Goal: Task Accomplishment & Management: Manage account settings

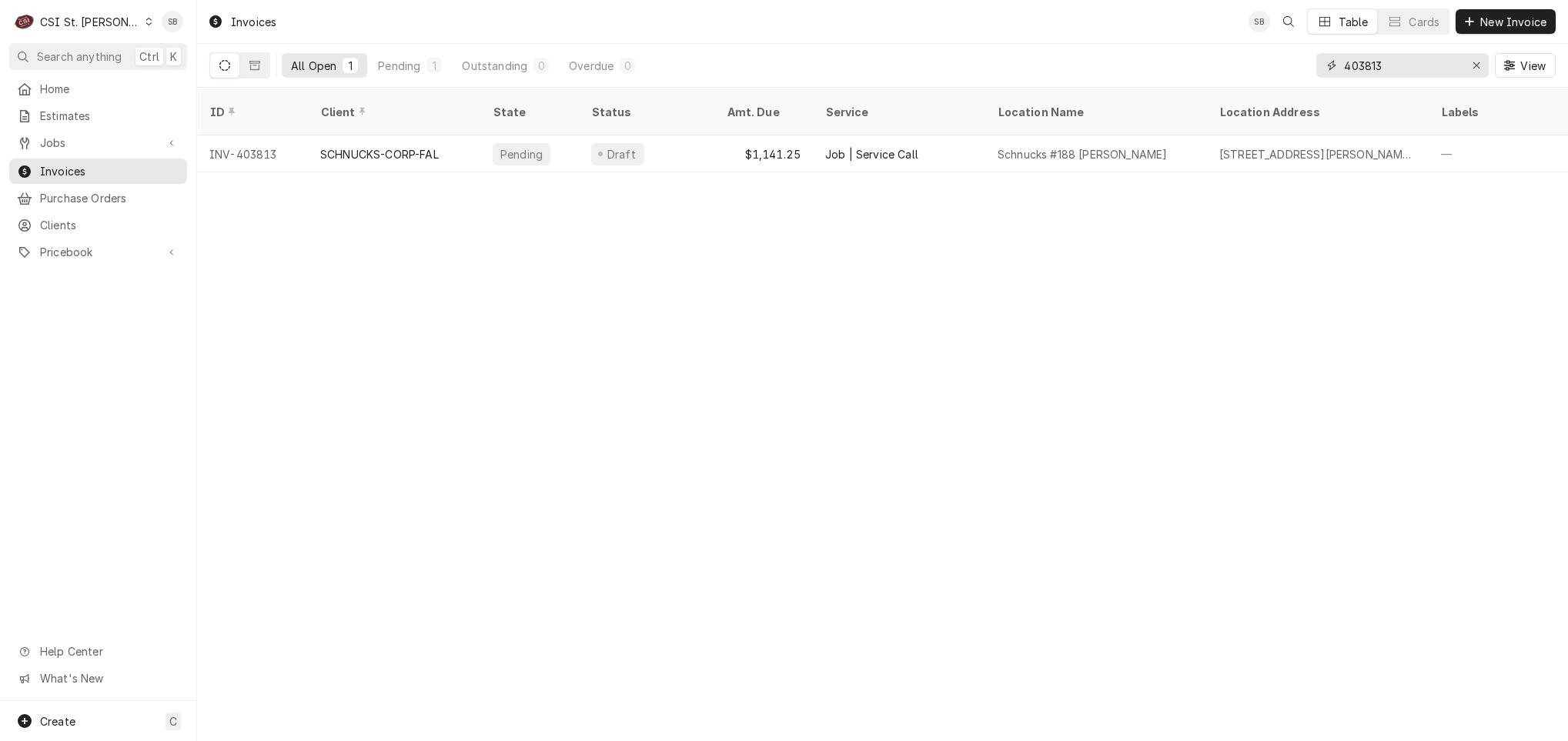
drag, startPoint x: 1402, startPoint y: 74, endPoint x: 1376, endPoint y: 88, distance: 29.5
click at [1376, 88] on div "All Open 1 Pending 1 Outstanding 0 Overdue 0 403813 View" at bounding box center [882, 66] width 1371 height 44
type input "403819"
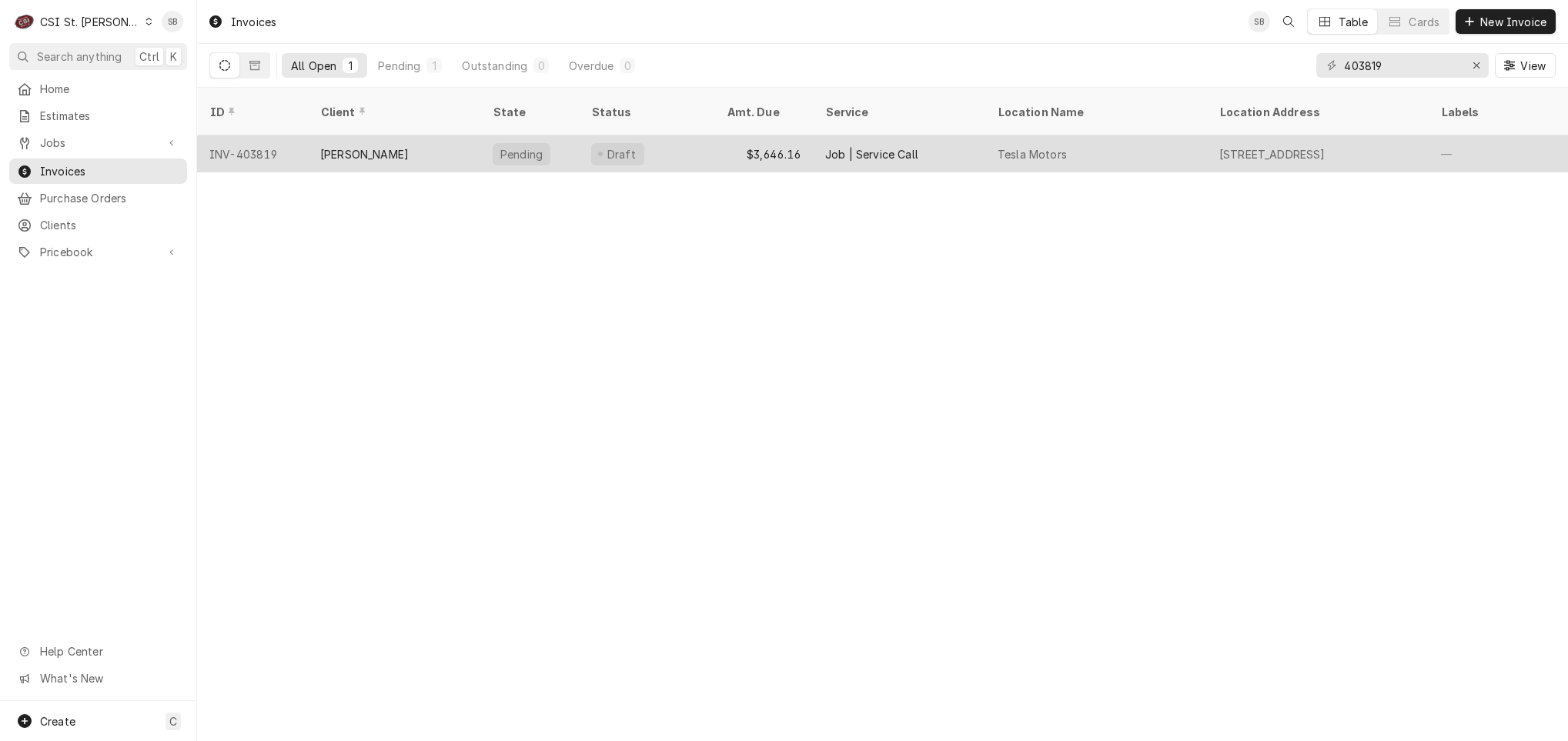
click at [681, 138] on div "Draft" at bounding box center [646, 153] width 135 height 37
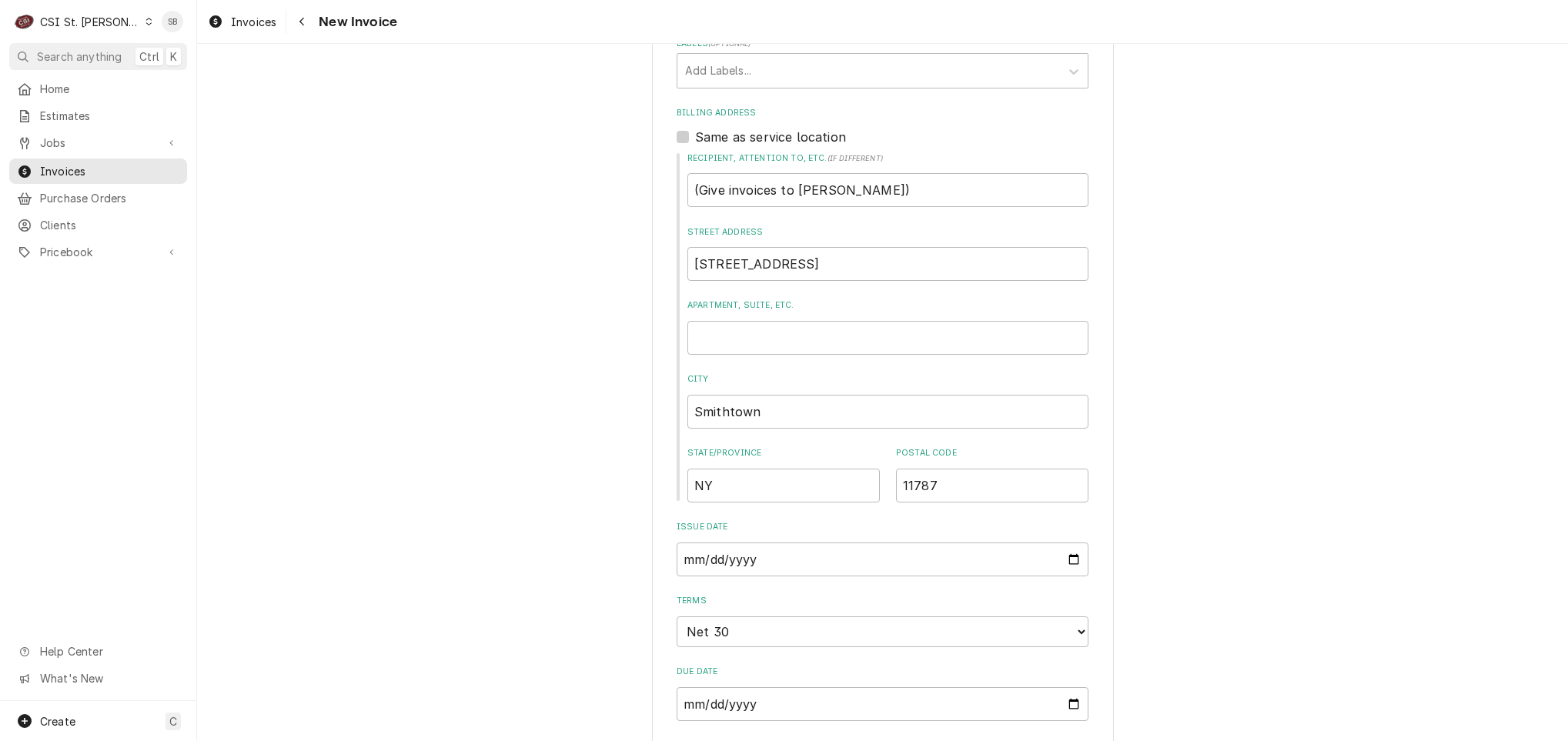
scroll to position [116, 0]
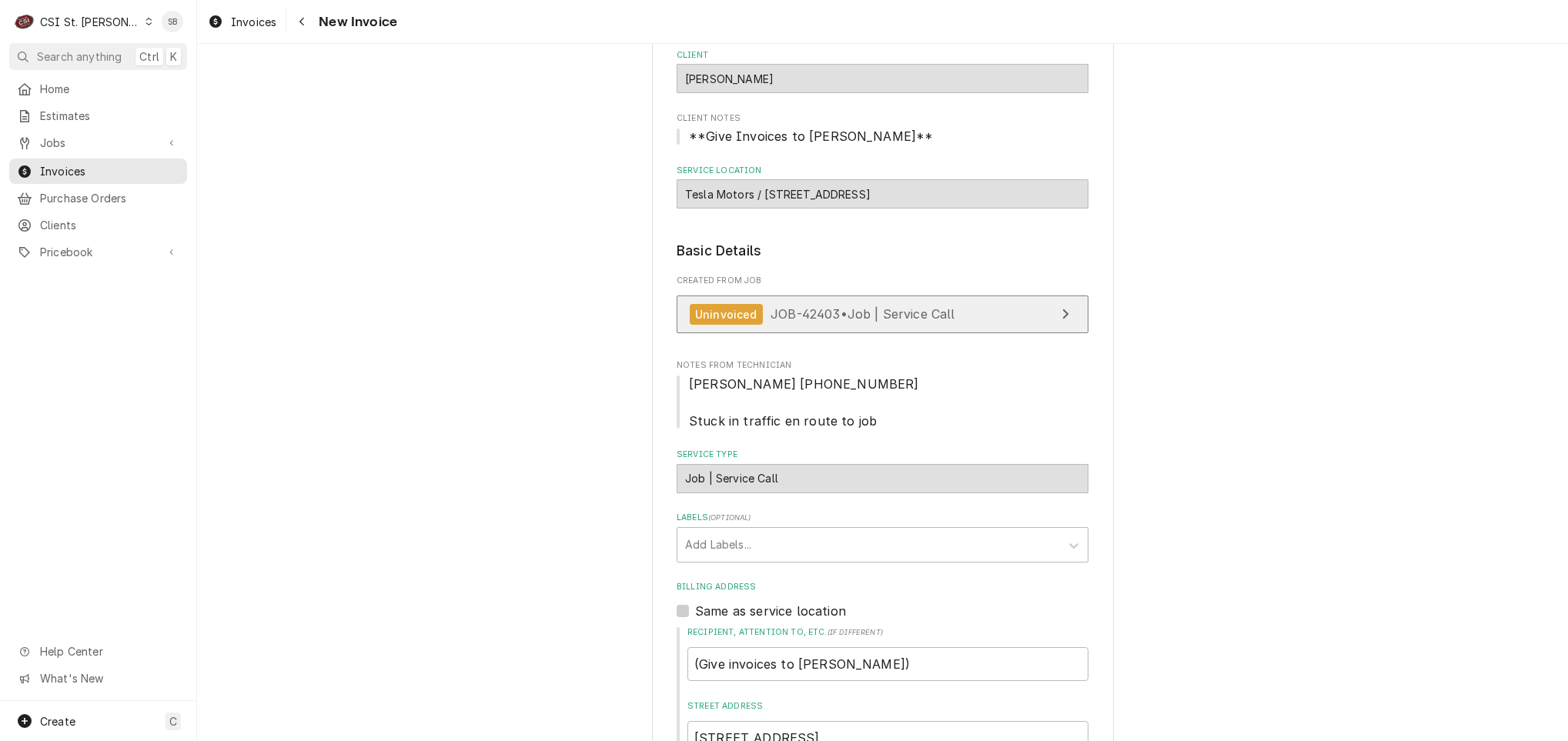
click at [768, 328] on link "Uninvoiced JOB-42403 • Job | Service Call" at bounding box center [883, 315] width 412 height 38
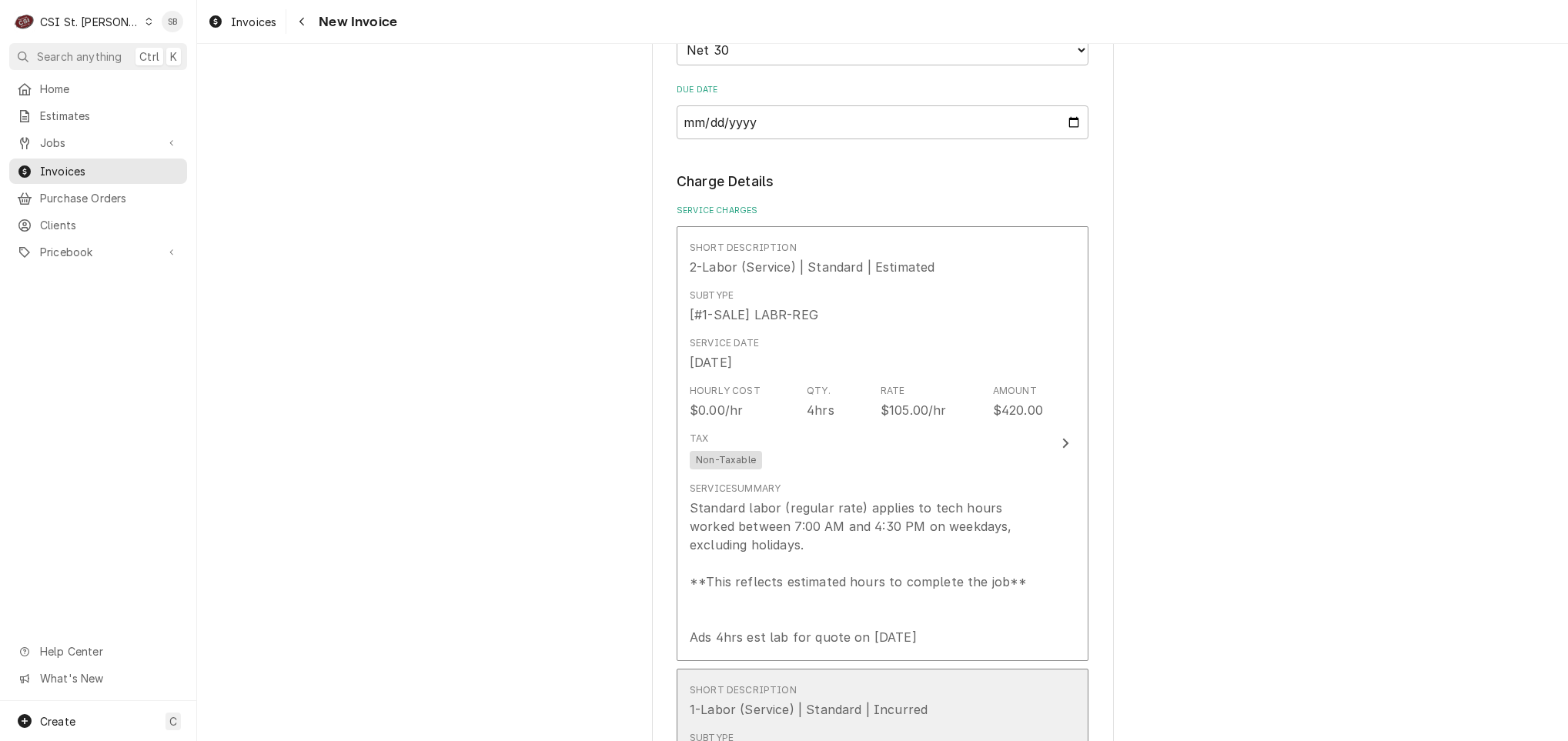
scroll to position [1386, 0]
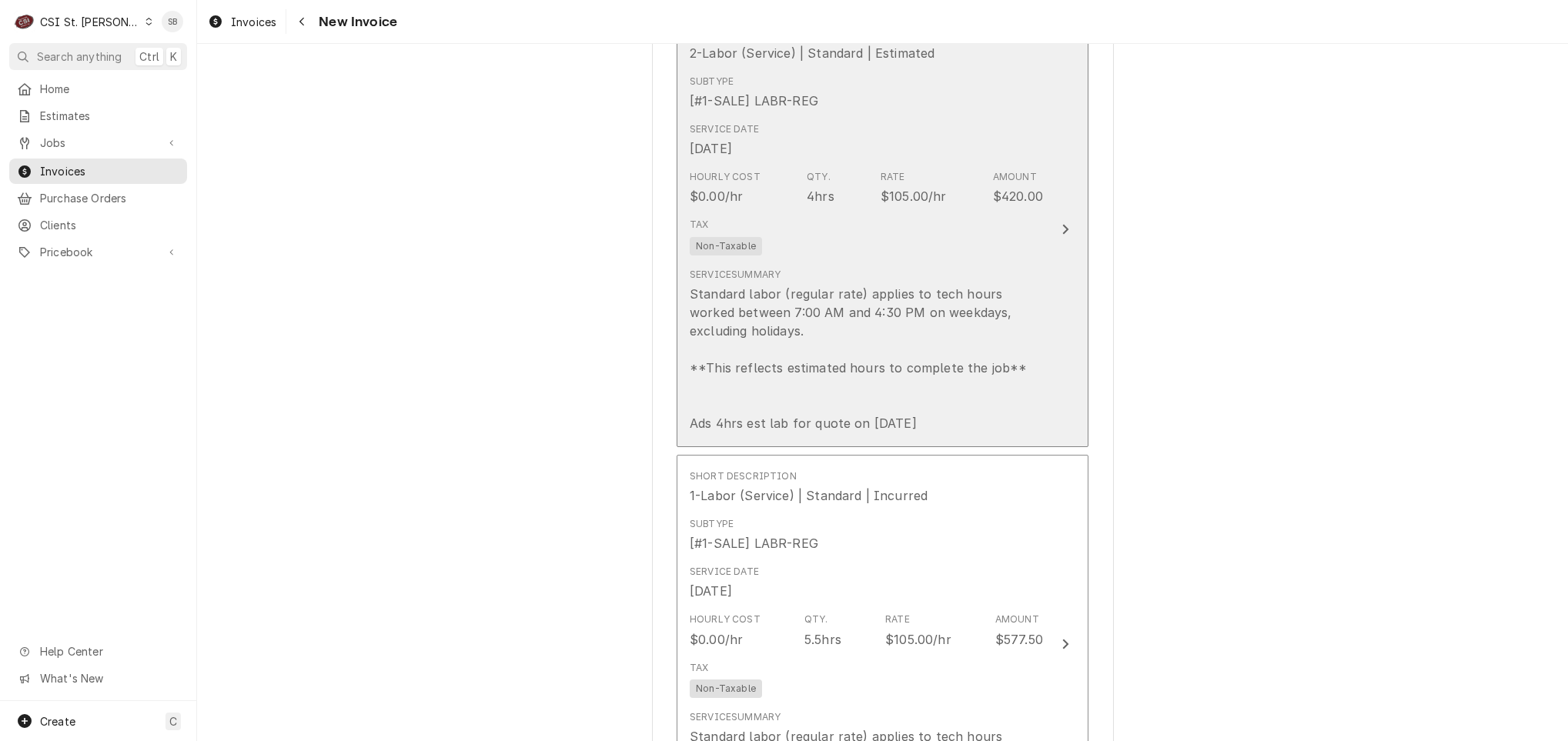
click at [805, 379] on div "Standard labor (regular rate) applies to tech hours worked between 7:00 AM and …" at bounding box center [866, 359] width 353 height 147
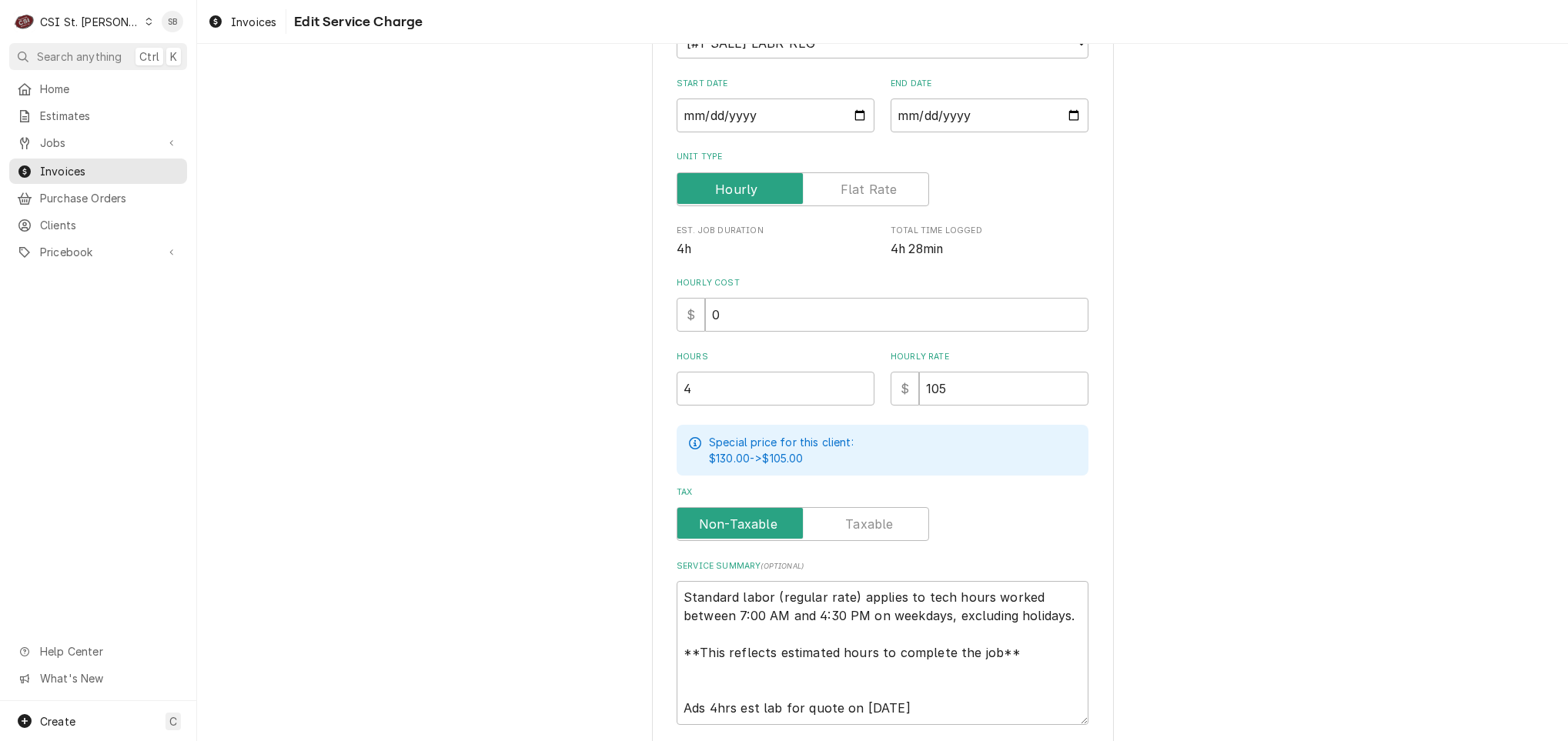
scroll to position [336, 0]
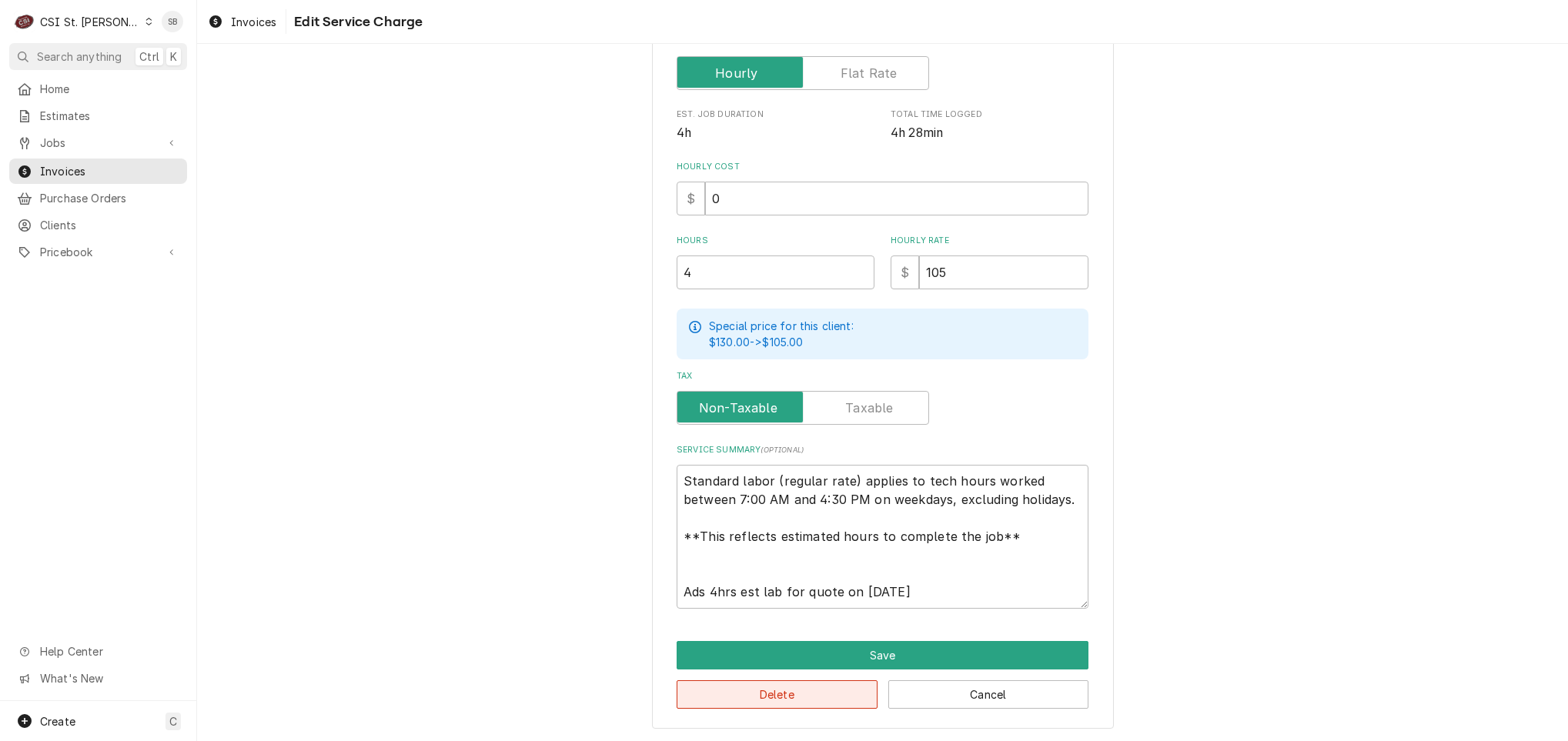
click at [790, 697] on button "Delete" at bounding box center [778, 694] width 201 height 29
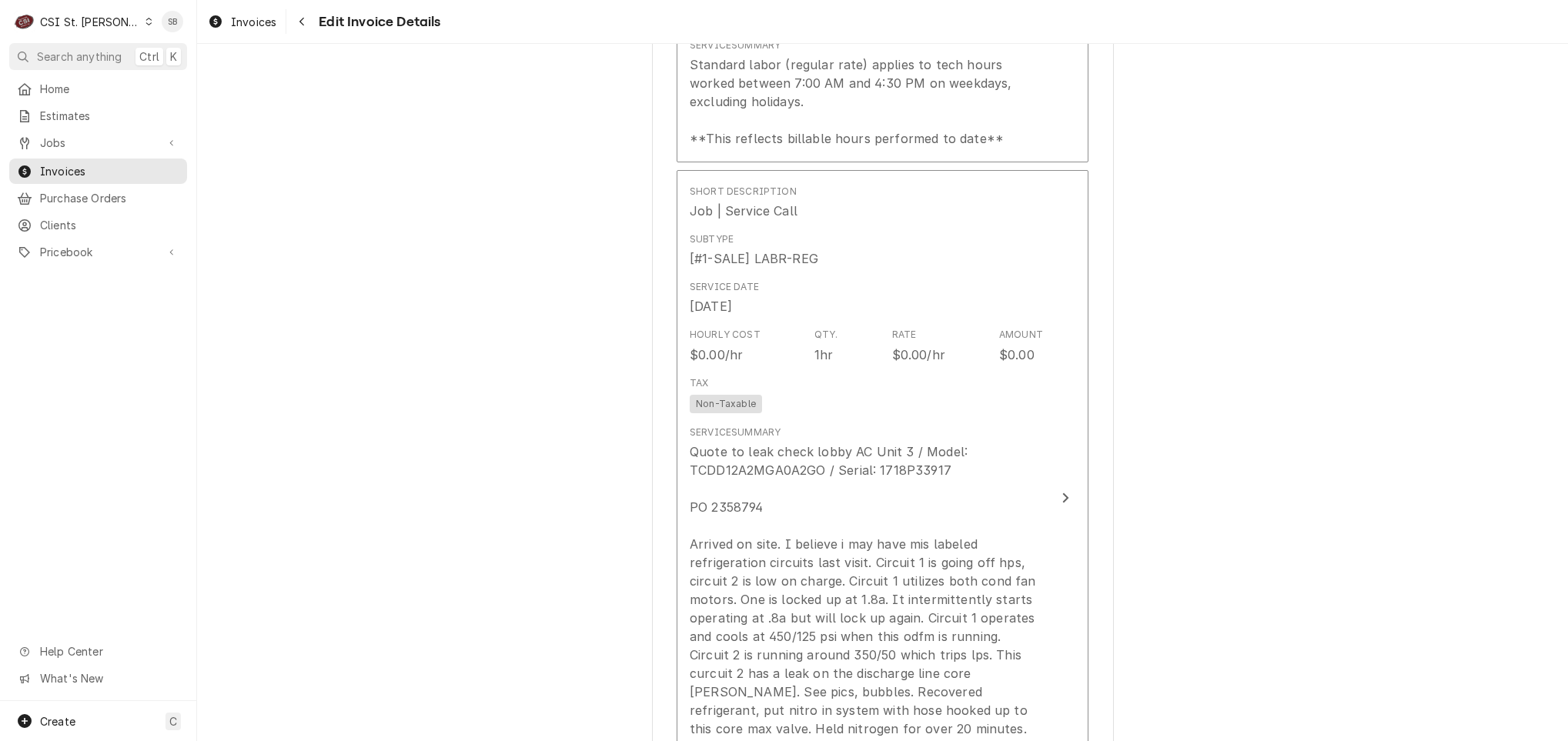
scroll to position [1830, 0]
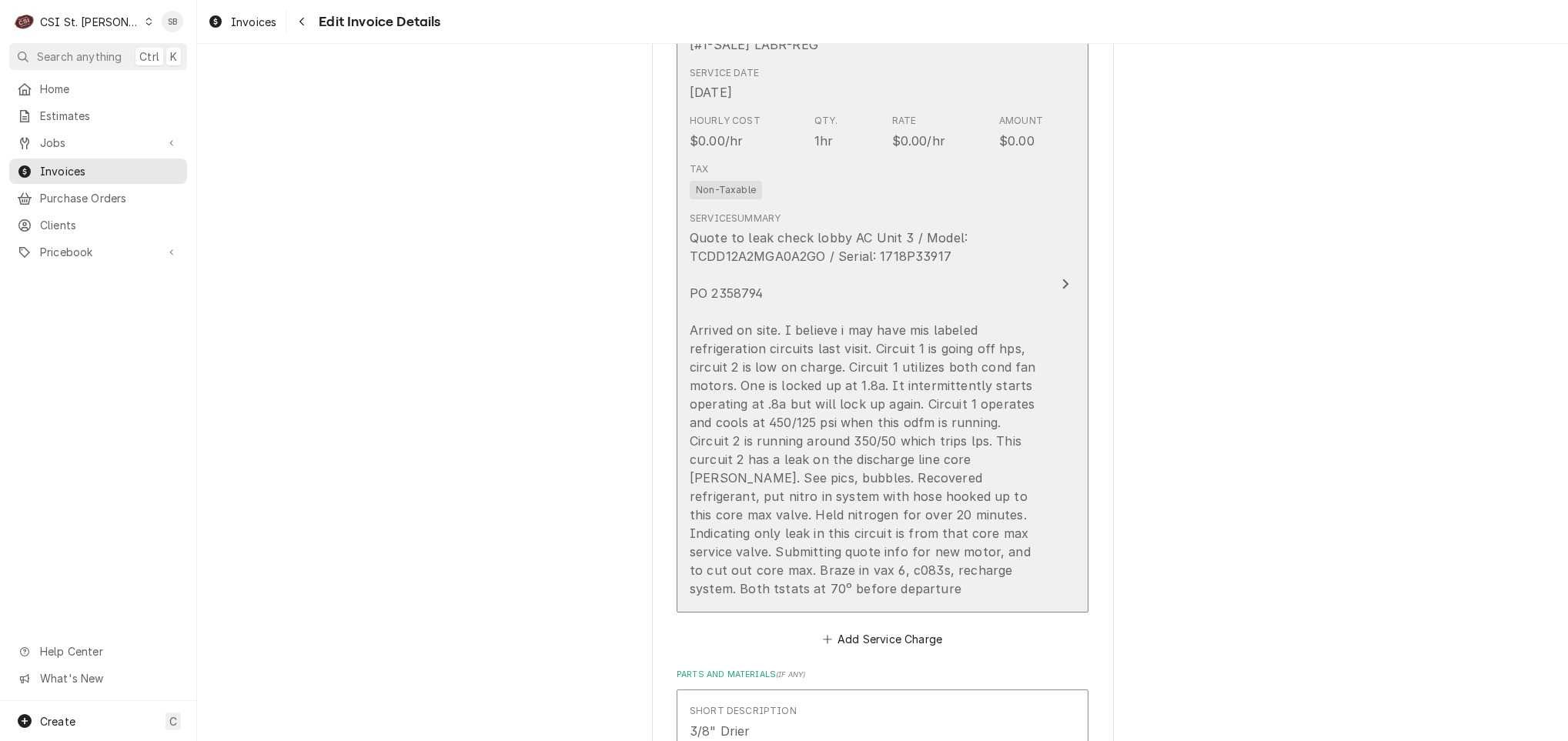
click at [719, 388] on div "Quote to leak check lobby AC Unit 3 / Model: TCDD12A2MGA0A2GO / Serial: 1718P33…" at bounding box center [866, 413] width 353 height 370
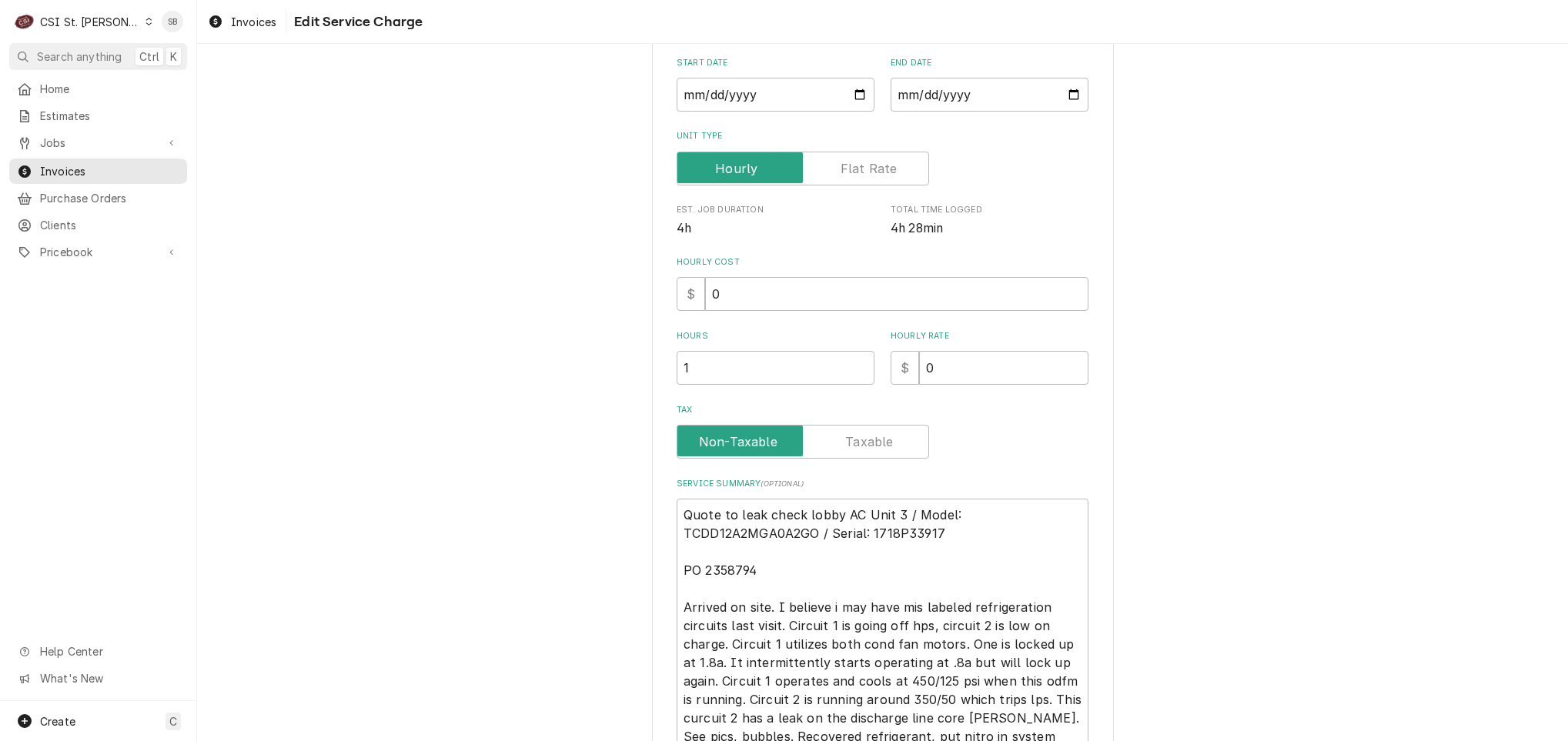
scroll to position [479, 0]
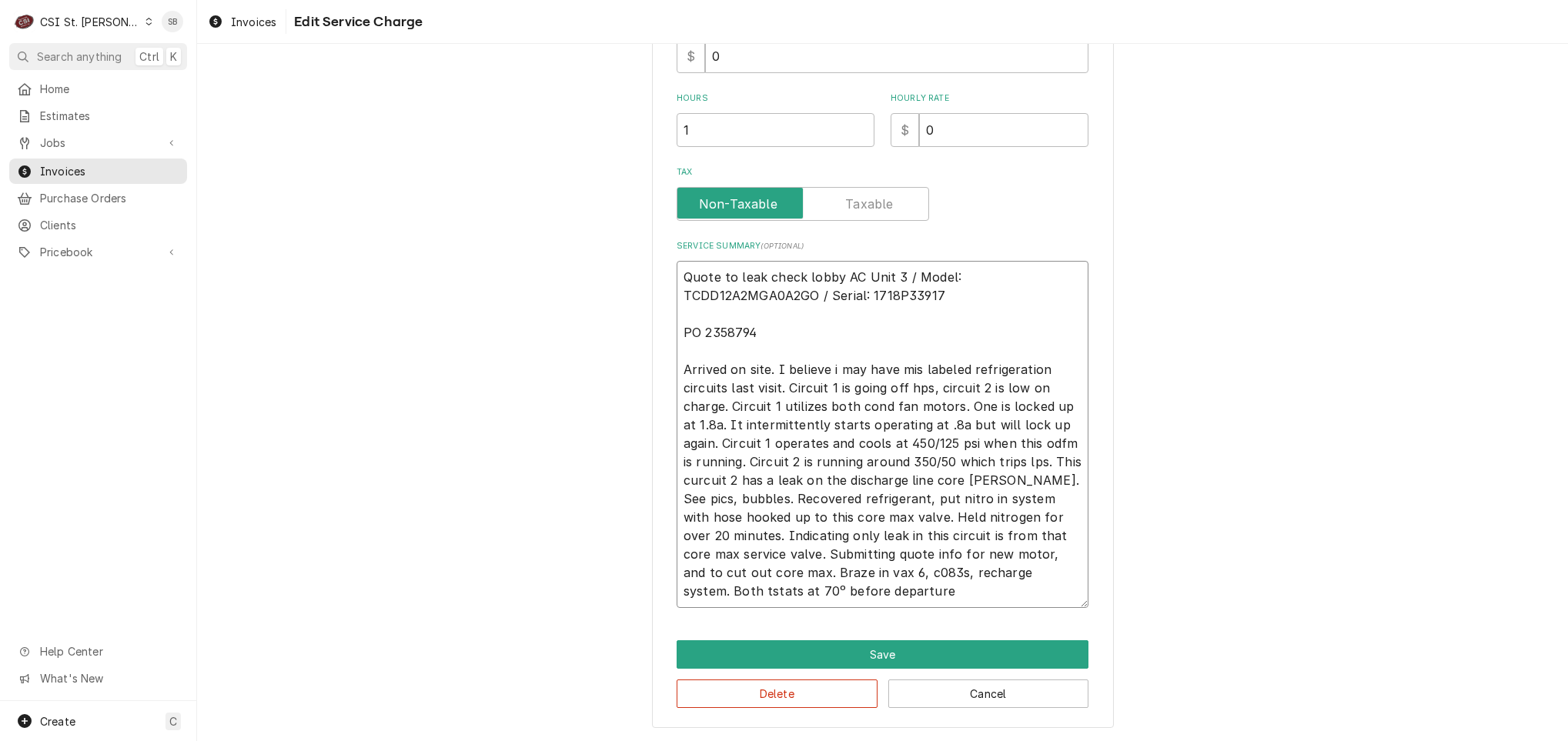
click at [758, 368] on textarea "Quote to leak check lobby AC Unit 3 / Model: TCDD12A2MGA0A2GO / Serial: 1718P33…" at bounding box center [883, 434] width 412 height 348
type textarea "x"
type textarea "Quote to leak check lobby AC Unit 3 / Model: TCDD12A2MGA0A2GO / Serial: 1718P33…"
type textarea "x"
type textarea "Quote to leak check lobby AC Unit 3 / Model: TCDD12A2MGA0A2GO / Serial: 1718P33…"
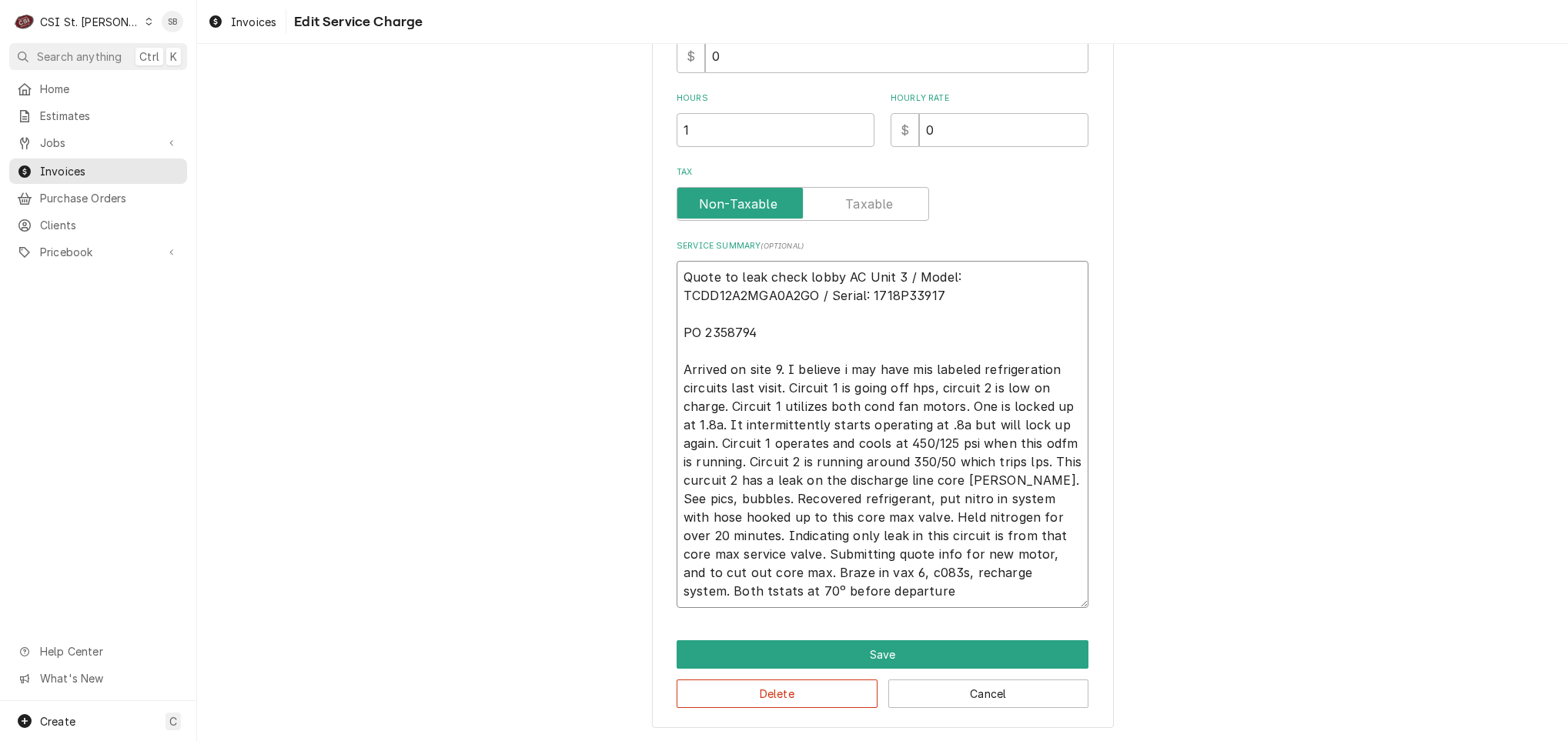
type textarea "x"
type textarea "Quote to leak check lobby AC Unit 3 / Model: TCDD12A2MGA0A2GO / Serial: 1718P33…"
type textarea "x"
type textarea "Quote to leak check lobby AC Unit 3 / Model: TCDD12A2MGA0A2GO / Serial: 1718P33…"
type textarea "x"
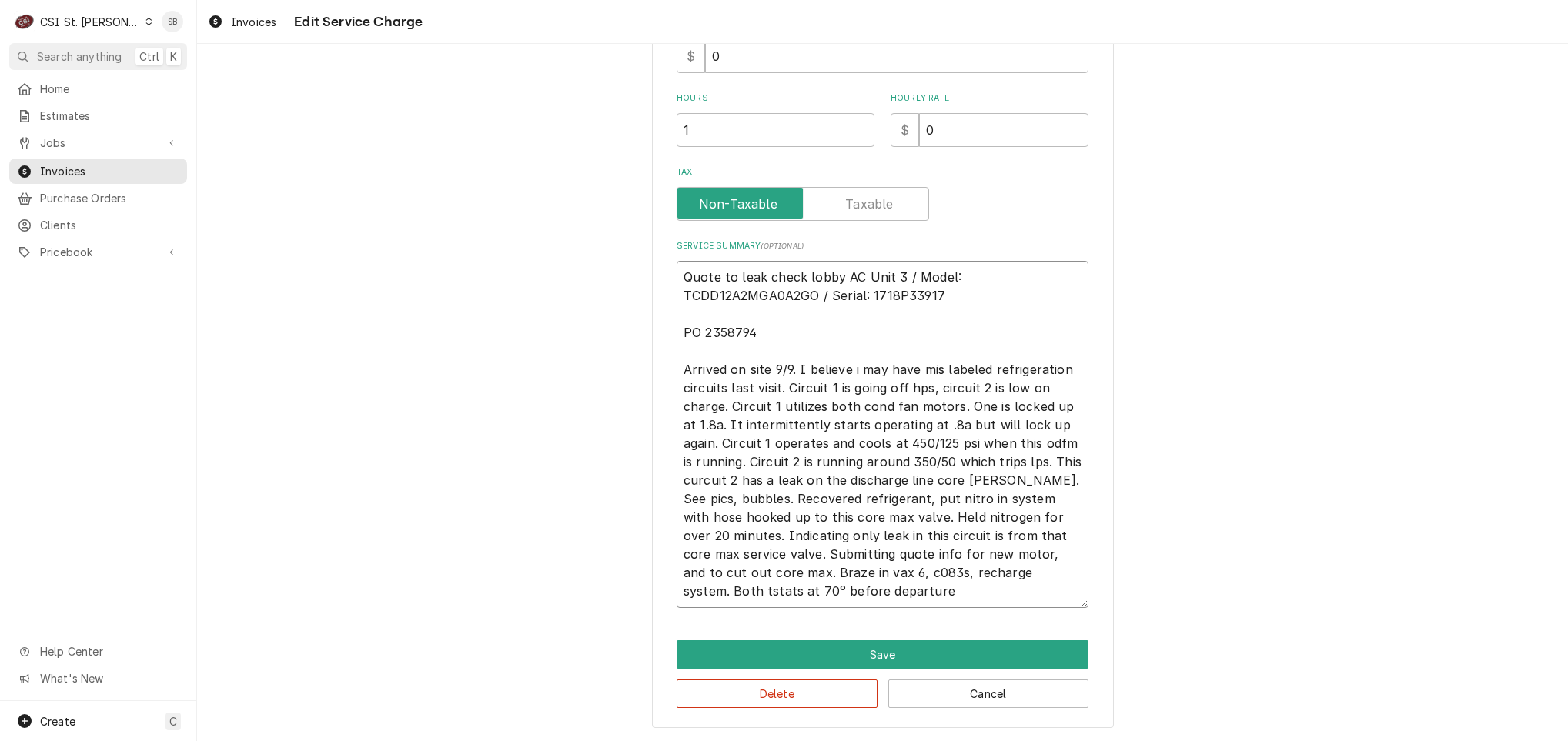
type textarea "Quote to leak check lobby AC Unit 3 / Model: TCDD12A2MGA0A2GO / Serial: 1718P33…"
type textarea "x"
type textarea "Quote to leak check lobby AC Unit 3 / Model: TCDD12A2MGA0A2GO / Serial: 1718P33…"
type textarea "x"
type textarea "Quote to leak check lobby AC Unit 3 / Model: TCDD12A2MGA0A2GO / Serial: 1718P33…"
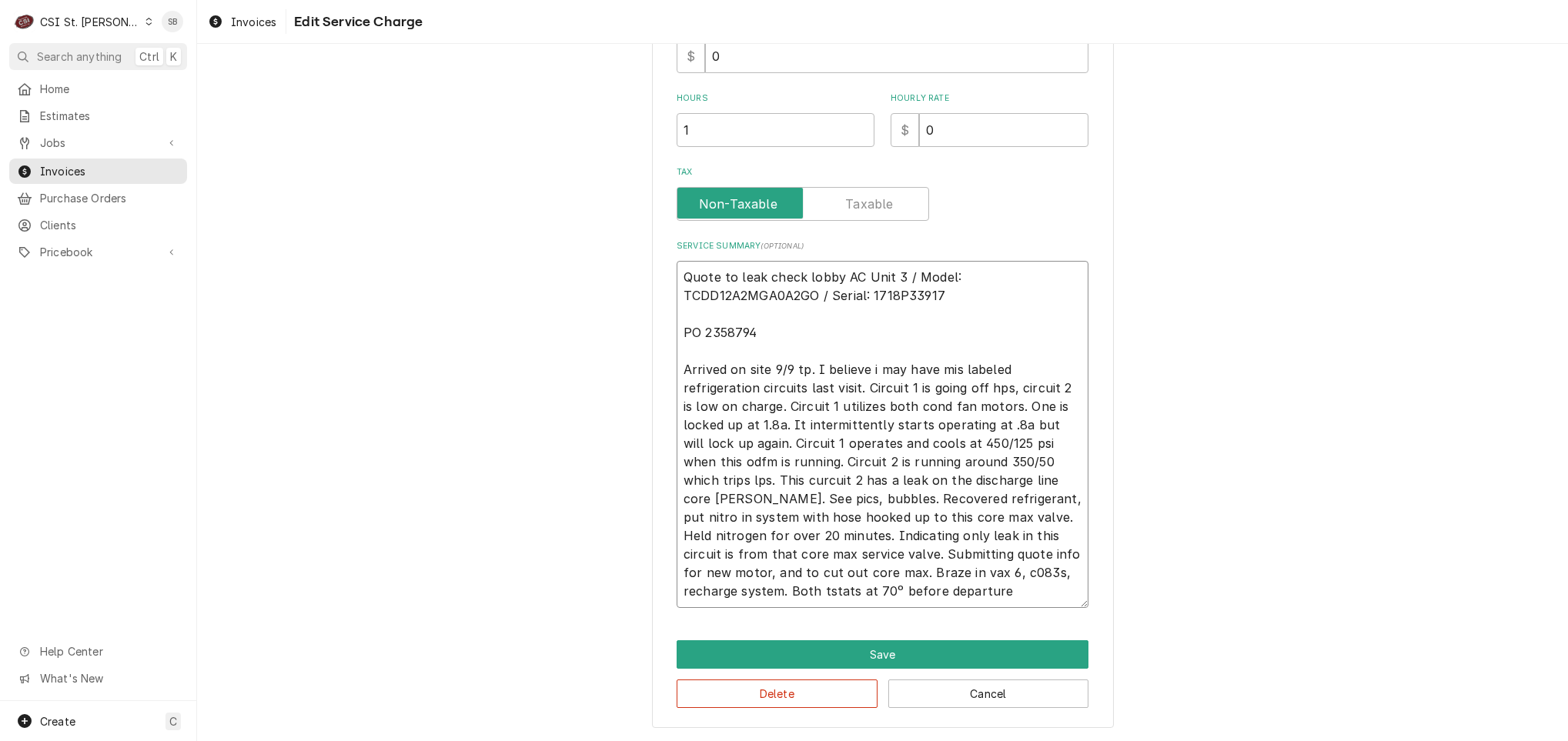
type textarea "x"
type textarea "Quote to leak check lobby AC Unit 3 / Model: TCDD12A2MGA0A2GO / Serial: 1718P33…"
type textarea "x"
type textarea "Quote to leak check lobby AC Unit 3 / Model: TCDD12A2MGA0A2GO / Serial: 1718P33…"
type textarea "x"
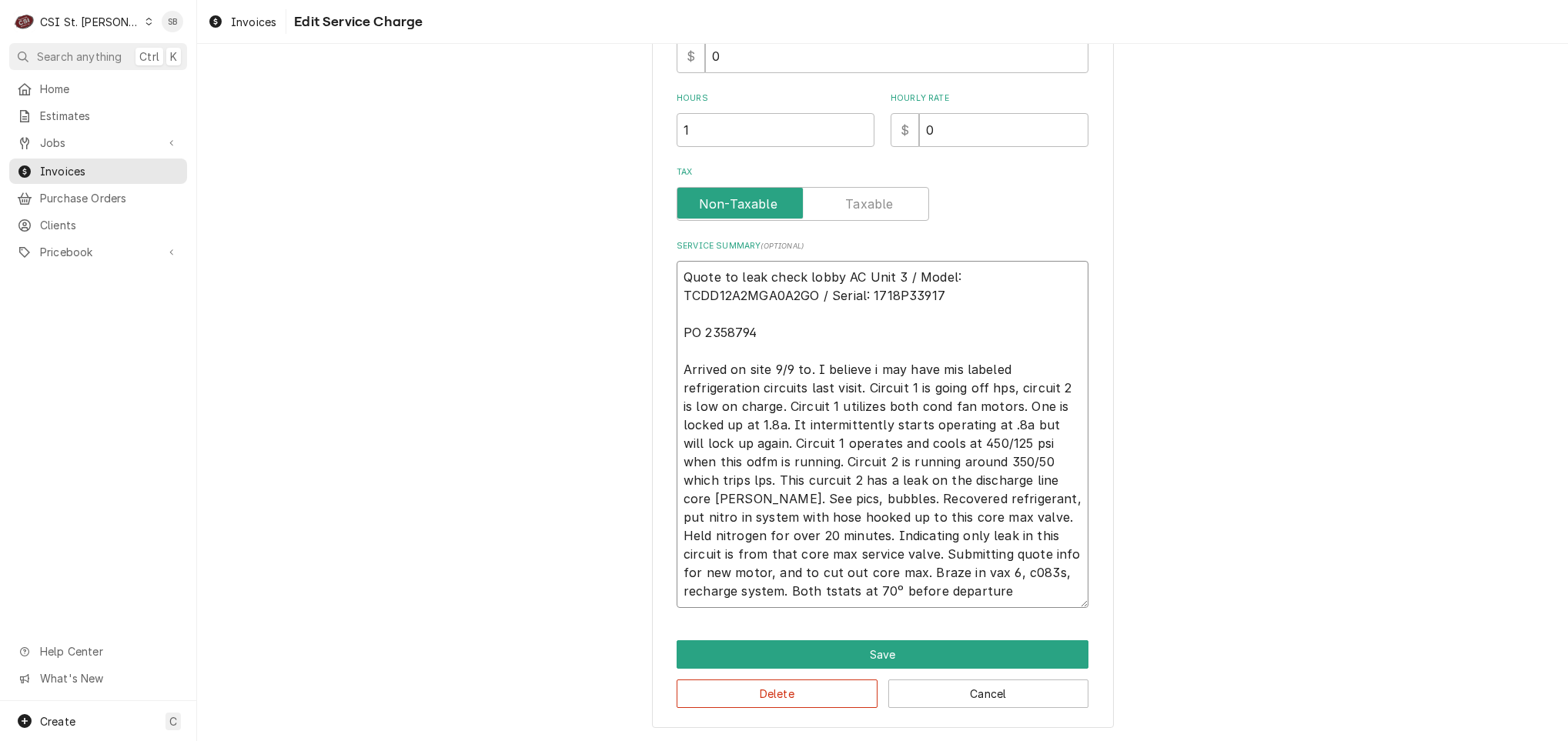
type textarea "Quote to leak check lobby AC Unit 3 / Model: TCDD12A2MGA0A2GO / Serial: 1718P33…"
type textarea "x"
type textarea "Quote to leak check lobby AC Unit 3 / Model: TCDD12A2MGA0A2GO / Serial: 1718P33…"
type textarea "x"
type textarea "Quote to leak check lobby AC Unit 3 / Model: TCDD12A2MGA0A2GO / Serial: 1718P33…"
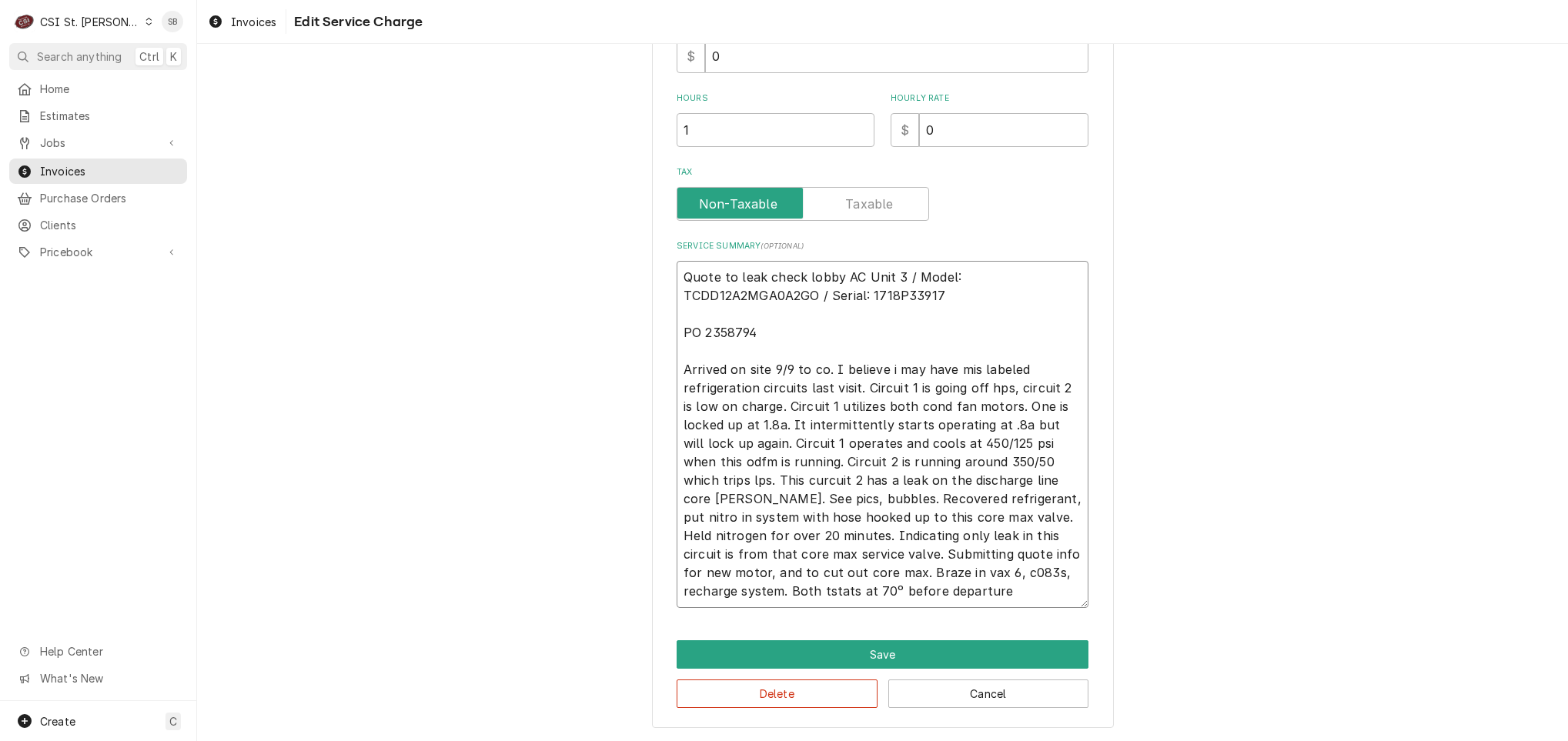
type textarea "x"
type textarea "Quote to leak check lobby AC Unit 3 / Model: TCDD12A2MGA0A2GO / Serial: 1718P33…"
type textarea "x"
type textarea "Quote to leak check lobby AC Unit 3 / Model: TCDD12A2MGA0A2GO / Serial: 1718P33…"
type textarea "x"
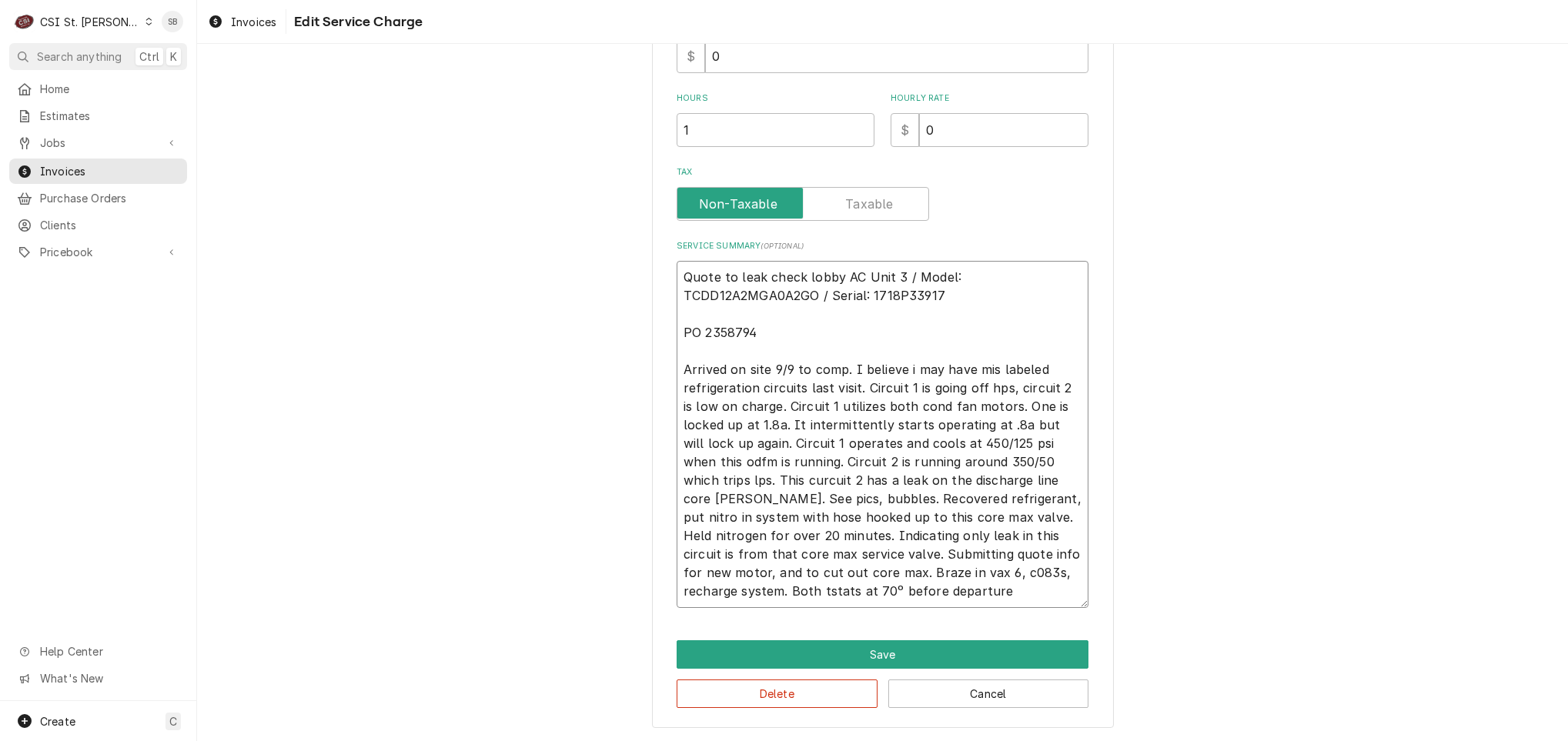
type textarea "Quote to leak check lobby AC Unit 3 / Model: TCDD12A2MGA0A2GO / Serial: 1718P33…"
type textarea "x"
type textarea "Quote to leak check lobby AC Unit 3 / Model: TCDD12A2MGA0A2GO / Serial: 1718P33…"
type textarea "x"
type textarea "Quote to leak check lobby AC Unit 3 / Model: TCDD12A2MGA0A2GO / Serial: 1718P33…"
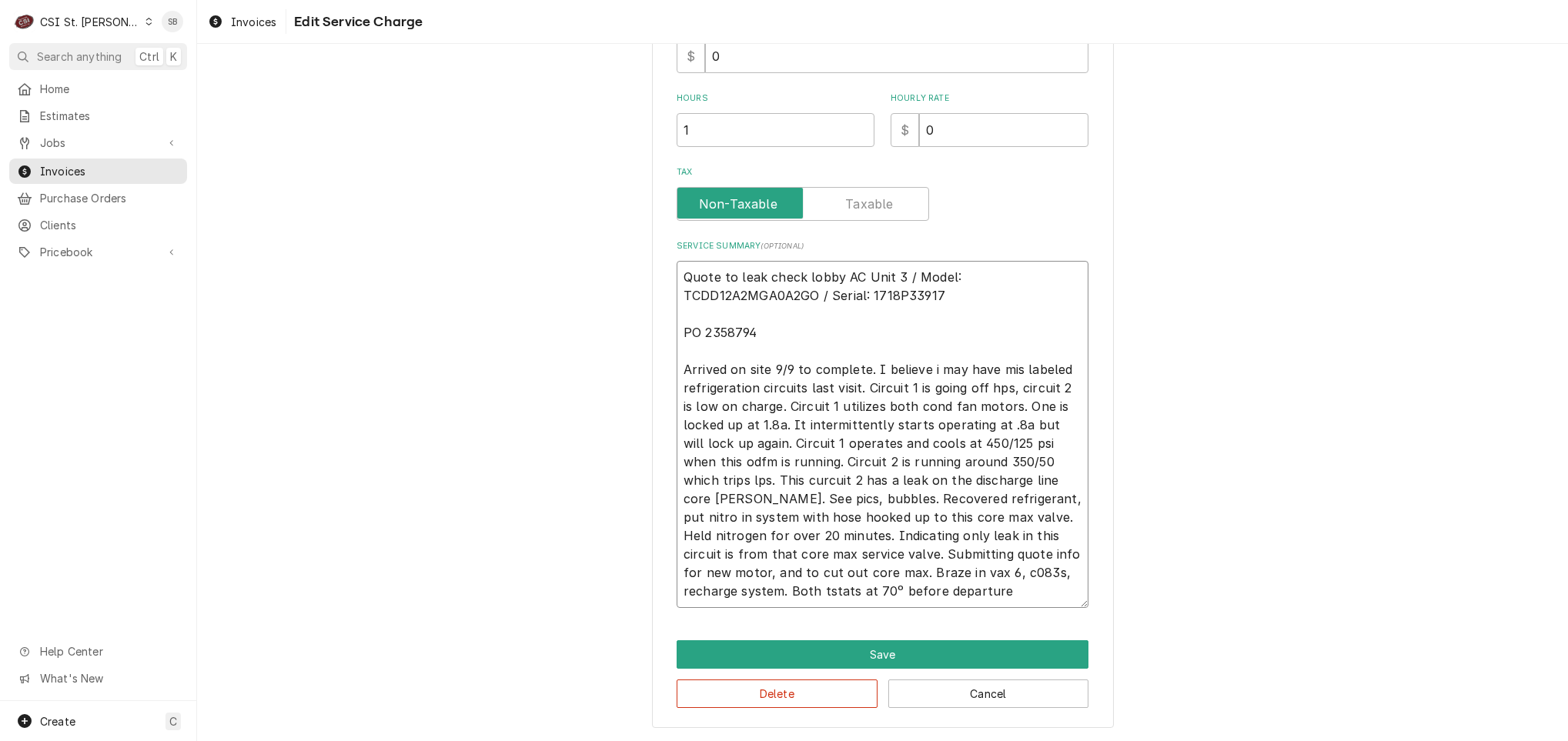
type textarea "x"
type textarea "Quote to leak check lobby AC Unit 3 / Model: TCDD12A2MGA0A2GO / Serial: 1718P33…"
type textarea "x"
type textarea "Quote to leak check lobby AC Unit 3 / Model: TCDD12A2MGA0A2GO / Serial: 1718P33…"
paste textarea "Quote to leak check lobby AC Unit 3 / Model: TCDD12A2MGA0A2GO / Serial: 1718P33…"
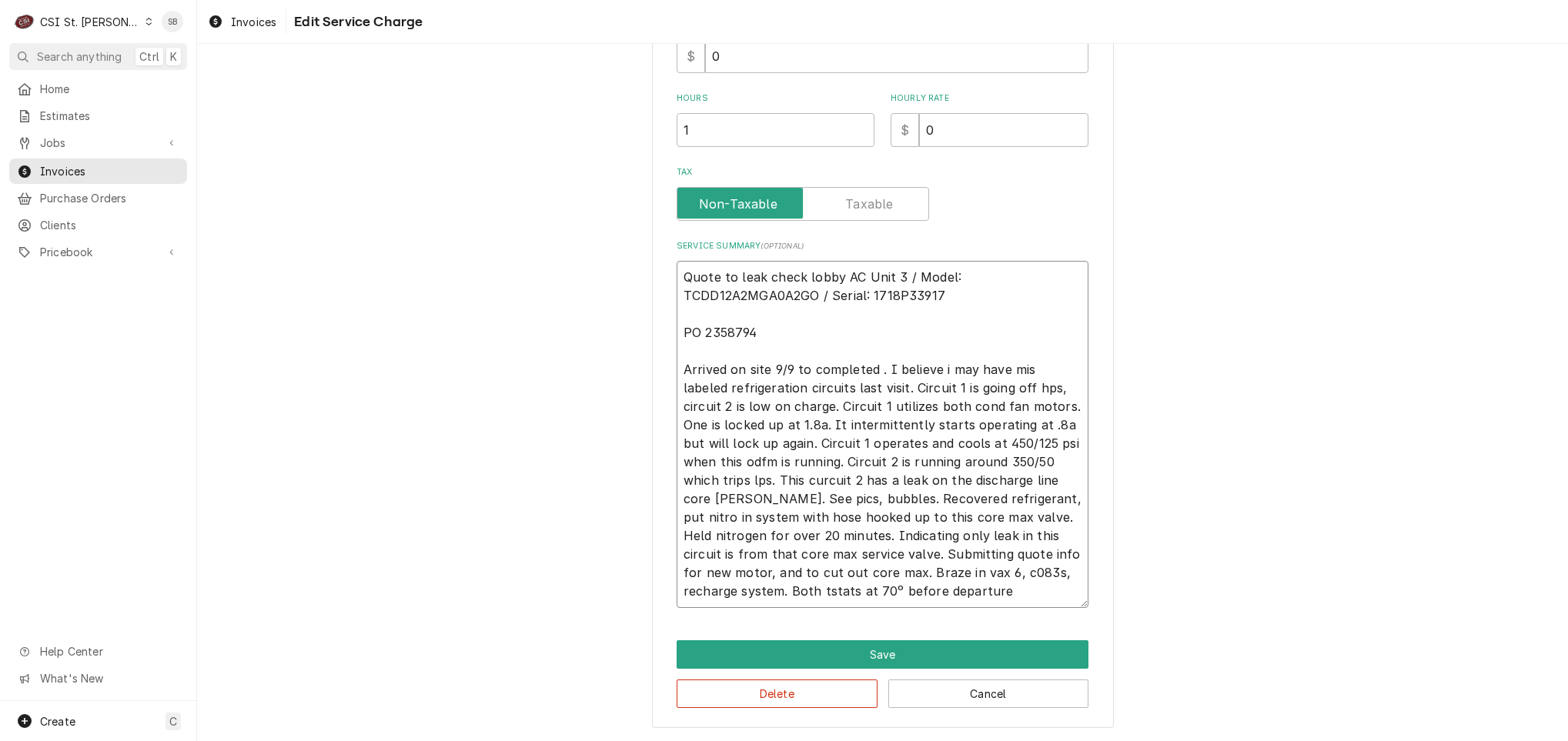
type textarea "x"
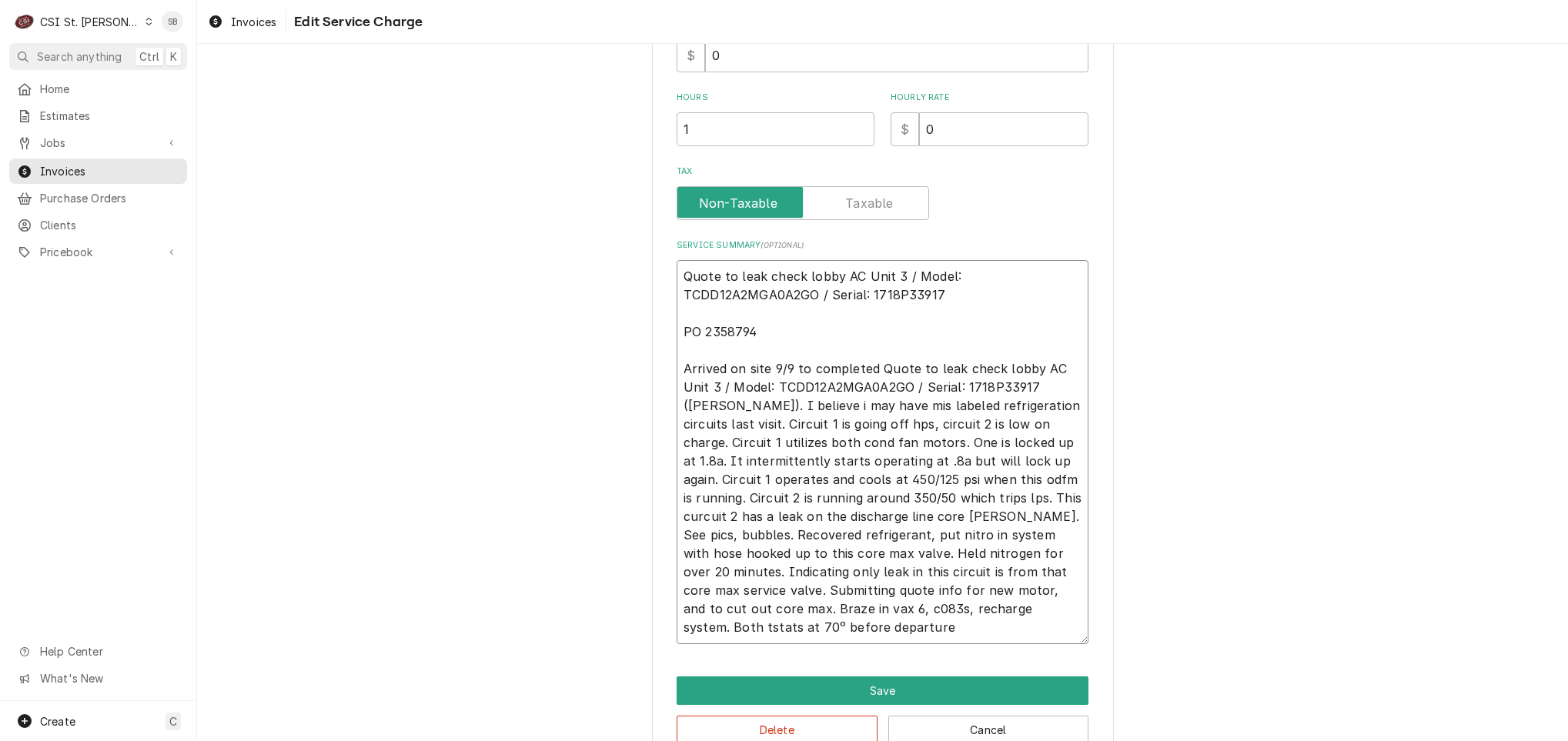
drag, startPoint x: 679, startPoint y: 366, endPoint x: 869, endPoint y: 629, distance: 324.5
click at [869, 629] on textarea "Quote to leak check lobby AC Unit 3 / Model: TCDD12A2MGA0A2GO / Serial: 1718P33…" at bounding box center [883, 452] width 412 height 384
type textarea "Quote to leak check lobby AC Unit 3 / Model: TCDD12A2MGA0A2GO / Serial: 1718P33…"
drag, startPoint x: 1022, startPoint y: 381, endPoint x: 719, endPoint y: 384, distance: 303.0
click at [719, 384] on textarea "Quote to leak check lobby AC Unit 3 / Model: TCDD12A2MGA0A2GO / Serial: 1718P33…" at bounding box center [883, 452] width 412 height 384
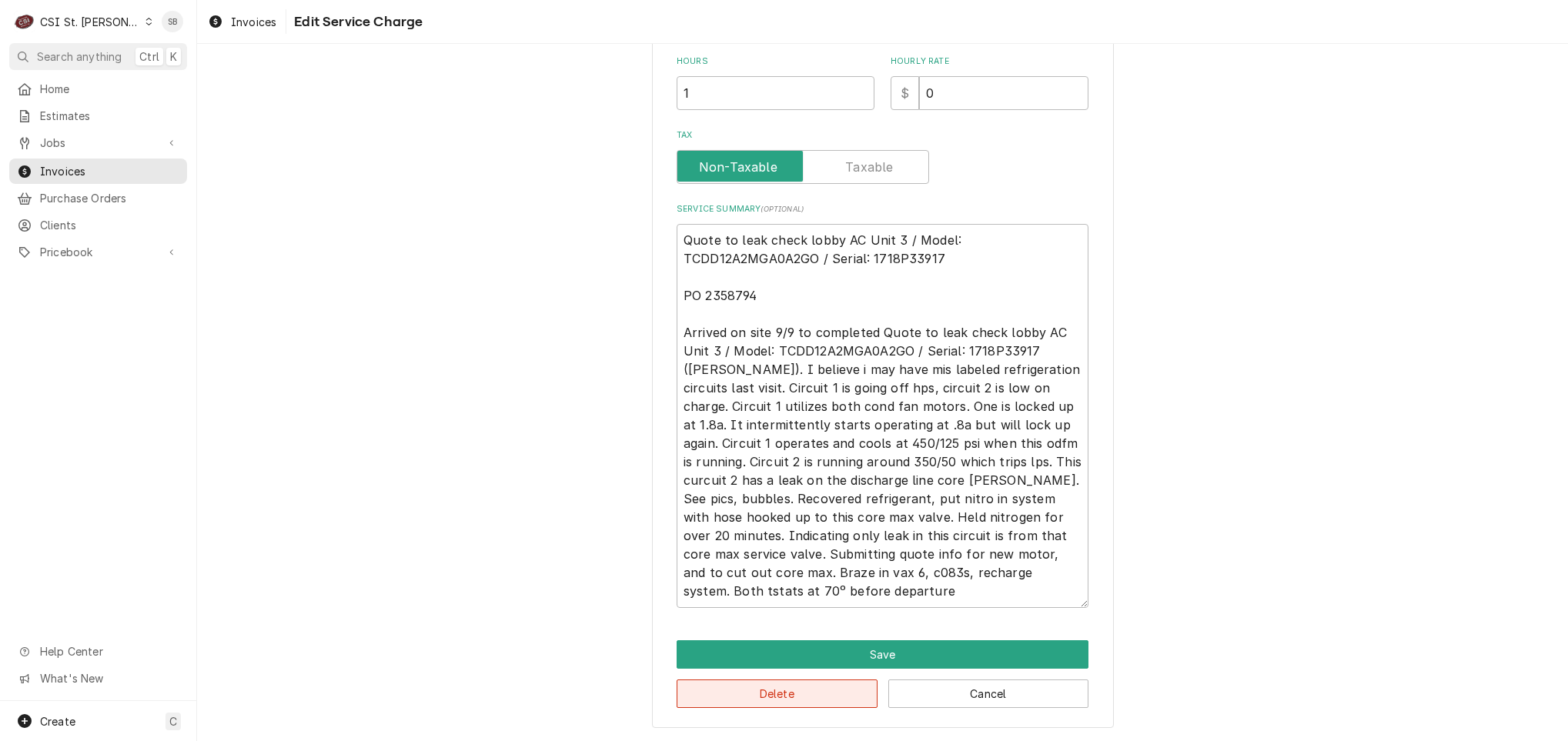
click at [806, 697] on button "Delete" at bounding box center [778, 694] width 201 height 29
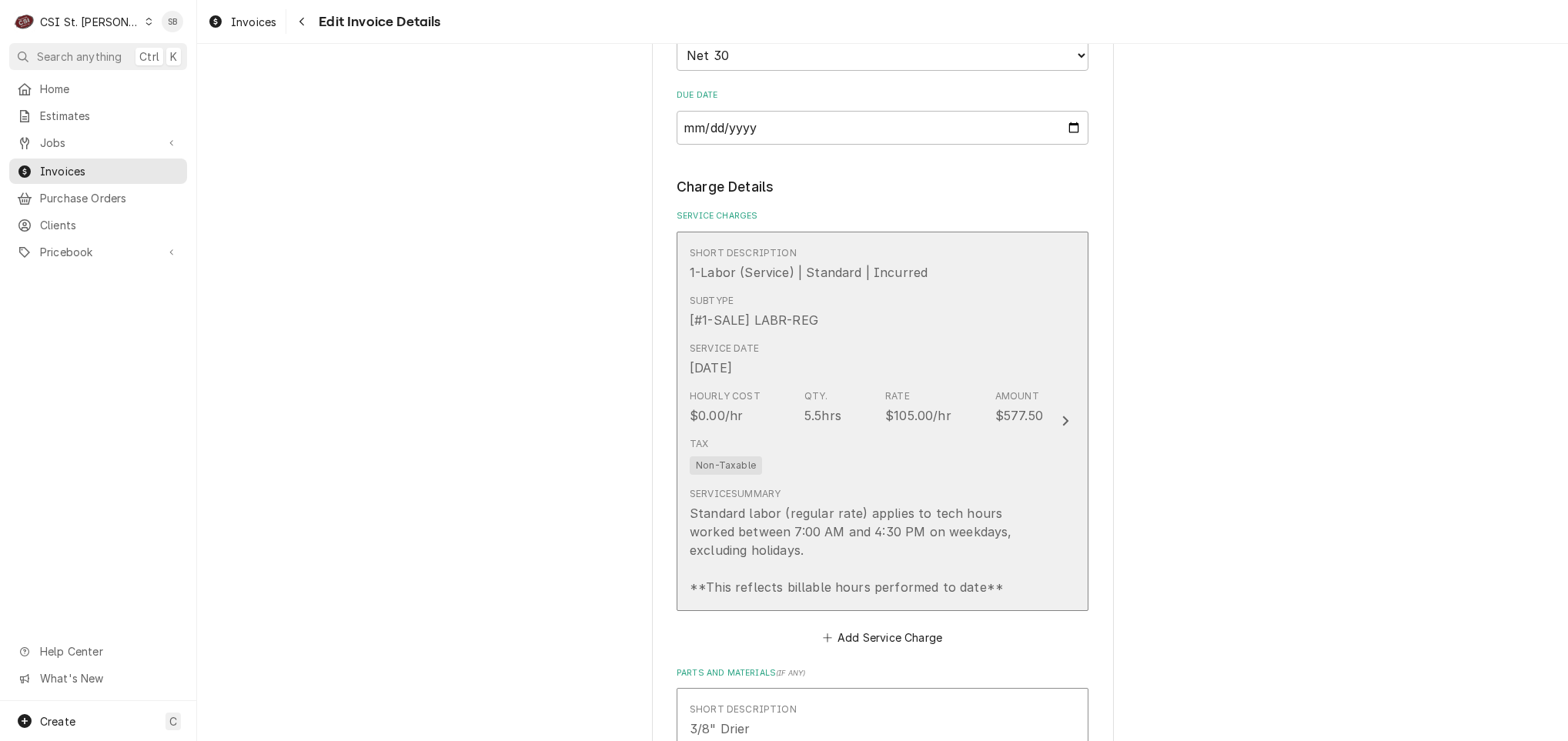
click at [836, 465] on div "Tax Non-Taxable" at bounding box center [866, 455] width 353 height 49
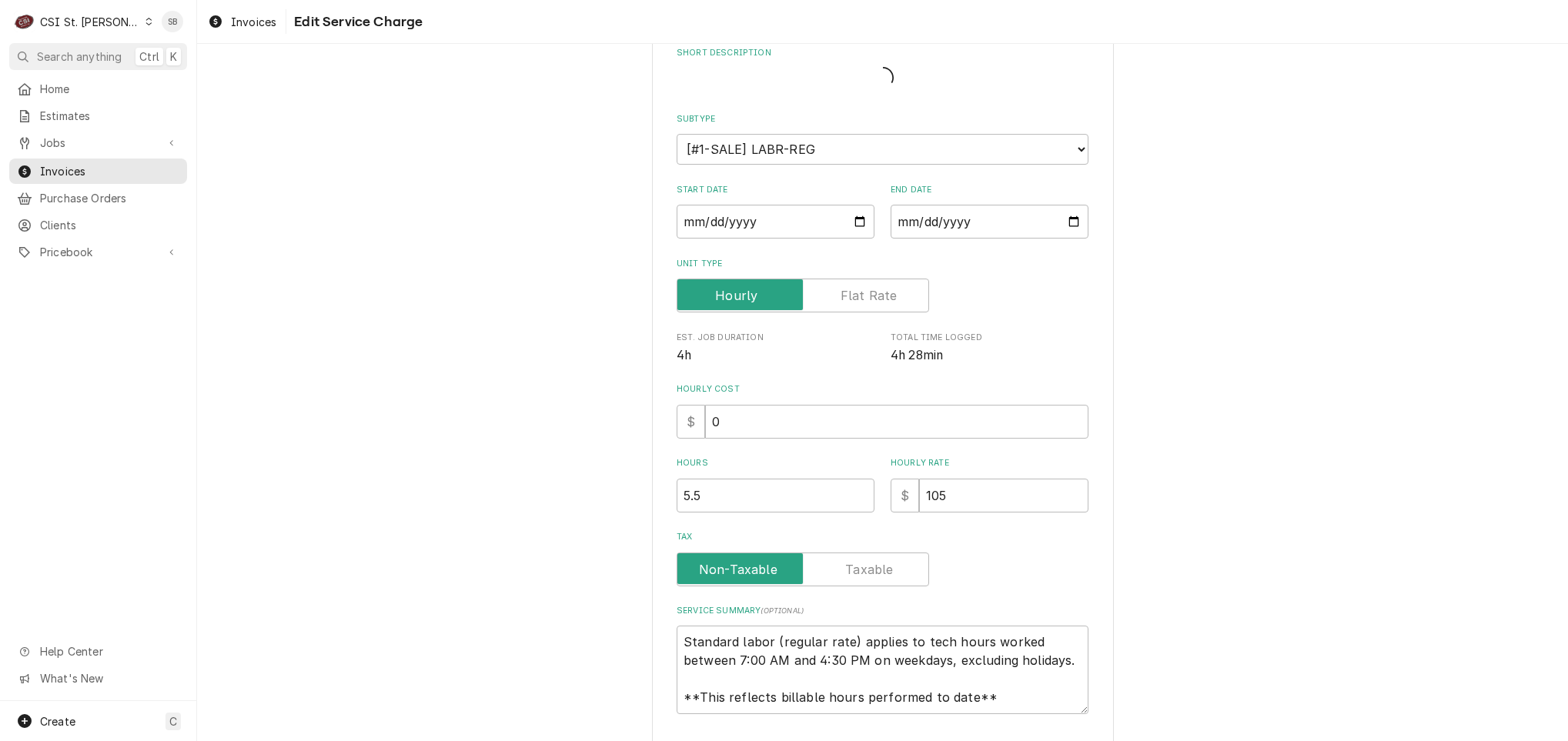
type textarea "x"
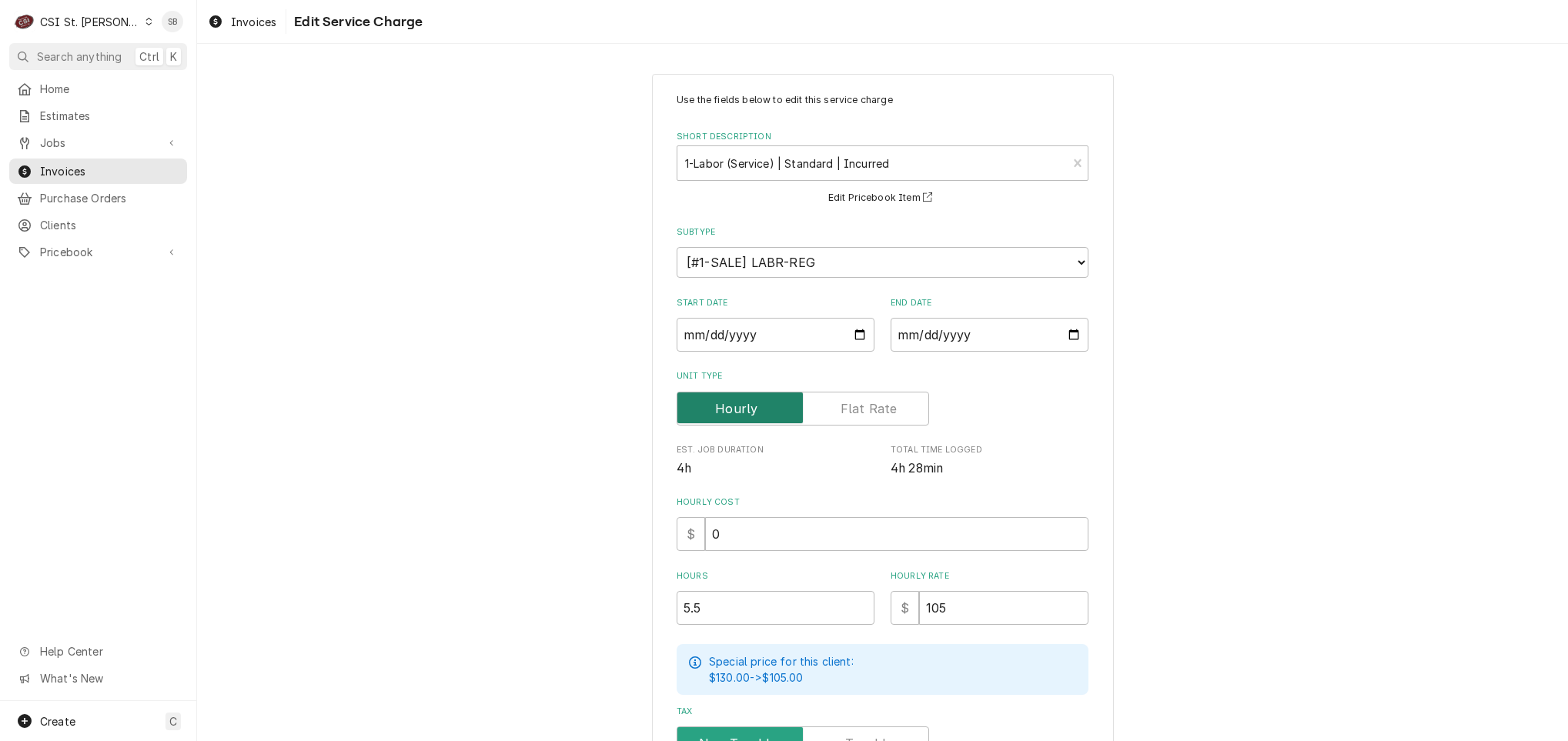
click at [809, 414] on input "Unit Type" at bounding box center [803, 409] width 239 height 34
checkbox input "true"
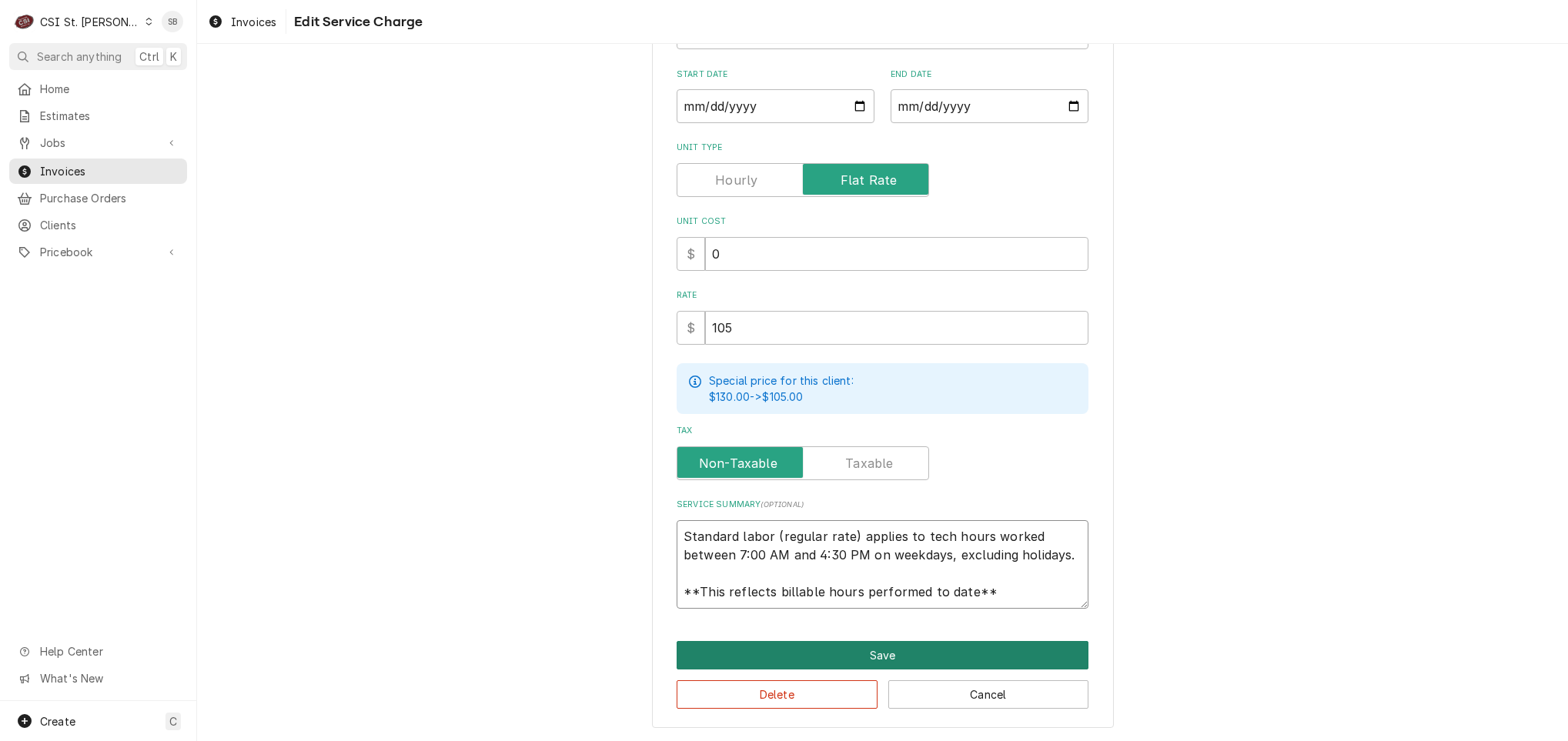
scroll to position [19, 0]
drag, startPoint x: 677, startPoint y: 528, endPoint x: 1078, endPoint y: 654, distance: 420.3
click at [1078, 654] on div "Use the fields below to edit this service charge Short Description 1-Labor (Ser…" at bounding box center [883, 288] width 462 height 884
type textarea "x"
type textarea "B"
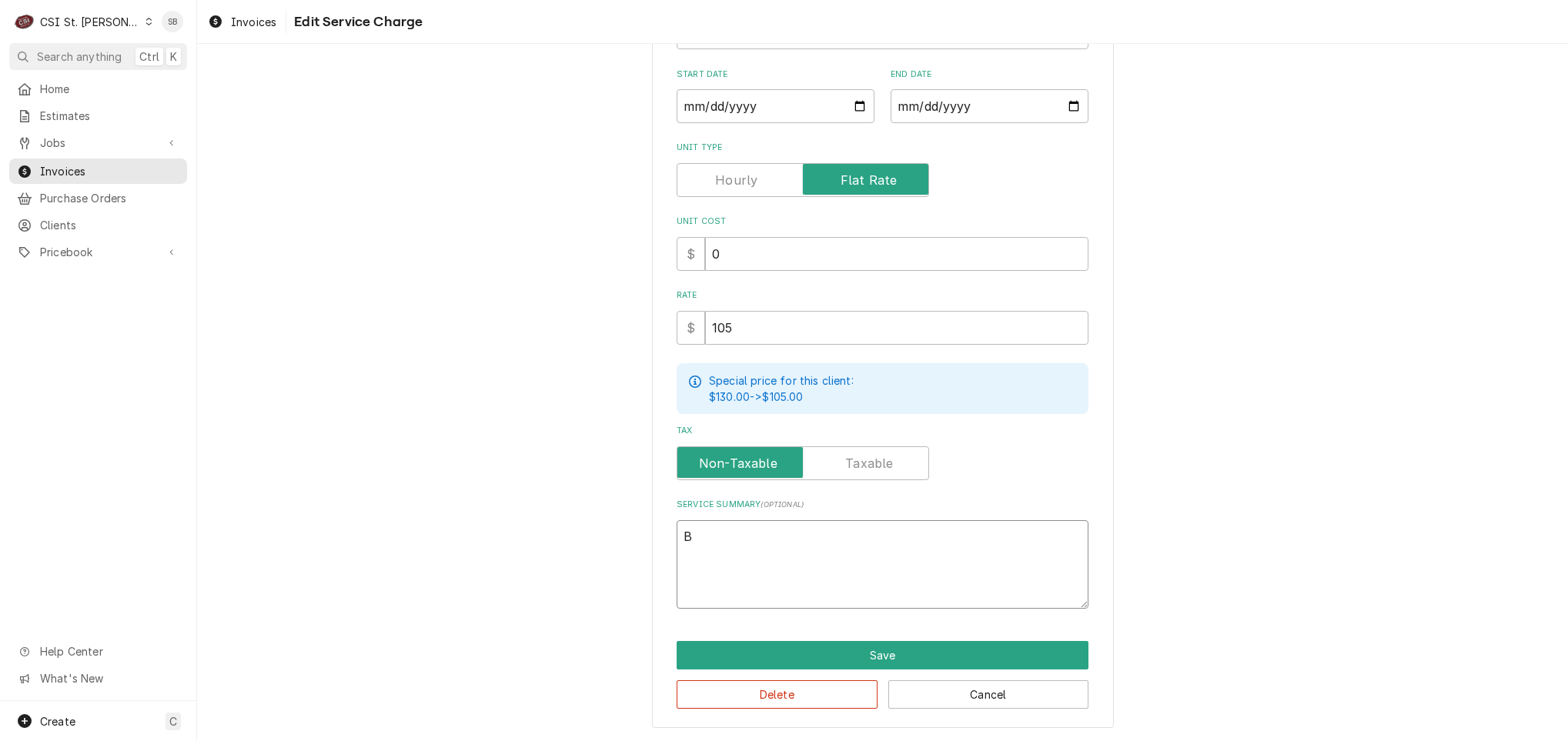
scroll to position [210, 0]
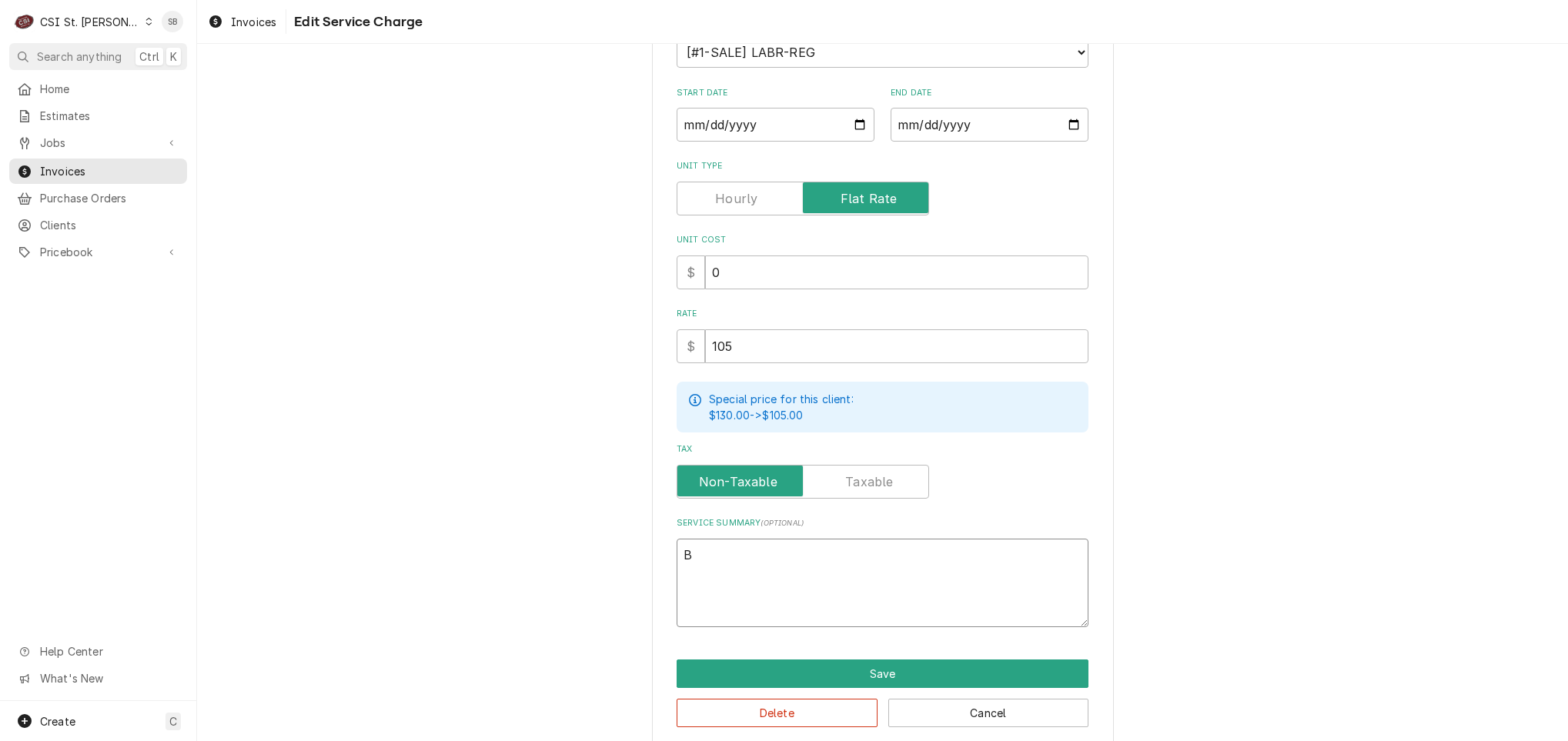
type textarea "x"
type textarea "BR"
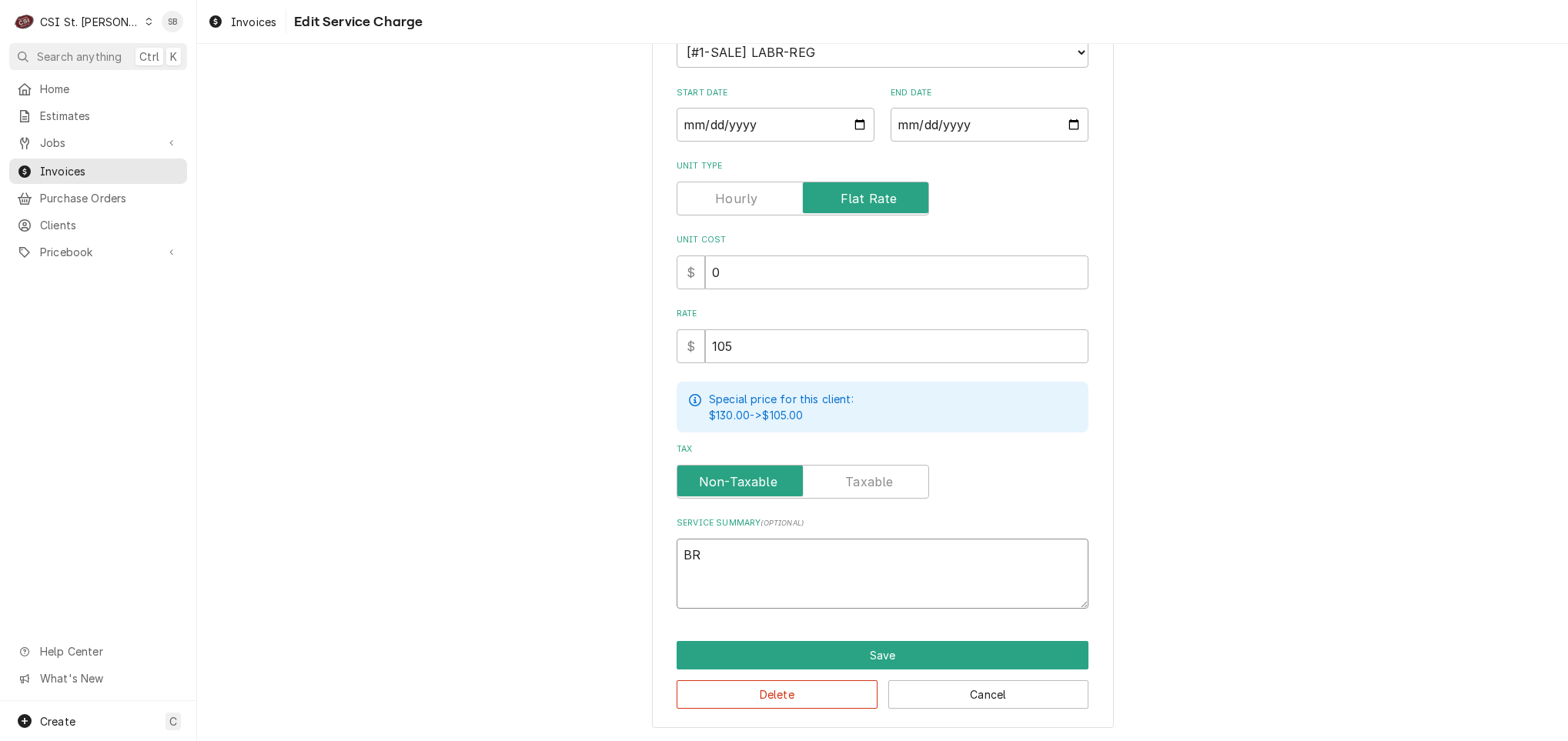
type textarea "x"
type textarea "BRa"
type textarea "x"
type textarea "BR"
type textarea "x"
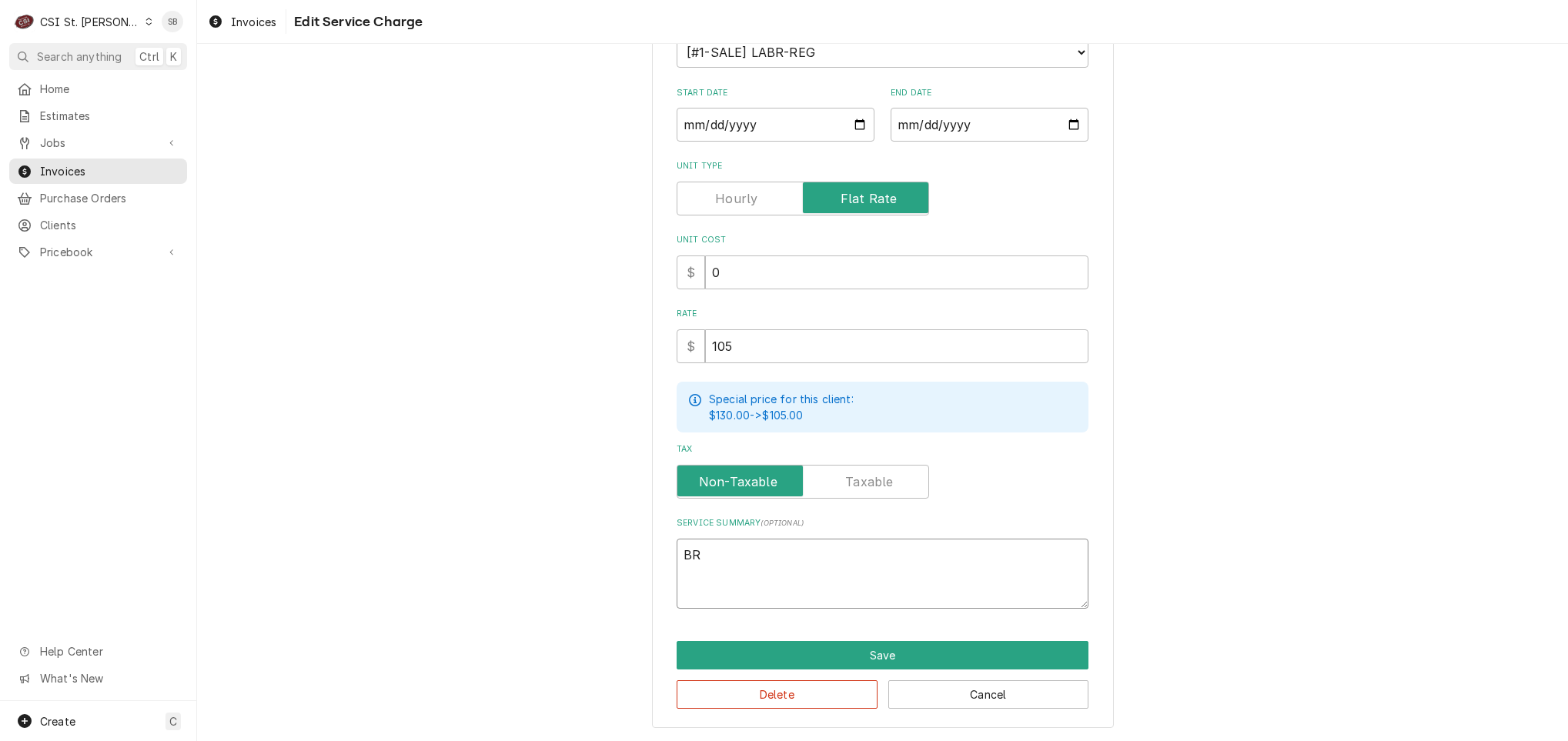
type textarea "B"
type textarea "x"
type textarea "A"
type textarea "x"
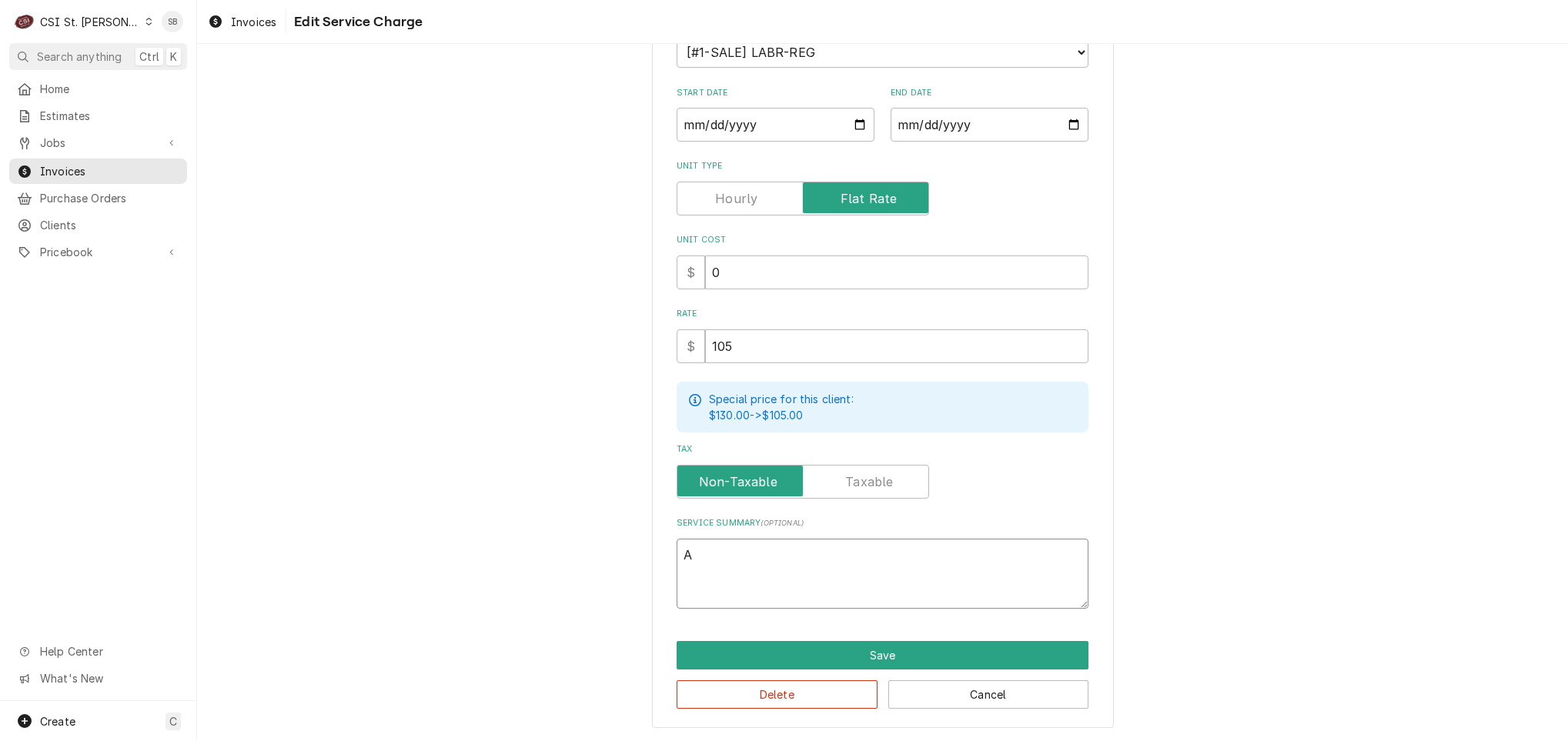
type textarea "AC"
type textarea "x"
type textarea "AC"
type textarea "x"
type textarea "AC U"
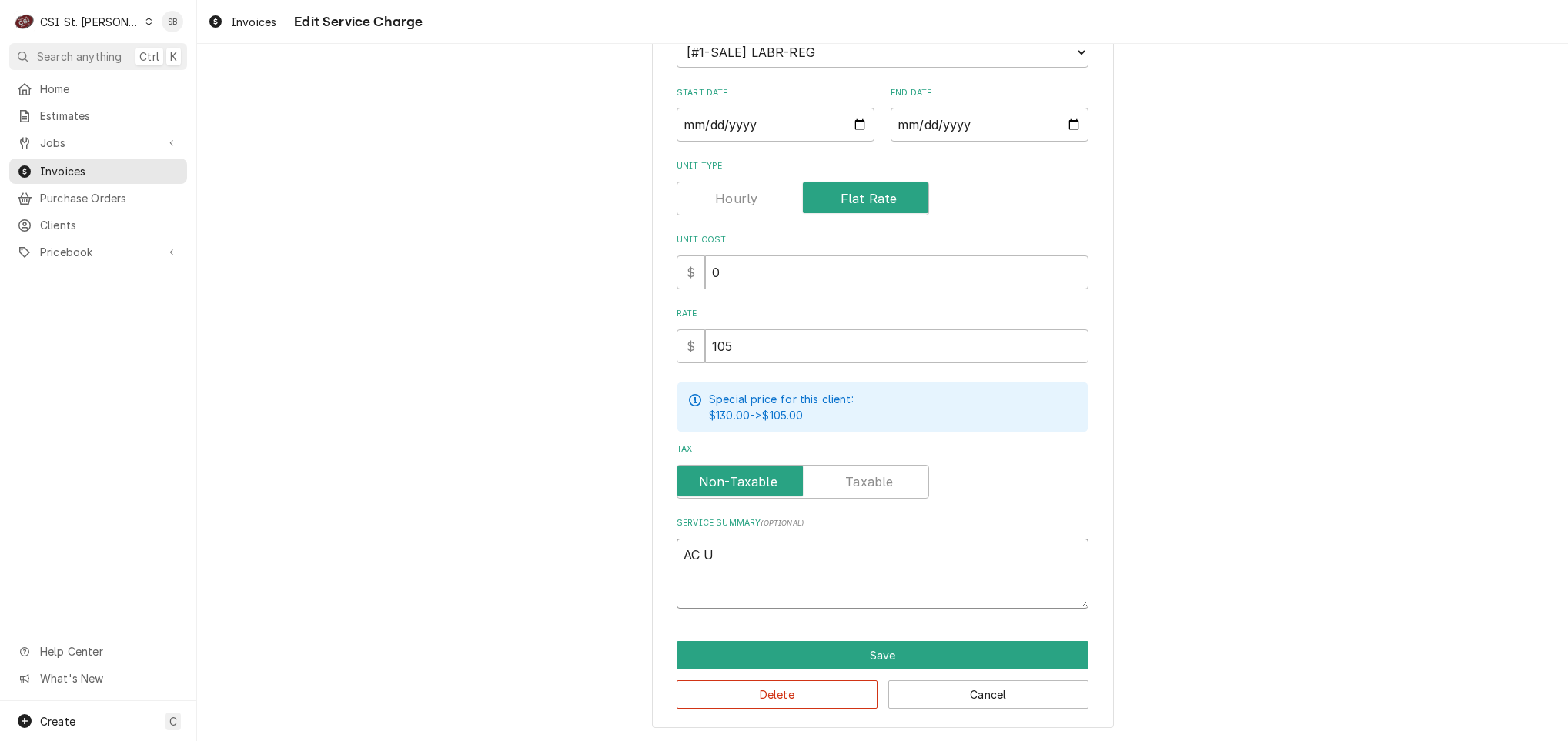
type textarea "x"
type textarea "AC Un"
type textarea "x"
type textarea "AC Uni"
type textarea "x"
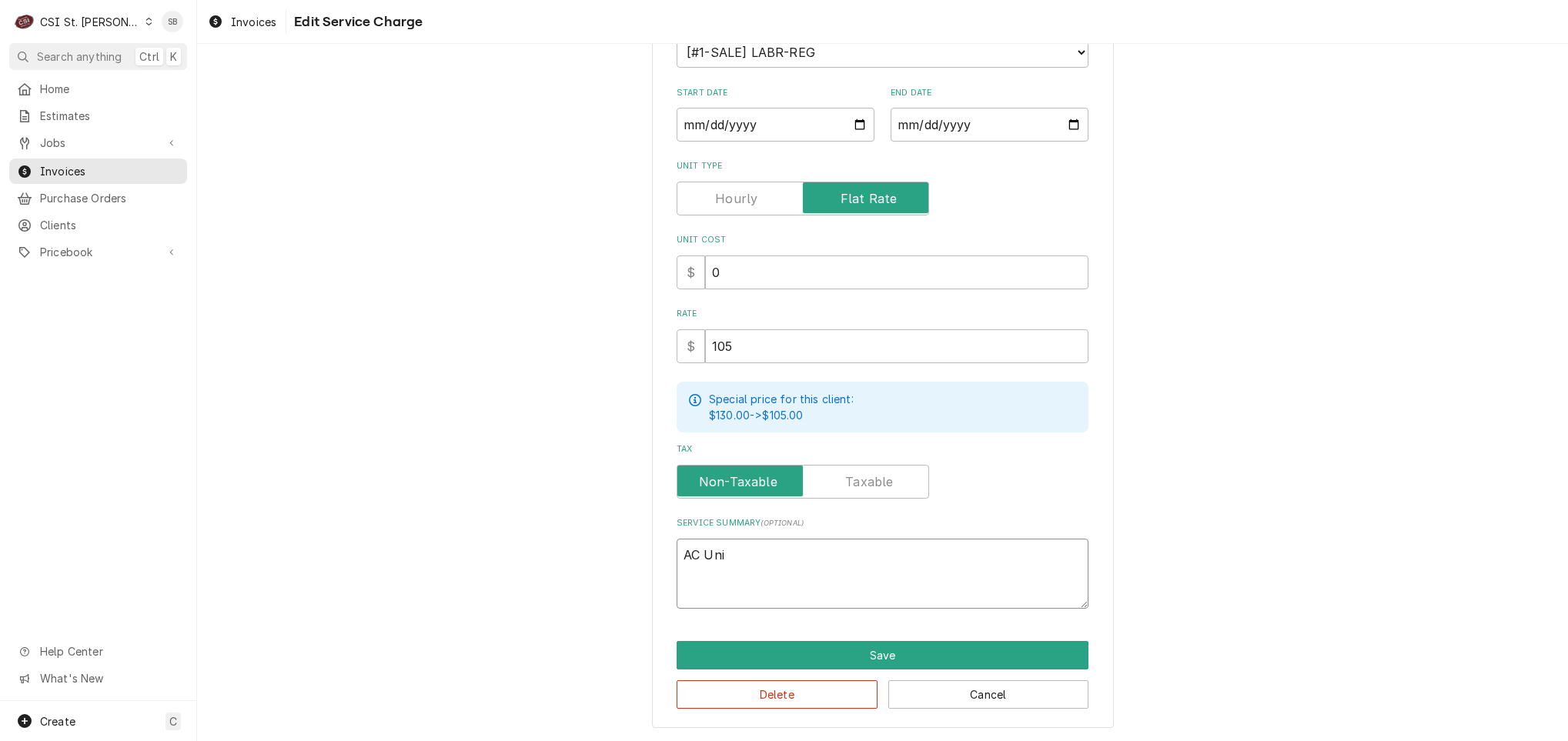
type textarea "AC Unit"
type textarea "x"
type textarea "AC Unit"
type textarea "x"
type textarea "AC Unit 3"
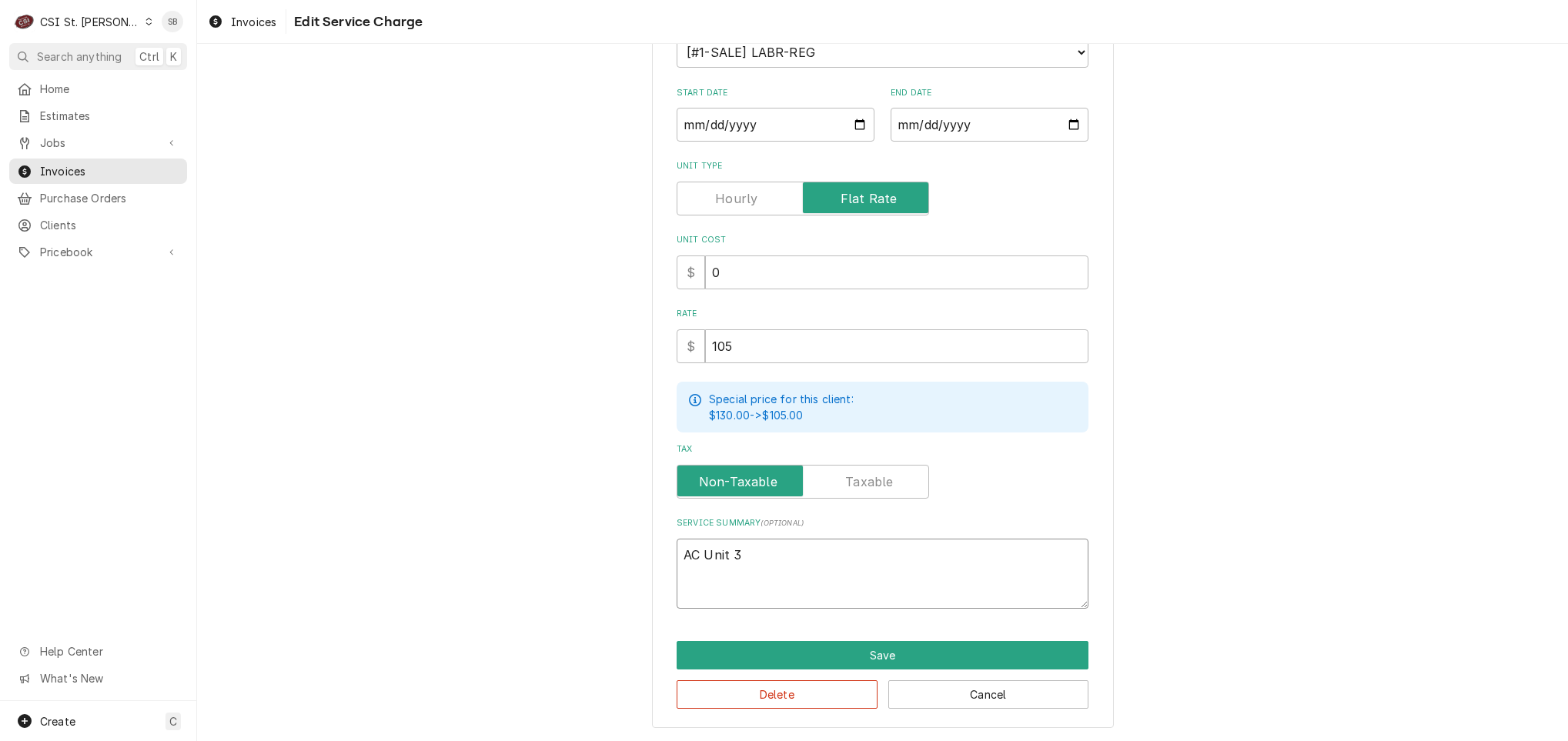
type textarea "x"
type textarea "AC Unit 3"
type textarea "x"
type textarea "AC Unit 3 /"
type textarea "x"
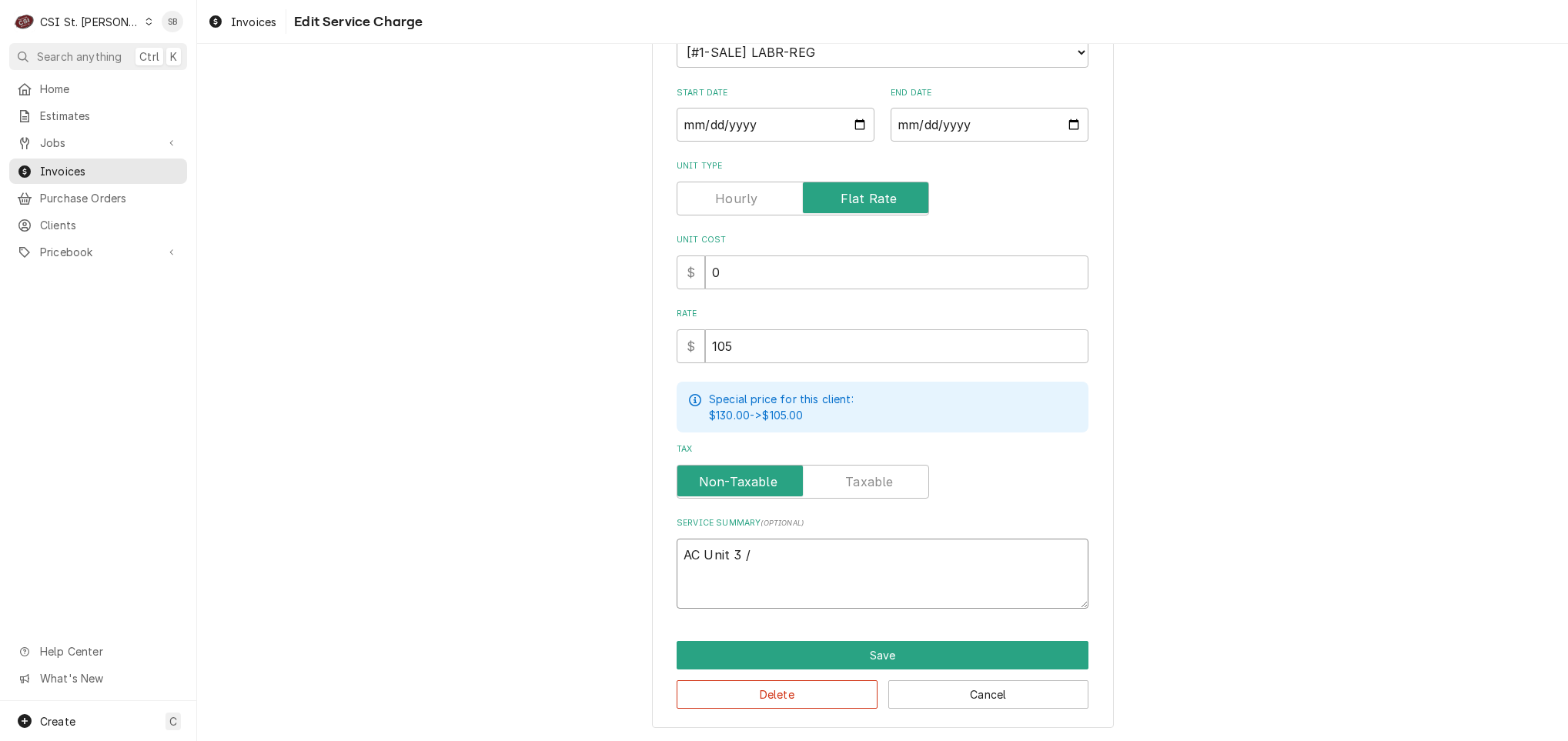
type textarea "AC Unit 3 /"
paste textarea "Model: TCDD12A2MGA0A2GO / Serial: 1718P33917"
type textarea "x"
type textarea "AC Unit 3 / Model: TCDD12A2MGA0A2GO / Serial: 1718P33917"
type textarea "x"
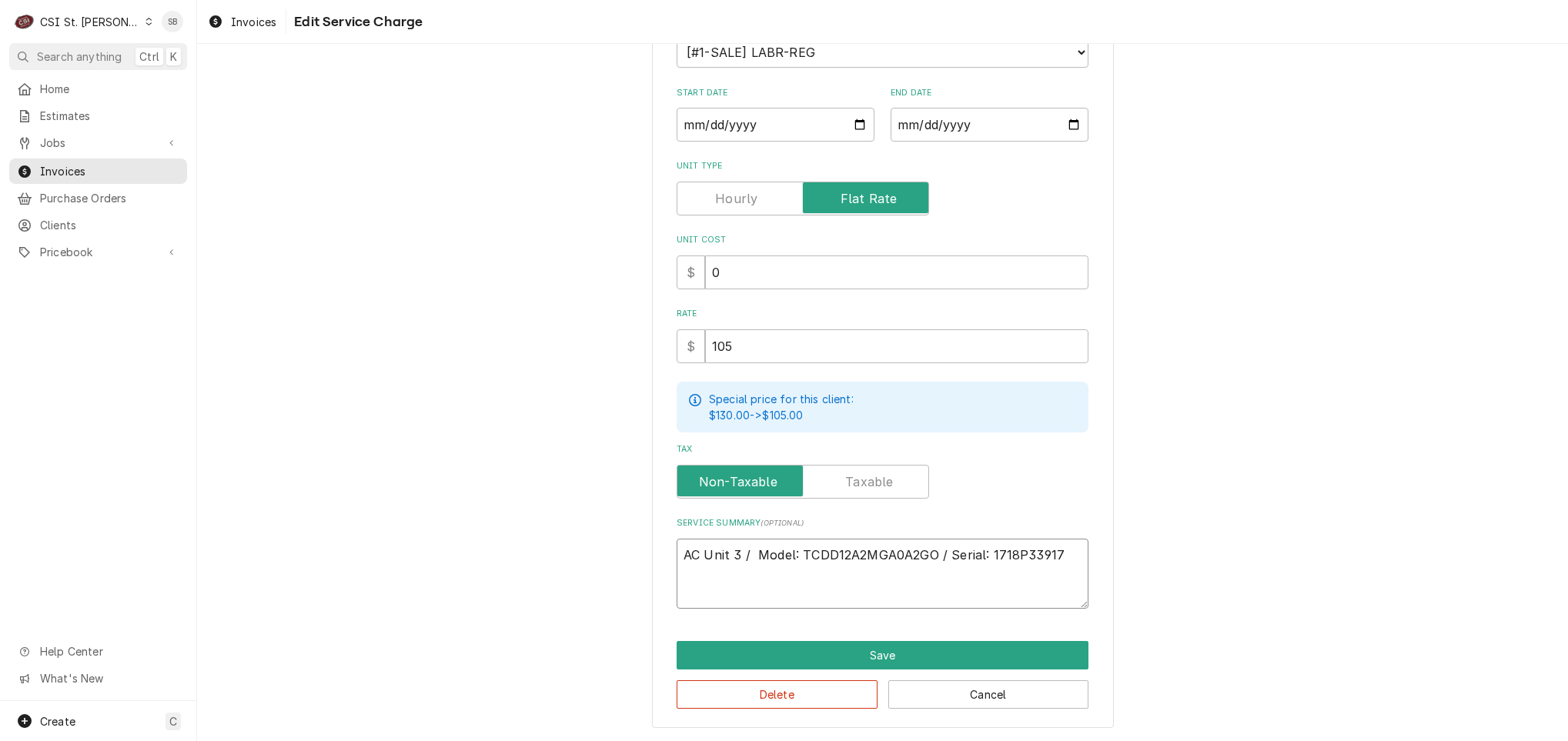
type textarea "AC Unit 3 / Model: TCDD12A2MGA0A2GO / Serial: 1718P33917"
type textarea "x"
type textarea "AC Unit 3 / Model: TCDD12A2MGA0A2GO / Serial: 1718P33917"
type textarea "x"
type textarea "AC Unit 3 / Model: TCDD12A2MGA0A2GO / Serial: 1718P33917"
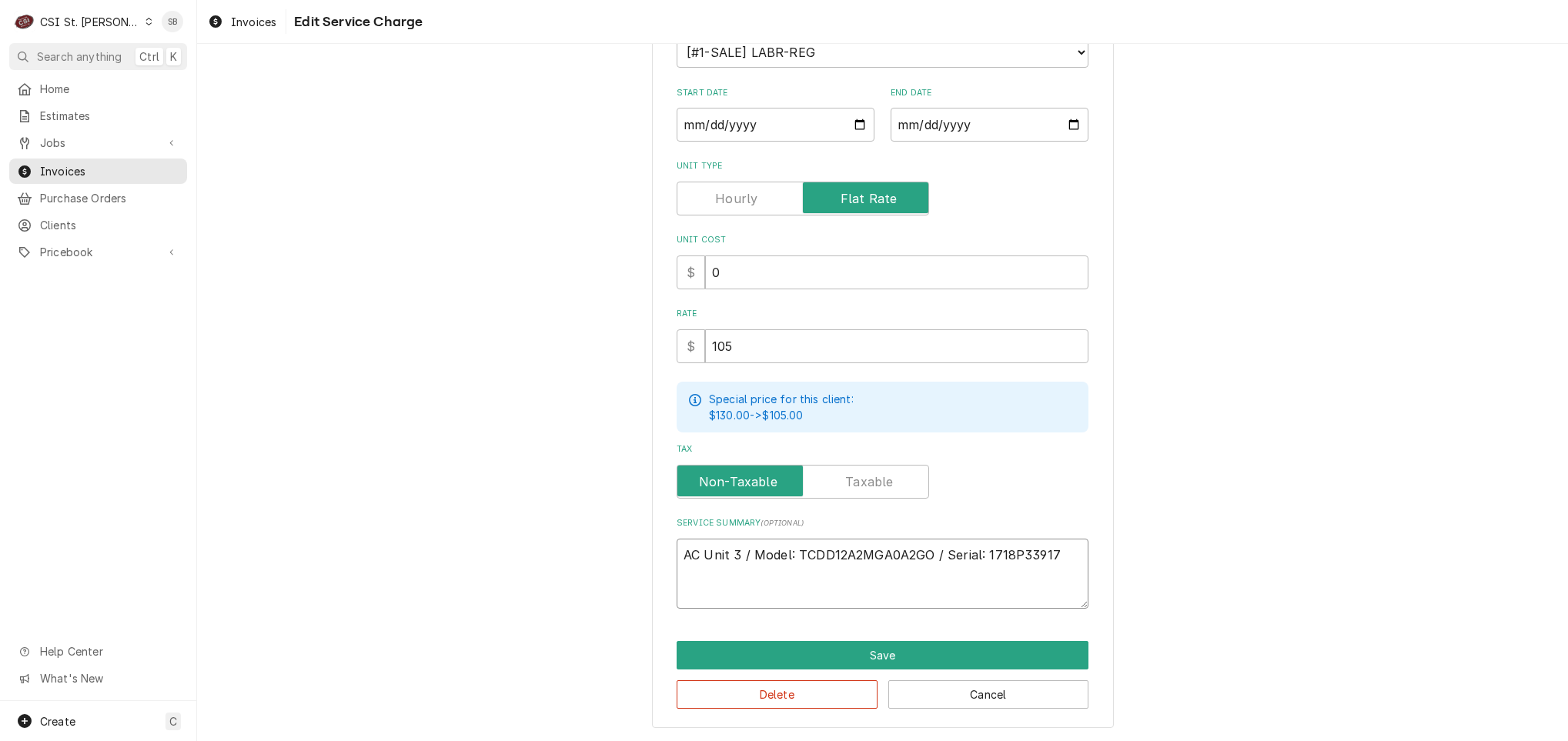
type textarea "x"
type textarea "AC Unit 3 / Model: TCDD12A2MGA0A2GO / Serial: 1718P33917"
type textarea "x"
type textarea "AC Unit 3 / Model: TCDD12A2MGA0A2GO / Serial: 1718P33917"
type textarea "x"
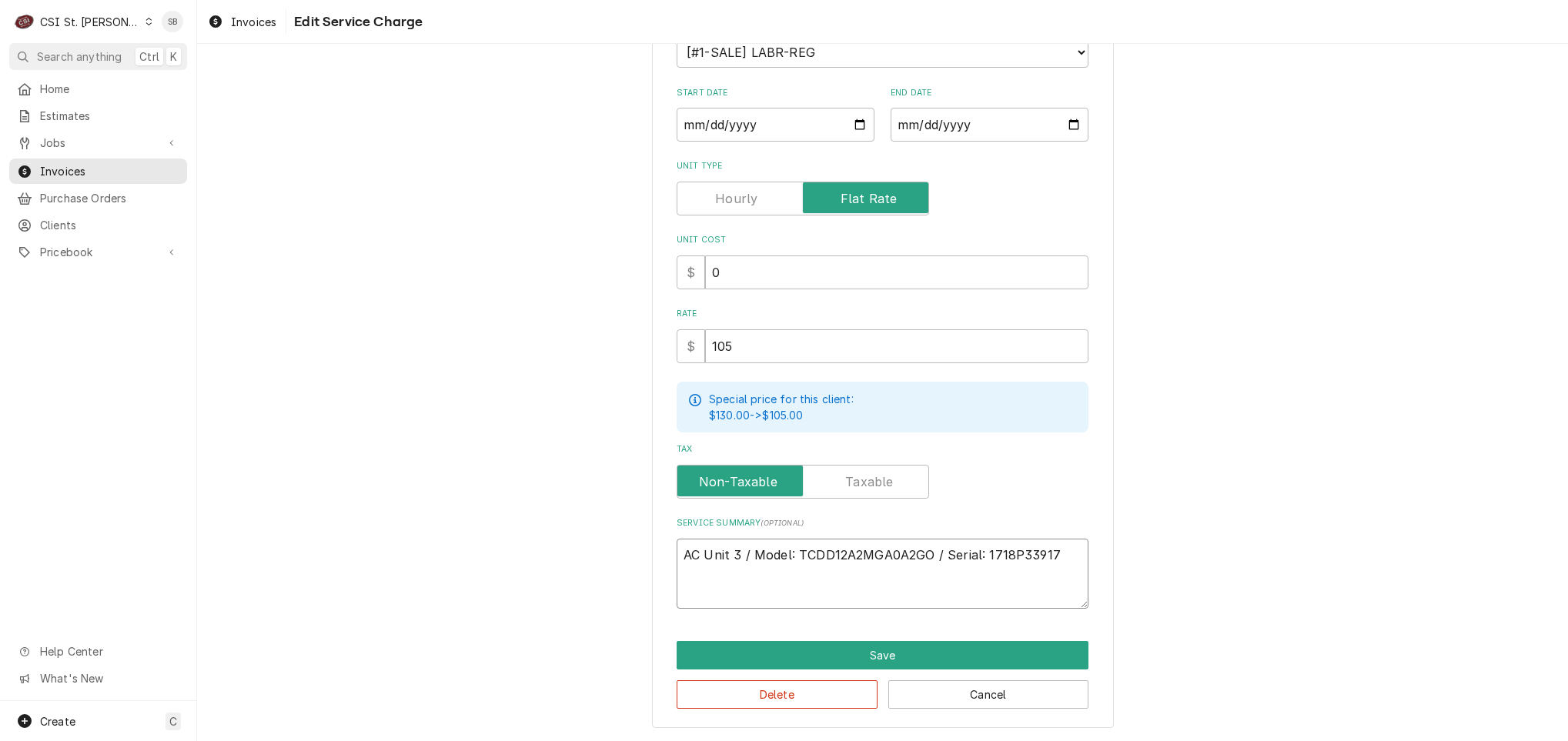
type textarea "AC Unit 3 / Model: TCDD12A2MGA0A2GO / Serial: 1718P33917"
type textarea "x"
type textarea "AC Unit 3 / Model: TCDD12A2MGA0A2GO / Serial: 1718P33917"
drag, startPoint x: 763, startPoint y: 345, endPoint x: 546, endPoint y: 348, distance: 217.0
click at [559, 348] on div "Use the fields below to edit this service charge Short Description 1-Labor (Ser…" at bounding box center [882, 296] width 1371 height 892
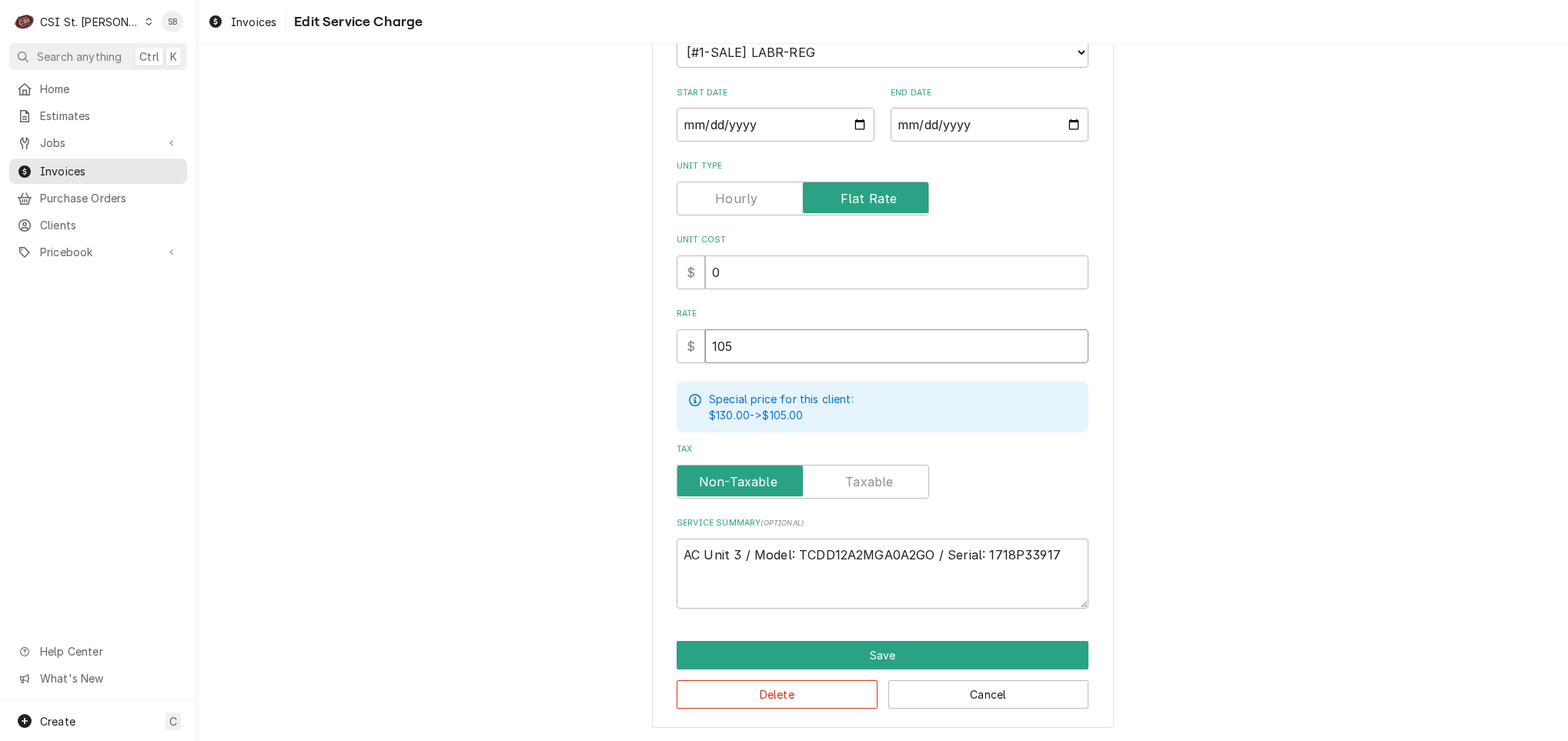
type textarea "x"
type input "9"
type textarea "x"
type input "99"
type textarea "x"
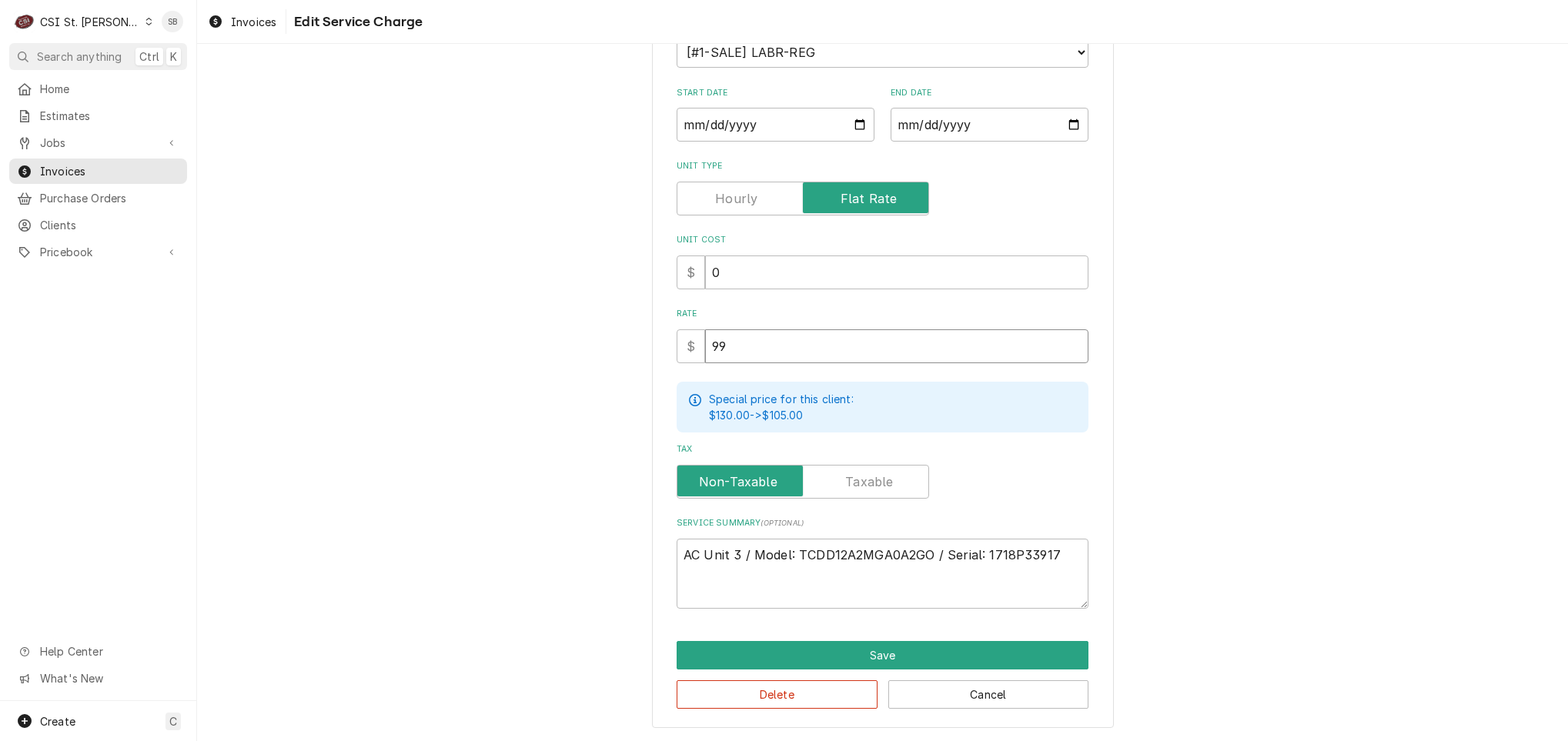
type input "997"
type textarea "x"
type input "997.5"
type textarea "x"
type input "997.50"
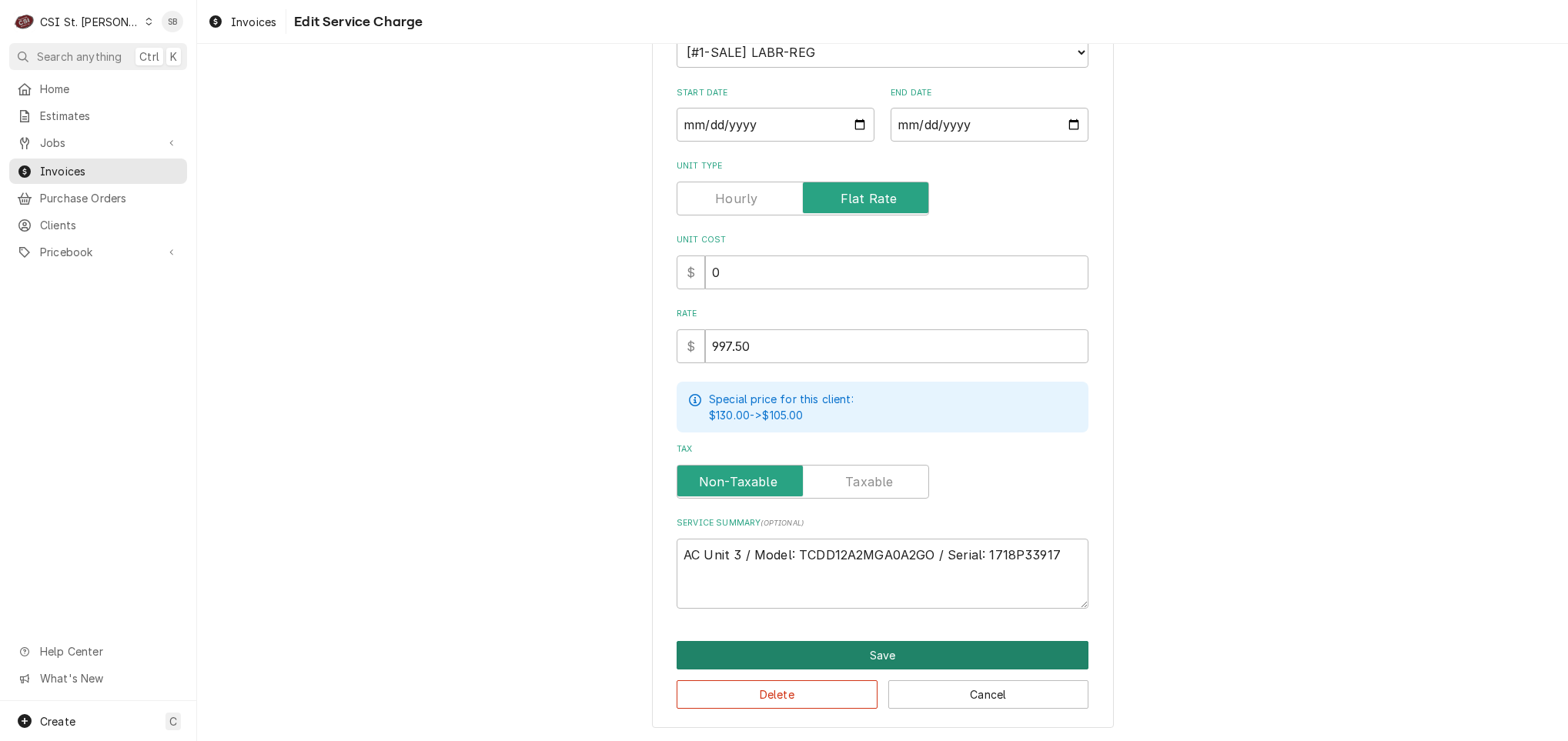
click at [804, 661] on button "Save" at bounding box center [883, 655] width 412 height 29
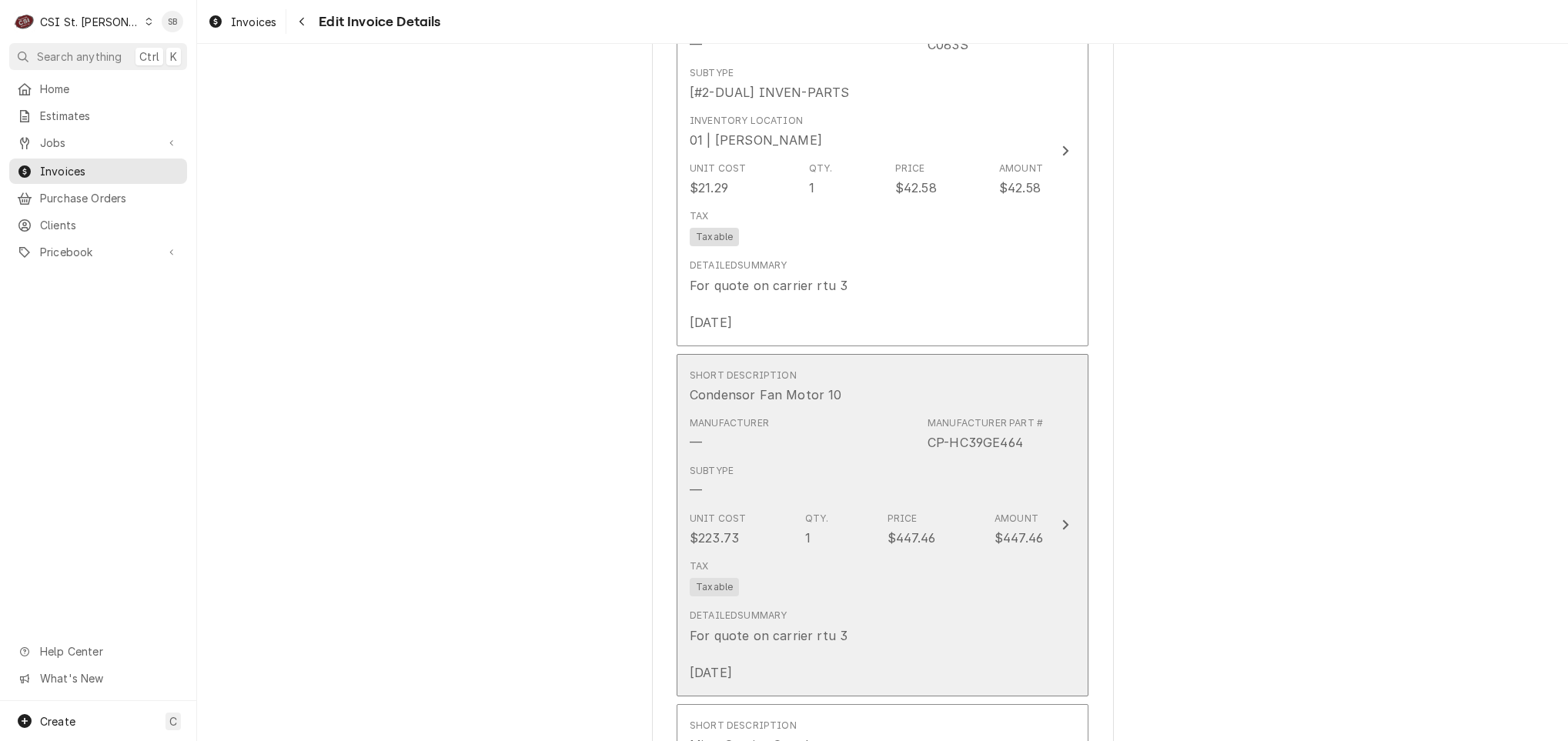
scroll to position [1842, 0]
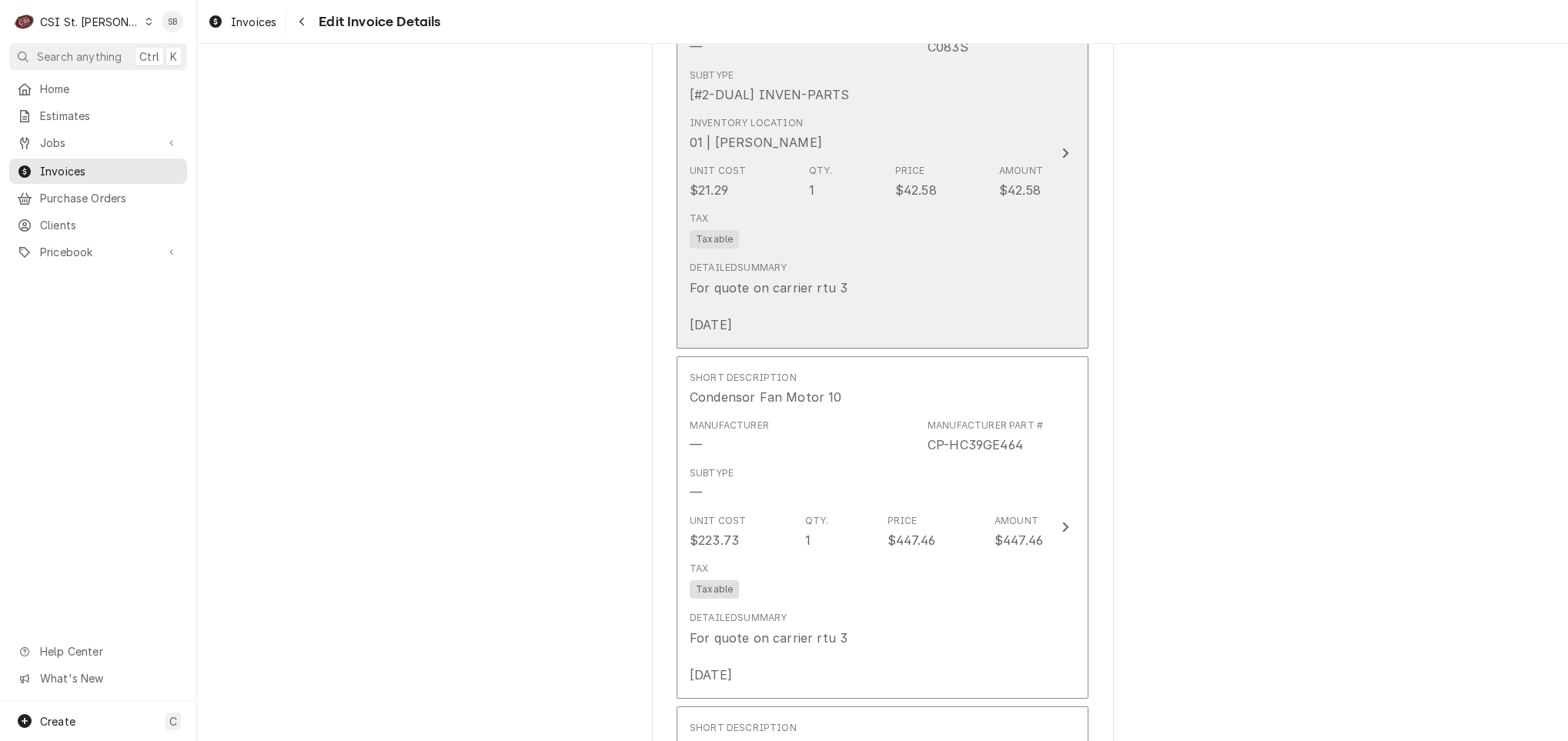
click at [891, 301] on div "Detailed Summary For quote on carrier rtu 3 9/9/25" at bounding box center [866, 297] width 353 height 85
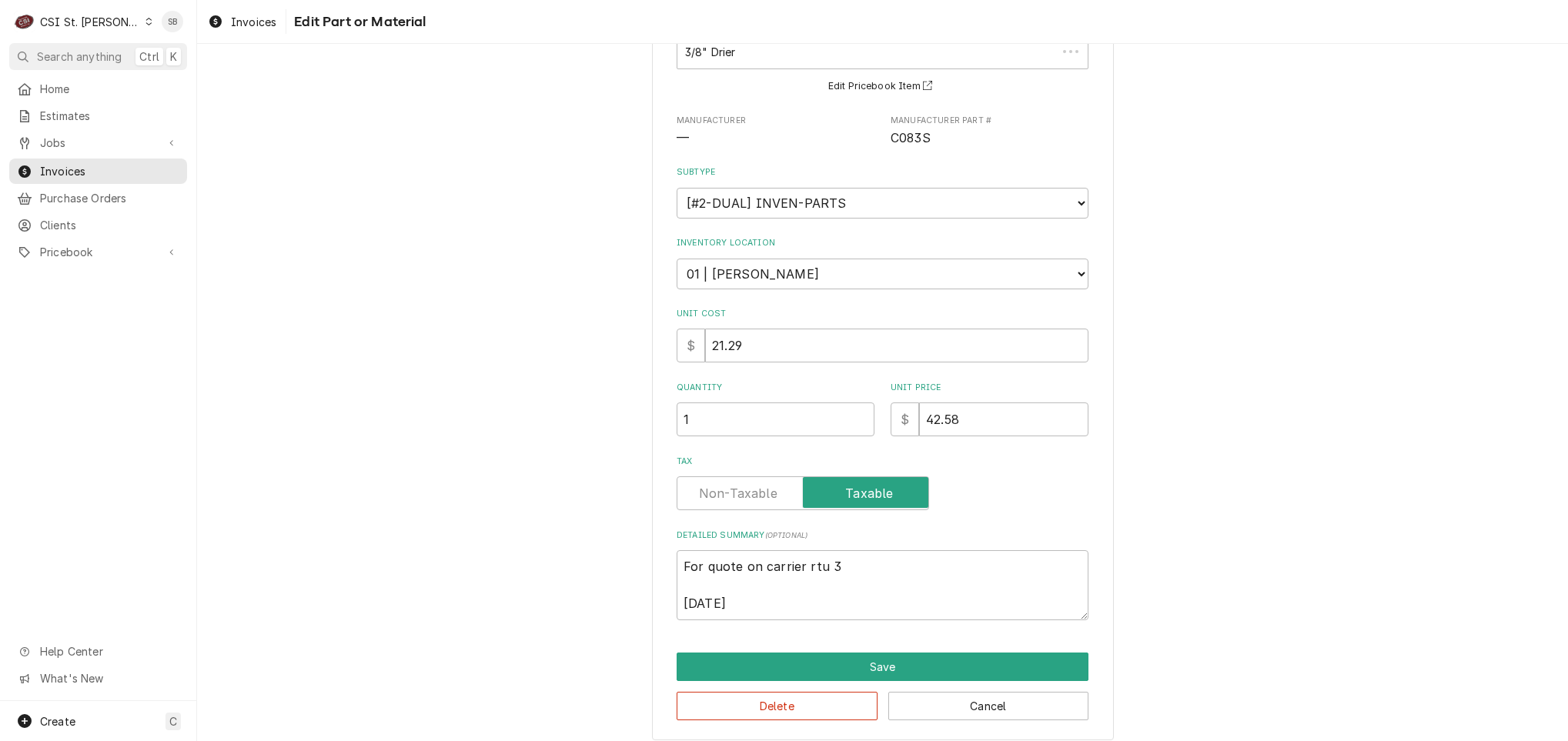
scroll to position [124, 0]
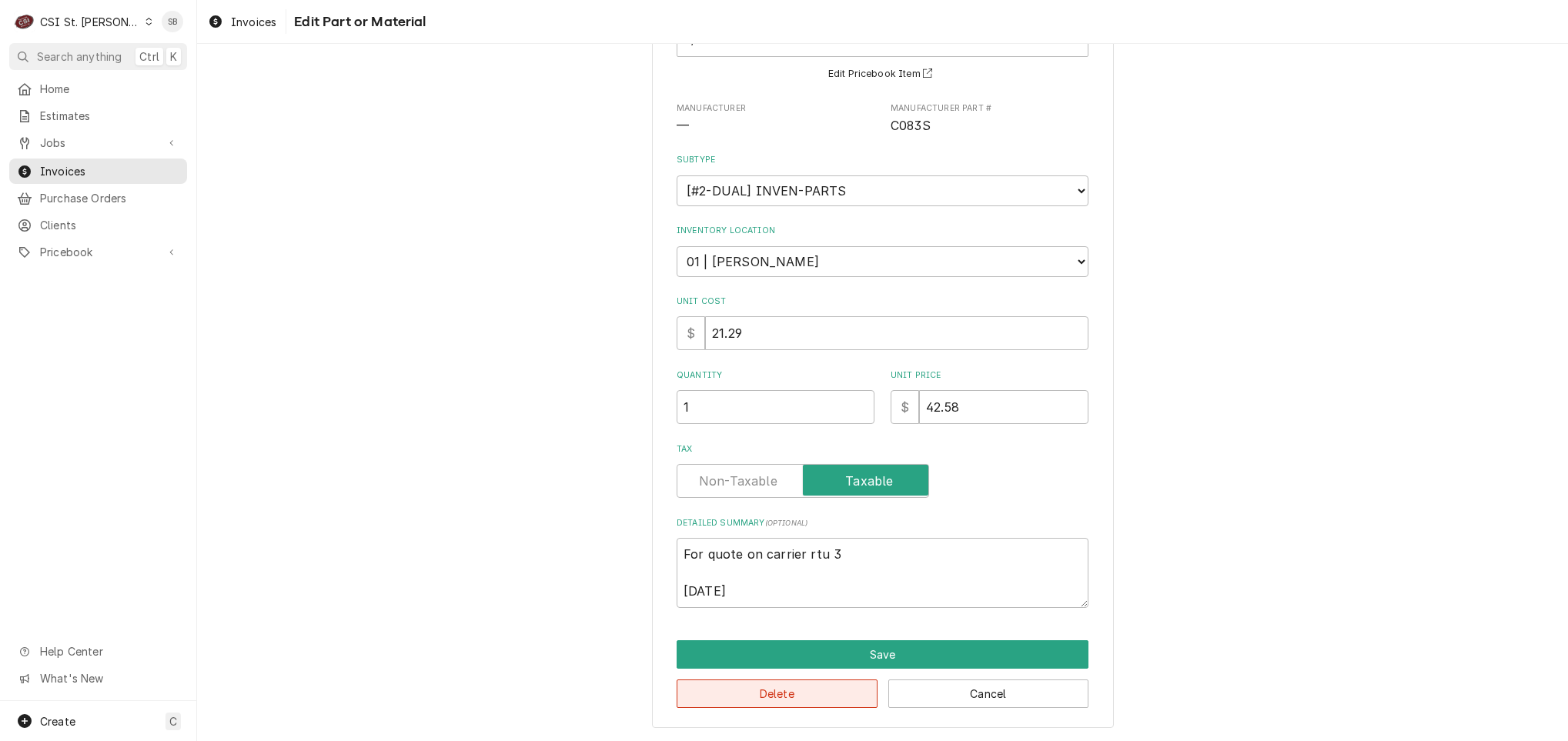
click at [770, 700] on button "Delete" at bounding box center [778, 694] width 201 height 29
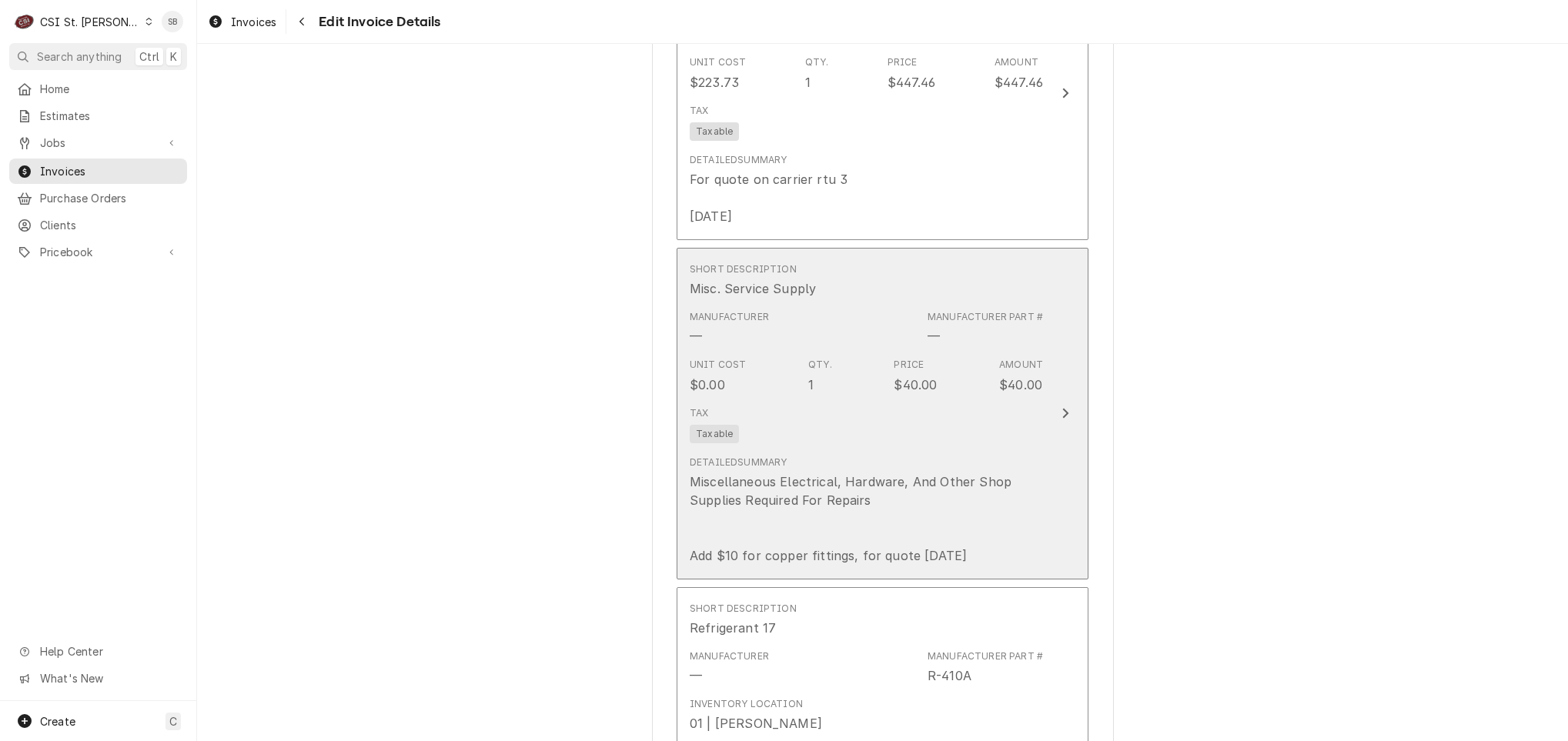
scroll to position [1871, 0]
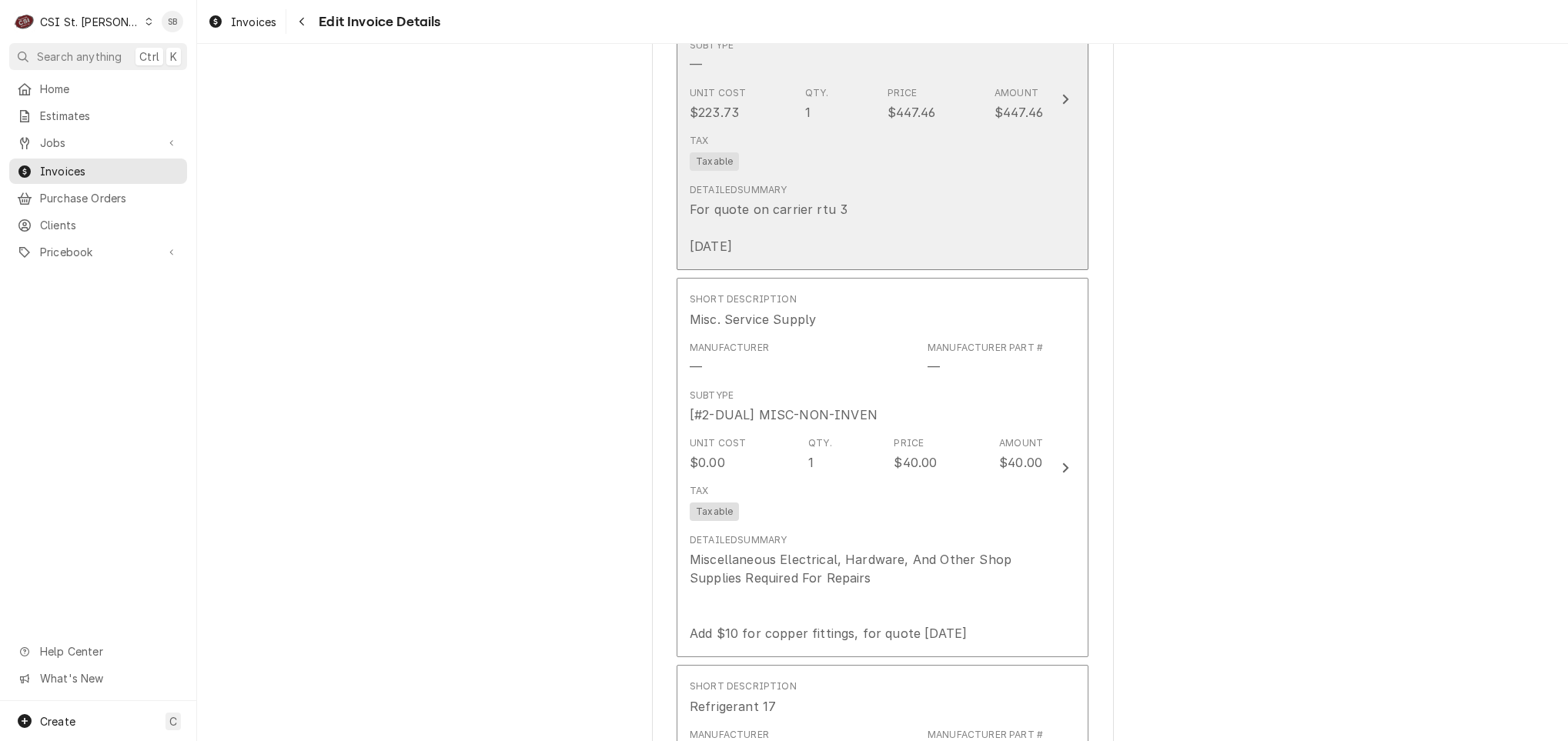
click at [802, 213] on div "Detailed Summary For quote on carrier rtu 3 9/9/25" at bounding box center [769, 219] width 157 height 73
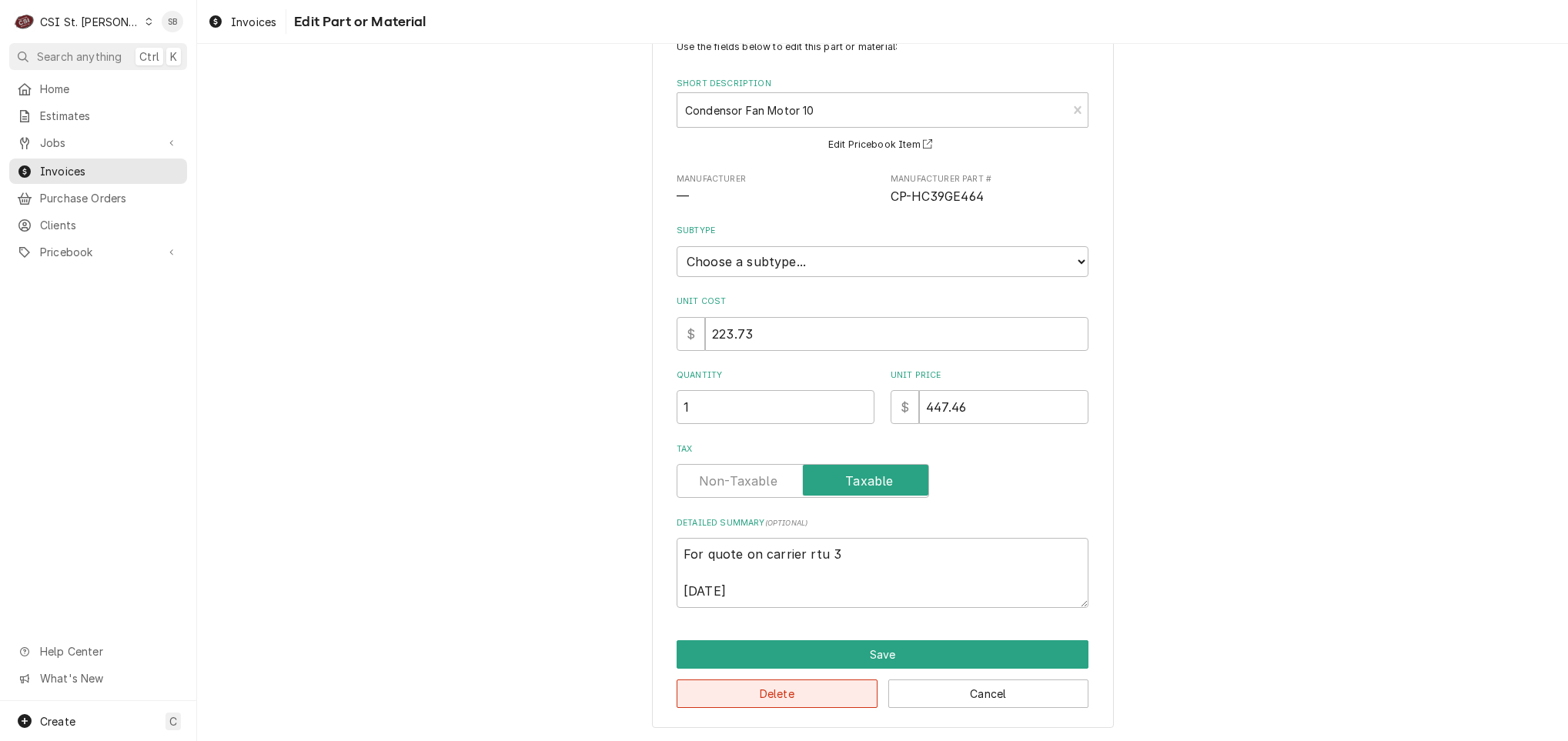
click at [762, 704] on button "Delete" at bounding box center [778, 694] width 201 height 29
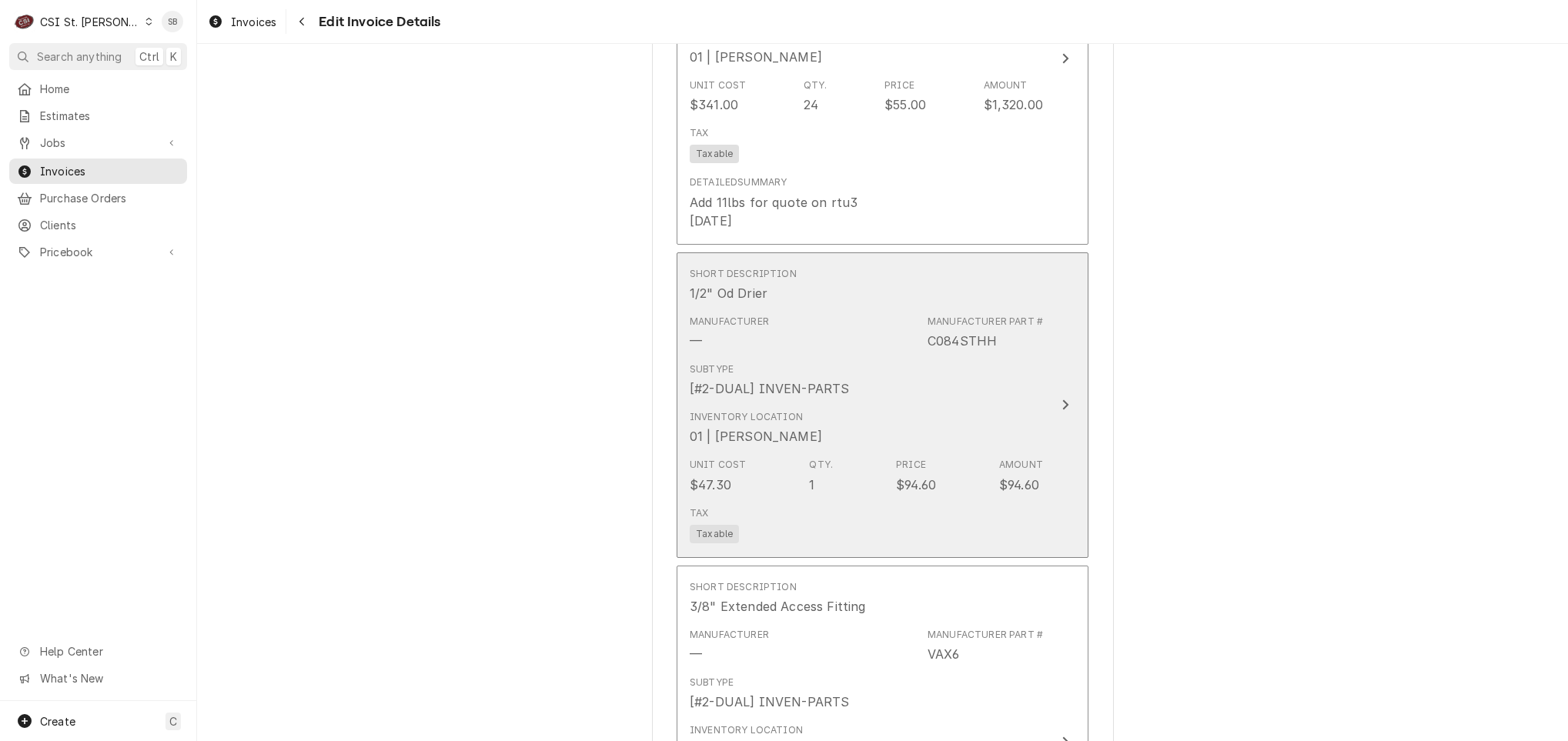
scroll to position [2527, 0]
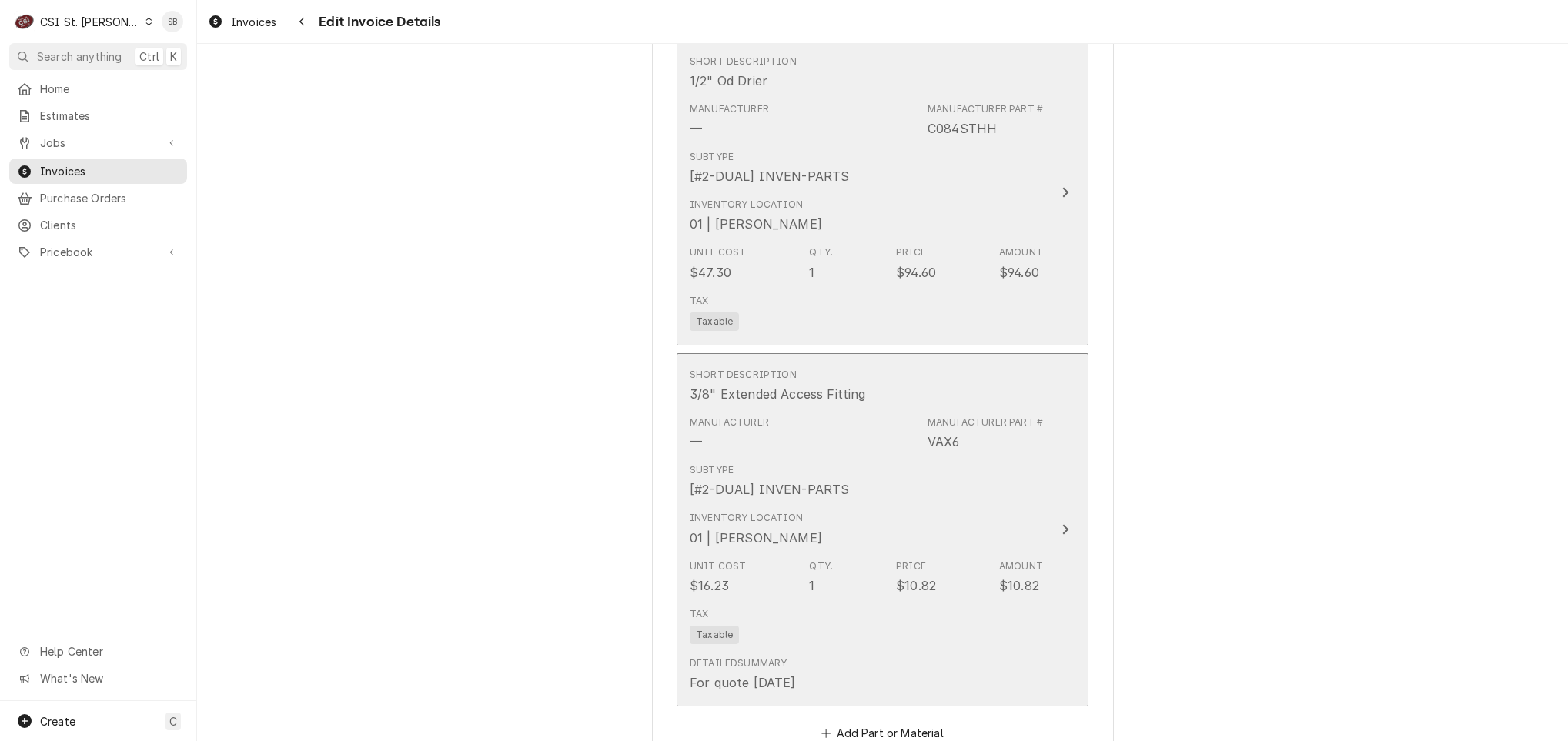
click at [819, 479] on div "Subtype [#2-DUAL] INVEN-PARTS" at bounding box center [866, 481] width 353 height 48
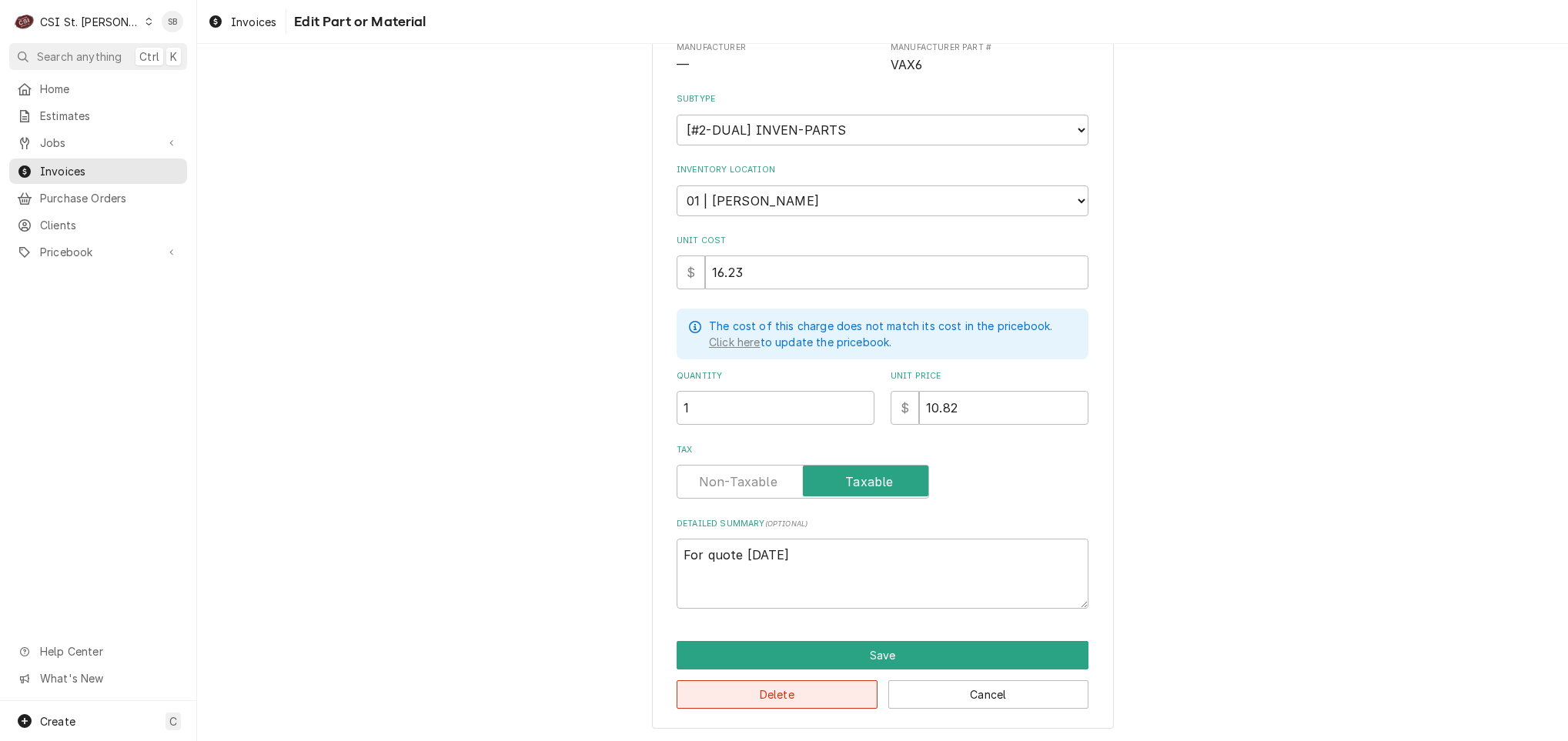
click at [768, 701] on button "Delete" at bounding box center [778, 694] width 201 height 29
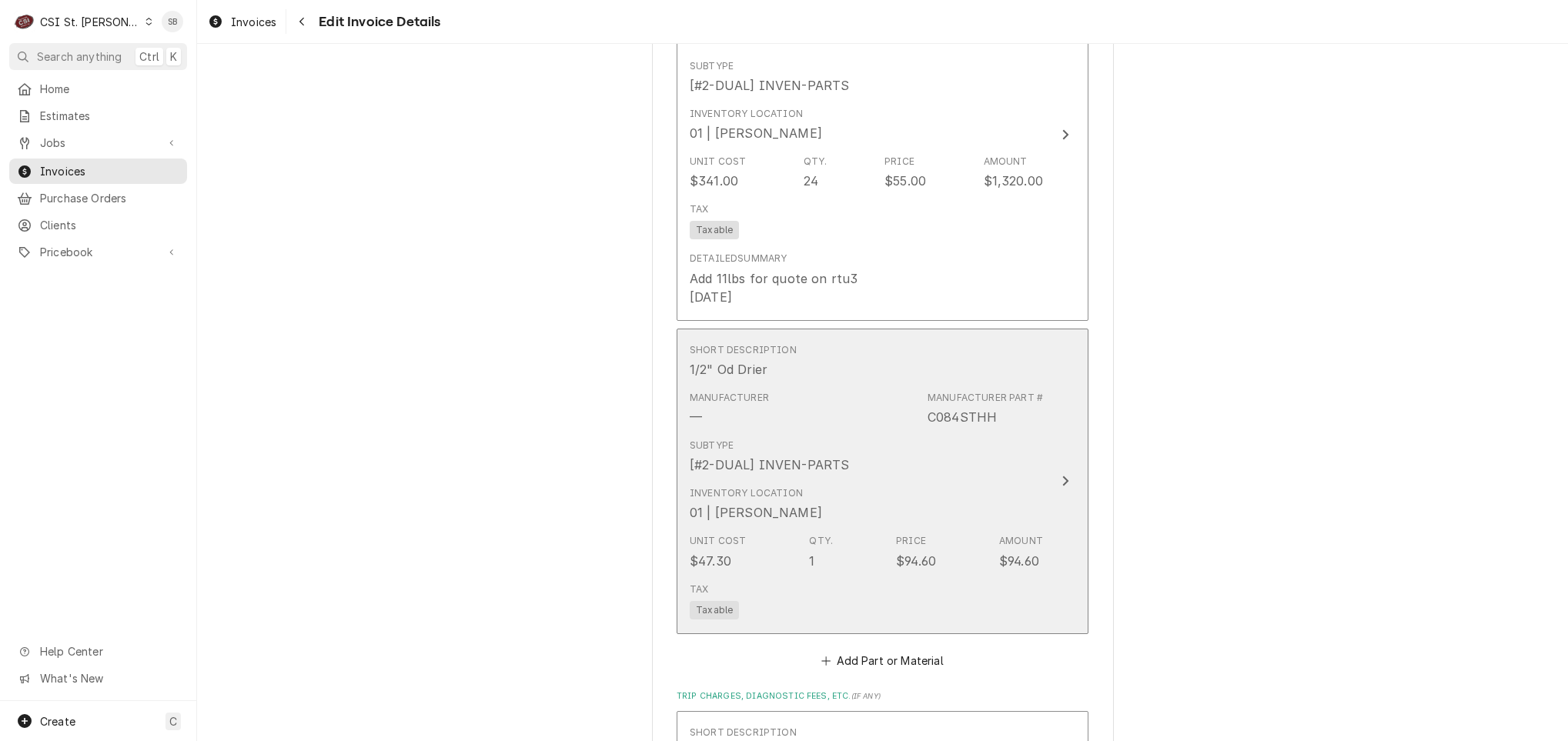
scroll to position [2122, 0]
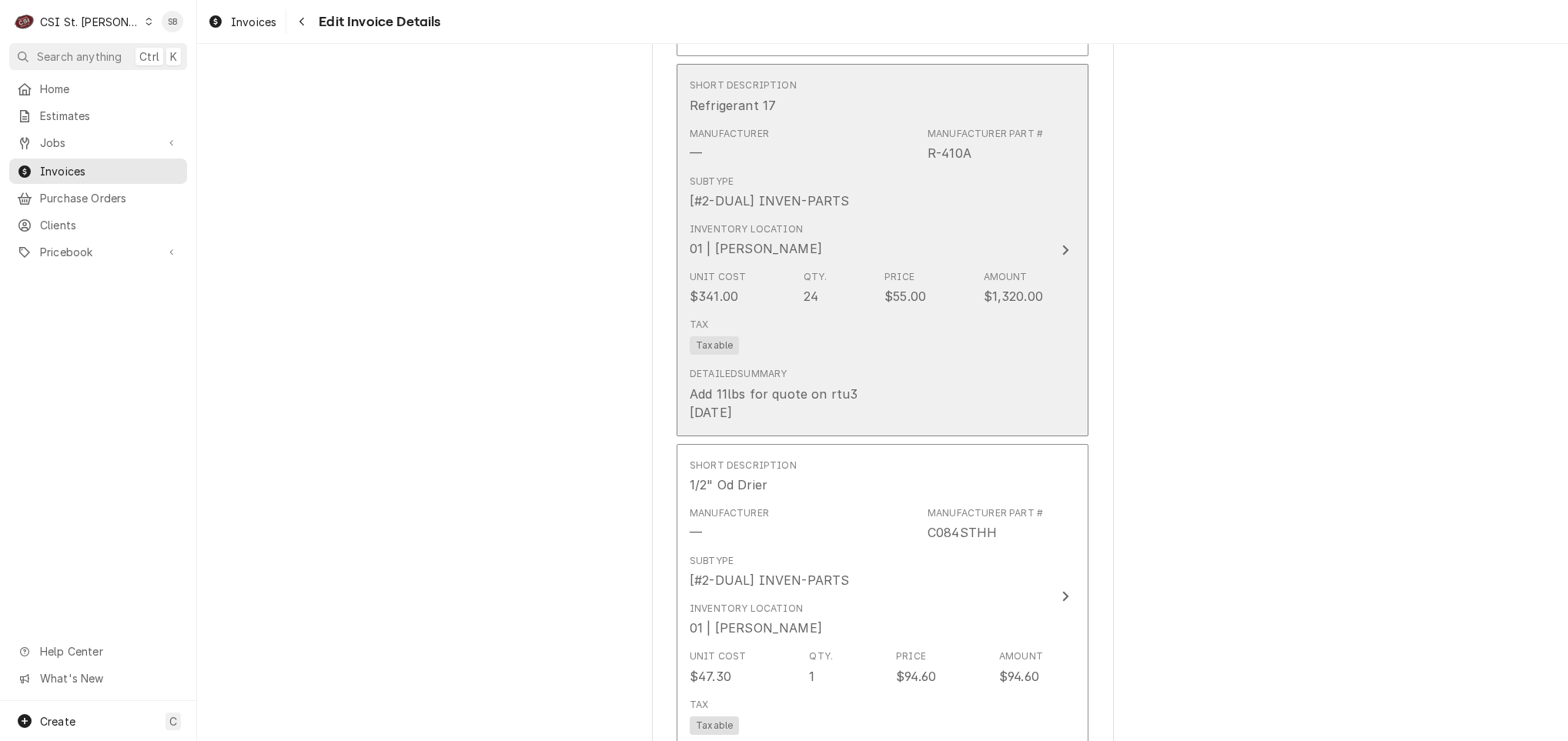
click at [801, 216] on div "Subtype [#2-DUAL] INVEN-PARTS" at bounding box center [866, 192] width 353 height 48
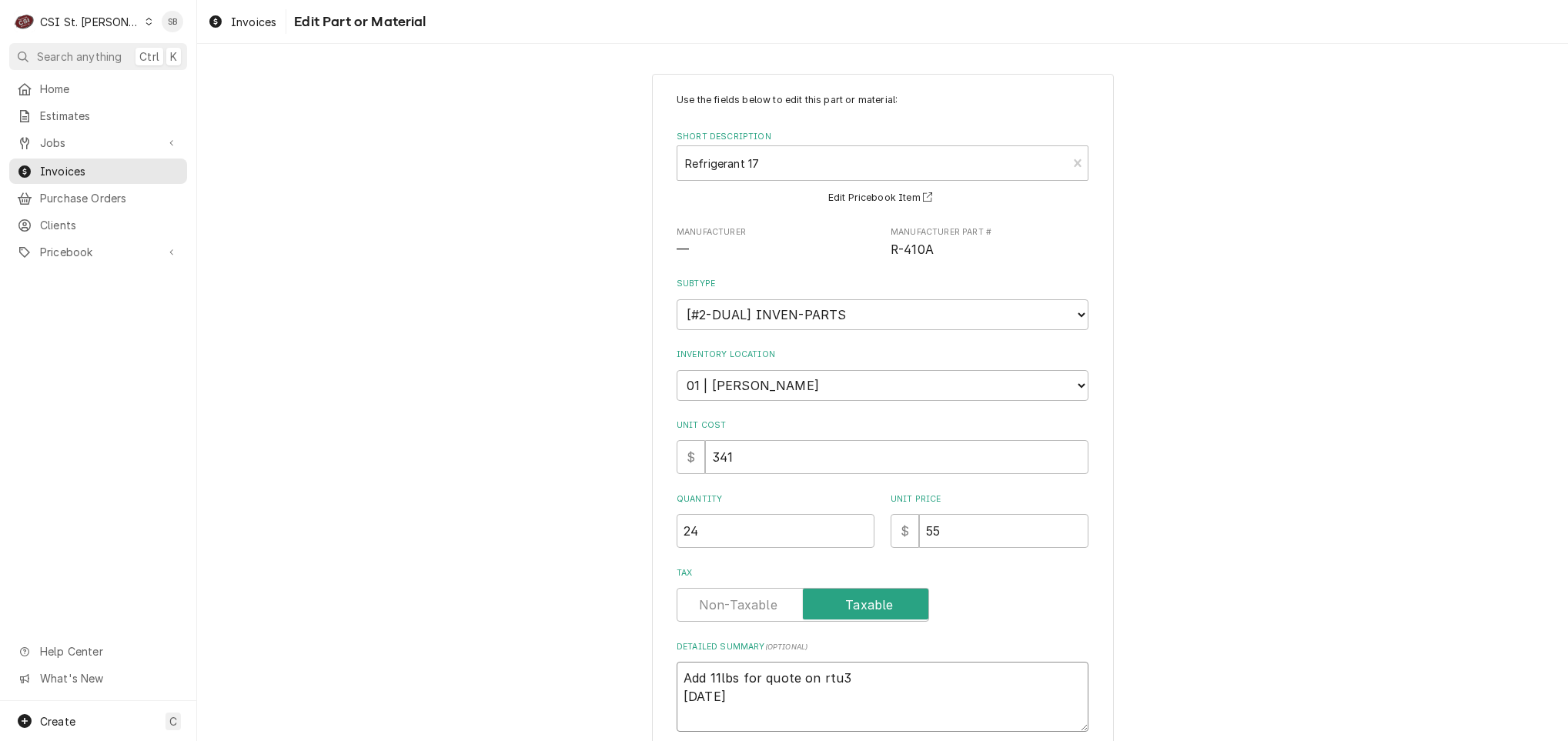
drag, startPoint x: 714, startPoint y: 710, endPoint x: 592, endPoint y: 633, distance: 144.3
click at [592, 633] on div "Use the fields below to edit this part or material: Short Description Refrigera…" at bounding box center [882, 462] width 1371 height 806
type textarea "x"
drag, startPoint x: 707, startPoint y: 521, endPoint x: 559, endPoint y: 532, distance: 148.4
click at [559, 532] on div "Use the fields below to edit this part or material: Short Description Refrigera…" at bounding box center [882, 462] width 1371 height 806
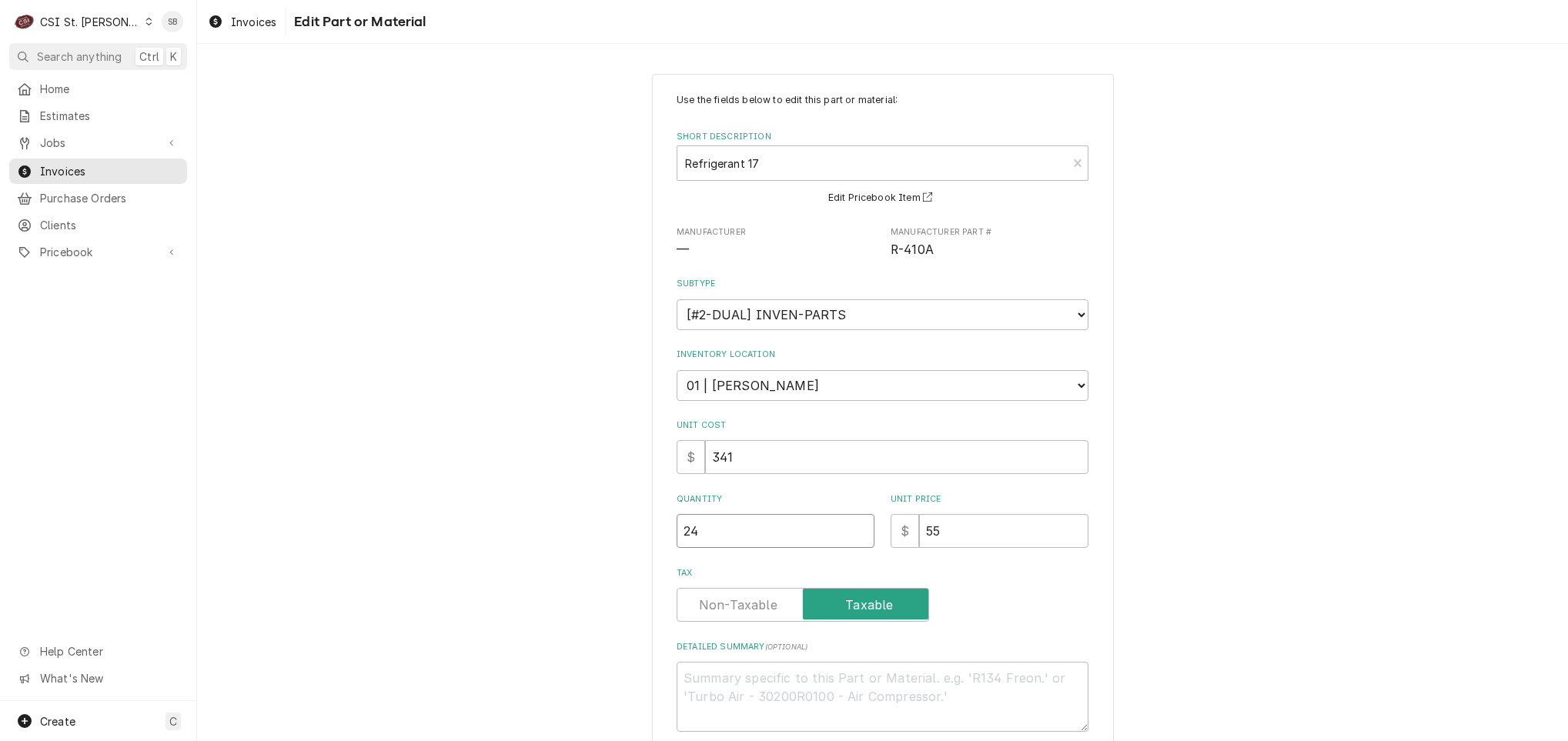
type textarea "x"
type input "1"
type textarea "x"
type input "17"
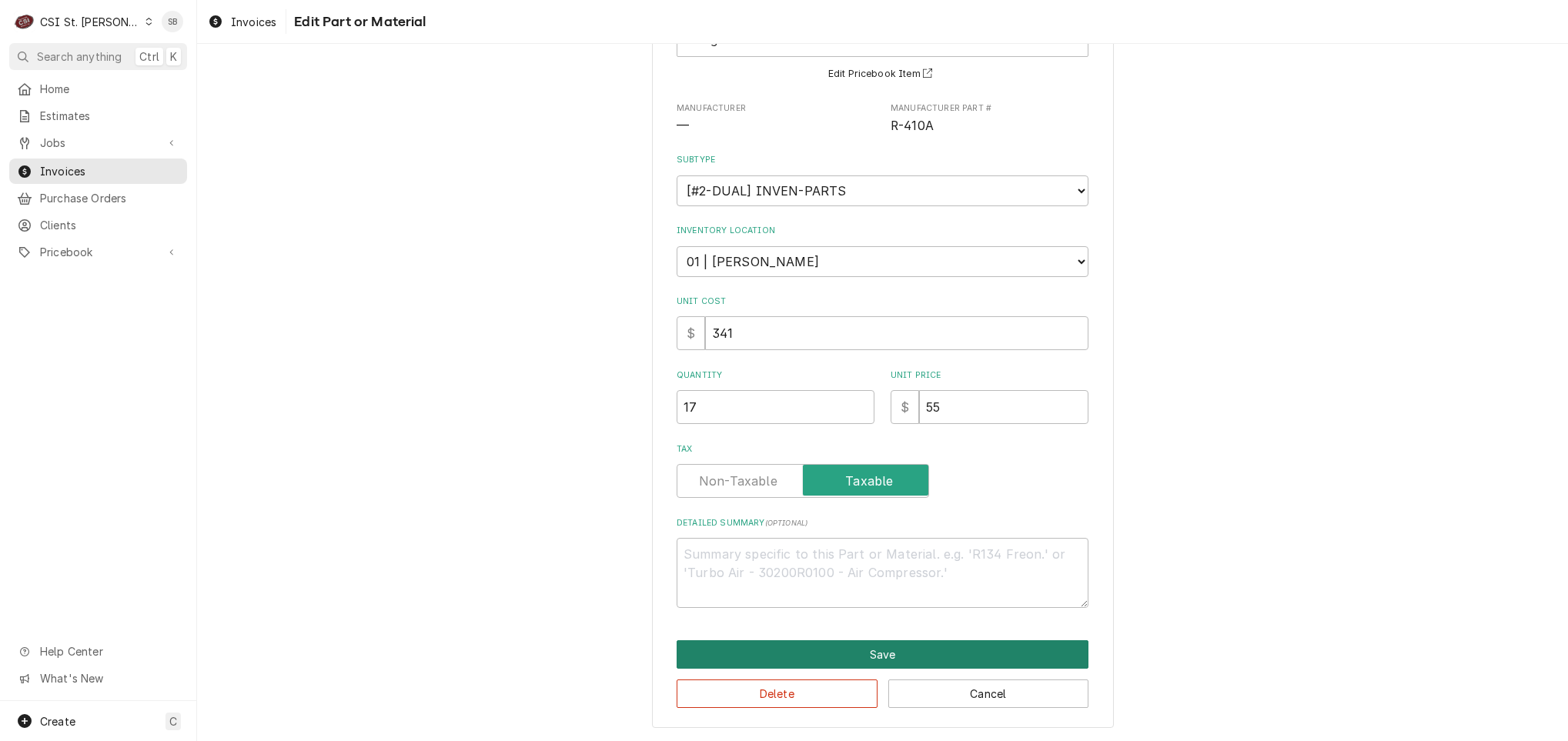
click at [817, 651] on button "Save" at bounding box center [883, 654] width 412 height 29
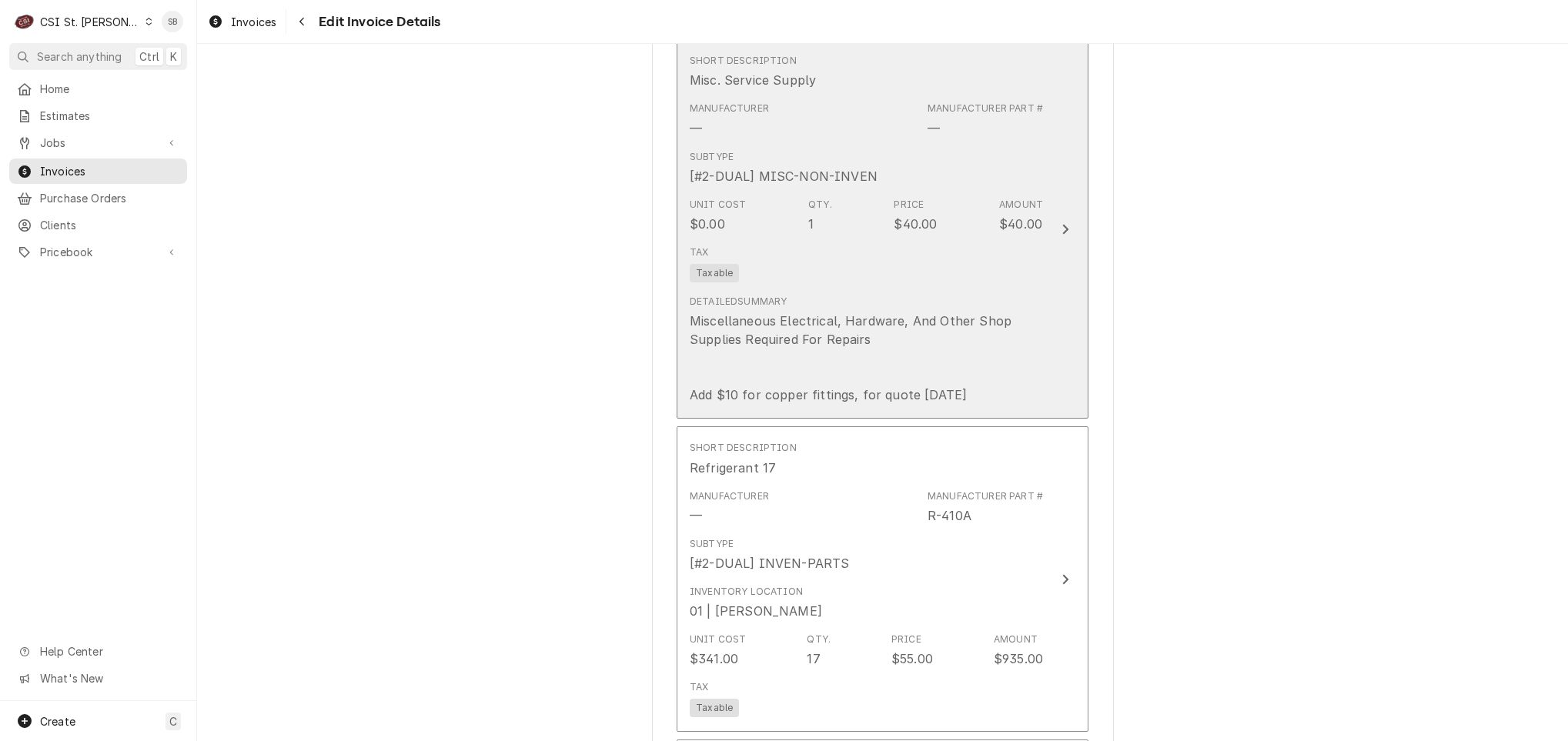
scroll to position [1739, 0]
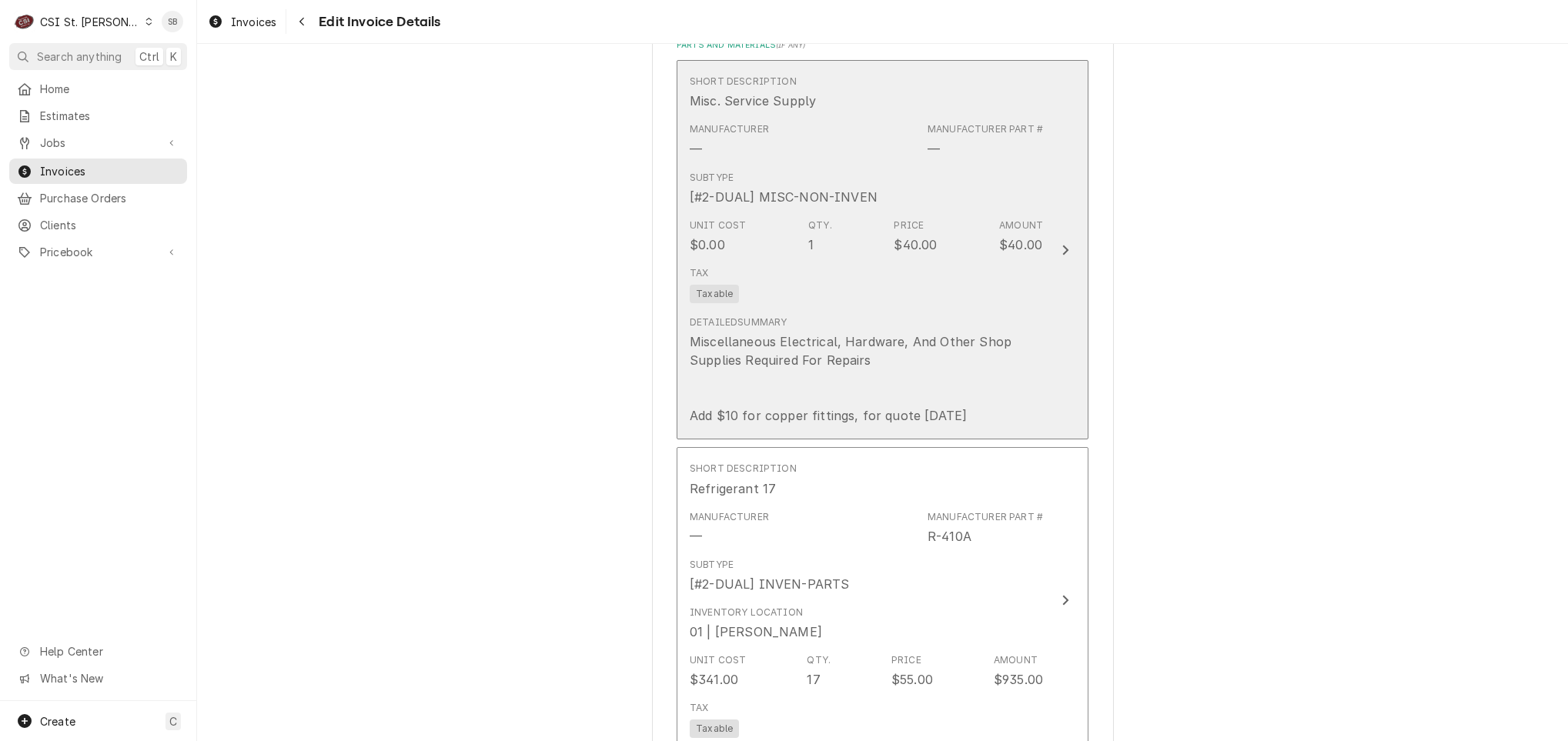
click at [827, 310] on div "Tax Taxable" at bounding box center [866, 284] width 353 height 49
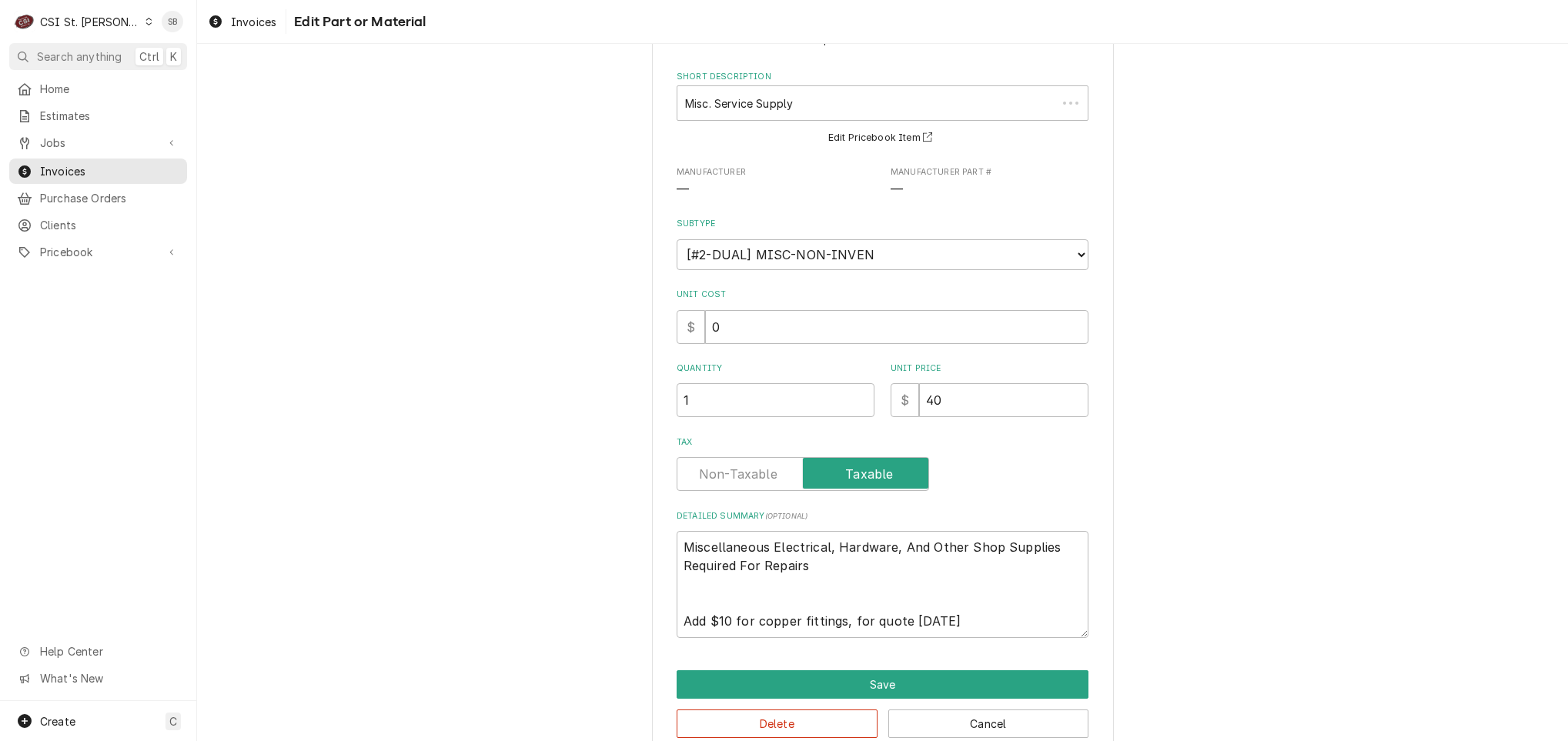
scroll to position [93, 0]
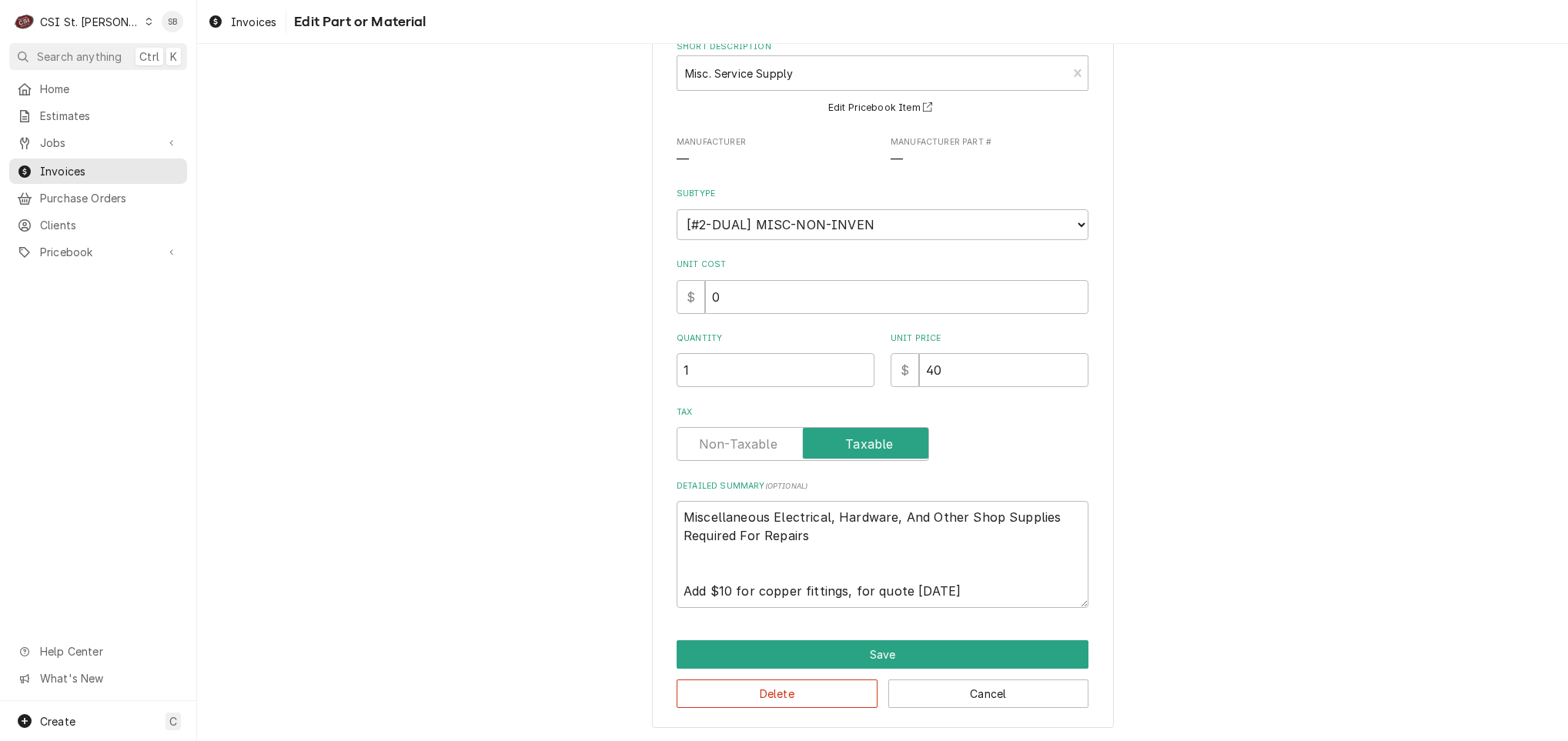
click at [978, 606] on div "Use the fields below to edit this part or material: Short Description Misc. Ser…" at bounding box center [883, 357] width 462 height 745
click at [977, 606] on textarea "Miscellaneous Electrical, Hardware, And Other Shop Supplies Required For Repair…" at bounding box center [883, 554] width 412 height 107
click at [989, 595] on textarea "Miscellaneous Electrical, Hardware, And Other Shop Supplies Required For Repair…" at bounding box center [883, 554] width 412 height 107
drag, startPoint x: 1003, startPoint y: 595, endPoint x: 647, endPoint y: 548, distance: 359.1
click at [652, 548] on div "Use the fields below to edit this part or material: Short Description Misc. Ser…" at bounding box center [883, 357] width 462 height 745
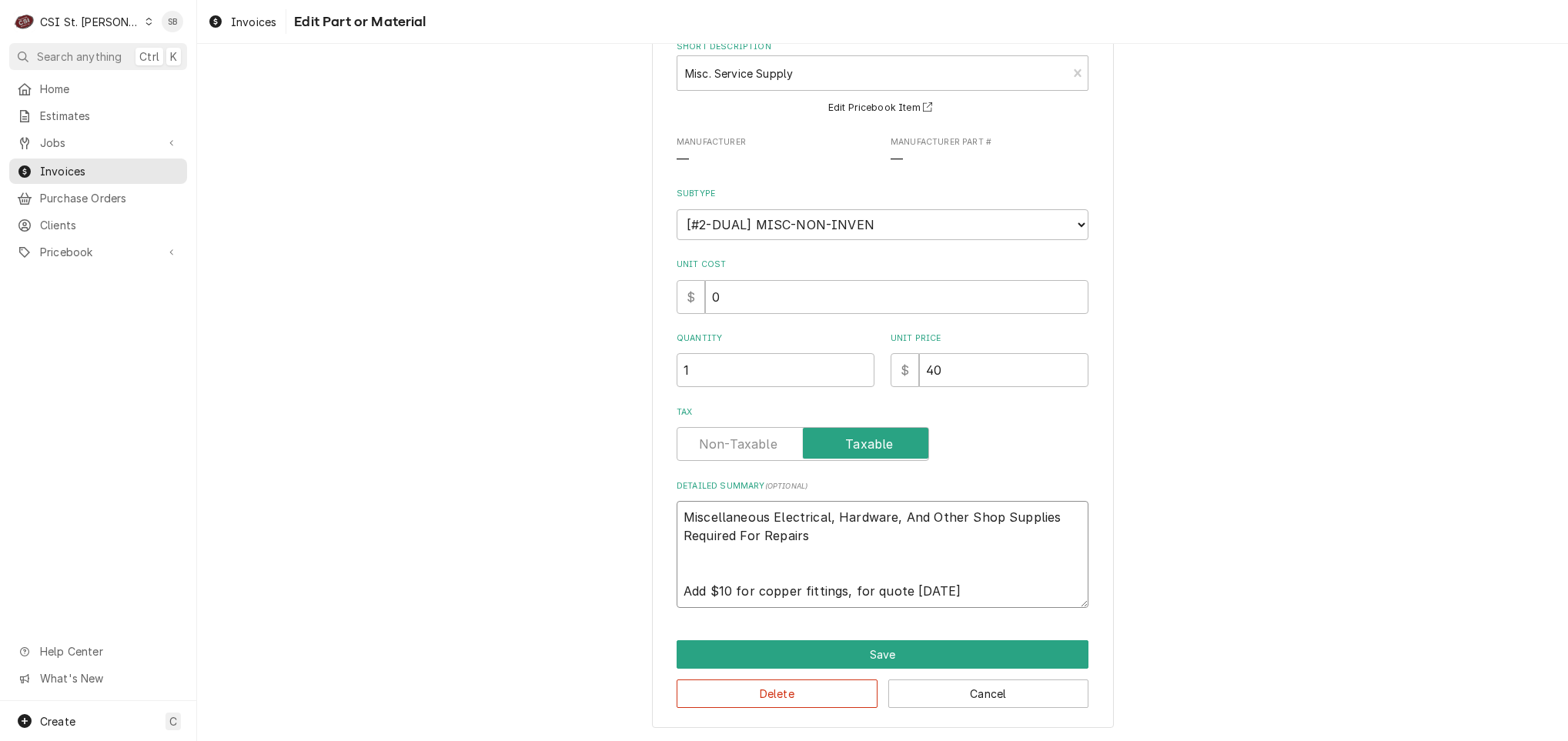
type textarea "x"
type textarea "Miscellaneous Electrical, Hardware, And Other Shop Supplies Required For Repairs"
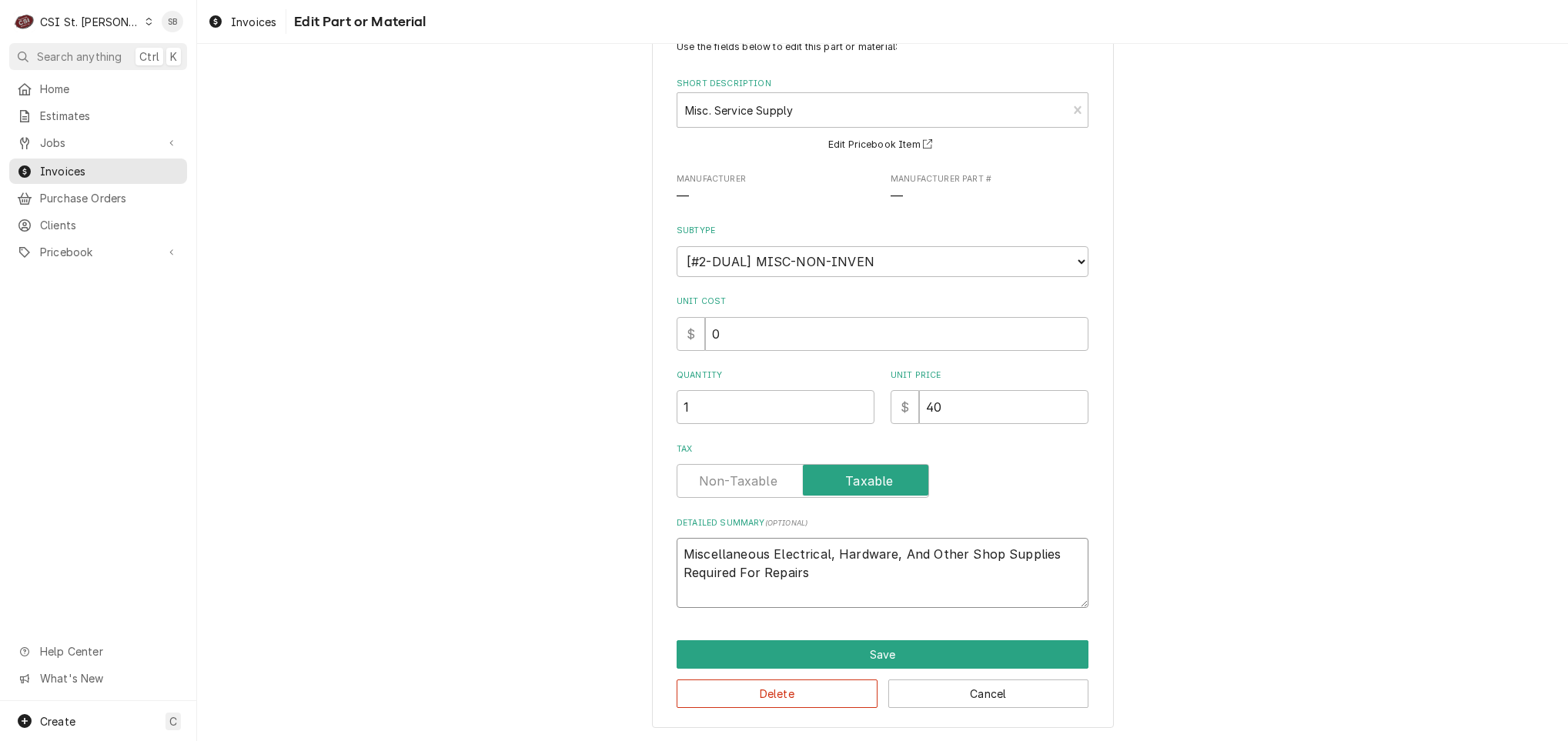
scroll to position [56, 0]
type textarea "x"
type textarea "Miscellaneous Electrical, Hardware, And Other Shop Supplies Required For Repairs"
click at [877, 642] on button "Save" at bounding box center [883, 654] width 412 height 29
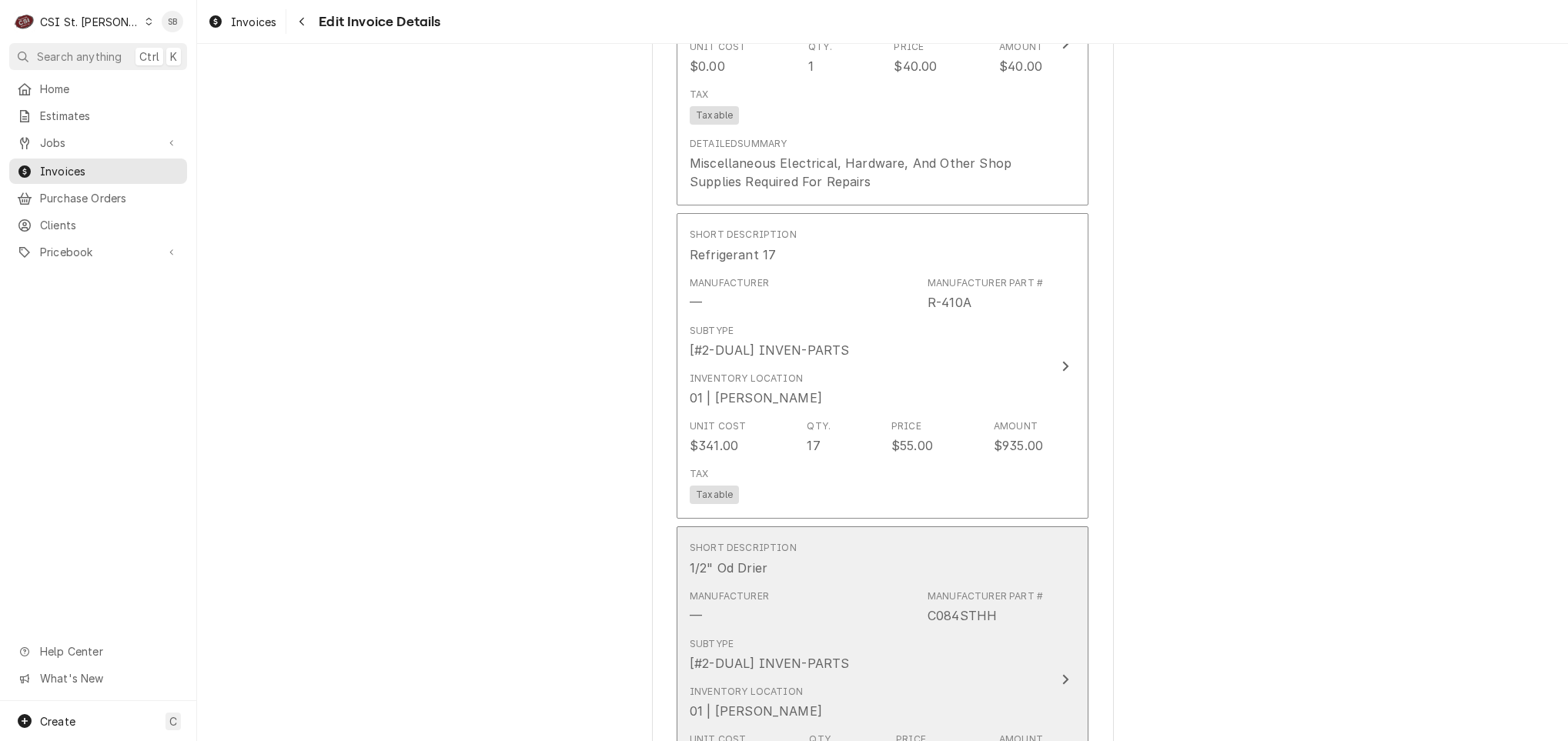
scroll to position [2115, 0]
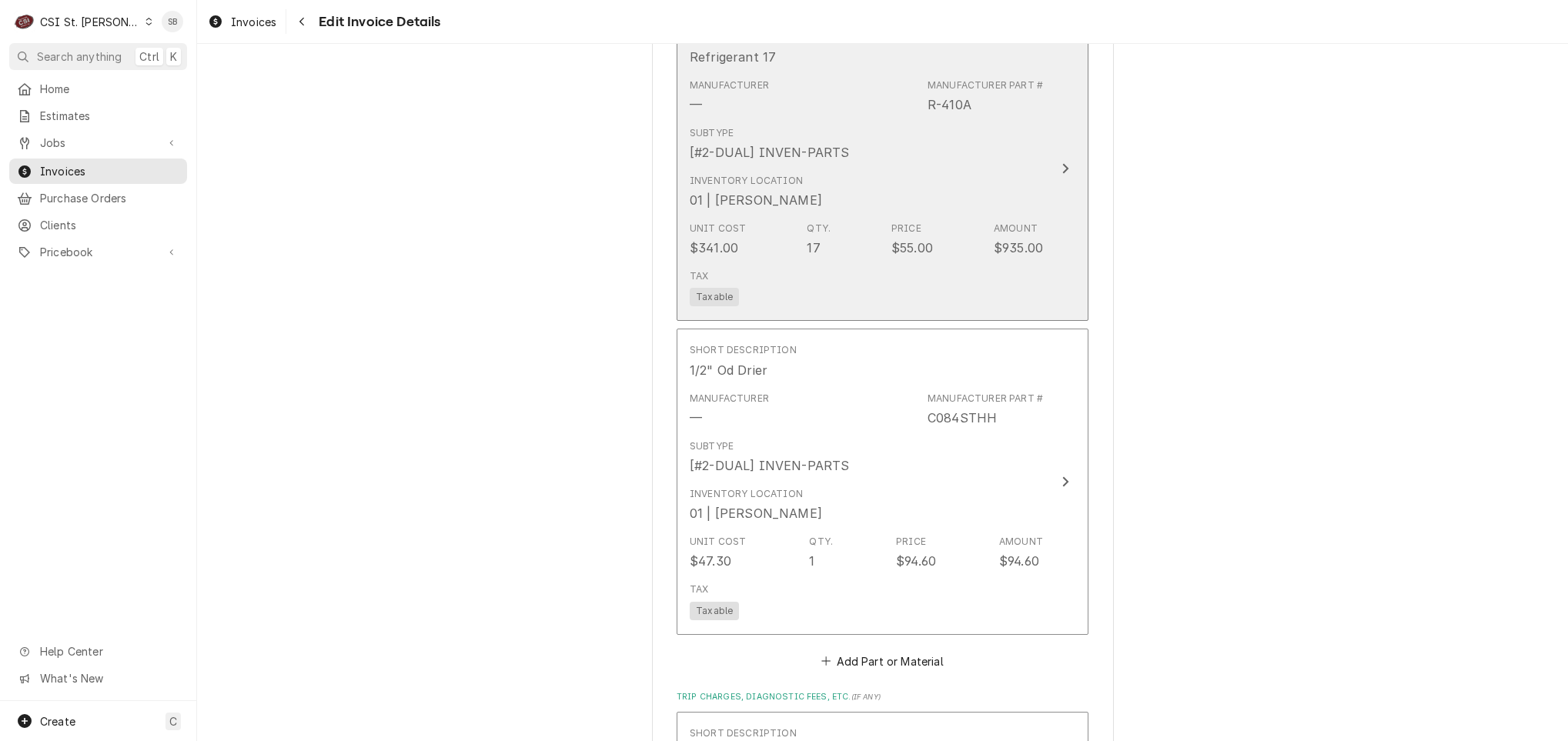
click at [762, 188] on div "Inventory Location" at bounding box center [747, 181] width 113 height 14
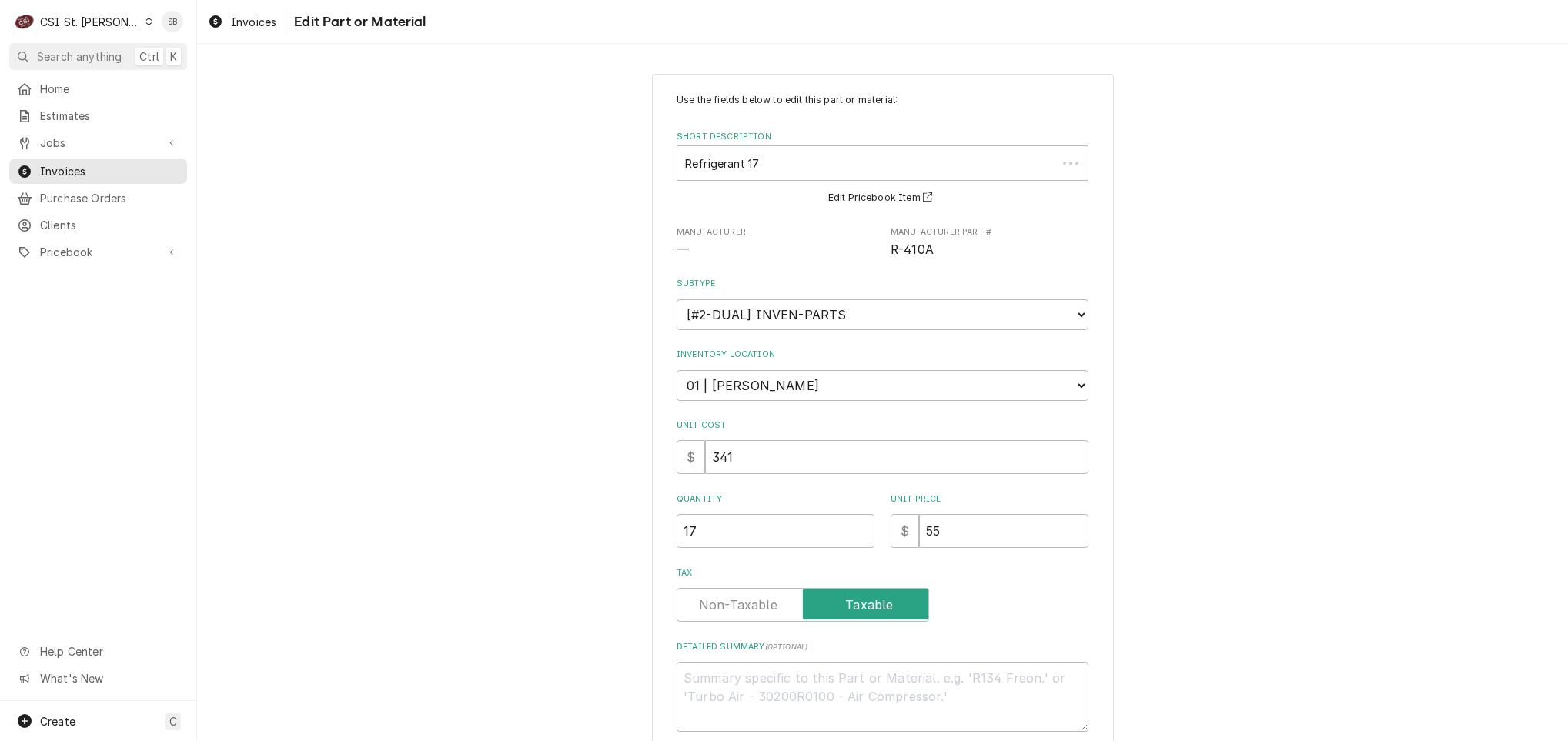
drag, startPoint x: 714, startPoint y: 437, endPoint x: 652, endPoint y: 443, distance: 62.3
click at [652, 442] on div "Use the fields below to edit this part or material: Short Description Refrigera…" at bounding box center [883, 463] width 462 height 779
drag, startPoint x: 707, startPoint y: 538, endPoint x: 628, endPoint y: 543, distance: 79.2
click at [666, 546] on div "Use the fields below to edit this part or material: Short Description Refrigera…" at bounding box center [883, 463] width 462 height 779
type textarea "x"
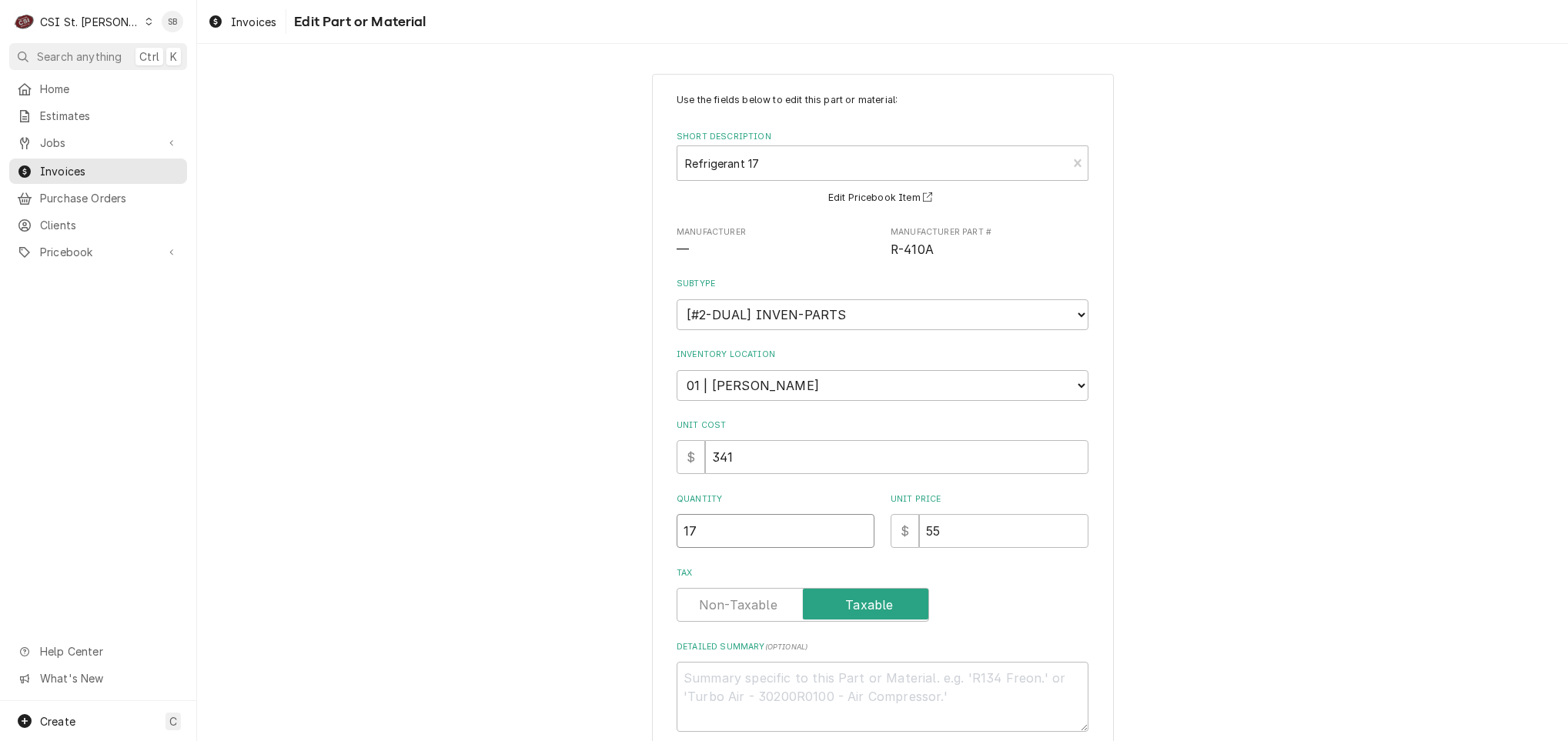
type input "1"
type textarea "x"
type input "13"
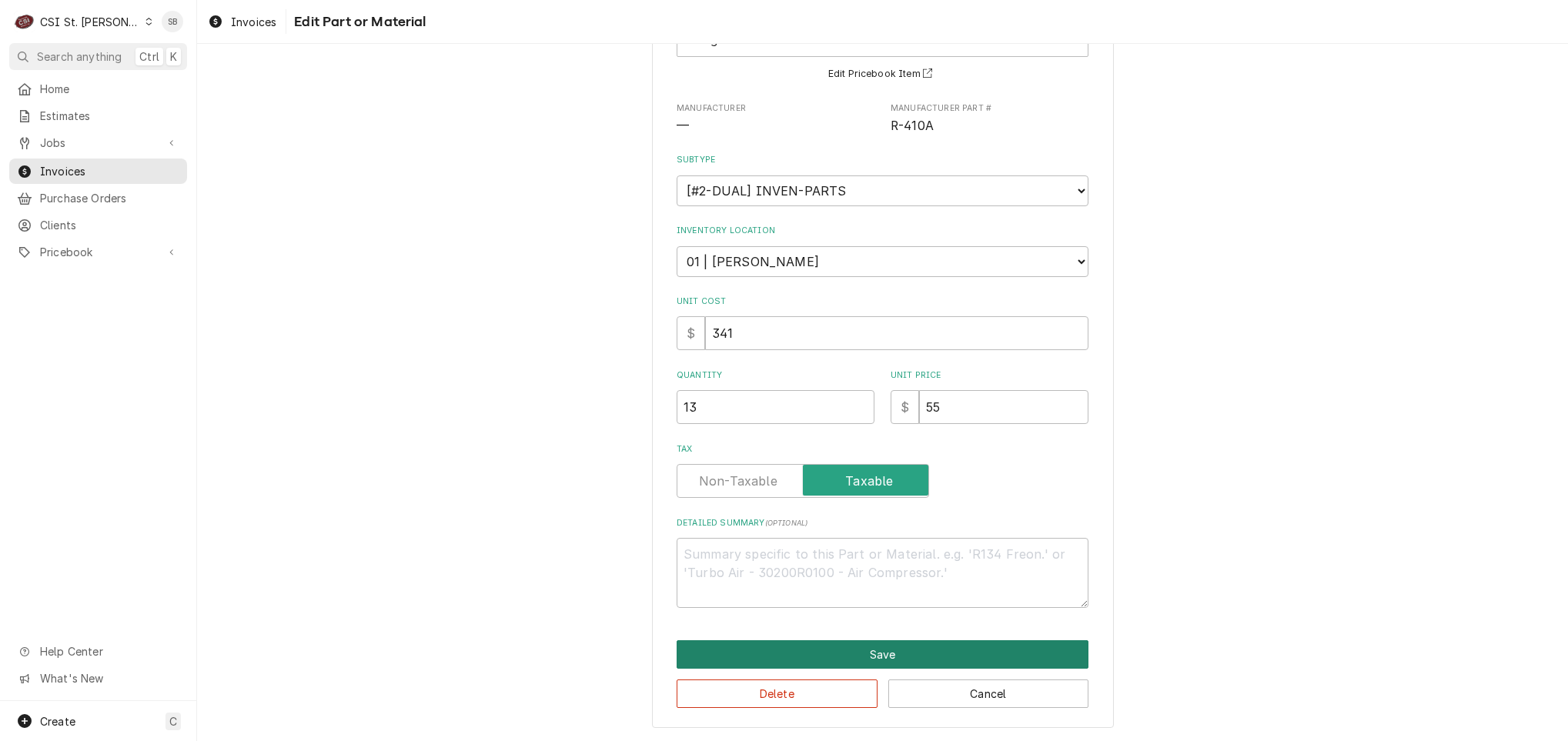
click at [805, 645] on button "Save" at bounding box center [883, 654] width 412 height 29
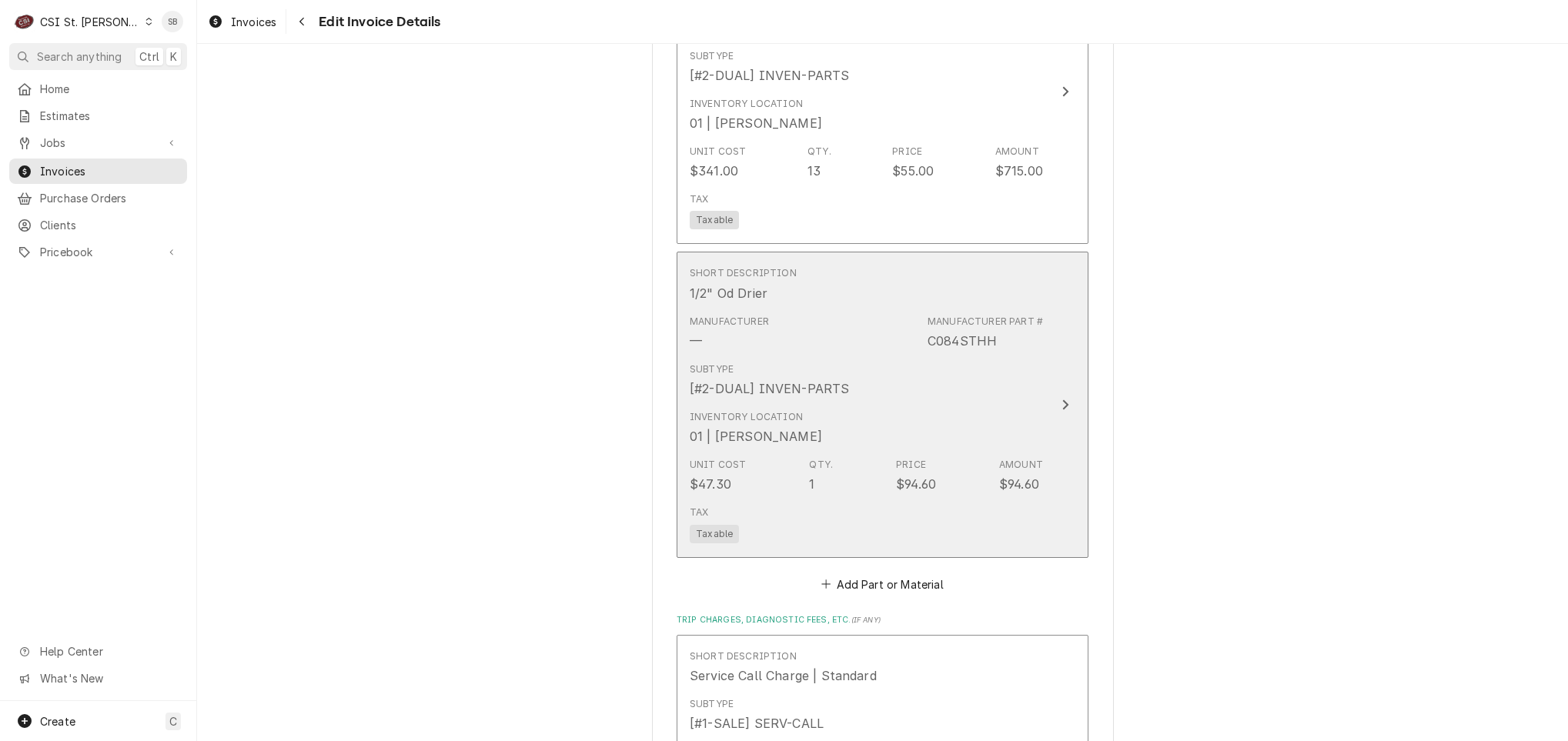
scroll to position [1847, 0]
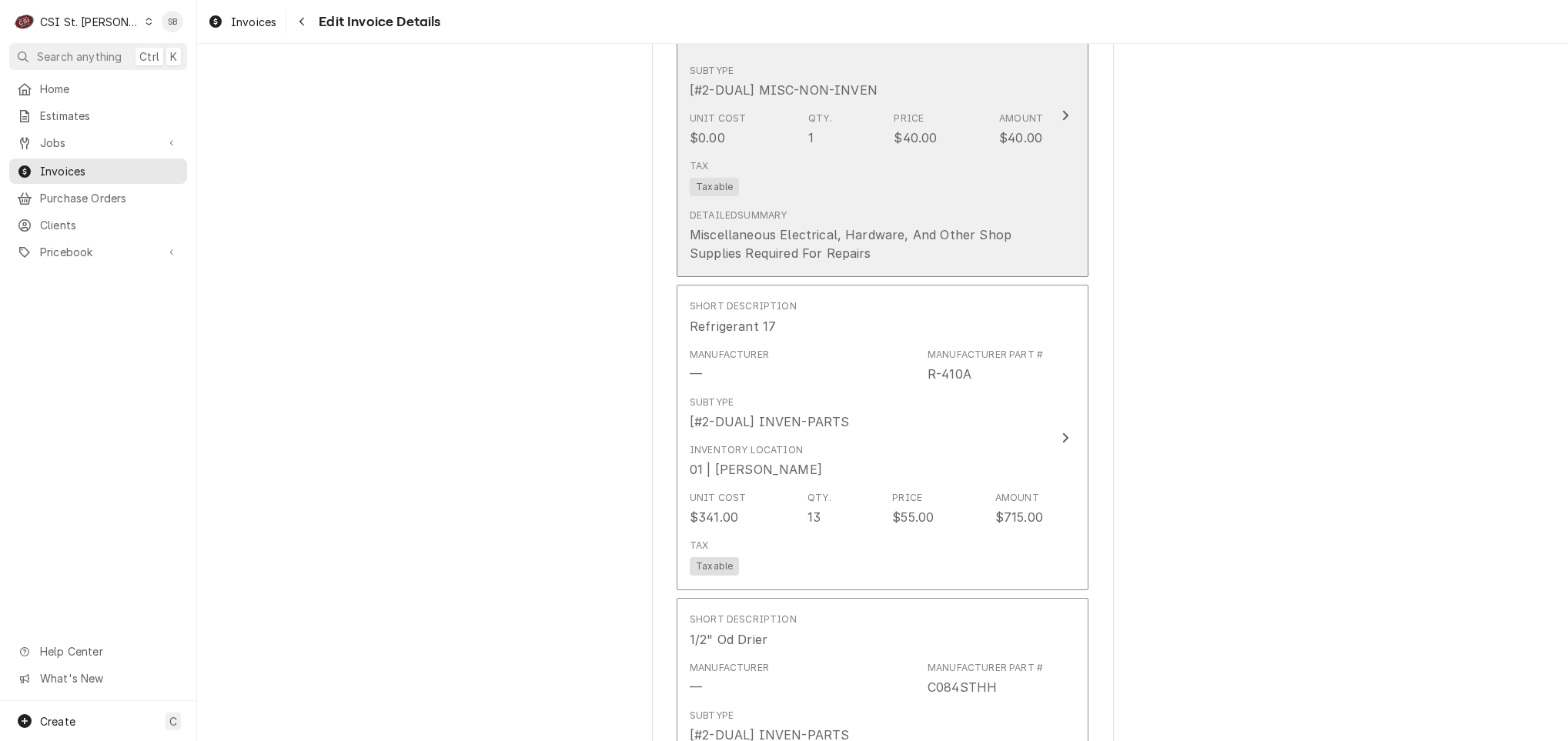
click at [815, 262] on div "Miscellaneous Electrical, Hardware, And Other Shop Supplies Required For Repairs" at bounding box center [866, 244] width 353 height 37
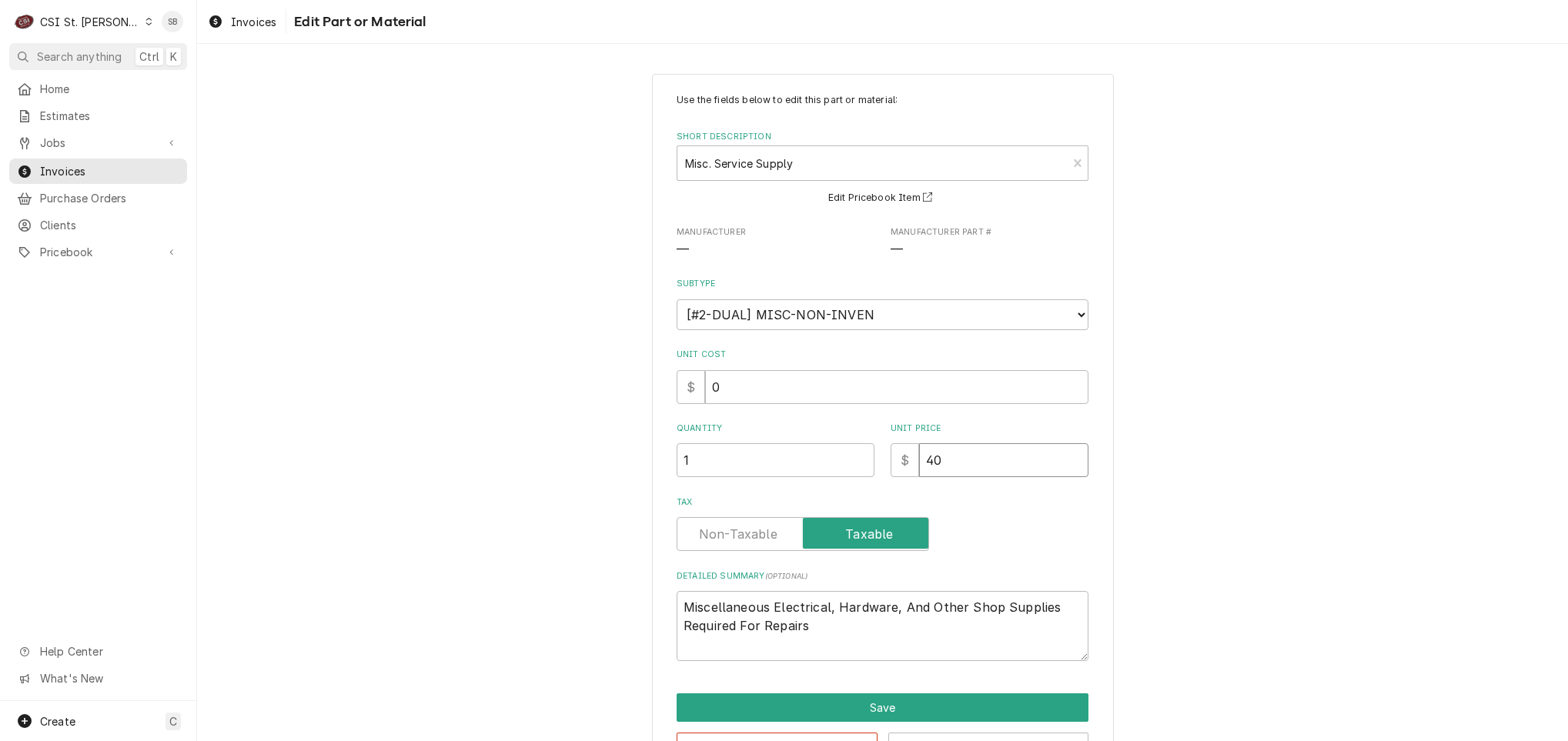
drag, startPoint x: 959, startPoint y: 474, endPoint x: 857, endPoint y: 481, distance: 102.2
click at [860, 481] on div "Use the fields below to edit this part or material: Short Description Misc. Ser…" at bounding box center [883, 377] width 412 height 569
type textarea "x"
type input "3"
type textarea "x"
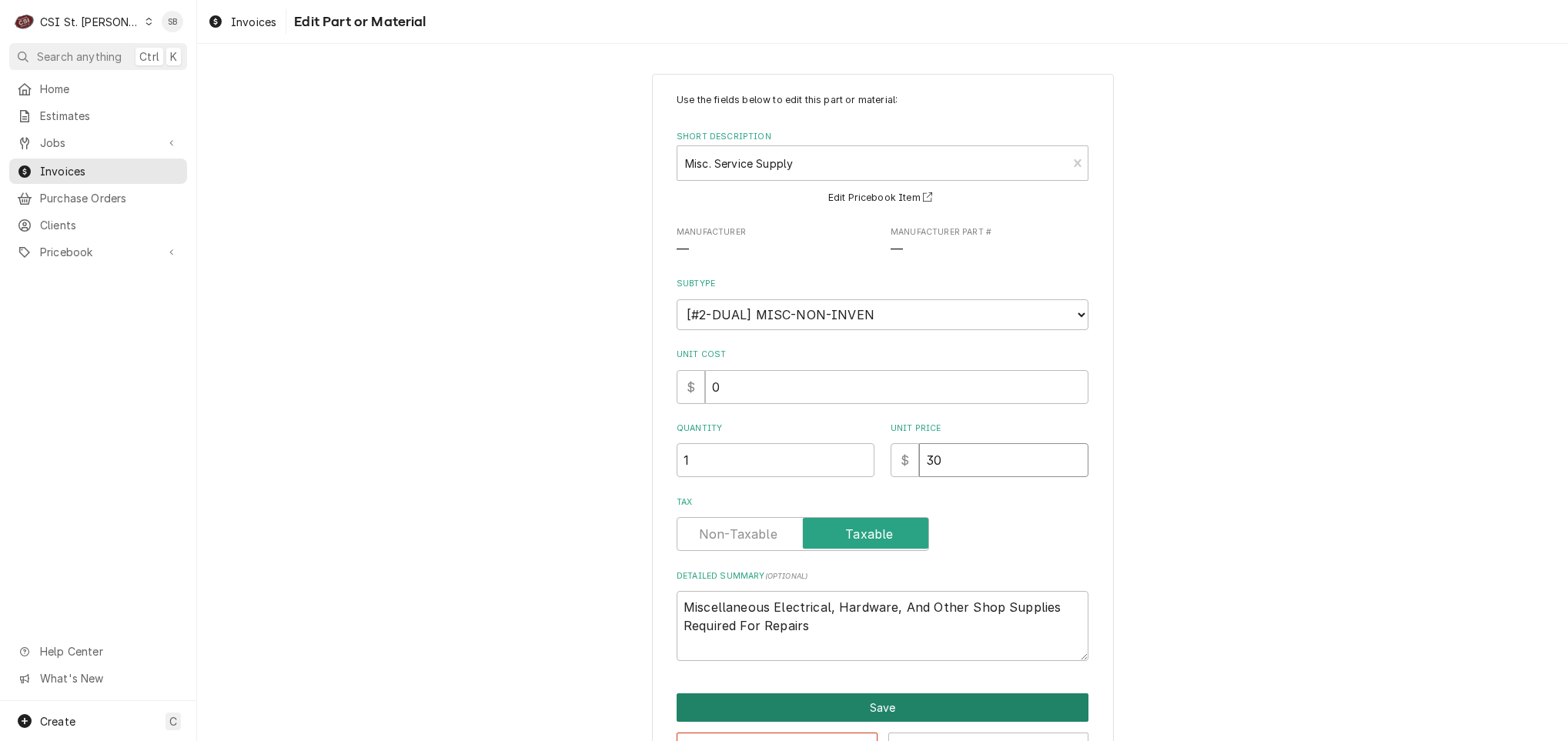
type input "30"
click at [933, 702] on button "Save" at bounding box center [883, 708] width 412 height 29
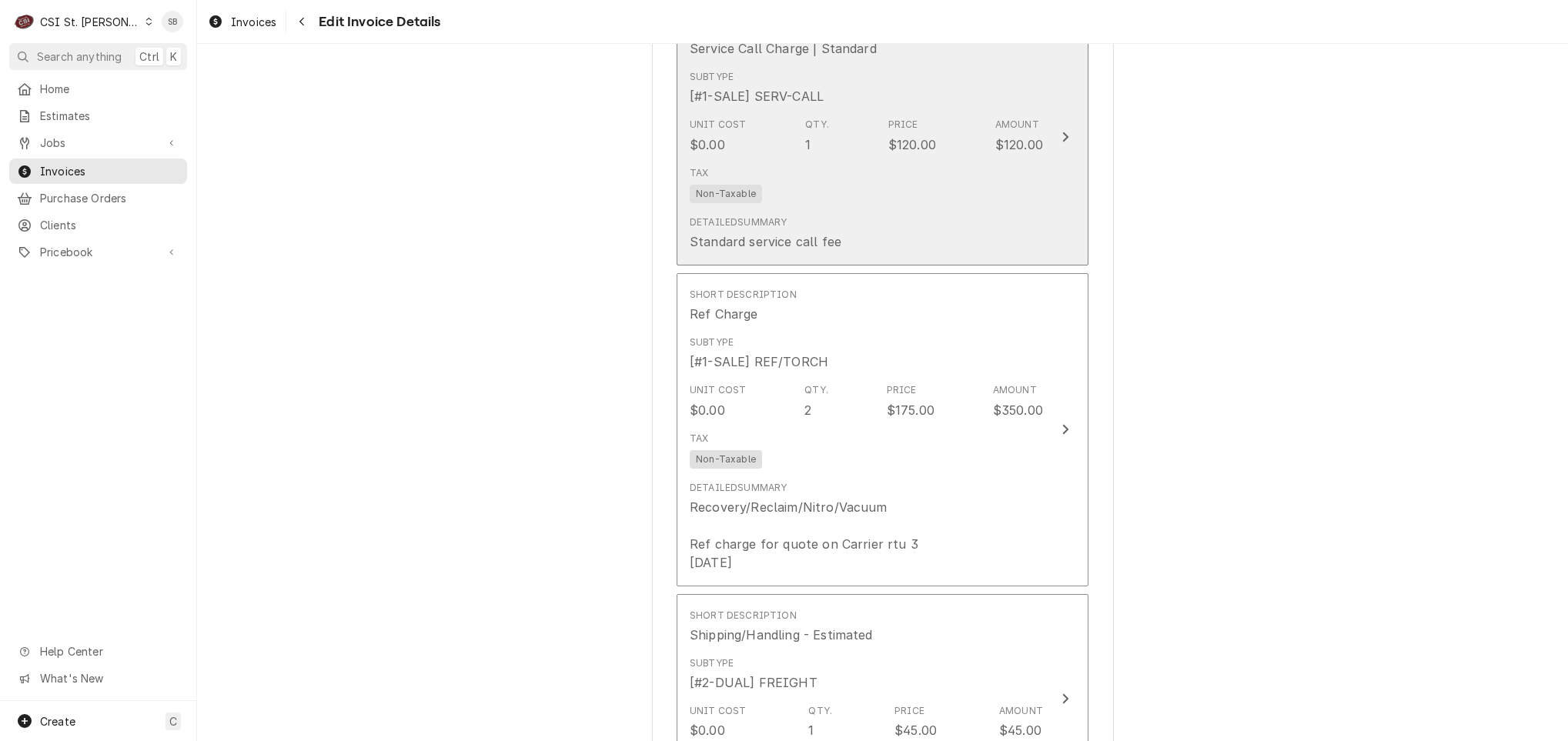
scroll to position [2916, 0]
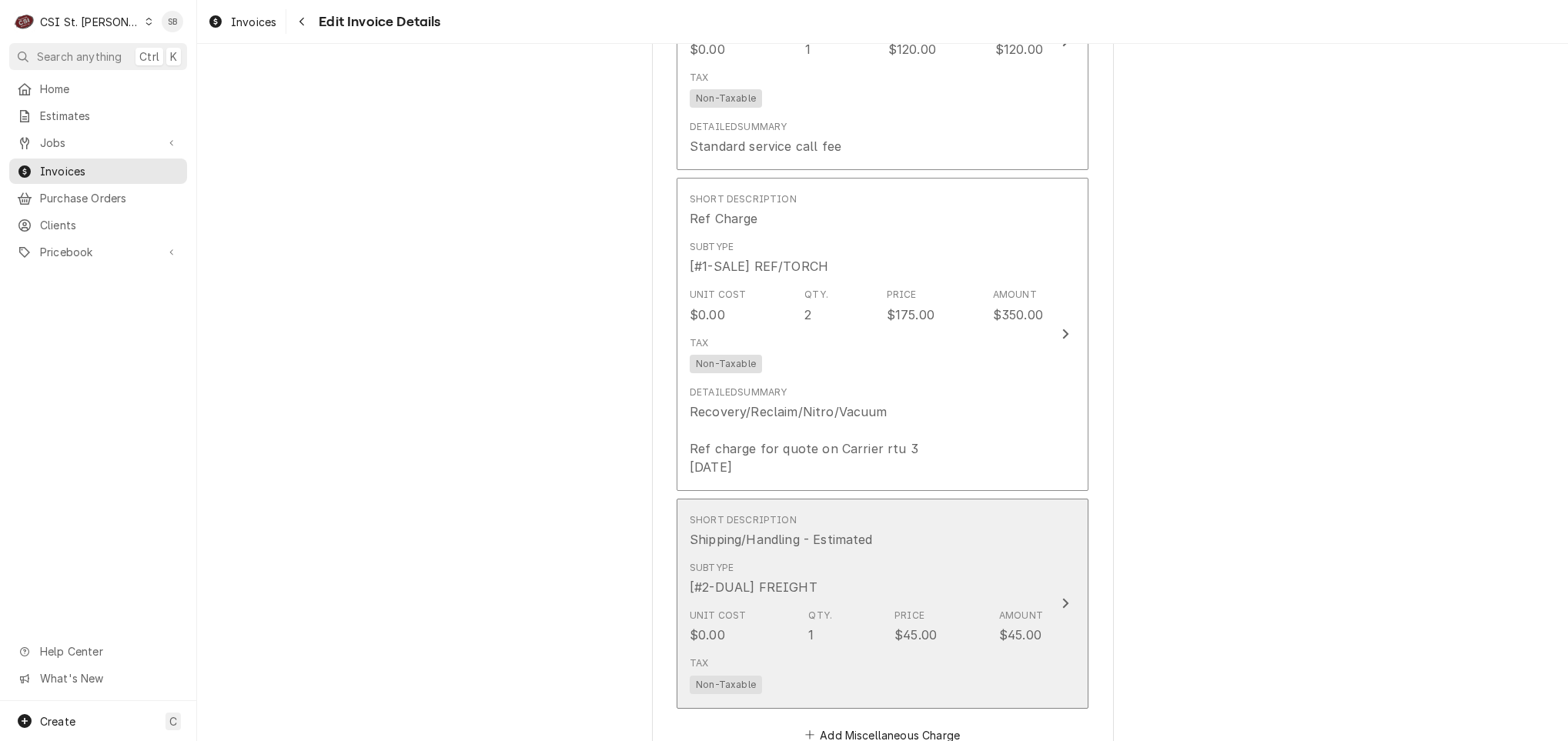
click at [831, 594] on div "Subtype [#2-DUAL] FREIGHT" at bounding box center [866, 579] width 353 height 48
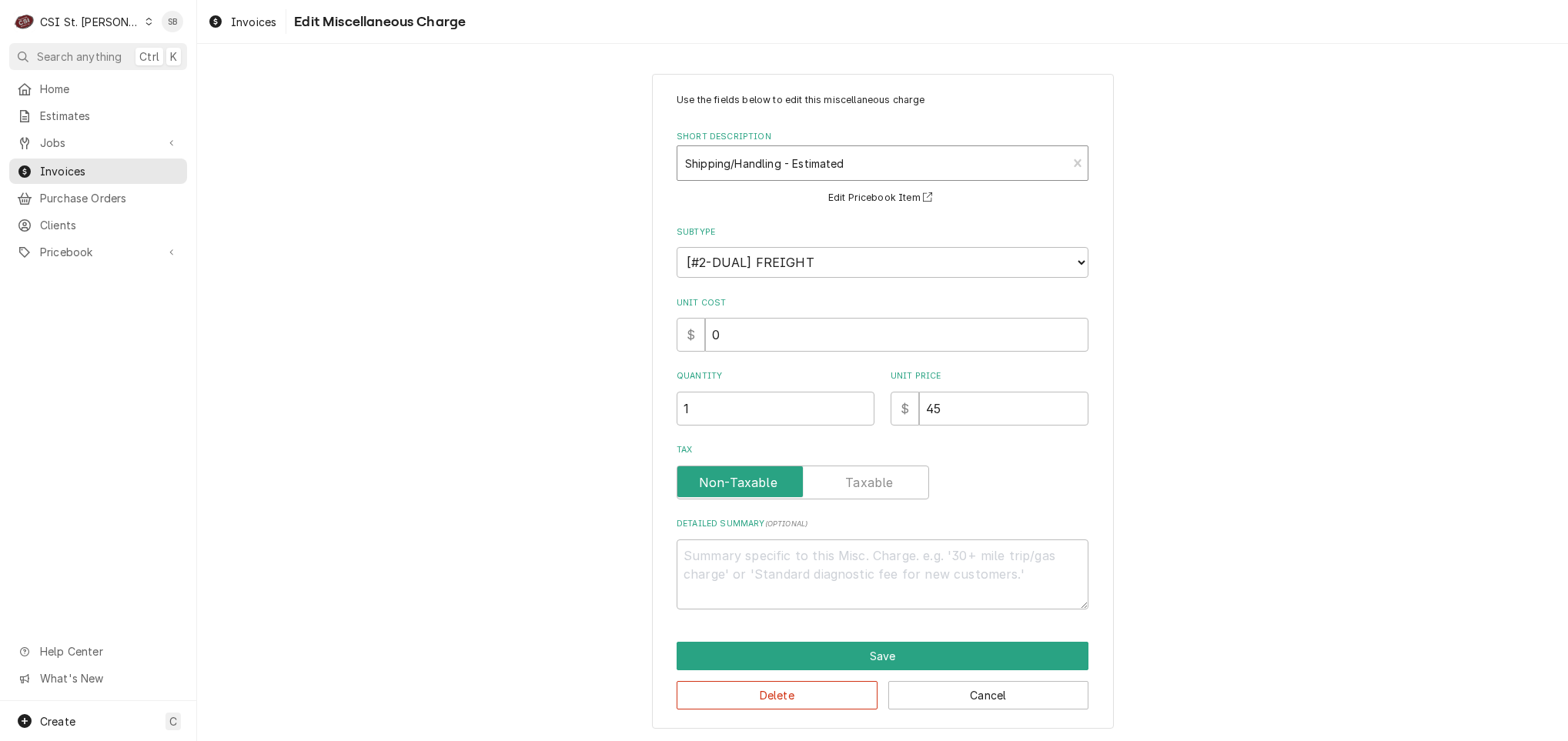
type textarea "x"
click at [760, 178] on div "Shipping/Handling - Estimated" at bounding box center [871, 163] width 389 height 34
type input "shipping"
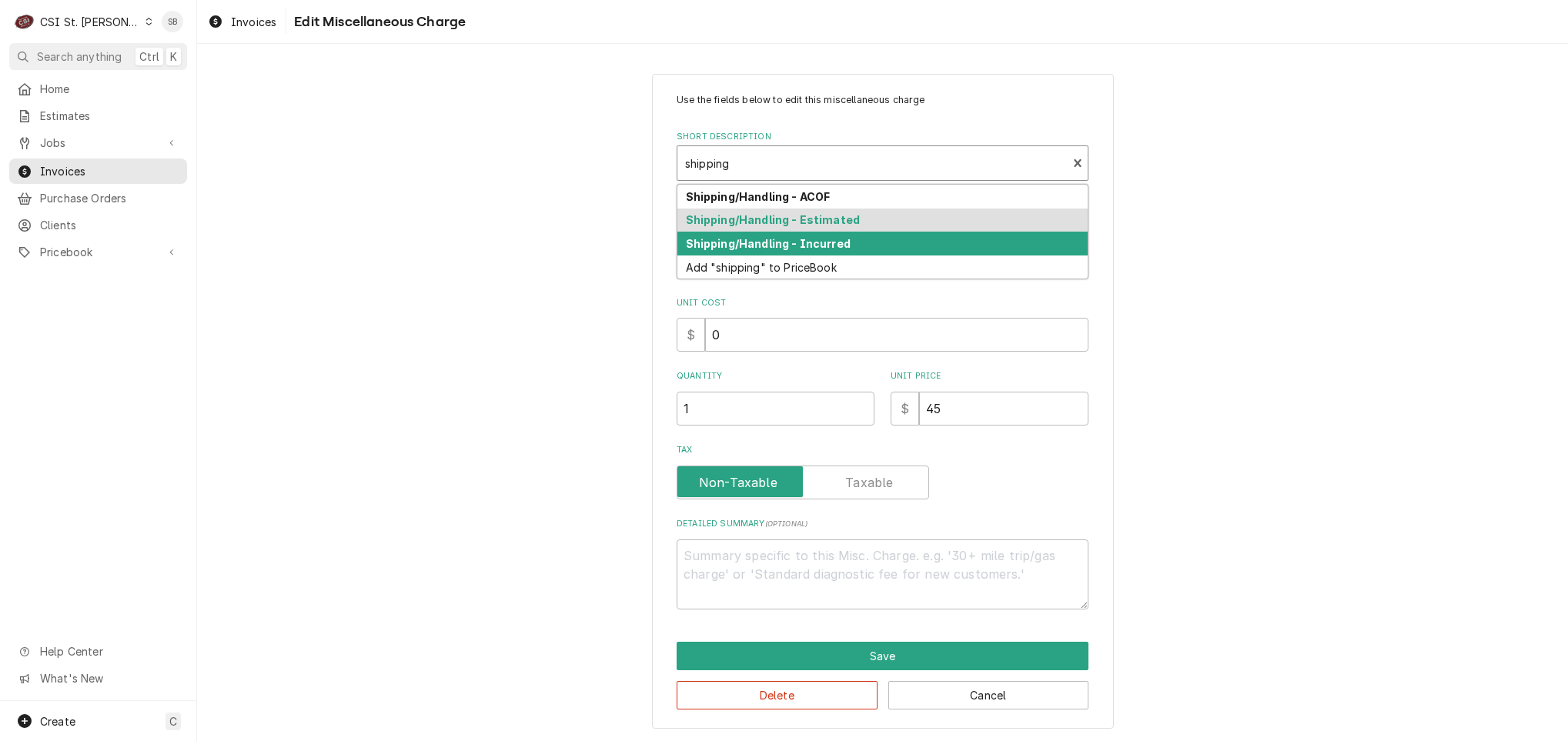
click at [862, 255] on div "Shipping/Handling - Incurred" at bounding box center [882, 244] width 410 height 24
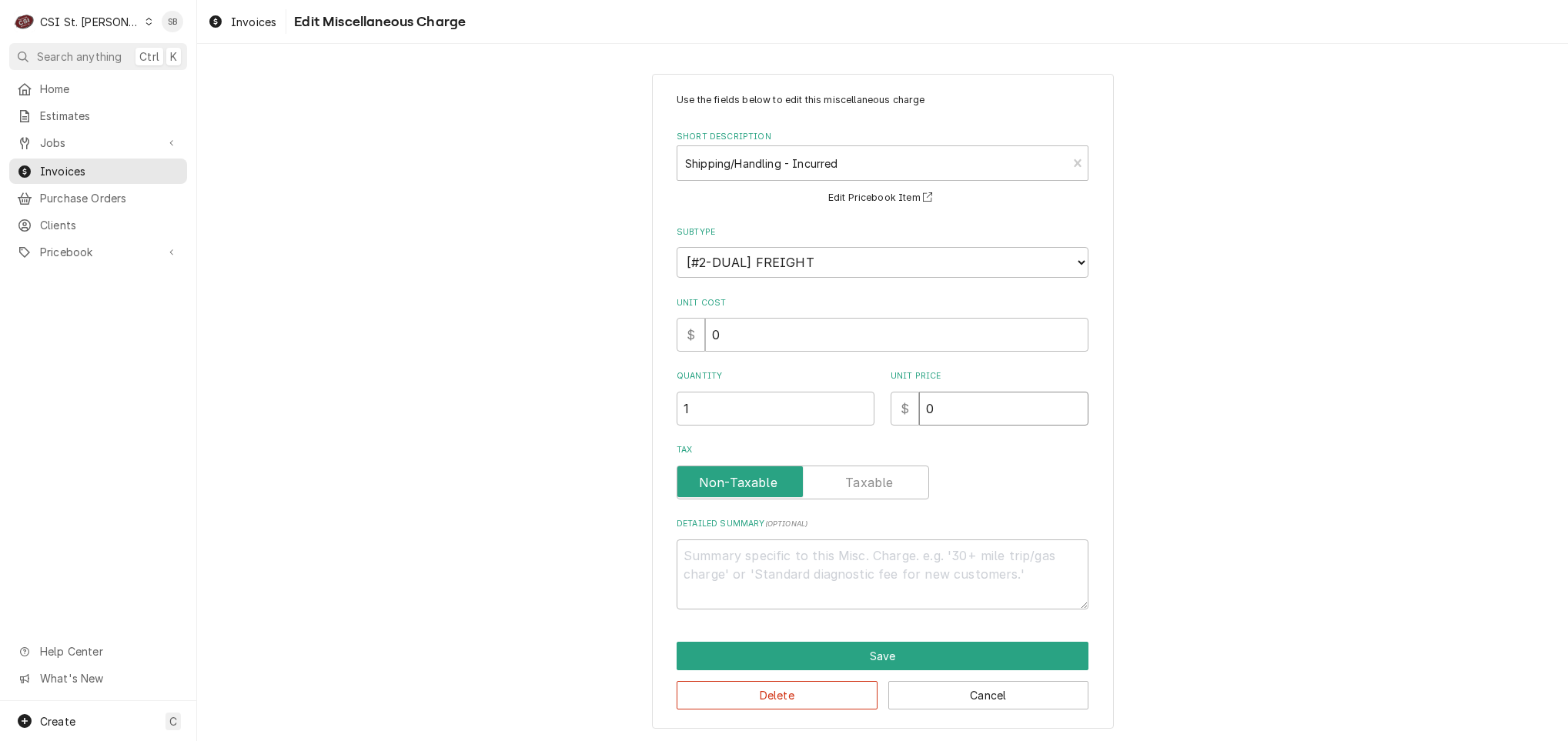
click at [877, 422] on div "Quantity 1 Unit Price $ 0" at bounding box center [883, 397] width 412 height 55
type textarea "x"
type input "5"
type textarea "x"
type input "54"
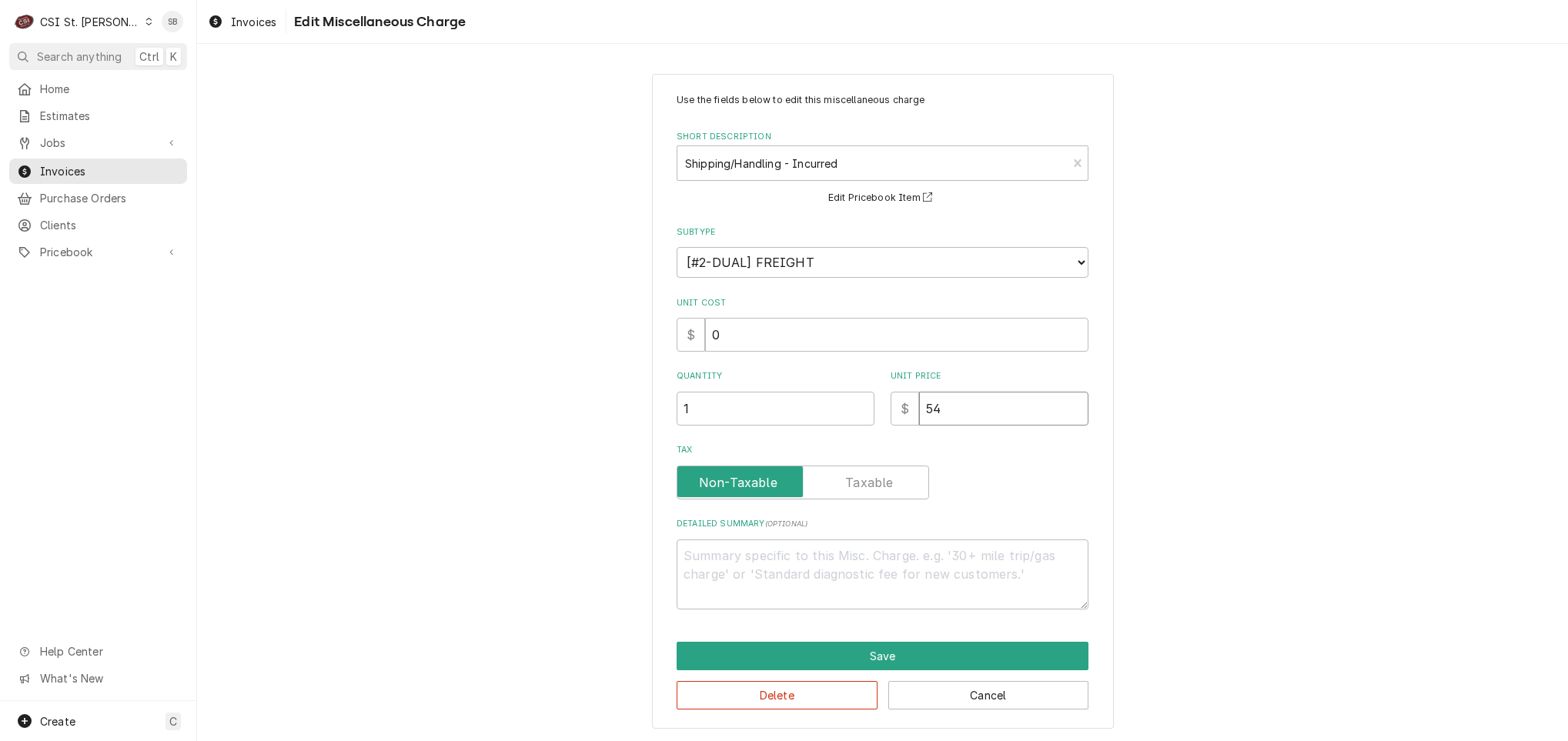
type textarea "x"
type input "5"
type textarea "x"
type input "4"
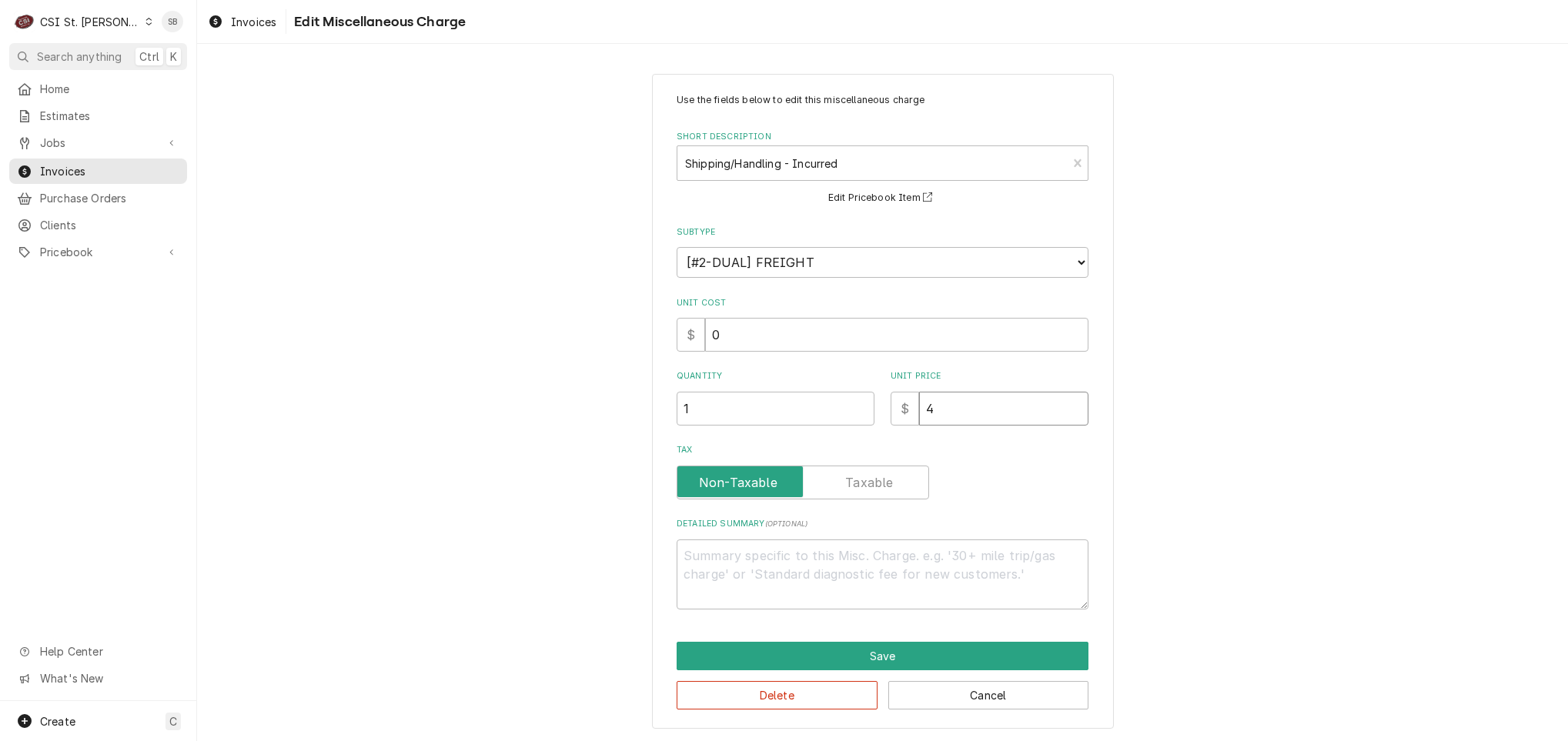
type textarea "x"
type input "45"
click at [964, 651] on button "Save" at bounding box center [883, 656] width 412 height 29
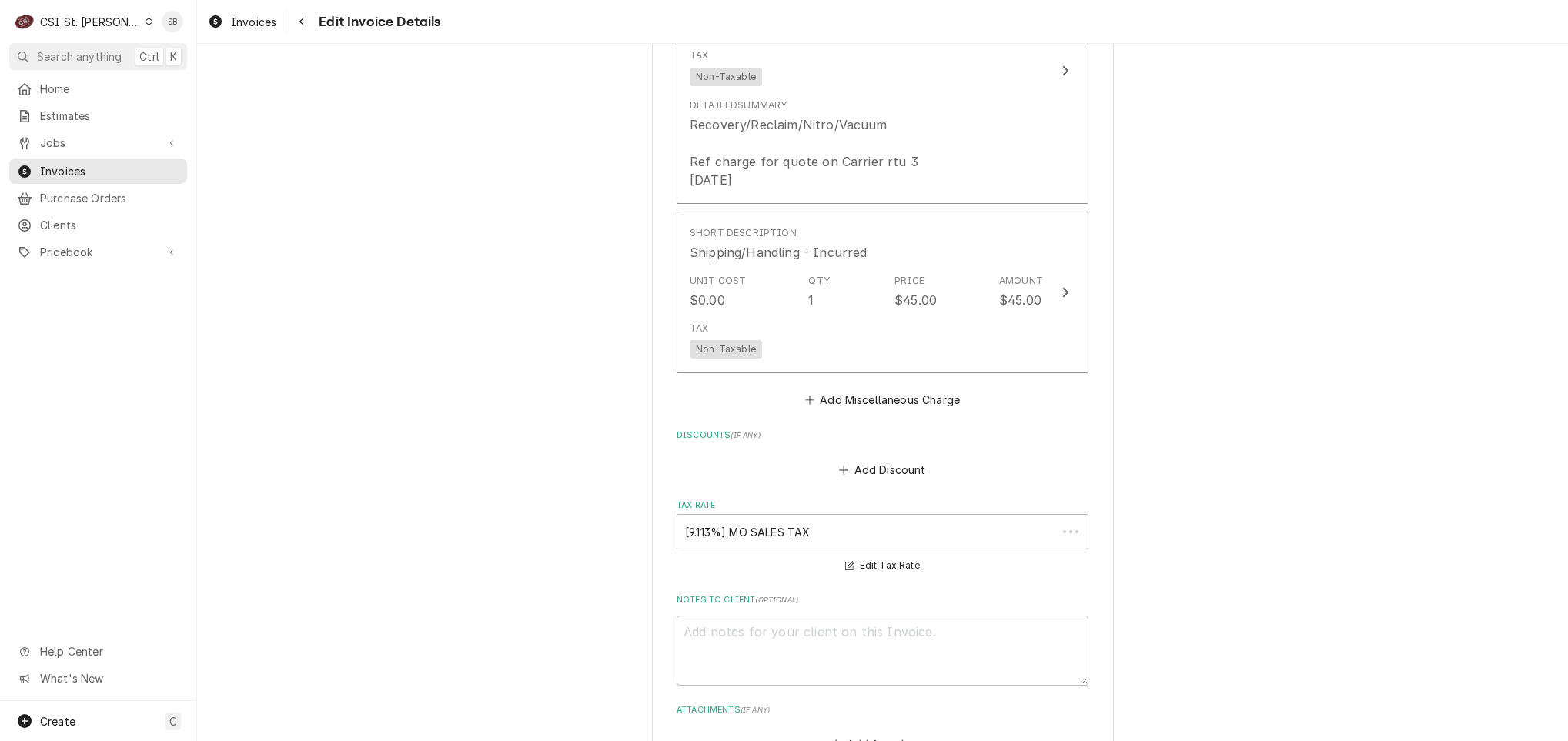
scroll to position [3186, 0]
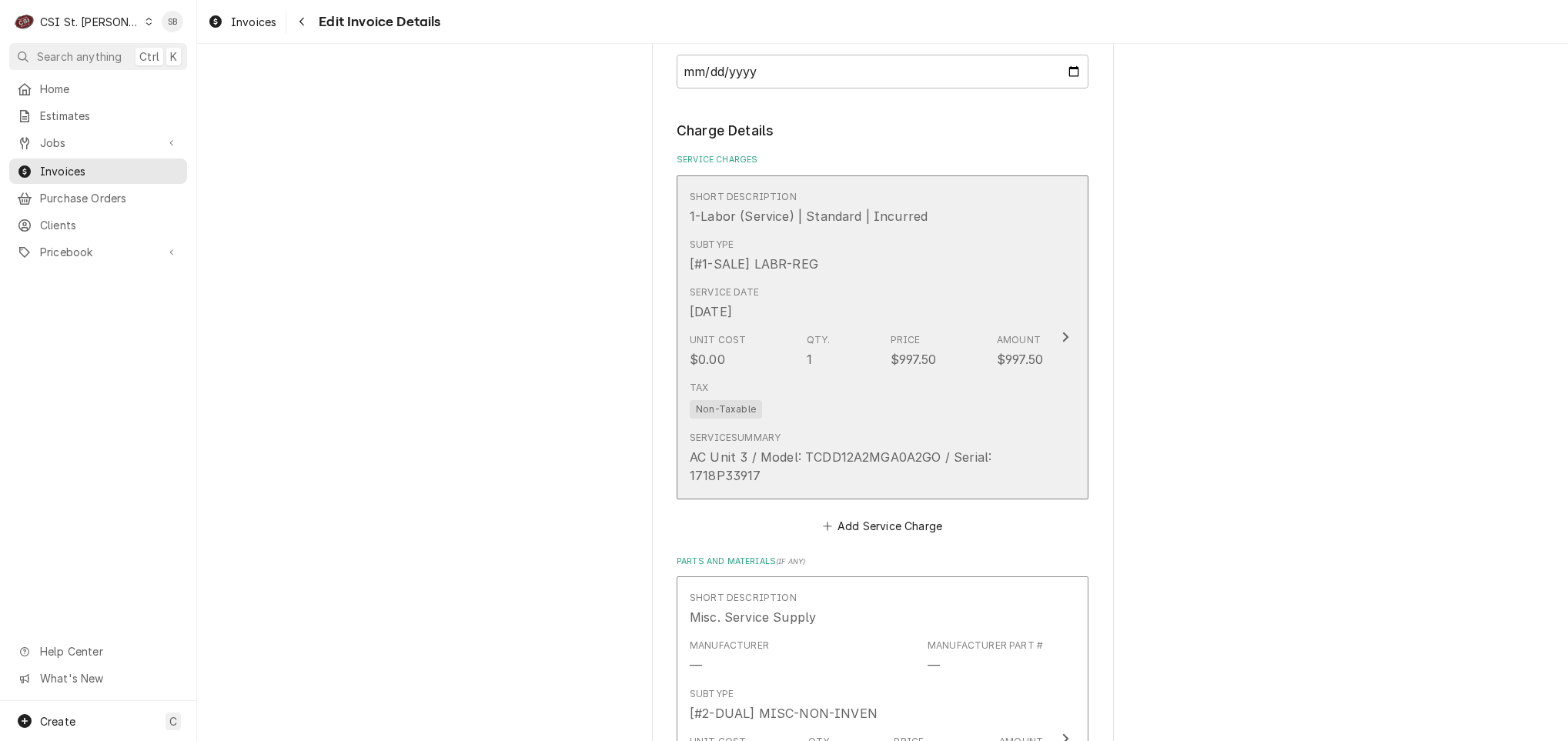
click at [870, 374] on div "Unit Cost $0.00 Qty. 1 Price $997.50 Amount $997.50" at bounding box center [866, 352] width 353 height 48
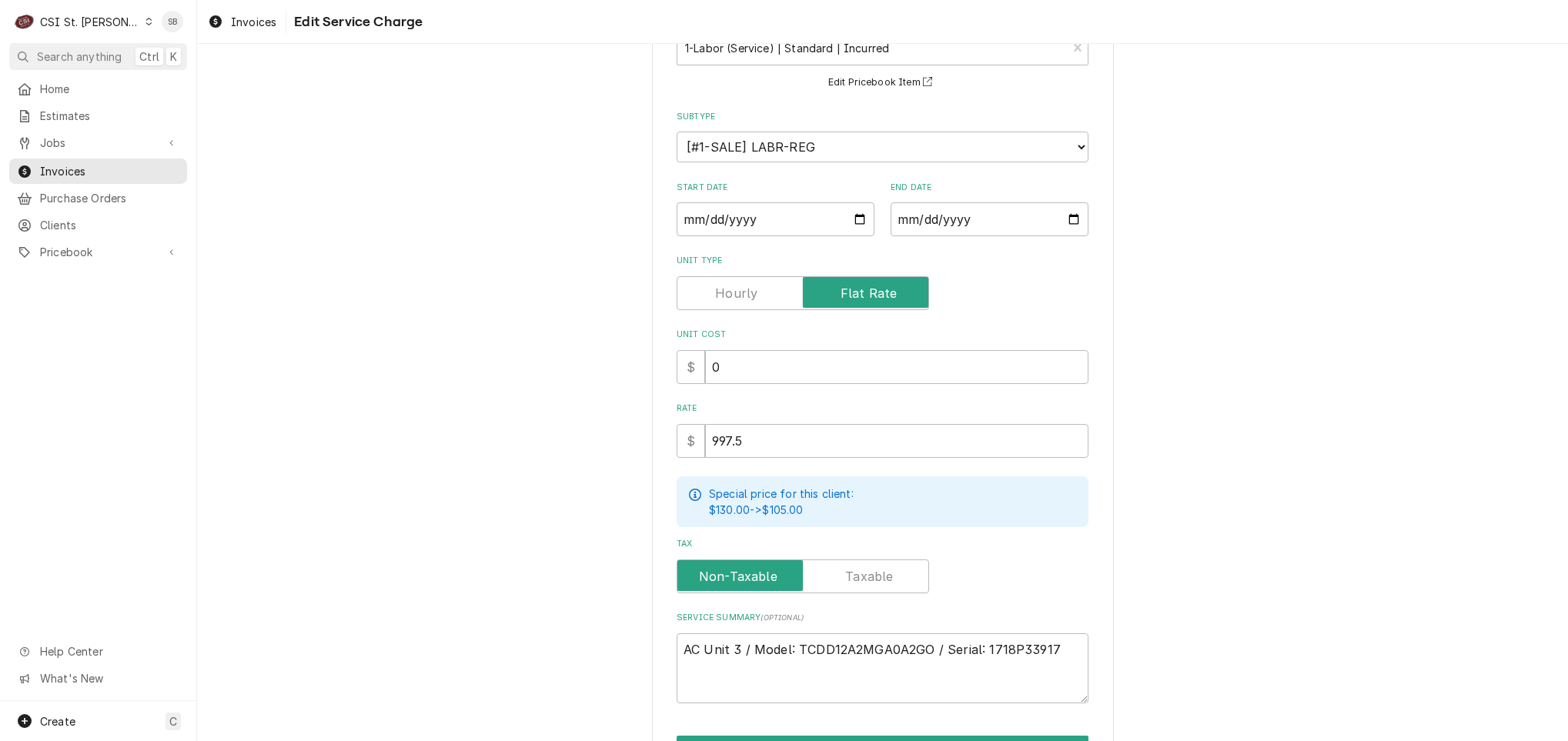
scroll to position [210, 0]
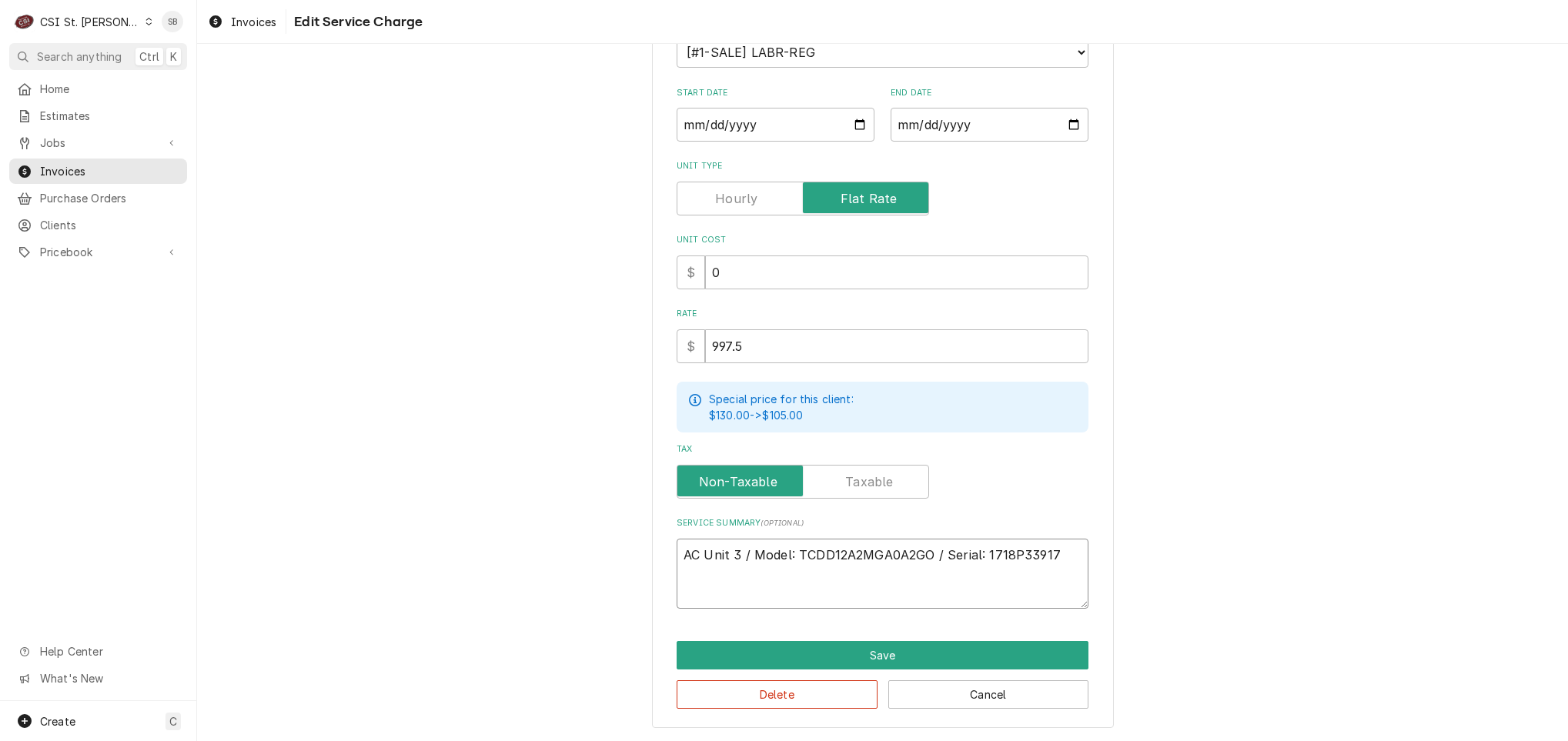
drag, startPoint x: 686, startPoint y: 579, endPoint x: 689, endPoint y: 593, distance: 14.3
click at [689, 586] on textarea "AC Unit 3 / Model: TCDD12A2MGA0A2GO / Serial: 1718P33917" at bounding box center [883, 574] width 412 height 70
click at [689, 593] on textarea "AC Unit 3 / Model: TCDD12A2MGA0A2GO / Serial: 1718P33917" at bounding box center [883, 574] width 412 height 70
paste textarea "Technician arrived on site on 09/09 to complete a quote and perform a leak chec…"
type textarea "x"
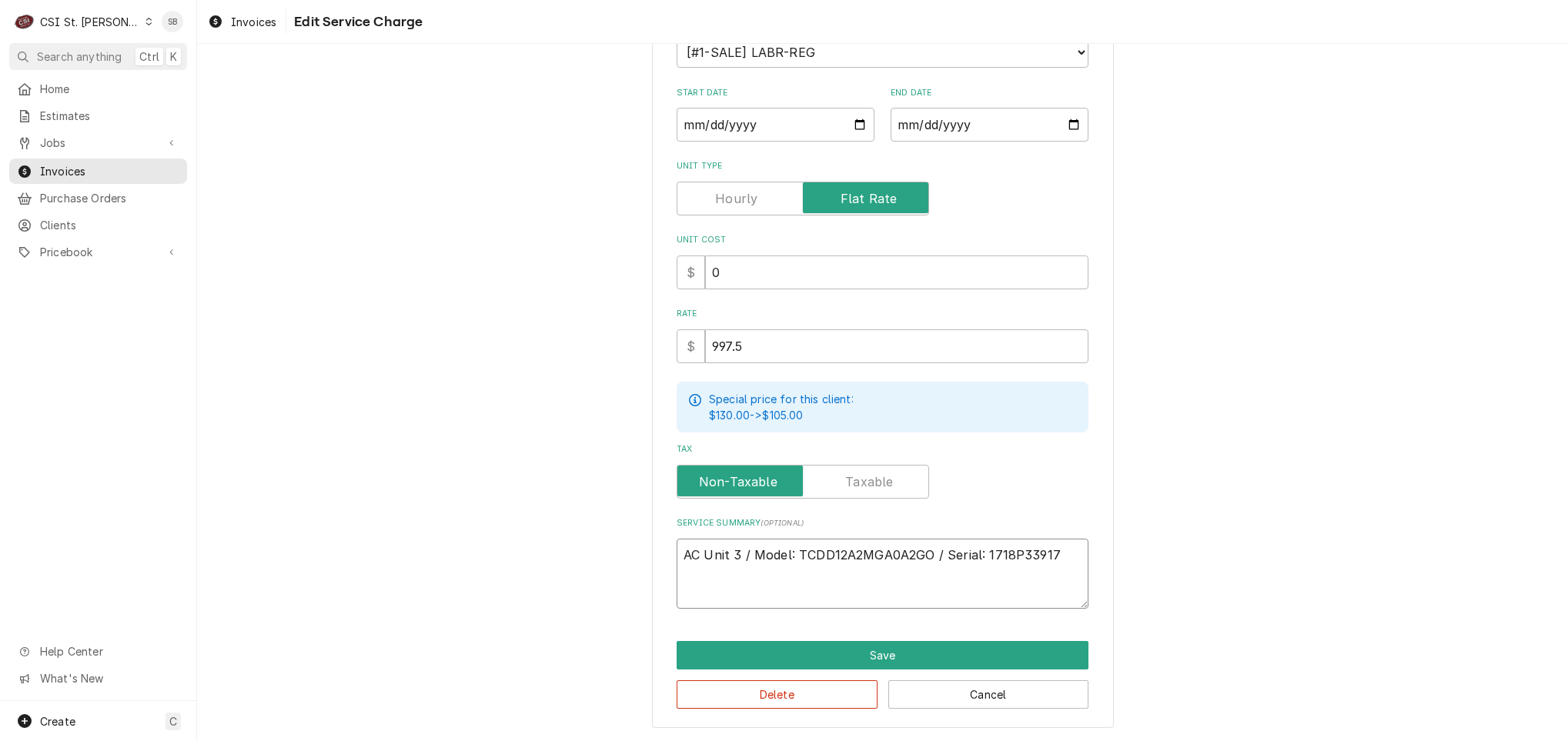
type textarea "AC Unit 3 / Model: TCDD12A2MGA0A2GO / Serial: 1718P33917 Technician arrived on …"
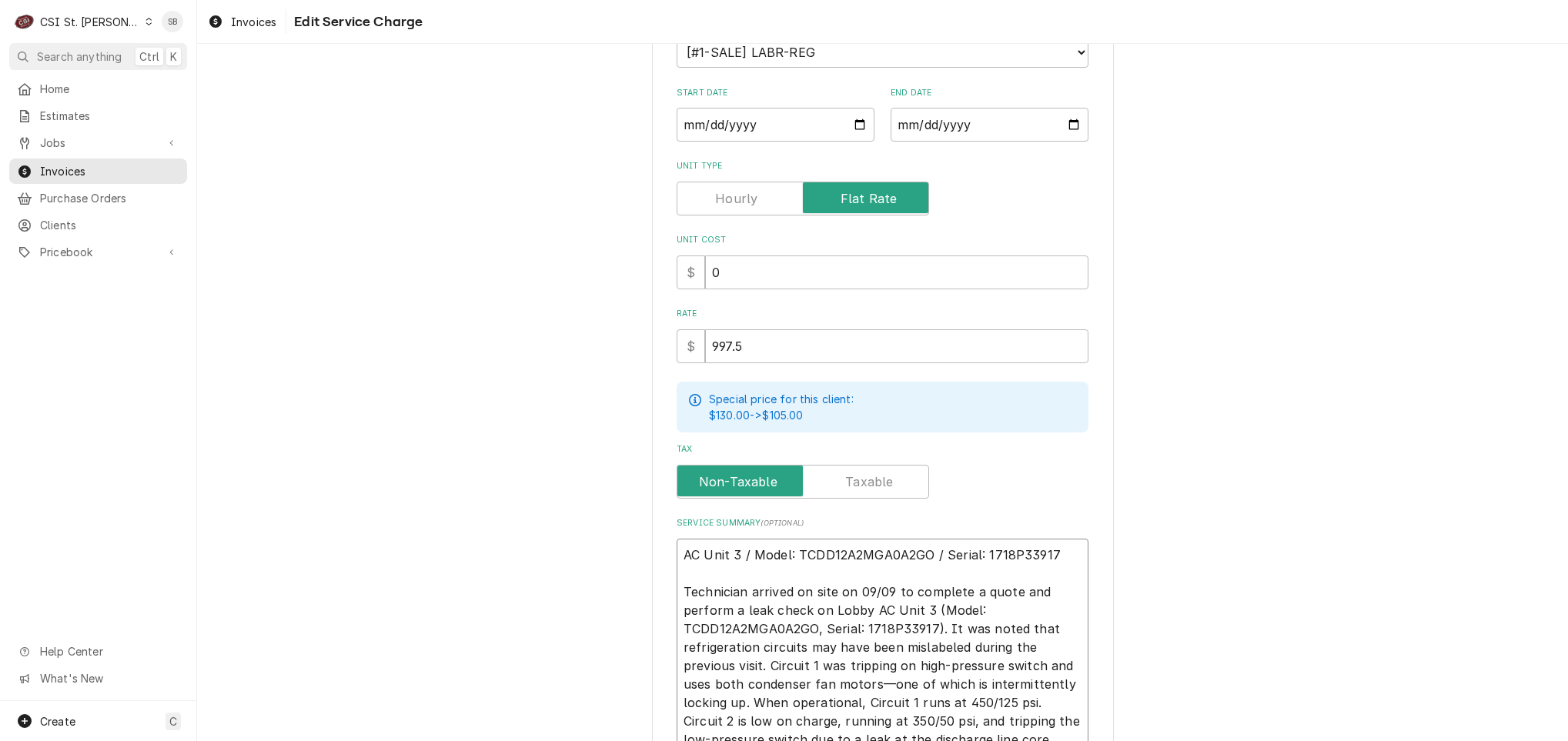
scroll to position [326, 0]
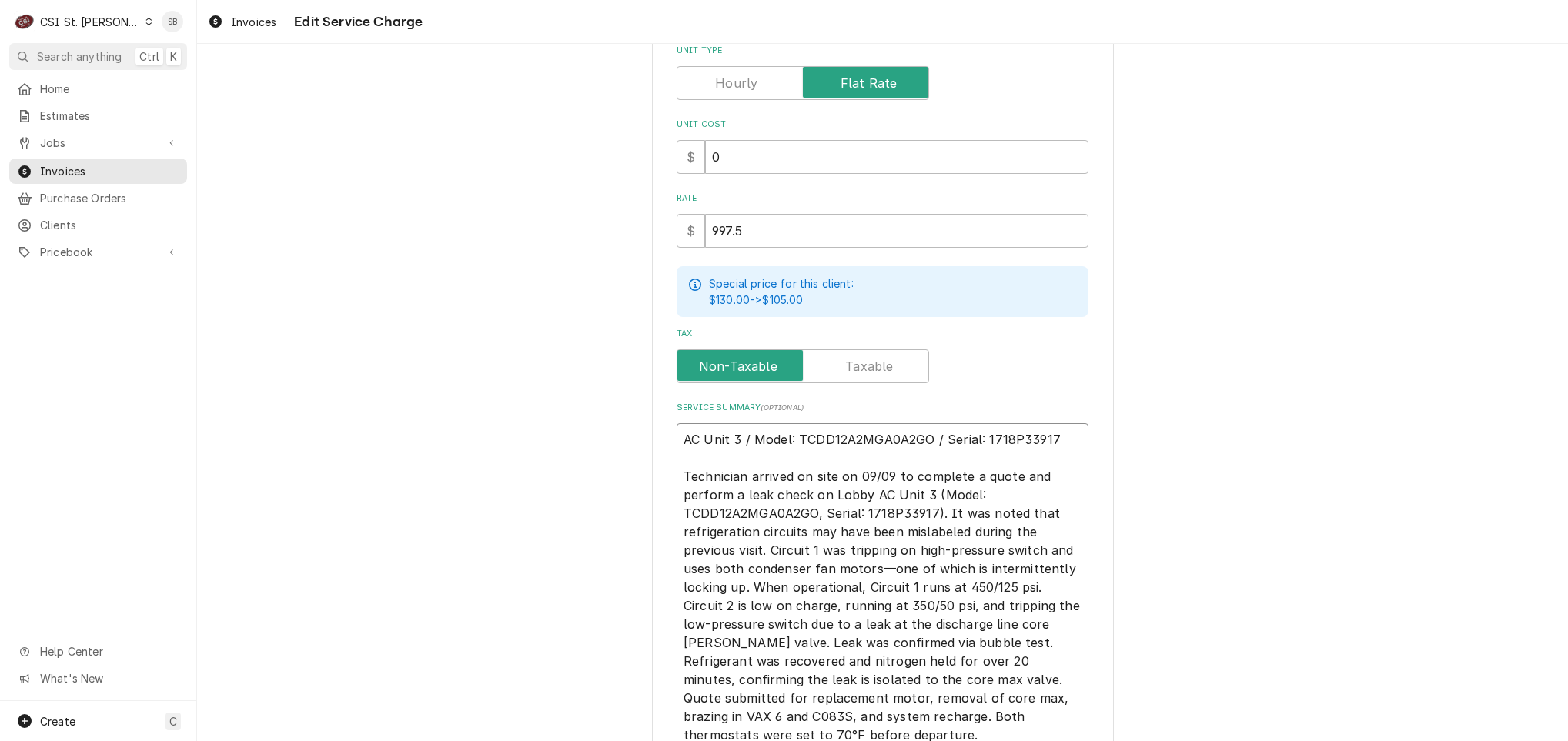
drag, startPoint x: 920, startPoint y: 492, endPoint x: 931, endPoint y: 513, distance: 23.7
click at [931, 513] on textarea "AC Unit 3 / Model: TCDD12A2MGA0A2GO / Serial: 1718P33917 Technician arrived on …" at bounding box center [883, 588] width 412 height 329
type textarea "x"
type textarea "AC Unit 3 / Model: TCDD12A2MGA0A2GO / Serial: 1718P33917 Technician arrived on …"
drag, startPoint x: 758, startPoint y: 530, endPoint x: 929, endPoint y: 497, distance: 174.2
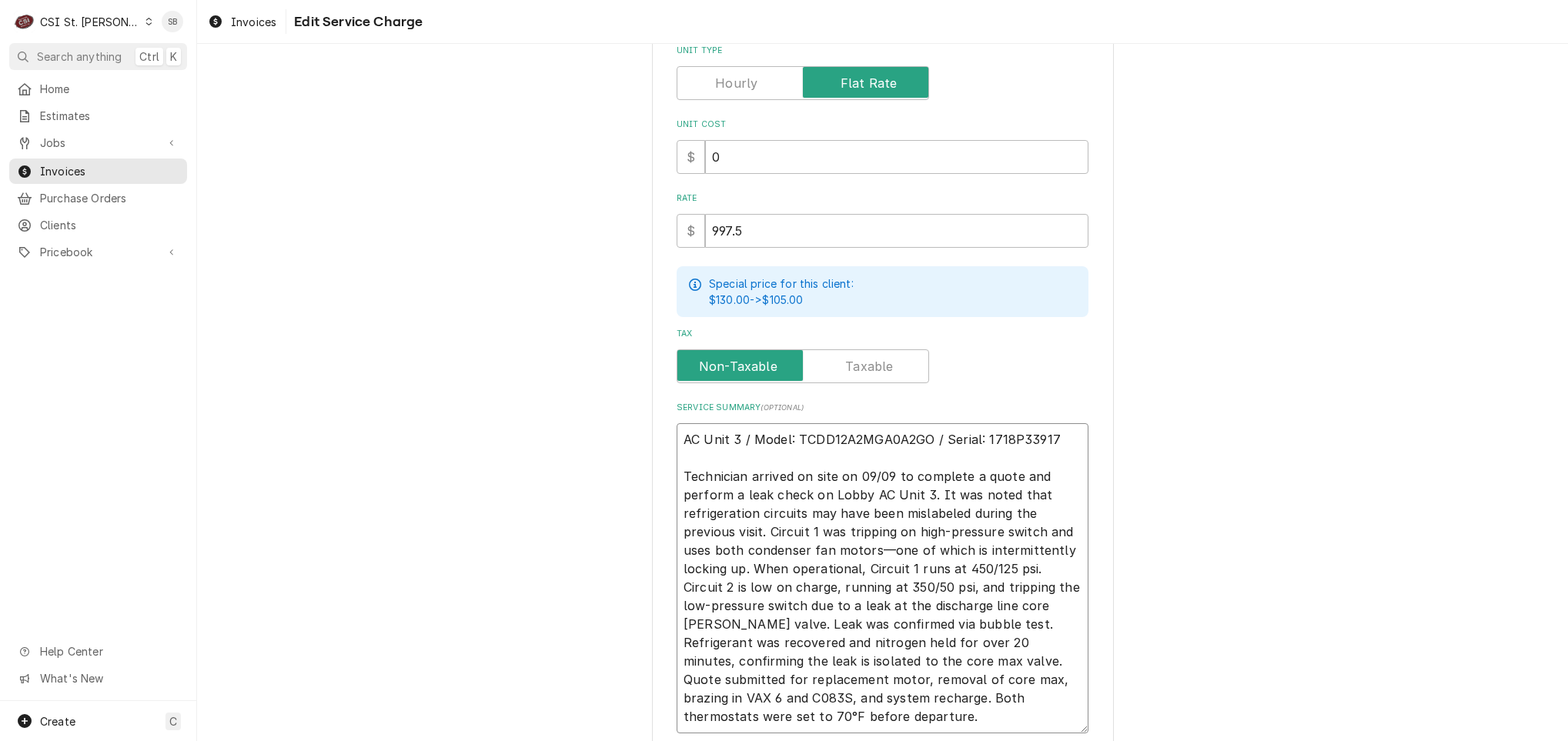
click at [929, 497] on textarea "AC Unit 3 / Model: TCDD12A2MGA0A2GO / Serial: 1718P33917 Technician arrived on …" at bounding box center [883, 579] width 412 height 311
type textarea "x"
type textarea "AC Unit 3 / Model: TCDD12A2MGA0A2GO / Serial: 1718P33917 Technician arrived on …"
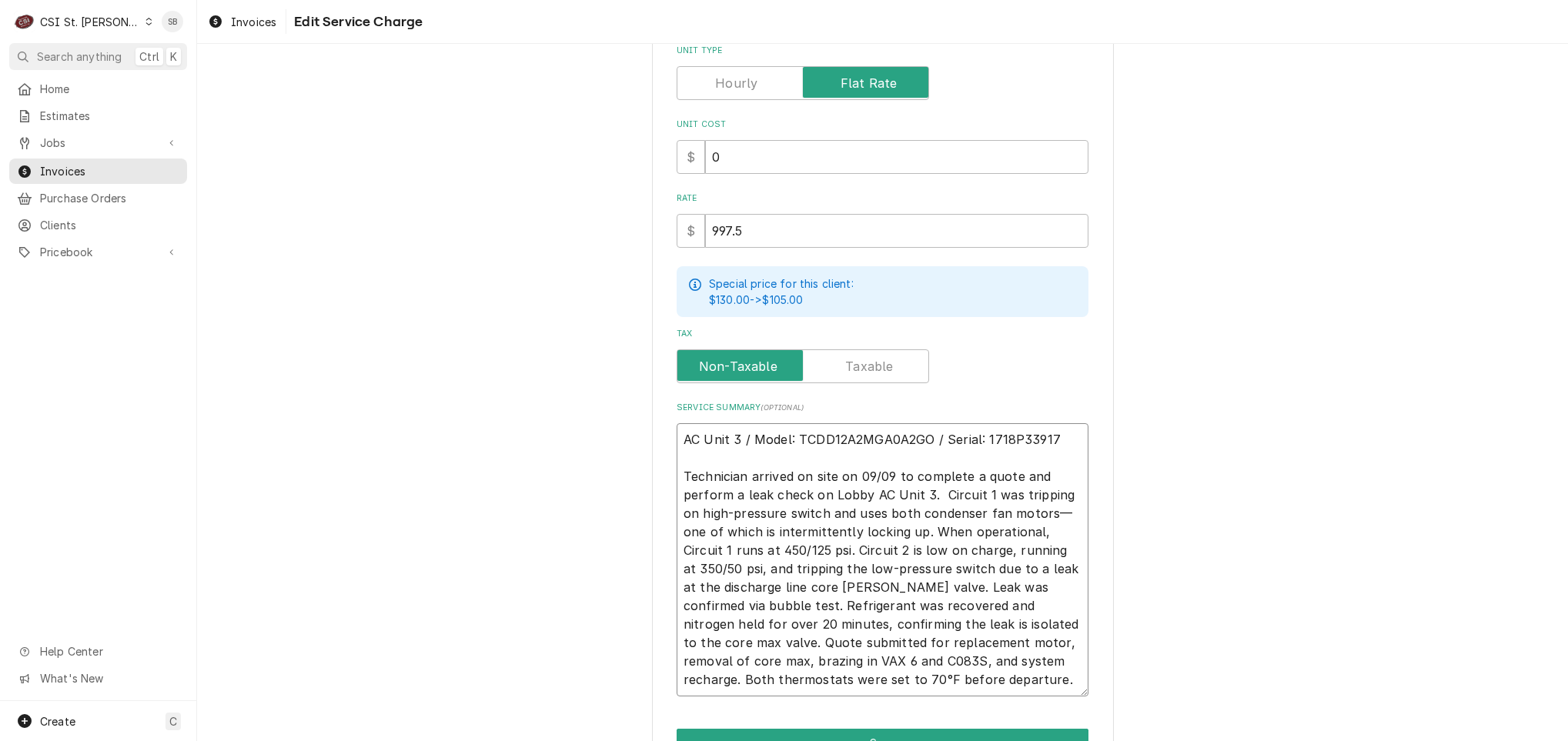
click at [1057, 511] on textarea "AC Unit 3 / Model: TCDD12A2MGA0A2GO / Serial: 1718P33917 Technician arrived on …" at bounding box center [883, 560] width 412 height 273
type textarea "x"
type textarea "AC Unit 3 / Model: TCDD12A2MGA0A2GO / Serial: 1718P33917 Technician arrived on …"
type textarea "x"
type textarea "AC Unit 3 / Model: TCDD12A2MGA0A2GO / Serial: 1718P33917 Technician arrived on …"
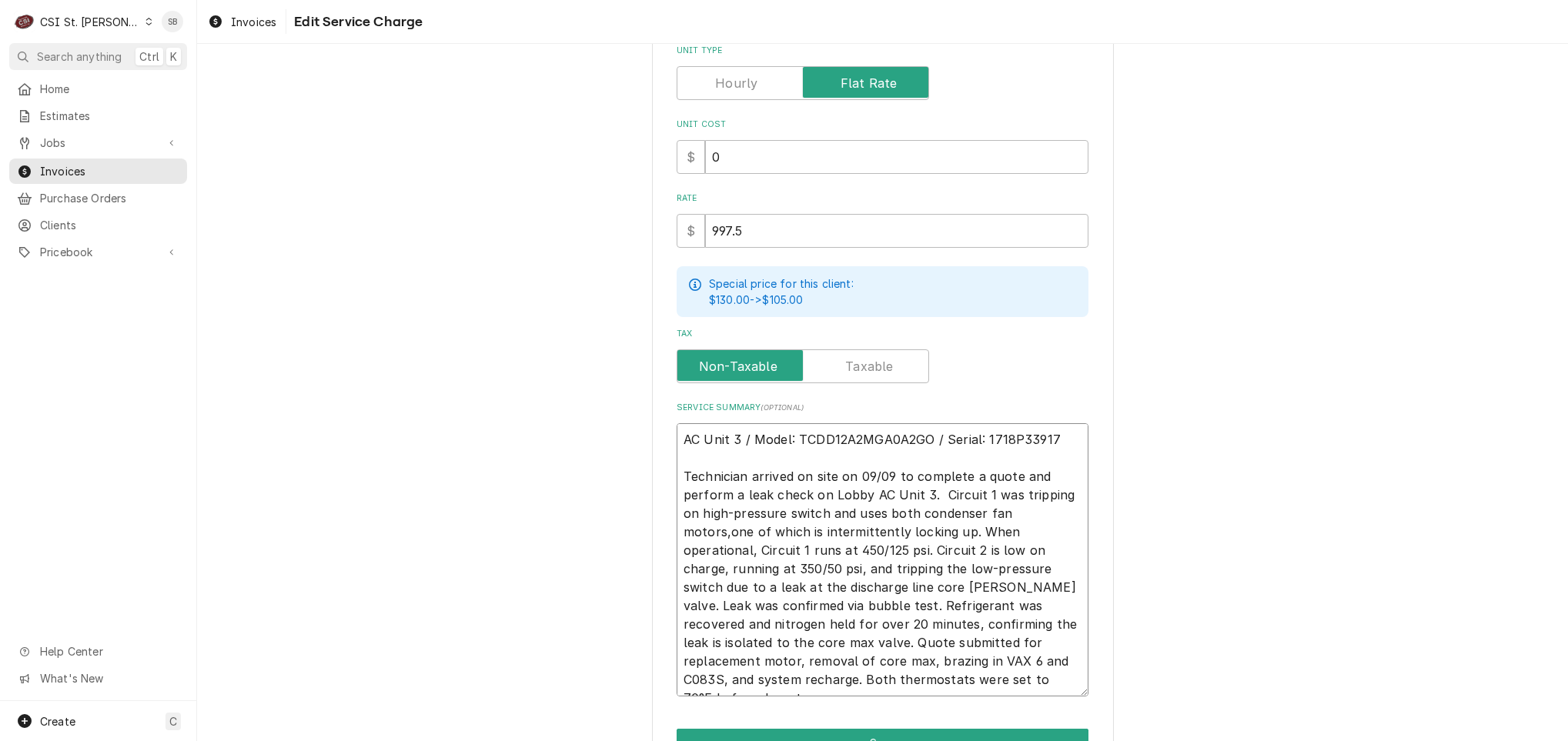
type textarea "x"
type textarea "AC Unit 3 / Model: TCDD12A2MGA0A2GO / Serial: 1718P33917 Technician arrived on …"
drag, startPoint x: 1008, startPoint y: 528, endPoint x: 803, endPoint y: 551, distance: 206.3
click at [803, 551] on textarea "AC Unit 3 / Model: TCDD12A2MGA0A2GO / Serial: 1718P33917 Technician arrived on …" at bounding box center [883, 560] width 412 height 273
type textarea "x"
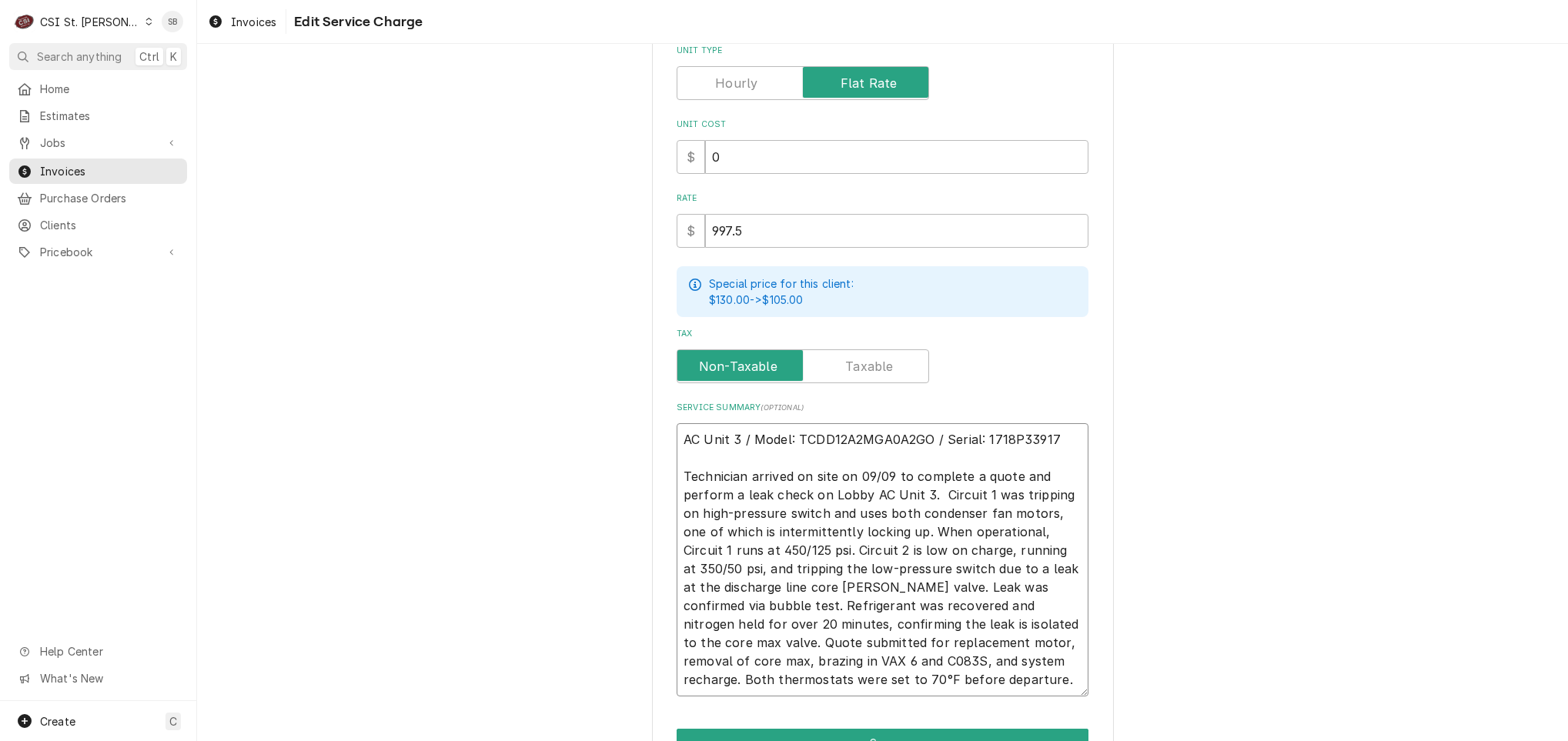
type textarea "AC Unit 3 / Model: TCDD12A2MGA0A2GO / Serial: 1718P33917 Technician arrived on …"
click at [1060, 528] on textarea "AC Unit 3 / Model: TCDD12A2MGA0A2GO / Serial: 1718P33917 Technician arrived on …" at bounding box center [883, 560] width 412 height 273
type textarea "x"
type textarea "AC Unit 3 / Model: TCDD12A2MGA0A2GO / Serial: 1718P33917 Technician arrived on …"
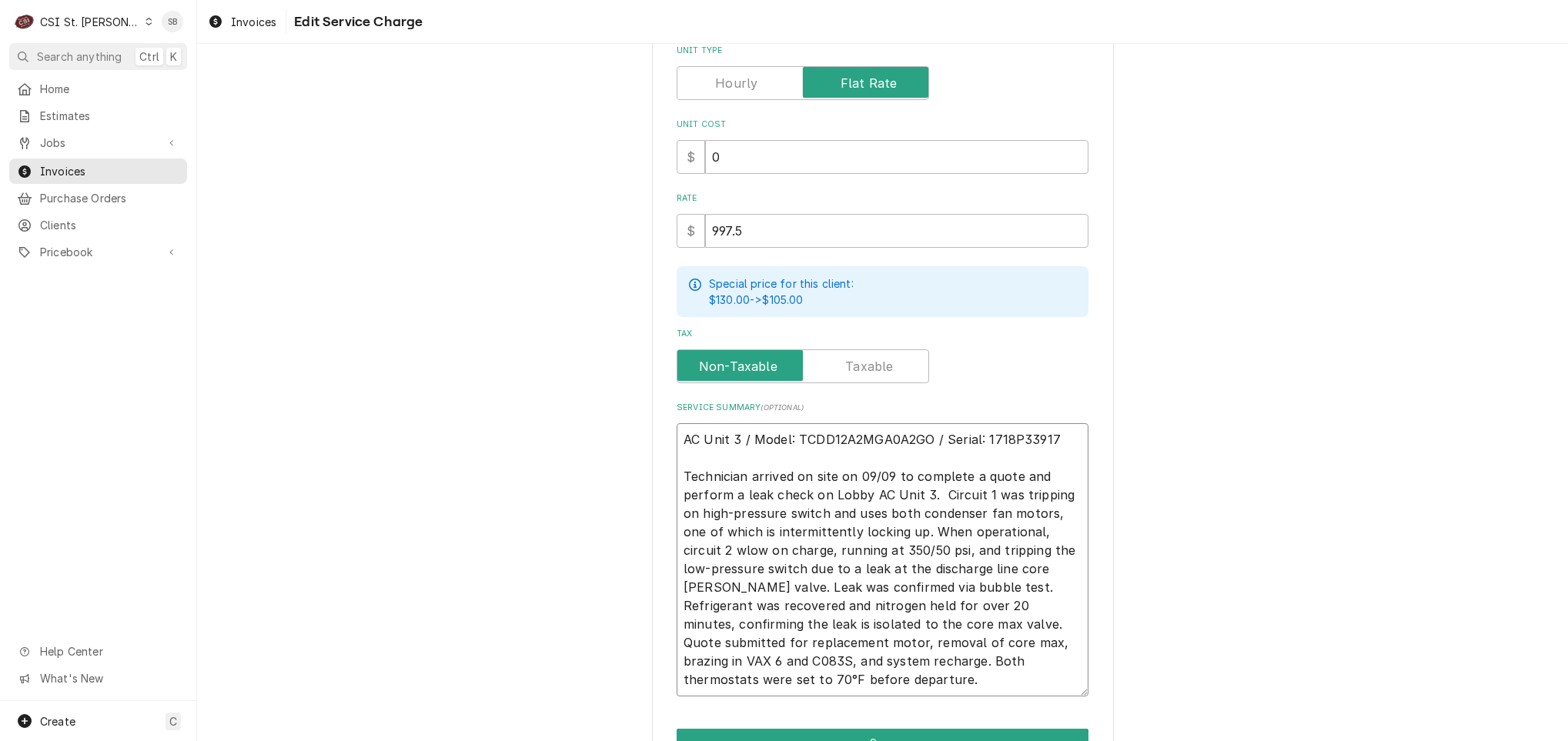
type textarea "x"
type textarea "AC Unit 3 / Model: TCDD12A2MGA0A2GO / Serial: 1718P33917 Technician arrived on …"
type textarea "x"
type textarea "AC Unit 3 / Model: TCDD12A2MGA0A2GO / Serial: 1718P33917 Technician arrived on …"
type textarea "x"
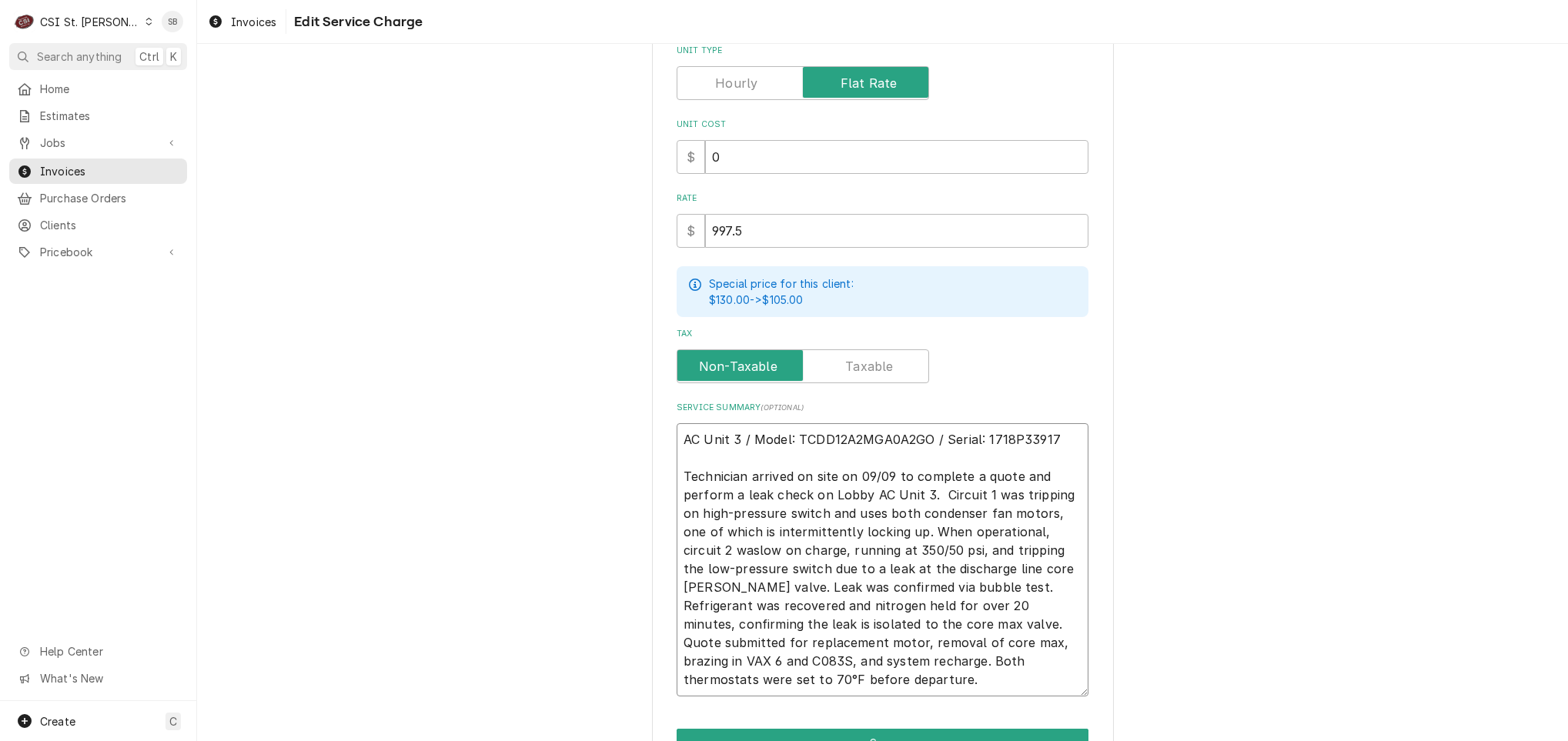
type textarea "AC Unit 3 / Model: TCDD12A2MGA0A2GO / Serial: 1718P33917 Technician arrived on …"
drag, startPoint x: 785, startPoint y: 548, endPoint x: 928, endPoint y: 548, distance: 143.0
click at [928, 548] on textarea "AC Unit 3 / Model: TCDD12A2MGA0A2GO / Serial: 1718P33917 Technician arrived on …" at bounding box center [883, 560] width 412 height 273
type textarea "x"
type textarea "AC Unit 3 / Model: TCDD12A2MGA0A2GO / Serial: 1718P33917 Technician arrived on …"
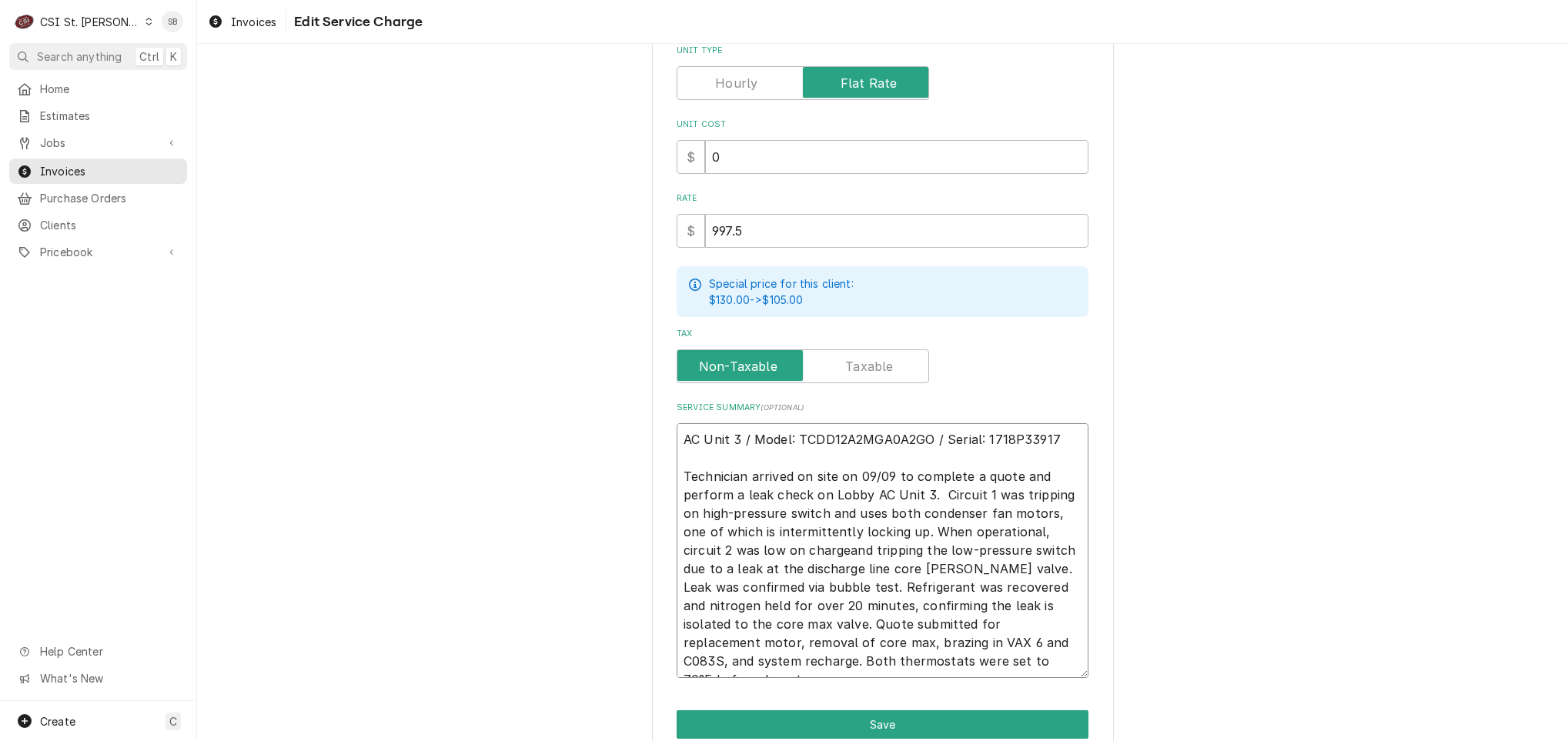
type textarea "x"
type textarea "AC Unit 3 / Model: TCDD12A2MGA0A2GO / Serial: 1718P33917 Technician arrived on …"
click at [825, 731] on button "Save" at bounding box center [883, 725] width 412 height 29
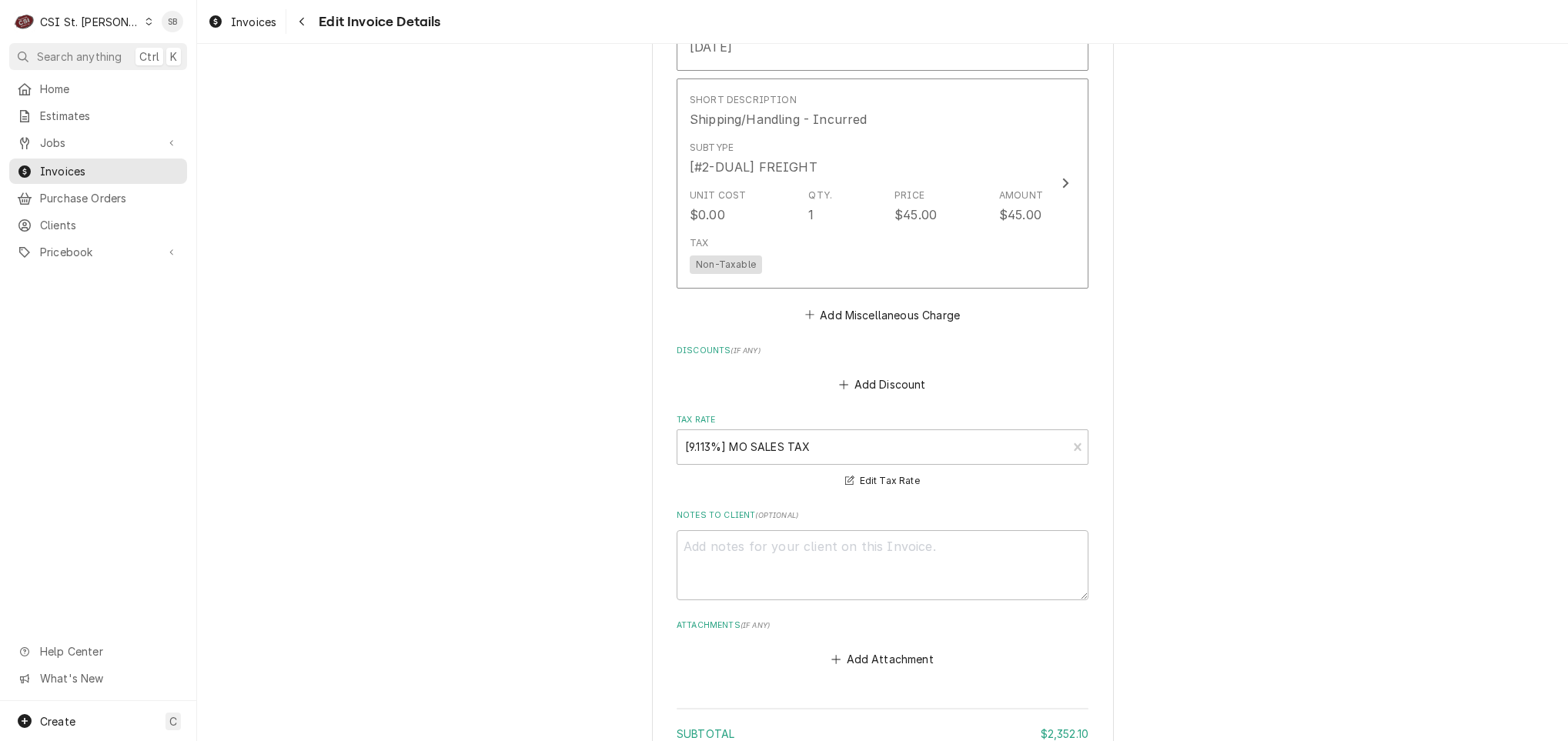
scroll to position [3962, 0]
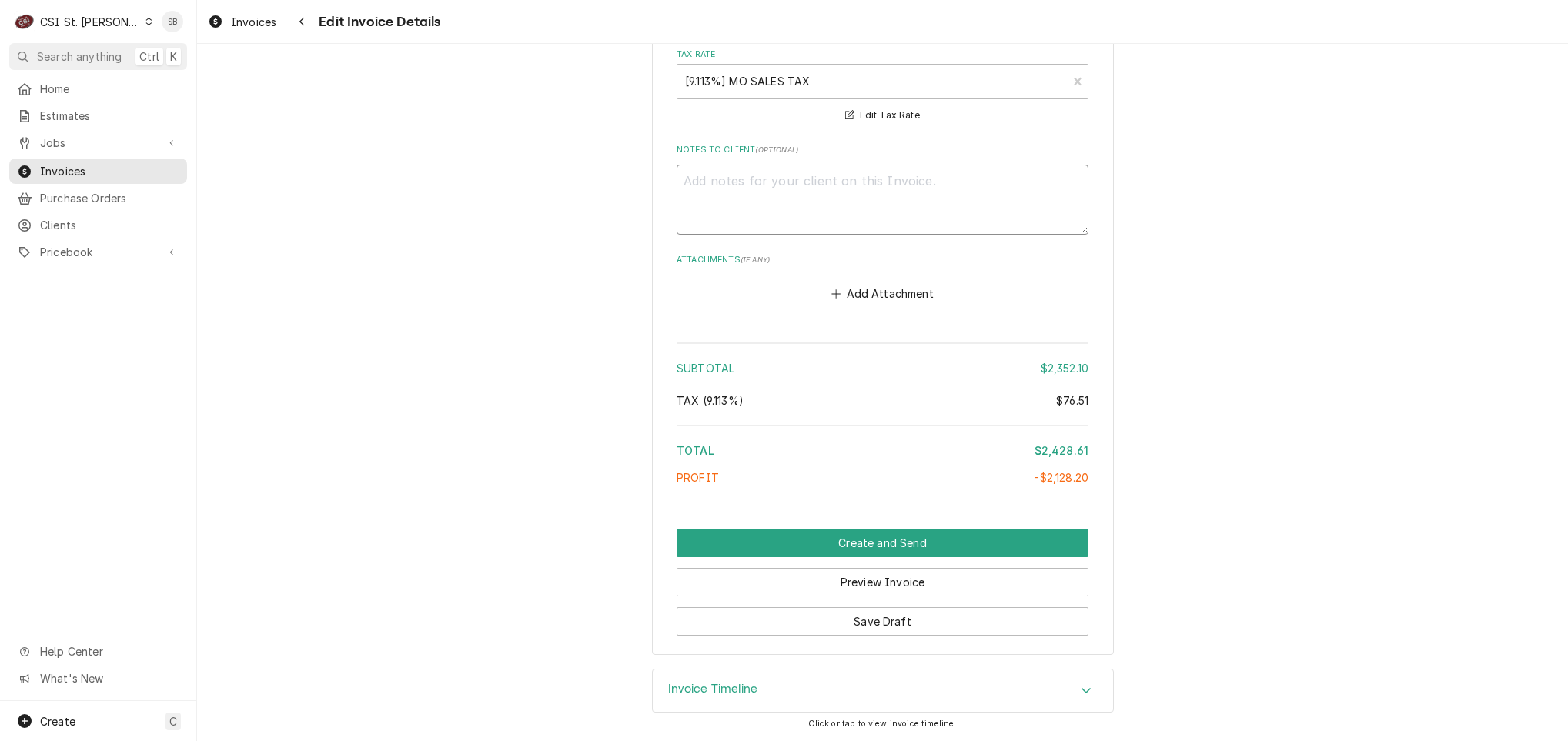
drag, startPoint x: 779, startPoint y: 208, endPoint x: 803, endPoint y: 203, distance: 24.5
click at [779, 208] on textarea "Notes to Client ( optional )" at bounding box center [883, 199] width 412 height 70
type textarea "x"
type textarea "W"
type textarea "x"
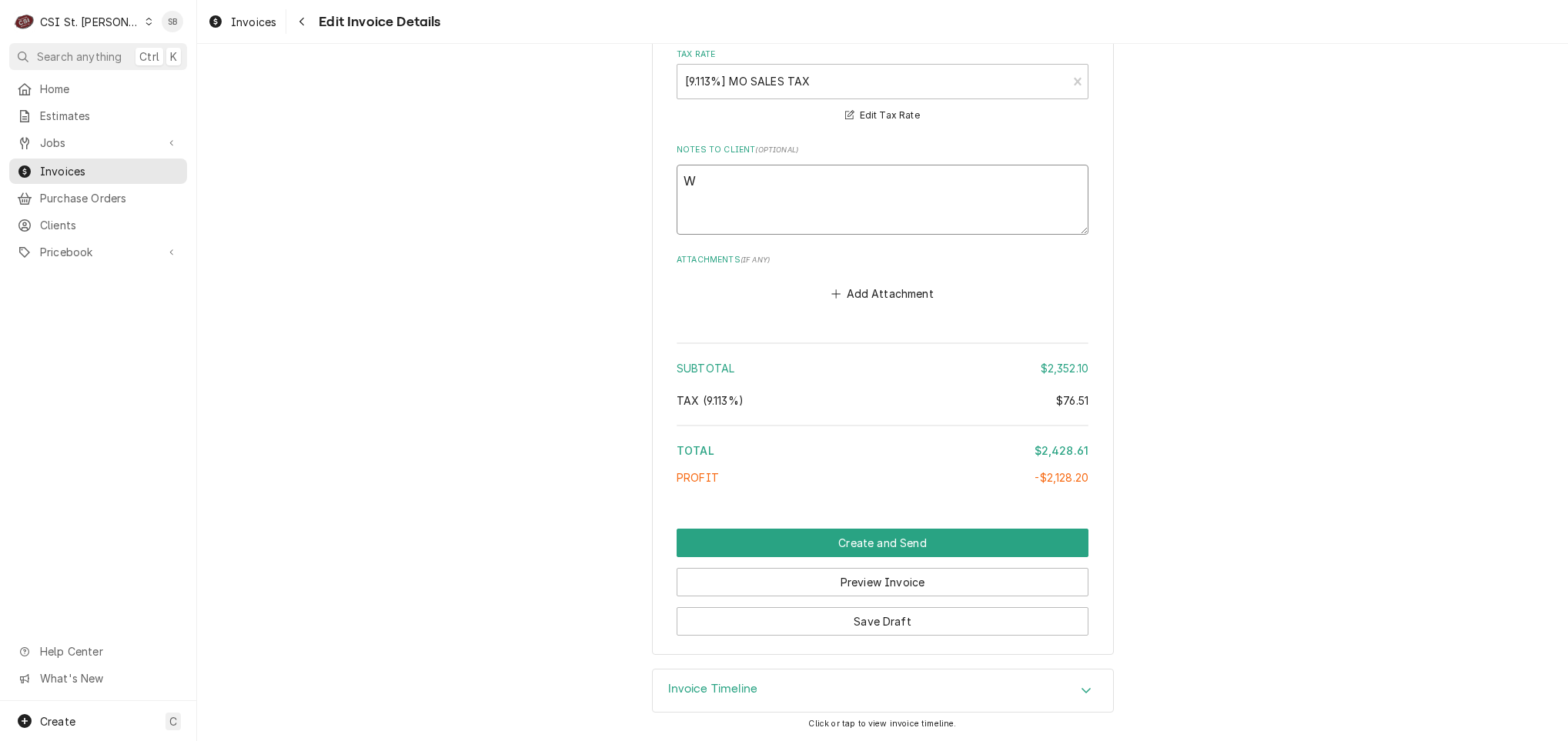
type textarea "Wo"
type textarea "x"
type textarea "Wor"
type textarea "x"
type textarea "Work"
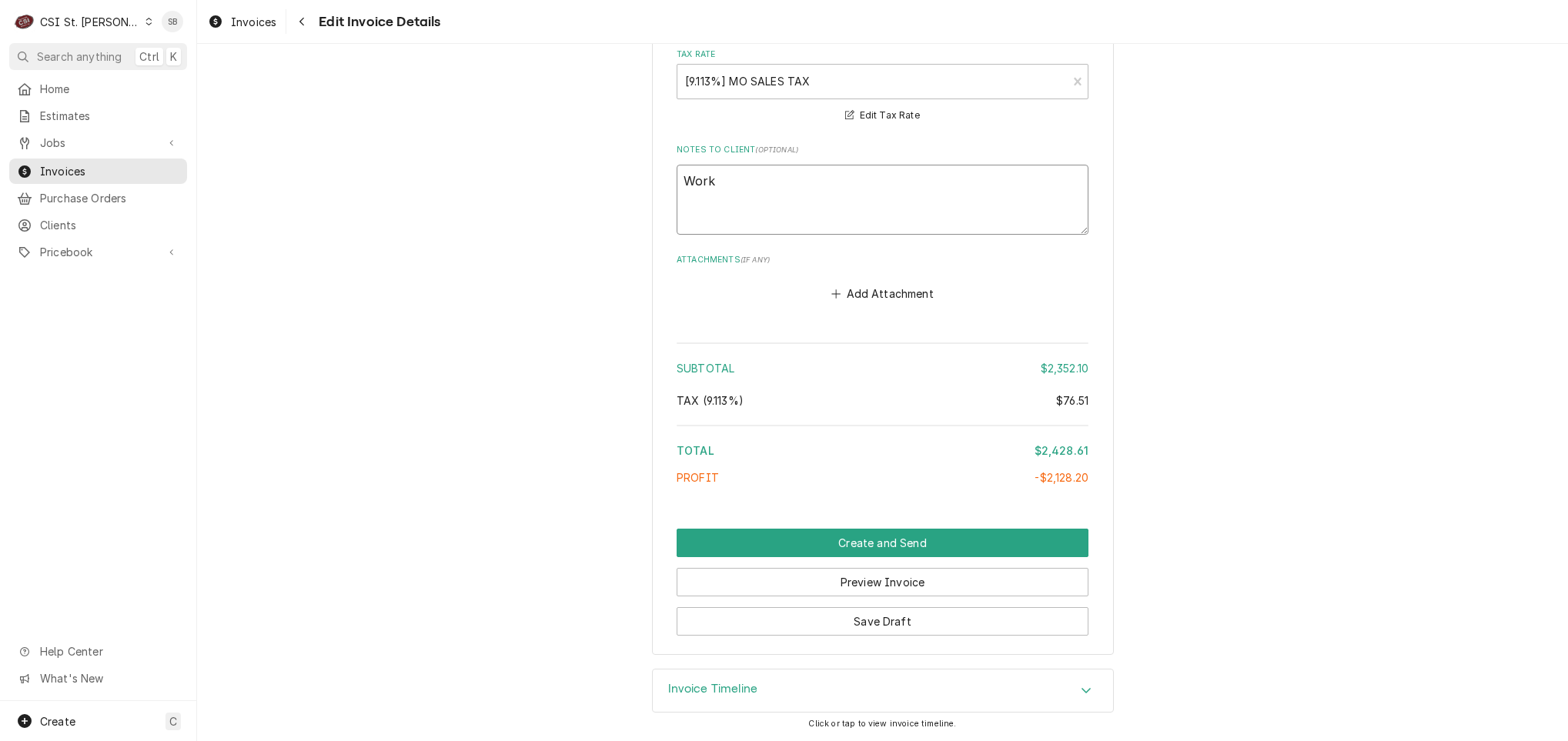
type textarea "x"
type textarea "Work"
type textarea "x"
type textarea "Work d"
type textarea "x"
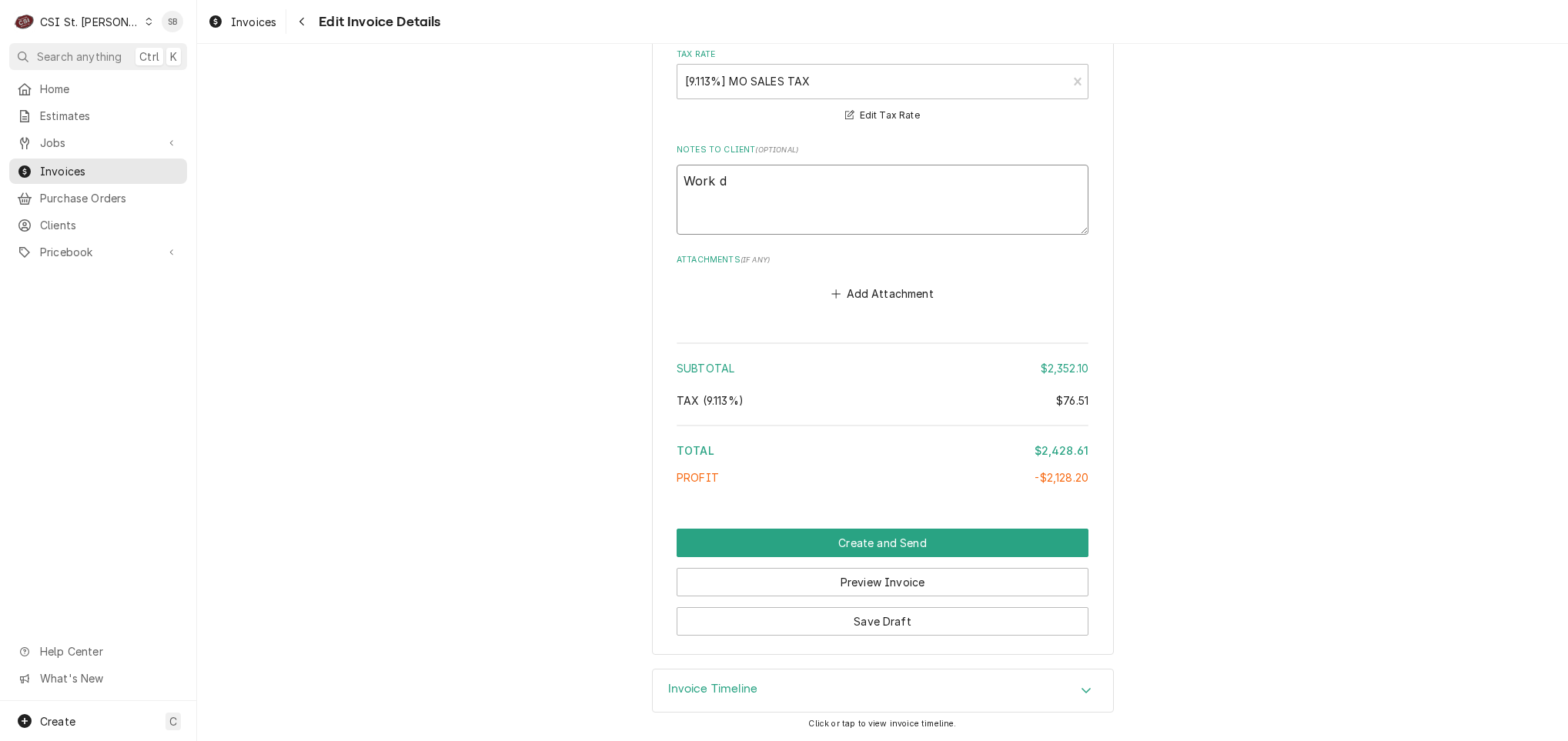
type textarea "Work do"
type textarea "x"
type textarea "Work don"
type textarea "x"
type textarea "Work done"
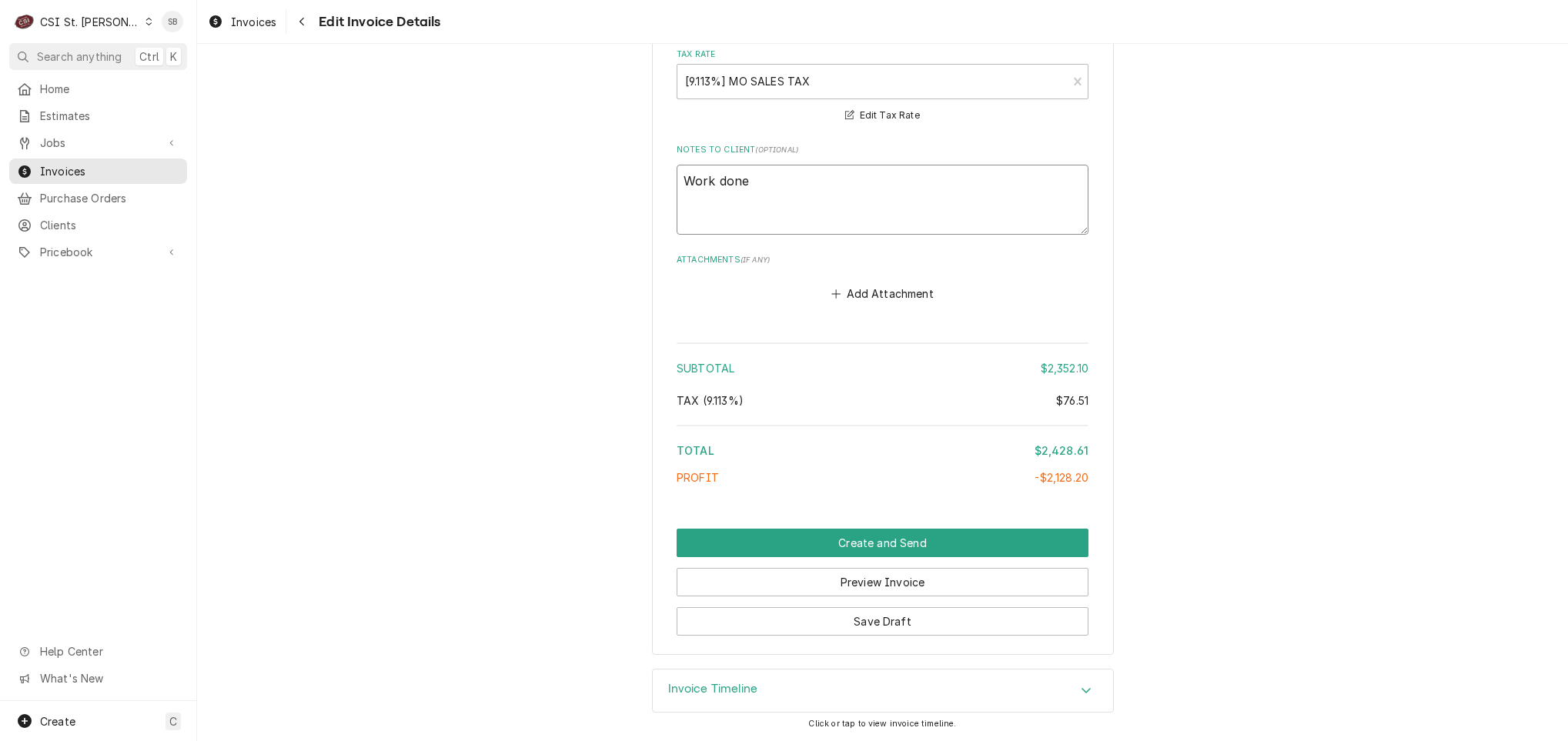
type textarea "x"
type textarea "Work done"
type textarea "x"
type textarea "Work done f"
type textarea "x"
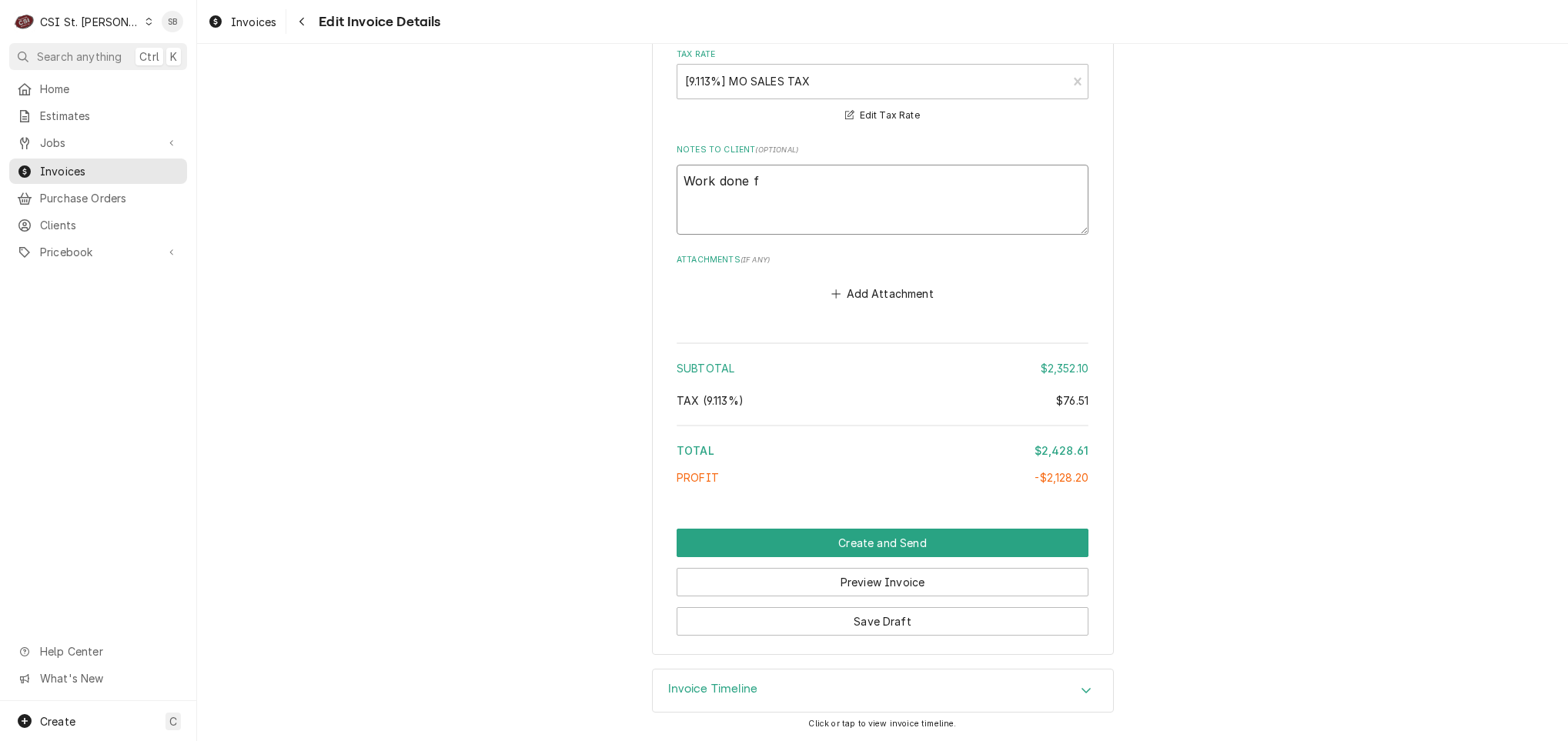
type textarea "Work done fr"
type textarea "x"
type textarea "Work done fro"
type textarea "x"
type textarea "Work done from"
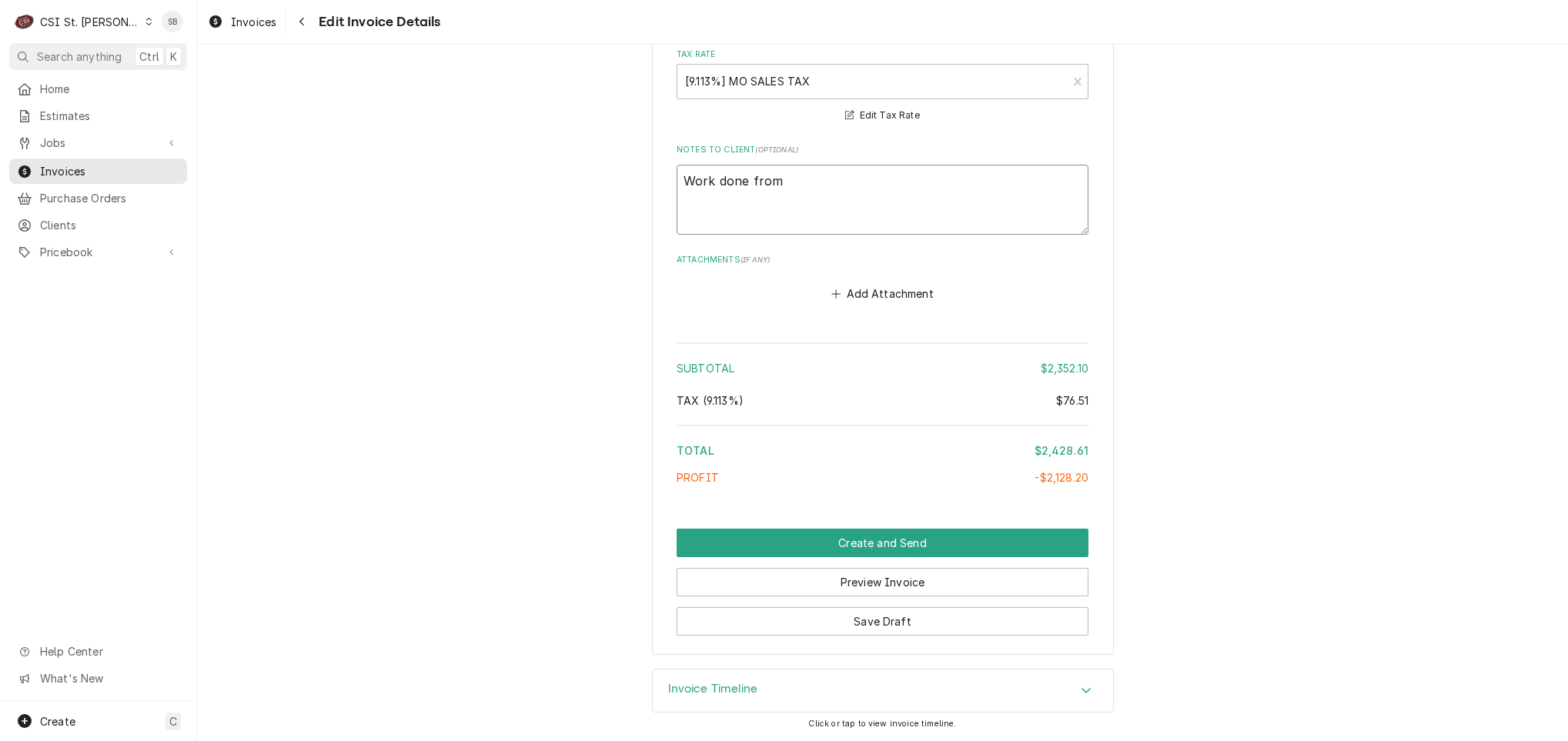
type textarea "x"
type textarea "Work done from"
paste textarea "EST-400646"
type textarea "x"
type textarea "Work done from EST-400646"
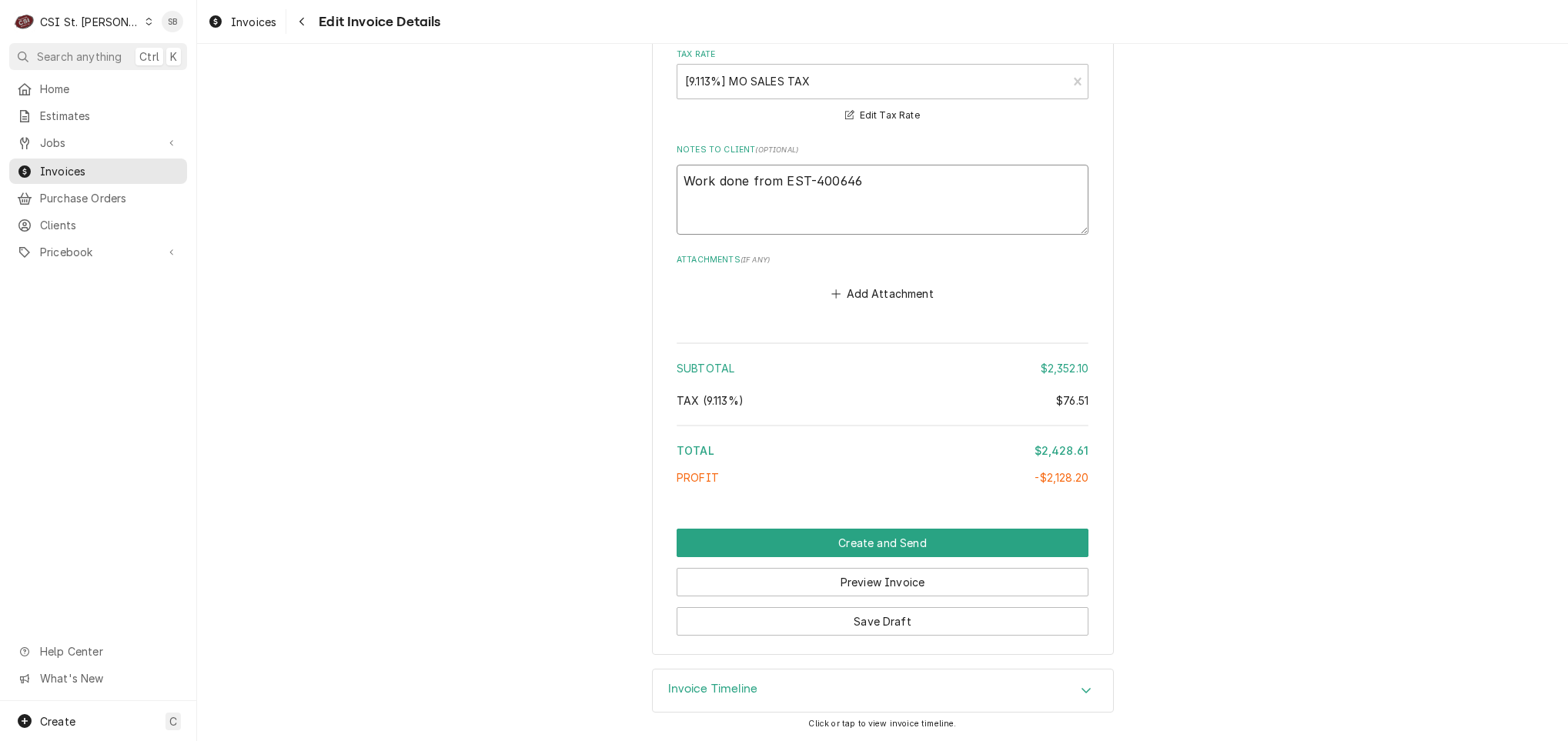
drag, startPoint x: 615, startPoint y: 195, endPoint x: 534, endPoint y: 208, distance: 82.0
click at [781, 623] on button "Save Draft" at bounding box center [883, 621] width 412 height 29
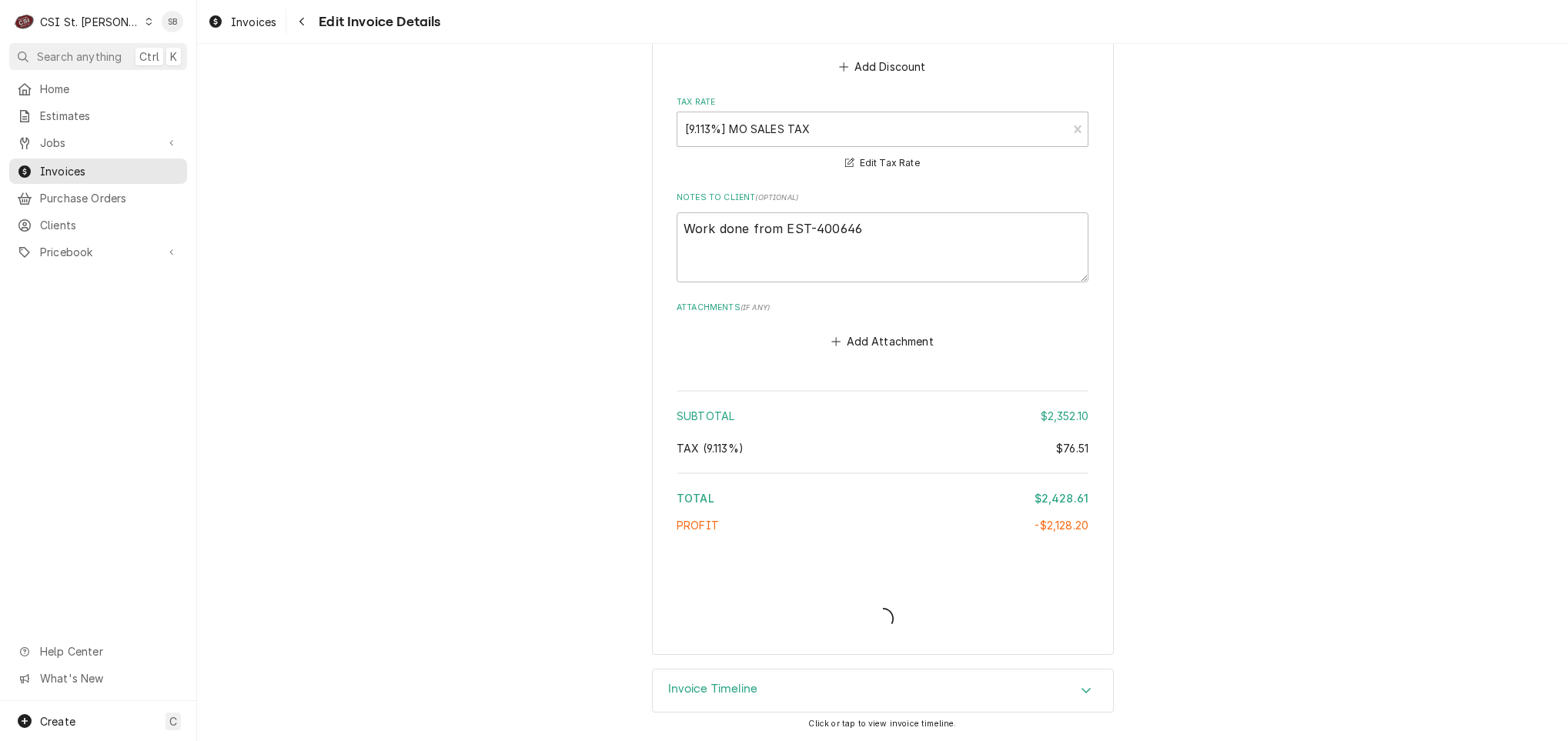
scroll to position [3911, 0]
type textarea "x"
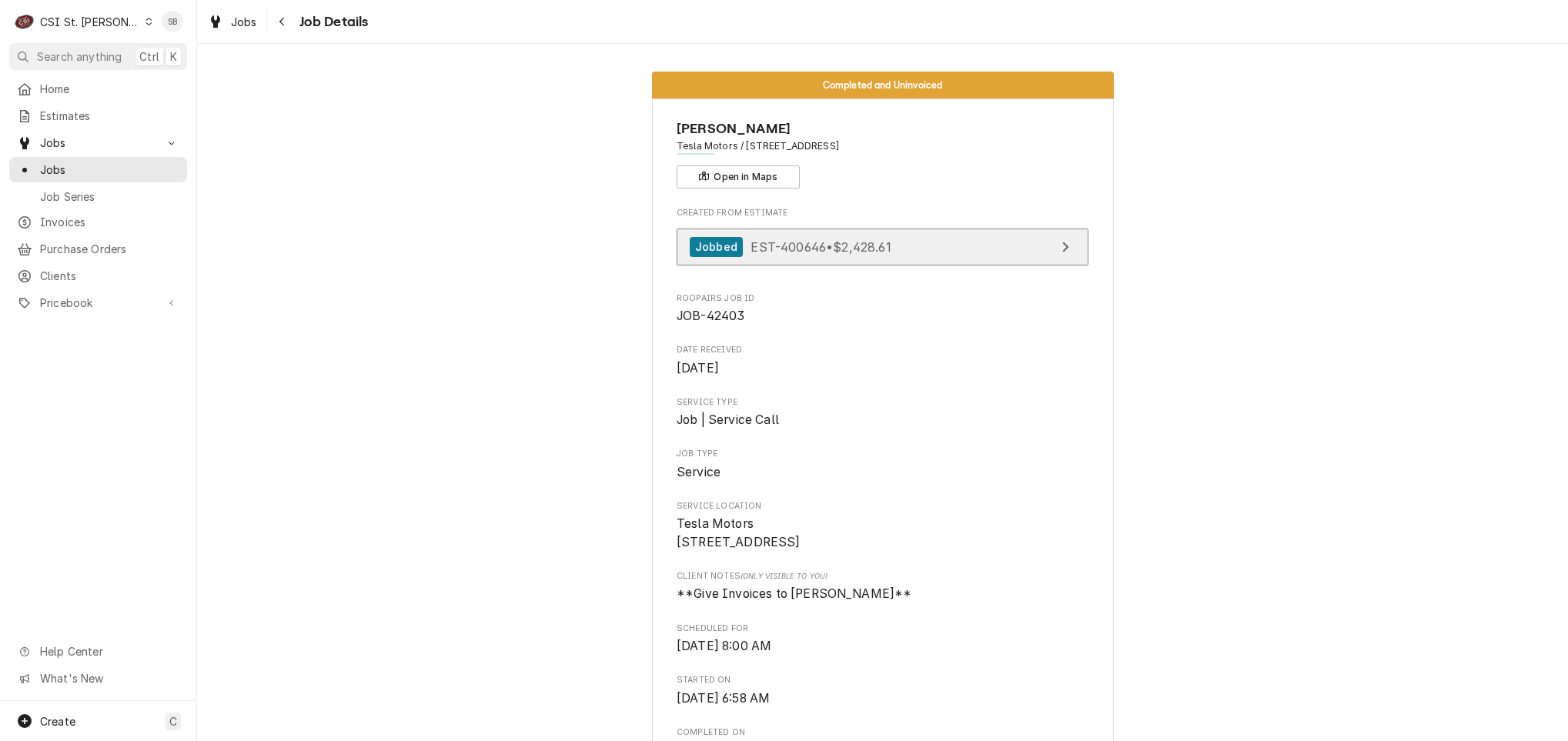
click at [789, 253] on span "EST-400646 • $2,428.61" at bounding box center [820, 246] width 140 height 15
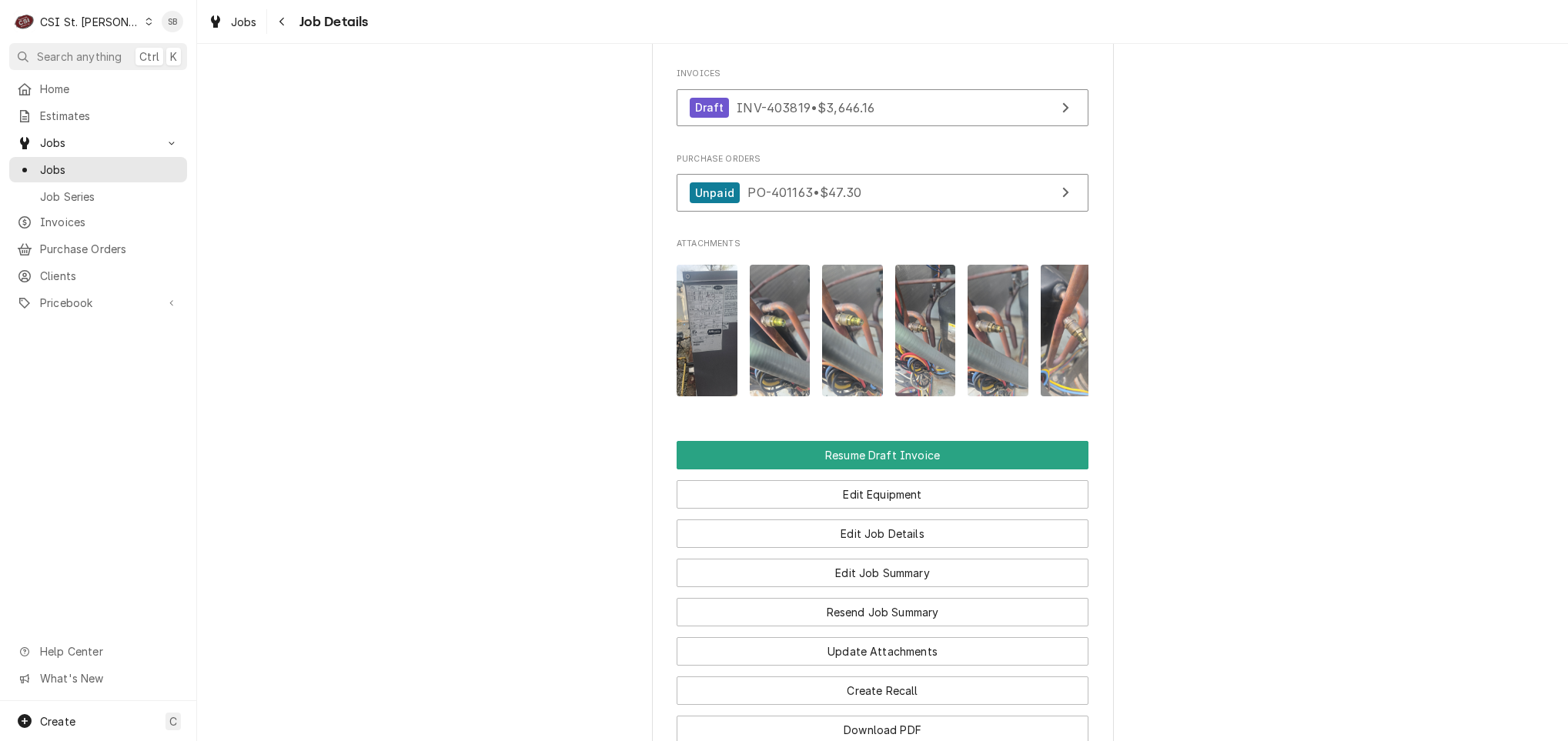
scroll to position [1777, 0]
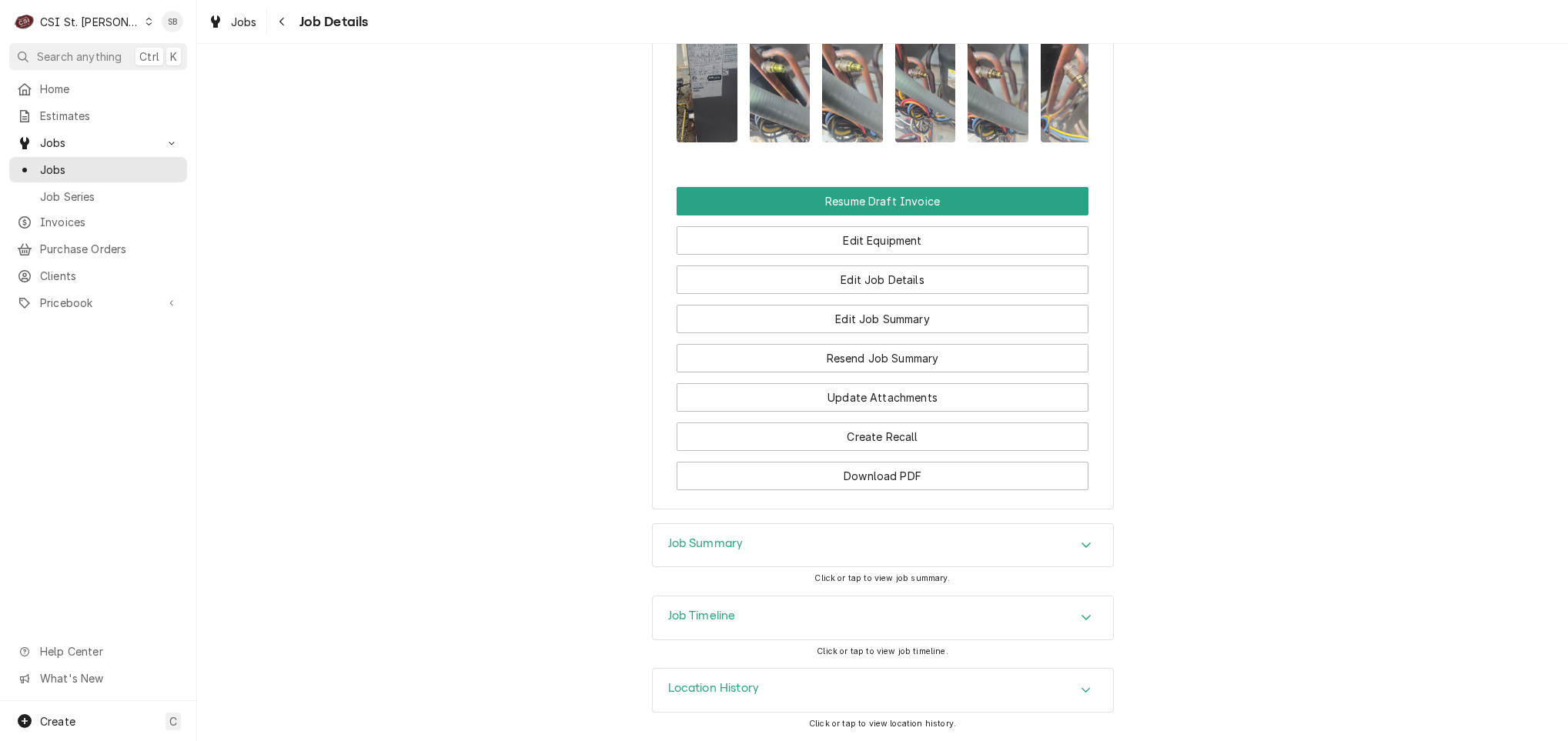
click at [746, 557] on div "Job Summary" at bounding box center [883, 545] width 460 height 43
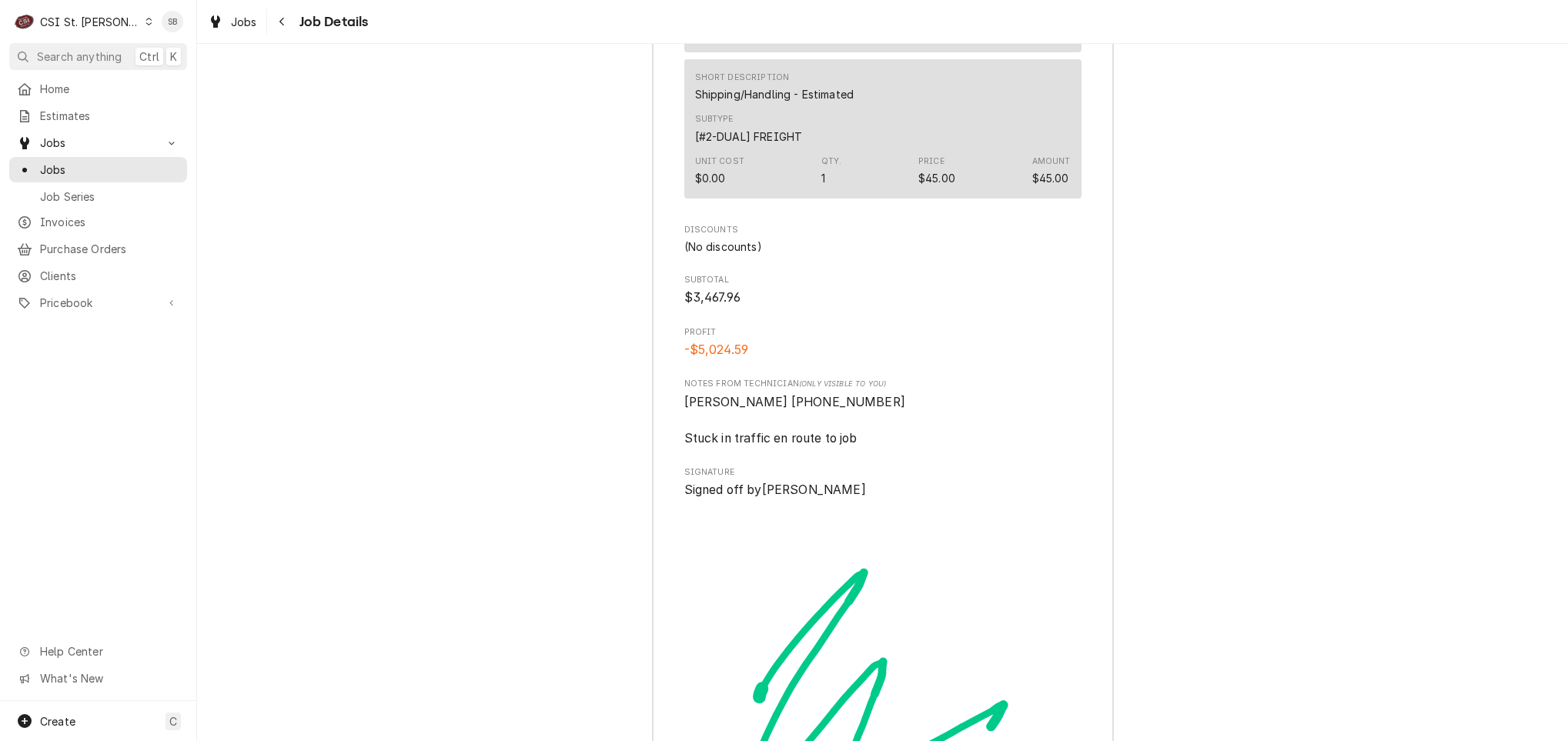
scroll to position [5706, 0]
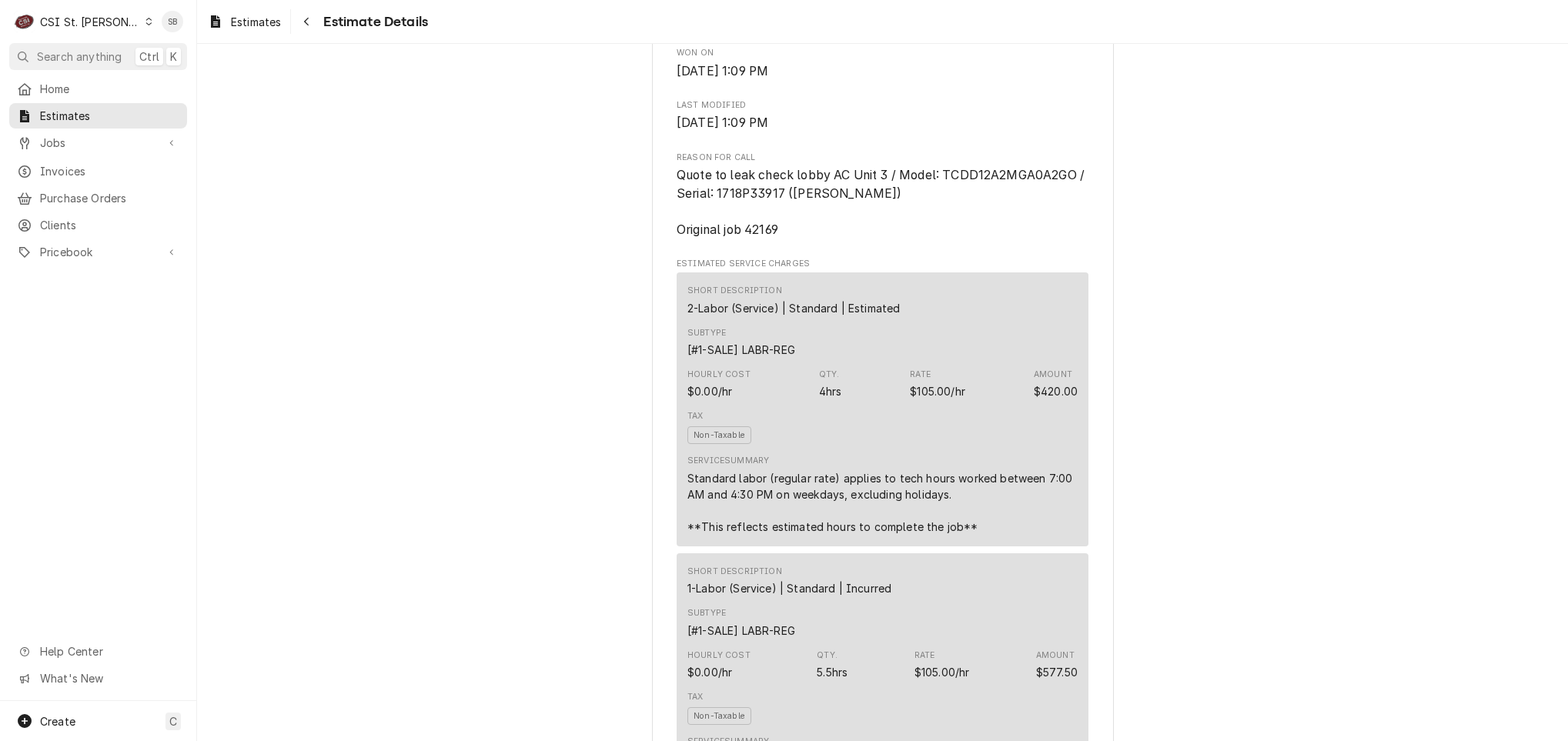
scroll to position [693, 0]
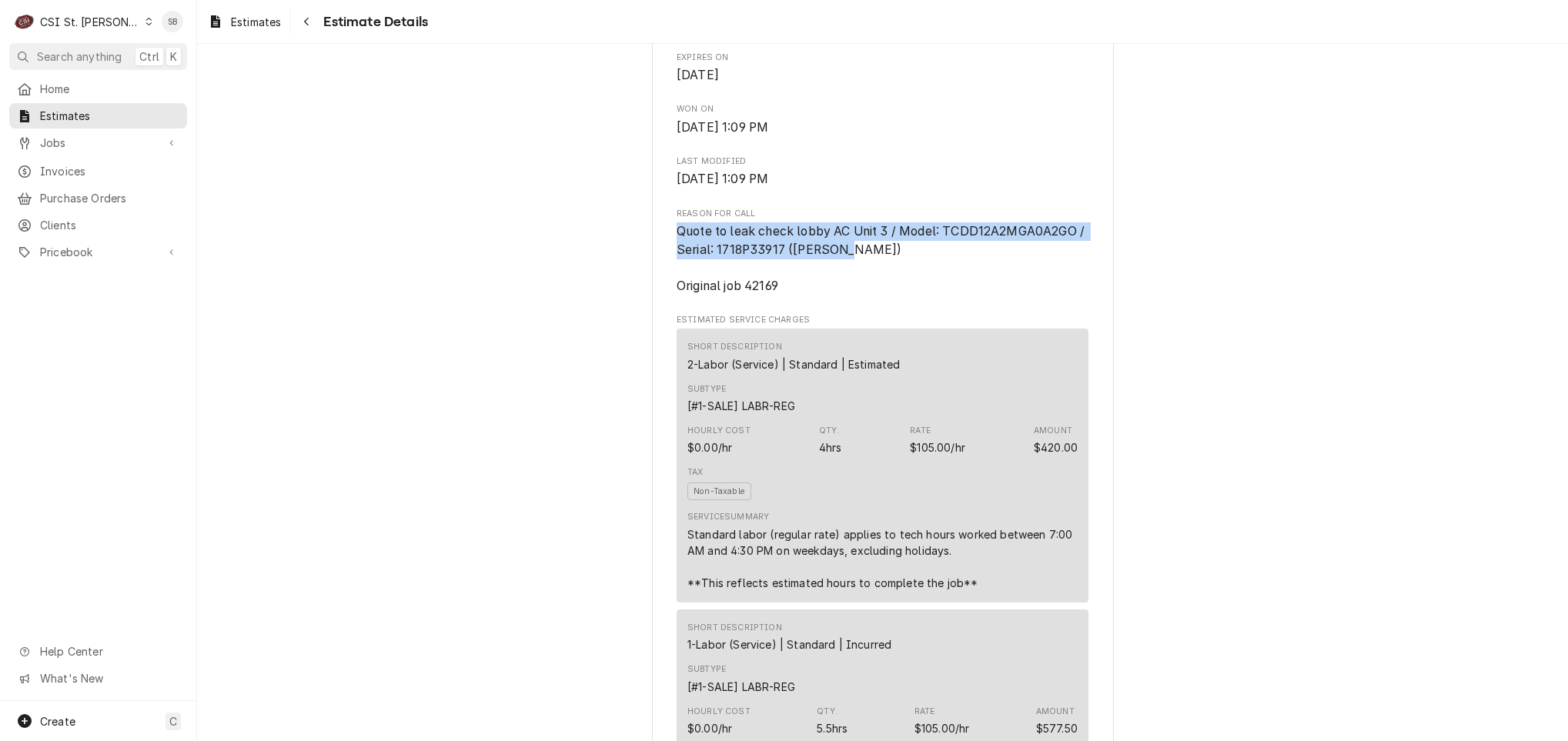
drag, startPoint x: 667, startPoint y: 285, endPoint x: 908, endPoint y: 297, distance: 241.3
click at [908, 296] on span "Quote to leak check lobby AC Unit 3 / Model: TCDD12A2MGA0A2GO / Serial: 1718P33…" at bounding box center [883, 258] width 412 height 73
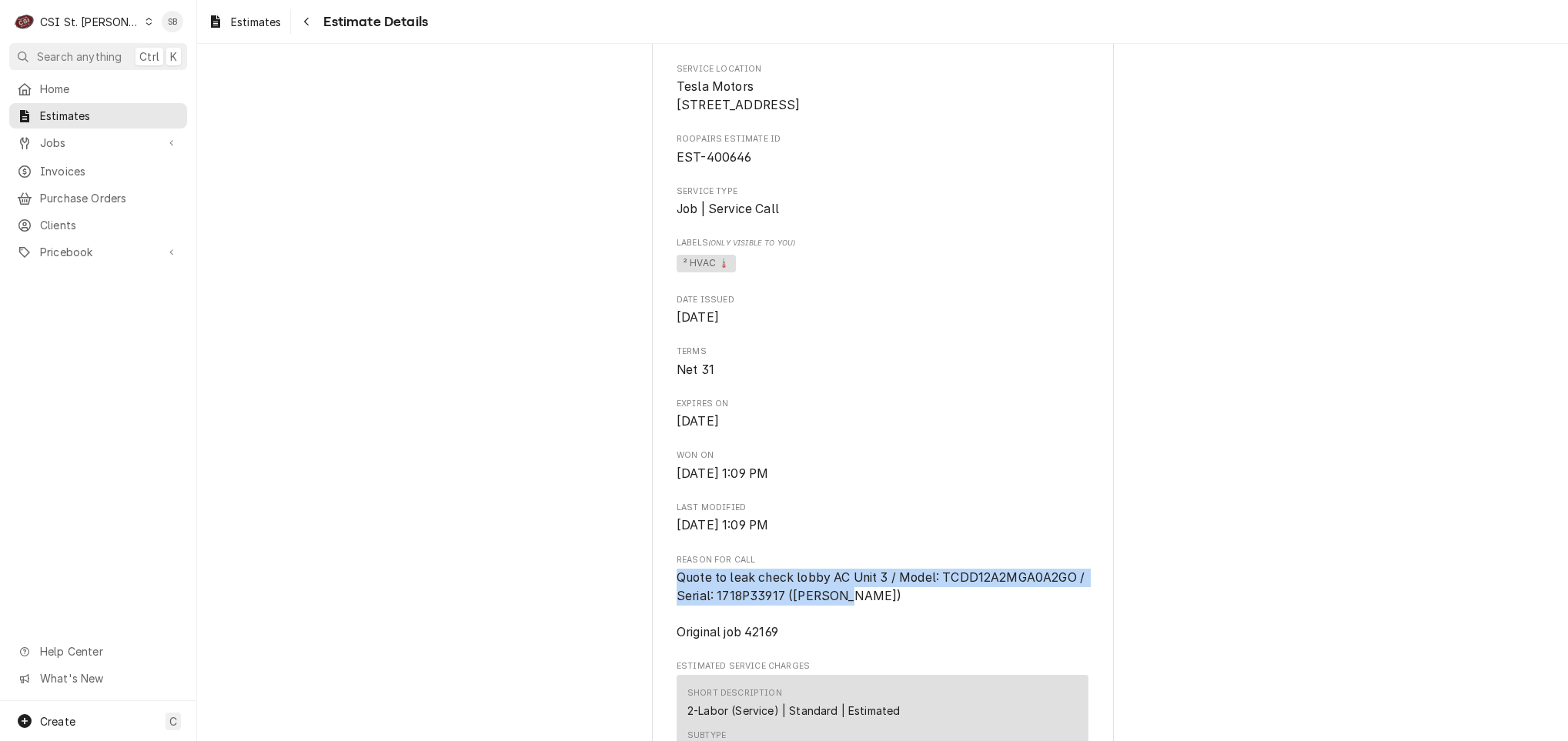
scroll to position [0, 0]
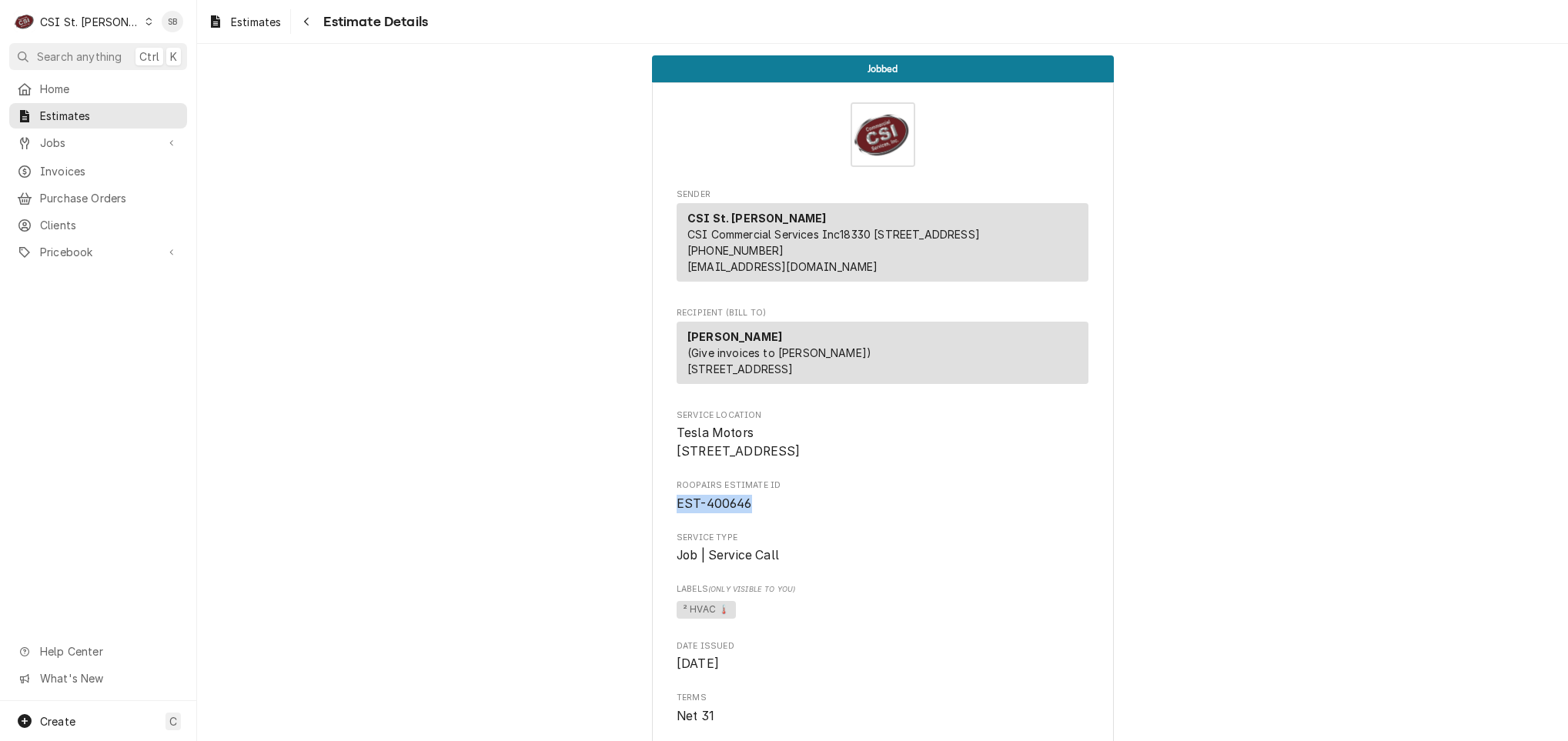
drag, startPoint x: 756, startPoint y: 558, endPoint x: 617, endPoint y: 557, distance: 139.0
copy span "EST-400646"
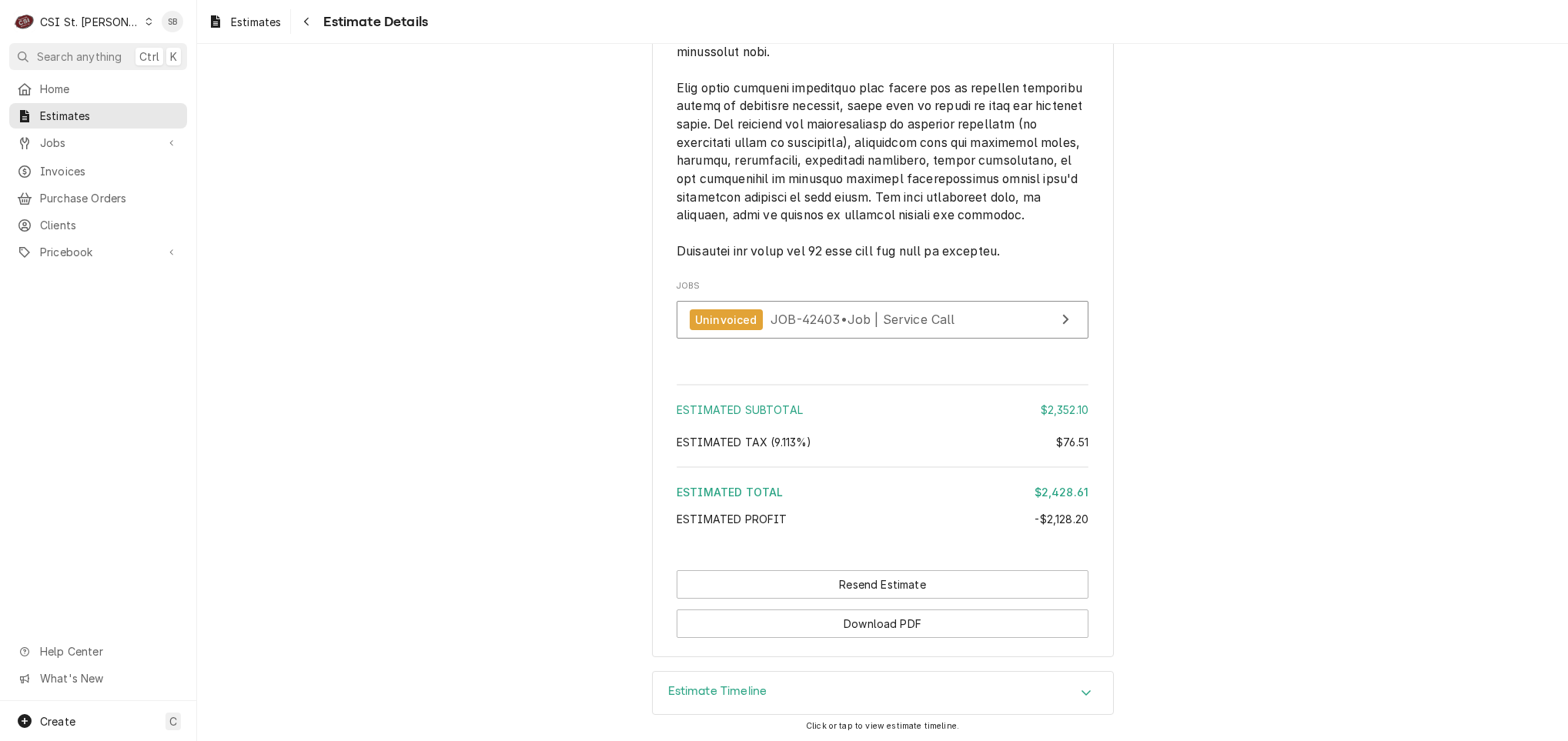
scroll to position [3907, 0]
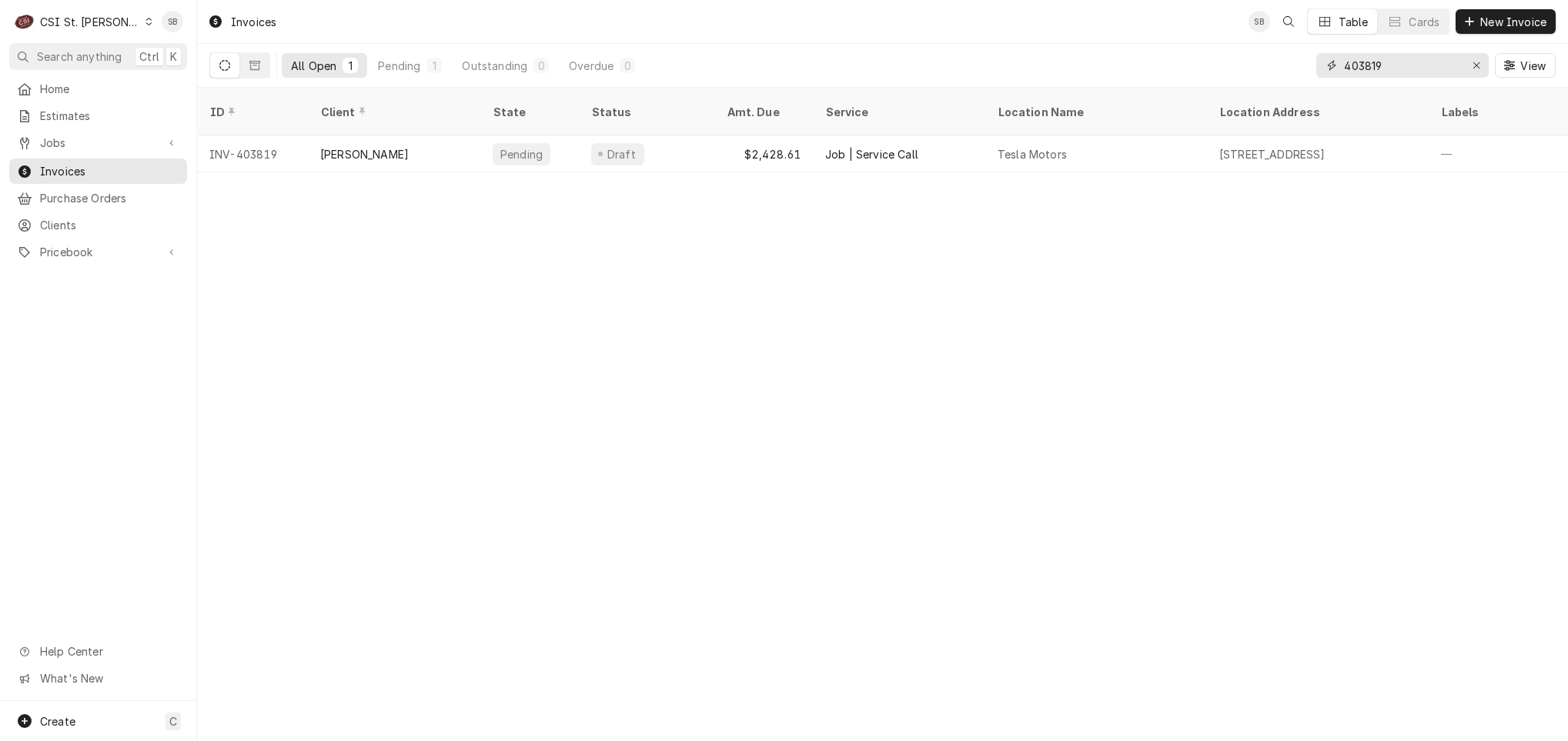
click at [1440, 68] on input "403819" at bounding box center [1402, 65] width 115 height 25
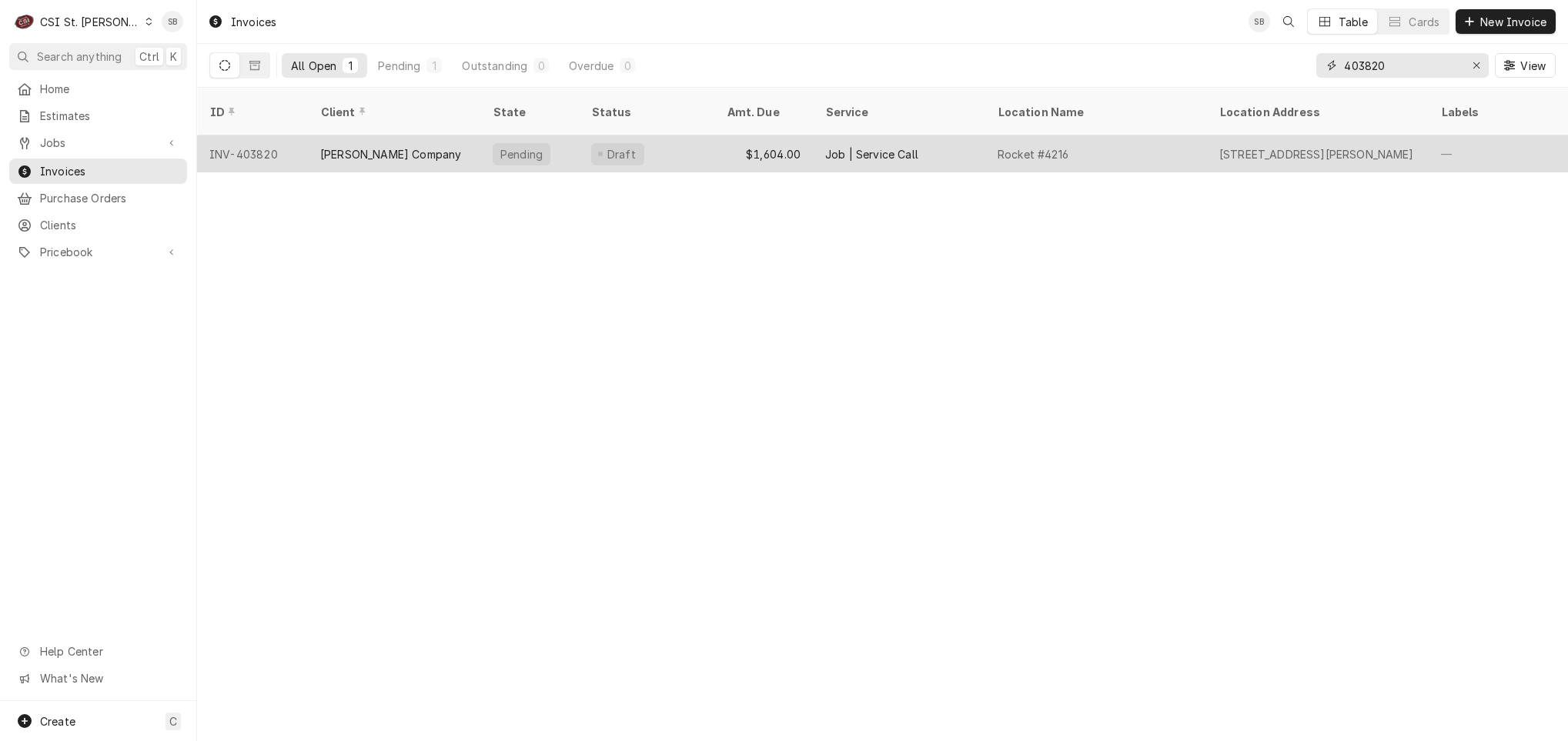
type input "403820"
click at [419, 147] on div "Vivian Company" at bounding box center [393, 153] width 172 height 37
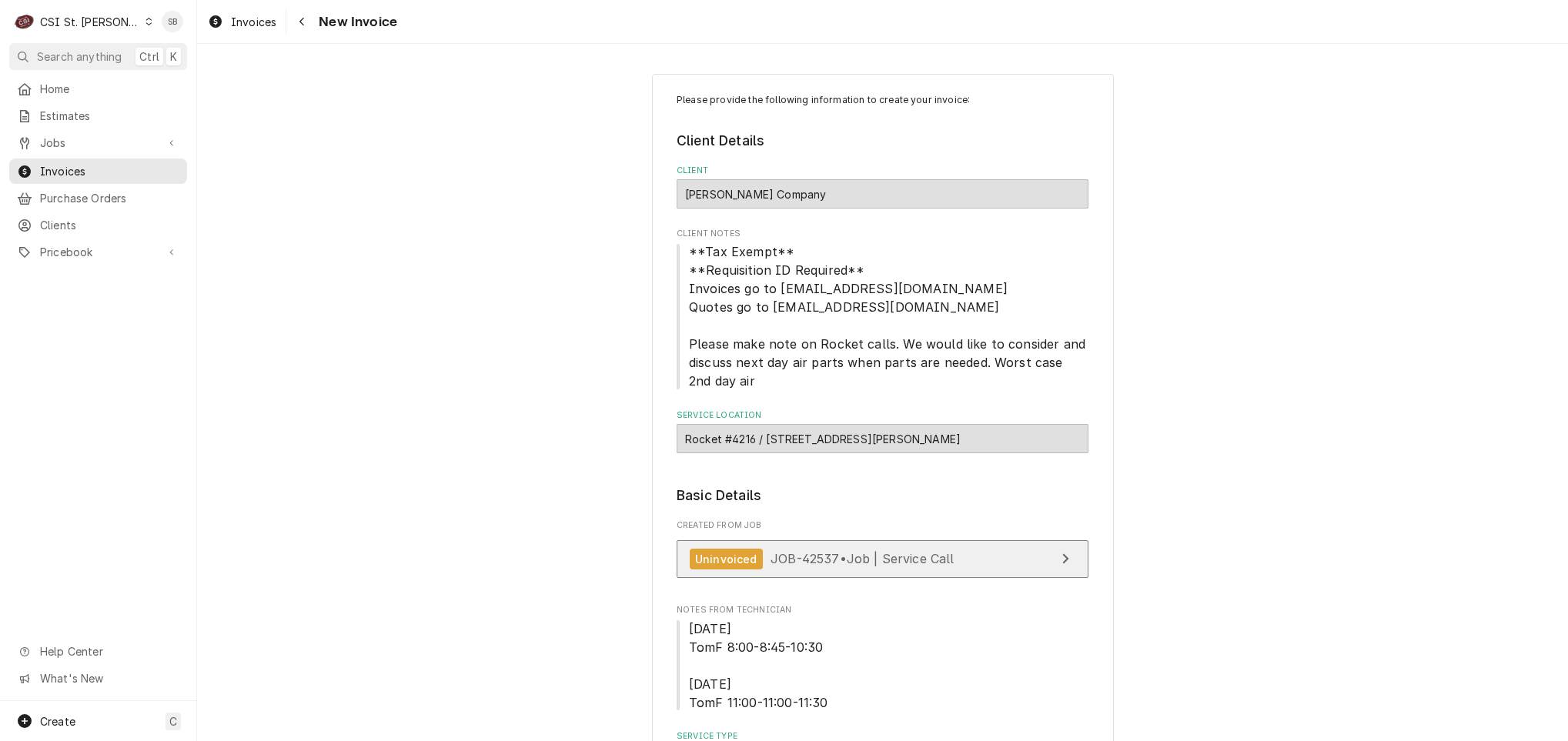
click at [812, 564] on span "JOB-42537 • Job | Service Call" at bounding box center [862, 559] width 184 height 15
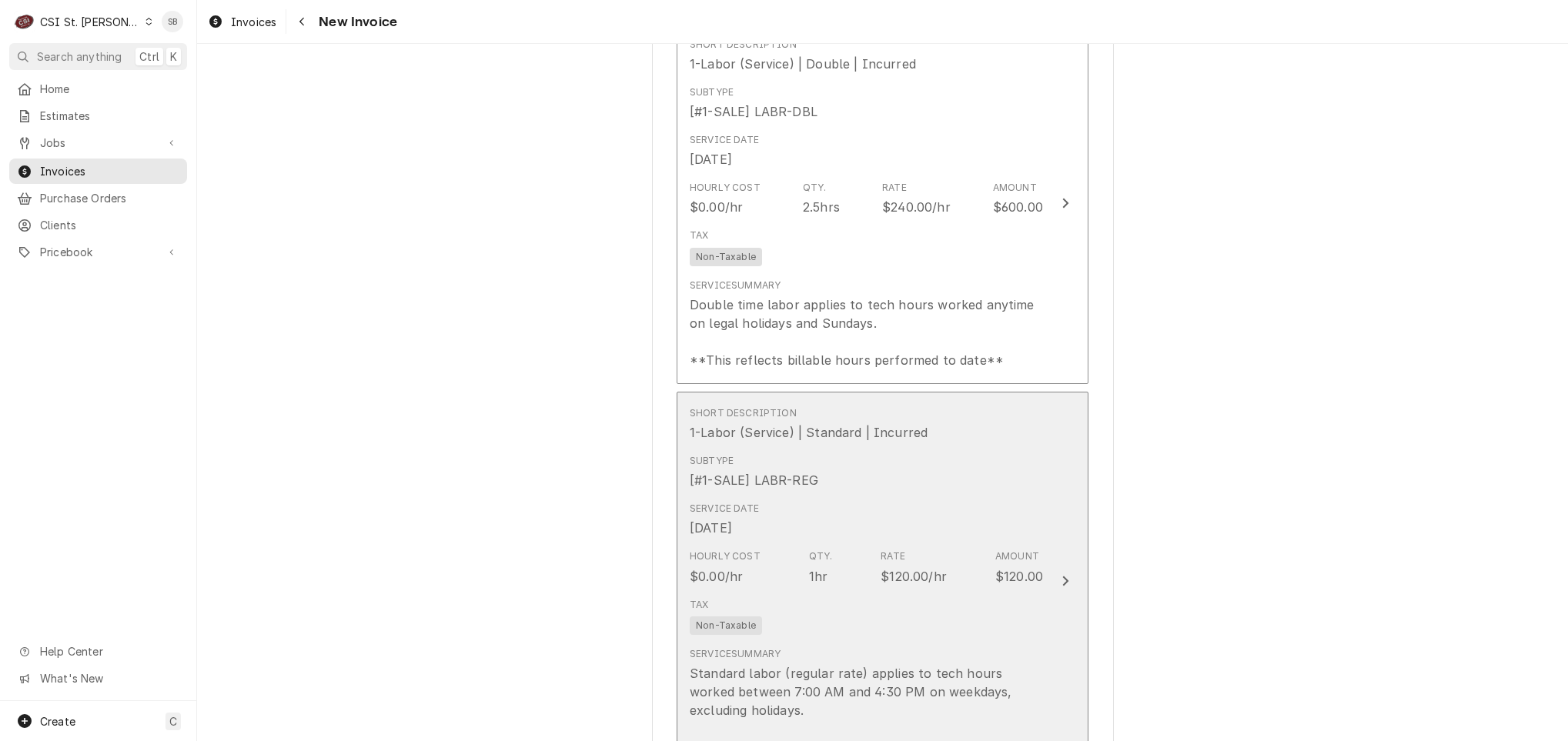
scroll to position [1502, 0]
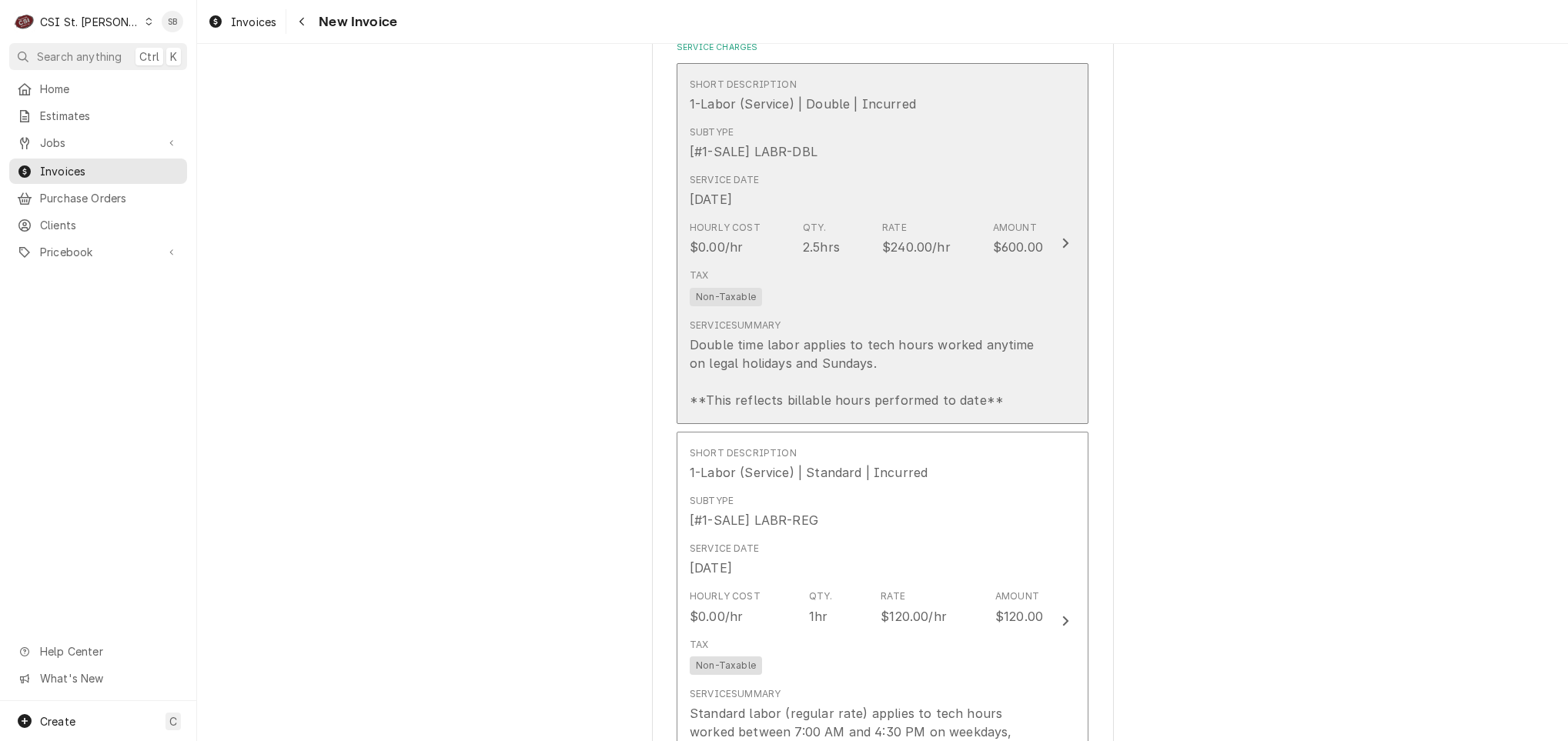
click at [973, 303] on div "Tax Non-Taxable" at bounding box center [866, 287] width 353 height 49
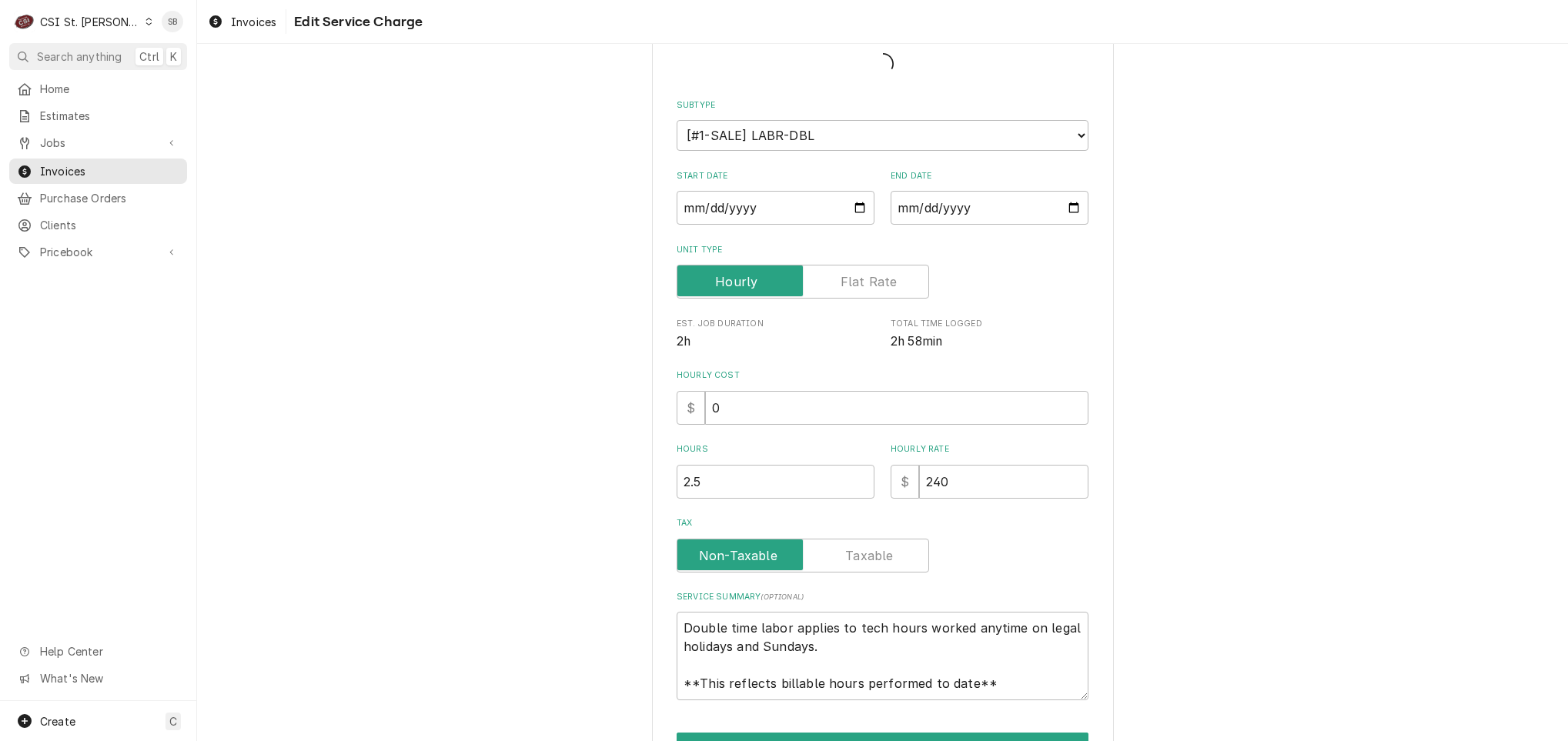
scroll to position [191, 0]
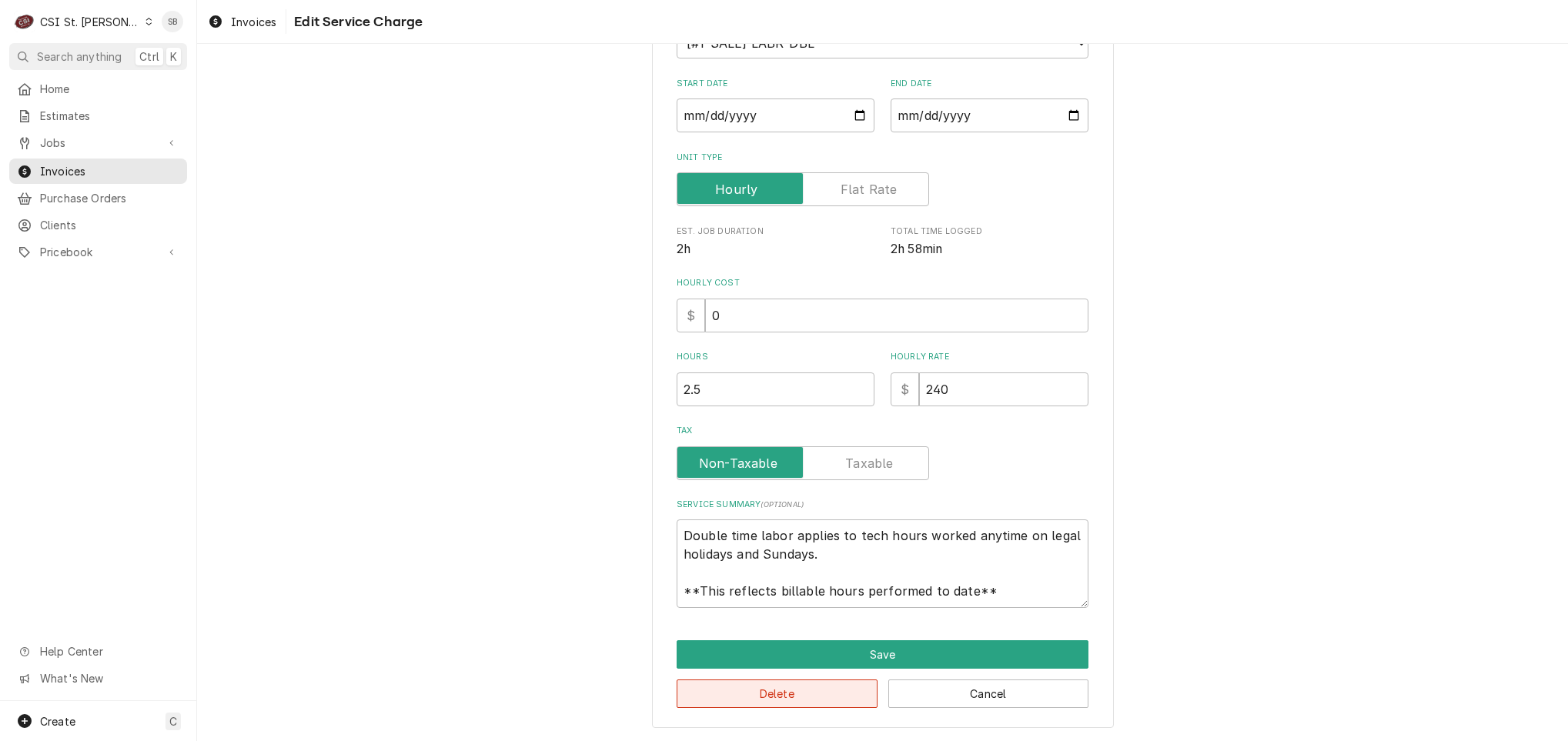
click at [783, 700] on div "Use the fields below to edit this service charge Short Description Subtype Choo…" at bounding box center [883, 306] width 462 height 845
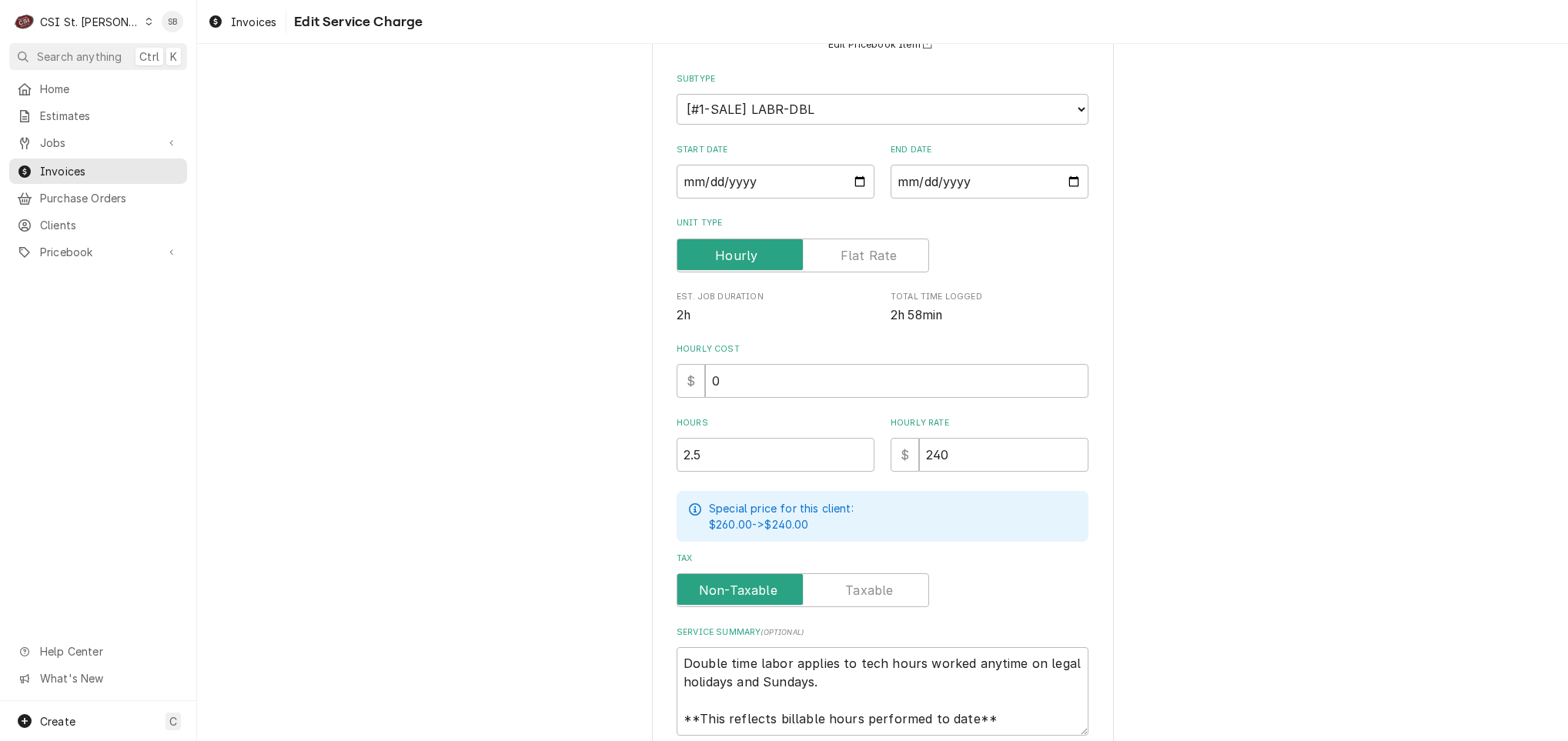
scroll to position [280, 0]
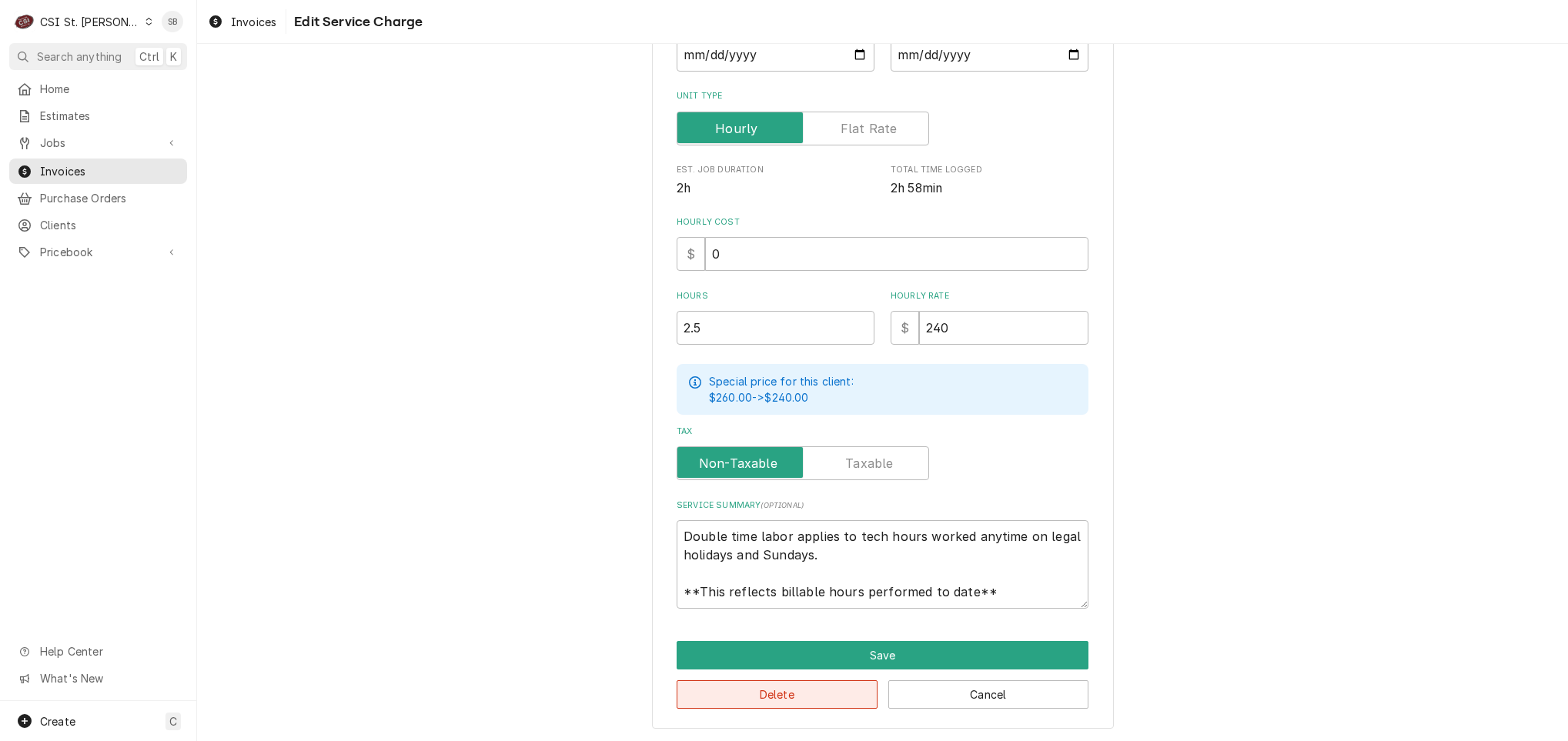
click at [776, 687] on button "Delete" at bounding box center [778, 694] width 201 height 29
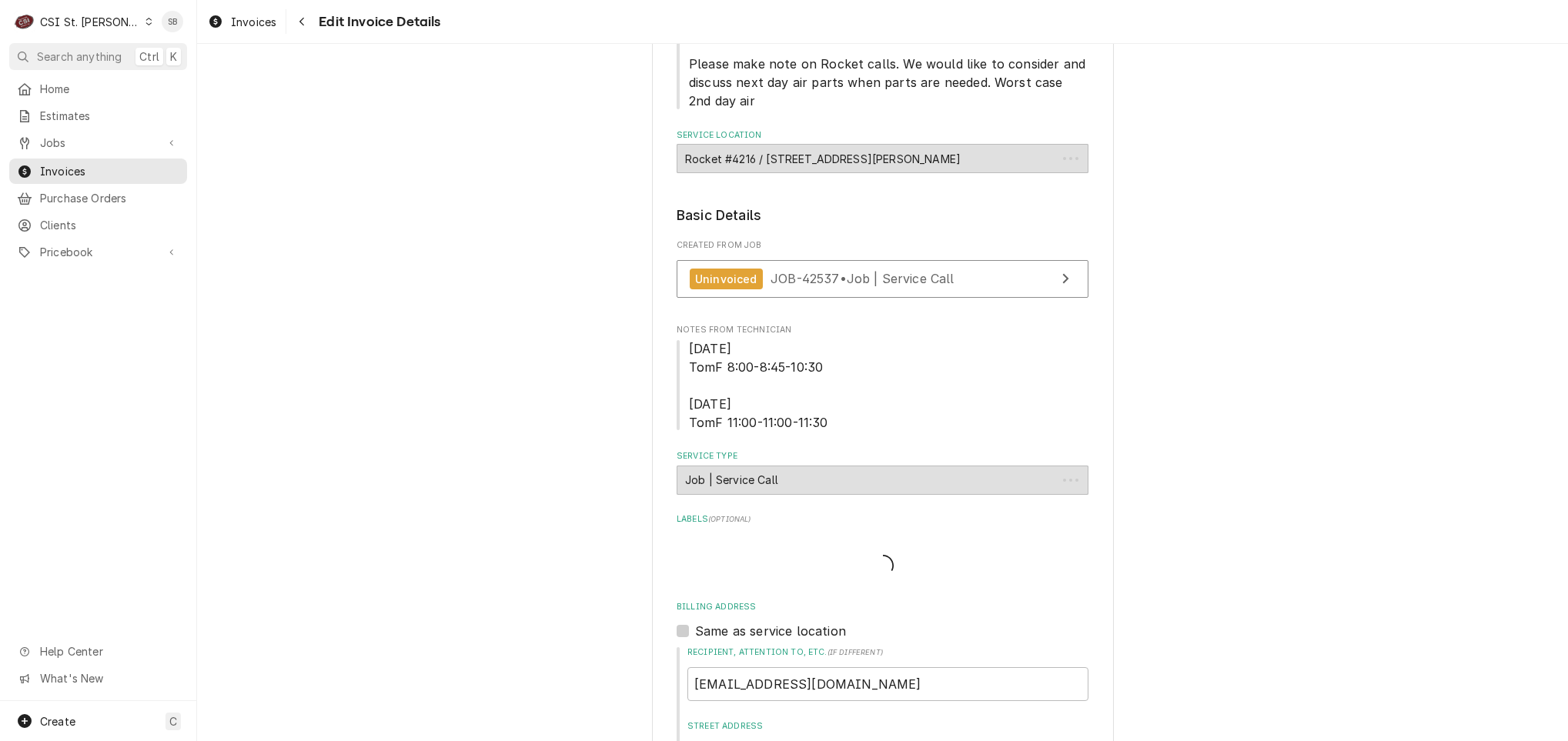
scroll to position [1484, 0]
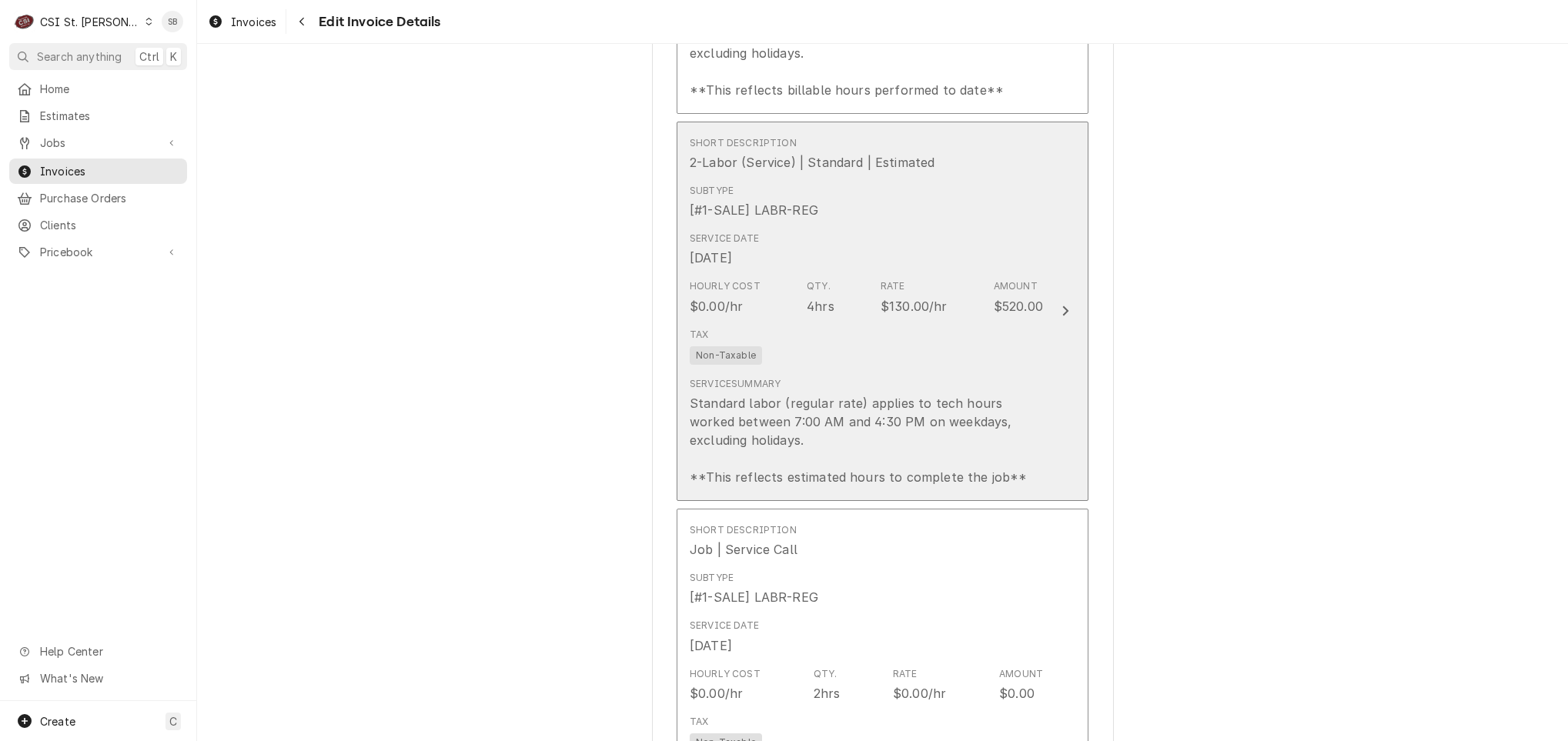
click at [861, 356] on div "Tax Non-Taxable" at bounding box center [866, 346] width 353 height 49
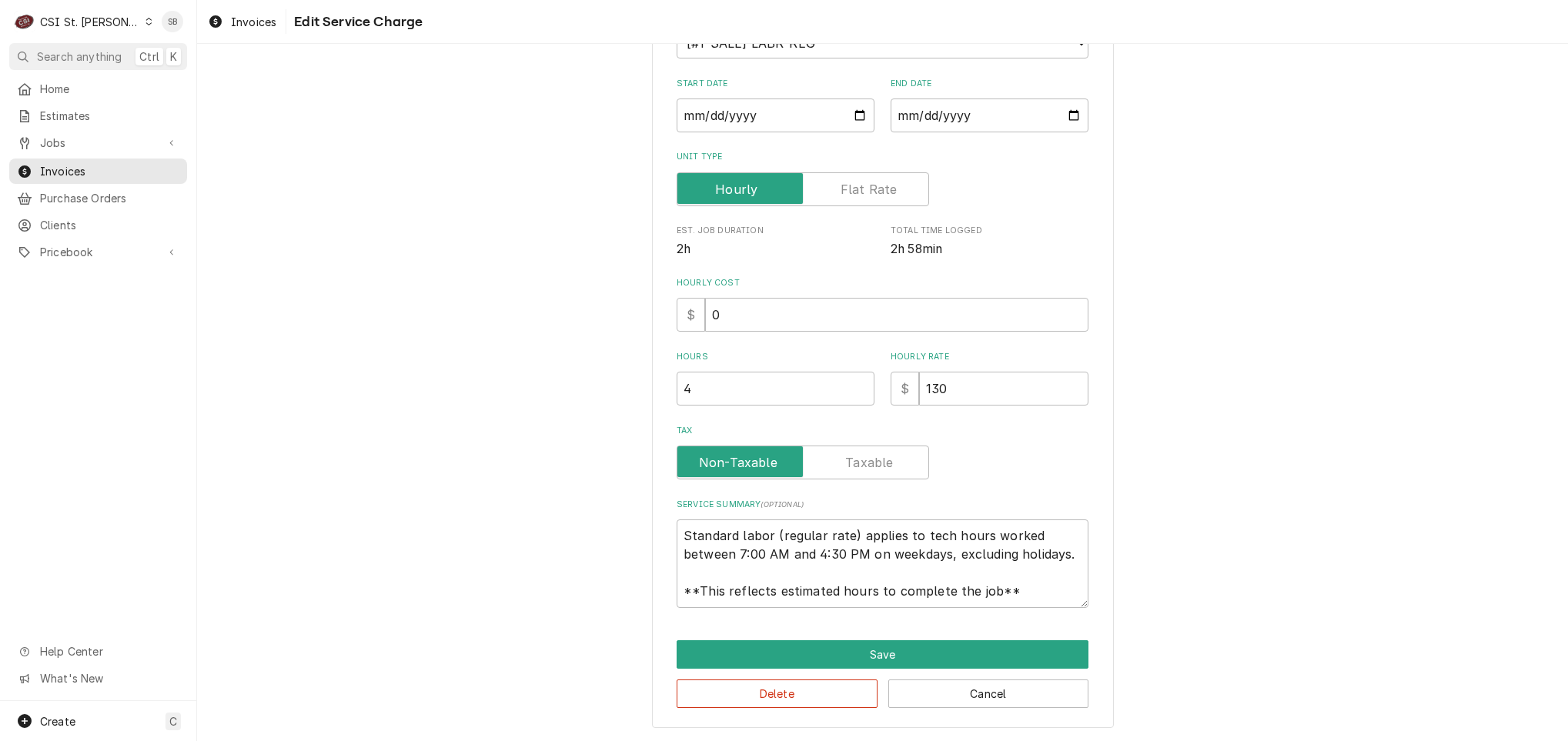
scroll to position [19, 0]
click at [765, 693] on button "Delete" at bounding box center [778, 694] width 201 height 29
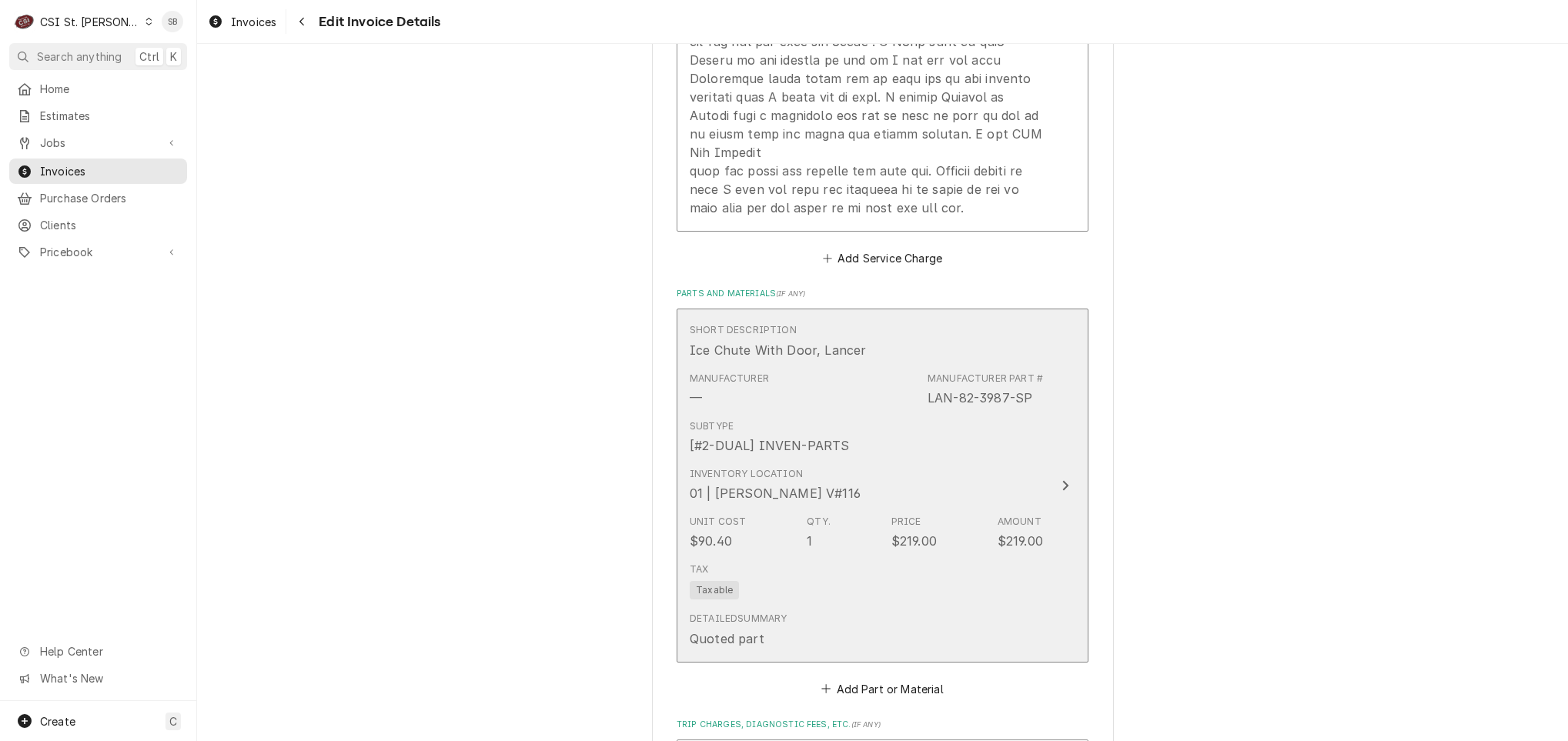
scroll to position [3246, 0]
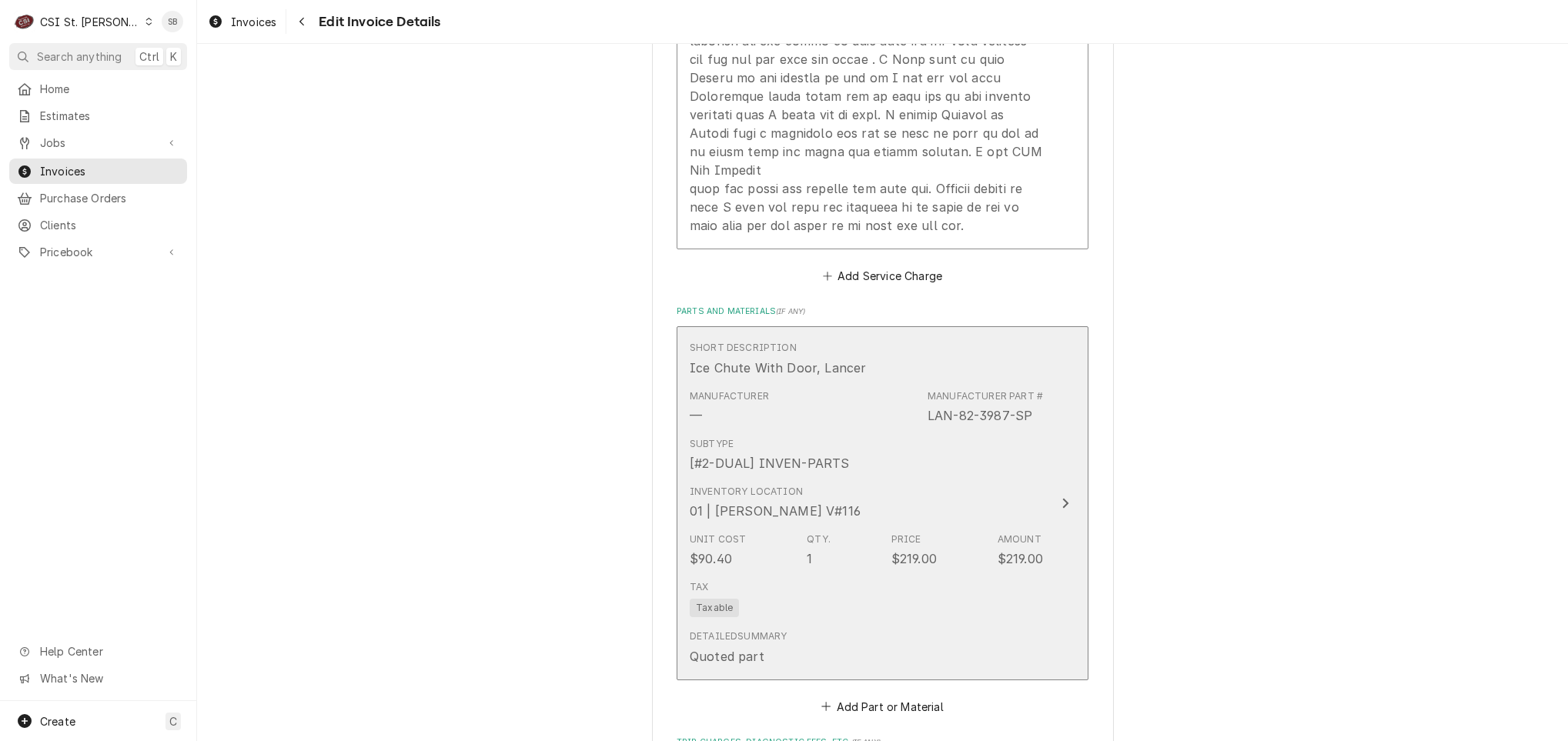
click at [831, 437] on div "Subtype [#2-DUAL] INVEN-PARTS" at bounding box center [770, 455] width 159 height 36
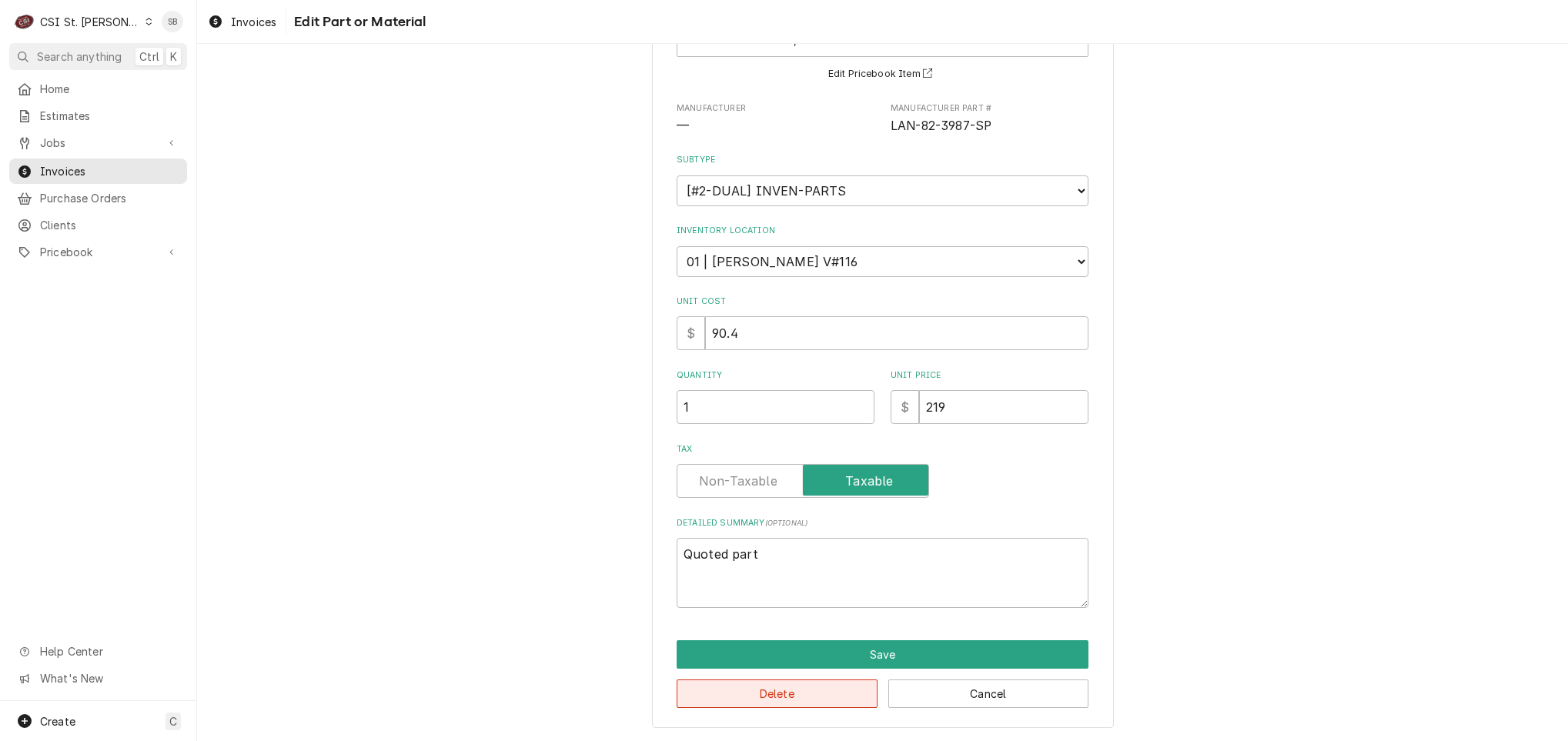
click at [776, 700] on button "Delete" at bounding box center [778, 694] width 201 height 29
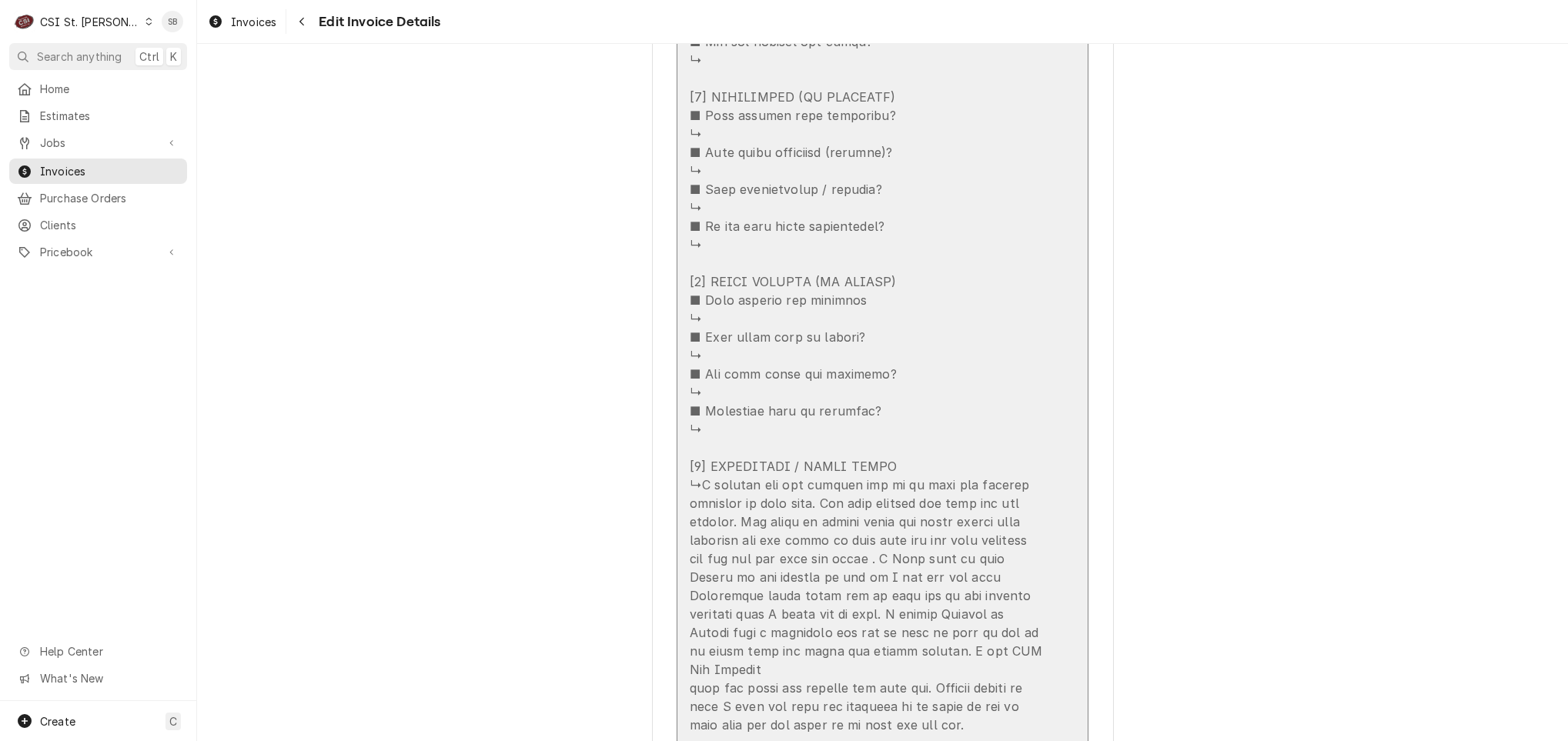
click at [794, 480] on div "Update Line Item" at bounding box center [866, 107] width 353 height 1257
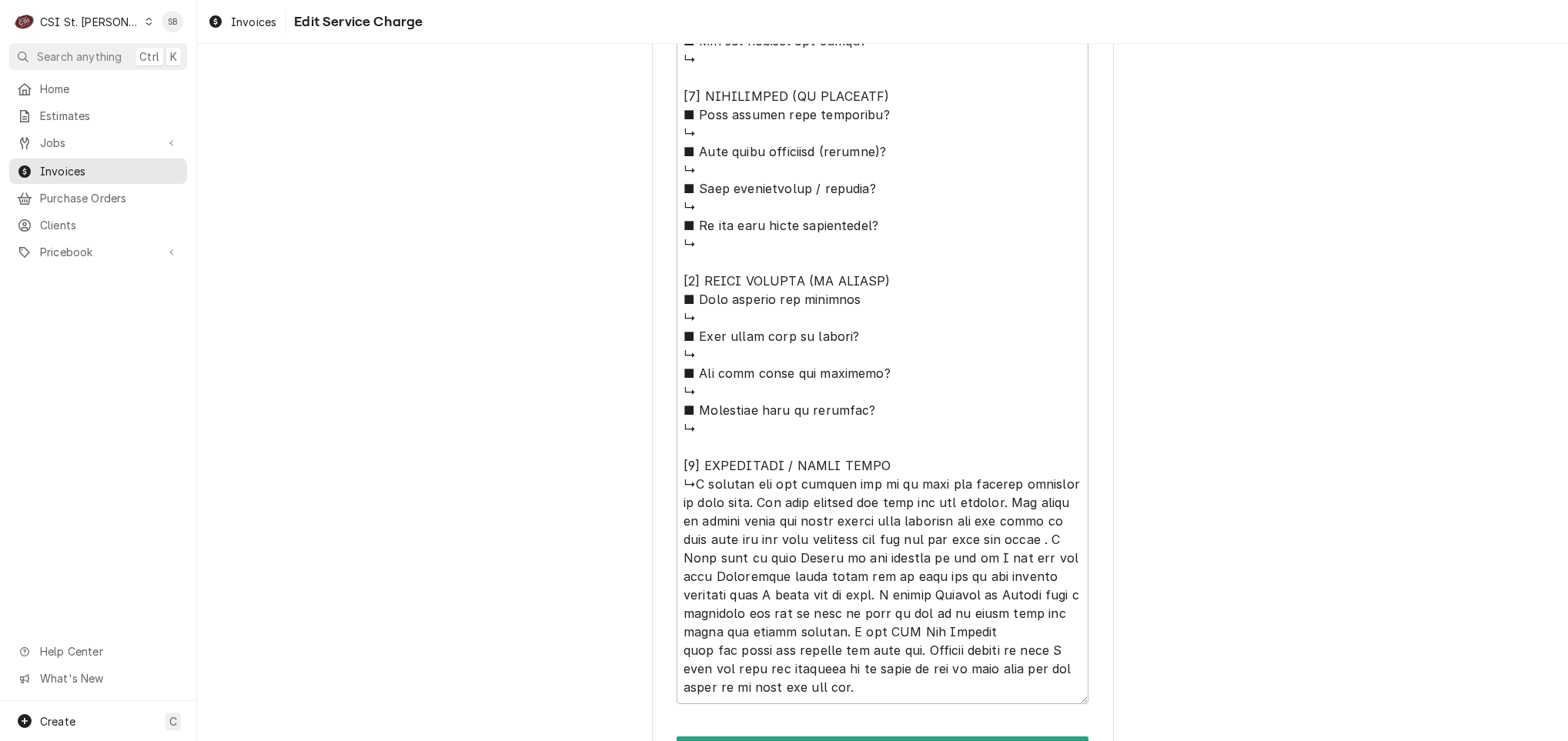
scroll to position [1365, 0]
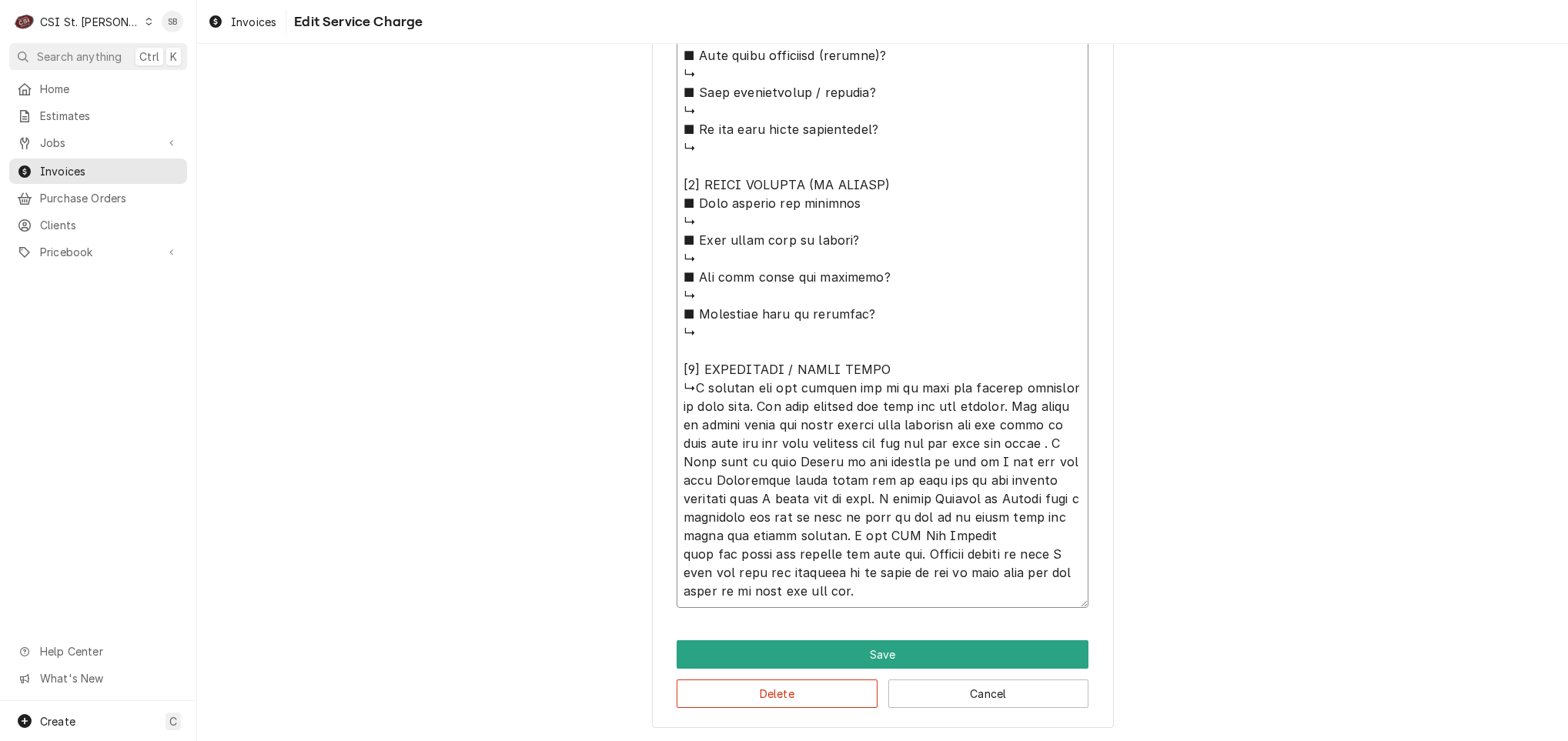
type textarea "x"
type textarea "⚠️ 𝗙𝗢𝗥𝗠 𝗜𝗡𝗦𝗧𝗥𝗨𝗖𝗧𝗜𝗢𝗡𝗦 ⚠️ ✪ 𝗖𝗼𝗺𝗽𝗹𝗲𝘁𝗲 𝗮𝗹𝗹 𝗿𝗲𝗹𝗲𝘃𝗮𝗻𝘁 𝘀𝗲𝗰𝘁𝗶𝗼𝗻𝘀 ✪ 𝗣𝗿𝗼𝘃𝗶𝗱𝗲 𝗱𝗲𝘁𝗮𝗶𝗹𝗲𝗱 𝗮𝗻𝘀…"
type textarea "x"
type textarea "⚠️ 𝗙𝗢𝗥𝗠 𝗜𝗡𝗦𝗧𝗥𝗨𝗖𝗧𝗜𝗢𝗡𝗦 ⚠️ ✪ 𝗖𝗼𝗺𝗽𝗹𝗲𝘁𝗲 𝗮𝗹𝗹 𝗿𝗲𝗹𝗲𝘃𝗮𝗻𝘁 𝘀𝗲𝗰𝘁𝗶𝗼𝗻𝘀 ✪ 𝗣𝗿𝗼𝘃𝗶𝗱𝗲 𝗱𝗲𝘁𝗮𝗶𝗹𝗲𝗱 𝗮𝗻𝘀…"
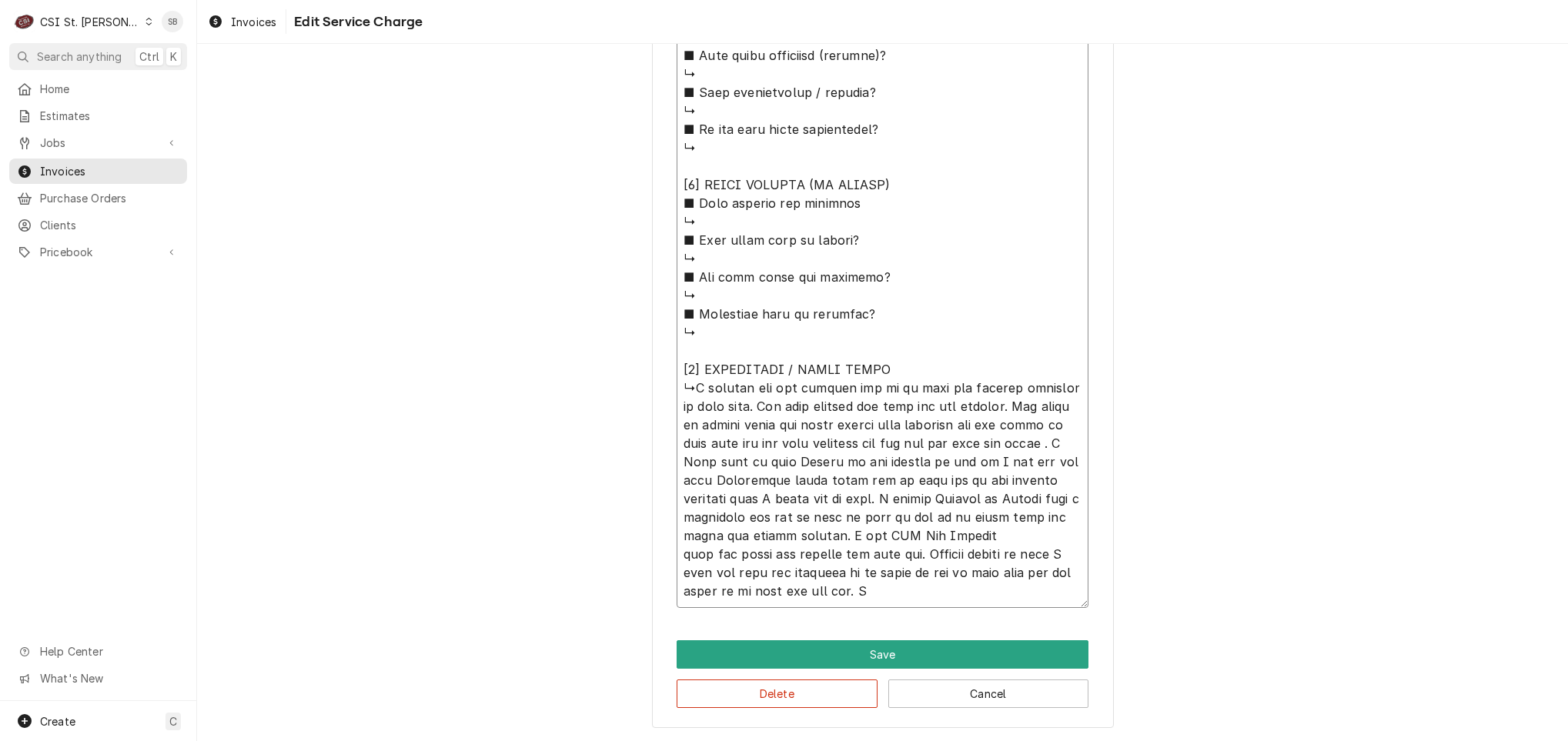
type textarea "x"
type textarea "⚠️ 𝗙𝗢𝗥𝗠 𝗜𝗡𝗦𝗧𝗥𝗨𝗖𝗧𝗜𝗢𝗡𝗦 ⚠️ ✪ 𝗖𝗼𝗺𝗽𝗹𝗲𝘁𝗲 𝗮𝗹𝗹 𝗿𝗲𝗹𝗲𝘃𝗮𝗻𝘁 𝘀𝗲𝗰𝘁𝗶𝗼𝗻𝘀 ✪ 𝗣𝗿𝗼𝘃𝗶𝗱𝗲 𝗱𝗲𝘁𝗮𝗶𝗹𝗲𝗱 𝗮𝗻𝘀…"
type textarea "x"
type textarea "⚠️ 𝗙𝗢𝗥𝗠 𝗜𝗡𝗦𝗧𝗥𝗨𝗖𝗧𝗜𝗢𝗡𝗦 ⚠️ ✪ 𝗖𝗼𝗺𝗽𝗹𝗲𝘁𝗲 𝗮𝗹𝗹 𝗿𝗲𝗹𝗲𝘃𝗮𝗻𝘁 𝘀𝗲𝗰𝘁𝗶𝗼𝗻𝘀 ✪ 𝗣𝗿𝗼𝘃𝗶𝗱𝗲 𝗱𝗲𝘁𝗮𝗶𝗹𝗲𝗱 𝗮𝗻𝘀…"
type textarea "x"
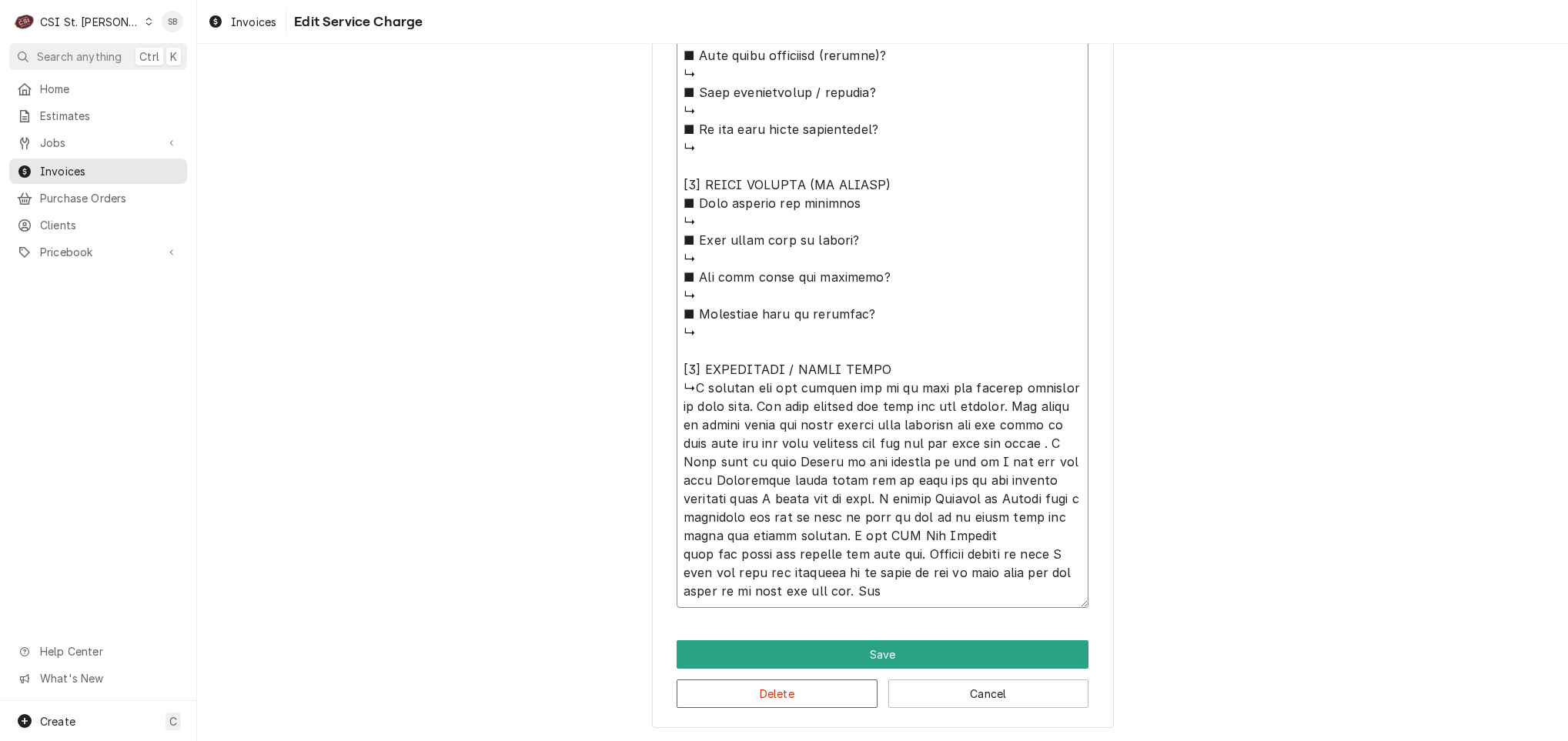
type textarea "⚠️ 𝗙𝗢𝗥𝗠 𝗜𝗡𝗦𝗧𝗥𝗨𝗖𝗧𝗜𝗢𝗡𝗦 ⚠️ ✪ 𝗖𝗼𝗺𝗽𝗹𝗲𝘁𝗲 𝗮𝗹𝗹 𝗿𝗲𝗹𝗲𝘃𝗮𝗻𝘁 𝘀𝗲𝗰𝘁𝗶𝗼𝗻𝘀 ✪ 𝗣𝗿𝗼𝘃𝗶𝗱𝗲 𝗱𝗲𝘁𝗮𝗶𝗹𝗲𝗱 𝗮𝗻𝘀…"
type textarea "x"
type textarea "⚠️ 𝗙𝗢𝗥𝗠 𝗜𝗡𝗦𝗧𝗥𝗨𝗖𝗧𝗜𝗢𝗡𝗦 ⚠️ ✪ 𝗖𝗼𝗺𝗽𝗹𝗲𝘁𝗲 𝗮𝗹𝗹 𝗿𝗲𝗹𝗲𝘃𝗮𝗻𝘁 𝘀𝗲𝗰𝘁𝗶𝗼𝗻𝘀 ✪ 𝗣𝗿𝗼𝘃𝗶𝗱𝗲 𝗱𝗲𝘁𝗮𝗶𝗹𝗲𝗱 𝗮𝗻𝘀…"
type textarea "x"
type textarea "⚠️ 𝗙𝗢𝗥𝗠 𝗜𝗡𝗦𝗧𝗥𝗨𝗖𝗧𝗜𝗢𝗡𝗦 ⚠️ ✪ 𝗖𝗼𝗺𝗽𝗹𝗲𝘁𝗲 𝗮𝗹𝗹 𝗿𝗲𝗹𝗲𝘃𝗮𝗻𝘁 𝘀𝗲𝗰𝘁𝗶𝗼𝗻𝘀 ✪ 𝗣𝗿𝗼𝘃𝗶𝗱𝗲 𝗱𝗲𝘁𝗮𝗶𝗹𝗲𝗱 𝗮𝗻𝘀…"
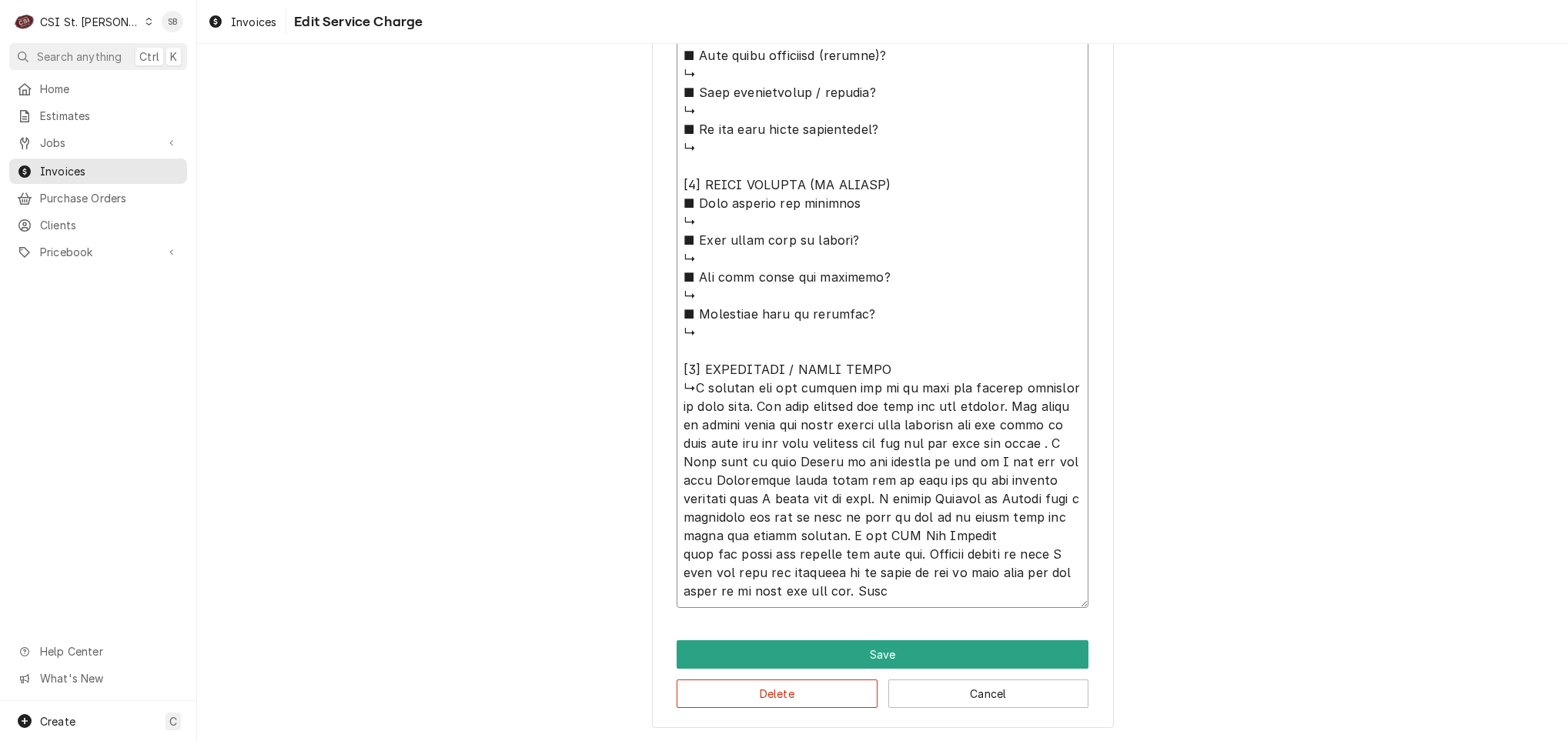
type textarea "x"
type textarea "⚠️ 𝗙𝗢𝗥𝗠 𝗜𝗡𝗦𝗧𝗥𝗨𝗖𝗧𝗜𝗢𝗡𝗦 ⚠️ ✪ 𝗖𝗼𝗺𝗽𝗹𝗲𝘁𝗲 𝗮𝗹𝗹 𝗿𝗲𝗹𝗲𝘃𝗮𝗻𝘁 𝘀𝗲𝗰𝘁𝗶𝗼𝗻𝘀 ✪ 𝗣𝗿𝗼𝘃𝗶𝗱𝗲 𝗱𝗲𝘁𝗮𝗶𝗹𝗲𝗱 𝗮𝗻𝘀…"
type textarea "x"
type textarea "⚠️ 𝗙𝗢𝗥𝗠 𝗜𝗡𝗦𝗧𝗥𝗨𝗖𝗧𝗜𝗢𝗡𝗦 ⚠️ ✪ 𝗖𝗼𝗺𝗽𝗹𝗲𝘁𝗲 𝗮𝗹𝗹 𝗿𝗲𝗹𝗲𝘃𝗮𝗻𝘁 𝘀𝗲𝗰𝘁𝗶𝗼𝗻𝘀 ✪ 𝗣𝗿𝗼𝘃𝗶𝗱𝗲 𝗱𝗲𝘁𝗮𝗶𝗹𝗲𝗱 𝗮𝗻𝘀…"
type textarea "x"
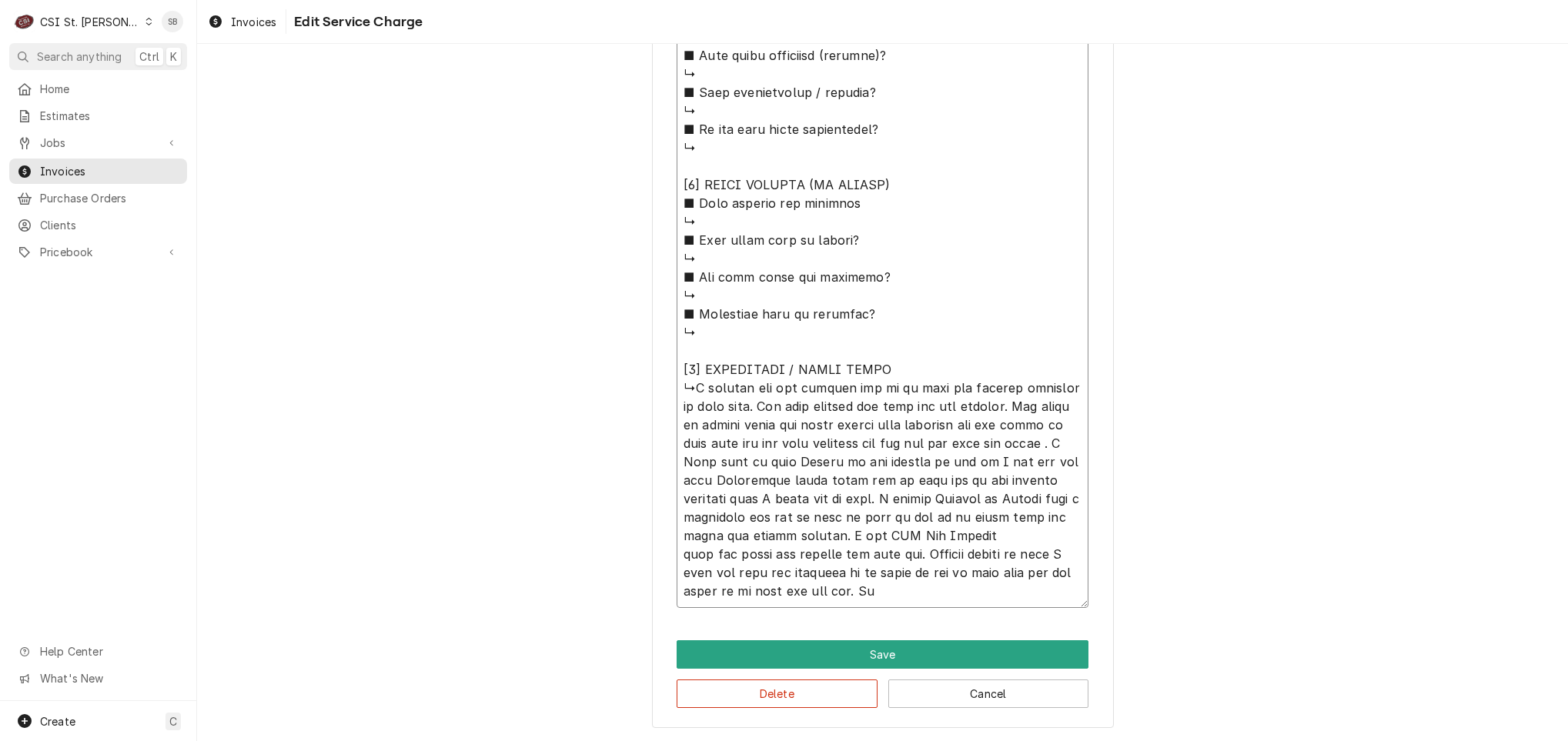
type textarea "⚠️ 𝗙𝗢𝗥𝗠 𝗜𝗡𝗦𝗧𝗥𝗨𝗖𝗧𝗜𝗢𝗡𝗦 ⚠️ ✪ 𝗖𝗼𝗺𝗽𝗹𝗲𝘁𝗲 𝗮𝗹𝗹 𝗿𝗲𝗹𝗲𝘃𝗮𝗻𝘁 𝘀𝗲𝗰𝘁𝗶𝗼𝗻𝘀 ✪ 𝗣𝗿𝗼𝘃𝗶𝗱𝗲 𝗱𝗲𝘁𝗮𝗶𝗹𝗲𝗱 𝗮𝗻𝘀…"
type textarea "x"
type textarea "⚠️ 𝗙𝗢𝗥𝗠 𝗜𝗡𝗦𝗧𝗥𝗨𝗖𝗧𝗜𝗢𝗡𝗦 ⚠️ ✪ 𝗖𝗼𝗺𝗽𝗹𝗲𝘁𝗲 𝗮𝗹𝗹 𝗿𝗲𝗹𝗲𝘃𝗮𝗻𝘁 𝘀𝗲𝗰𝘁𝗶𝗼𝗻𝘀 ✪ 𝗣𝗿𝗼𝘃𝗶𝗱𝗲 𝗱𝗲𝘁𝗮𝗶𝗹𝗲𝗱 𝗮𝗻𝘀…"
type textarea "x"
type textarea "⚠️ 𝗙𝗢𝗥𝗠 𝗜𝗡𝗦𝗧𝗥𝗨𝗖𝗧𝗜𝗢𝗡𝗦 ⚠️ ✪ 𝗖𝗼𝗺𝗽𝗹𝗲𝘁𝗲 𝗮𝗹𝗹 𝗿𝗲𝗹𝗲𝘃𝗮𝗻𝘁 𝘀𝗲𝗰𝘁𝗶𝗼𝗻𝘀 ✪ 𝗣𝗿𝗼𝘃𝗶𝗱𝗲 𝗱𝗲𝘁𝗮𝗶𝗹𝗲𝗱 𝗮𝗻𝘀…"
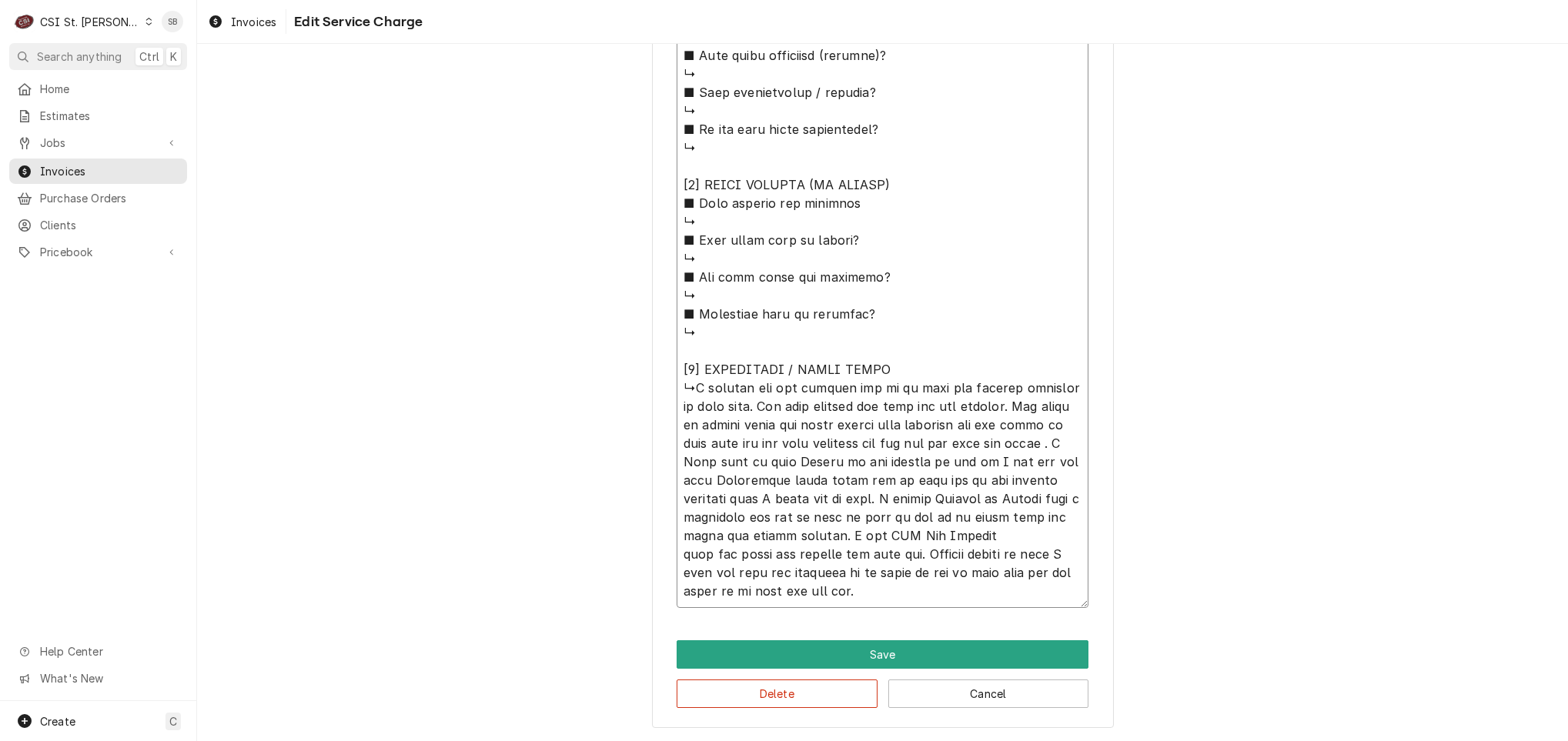
type textarea "x"
type textarea "⚠️ 𝗙𝗢𝗥𝗠 𝗜𝗡𝗦𝗧𝗥𝗨𝗖𝗧𝗜𝗢𝗡𝗦 ⚠️ ✪ 𝗖𝗼𝗺𝗽𝗹𝗲𝘁𝗲 𝗮𝗹𝗹 𝗿𝗲𝗹𝗲𝘃𝗮𝗻𝘁 𝘀𝗲𝗰𝘁𝗶𝗼𝗻𝘀 ✪ 𝗣𝗿𝗼𝘃𝗶𝗱𝗲 𝗱𝗲𝘁𝗮𝗶𝗹𝗲𝗱 𝗮𝗻𝘀…"
type textarea "x"
type textarea "⚠️ 𝗙𝗢𝗥𝗠 𝗜𝗡𝗦𝗧𝗥𝗨𝗖𝗧𝗜𝗢𝗡𝗦 ⚠️ ✪ 𝗖𝗼𝗺𝗽𝗹𝗲𝘁𝗲 𝗮𝗹𝗹 𝗿𝗲𝗹𝗲𝘃𝗮𝗻𝘁 𝘀𝗲𝗰𝘁𝗶𝗼𝗻𝘀 ✪ 𝗣𝗿𝗼𝘃𝗶𝗱𝗲 𝗱𝗲𝘁𝗮𝗶𝗹𝗲𝗱 𝗮𝗻𝘀…"
type textarea "x"
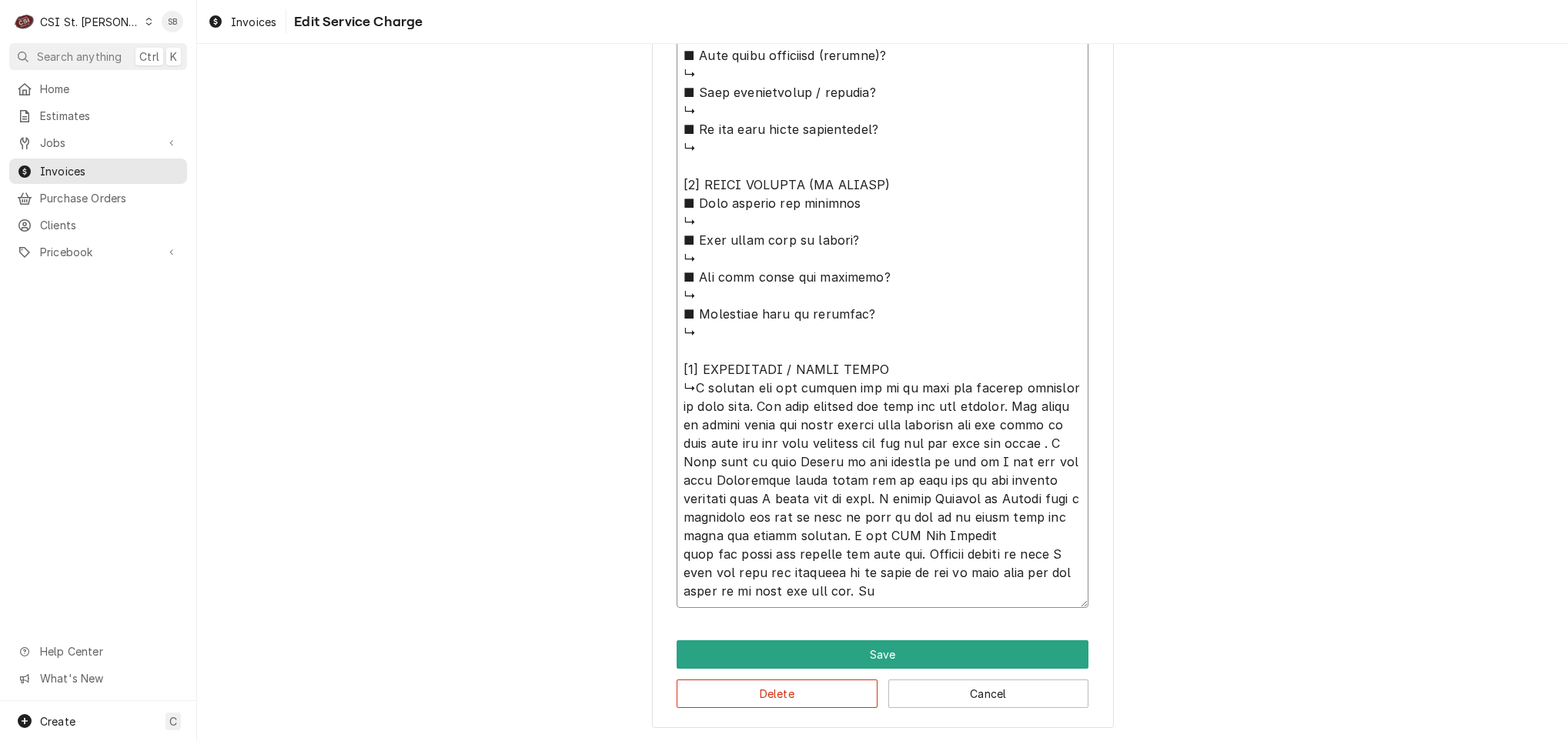
type textarea "⚠️ 𝗙𝗢𝗥𝗠 𝗜𝗡𝗦𝗧𝗥𝗨𝗖𝗧𝗜𝗢𝗡𝗦 ⚠️ ✪ 𝗖𝗼𝗺𝗽𝗹𝗲𝘁𝗲 𝗮𝗹𝗹 𝗿𝗲𝗹𝗲𝘃𝗮𝗻𝘁 𝘀𝗲𝗰𝘁𝗶𝗼𝗻𝘀 ✪ 𝗣𝗿𝗼𝘃𝗶𝗱𝗲 𝗱𝗲𝘁𝗮𝗶𝗹𝗲𝗱 𝗮𝗻𝘀…"
type textarea "x"
type textarea "⚠️ 𝗙𝗢𝗥𝗠 𝗜𝗡𝗦𝗧𝗥𝗨𝗖𝗧𝗜𝗢𝗡𝗦 ⚠️ ✪ 𝗖𝗼𝗺𝗽𝗹𝗲𝘁𝗲 𝗮𝗹𝗹 𝗿𝗲𝗹𝗲𝘃𝗮𝗻𝘁 𝘀𝗲𝗰𝘁𝗶𝗼𝗻𝘀 ✪ 𝗣𝗿𝗼𝘃𝗶𝗱𝗲 𝗱𝗲𝘁𝗮𝗶𝗹𝗲𝗱 𝗮𝗻𝘀…"
type textarea "x"
type textarea "⚠️ 𝗙𝗢𝗥𝗠 𝗜𝗡𝗦𝗧𝗥𝗨𝗖𝗧𝗜𝗢𝗡𝗦 ⚠️ ✪ 𝗖𝗼𝗺𝗽𝗹𝗲𝘁𝗲 𝗮𝗹𝗹 𝗿𝗲𝗹𝗲𝘃𝗮𝗻𝘁 𝘀𝗲𝗰𝘁𝗶𝗼𝗻𝘀 ✪ 𝗣𝗿𝗼𝘃𝗶𝗱𝗲 𝗱𝗲𝘁𝗮𝗶𝗹𝗲𝗱 𝗮𝗻𝘀…"
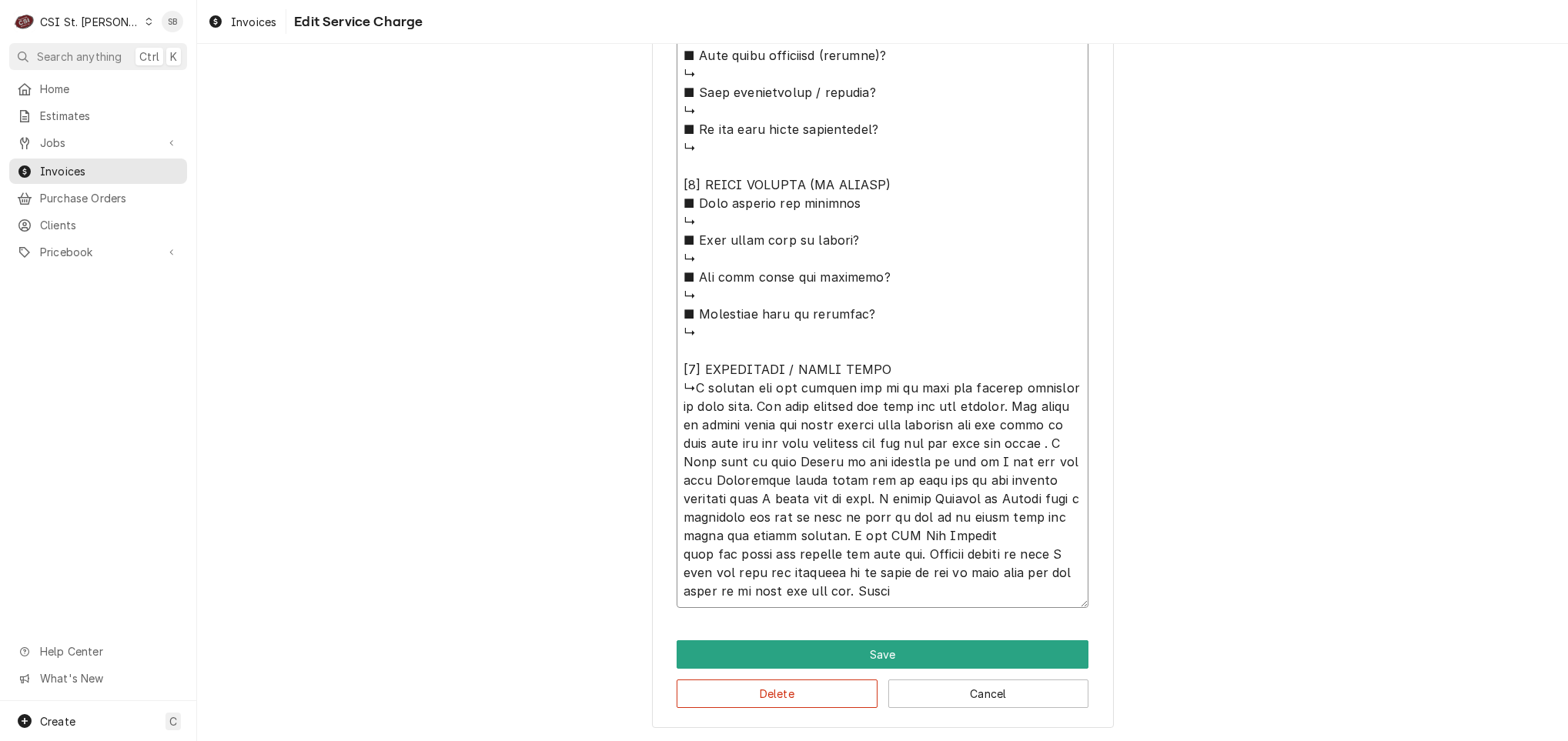
type textarea "x"
type textarea "⚠️ 𝗙𝗢𝗥𝗠 𝗜𝗡𝗦𝗧𝗥𝗨𝗖𝗧𝗜𝗢𝗡𝗦 ⚠️ ✪ 𝗖𝗼𝗺𝗽𝗹𝗲𝘁𝗲 𝗮𝗹𝗹 𝗿𝗲𝗹𝗲𝘃𝗮𝗻𝘁 𝘀𝗲𝗰𝘁𝗶𝗼𝗻𝘀 ✪ 𝗣𝗿𝗼𝘃𝗶𝗱𝗲 𝗱𝗲𝘁𝗮𝗶𝗹𝗲𝗱 𝗮𝗻𝘀…"
type textarea "x"
type textarea "⚠️ 𝗙𝗢𝗥𝗠 𝗜𝗡𝗦𝗧𝗥𝗨𝗖𝗧𝗜𝗢𝗡𝗦 ⚠️ ✪ 𝗖𝗼𝗺𝗽𝗹𝗲𝘁𝗲 𝗮𝗹𝗹 𝗿𝗲𝗹𝗲𝘃𝗮𝗻𝘁 𝘀𝗲𝗰𝘁𝗶𝗼𝗻𝘀 ✪ 𝗣𝗿𝗼𝘃𝗶𝗱𝗲 𝗱𝗲𝘁𝗮𝗶𝗹𝗲𝗱 𝗮𝗻𝘀…"
type textarea "x"
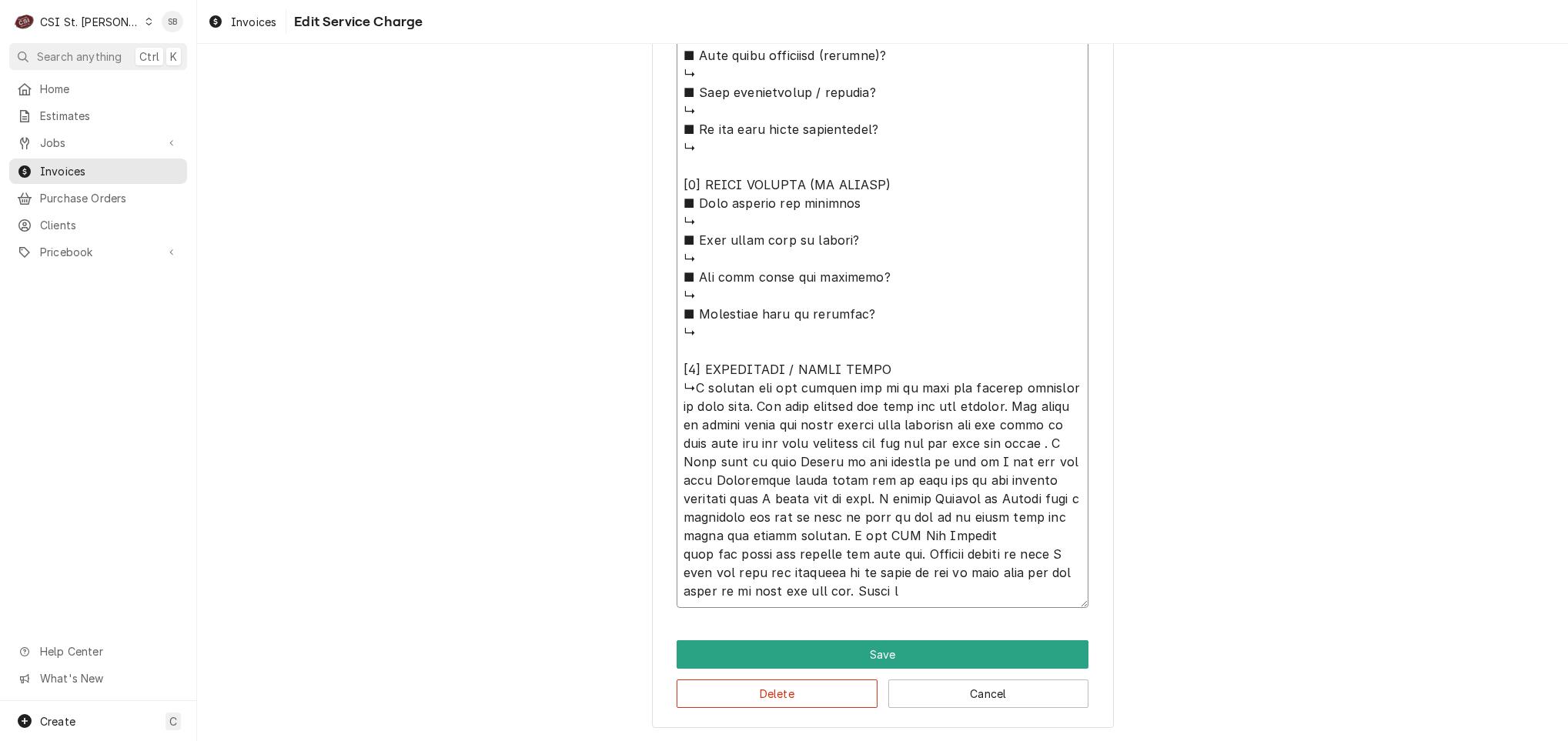
type textarea "⚠️ 𝗙𝗢𝗥𝗠 𝗜𝗡𝗦𝗧𝗥𝗨𝗖𝗧𝗜𝗢𝗡𝗦 ⚠️ ✪ 𝗖𝗼𝗺𝗽𝗹𝗲𝘁𝗲 𝗮𝗹𝗹 𝗿𝗲𝗹𝗲𝘃𝗮𝗻𝘁 𝘀𝗲𝗰𝘁𝗶𝗼𝗻𝘀 ✪ 𝗣𝗿𝗼𝘃𝗶𝗱𝗲 𝗱𝗲𝘁𝗮𝗶𝗹𝗲𝗱 𝗮𝗻𝘀…"
type textarea "x"
type textarea "⚠️ 𝗙𝗢𝗥𝗠 𝗜𝗡𝗦𝗧𝗥𝗨𝗖𝗧𝗜𝗢𝗡𝗦 ⚠️ ✪ 𝗖𝗼𝗺𝗽𝗹𝗲𝘁𝗲 𝗮𝗹𝗹 𝗿𝗲𝗹𝗲𝘃𝗮𝗻𝘁 𝘀𝗲𝗰𝘁𝗶𝗼𝗻𝘀 ✪ 𝗣𝗿𝗼𝘃𝗶𝗱𝗲 𝗱𝗲𝘁𝗮𝗶𝗹𝗲𝗱 𝗮𝗻𝘀…"
type textarea "x"
type textarea "⚠️ 𝗙𝗢𝗥𝗠 𝗜𝗡𝗦𝗧𝗥𝗨𝗖𝗧𝗜𝗢𝗡𝗦 ⚠️ ✪ 𝗖𝗼𝗺𝗽𝗹𝗲𝘁𝗲 𝗮𝗹𝗹 𝗿𝗲𝗹𝗲𝘃𝗮𝗻𝘁 𝘀𝗲𝗰𝘁𝗶𝗼𝗻𝘀 ✪ 𝗣𝗿𝗼𝘃𝗶𝗱𝗲 𝗱𝗲𝘁𝗮𝗶𝗹𝗲𝗱 𝗮𝗻𝘀…"
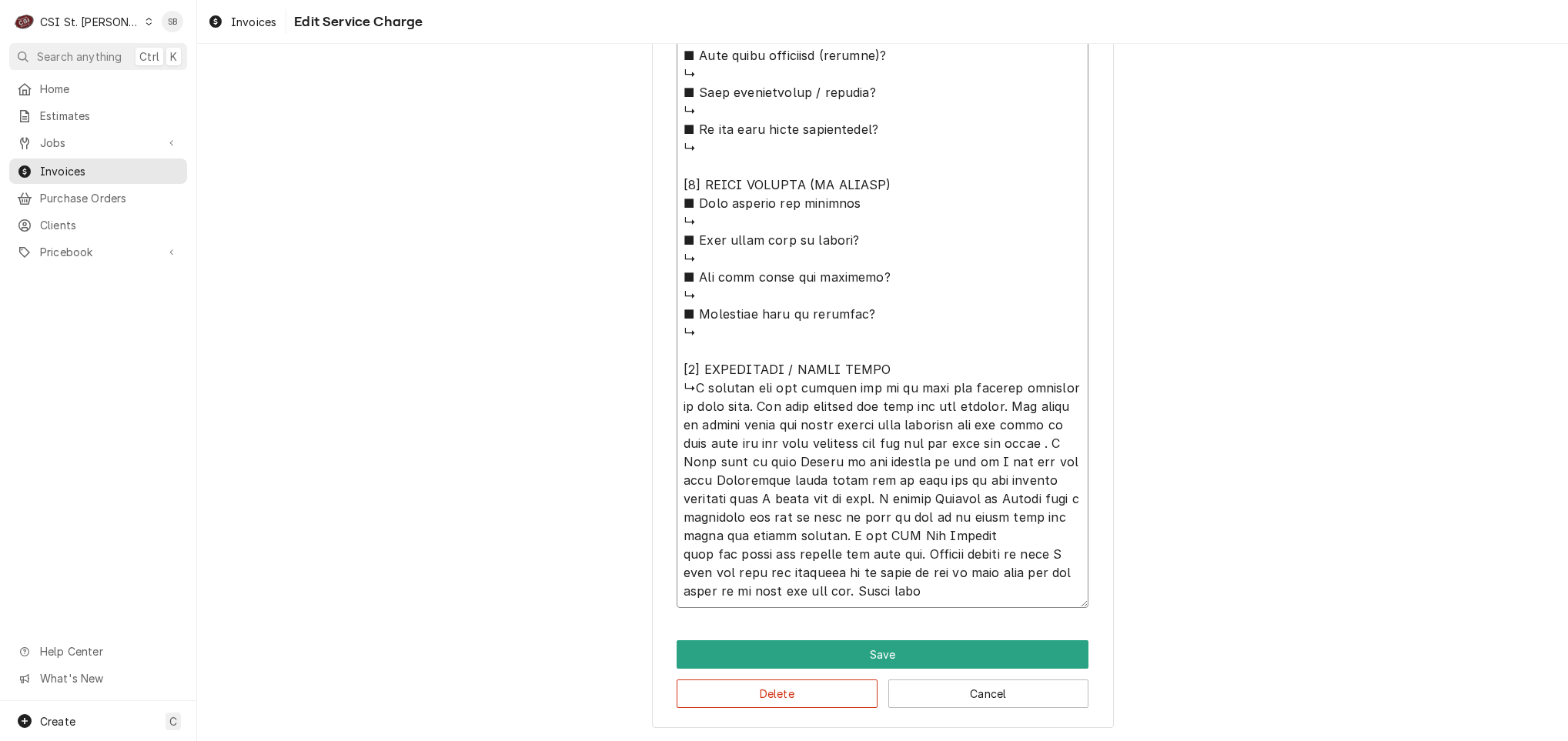
type textarea "x"
type textarea "⚠️ 𝗙𝗢𝗥𝗠 𝗜𝗡𝗦𝗧𝗥𝗨𝗖𝗧𝗜𝗢𝗡𝗦 ⚠️ ✪ 𝗖𝗼𝗺𝗽𝗹𝗲𝘁𝗲 𝗮𝗹𝗹 𝗿𝗲𝗹𝗲𝘃𝗮𝗻𝘁 𝘀𝗲𝗰𝘁𝗶𝗼𝗻𝘀 ✪ 𝗣𝗿𝗼𝘃𝗶𝗱𝗲 𝗱𝗲𝘁𝗮𝗶𝗹𝗲𝗱 𝗮𝗻𝘀…"
type textarea "x"
type textarea "⚠️ 𝗙𝗢𝗥𝗠 𝗜𝗡𝗦𝗧𝗥𝗨𝗖𝗧𝗜𝗢𝗡𝗦 ⚠️ ✪ 𝗖𝗼𝗺𝗽𝗹𝗲𝘁𝗲 𝗮𝗹𝗹 𝗿𝗲𝗹𝗲𝘃𝗮𝗻𝘁 𝘀𝗲𝗰𝘁𝗶𝗼𝗻𝘀 ✪ 𝗣𝗿𝗼𝘃𝗶𝗱𝗲 𝗱𝗲𝘁𝗮𝗶𝗹𝗲𝗱 𝗮𝗻𝘀…"
type textarea "x"
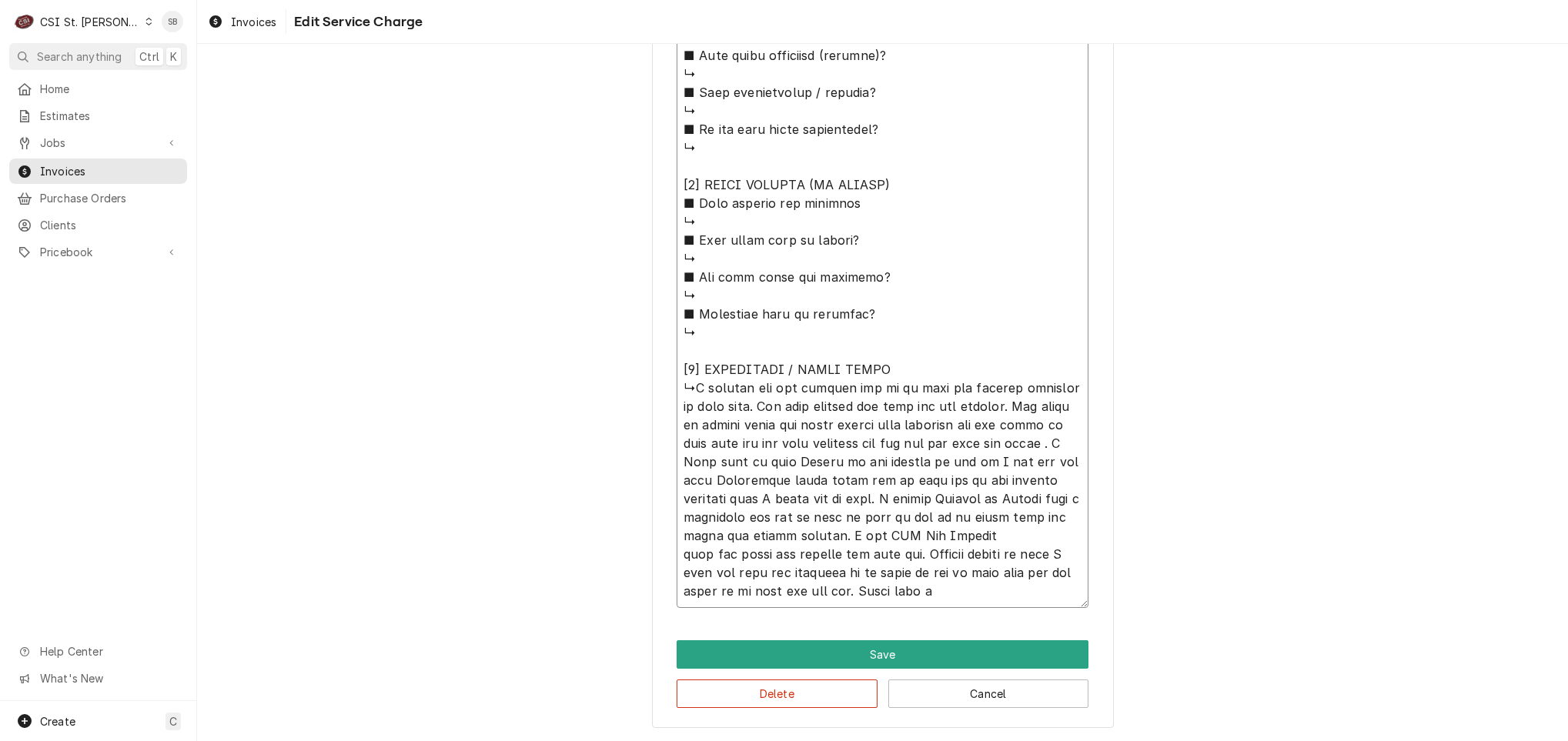
type textarea "⚠️ 𝗙𝗢𝗥𝗠 𝗜𝗡𝗦𝗧𝗥𝗨𝗖𝗧𝗜𝗢𝗡𝗦 ⚠️ ✪ 𝗖𝗼𝗺𝗽𝗹𝗲𝘁𝗲 𝗮𝗹𝗹 𝗿𝗲𝗹𝗲𝘃𝗮𝗻𝘁 𝘀𝗲𝗰𝘁𝗶𝗼𝗻𝘀 ✪ 𝗣𝗿𝗼𝘃𝗶𝗱𝗲 𝗱𝗲𝘁𝗮𝗶𝗹𝗲𝗱 𝗮𝗻𝘀…"
type textarea "x"
type textarea "⚠️ 𝗙𝗢𝗥𝗠 𝗜𝗡𝗦𝗧𝗥𝗨𝗖𝗧𝗜𝗢𝗡𝗦 ⚠️ ✪ 𝗖𝗼𝗺𝗽𝗹𝗲𝘁𝗲 𝗮𝗹𝗹 𝗿𝗲𝗹𝗲𝘃𝗮𝗻𝘁 𝘀𝗲𝗰𝘁𝗶𝗼𝗻𝘀 ✪ 𝗣𝗿𝗼𝘃𝗶𝗱𝗲 𝗱𝗲𝘁𝗮𝗶𝗹𝗲𝗱 𝗮𝗻𝘀…"
type textarea "x"
type textarea "⚠️ 𝗙𝗢𝗥𝗠 𝗜𝗡𝗦𝗧𝗥𝗨𝗖𝗧𝗜𝗢𝗡𝗦 ⚠️ ✪ 𝗖𝗼𝗺𝗽𝗹𝗲𝘁𝗲 𝗮𝗹𝗹 𝗿𝗲𝗹𝗲𝘃𝗮𝗻𝘁 𝘀𝗲𝗰𝘁𝗶𝗼𝗻𝘀 ✪ 𝗣𝗿𝗼𝘃𝗶𝗱𝗲 𝗱𝗲𝘁𝗮𝗶𝗹𝗲𝗱 𝗮𝗻𝘀…"
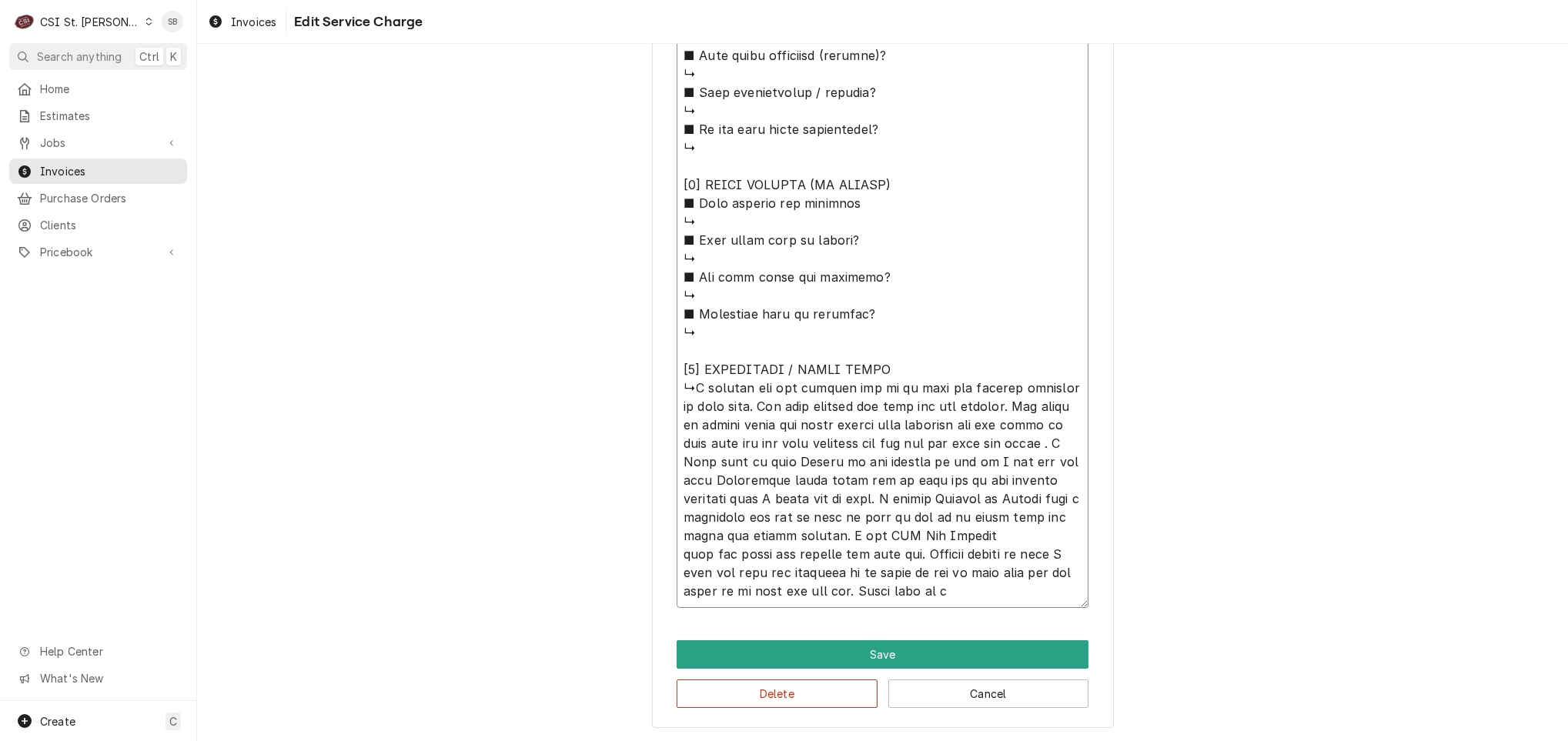
type textarea "x"
type textarea "⚠️ 𝗙𝗢𝗥𝗠 𝗜𝗡𝗦𝗧𝗥𝗨𝗖𝗧𝗜𝗢𝗡𝗦 ⚠️ ✪ 𝗖𝗼𝗺𝗽𝗹𝗲𝘁𝗲 𝗮𝗹𝗹 𝗿𝗲𝗹𝗲𝘃𝗮𝗻𝘁 𝘀𝗲𝗰𝘁𝗶𝗼𝗻𝘀 ✪ 𝗣𝗿𝗼𝘃𝗶𝗱𝗲 𝗱𝗲𝘁𝗮𝗶𝗹𝗲𝗱 𝗮𝗻𝘀…"
type textarea "x"
type textarea "⚠️ 𝗙𝗢𝗥𝗠 𝗜𝗡𝗦𝗧𝗥𝗨𝗖𝗧𝗜𝗢𝗡𝗦 ⚠️ ✪ 𝗖𝗼𝗺𝗽𝗹𝗲𝘁𝗲 𝗮𝗹𝗹 𝗿𝗲𝗹𝗲𝘃𝗮𝗻𝘁 𝘀𝗲𝗰𝘁𝗶𝗼𝗻𝘀 ✪ 𝗣𝗿𝗼𝘃𝗶𝗱𝗲 𝗱𝗲𝘁𝗮𝗶𝗹𝗲𝗱 𝗮𝗻𝘀…"
type textarea "x"
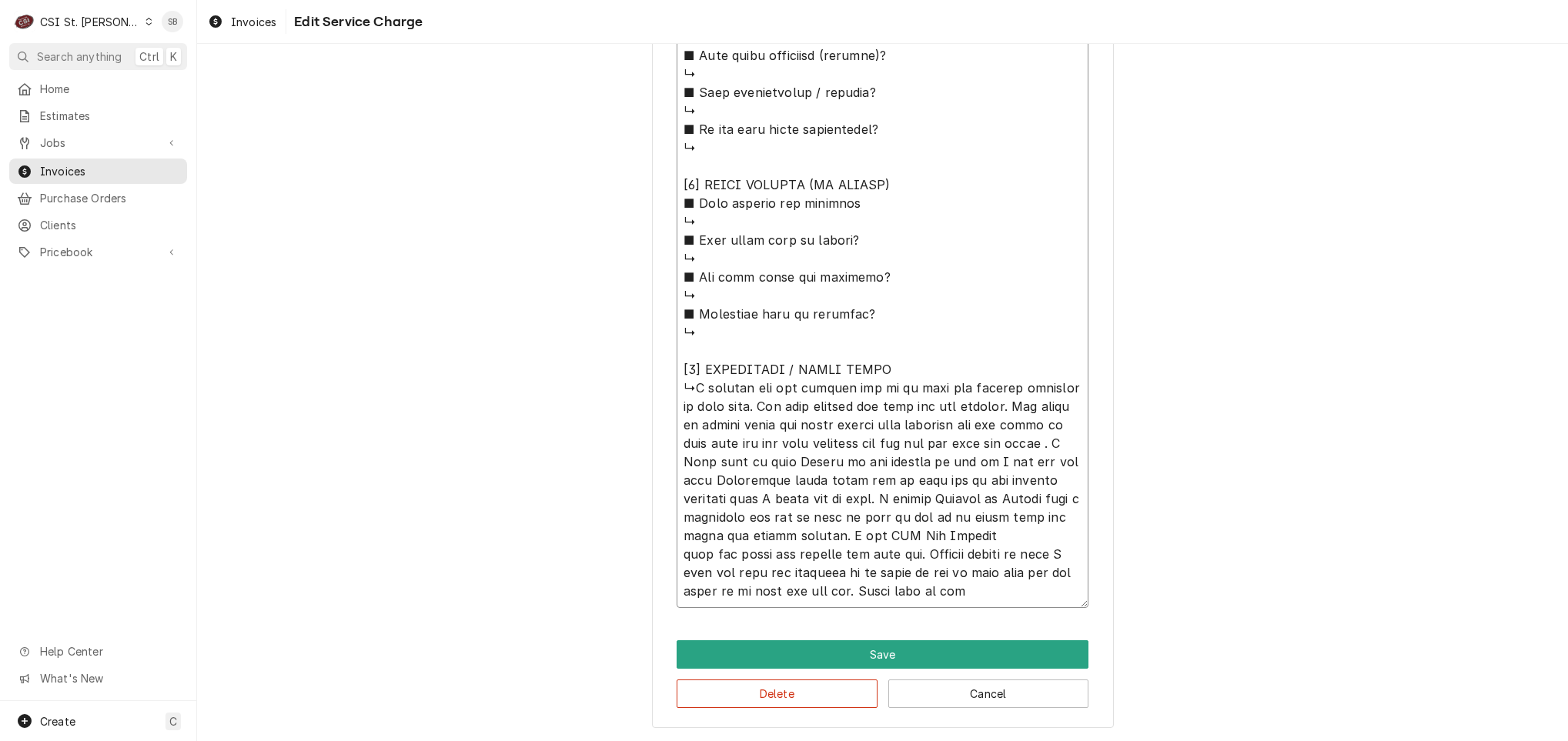
type textarea "⚠️ 𝗙𝗢𝗥𝗠 𝗜𝗡𝗦𝗧𝗥𝗨𝗖𝗧𝗜𝗢𝗡𝗦 ⚠️ ✪ 𝗖𝗼𝗺𝗽𝗹𝗲𝘁𝗲 𝗮𝗹𝗹 𝗿𝗲𝗹𝗲𝘃𝗮𝗻𝘁 𝘀𝗲𝗰𝘁𝗶𝗼𝗻𝘀 ✪ 𝗣𝗿𝗼𝘃𝗶𝗱𝗲 𝗱𝗲𝘁𝗮𝗶𝗹𝗲𝗱 𝗮𝗻𝘀…"
type textarea "x"
type textarea "⚠️ 𝗙𝗢𝗥𝗠 𝗜𝗡𝗦𝗧𝗥𝗨𝗖𝗧𝗜𝗢𝗡𝗦 ⚠️ ✪ 𝗖𝗼𝗺𝗽𝗹𝗲𝘁𝗲 𝗮𝗹𝗹 𝗿𝗲𝗹𝗲𝘃𝗮𝗻𝘁 𝘀𝗲𝗰𝘁𝗶𝗼𝗻𝘀 ✪ 𝗣𝗿𝗼𝘃𝗶𝗱𝗲 𝗱𝗲𝘁𝗮𝗶𝗹𝗲𝗱 𝗮𝗻𝘀…"
type textarea "x"
type textarea "⚠️ 𝗙𝗢𝗥𝗠 𝗜𝗡𝗦𝗧𝗥𝗨𝗖𝗧𝗜𝗢𝗡𝗦 ⚠️ ✪ 𝗖𝗼𝗺𝗽𝗹𝗲𝘁𝗲 𝗮𝗹𝗹 𝗿𝗲𝗹𝗲𝘃𝗮𝗻𝘁 𝘀𝗲𝗰𝘁𝗶𝗼𝗻𝘀 ✪ 𝗣𝗿𝗼𝘃𝗶𝗱𝗲 𝗱𝗲𝘁𝗮𝗶𝗹𝗲𝗱 𝗮𝗻𝘀…"
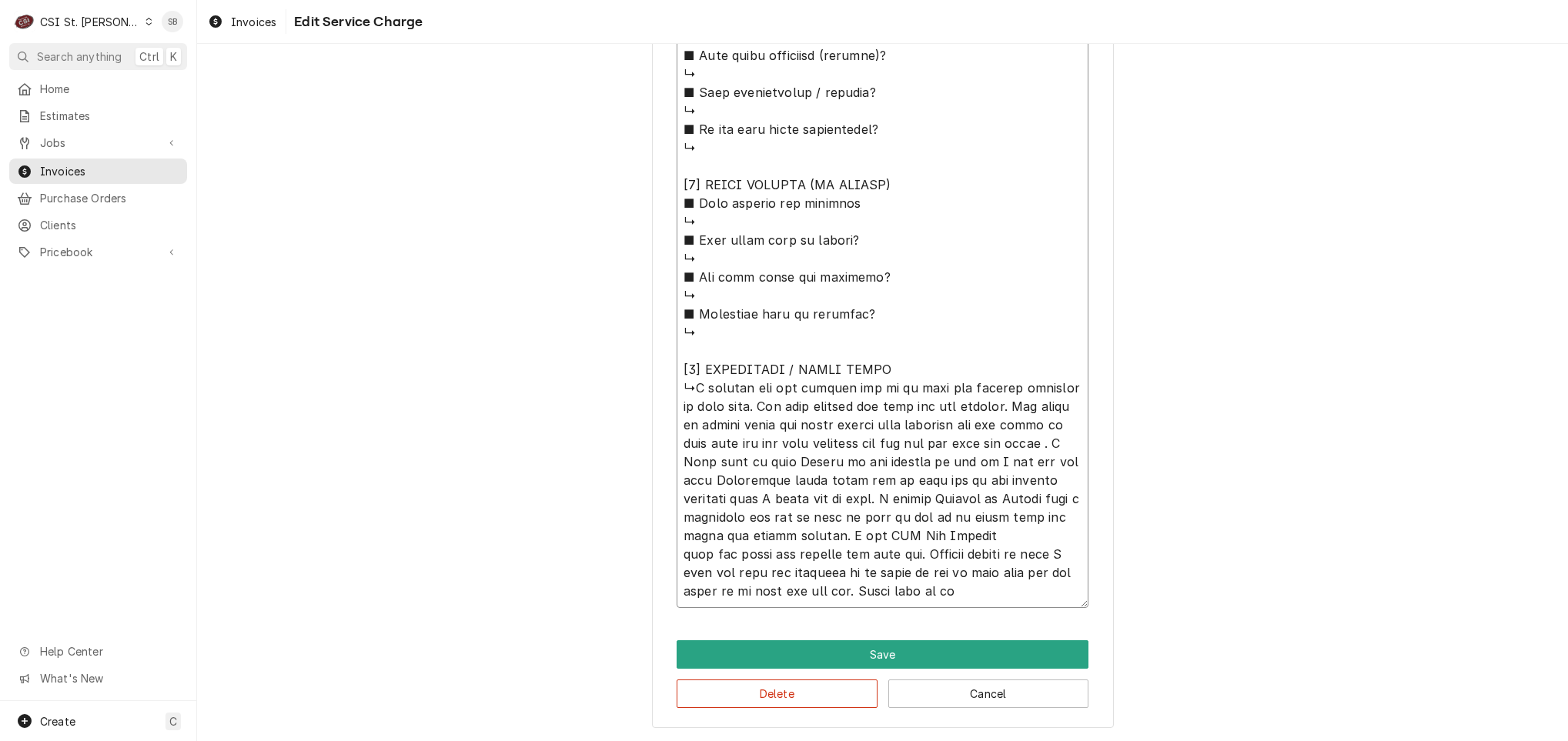
type textarea "x"
type textarea "⚠️ 𝗙𝗢𝗥𝗠 𝗜𝗡𝗦𝗧𝗥𝗨𝗖𝗧𝗜𝗢𝗡𝗦 ⚠️ ✪ 𝗖𝗼𝗺𝗽𝗹𝗲𝘁𝗲 𝗮𝗹𝗹 𝗿𝗲𝗹𝗲𝘃𝗮𝗻𝘁 𝘀𝗲𝗰𝘁𝗶𝗼𝗻𝘀 ✪ 𝗣𝗿𝗼𝘃𝗶𝗱𝗲 𝗱𝗲𝘁𝗮𝗶𝗹𝗲𝗱 𝗮𝗻𝘀…"
type textarea "x"
type textarea "⚠️ 𝗙𝗢𝗥𝗠 𝗜𝗡𝗦𝗧𝗥𝗨𝗖𝗧𝗜𝗢𝗡𝗦 ⚠️ ✪ 𝗖𝗼𝗺𝗽𝗹𝗲𝘁𝗲 𝗮𝗹𝗹 𝗿𝗲𝗹𝗲𝘃𝗮𝗻𝘁 𝘀𝗲𝗰𝘁𝗶𝗼𝗻𝘀 ✪ 𝗣𝗿𝗼𝘃𝗶𝗱𝗲 𝗱𝗲𝘁𝗮𝗶𝗹𝗲𝗱 𝗮𝗻𝘀…"
type textarea "x"
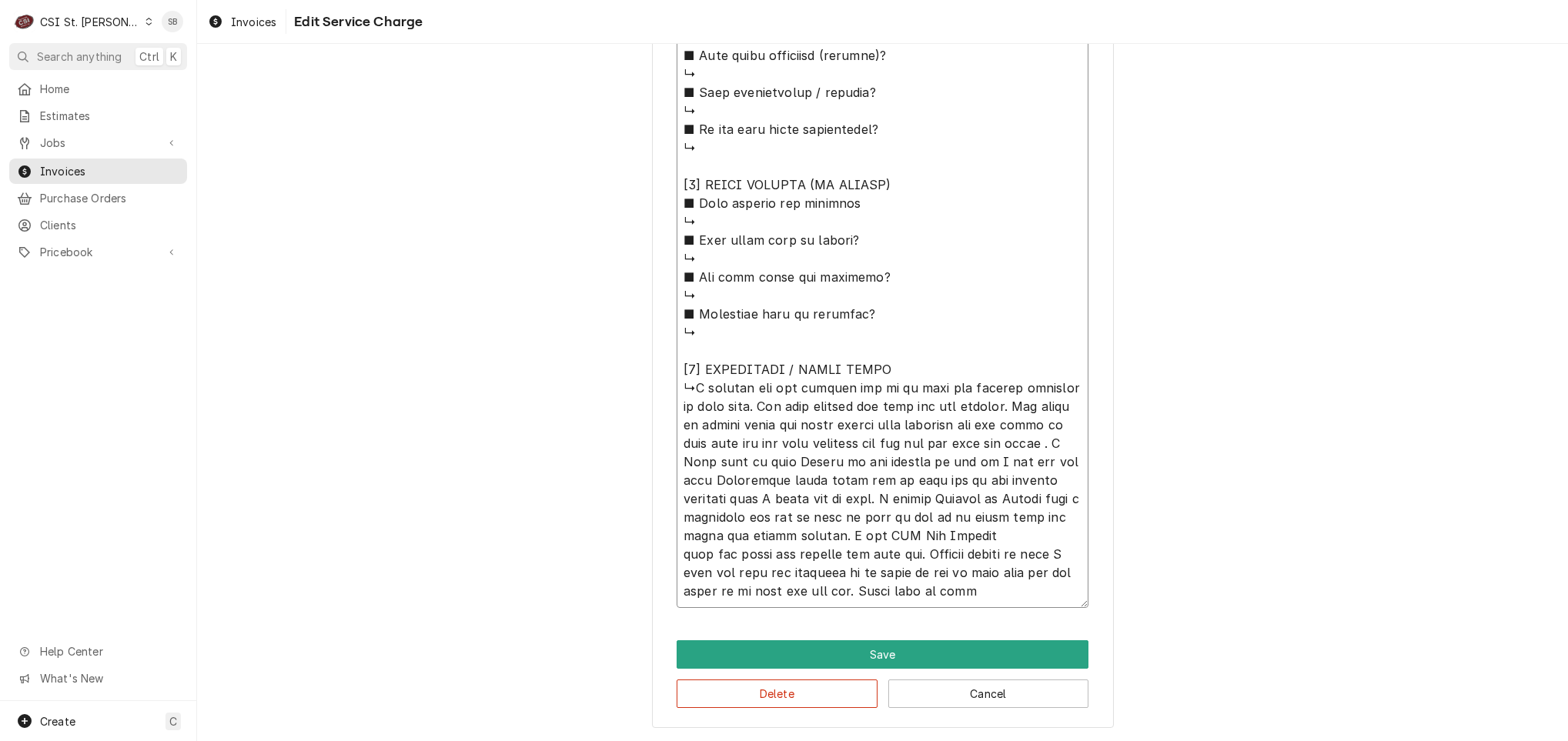
type textarea "⚠️ 𝗙𝗢𝗥𝗠 𝗜𝗡𝗦𝗧𝗥𝗨𝗖𝗧𝗜𝗢𝗡𝗦 ⚠️ ✪ 𝗖𝗼𝗺𝗽𝗹𝗲𝘁𝗲 𝗮𝗹𝗹 𝗿𝗲𝗹𝗲𝘃𝗮𝗻𝘁 𝘀𝗲𝗰𝘁𝗶𝗼𝗻𝘀 ✪ 𝗣𝗿𝗼𝘃𝗶𝗱𝗲 𝗱𝗲𝘁𝗮𝗶𝗹𝗲𝗱 𝗮𝗻𝘀…"
type textarea "x"
type textarea "⚠️ 𝗙𝗢𝗥𝗠 𝗜𝗡𝗦𝗧𝗥𝗨𝗖𝗧𝗜𝗢𝗡𝗦 ⚠️ ✪ 𝗖𝗼𝗺𝗽𝗹𝗲𝘁𝗲 𝗮𝗹𝗹 𝗿𝗲𝗹𝗲𝘃𝗮𝗻𝘁 𝘀𝗲𝗰𝘁𝗶𝗼𝗻𝘀 ✪ 𝗣𝗿𝗼𝘃𝗶𝗱𝗲 𝗱𝗲𝘁𝗮𝗶𝗹𝗲𝗱 𝗮𝗻𝘀…"
type textarea "x"
type textarea "⚠️ 𝗙𝗢𝗥𝗠 𝗜𝗡𝗦𝗧𝗥𝗨𝗖𝗧𝗜𝗢𝗡𝗦 ⚠️ ✪ 𝗖𝗼𝗺𝗽𝗹𝗲𝘁𝗲 𝗮𝗹𝗹 𝗿𝗲𝗹𝗲𝘃𝗮𝗻𝘁 𝘀𝗲𝗰𝘁𝗶𝗼𝗻𝘀 ✪ 𝗣𝗿𝗼𝘃𝗶𝗱𝗲 𝗱𝗲𝘁𝗮𝗶𝗹𝗲𝗱 𝗮𝗻𝘀…"
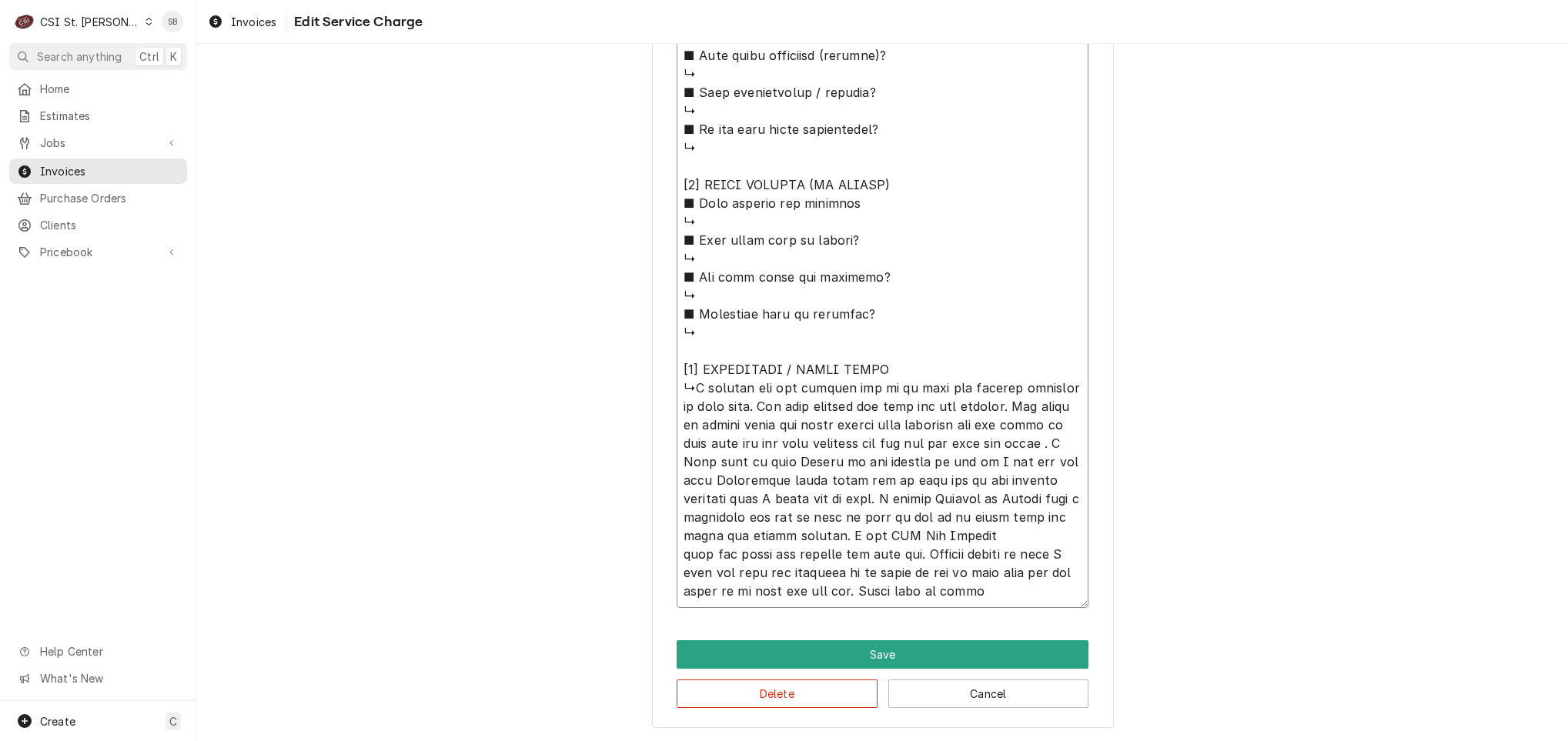
type textarea "x"
type textarea "⚠️ 𝗙𝗢𝗥𝗠 𝗜𝗡𝗦𝗧𝗥𝗨𝗖𝗧𝗜𝗢𝗡𝗦 ⚠️ ✪ 𝗖𝗼𝗺𝗽𝗹𝗲𝘁𝗲 𝗮𝗹𝗹 𝗿𝗲𝗹𝗲𝘃𝗮𝗻𝘁 𝘀𝗲𝗰𝘁𝗶𝗼𝗻𝘀 ✪ 𝗣𝗿𝗼𝘃𝗶𝗱𝗲 𝗱𝗲𝘁𝗮𝗶𝗹𝗲𝗱 𝗮𝗻𝘀…"
type textarea "x"
type textarea "⚠️ 𝗙𝗢𝗥𝗠 𝗜𝗡𝗦𝗧𝗥𝗨𝗖𝗧𝗜𝗢𝗡𝗦 ⚠️ ✪ 𝗖𝗼𝗺𝗽𝗹𝗲𝘁𝗲 𝗮𝗹𝗹 𝗿𝗲𝗹𝗲𝘃𝗮𝗻𝘁 𝘀𝗲𝗰𝘁𝗶𝗼𝗻𝘀 ✪ 𝗣𝗿𝗼𝘃𝗶𝗱𝗲 𝗱𝗲𝘁𝗮𝗶𝗹𝗲𝗱 𝗮𝗻𝘀…"
type textarea "x"
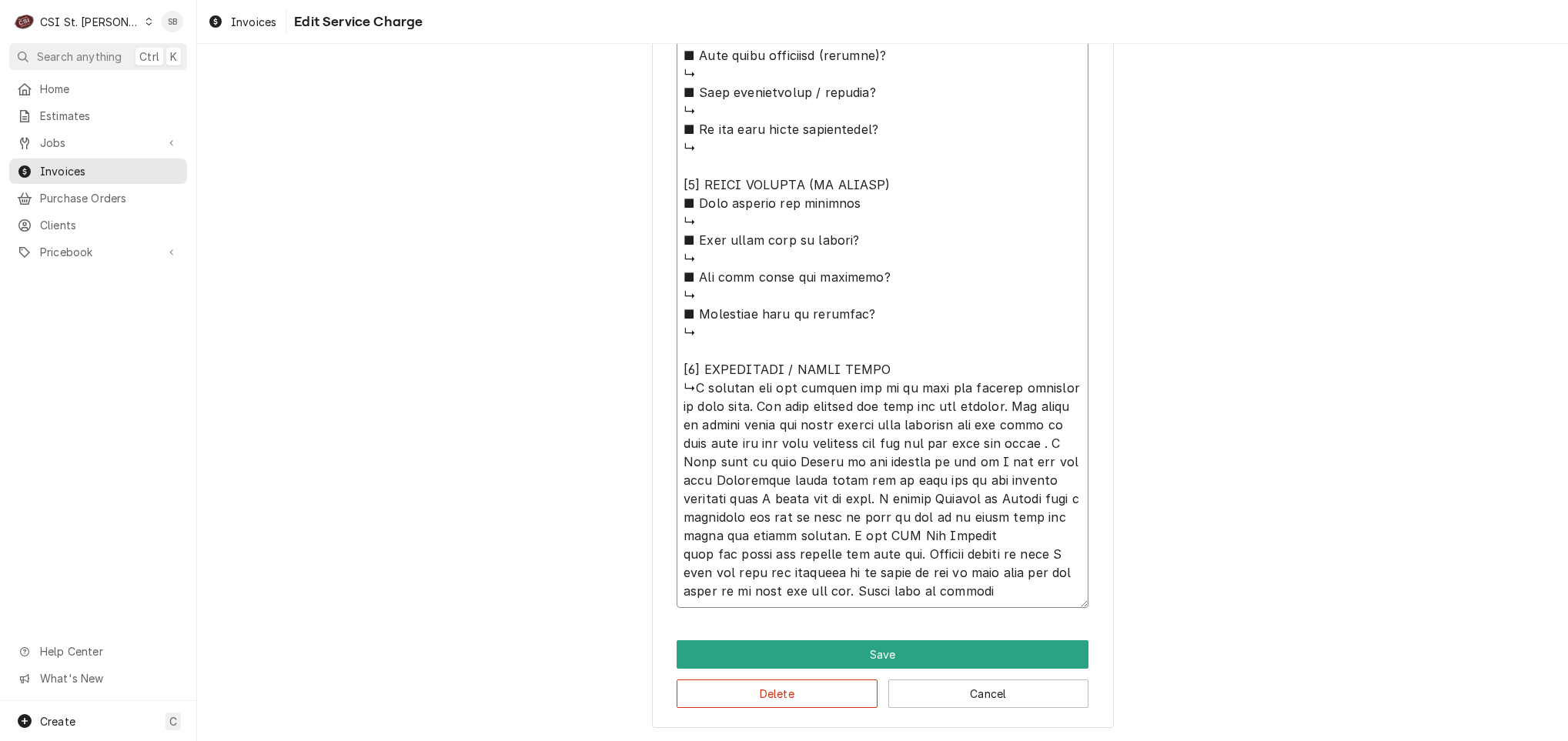
type textarea "⚠️ 𝗙𝗢𝗥𝗠 𝗜𝗡𝗦𝗧𝗥𝗨𝗖𝗧𝗜𝗢𝗡𝗦 ⚠️ ✪ 𝗖𝗼𝗺𝗽𝗹𝗲𝘁𝗲 𝗮𝗹𝗹 𝗿𝗲𝗹𝗲𝘃𝗮𝗻𝘁 𝘀𝗲𝗰𝘁𝗶𝗼𝗻𝘀 ✪ 𝗣𝗿𝗼𝘃𝗶𝗱𝗲 𝗱𝗲𝘁𝗮𝗶𝗹𝗲𝗱 𝗮𝗻𝘀…"
type textarea "x"
type textarea "⚠️ 𝗙𝗢𝗥𝗠 𝗜𝗡𝗦𝗧𝗥𝗨𝗖𝗧𝗜𝗢𝗡𝗦 ⚠️ ✪ 𝗖𝗼𝗺𝗽𝗹𝗲𝘁𝗲 𝗮𝗹𝗹 𝗿𝗲𝗹𝗲𝘃𝗮𝗻𝘁 𝘀𝗲𝗰𝘁𝗶𝗼𝗻𝘀 ✪ 𝗣𝗿𝗼𝘃𝗶𝗱𝗲 𝗱𝗲𝘁𝗮𝗶𝗹𝗲𝗱 𝗮𝗻𝘀…"
type textarea "x"
type textarea "⚠️ 𝗙𝗢𝗥𝗠 𝗜𝗡𝗦𝗧𝗥𝗨𝗖𝗧𝗜𝗢𝗡𝗦 ⚠️ ✪ 𝗖𝗼𝗺𝗽𝗹𝗲𝘁𝗲 𝗮𝗹𝗹 𝗿𝗲𝗹𝗲𝘃𝗮𝗻𝘁 𝘀𝗲𝗰𝘁𝗶𝗼𝗻𝘀 ✪ 𝗣𝗿𝗼𝘃𝗶𝗱𝗲 𝗱𝗲𝘁𝗮𝗶𝗹𝗲𝗱 𝗮𝗻𝘀…"
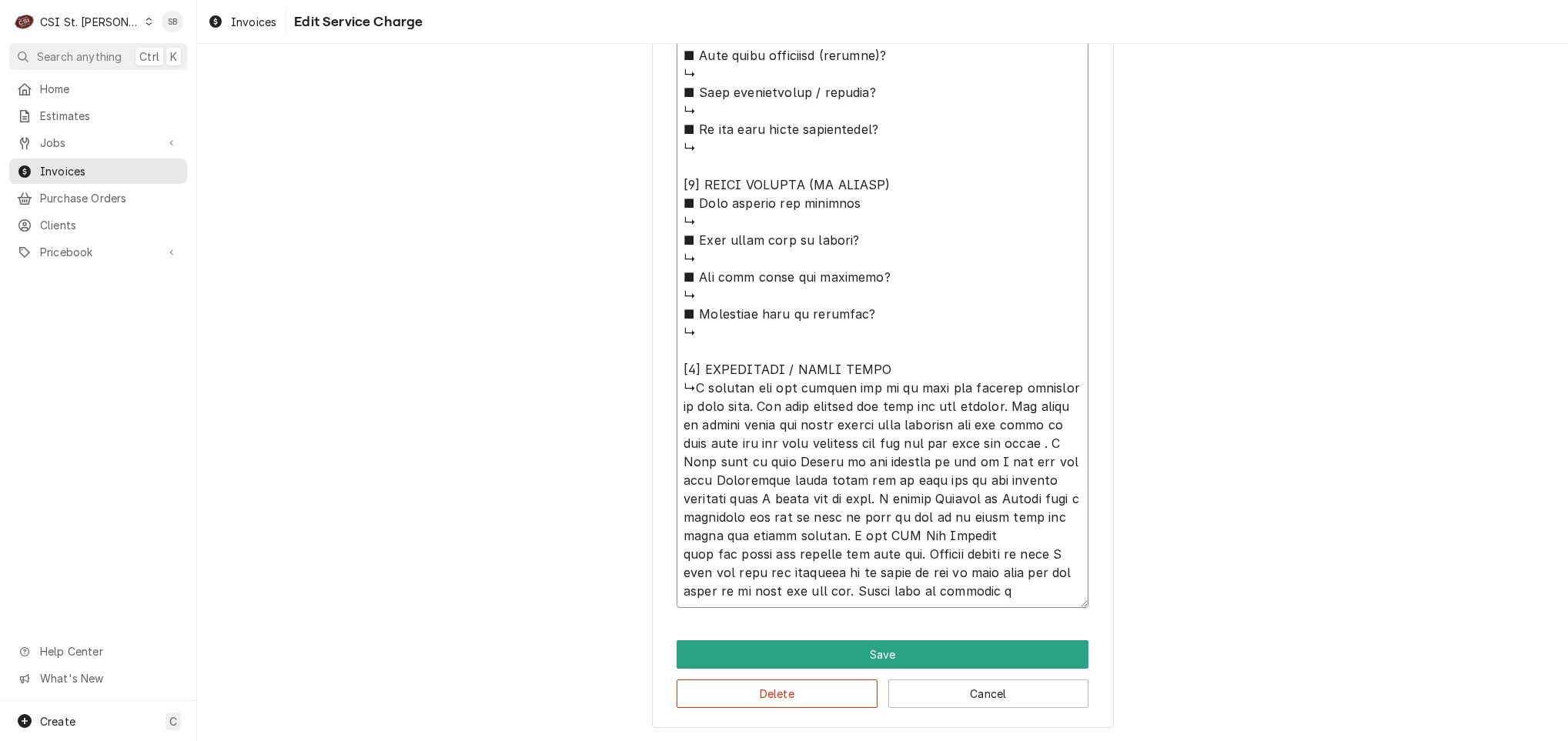
type textarea "x"
type textarea "⚠️ 𝗙𝗢𝗥𝗠 𝗜𝗡𝗦𝗧𝗥𝗨𝗖𝗧𝗜𝗢𝗡𝗦 ⚠️ ✪ 𝗖𝗼𝗺𝗽𝗹𝗲𝘁𝗲 𝗮𝗹𝗹 𝗿𝗲𝗹𝗲𝘃𝗮𝗻𝘁 𝘀𝗲𝗰𝘁𝗶𝗼𝗻𝘀 ✪ 𝗣𝗿𝗼𝘃𝗶𝗱𝗲 𝗱𝗲𝘁𝗮𝗶𝗹𝗲𝗱 𝗮𝗻𝘀…"
type textarea "x"
type textarea "⚠️ 𝗙𝗢𝗥𝗠 𝗜𝗡𝗦𝗧𝗥𝗨𝗖𝗧𝗜𝗢𝗡𝗦 ⚠️ ✪ 𝗖𝗼𝗺𝗽𝗹𝗲𝘁𝗲 𝗮𝗹𝗹 𝗿𝗲𝗹𝗲𝘃𝗮𝗻𝘁 𝘀𝗲𝗰𝘁𝗶𝗼𝗻𝘀 ✪ 𝗣𝗿𝗼𝘃𝗶𝗱𝗲 𝗱𝗲𝘁𝗮𝗶𝗹𝗲𝗱 𝗮𝗻𝘀…"
type textarea "x"
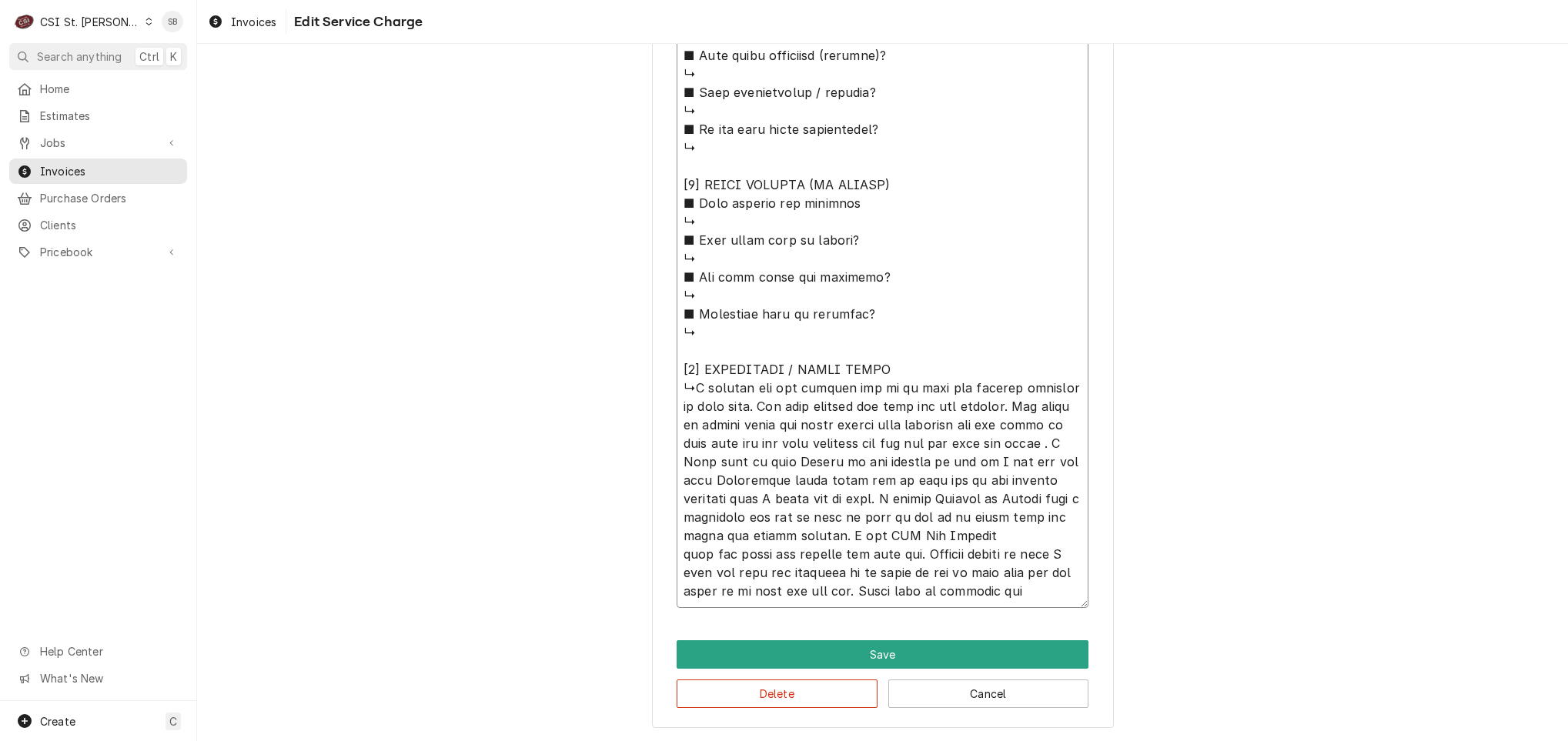
type textarea "⚠️ 𝗙𝗢𝗥𝗠 𝗜𝗡𝗦𝗧𝗥𝗨𝗖𝗧𝗜𝗢𝗡𝗦 ⚠️ ✪ 𝗖𝗼𝗺𝗽𝗹𝗲𝘁𝗲 𝗮𝗹𝗹 𝗿𝗲𝗹𝗲𝘃𝗮𝗻𝘁 𝘀𝗲𝗰𝘁𝗶𝗼𝗻𝘀 ✪ 𝗣𝗿𝗼𝘃𝗶𝗱𝗲 𝗱𝗲𝘁𝗮𝗶𝗹𝗲𝗱 𝗮𝗻𝘀…"
type textarea "x"
type textarea "⚠️ 𝗙𝗢𝗥𝗠 𝗜𝗡𝗦𝗧𝗥𝗨𝗖𝗧𝗜𝗢𝗡𝗦 ⚠️ ✪ 𝗖𝗼𝗺𝗽𝗹𝗲𝘁𝗲 𝗮𝗹𝗹 𝗿𝗲𝗹𝗲𝘃𝗮𝗻𝘁 𝘀𝗲𝗰𝘁𝗶𝗼𝗻𝘀 ✪ 𝗣𝗿𝗼𝘃𝗶𝗱𝗲 𝗱𝗲𝘁𝗮𝗶𝗹𝗲𝗱 𝗮𝗻𝘀…"
type textarea "x"
type textarea "⚠️ 𝗙𝗢𝗥𝗠 𝗜𝗡𝗦𝗧𝗥𝗨𝗖𝗧𝗜𝗢𝗡𝗦 ⚠️ ✪ 𝗖𝗼𝗺𝗽𝗹𝗲𝘁𝗲 𝗮𝗹𝗹 𝗿𝗲𝗹𝗲𝘃𝗮𝗻𝘁 𝘀𝗲𝗰𝘁𝗶𝗼𝗻𝘀 ✪ 𝗣𝗿𝗼𝘃𝗶𝗱𝗲 𝗱𝗲𝘁𝗮𝗶𝗹𝗲𝗱 𝗮𝗻𝘀…"
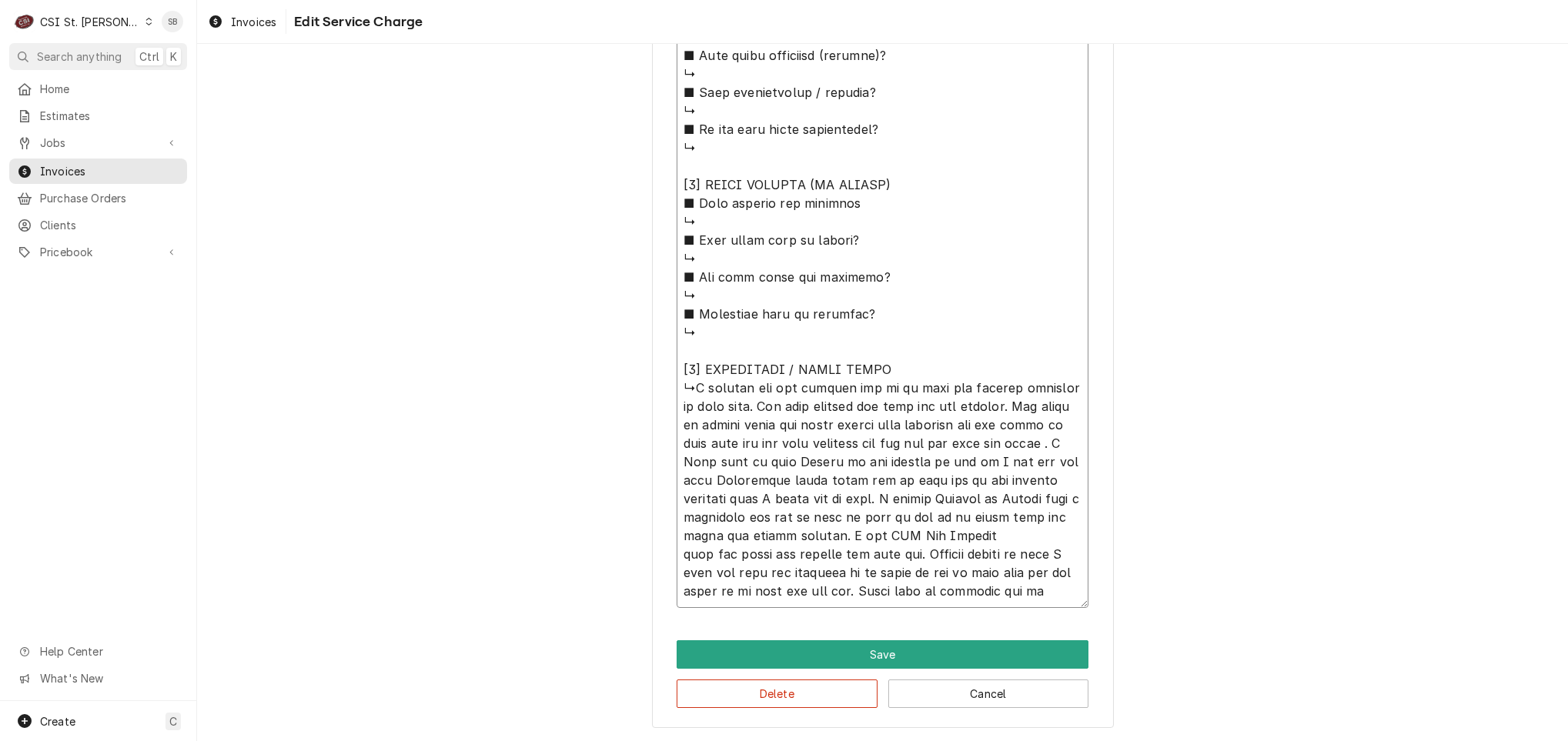
type textarea "x"
type textarea "⚠️ 𝗙𝗢𝗥𝗠 𝗜𝗡𝗦𝗧𝗥𝗨𝗖𝗧𝗜𝗢𝗡𝗦 ⚠️ ✪ 𝗖𝗼𝗺𝗽𝗹𝗲𝘁𝗲 𝗮𝗹𝗹 𝗿𝗲𝗹𝗲𝘃𝗮𝗻𝘁 𝘀𝗲𝗰𝘁𝗶𝗼𝗻𝘀 ✪ 𝗣𝗿𝗼𝘃𝗶𝗱𝗲 𝗱𝗲𝘁𝗮𝗶𝗹𝗲𝗱 𝗮𝗻𝘀…"
type textarea "x"
type textarea "⚠️ 𝗙𝗢𝗥𝗠 𝗜𝗡𝗦𝗧𝗥𝗨𝗖𝗧𝗜𝗢𝗡𝗦 ⚠️ ✪ 𝗖𝗼𝗺𝗽𝗹𝗲𝘁𝗲 𝗮𝗹𝗹 𝗿𝗲𝗹𝗲𝘃𝗮𝗻𝘁 𝘀𝗲𝗰𝘁𝗶𝗼𝗻𝘀 ✪ 𝗣𝗿𝗼𝘃𝗶𝗱𝗲 𝗱𝗲𝘁𝗮𝗶𝗹𝗲𝗱 𝗮𝗻𝘀…"
type textarea "x"
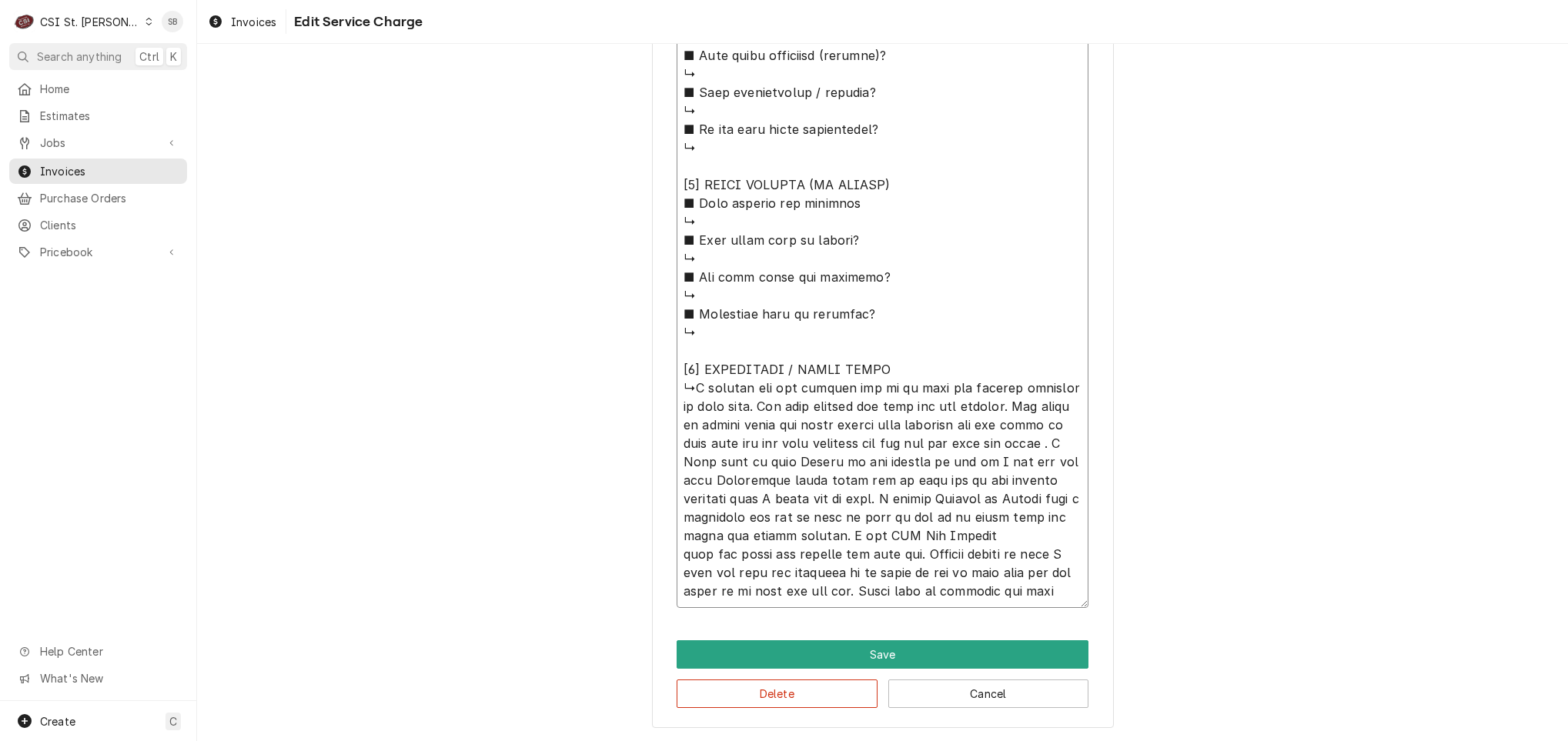
type textarea "⚠️ 𝗙𝗢𝗥𝗠 𝗜𝗡𝗦𝗧𝗥𝗨𝗖𝗧𝗜𝗢𝗡𝗦 ⚠️ ✪ 𝗖𝗼𝗺𝗽𝗹𝗲𝘁𝗲 𝗮𝗹𝗹 𝗿𝗲𝗹𝗲𝘃𝗮𝗻𝘁 𝘀𝗲𝗰𝘁𝗶𝗼𝗻𝘀 ✪ 𝗣𝗿𝗼𝘃𝗶𝗱𝗲 𝗱𝗲𝘁𝗮𝗶𝗹𝗲𝗱 𝗮𝗻𝘀…"
type textarea "x"
type textarea "⚠️ 𝗙𝗢𝗥𝗠 𝗜𝗡𝗦𝗧𝗥𝗨𝗖𝗧𝗜𝗢𝗡𝗦 ⚠️ ✪ 𝗖𝗼𝗺𝗽𝗹𝗲𝘁𝗲 𝗮𝗹𝗹 𝗿𝗲𝗹𝗲𝘃𝗮𝗻𝘁 𝘀𝗲𝗰𝘁𝗶𝗼𝗻𝘀 ✪ 𝗣𝗿𝗼𝘃𝗶𝗱𝗲 𝗱𝗲𝘁𝗮𝗶𝗹𝗲𝗱 𝗮𝗻𝘀…"
type textarea "x"
type textarea "⚠️ 𝗙𝗢𝗥𝗠 𝗜𝗡𝗦𝗧𝗥𝗨𝗖𝗧𝗜𝗢𝗡𝗦 ⚠️ ✪ 𝗖𝗼𝗺𝗽𝗹𝗲𝘁𝗲 𝗮𝗹𝗹 𝗿𝗲𝗹𝗲𝘃𝗮𝗻𝘁 𝘀𝗲𝗰𝘁𝗶𝗼𝗻𝘀 ✪ 𝗣𝗿𝗼𝘃𝗶𝗱𝗲 𝗱𝗲𝘁𝗮𝗶𝗹𝗲𝗱 𝗮𝗻𝘀…"
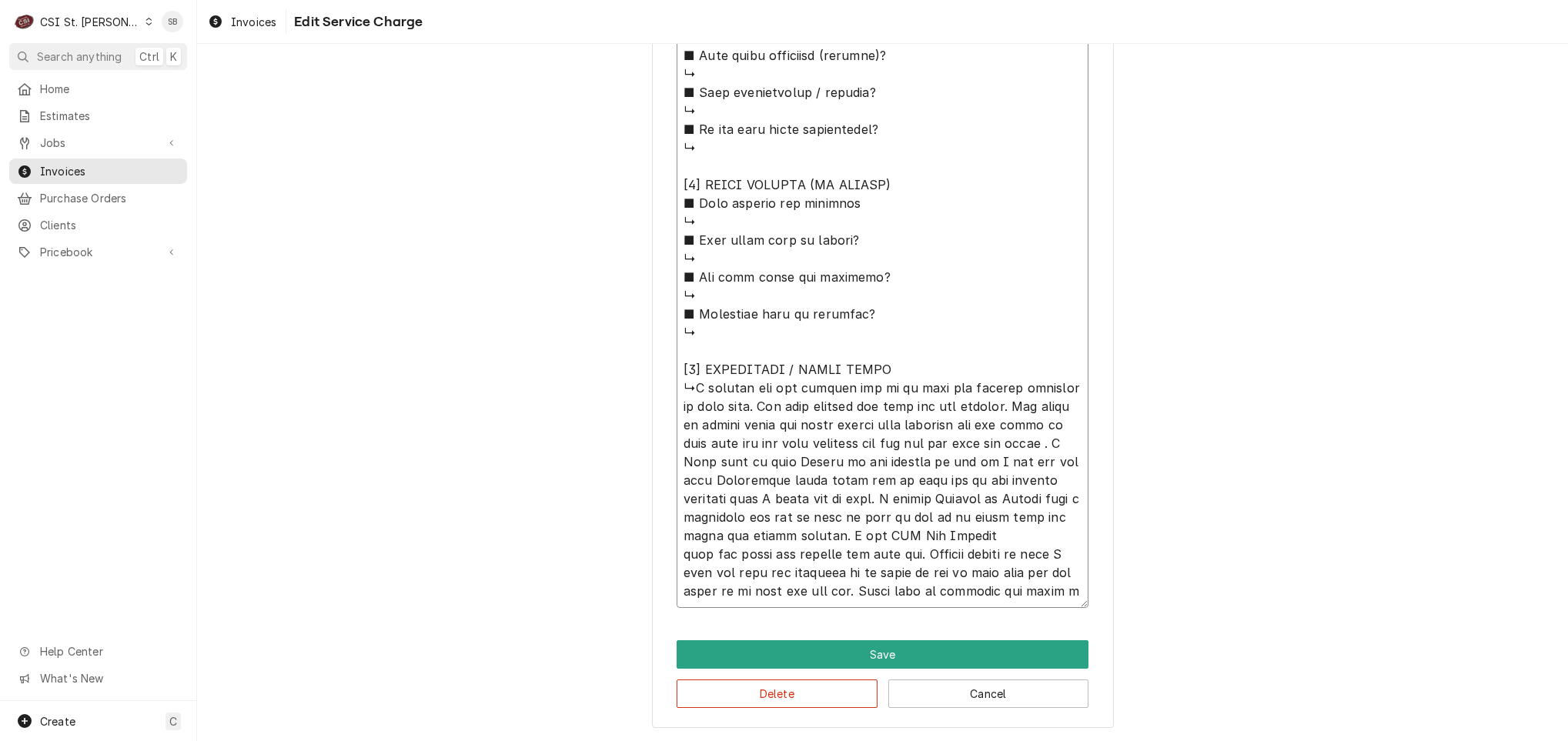
type textarea "x"
type textarea "⚠️ 𝗙𝗢𝗥𝗠 𝗜𝗡𝗦𝗧𝗥𝗨𝗖𝗧𝗜𝗢𝗡𝗦 ⚠️ ✪ 𝗖𝗼𝗺𝗽𝗹𝗲𝘁𝗲 𝗮𝗹𝗹 𝗿𝗲𝗹𝗲𝘃𝗮𝗻𝘁 𝘀𝗲𝗰𝘁𝗶𝗼𝗻𝘀 ✪ 𝗣𝗿𝗼𝘃𝗶𝗱𝗲 𝗱𝗲𝘁𝗮𝗶𝗹𝗲𝗱 𝗮𝗻𝘀…"
type textarea "x"
type textarea "⚠️ 𝗙𝗢𝗥𝗠 𝗜𝗡𝗦𝗧𝗥𝗨𝗖𝗧𝗜𝗢𝗡𝗦 ⚠️ ✪ 𝗖𝗼𝗺𝗽𝗹𝗲𝘁𝗲 𝗮𝗹𝗹 𝗿𝗲𝗹𝗲𝘃𝗮𝗻𝘁 𝘀𝗲𝗰𝘁𝗶𝗼𝗻𝘀 ✪ 𝗣𝗿𝗼𝘃𝗶𝗱𝗲 𝗱𝗲𝘁𝗮𝗶𝗹𝗲𝗱 𝗮𝗻𝘀…"
type textarea "x"
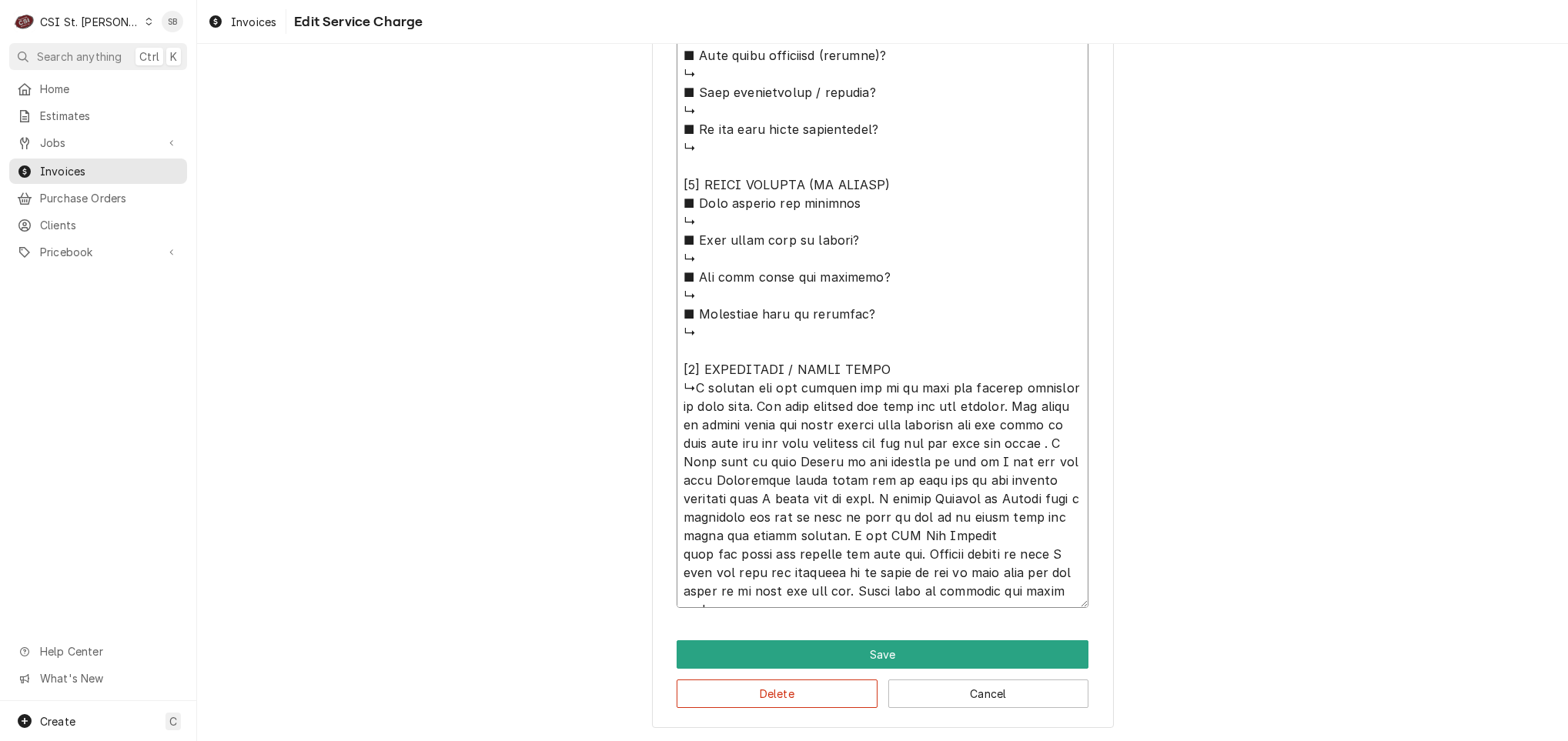
type textarea "⚠️ 𝗙𝗢𝗥𝗠 𝗜𝗡𝗦𝗧𝗥𝗨𝗖𝗧𝗜𝗢𝗡𝗦 ⚠️ ✪ 𝗖𝗼𝗺𝗽𝗹𝗲𝘁𝗲 𝗮𝗹𝗹 𝗿𝗲𝗹𝗲𝘃𝗮𝗻𝘁 𝘀𝗲𝗰𝘁𝗶𝗼𝗻𝘀 ✪ 𝗣𝗿𝗼𝘃𝗶𝗱𝗲 𝗱𝗲𝘁𝗮𝗶𝗹𝗲𝗱 𝗮𝗻𝘀…"
type textarea "x"
type textarea "⚠️ 𝗙𝗢𝗥𝗠 𝗜𝗡𝗦𝗧𝗥𝗨𝗖𝗧𝗜𝗢𝗡𝗦 ⚠️ ✪ 𝗖𝗼𝗺𝗽𝗹𝗲𝘁𝗲 𝗮𝗹𝗹 𝗿𝗲𝗹𝗲𝘃𝗮𝗻𝘁 𝘀𝗲𝗰𝘁𝗶𝗼𝗻𝘀 ✪ 𝗣𝗿𝗼𝘃𝗶𝗱𝗲 𝗱𝗲𝘁𝗮𝗶𝗹𝗲𝗱 𝗮𝗻𝘀…"
type textarea "x"
type textarea "⚠️ 𝗙𝗢𝗥𝗠 𝗜𝗡𝗦𝗧𝗥𝗨𝗖𝗧𝗜𝗢𝗡𝗦 ⚠️ ✪ 𝗖𝗼𝗺𝗽𝗹𝗲𝘁𝗲 𝗮𝗹𝗹 𝗿𝗲𝗹𝗲𝘃𝗮𝗻𝘁 𝘀𝗲𝗰𝘁𝗶𝗼𝗻𝘀 ✪ 𝗣𝗿𝗼𝘃𝗶𝗱𝗲 𝗱𝗲𝘁𝗮𝗶𝗹𝗲𝗱 𝗮𝗻𝘀…"
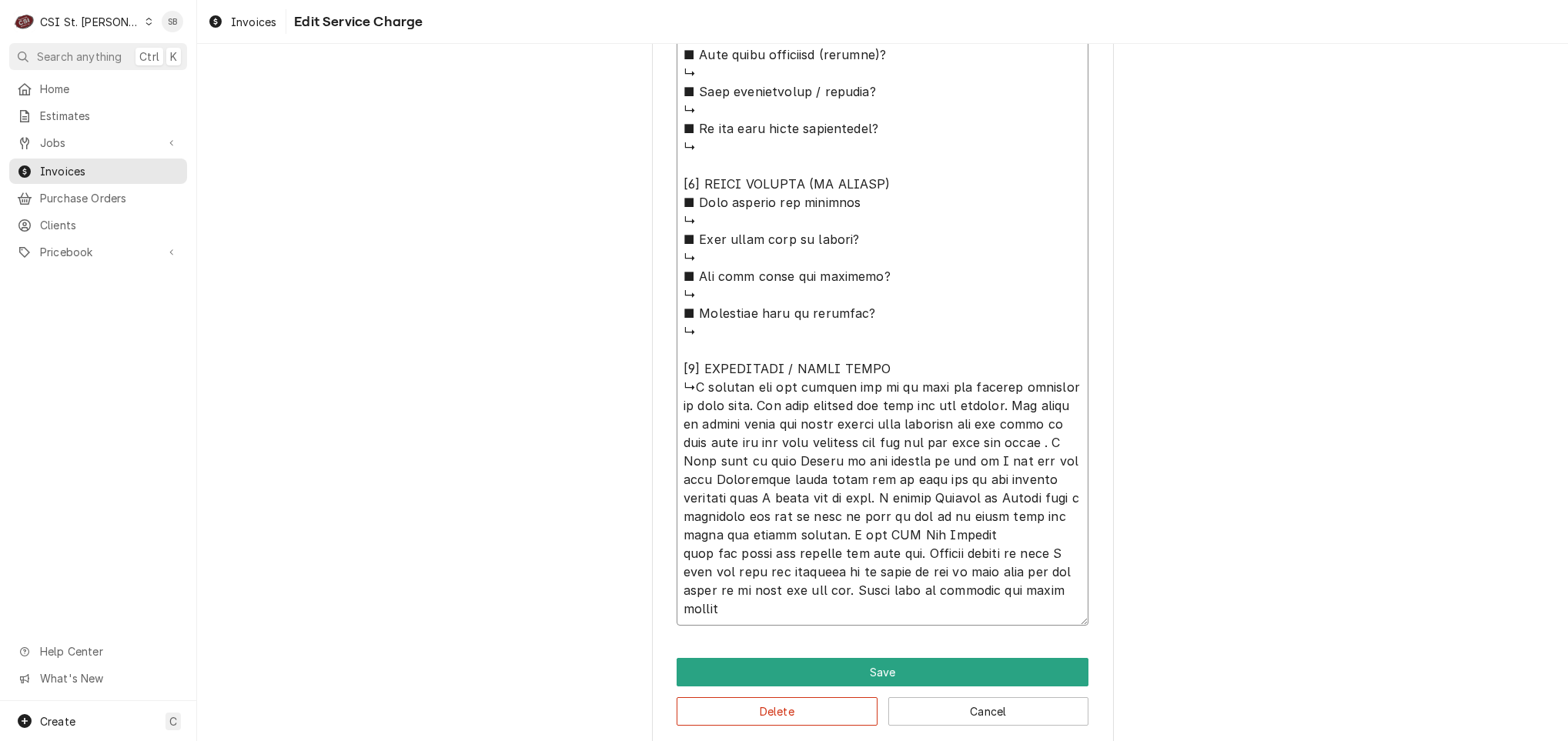
type textarea "x"
type textarea "⚠️ 𝗙𝗢𝗥𝗠 𝗜𝗡𝗦𝗧𝗥𝗨𝗖𝗧𝗜𝗢𝗡𝗦 ⚠️ ✪ 𝗖𝗼𝗺𝗽𝗹𝗲𝘁𝗲 𝗮𝗹𝗹 𝗿𝗲𝗹𝗲𝘃𝗮𝗻𝘁 𝘀𝗲𝗰𝘁𝗶𝗼𝗻𝘀 ✪ 𝗣𝗿𝗼𝘃𝗶𝗱𝗲 𝗱𝗲𝘁𝗮𝗶𝗹𝗲𝗱 𝗮𝗻𝘀…"
type textarea "x"
type textarea "⚠️ 𝗙𝗢𝗥𝗠 𝗜𝗡𝗦𝗧𝗥𝗨𝗖𝗧𝗜𝗢𝗡𝗦 ⚠️ ✪ 𝗖𝗼𝗺𝗽𝗹𝗲𝘁𝗲 𝗮𝗹𝗹 𝗿𝗲𝗹𝗲𝘃𝗮𝗻𝘁 𝘀𝗲𝗰𝘁𝗶𝗼𝗻𝘀 ✪ 𝗣𝗿𝗼𝘃𝗶𝗱𝗲 𝗱𝗲𝘁𝗮𝗶𝗹𝗲𝗱 𝗮𝗻𝘀…"
type textarea "x"
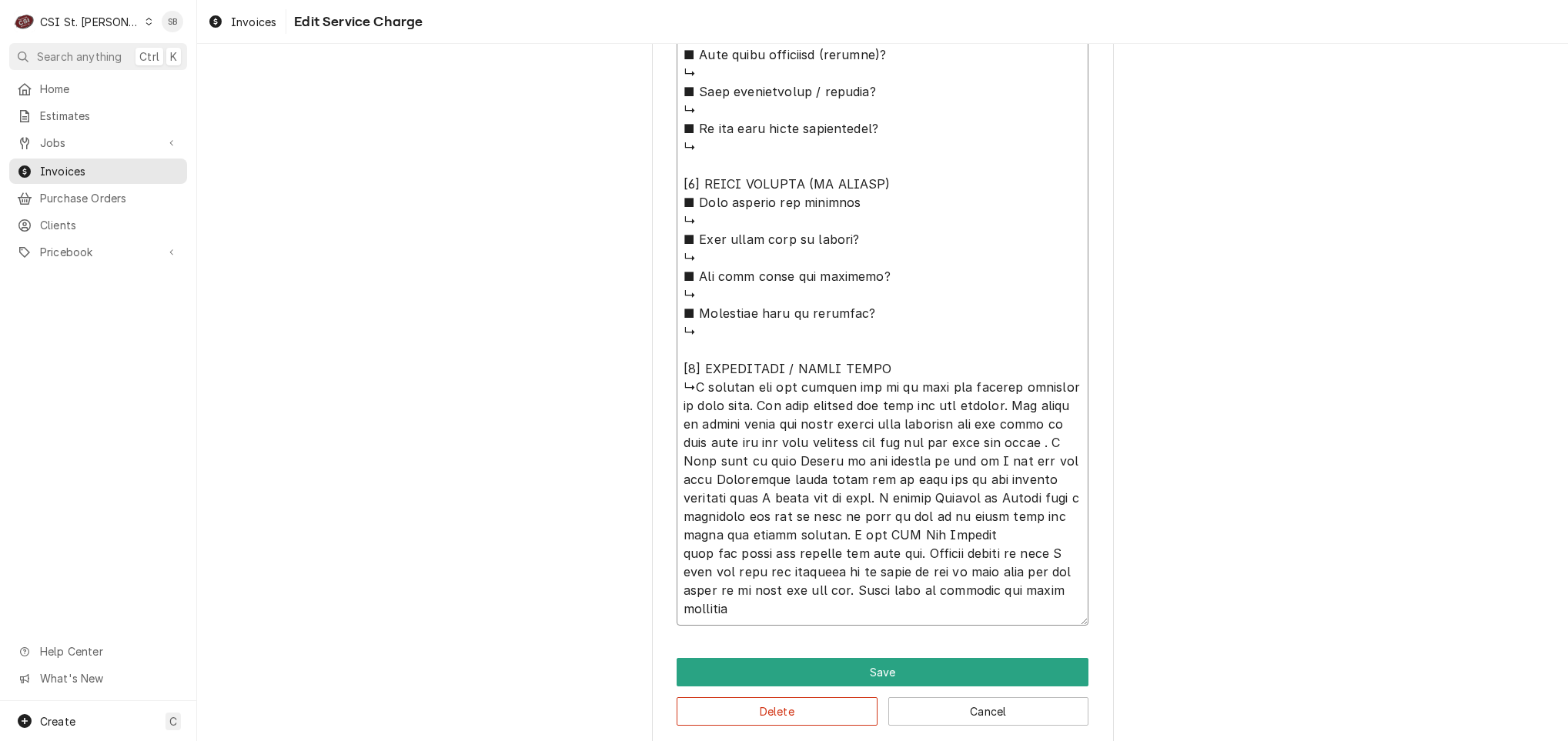
type textarea "⚠️ 𝗙𝗢𝗥𝗠 𝗜𝗡𝗦𝗧𝗥𝗨𝗖𝗧𝗜𝗢𝗡𝗦 ⚠️ ✪ 𝗖𝗼𝗺𝗽𝗹𝗲𝘁𝗲 𝗮𝗹𝗹 𝗿𝗲𝗹𝗲𝘃𝗮𝗻𝘁 𝘀𝗲𝗰𝘁𝗶𝗼𝗻𝘀 ✪ 𝗣𝗿𝗼𝘃𝗶𝗱𝗲 𝗱𝗲𝘁𝗮𝗶𝗹𝗲𝗱 𝗮𝗻𝘀…"
type textarea "x"
type textarea "⚠️ 𝗙𝗢𝗥𝗠 𝗜𝗡𝗦𝗧𝗥𝗨𝗖𝗧𝗜𝗢𝗡𝗦 ⚠️ ✪ 𝗖𝗼𝗺𝗽𝗹𝗲𝘁𝗲 𝗮𝗹𝗹 𝗿𝗲𝗹𝗲𝘃𝗮𝗻𝘁 𝘀𝗲𝗰𝘁𝗶𝗼𝗻𝘀 ✪ 𝗣𝗿𝗼𝘃𝗶𝗱𝗲 𝗱𝗲𝘁𝗮𝗶𝗹𝗲𝗱 𝗮𝗻𝘀…"
type textarea "x"
type textarea "⚠️ 𝗙𝗢𝗥𝗠 𝗜𝗡𝗦𝗧𝗥𝗨𝗖𝗧𝗜𝗢𝗡𝗦 ⚠️ ✪ 𝗖𝗼𝗺𝗽𝗹𝗲𝘁𝗲 𝗮𝗹𝗹 𝗿𝗲𝗹𝗲𝘃𝗮𝗻𝘁 𝘀𝗲𝗰𝘁𝗶𝗼𝗻𝘀 ✪ 𝗣𝗿𝗼𝘃𝗶𝗱𝗲 𝗱𝗲𝘁𝗮𝗶𝗹𝗲𝗱 𝗮𝗻𝘀…"
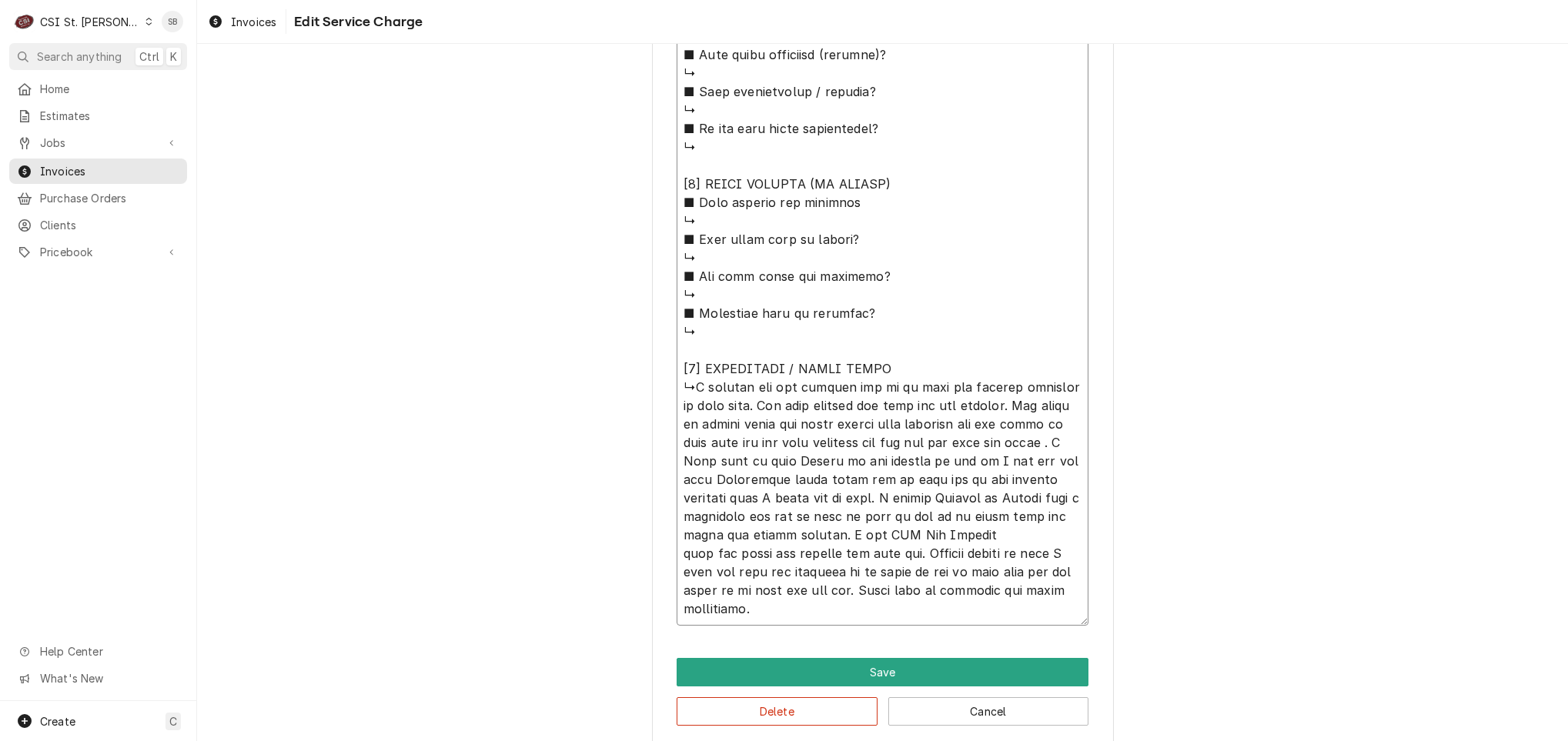
type textarea "x"
type textarea "⚠️ 𝗙𝗢𝗥𝗠 𝗜𝗡𝗦𝗧𝗥𝗨𝗖𝗧𝗜𝗢𝗡𝗦 ⚠️ ✪ 𝗖𝗼𝗺𝗽𝗹𝗲𝘁𝗲 𝗮𝗹𝗹 𝗿𝗲𝗹𝗲𝘃𝗮𝗻𝘁 𝘀𝗲𝗰𝘁𝗶𝗼𝗻𝘀 ✪ 𝗣𝗿𝗼𝘃𝗶𝗱𝗲 𝗱𝗲𝘁𝗮𝗶𝗹𝗲𝗱 𝗮𝗻𝘀…"
type textarea "x"
type textarea "⚠️ 𝗙𝗢𝗥𝗠 𝗜𝗡𝗦𝗧𝗥𝗨𝗖𝗧𝗜𝗢𝗡𝗦 ⚠️ ✪ 𝗖𝗼𝗺𝗽𝗹𝗲𝘁𝗲 𝗮𝗹𝗹 𝗿𝗲𝗹𝗲𝘃𝗮𝗻𝘁 𝘀𝗲𝗰𝘁𝗶𝗼𝗻𝘀 ✪ 𝗣𝗿𝗼𝘃𝗶𝗱𝗲 𝗱𝗲𝘁𝗮𝗶𝗹𝗲𝗱 𝗮𝗻𝘀…"
type textarea "x"
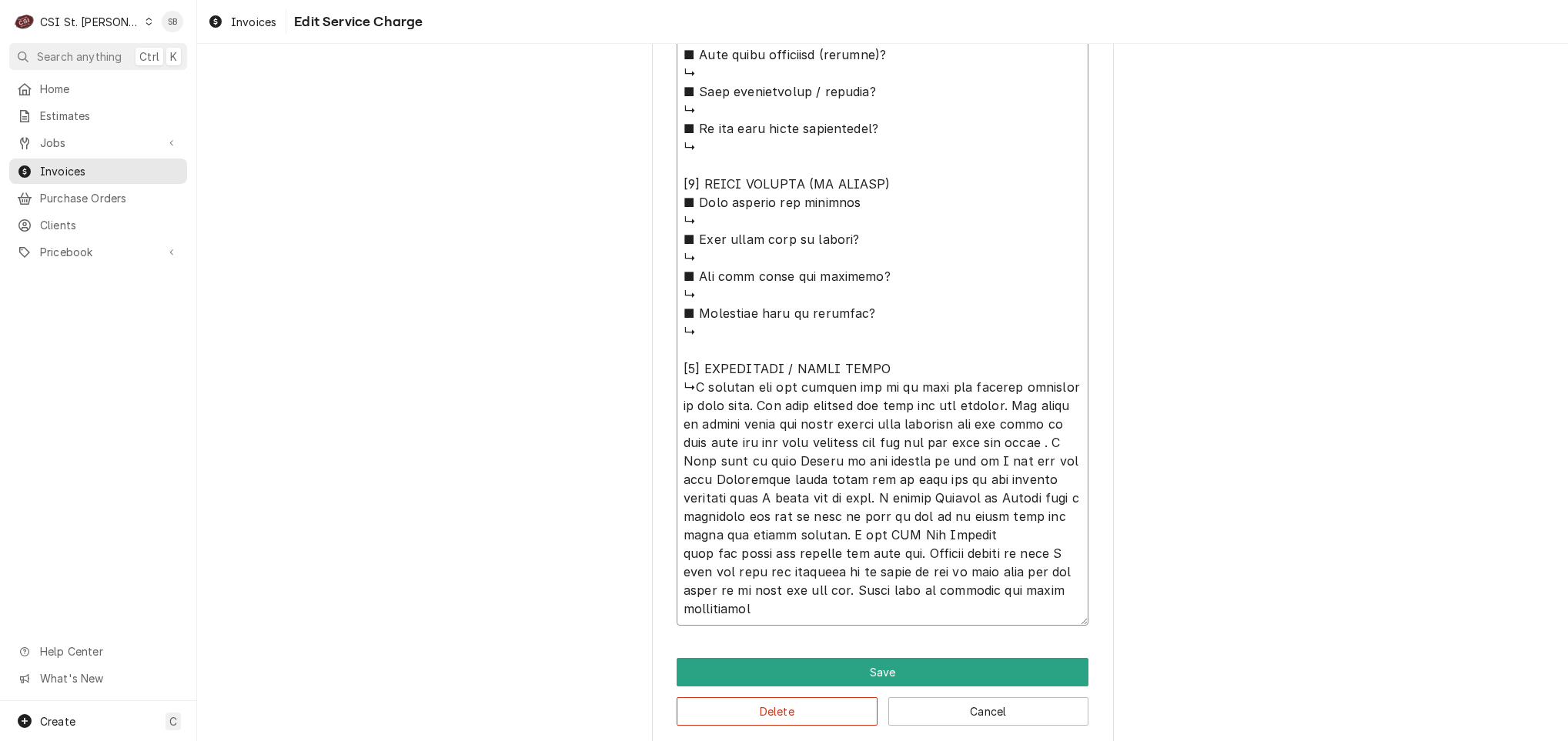
type textarea "⚠️ 𝗙𝗢𝗥𝗠 𝗜𝗡𝗦𝗧𝗥𝗨𝗖𝗧𝗜𝗢𝗡𝗦 ⚠️ ✪ 𝗖𝗼𝗺𝗽𝗹𝗲𝘁𝗲 𝗮𝗹𝗹 𝗿𝗲𝗹𝗲𝘃𝗮𝗻𝘁 𝘀𝗲𝗰𝘁𝗶𝗼𝗻𝘀 ✪ 𝗣𝗿𝗼𝘃𝗶𝗱𝗲 𝗱𝗲𝘁𝗮𝗶𝗹𝗲𝗱 𝗮𝗻𝘀…"
type textarea "x"
type textarea "⚠️ 𝗙𝗢𝗥𝗠 𝗜𝗡𝗦𝗧𝗥𝗨𝗖𝗧𝗜𝗢𝗡𝗦 ⚠️ ✪ 𝗖𝗼𝗺𝗽𝗹𝗲𝘁𝗲 𝗮𝗹𝗹 𝗿𝗲𝗹𝗲𝘃𝗮𝗻𝘁 𝘀𝗲𝗰𝘁𝗶𝗼𝗻𝘀 ✪ 𝗣𝗿𝗼𝘃𝗶𝗱𝗲 𝗱𝗲𝘁𝗮𝗶𝗹𝗲𝗱 𝗮𝗻𝘀…"
click at [691, 388] on textarea "Service Summary ( optional )" at bounding box center [883, 0] width 412 height 1253
type textarea "x"
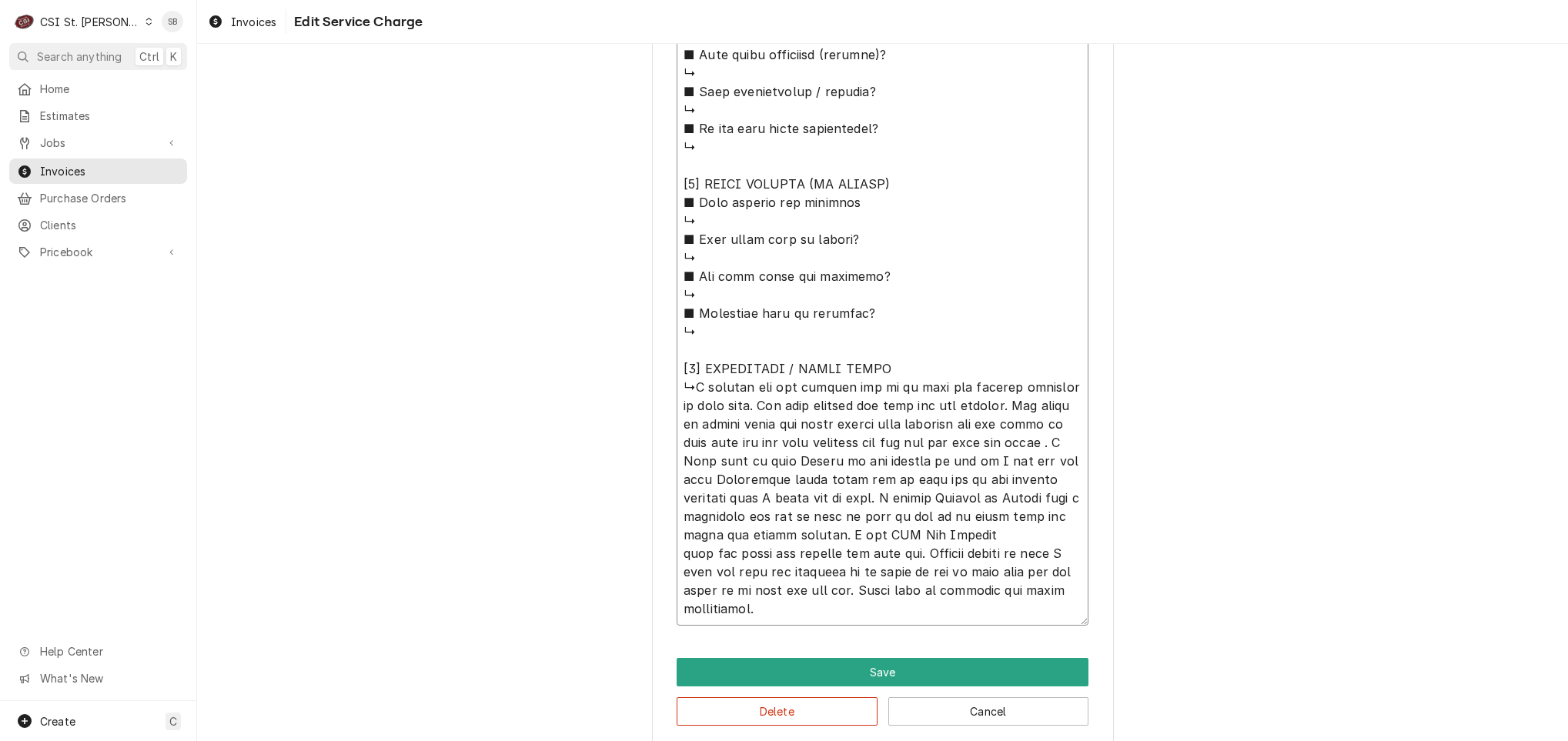
type textarea "⚠️ 𝗙𝗢𝗥𝗠 𝗜𝗡𝗦𝗧𝗥𝗨𝗖𝗧𝗜𝗢𝗡𝗦 ⚠️ ✪ 𝗖𝗼𝗺𝗽𝗹𝗲𝘁𝗲 𝗮𝗹𝗹 𝗿𝗲𝗹𝗲𝘃𝗮𝗻𝘁 𝘀𝗲𝗰𝘁𝗶𝗼𝗻𝘀 ✪ 𝗣𝗿𝗼𝘃𝗶𝗱𝗲 𝗱𝗲𝘁𝗮𝗶𝗹𝗲𝗱 𝗮𝗻𝘀…"
type textarea "x"
type textarea "⚠️ 𝗙𝗢𝗥𝗠 𝗜𝗡𝗦𝗧𝗥𝗨𝗖𝗧𝗜𝗢𝗡𝗦 ⚠️ ✪ 𝗖𝗼𝗺𝗽𝗹𝗲𝘁𝗲 𝗮𝗹𝗹 𝗿𝗲𝗹𝗲𝘃𝗮𝗻𝘁 𝘀𝗲𝗰𝘁𝗶𝗼𝗻𝘀 ✪ 𝗣𝗿𝗼𝘃𝗶𝗱𝗲 𝗱𝗲𝘁𝗮𝗶𝗹𝗲𝗱 𝗮𝗻𝘀…"
type textarea "x"
type textarea "⚠️ 𝗙𝗢𝗥𝗠 𝗜𝗡𝗦𝗧𝗥𝗨𝗖𝗧𝗜𝗢𝗡𝗦 ⚠️ ✪ 𝗖𝗼𝗺𝗽𝗹𝗲𝘁𝗲 𝗮𝗹𝗹 𝗿𝗲𝗹𝗲𝘃𝗮𝗻𝘁 𝘀𝗲𝗰𝘁𝗶𝗼𝗻𝘀 ✪ 𝗣𝗿𝗼𝘃𝗶𝗱𝗲 𝗱𝗲𝘁𝗮𝗶𝗹𝗲𝗱 𝗮𝗻𝘀…"
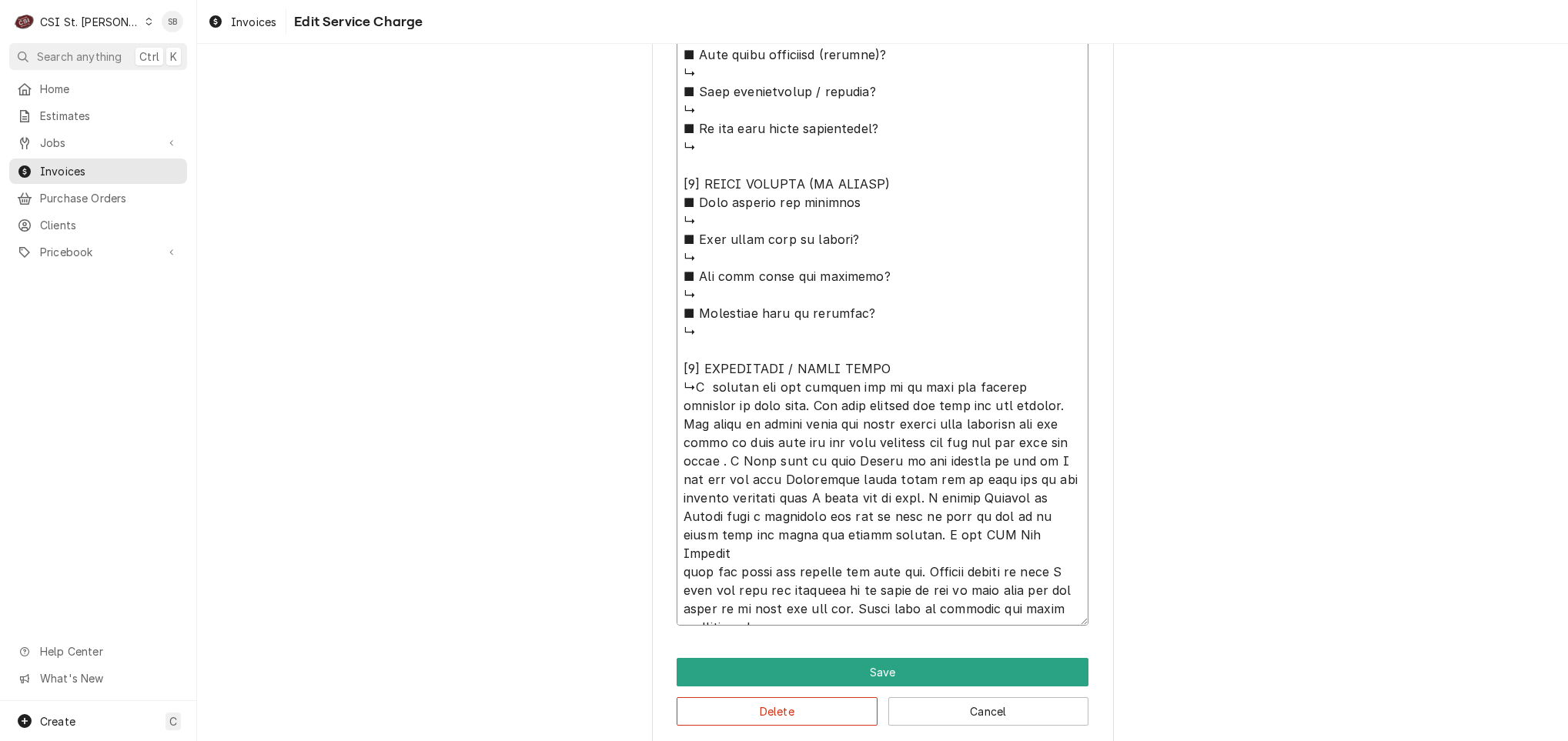
type textarea "x"
type textarea "⚠️ 𝗙𝗢𝗥𝗠 𝗜𝗡𝗦𝗧𝗥𝗨𝗖𝗧𝗜𝗢𝗡𝗦 ⚠️ ✪ 𝗖𝗼𝗺𝗽𝗹𝗲𝘁𝗲 𝗮𝗹𝗹 𝗿𝗲𝗹𝗲𝘃𝗮𝗻𝘁 𝘀𝗲𝗰𝘁𝗶𝗼𝗻𝘀 ✪ 𝗣𝗿𝗼𝘃𝗶𝗱𝗲 𝗱𝗲𝘁𝗮𝗶𝗹𝗲𝗱 𝗮𝗻𝘀…"
type textarea "x"
type textarea "⚠️ 𝗙𝗢𝗥𝗠 𝗜𝗡𝗦𝗧𝗥𝗨𝗖𝗧𝗜𝗢𝗡𝗦 ⚠️ ✪ 𝗖𝗼𝗺𝗽𝗹𝗲𝘁𝗲 𝗮𝗹𝗹 𝗿𝗲𝗹𝗲𝘃𝗮𝗻𝘁 𝘀𝗲𝗰𝘁𝗶𝗼𝗻𝘀 ✪ 𝗣𝗿𝗼𝘃𝗶𝗱𝗲 𝗱𝗲𝘁𝗮𝗶𝗹𝗲𝗱 𝗮𝗻𝘀…"
type textarea "x"
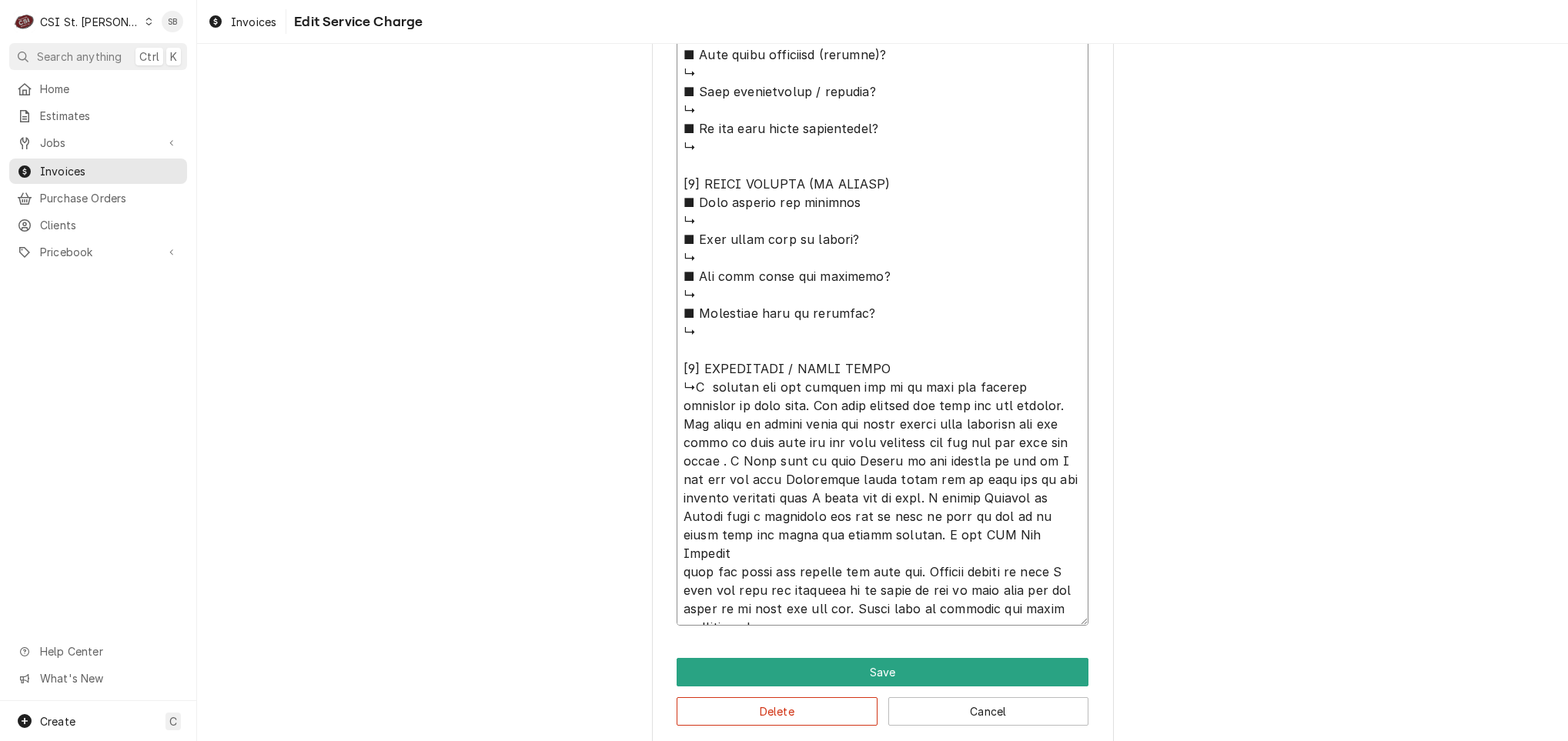
type textarea "⚠️ 𝗙𝗢𝗥𝗠 𝗜𝗡𝗦𝗧𝗥𝗨𝗖𝗧𝗜𝗢𝗡𝗦 ⚠️ ✪ 𝗖𝗼𝗺𝗽𝗹𝗲𝘁𝗲 𝗮𝗹𝗹 𝗿𝗲𝗹𝗲𝘃𝗮𝗻𝘁 𝘀𝗲𝗰𝘁𝗶𝗼𝗻𝘀 ✪ 𝗣𝗿𝗼𝘃𝗶𝗱𝗲 𝗱𝗲𝘁𝗮𝗶𝗹𝗲𝗱 𝗮𝗻𝘀…"
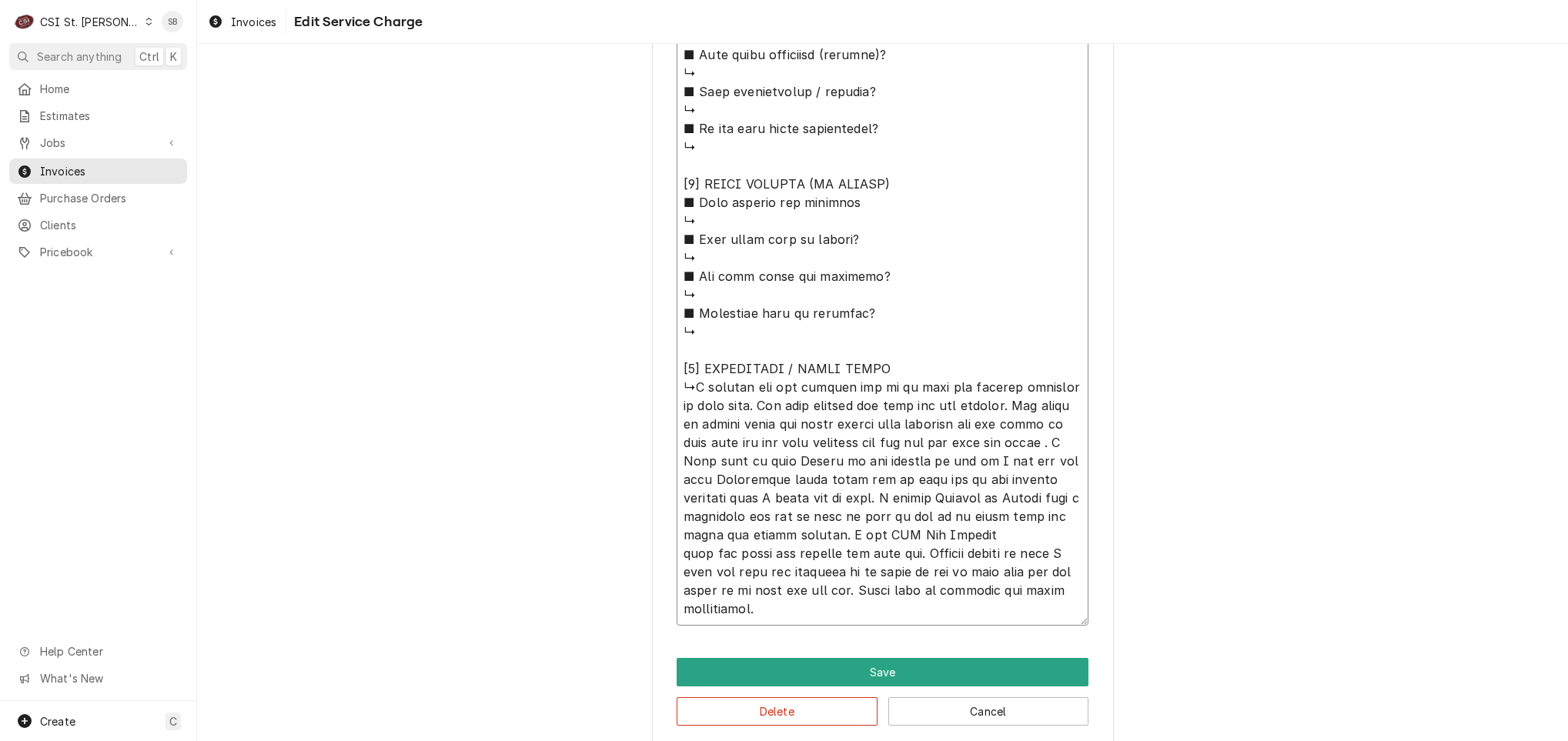
type textarea "x"
type textarea "⚠️ 𝗙𝗢𝗥𝗠 𝗜𝗡𝗦𝗧𝗥𝗨𝗖𝗧𝗜𝗢𝗡𝗦 ⚠️ ✪ 𝗖𝗼𝗺𝗽𝗹𝗲𝘁𝗲 𝗮𝗹𝗹 𝗿𝗲𝗹𝗲𝘃𝗮𝗻𝘁 𝘀𝗲𝗰𝘁𝗶𝗼𝗻𝘀 ✪ 𝗣𝗿𝗼𝘃𝗶𝗱𝗲 𝗱𝗲𝘁𝗮𝗶𝗹𝗲𝗱 𝗮𝗻𝘀…"
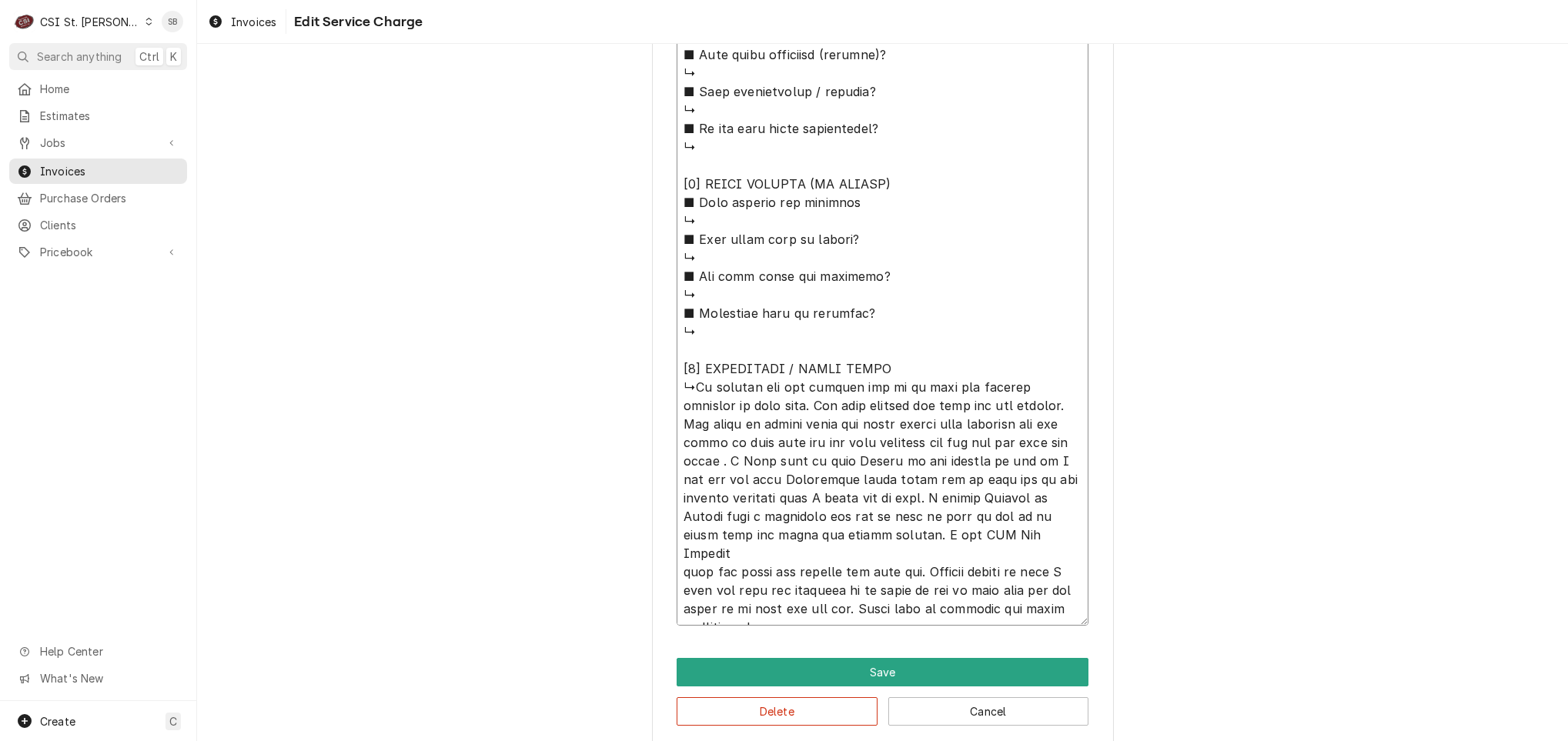
type textarea "x"
type textarea "⚠️ 𝗙𝗢𝗥𝗠 𝗜𝗡𝗦𝗧𝗥𝗨𝗖𝗧𝗜𝗢𝗡𝗦 ⚠️ ✪ 𝗖𝗼𝗺𝗽𝗹𝗲𝘁𝗲 𝗮𝗹𝗹 𝗿𝗲𝗹𝗲𝘃𝗮𝗻𝘁 𝘀𝗲𝗰𝘁𝗶𝗼𝗻𝘀 ✪ 𝗣𝗿𝗼𝘃𝗶𝗱𝗲 𝗱𝗲𝘁𝗮𝗶𝗹𝗲𝗱 𝗮𝗻𝘀…"
type textarea "x"
type textarea "⚠️ 𝗙𝗢𝗥𝗠 𝗜𝗡𝗦𝗧𝗥𝗨𝗖𝗧𝗜𝗢𝗡𝗦 ⚠️ ✪ 𝗖𝗼𝗺𝗽𝗹𝗲𝘁𝗲 𝗮𝗹𝗹 𝗿𝗲𝗹𝗲𝘃𝗮𝗻𝘁 𝘀𝗲𝗰𝘁𝗶𝗼𝗻𝘀 ✪ 𝗣𝗿𝗼𝘃𝗶𝗱𝗲 𝗱𝗲𝘁𝗮𝗶𝗹𝗲𝗱 𝗮𝗻𝘀…"
type textarea "x"
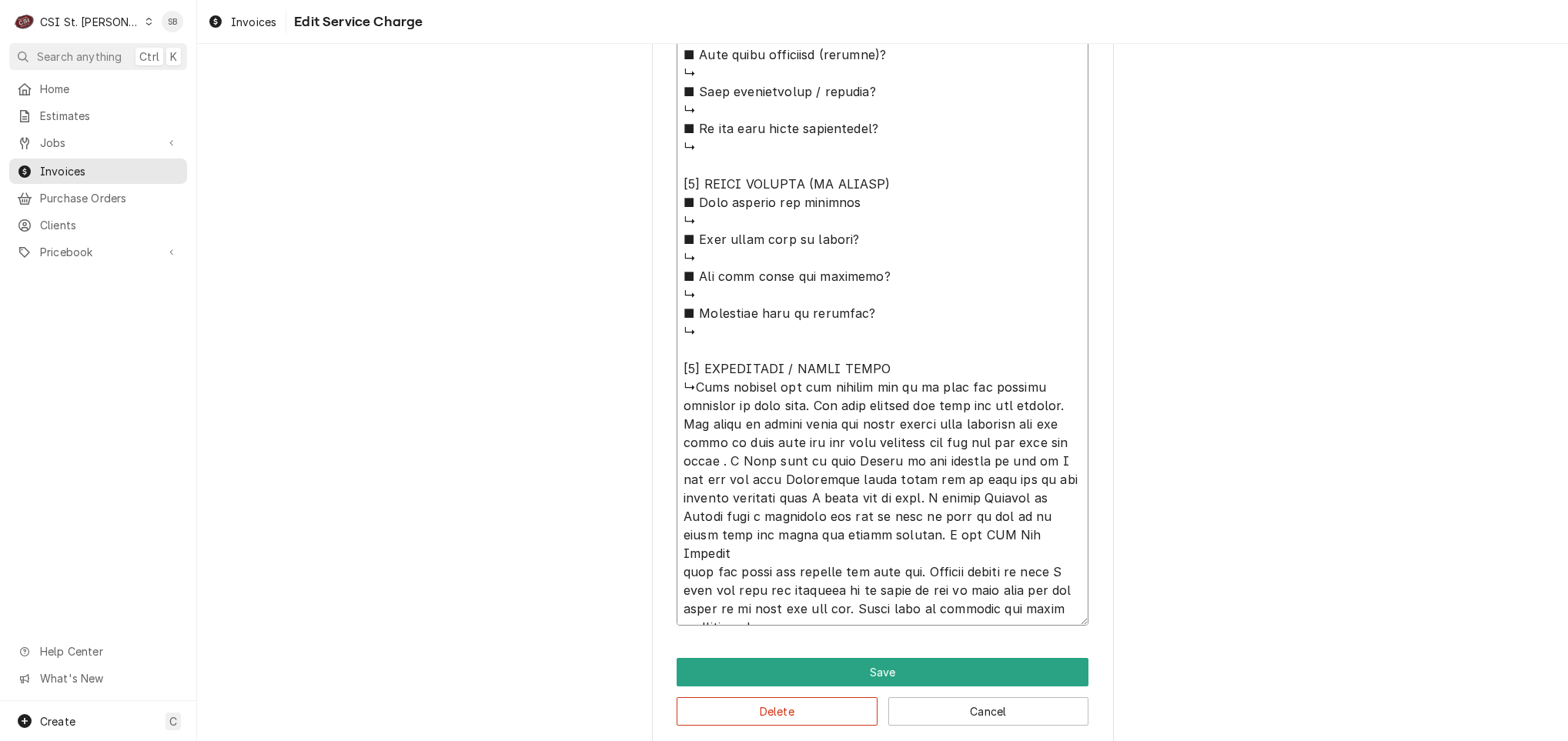
type textarea "⚠️ 𝗙𝗢𝗥𝗠 𝗜𝗡𝗦𝗧𝗥𝗨𝗖𝗧𝗜𝗢𝗡𝗦 ⚠️ ✪ 𝗖𝗼𝗺𝗽𝗹𝗲𝘁𝗲 𝗮𝗹𝗹 𝗿𝗲𝗹𝗲𝘃𝗮𝗻𝘁 𝘀𝗲𝗰𝘁𝗶𝗼𝗻𝘀 ✪ 𝗣𝗿𝗼𝘃𝗶𝗱𝗲 𝗱𝗲𝘁𝗮𝗶𝗹𝗲𝗱 𝗮𝗻𝘀…"
type textarea "x"
type textarea "⚠️ 𝗙𝗢𝗥𝗠 𝗜𝗡𝗦𝗧𝗥𝗨𝗖𝗧𝗜𝗢𝗡𝗦 ⚠️ ✪ 𝗖𝗼𝗺𝗽𝗹𝗲𝘁𝗲 𝗮𝗹𝗹 𝗿𝗲𝗹𝗲𝘃𝗮𝗻𝘁 𝘀𝗲𝗰𝘁𝗶𝗼𝗻𝘀 ✪ 𝗣𝗿𝗼𝘃𝗶𝗱𝗲 𝗱𝗲𝘁𝗮𝗶𝗹𝗲𝗱 𝗮𝗻𝘀…"
type textarea "x"
type textarea "⚠️ 𝗙𝗢𝗥𝗠 𝗜𝗡𝗦𝗧𝗥𝗨𝗖𝗧𝗜𝗢𝗡𝗦 ⚠️ ✪ 𝗖𝗼𝗺𝗽𝗹𝗲𝘁𝗲 𝗮𝗹𝗹 𝗿𝗲𝗹𝗲𝘃𝗮𝗻𝘁 𝘀𝗲𝗰𝘁𝗶𝗼𝗻𝘀 ✪ 𝗣𝗿𝗼𝘃𝗶𝗱𝗲 𝗱𝗲𝘁𝗮𝗶𝗹𝗲𝗱 𝗮𝗻𝘀…"
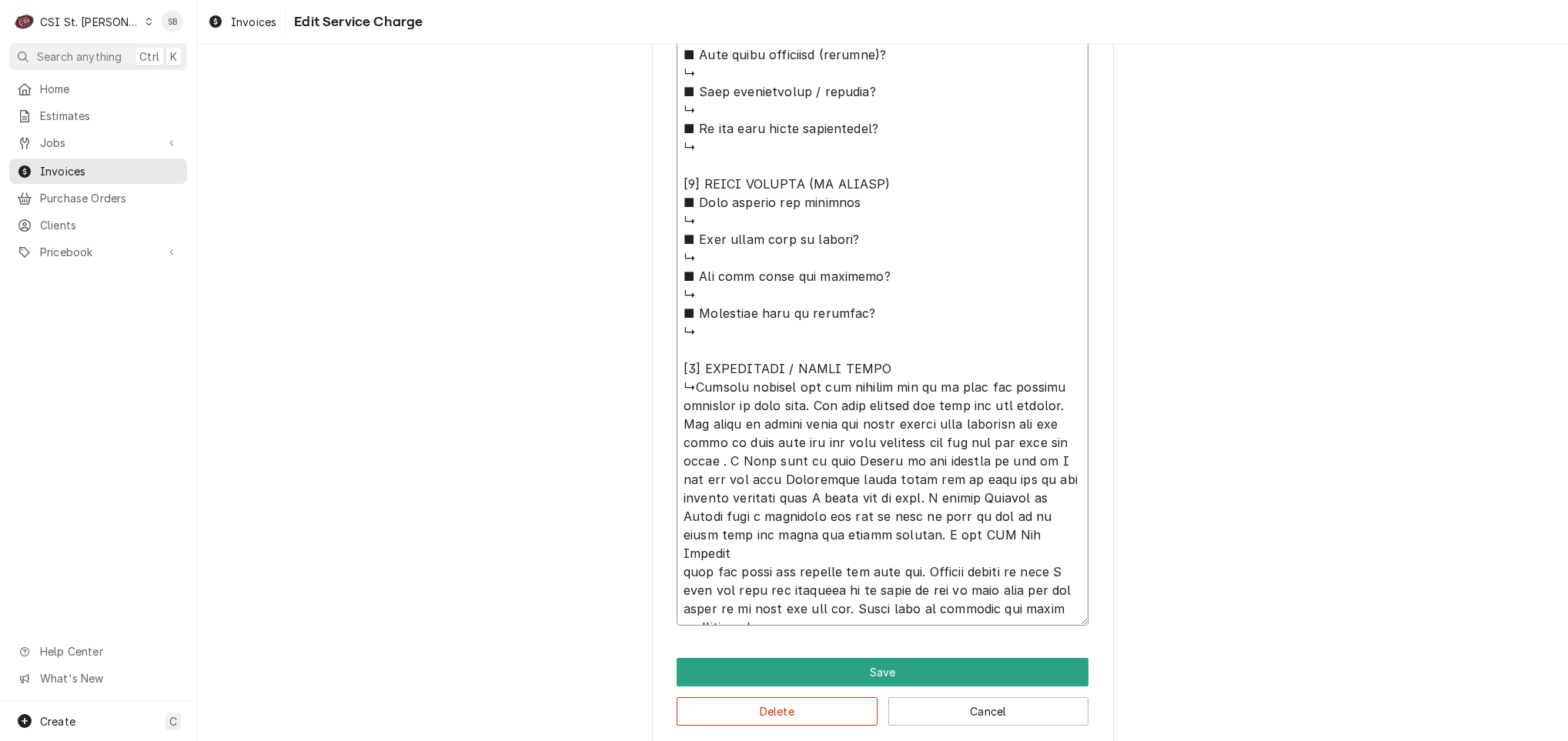
type textarea "x"
type textarea "⚠️ 𝗙𝗢𝗥𝗠 𝗜𝗡𝗦𝗧𝗥𝗨𝗖𝗧𝗜𝗢𝗡𝗦 ⚠️ ✪ 𝗖𝗼𝗺𝗽𝗹𝗲𝘁𝗲 𝗮𝗹𝗹 𝗿𝗲𝗹𝗲𝘃𝗮𝗻𝘁 𝘀𝗲𝗰𝘁𝗶𝗼𝗻𝘀 ✪ 𝗣𝗿𝗼𝘃𝗶𝗱𝗲 𝗱𝗲𝘁𝗮𝗶𝗹𝗲𝗱 𝗮𝗻𝘀…"
type textarea "x"
type textarea "⚠️ 𝗙𝗢𝗥𝗠 𝗜𝗡𝗦𝗧𝗥𝗨𝗖𝗧𝗜𝗢𝗡𝗦 ⚠️ ✪ 𝗖𝗼𝗺𝗽𝗹𝗲𝘁𝗲 𝗮𝗹𝗹 𝗿𝗲𝗹𝗲𝘃𝗮𝗻𝘁 𝘀𝗲𝗰𝘁𝗶𝗼𝗻𝘀 ✪ 𝗣𝗿𝗼𝘃𝗶𝗱𝗲 𝗱𝗲𝘁𝗮𝗶𝗹𝗲𝗱 𝗮𝗻𝘀…"
type textarea "x"
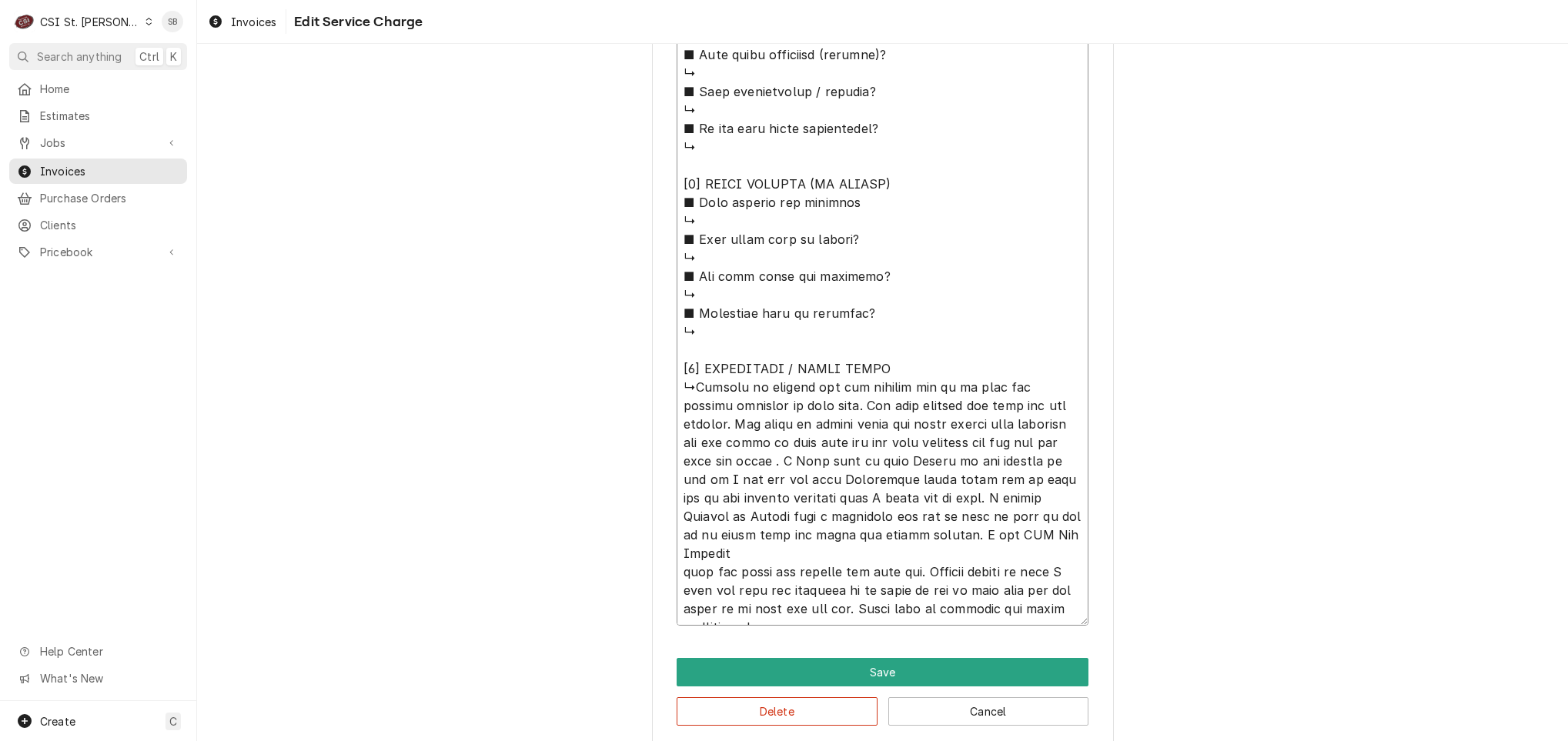
type textarea "⚠️ 𝗙𝗢𝗥𝗠 𝗜𝗡𝗦𝗧𝗥𝗨𝗖𝗧𝗜𝗢𝗡𝗦 ⚠️ ✪ 𝗖𝗼𝗺𝗽𝗹𝗲𝘁𝗲 𝗮𝗹𝗹 𝗿𝗲𝗹𝗲𝘃𝗮𝗻𝘁 𝘀𝗲𝗰𝘁𝗶𝗼𝗻𝘀 ✪ 𝗣𝗿𝗼𝘃𝗶𝗱𝗲 𝗱𝗲𝘁𝗮𝗶𝗹𝗲𝗱 𝗮𝗻𝘀…"
type textarea "x"
type textarea "⚠️ 𝗙𝗢𝗥𝗠 𝗜𝗡𝗦𝗧𝗥𝗨𝗖𝗧𝗜𝗢𝗡𝗦 ⚠️ ✪ 𝗖𝗼𝗺𝗽𝗹𝗲𝘁𝗲 𝗮𝗹𝗹 𝗿𝗲𝗹𝗲𝘃𝗮𝗻𝘁 𝘀𝗲𝗰𝘁𝗶𝗼𝗻𝘀 ✪ 𝗣𝗿𝗼𝘃𝗶𝗱𝗲 𝗱𝗲𝘁𝗮𝗶𝗹𝗲𝗱 𝗮𝗻𝘀…"
type textarea "x"
type textarea "⚠️ 𝗙𝗢𝗥𝗠 𝗜𝗡𝗦𝗧𝗥𝗨𝗖𝗧𝗜𝗢𝗡𝗦 ⚠️ ✪ 𝗖𝗼𝗺𝗽𝗹𝗲𝘁𝗲 𝗮𝗹𝗹 𝗿𝗲𝗹𝗲𝘃𝗮𝗻𝘁 𝘀𝗲𝗰𝘁𝗶𝗼𝗻𝘀 ✪ 𝗣𝗿𝗼𝘃𝗶𝗱𝗲 𝗱𝗲𝘁𝗮𝗶𝗹𝗲𝗱 𝗮𝗻𝘀…"
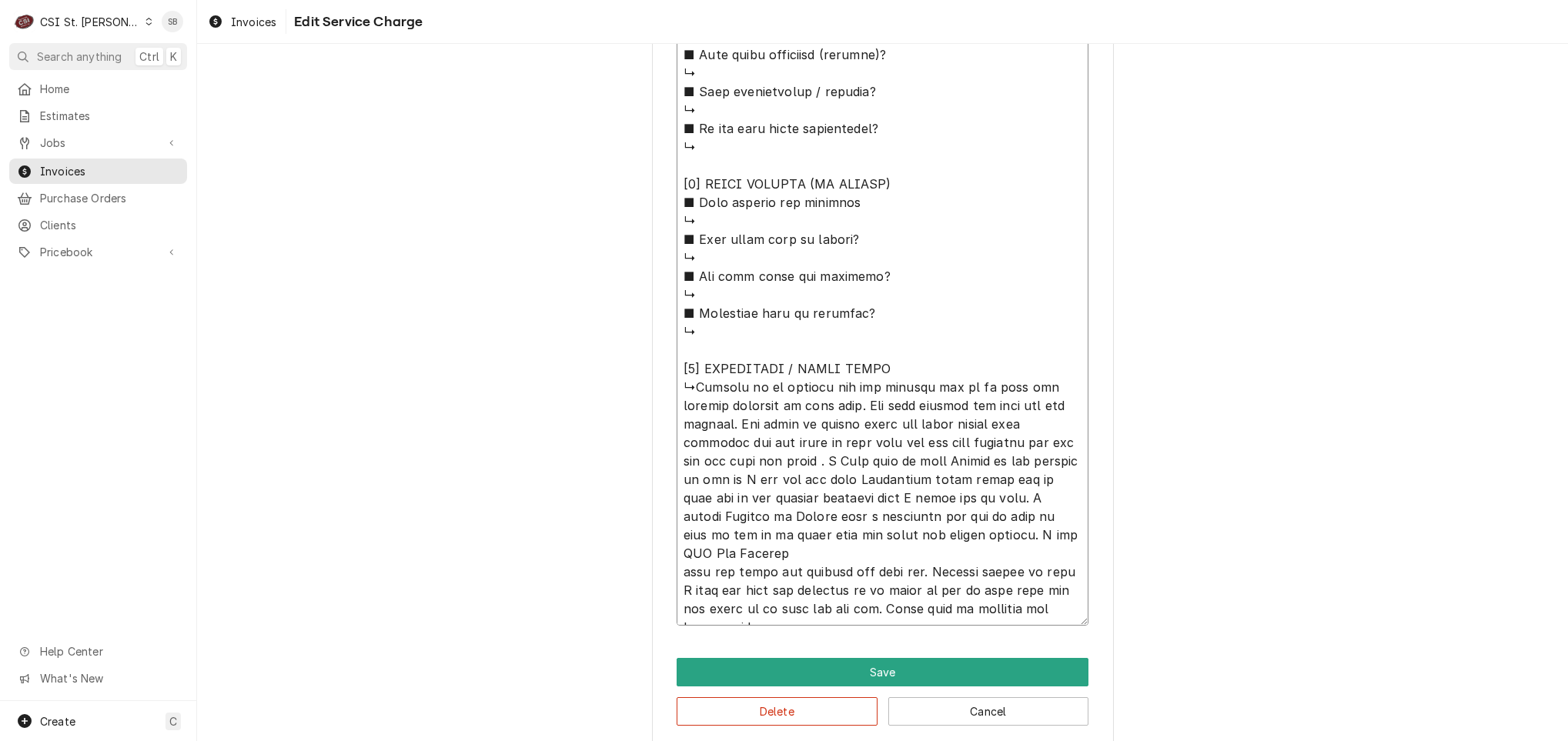
type textarea "x"
type textarea "⚠️ 𝗙𝗢𝗥𝗠 𝗜𝗡𝗦𝗧𝗥𝗨𝗖𝗧𝗜𝗢𝗡𝗦 ⚠️ ✪ 𝗖𝗼𝗺𝗽𝗹𝗲𝘁𝗲 𝗮𝗹𝗹 𝗿𝗲𝗹𝗲𝘃𝗮𝗻𝘁 𝘀𝗲𝗰𝘁𝗶𝗼𝗻𝘀 ✪ 𝗣𝗿𝗼𝘃𝗶𝗱𝗲 𝗱𝗲𝘁𝗮𝗶𝗹𝗲𝗱 𝗮𝗻𝘀…"
type textarea "x"
type textarea "⚠️ 𝗙𝗢𝗥𝗠 𝗜𝗡𝗦𝗧𝗥𝗨𝗖𝗧𝗜𝗢𝗡𝗦 ⚠️ ✪ 𝗖𝗼𝗺𝗽𝗹𝗲𝘁𝗲 𝗮𝗹𝗹 𝗿𝗲𝗹𝗲𝘃𝗮𝗻𝘁 𝘀𝗲𝗰𝘁𝗶𝗼𝗻𝘀 ✪ 𝗣𝗿𝗼𝘃𝗶𝗱𝗲 𝗱𝗲𝘁𝗮𝗶𝗹𝗲𝗱 𝗮𝗻𝘀…"
type textarea "x"
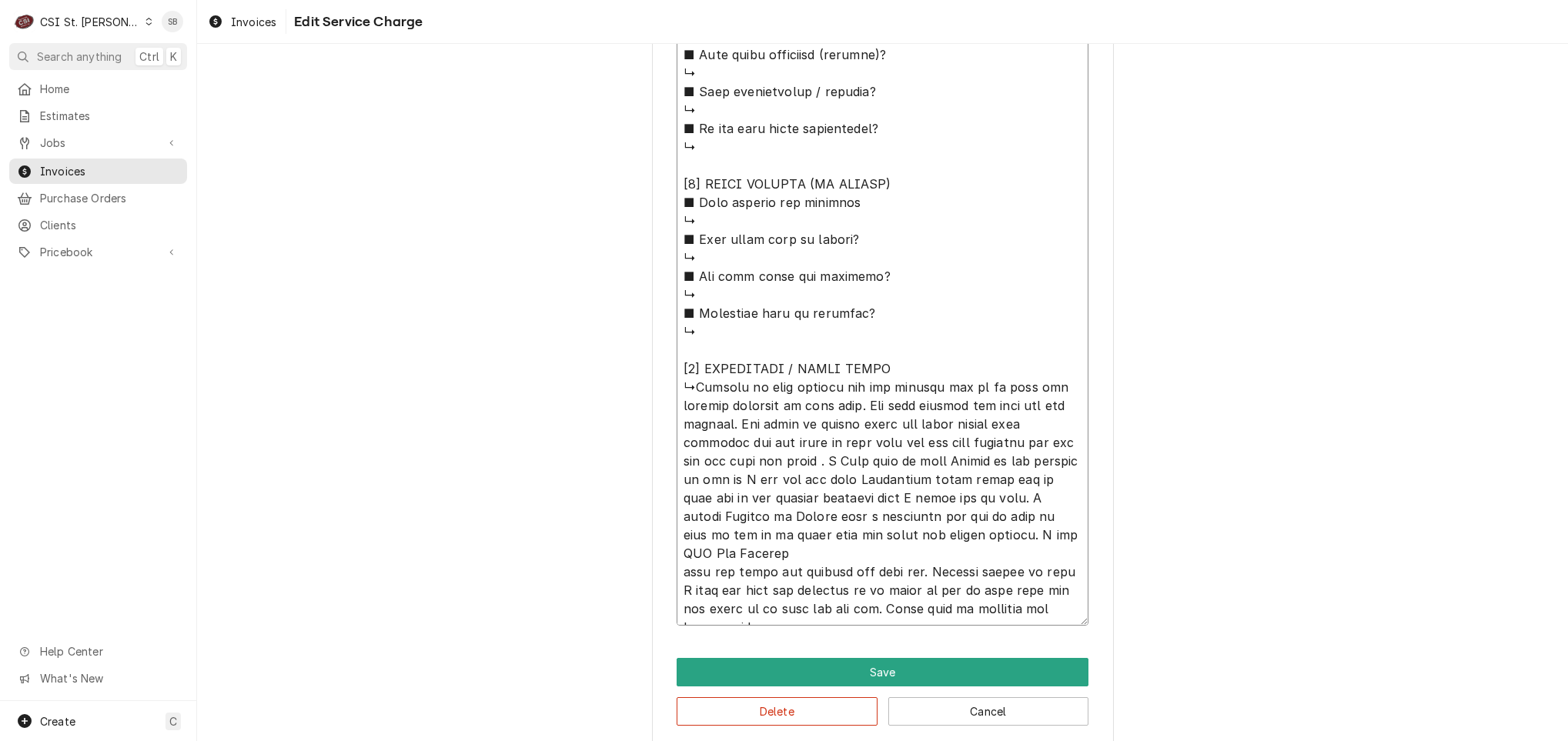
type textarea "⚠️ 𝗙𝗢𝗥𝗠 𝗜𝗡𝗦𝗧𝗥𝗨𝗖𝗧𝗜𝗢𝗡𝗦 ⚠️ ✪ 𝗖𝗼𝗺𝗽𝗹𝗲𝘁𝗲 𝗮𝗹𝗹 𝗿𝗲𝗹𝗲𝘃𝗮𝗻𝘁 𝘀𝗲𝗰𝘁𝗶𝗼𝗻𝘀 ✪ 𝗣𝗿𝗼𝘃𝗶𝗱𝗲 𝗱𝗲𝘁𝗮𝗶𝗹𝗲𝗱 𝗮𝗻𝘀…"
type textarea "x"
type textarea "⚠️ 𝗙𝗢𝗥𝗠 𝗜𝗡𝗦𝗧𝗥𝗨𝗖𝗧𝗜𝗢𝗡𝗦 ⚠️ ✪ 𝗖𝗼𝗺𝗽𝗹𝗲𝘁𝗲 𝗮𝗹𝗹 𝗿𝗲𝗹𝗲𝘃𝗮𝗻𝘁 𝘀𝗲𝗰𝘁𝗶𝗼𝗻𝘀 ✪ 𝗣𝗿𝗼𝘃𝗶𝗱𝗲 𝗱𝗲𝘁𝗮𝗶𝗹𝗲𝗱 𝗮𝗻𝘀…"
type textarea "x"
type textarea "⚠️ 𝗙𝗢𝗥𝗠 𝗜𝗡𝗦𝗧𝗥𝗨𝗖𝗧𝗜𝗢𝗡𝗦 ⚠️ ✪ 𝗖𝗼𝗺𝗽𝗹𝗲𝘁𝗲 𝗮𝗹𝗹 𝗿𝗲𝗹𝗲𝘃𝗮𝗻𝘁 𝘀𝗲𝗰𝘁𝗶𝗼𝗻𝘀 ✪ 𝗣𝗿𝗼𝘃𝗶𝗱𝗲 𝗱𝗲𝘁𝗮𝗶𝗹𝗲𝗱 𝗮𝗻𝘀…"
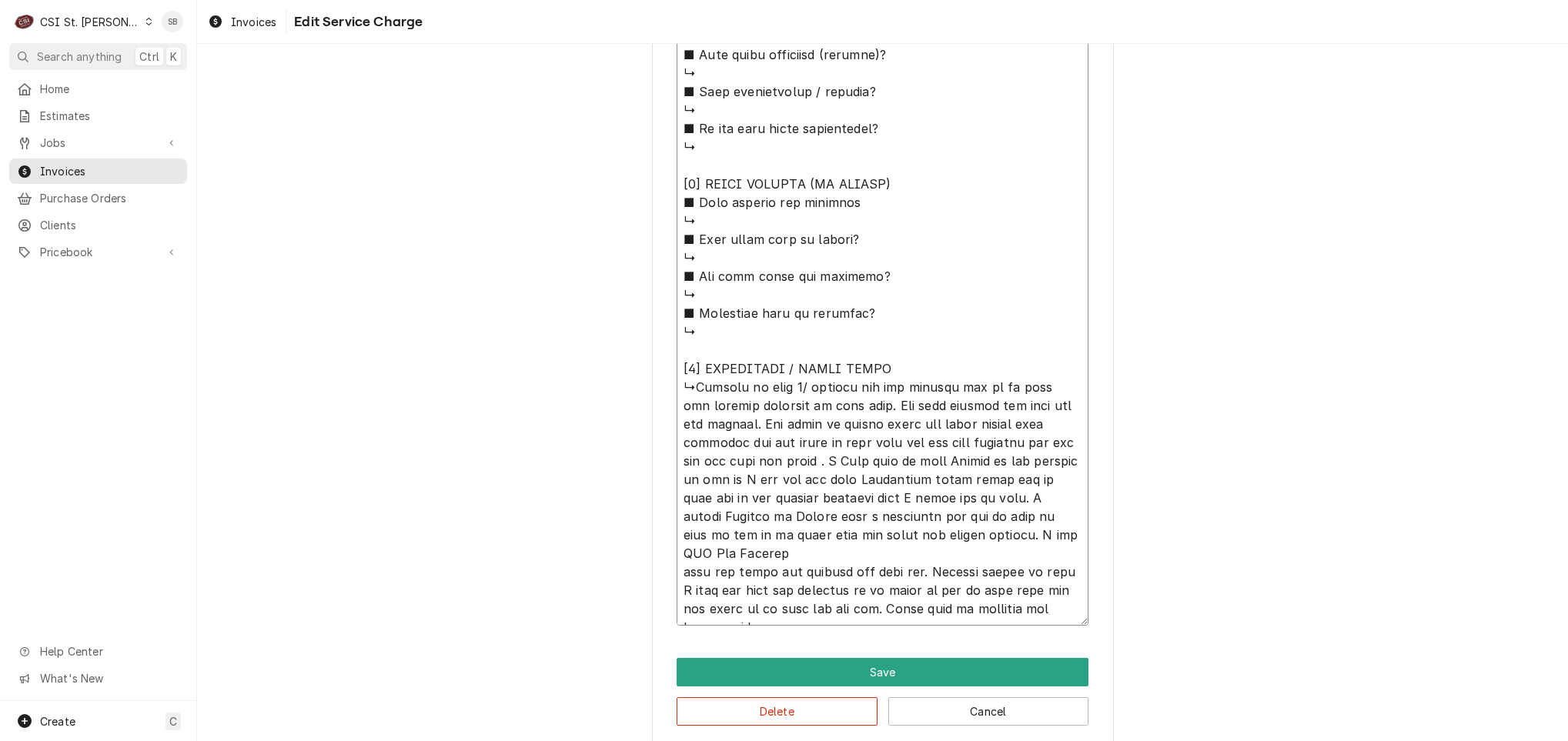
type textarea "x"
type textarea "⚠️ 𝗙𝗢𝗥𝗠 𝗜𝗡𝗦𝗧𝗥𝗨𝗖𝗧𝗜𝗢𝗡𝗦 ⚠️ ✪ 𝗖𝗼𝗺𝗽𝗹𝗲𝘁𝗲 𝗮𝗹𝗹 𝗿𝗲𝗹𝗲𝘃𝗮𝗻𝘁 𝘀𝗲𝗰𝘁𝗶𝗼𝗻𝘀 ✪ 𝗣𝗿𝗼𝘃𝗶𝗱𝗲 𝗱𝗲𝘁𝗮𝗶𝗹𝗲𝗱 𝗮𝗻𝘀…"
type textarea "x"
type textarea "⚠️ 𝗙𝗢𝗥𝗠 𝗜𝗡𝗦𝗧𝗥𝗨𝗖𝗧𝗜𝗢𝗡𝗦 ⚠️ ✪ 𝗖𝗼𝗺𝗽𝗹𝗲𝘁𝗲 𝗮𝗹𝗹 𝗿𝗲𝗹𝗲𝘃𝗮𝗻𝘁 𝘀𝗲𝗰𝘁𝗶𝗼𝗻𝘀 ✪ 𝗣𝗿𝗼𝘃𝗶𝗱𝗲 𝗱𝗲𝘁𝗮𝗶𝗹𝗲𝗱 𝗮𝗻𝘀…"
type textarea "x"
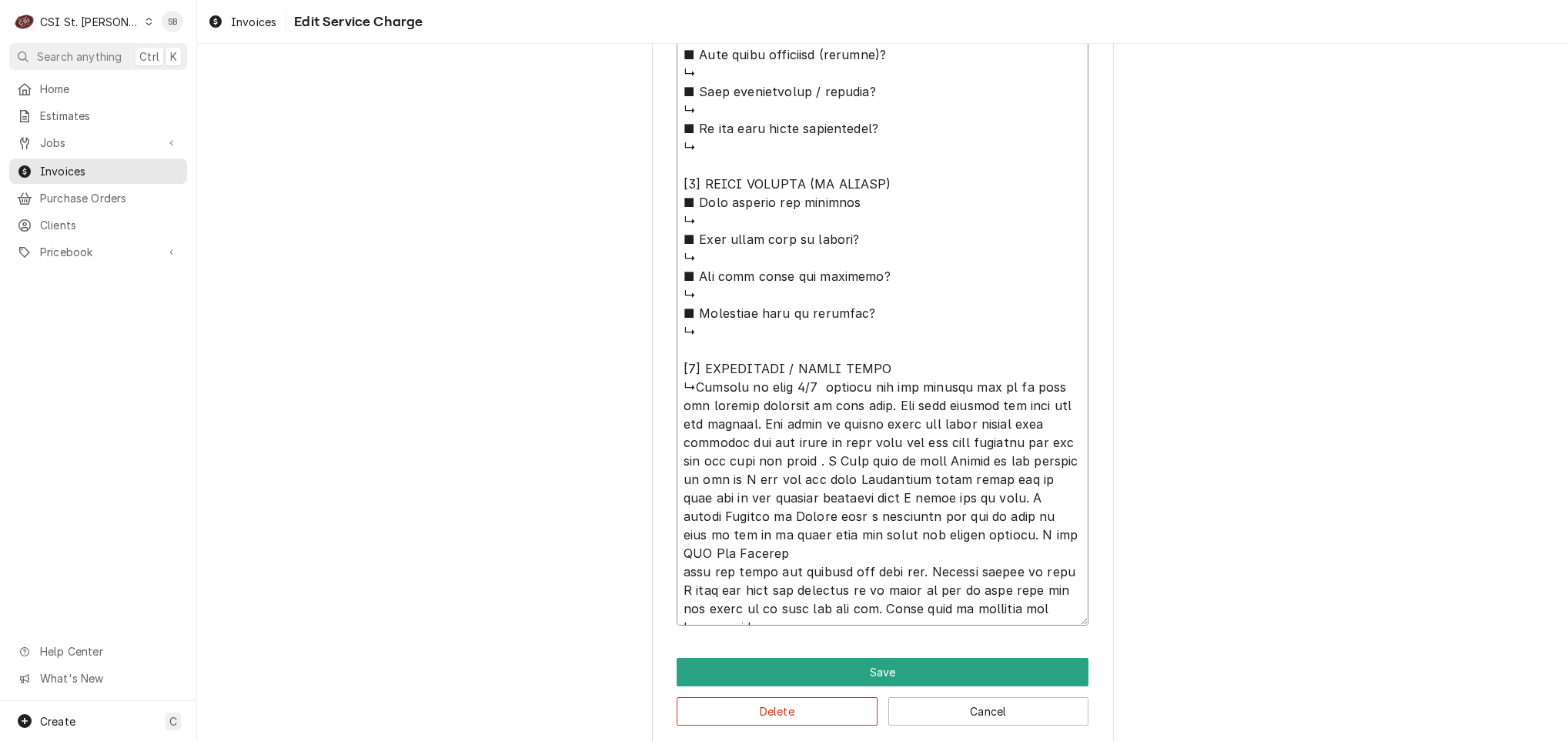
type textarea "⚠️ 𝗙𝗢𝗥𝗠 𝗜𝗡𝗦𝗧𝗥𝗨𝗖𝗧𝗜𝗢𝗡𝗦 ⚠️ ✪ 𝗖𝗼𝗺𝗽𝗹𝗲𝘁𝗲 𝗮𝗹𝗹 𝗿𝗲𝗹𝗲𝘃𝗮𝗻𝘁 𝘀𝗲𝗰𝘁𝗶𝗼𝗻𝘀 ✪ 𝗣𝗿𝗼𝘃𝗶𝗱𝗲 𝗱𝗲𝘁𝗮𝗶𝗹𝗲𝗱 𝗮𝗻𝘀…"
type textarea "x"
type textarea "⚠️ 𝗙𝗢𝗥𝗠 𝗜𝗡𝗦𝗧𝗥𝗨𝗖𝗧𝗜𝗢𝗡𝗦 ⚠️ ✪ 𝗖𝗼𝗺𝗽𝗹𝗲𝘁𝗲 𝗮𝗹𝗹 𝗿𝗲𝗹𝗲𝘃𝗮𝗻𝘁 𝘀𝗲𝗰𝘁𝗶𝗼𝗻𝘀 ✪ 𝗣𝗿𝗼𝘃𝗶𝗱𝗲 𝗱𝗲𝘁𝗮𝗶𝗹𝗲𝗱 𝗮𝗻𝘀…"
type textarea "x"
type textarea "⚠️ 𝗙𝗢𝗥𝗠 𝗜𝗡𝗦𝗧𝗥𝗨𝗖𝗧𝗜𝗢𝗡𝗦 ⚠️ ✪ 𝗖𝗼𝗺𝗽𝗹𝗲𝘁𝗲 𝗮𝗹𝗹 𝗿𝗲𝗹𝗲𝘃𝗮𝗻𝘁 𝘀𝗲𝗰𝘁𝗶𝗼𝗻𝘀 ✪ 𝗣𝗿𝗼𝘃𝗶𝗱𝗲 𝗱𝗲𝘁𝗮𝗶𝗹𝗲𝗱 𝗮𝗻𝘀…"
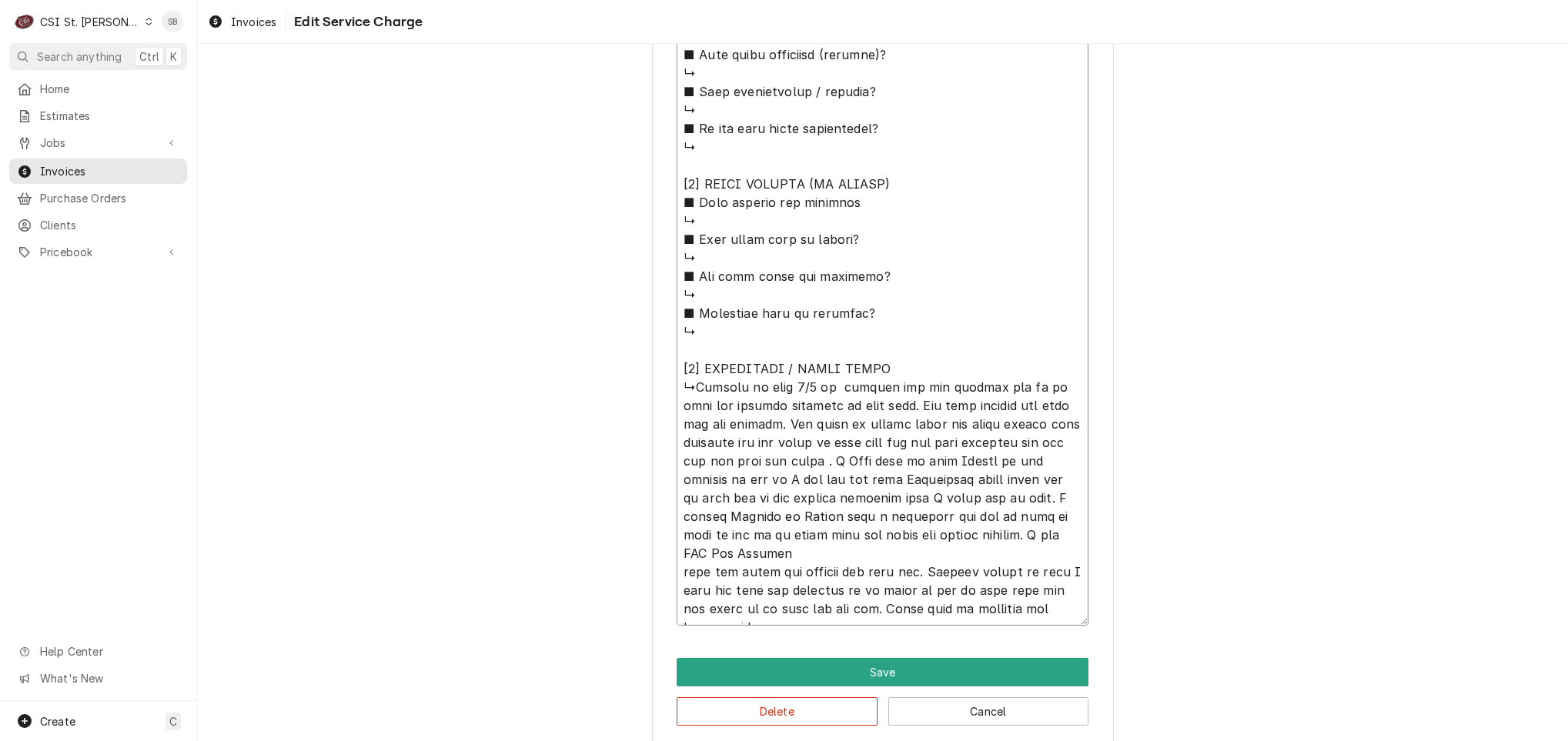
type textarea "x"
type textarea "⚠️ 𝗙𝗢𝗥𝗠 𝗜𝗡𝗦𝗧𝗥𝗨𝗖𝗧𝗜𝗢𝗡𝗦 ⚠️ ✪ 𝗖𝗼𝗺𝗽𝗹𝗲𝘁𝗲 𝗮𝗹𝗹 𝗿𝗲𝗹𝗲𝘃𝗮𝗻𝘁 𝘀𝗲𝗰𝘁𝗶𝗼𝗻𝘀 ✪ 𝗣𝗿𝗼𝘃𝗶𝗱𝗲 𝗱𝗲𝘁𝗮𝗶𝗹𝗲𝗱 𝗮𝗻𝘀…"
type textarea "x"
type textarea "⚠️ 𝗙𝗢𝗥𝗠 𝗜𝗡𝗦𝗧𝗥𝗨𝗖𝗧𝗜𝗢𝗡𝗦 ⚠️ ✪ 𝗖𝗼𝗺𝗽𝗹𝗲𝘁𝗲 𝗮𝗹𝗹 𝗿𝗲𝗹𝗲𝘃𝗮𝗻𝘁 𝘀𝗲𝗰𝘁𝗶𝗼𝗻𝘀 ✪ 𝗣𝗿𝗼𝘃𝗶𝗱𝗲 𝗱𝗲𝘁𝗮𝗶𝗹𝗲𝗱 𝗮𝗻𝘀…"
type textarea "x"
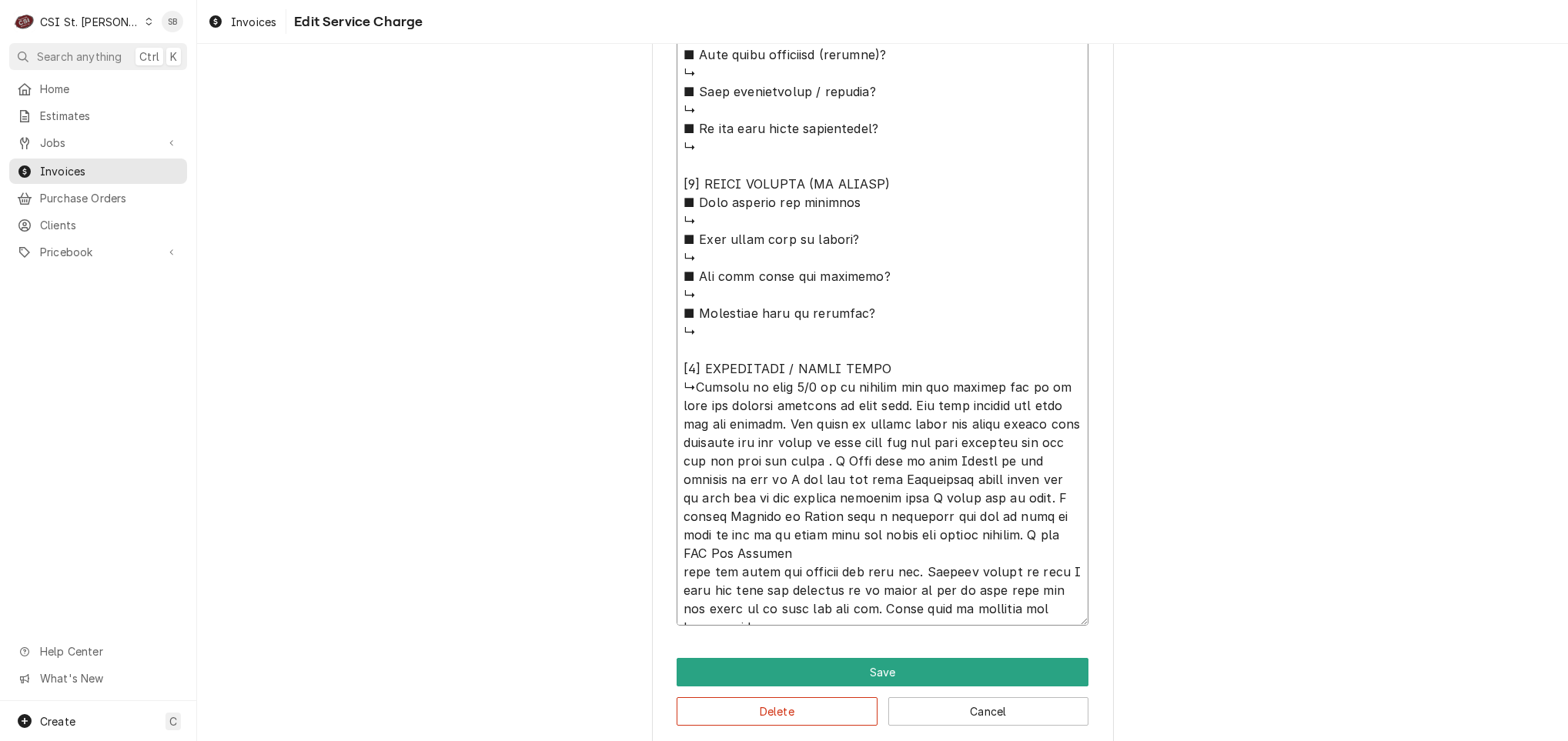
type textarea "⚠️ 𝗙𝗢𝗥𝗠 𝗜𝗡𝗦𝗧𝗥𝗨𝗖𝗧𝗜𝗢𝗡𝗦 ⚠️ ✪ 𝗖𝗼𝗺𝗽𝗹𝗲𝘁𝗲 𝗮𝗹𝗹 𝗿𝗲𝗹𝗲𝘃𝗮𝗻𝘁 𝘀𝗲𝗰𝘁𝗶𝗼𝗻𝘀 ✪ 𝗣𝗿𝗼𝘃𝗶𝗱𝗲 𝗱𝗲𝘁𝗮𝗶𝗹𝗲𝗱 𝗮𝗻𝘀…"
type textarea "x"
type textarea "⚠️ 𝗙𝗢𝗥𝗠 𝗜𝗡𝗦𝗧𝗥𝗨𝗖𝗧𝗜𝗢𝗡𝗦 ⚠️ ✪ 𝗖𝗼𝗺𝗽𝗹𝗲𝘁𝗲 𝗮𝗹𝗹 𝗿𝗲𝗹𝗲𝘃𝗮𝗻𝘁 𝘀𝗲𝗰𝘁𝗶𝗼𝗻𝘀 ✪ 𝗣𝗿𝗼𝘃𝗶𝗱𝗲 𝗱𝗲𝘁𝗮𝗶𝗹𝗲𝗱 𝗮𝗻𝘀…"
type textarea "x"
type textarea "⚠️ 𝗙𝗢𝗥𝗠 𝗜𝗡𝗦𝗧𝗥𝗨𝗖𝗧𝗜𝗢𝗡𝗦 ⚠️ ✪ 𝗖𝗼𝗺𝗽𝗹𝗲𝘁𝗲 𝗮𝗹𝗹 𝗿𝗲𝗹𝗲𝘃𝗮𝗻𝘁 𝘀𝗲𝗰𝘁𝗶𝗼𝗻𝘀 ✪ 𝗣𝗿𝗼𝘃𝗶𝗱𝗲 𝗱𝗲𝘁𝗮𝗶𝗹𝗲𝗱 𝗮𝗻𝘀…"
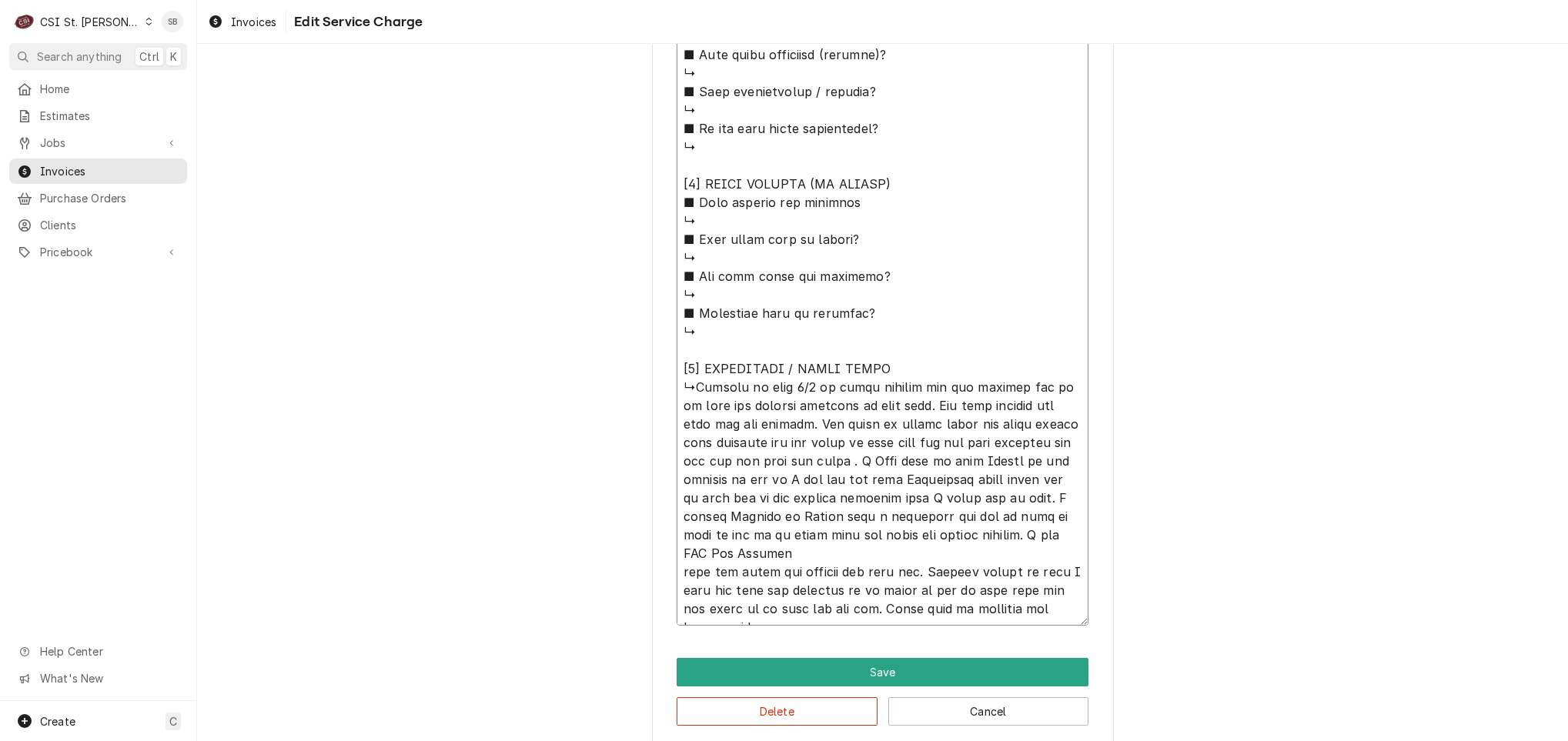
type textarea "x"
type textarea "⚠️ 𝗙𝗢𝗥𝗠 𝗜𝗡𝗦𝗧𝗥𝗨𝗖𝗧𝗜𝗢𝗡𝗦 ⚠️ ✪ 𝗖𝗼𝗺𝗽𝗹𝗲𝘁𝗲 𝗮𝗹𝗹 𝗿𝗲𝗹𝗲𝘃𝗮𝗻𝘁 𝘀𝗲𝗰𝘁𝗶𝗼𝗻𝘀 ✪ 𝗣𝗿𝗼𝘃𝗶𝗱𝗲 𝗱𝗲𝘁𝗮𝗶𝗹𝗲𝗱 𝗮𝗻𝘀…"
type textarea "x"
type textarea "⚠️ 𝗙𝗢𝗥𝗠 𝗜𝗡𝗦𝗧𝗥𝗨𝗖𝗧𝗜𝗢𝗡𝗦 ⚠️ ✪ 𝗖𝗼𝗺𝗽𝗹𝗲𝘁𝗲 𝗮𝗹𝗹 𝗿𝗲𝗹𝗲𝘃𝗮𝗻𝘁 𝘀𝗲𝗰𝘁𝗶𝗼𝗻𝘀 ✪ 𝗣𝗿𝗼𝘃𝗶𝗱𝗲 𝗱𝗲𝘁𝗮𝗶𝗹𝗲𝗱 𝗮𝗻𝘀…"
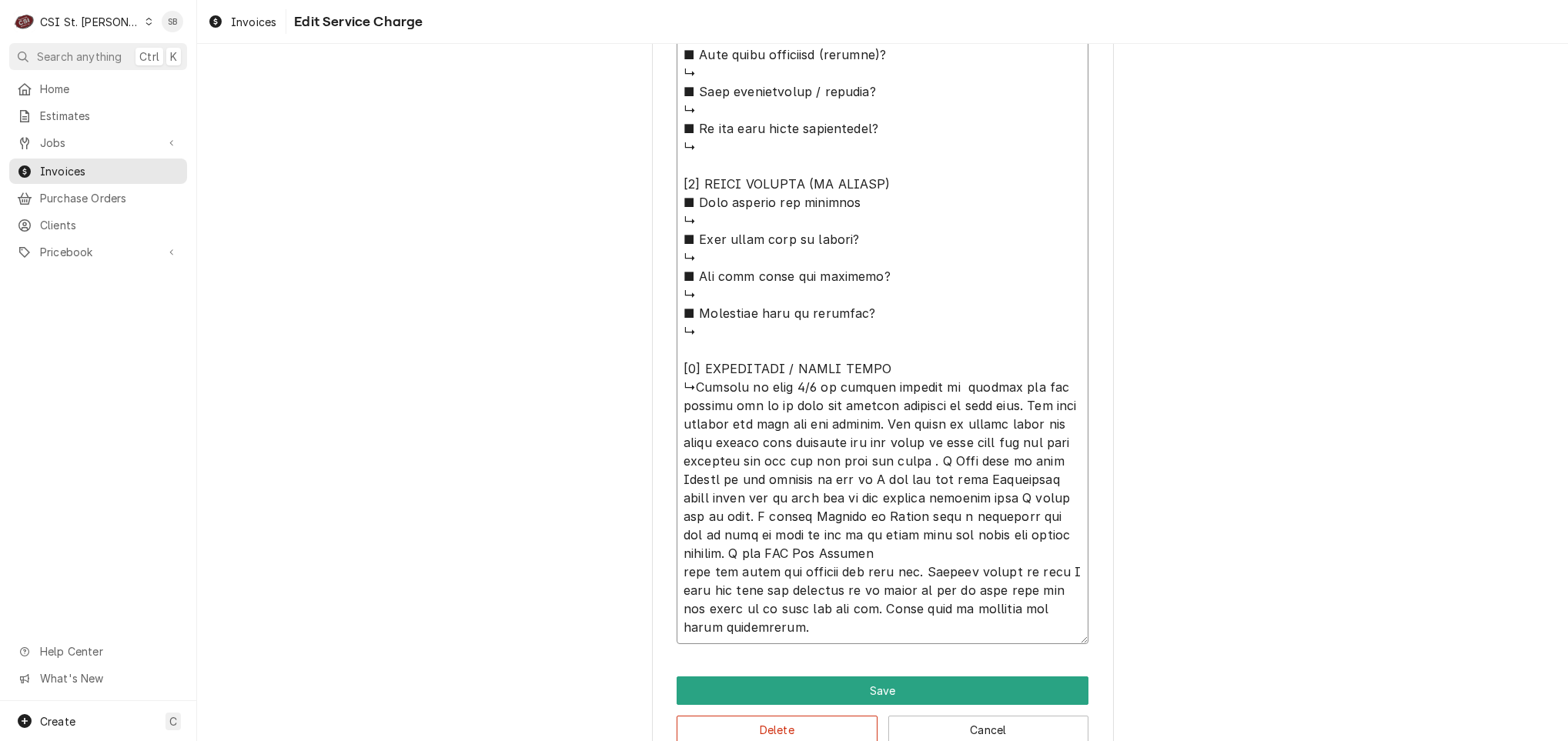
paste textarea "Crushed Ice machine not working"
drag, startPoint x: 804, startPoint y: 630, endPoint x: 690, endPoint y: 383, distance: 272.0
click at [690, 383] on textarea "Service Summary ( optional )" at bounding box center [883, 9] width 412 height 1271
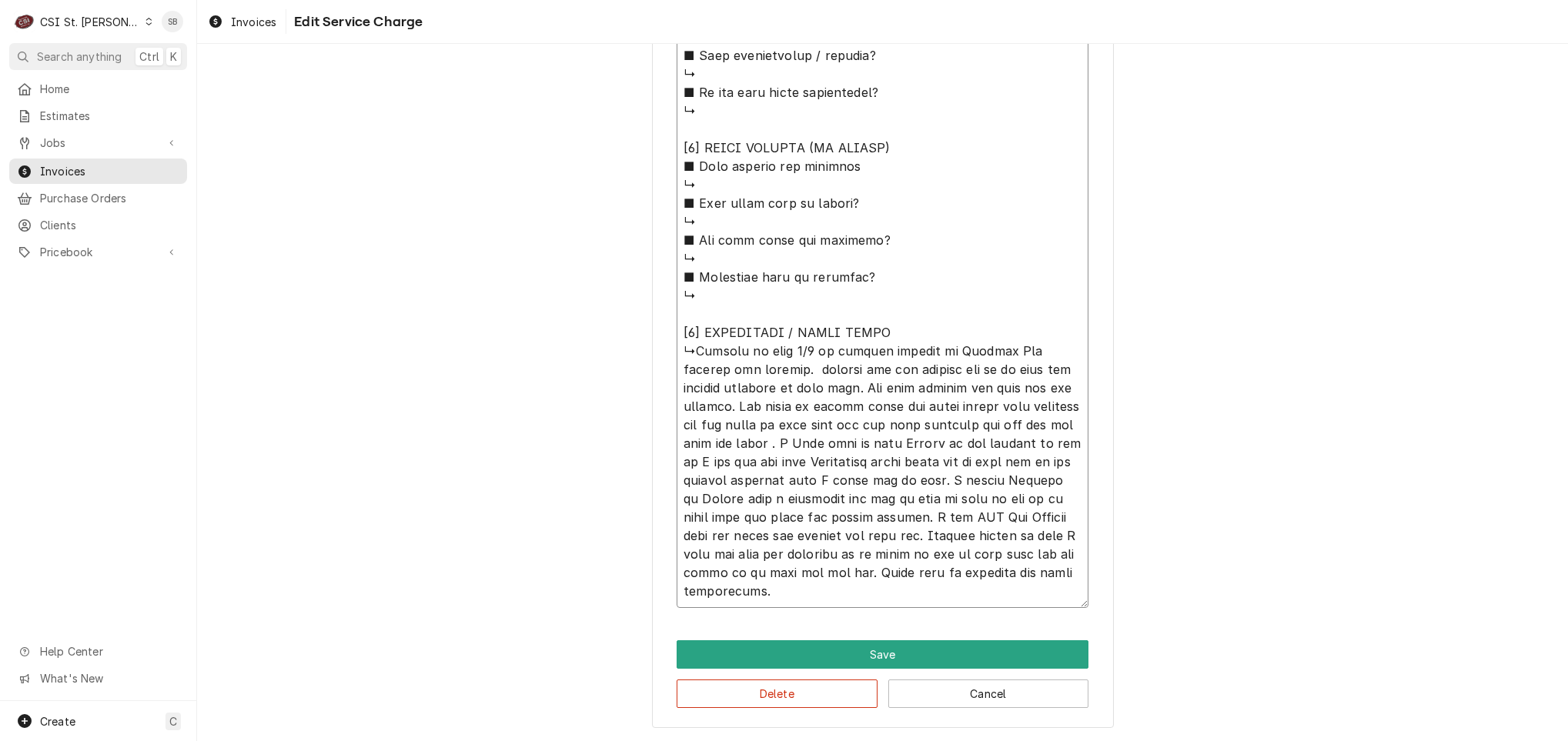
scroll to position [710, 0]
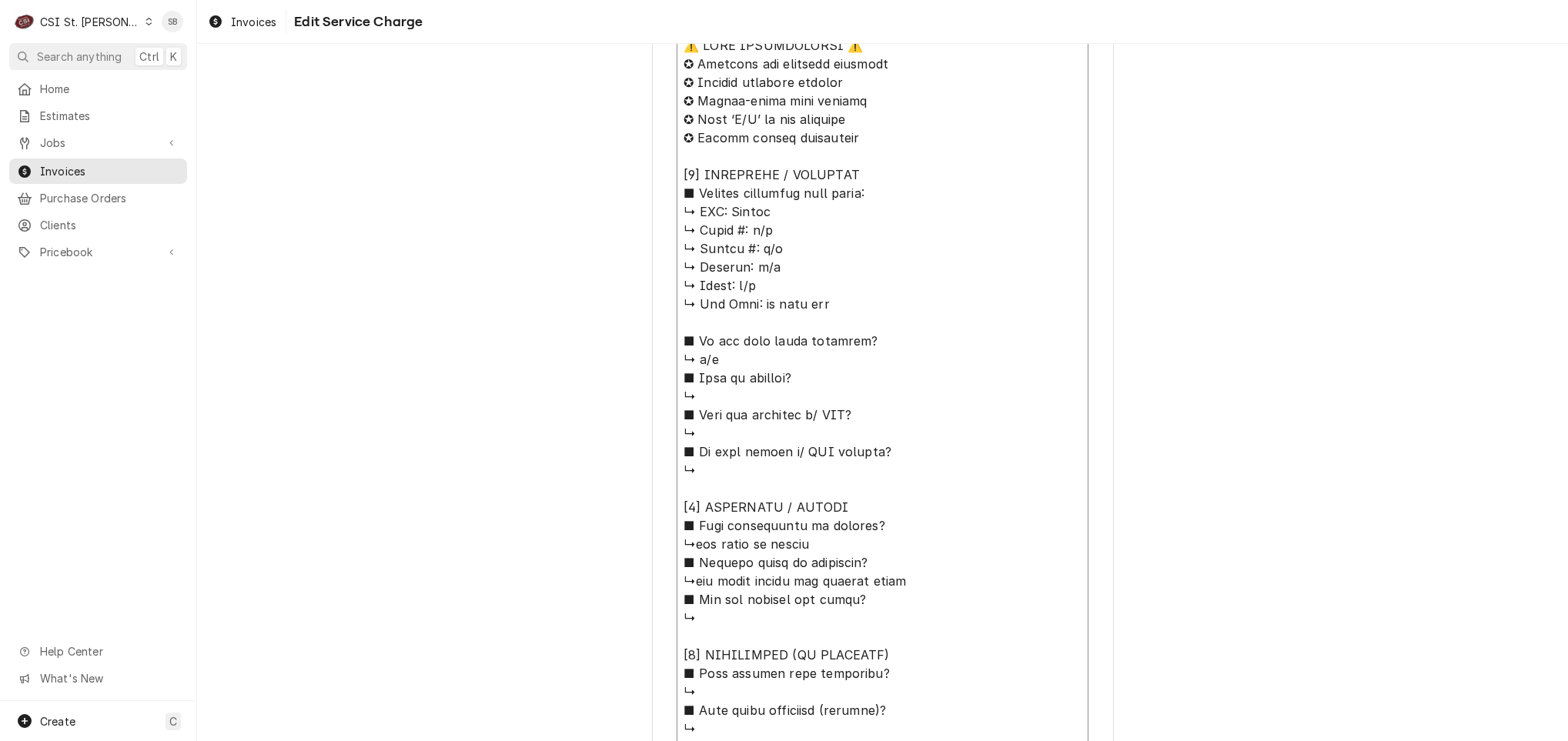
drag, startPoint x: 723, startPoint y: 211, endPoint x: 765, endPoint y: 212, distance: 42.0
click at [748, 212] on textarea "Service Summary ( optional )" at bounding box center [883, 664] width 412 height 1271
drag, startPoint x: 798, startPoint y: 213, endPoint x: 724, endPoint y: 211, distance: 74.0
click at [724, 211] on textarea "Service Summary ( optional )" at bounding box center [883, 664] width 412 height 1271
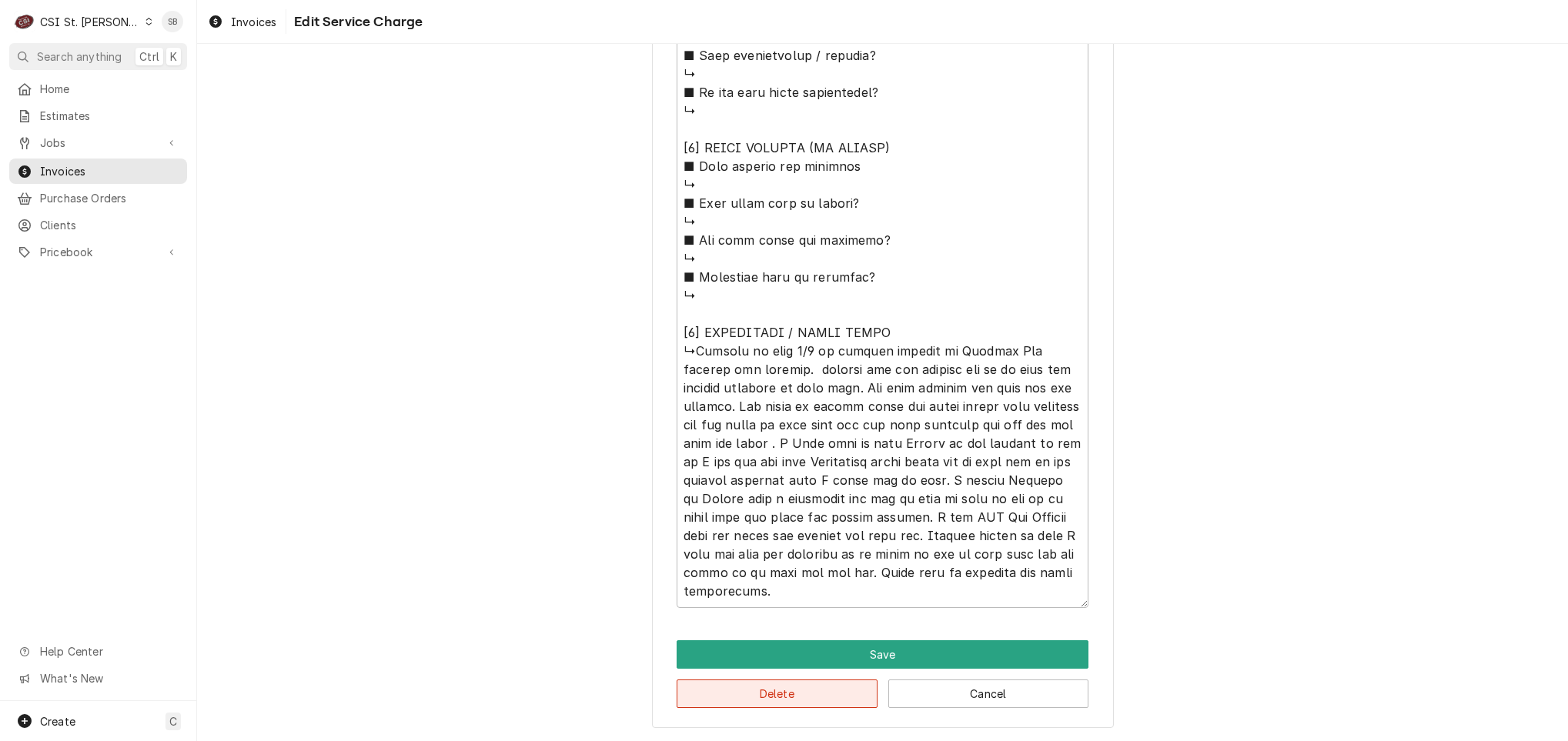
click at [797, 687] on button "Delete" at bounding box center [778, 694] width 201 height 29
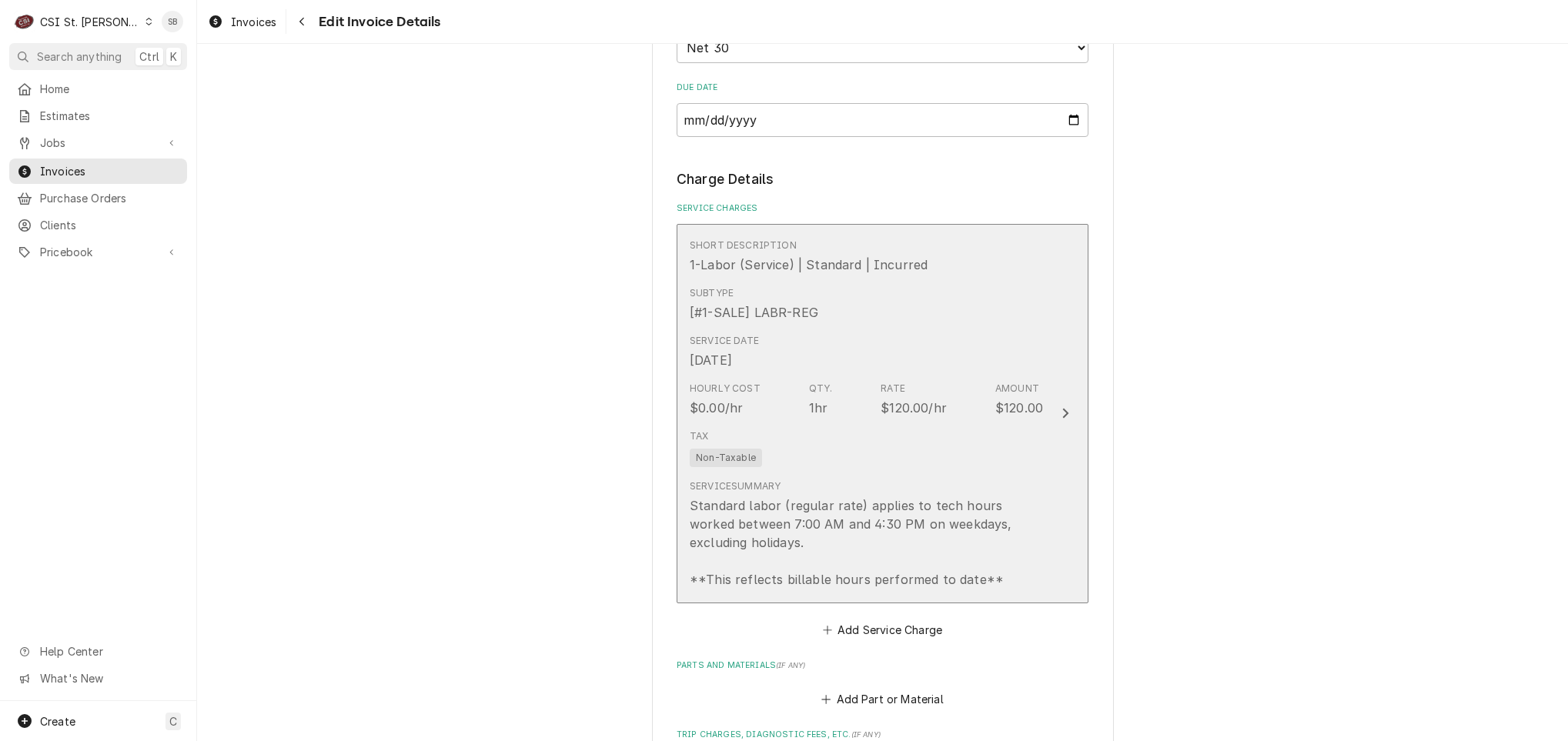
click at [798, 529] on div "Standard labor (regular rate) applies to tech hours worked between 7:00 AM and …" at bounding box center [866, 543] width 353 height 93
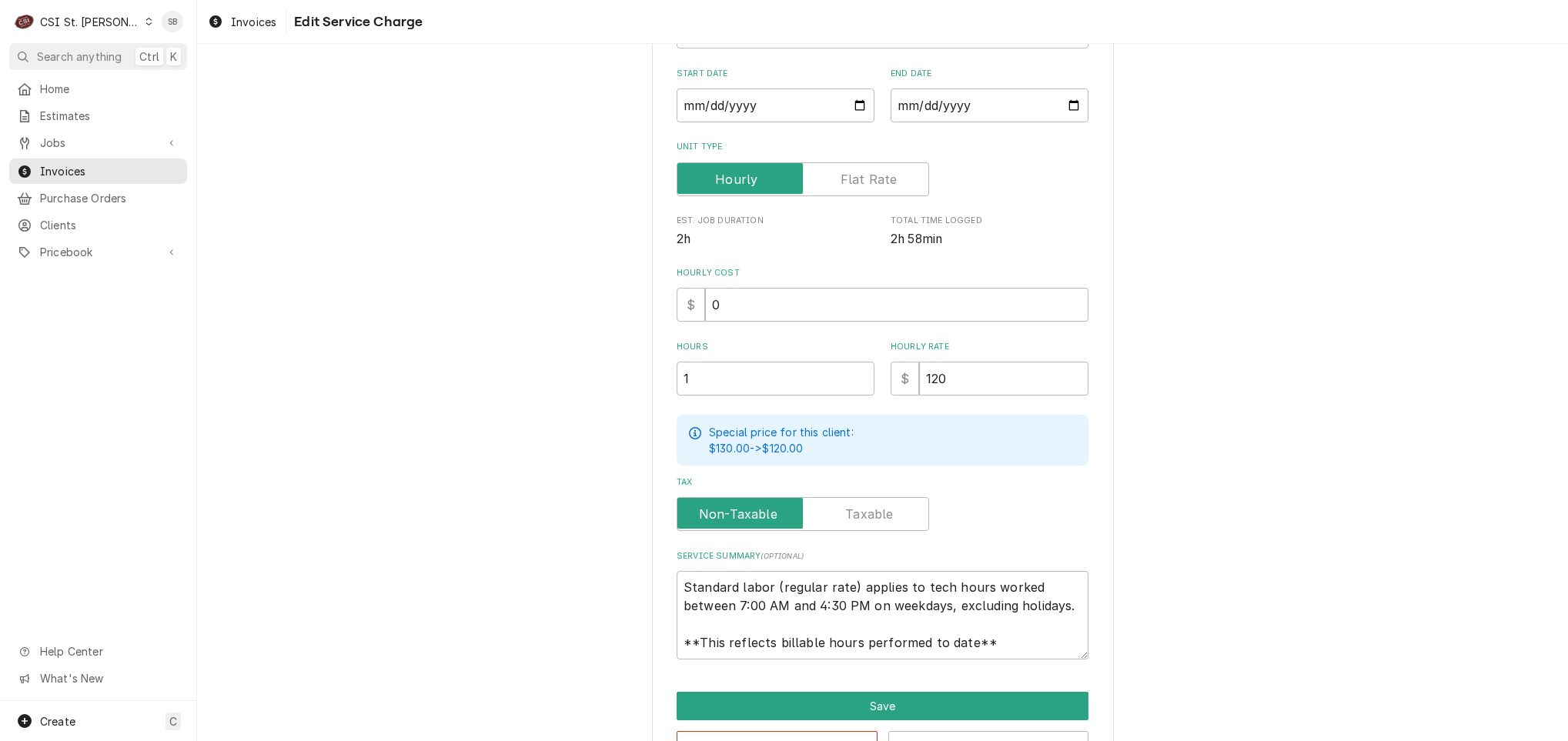
scroll to position [231, 0]
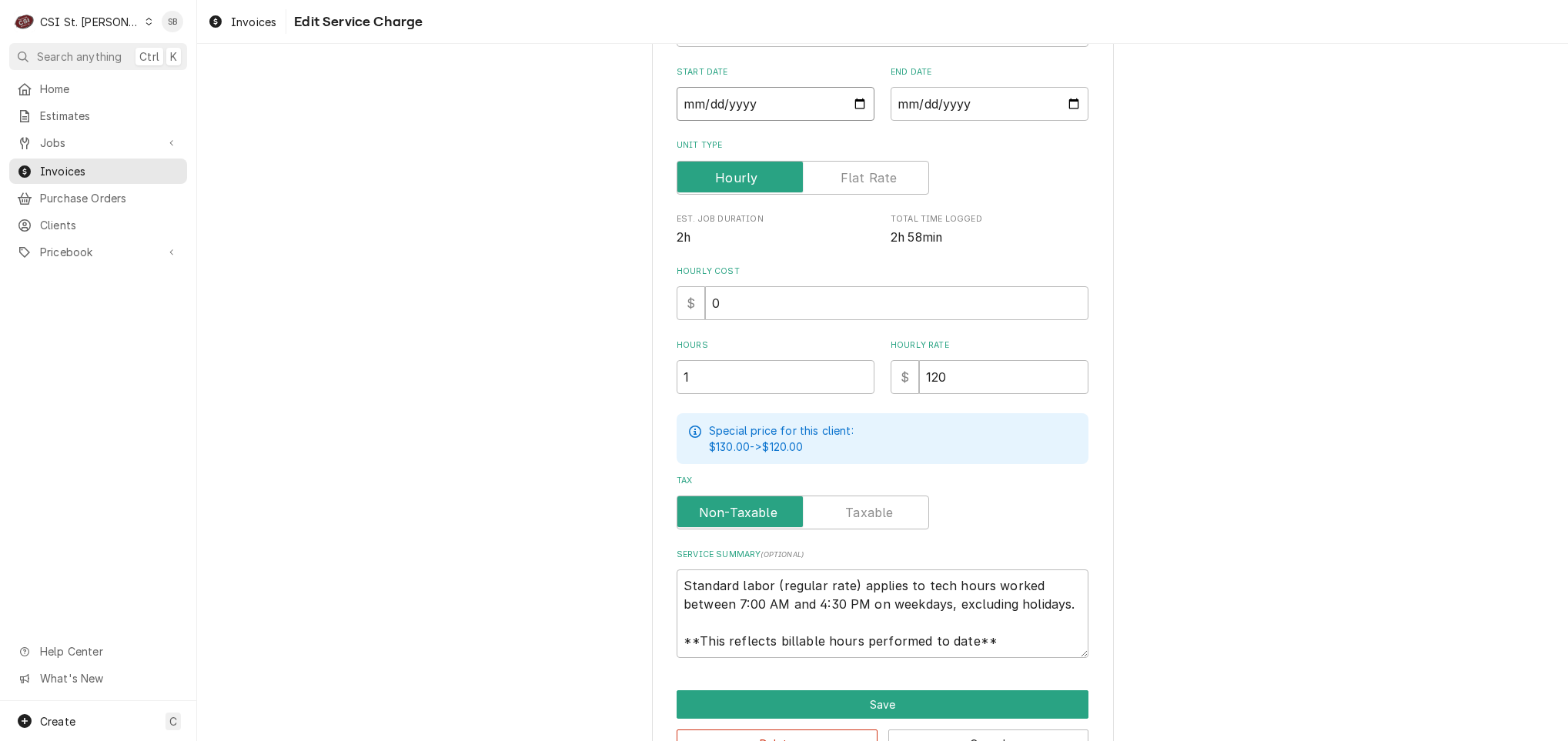
click at [704, 100] on input "2025-09-09" at bounding box center [776, 104] width 198 height 34
drag, startPoint x: 670, startPoint y: 585, endPoint x: 1197, endPoint y: 690, distance: 537.4
click at [1180, 703] on div "Use the fields below to edit this service charge Short Description 1-Labor (Ser…" at bounding box center [882, 310] width 1371 height 962
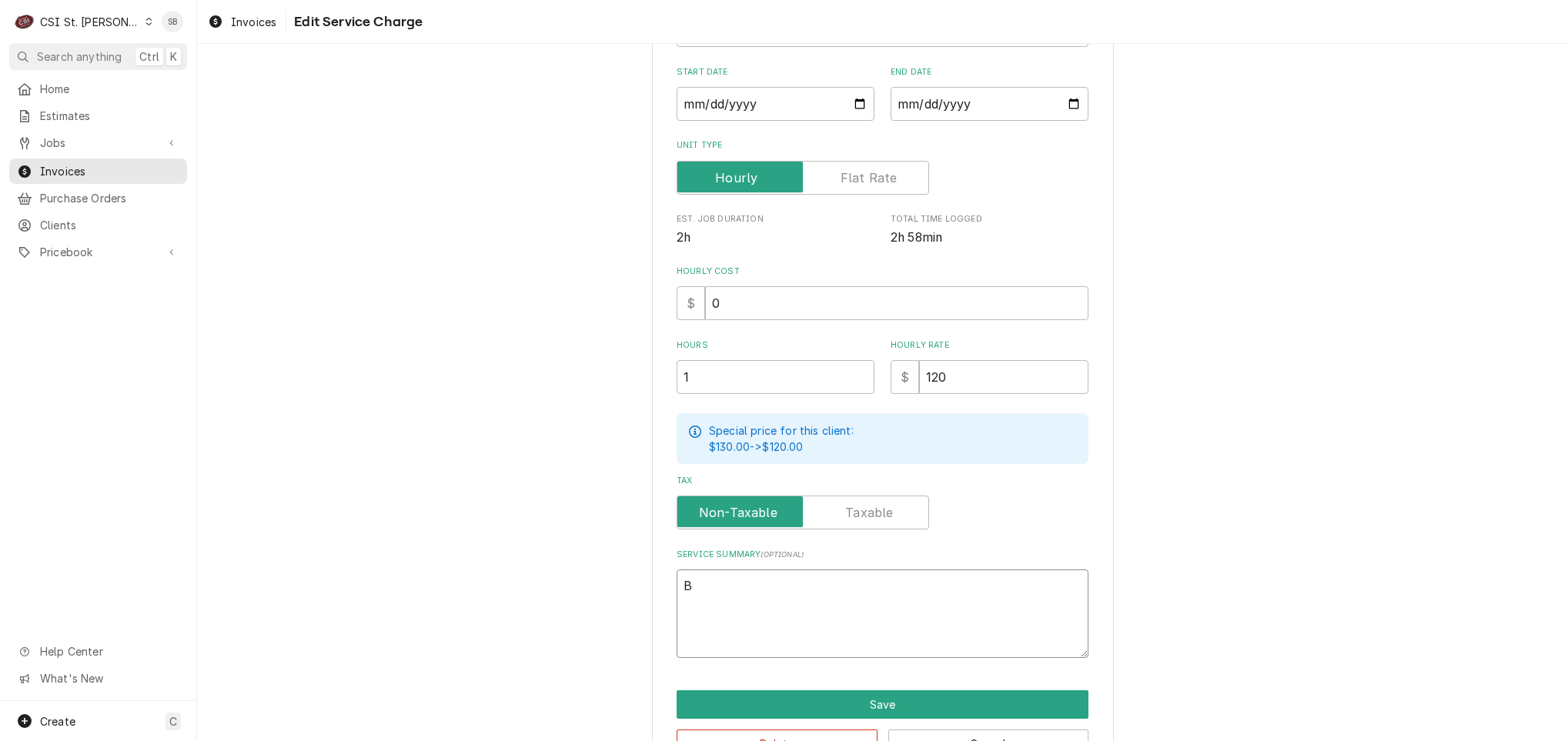
scroll to position [0, 0]
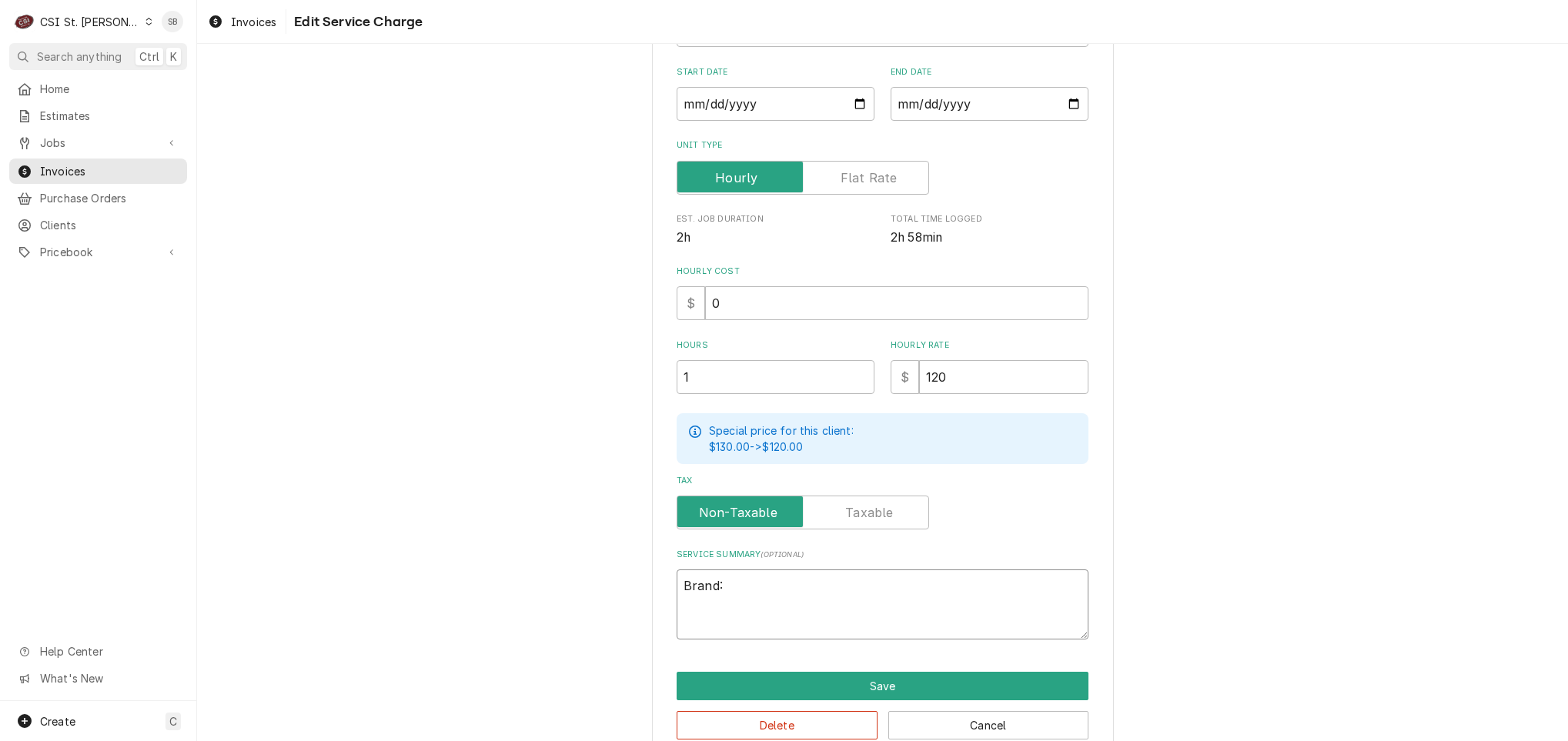
paste textarea "Lancer"
paste textarea "On 09/08, a site inspection was conducted following reports of a malfunctioning…"
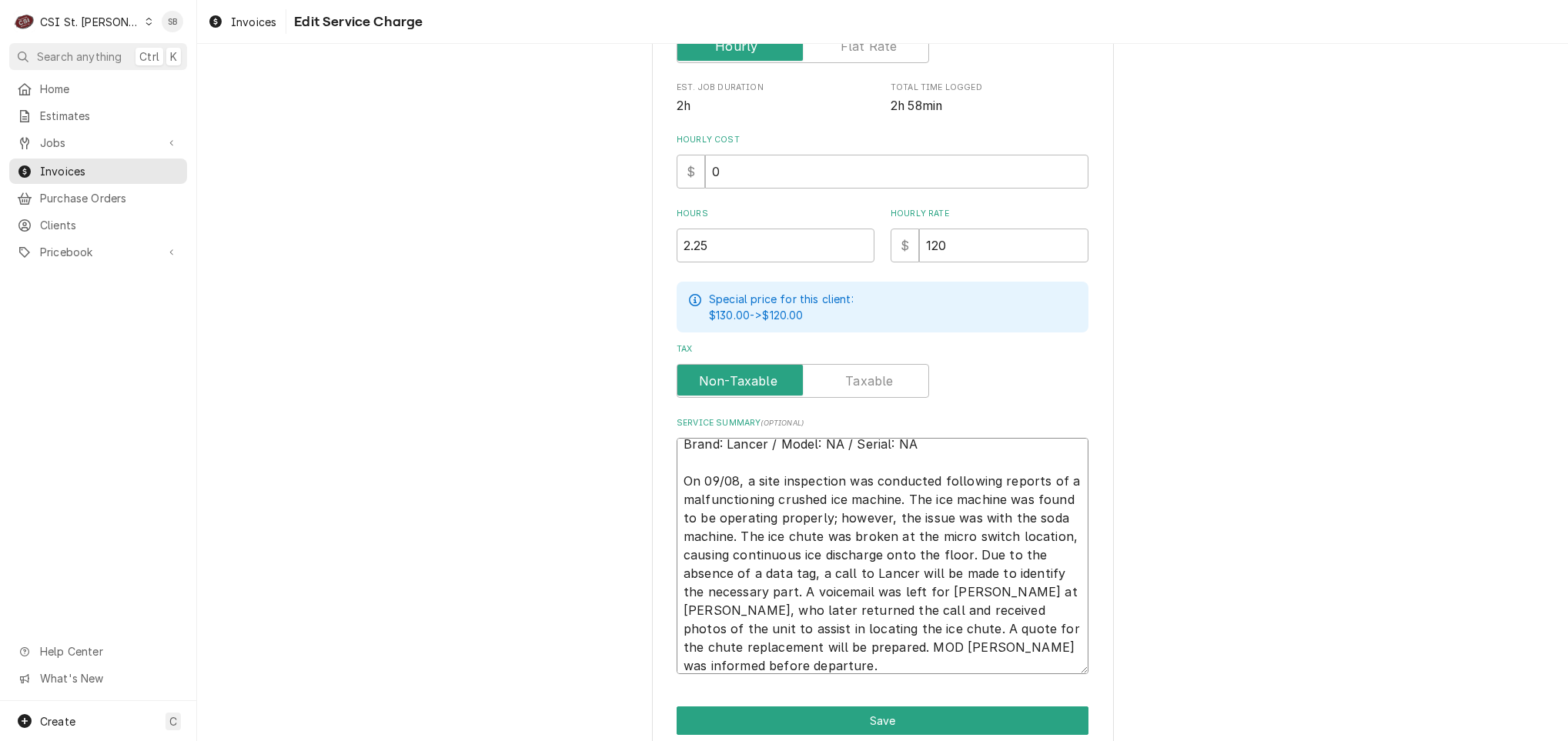
scroll to position [428, 0]
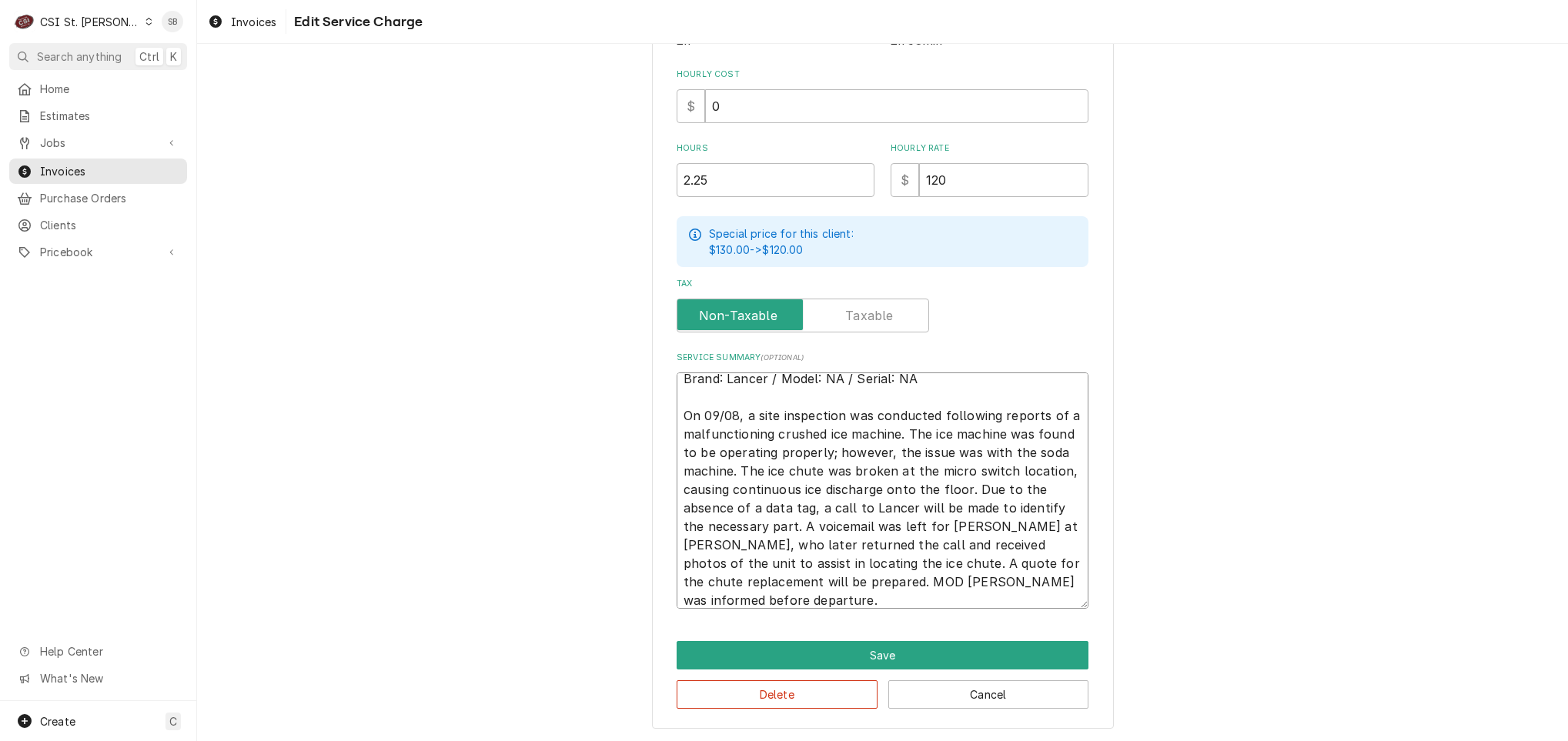
drag, startPoint x: 901, startPoint y: 559, endPoint x: 841, endPoint y: 521, distance: 71.0
click at [841, 521] on textarea "Brand: Lancer / Model: NA / Serial: NA On 09/08, a site inspection was conducte…" at bounding box center [883, 490] width 412 height 236
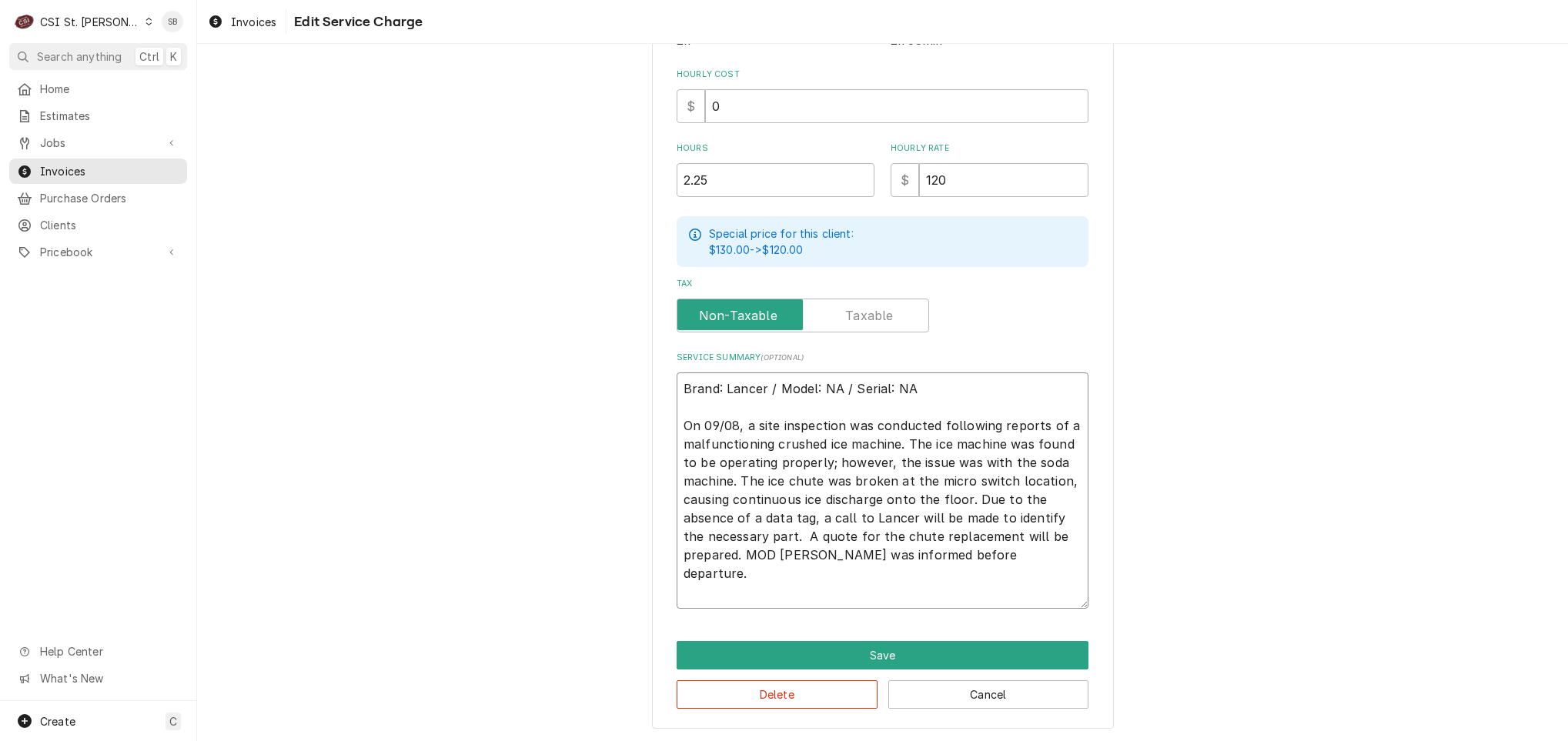
scroll to position [391, 0]
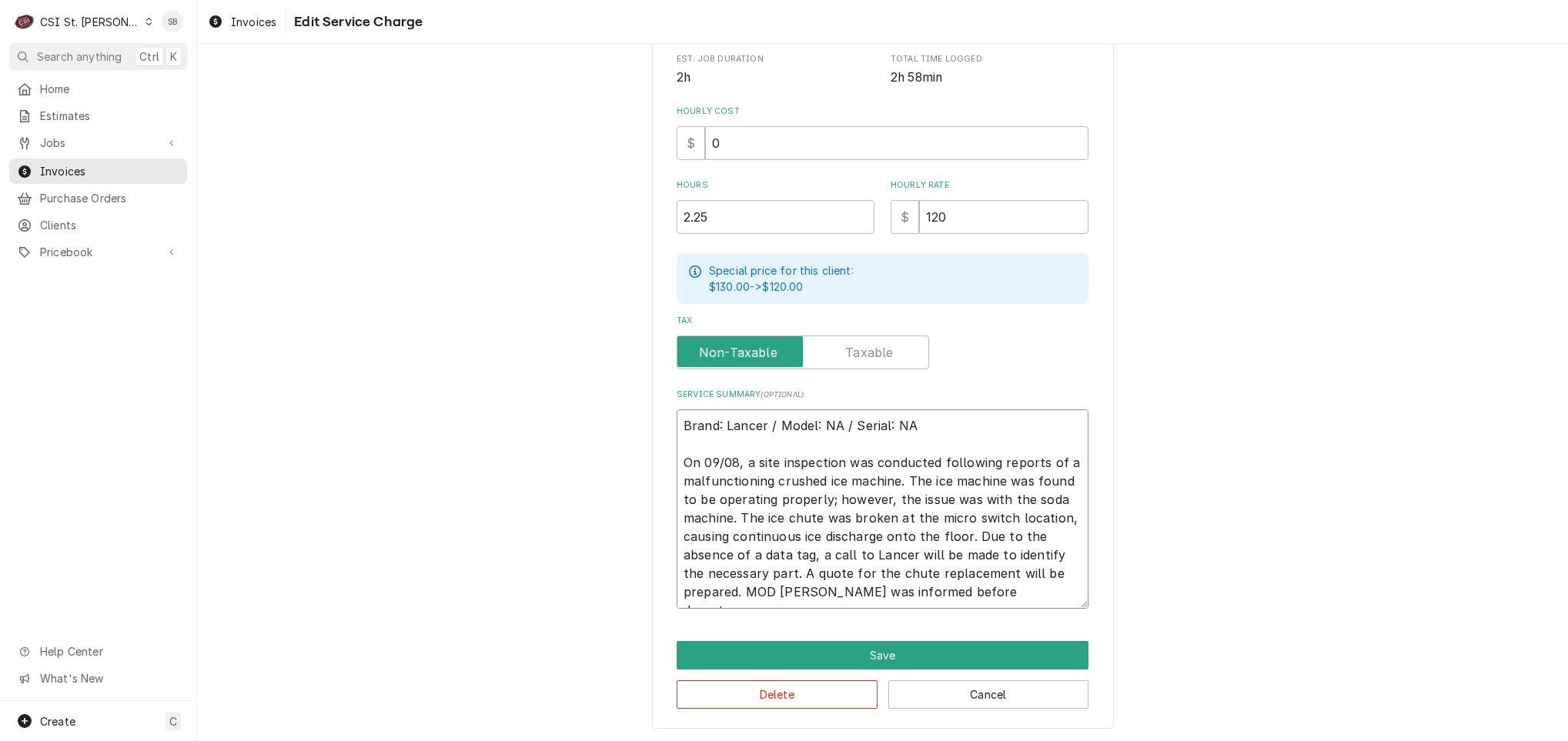
drag, startPoint x: 735, startPoint y: 589, endPoint x: 1206, endPoint y: 602, distance: 471.2
click at [1206, 602] on div "Use the fields below to edit this service charge Short Description 1-Labor (Ser…" at bounding box center [882, 206] width 1371 height 1074
drag, startPoint x: 962, startPoint y: 530, endPoint x: 765, endPoint y: 574, distance: 201.9
click at [765, 574] on textarea "Brand: Lancer / Model: NA / Serial: NA On 09/08, a site inspection was conducte…" at bounding box center [883, 509] width 412 height 199
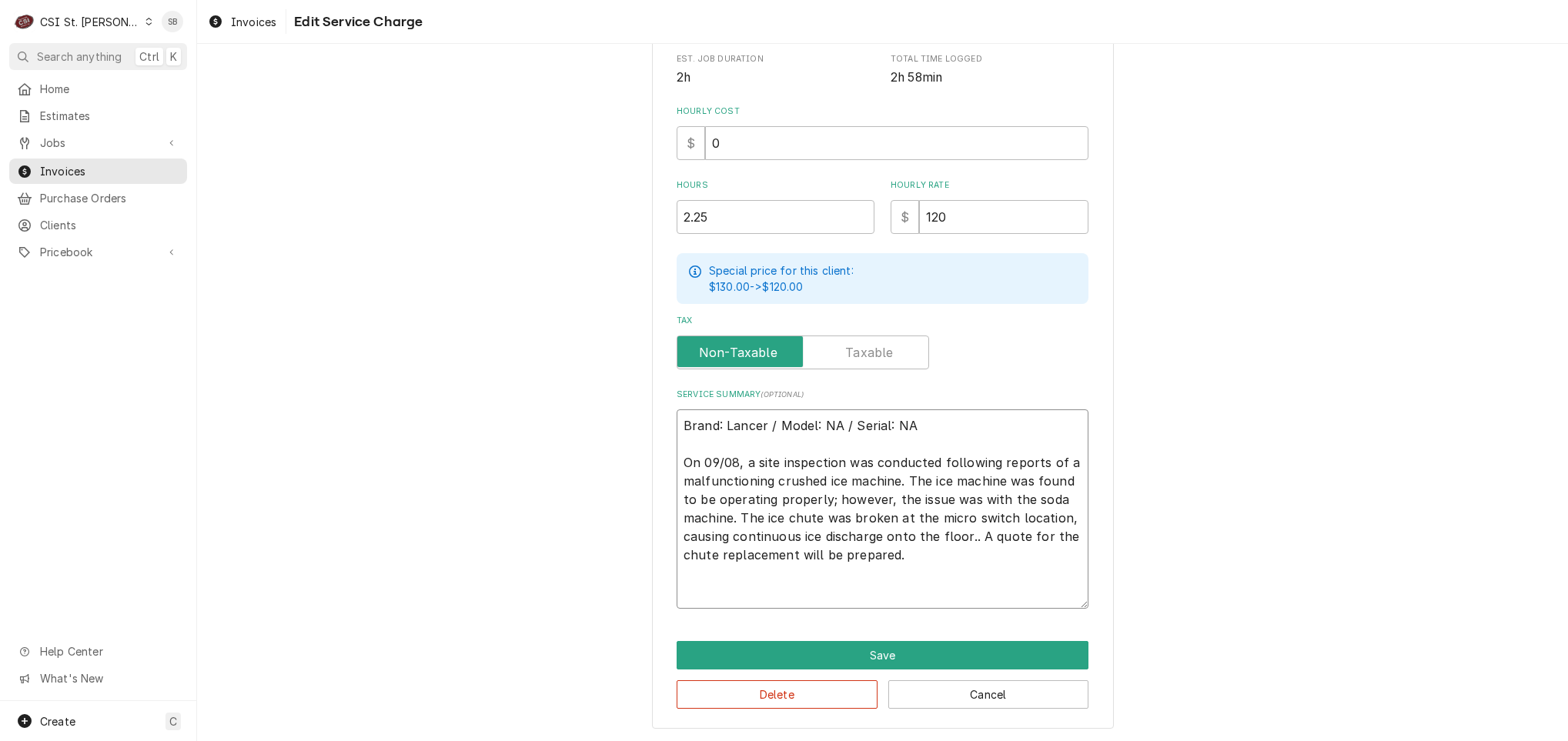
scroll to position [355, 0]
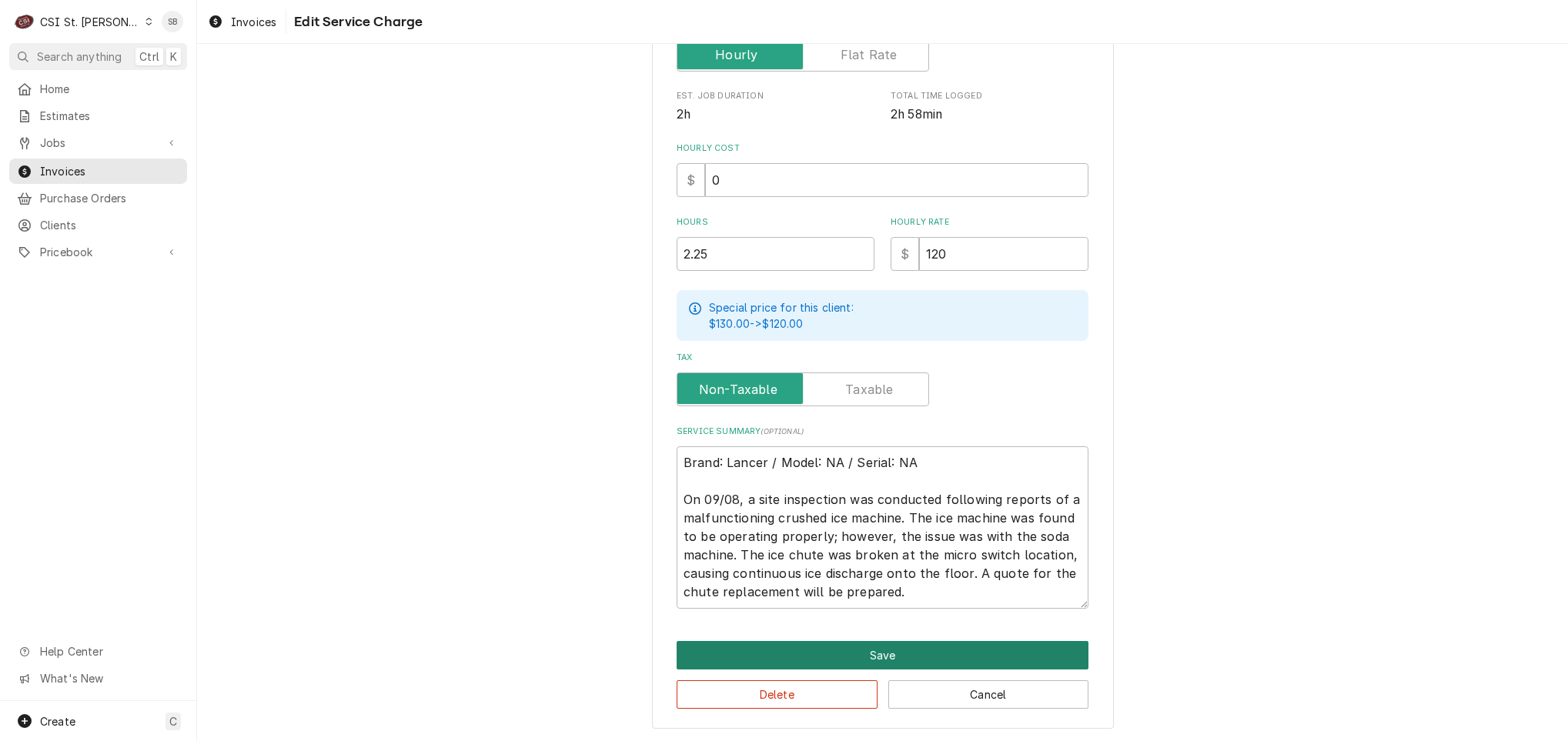
click at [857, 647] on button "Save" at bounding box center [883, 655] width 412 height 29
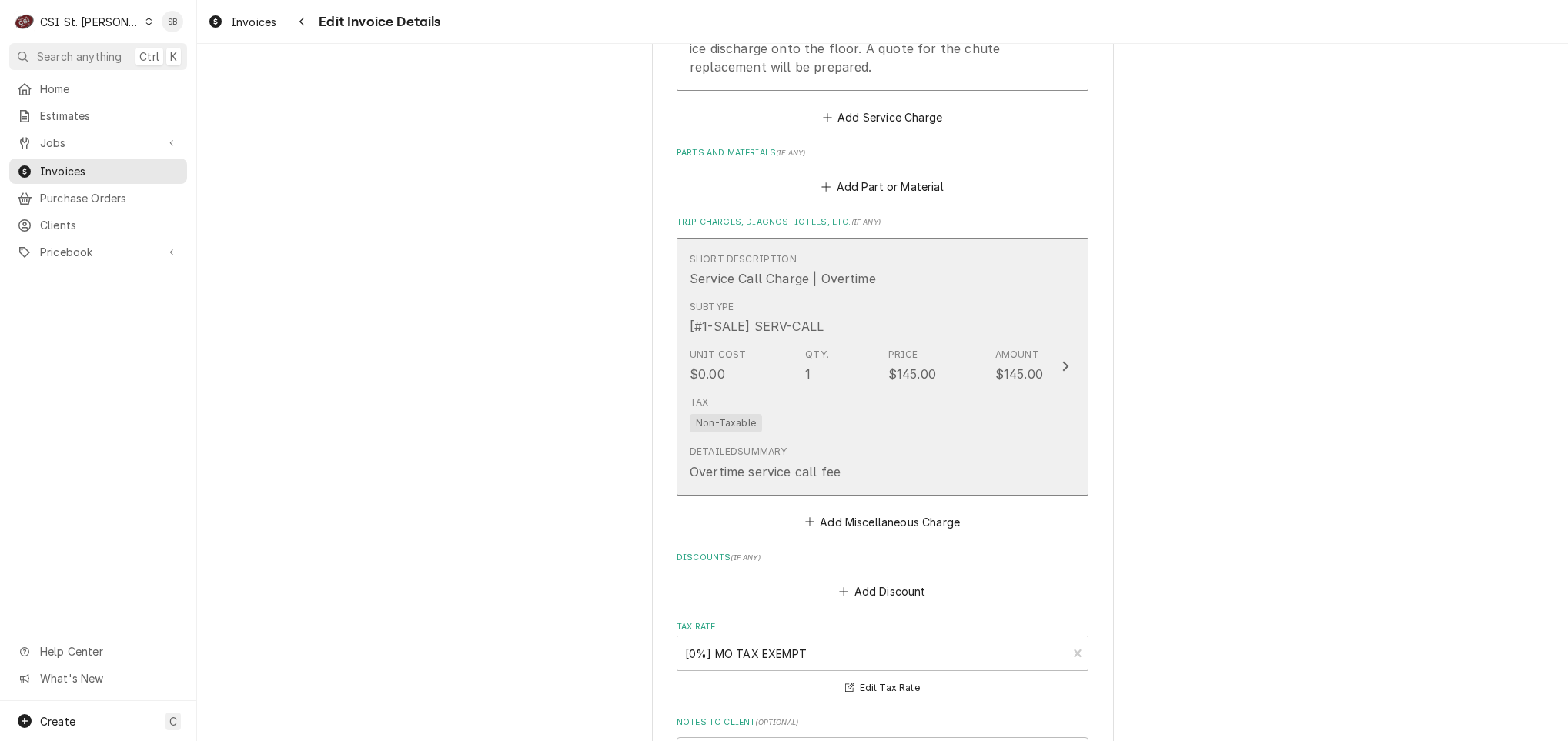
scroll to position [1901, 0]
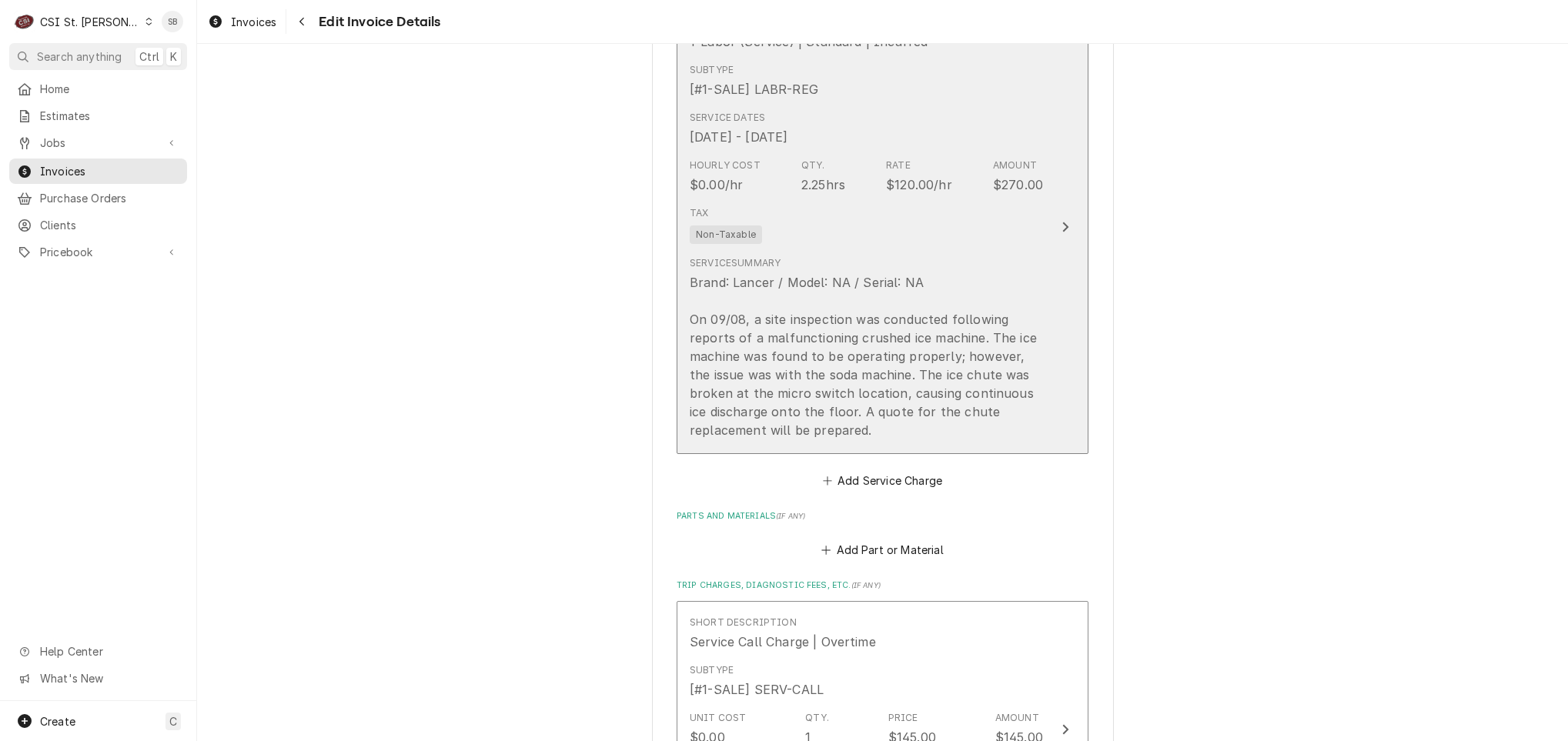
scroll to position [1555, 0]
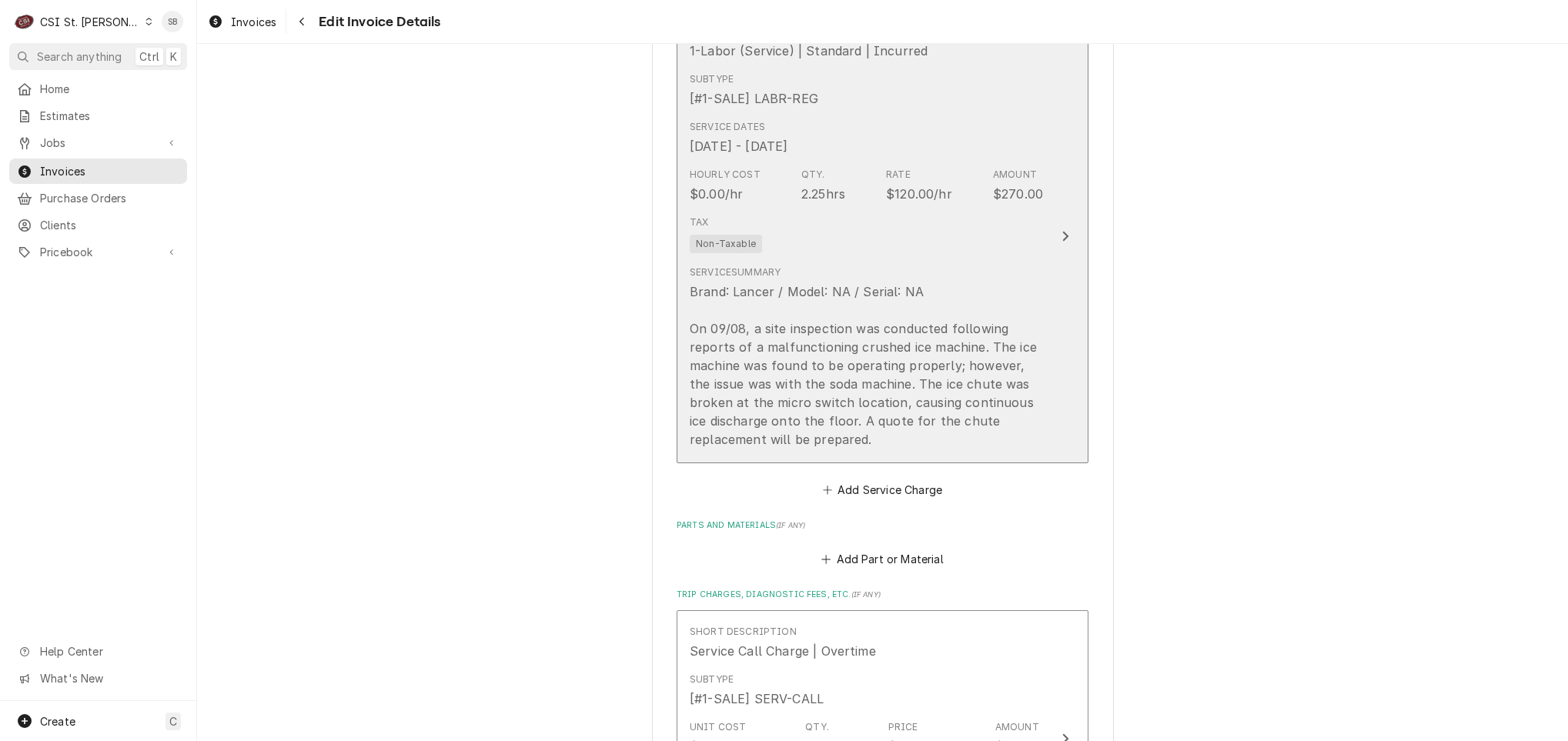
click at [801, 446] on div "Brand: Lancer / Model: NA / Serial: NA On 09/08, a site inspection was conducte…" at bounding box center [866, 366] width 353 height 166
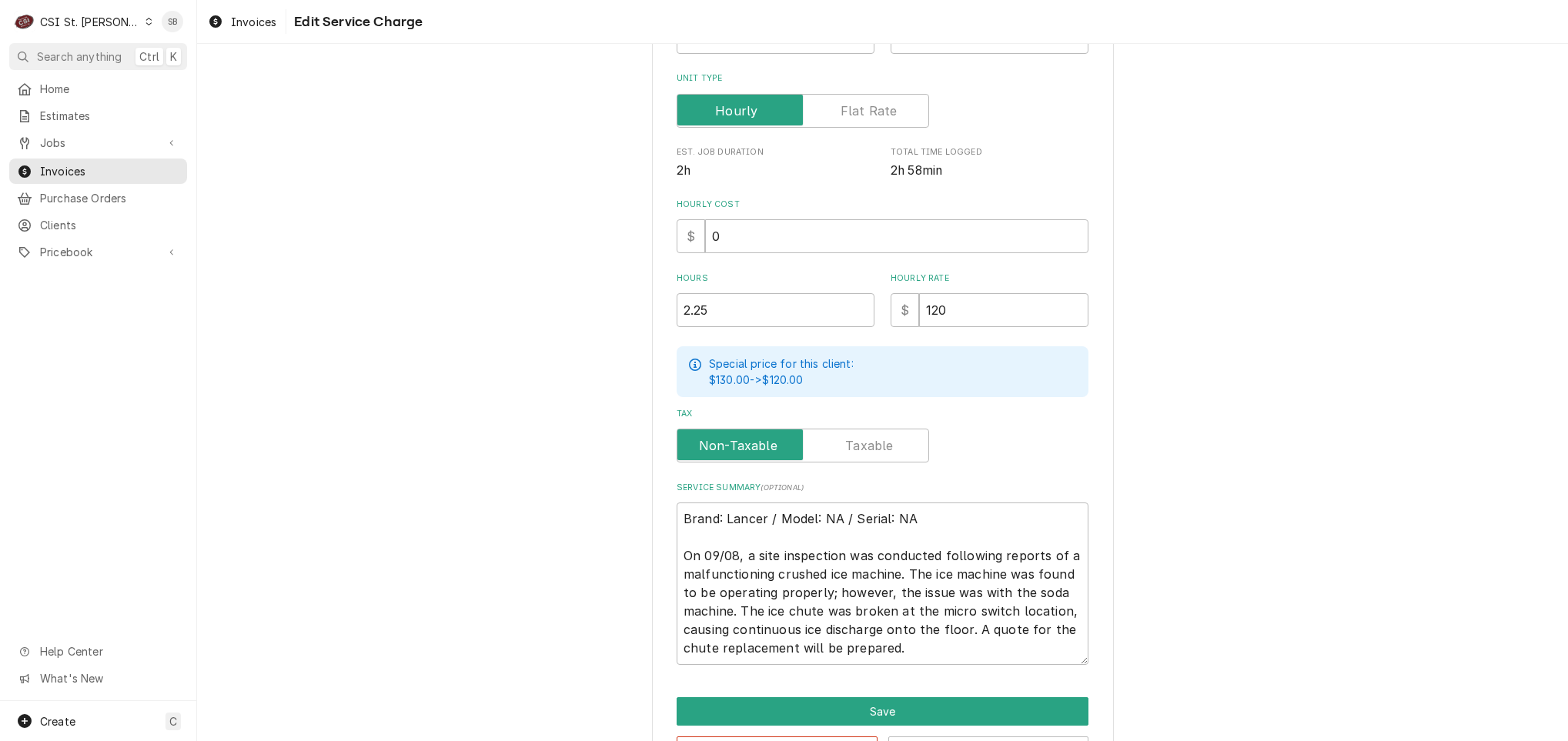
scroll to position [355, 0]
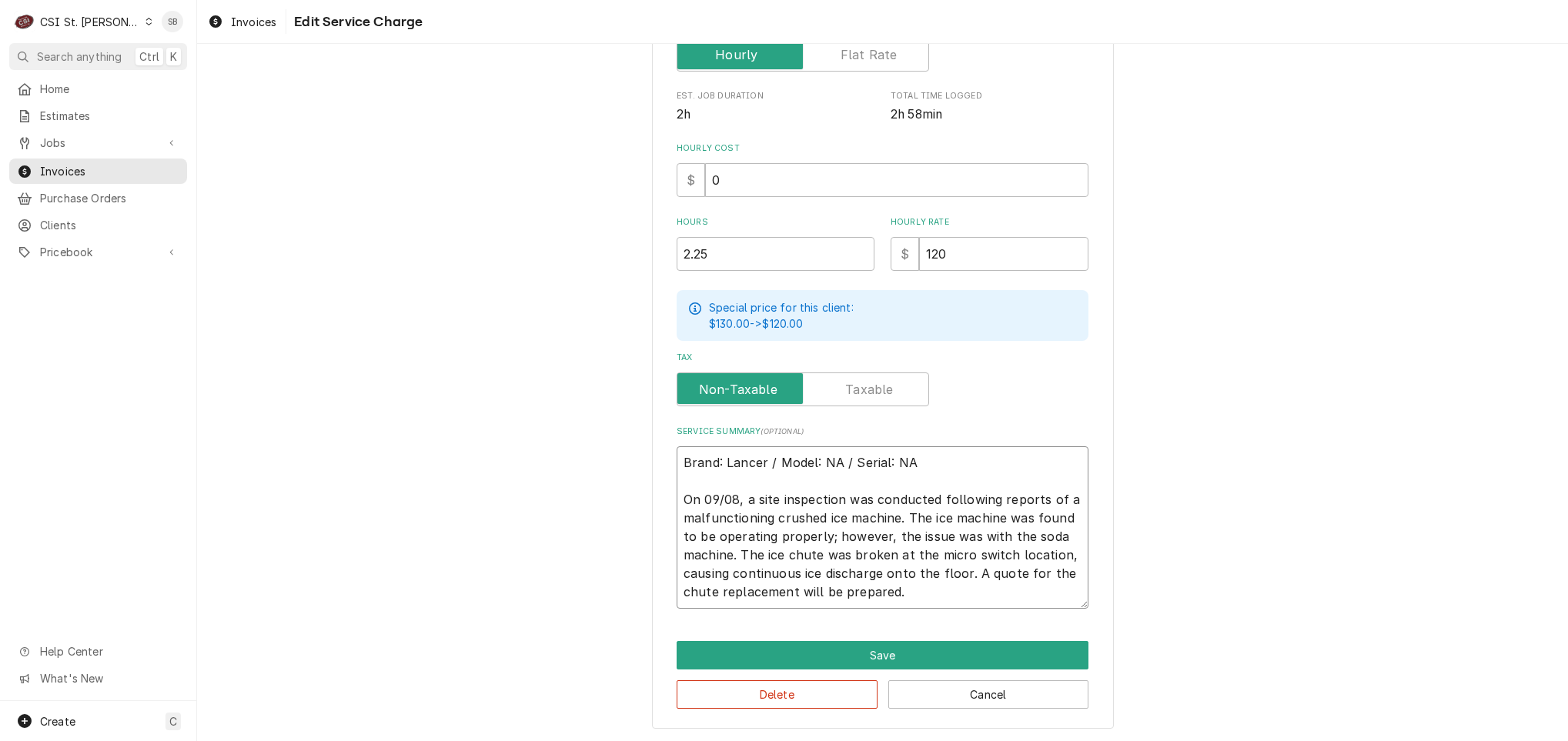
drag, startPoint x: 905, startPoint y: 592, endPoint x: 494, endPoint y: 374, distance: 465.2
click at [494, 374] on div "Use the fields below to edit this service charge Short Description 1-Labor (Ser…" at bounding box center [882, 224] width 1371 height 1037
click at [782, 700] on button "Delete" at bounding box center [778, 694] width 201 height 29
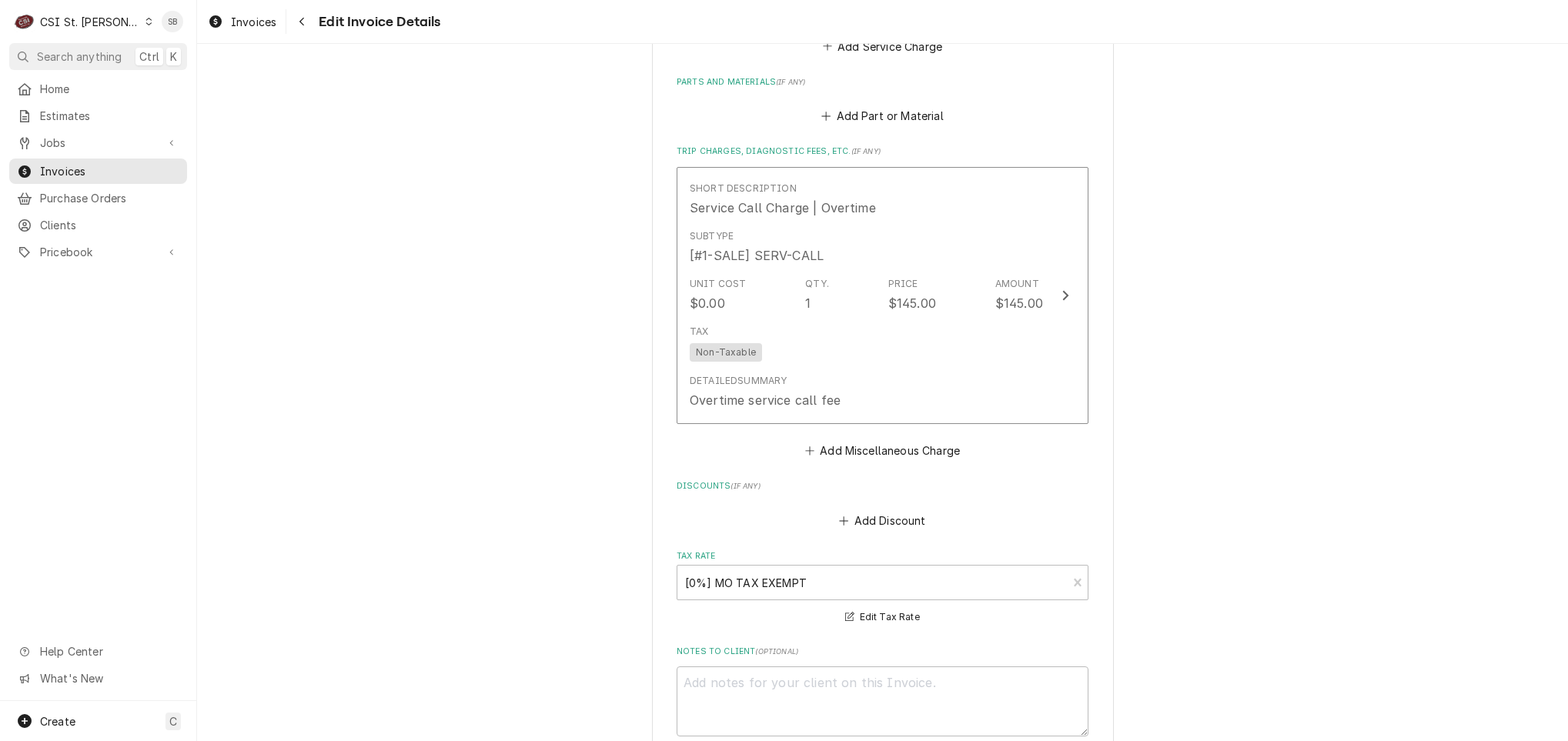
scroll to position [1075, 0]
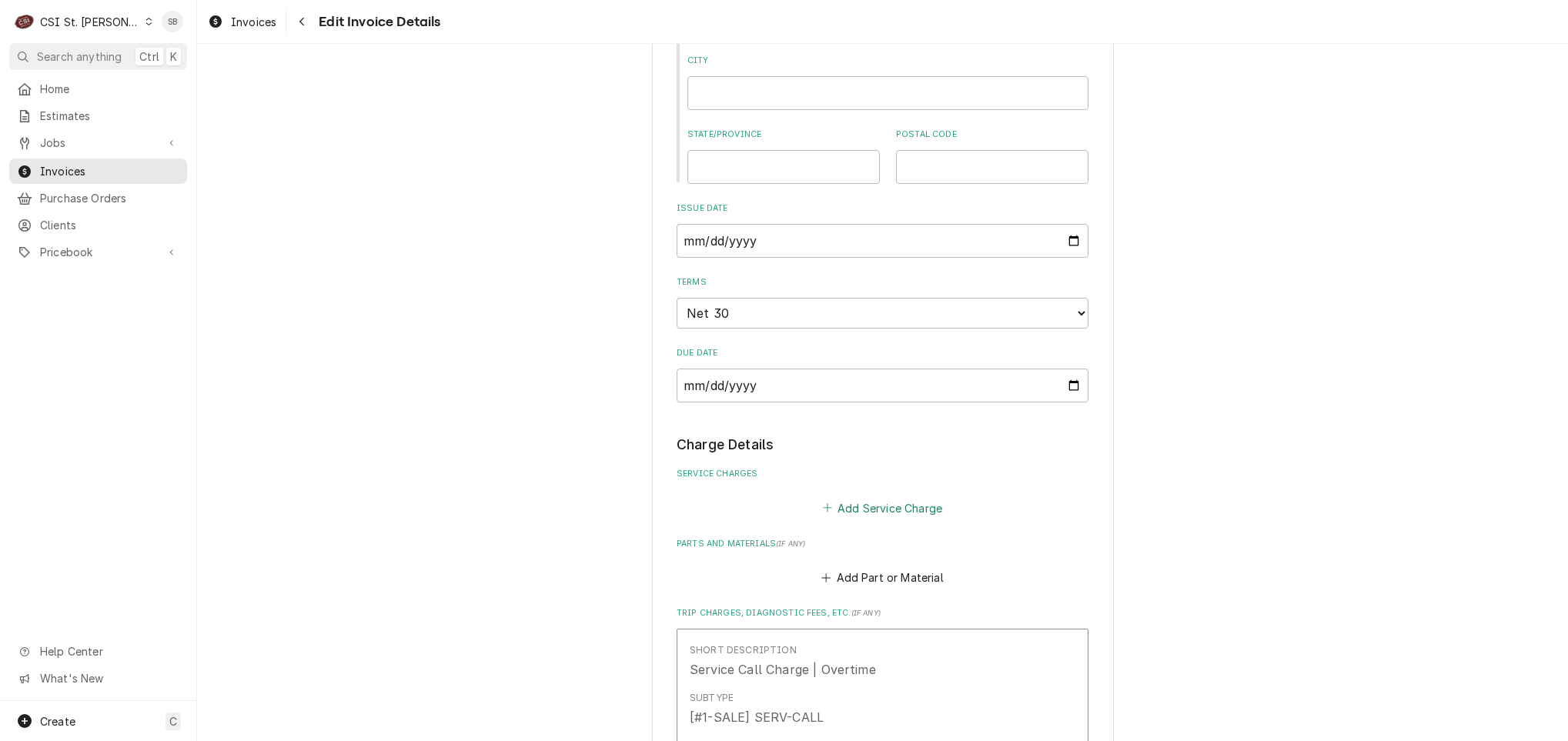
click at [864, 508] on button "Add Service Charge" at bounding box center [881, 508] width 124 height 22
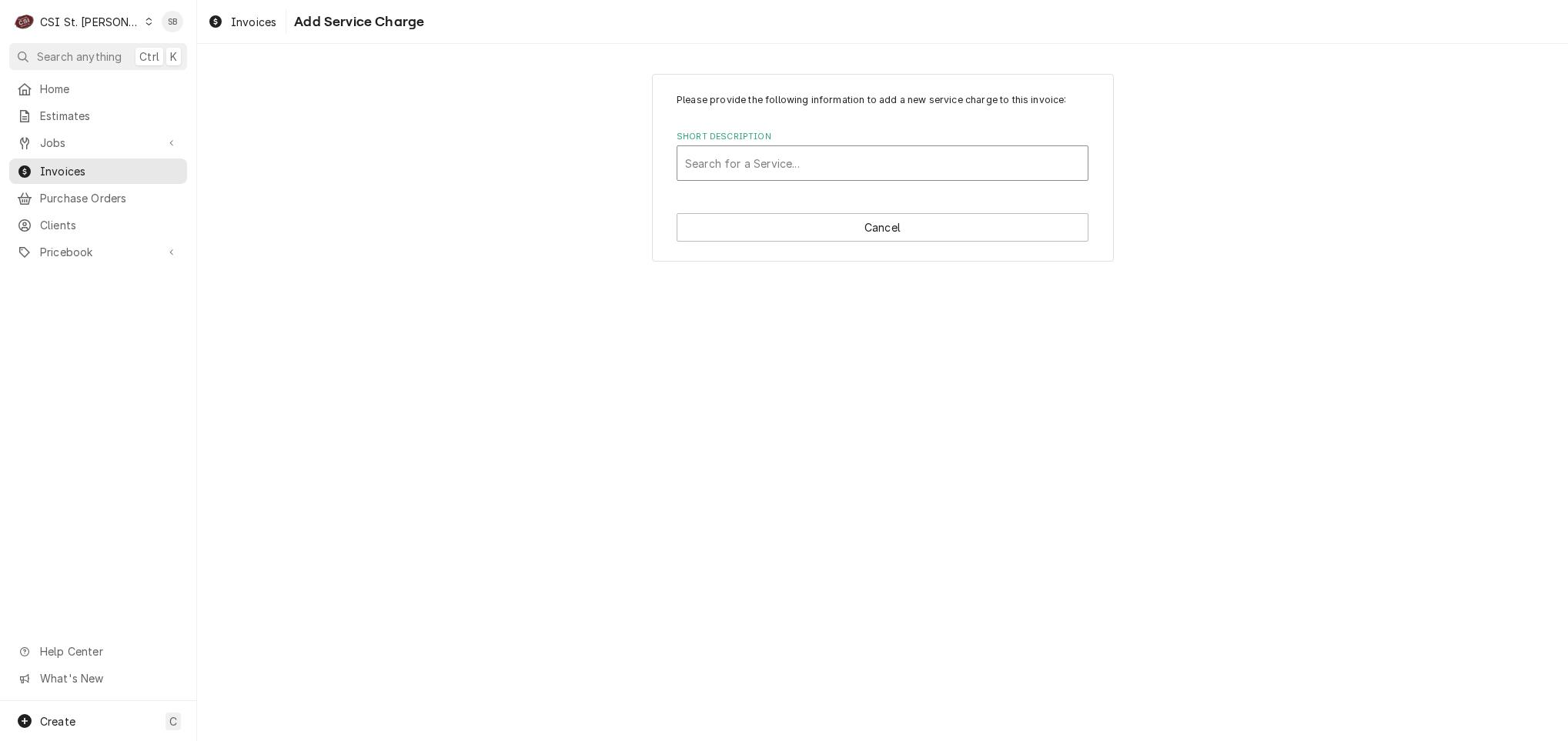
click at [783, 169] on div "Short Description" at bounding box center [882, 163] width 395 height 28
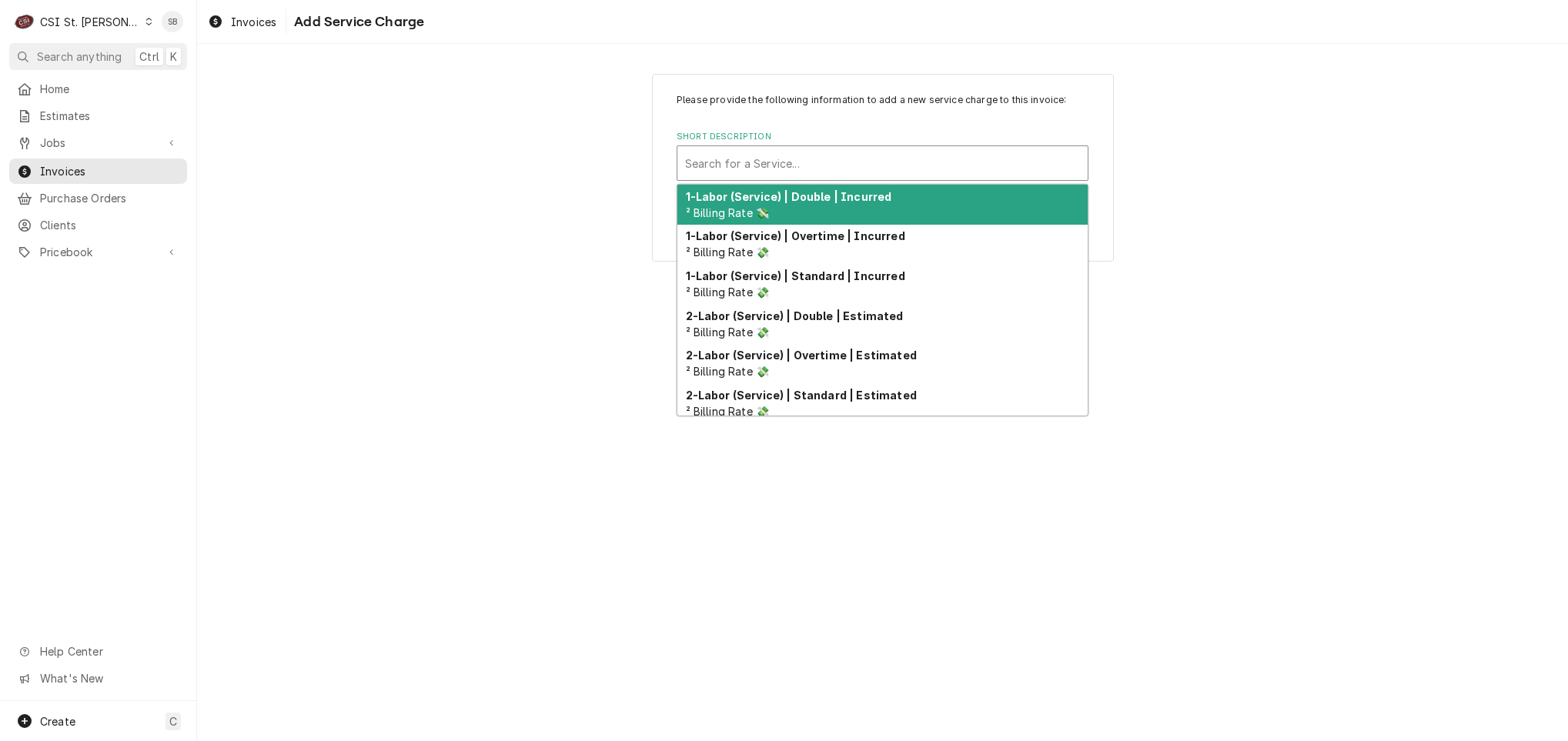
click at [795, 205] on div "1-Labor (Service) | Double | Incurred ² Billing Rate 💸" at bounding box center [882, 205] width 410 height 40
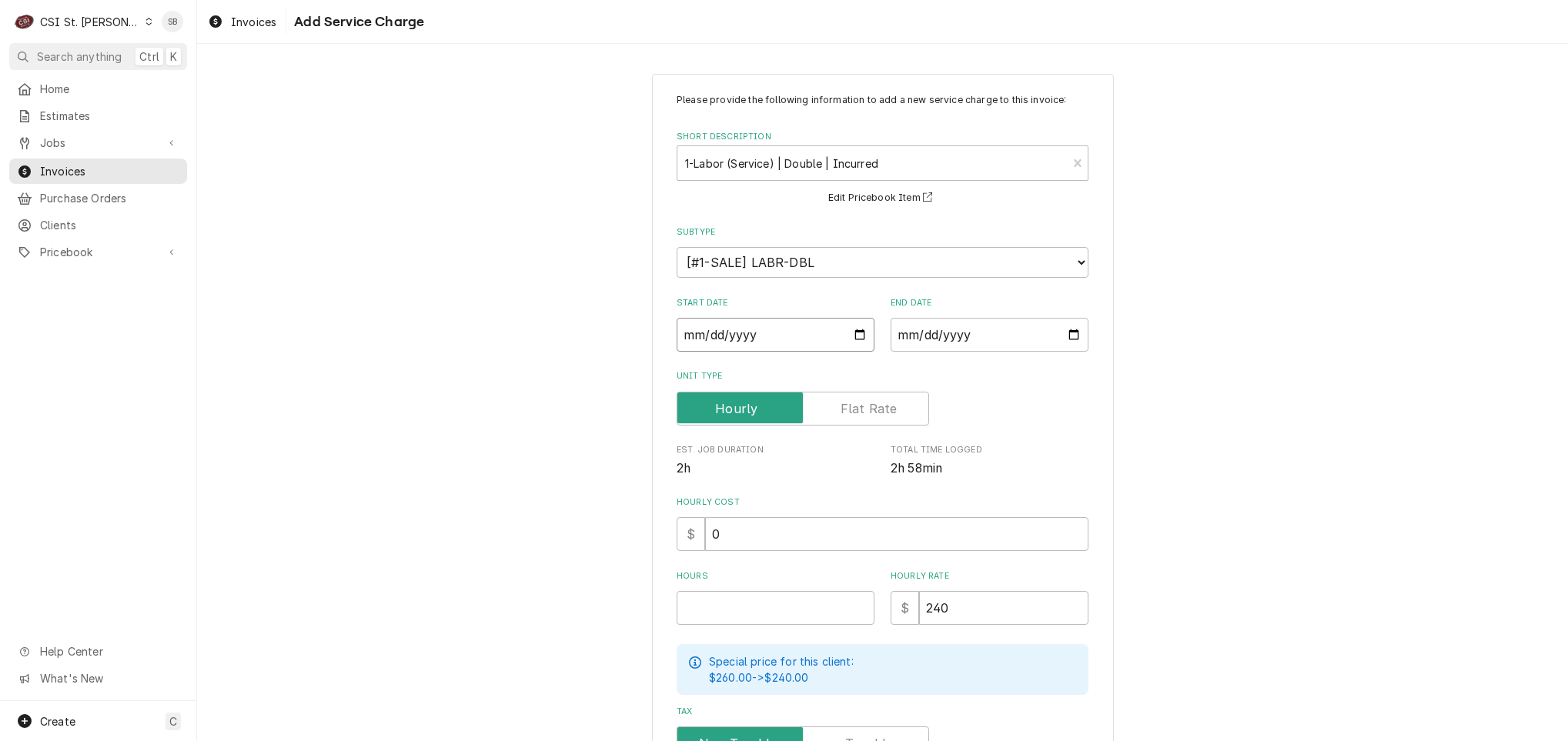
click at [686, 334] on input "Start Date" at bounding box center [776, 335] width 198 height 34
click at [726, 629] on div "Please provide the following information to add a new service charge to this in…" at bounding box center [883, 491] width 412 height 796
click at [728, 616] on input "Hours" at bounding box center [776, 609] width 198 height 34
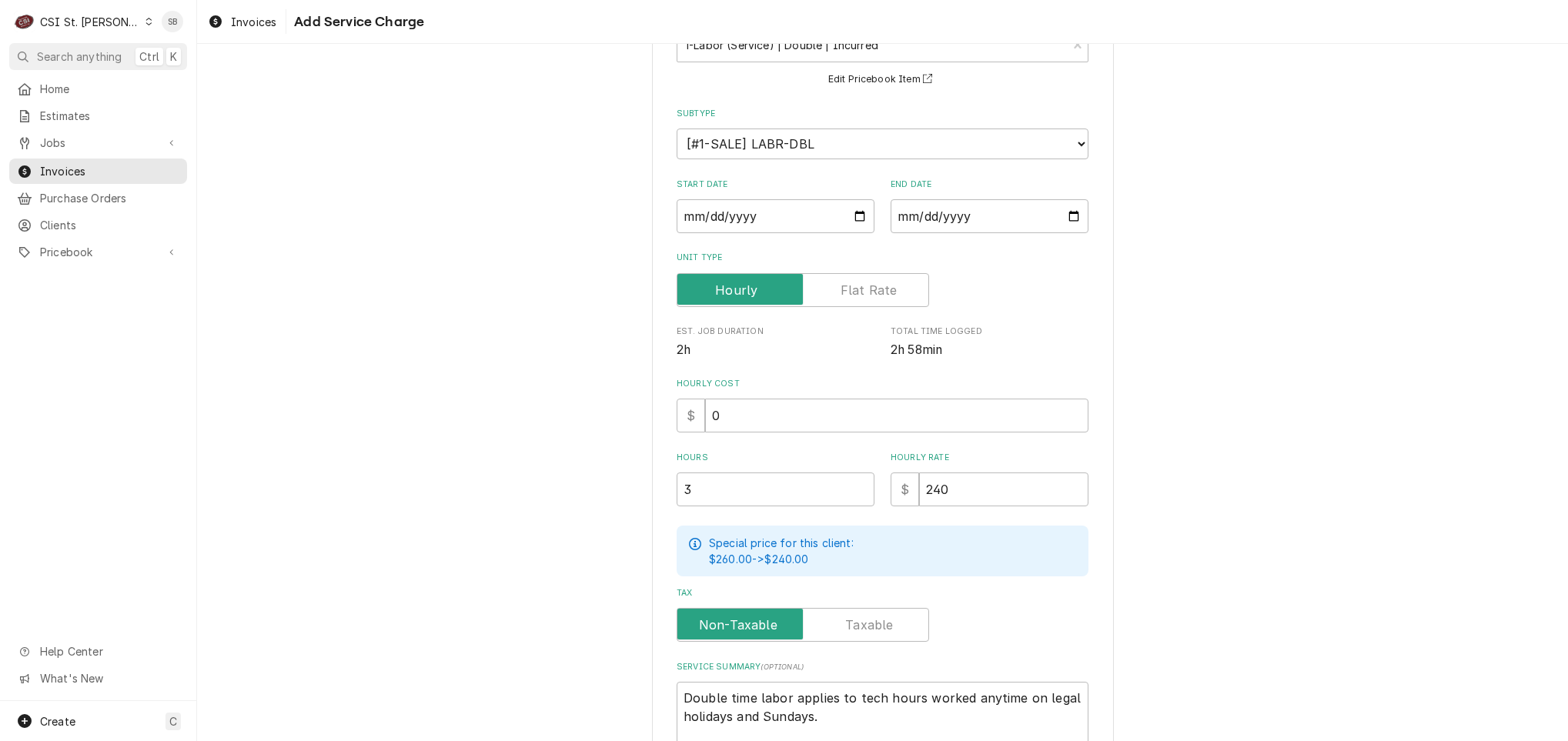
scroll to position [241, 0]
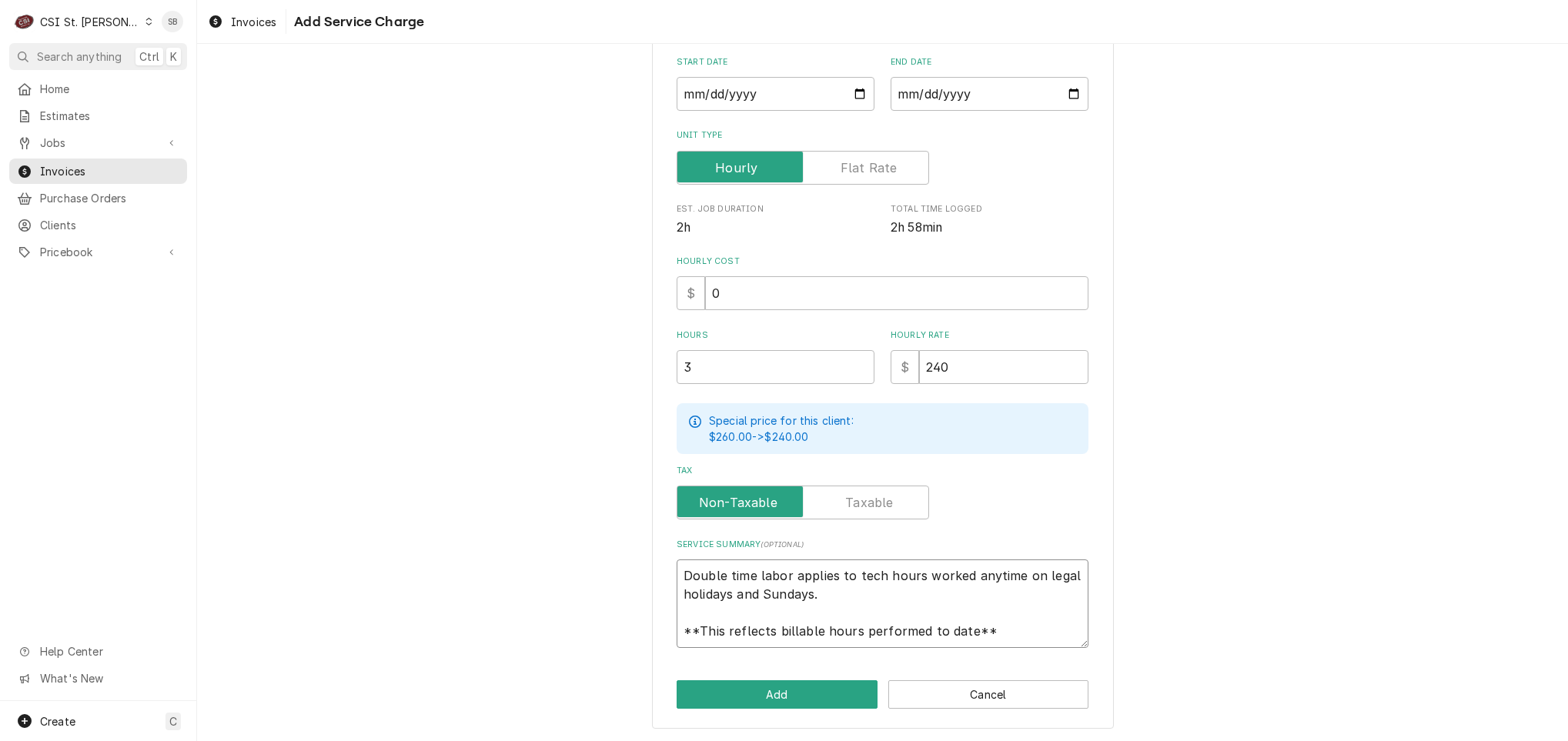
drag, startPoint x: 672, startPoint y: 571, endPoint x: 1263, endPoint y: 670, distance: 599.2
click at [1263, 670] on div "Please provide the following information to add a new service charge to this in…" at bounding box center [882, 280] width 1371 height 923
paste textarea "Brand: Lancer / Model: NA / Serial: NA On 09/08, a site inspection was conducte…"
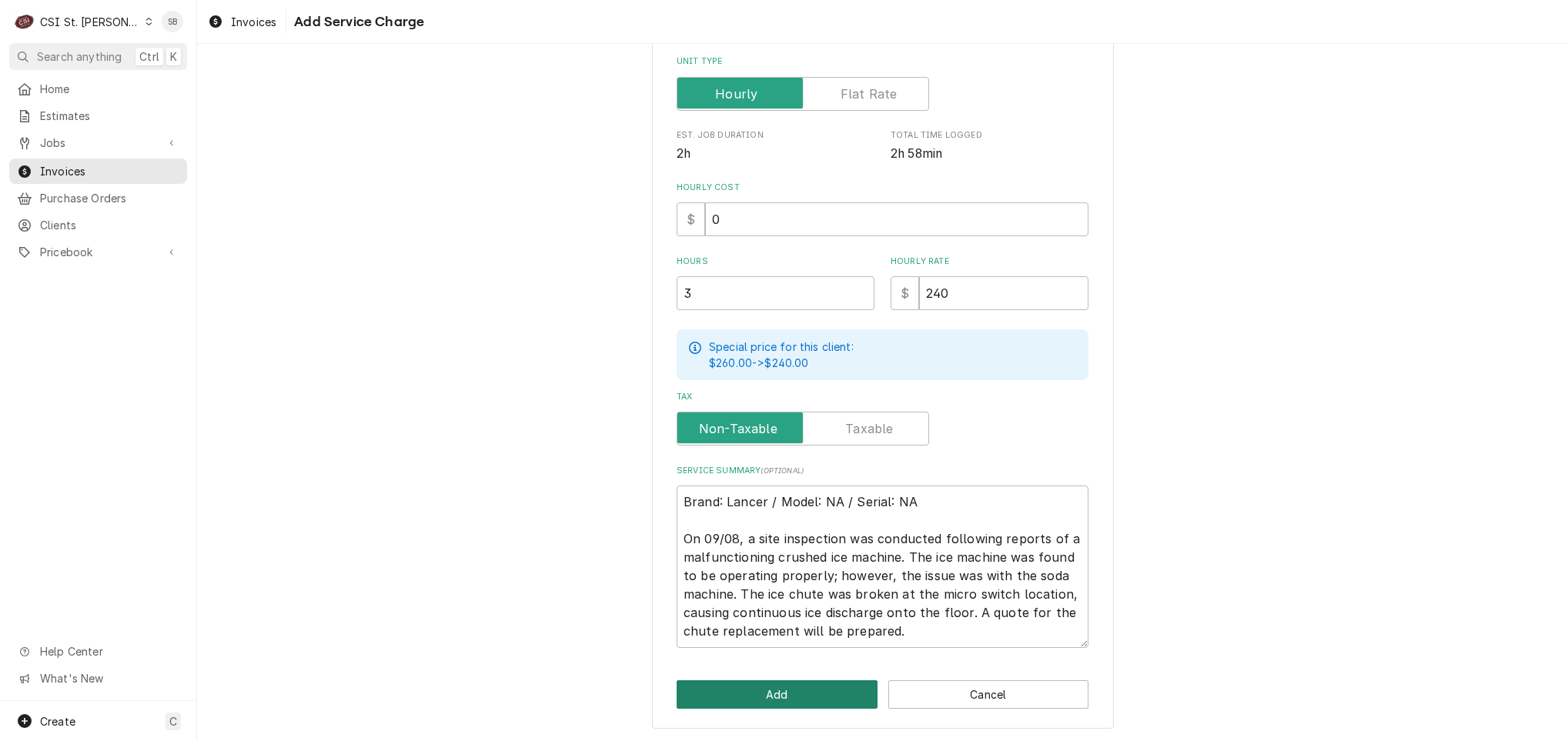
click at [785, 689] on button "Add" at bounding box center [778, 694] width 201 height 29
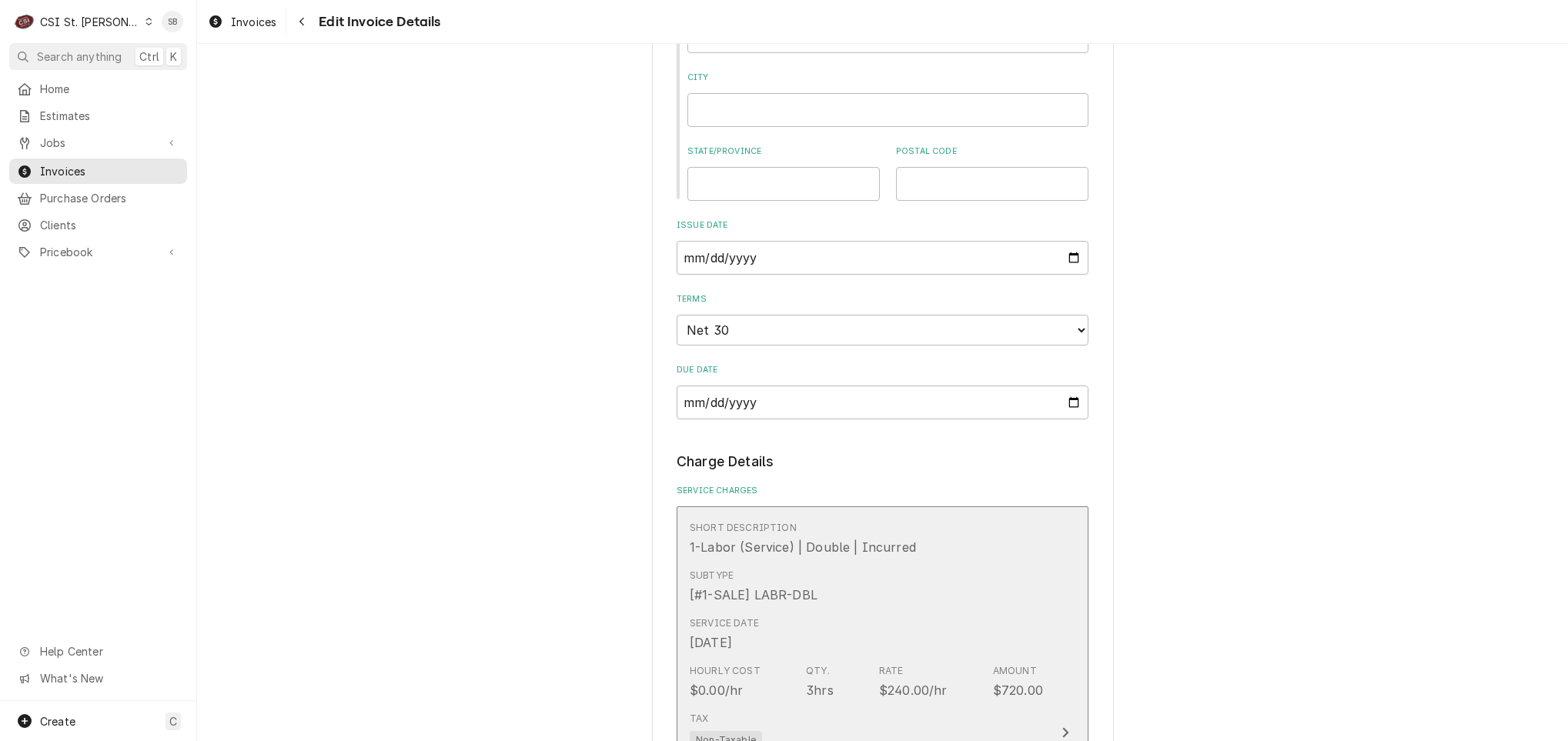
click at [760, 596] on div "[#1-SALE] LABR-DBL" at bounding box center [754, 595] width 127 height 19
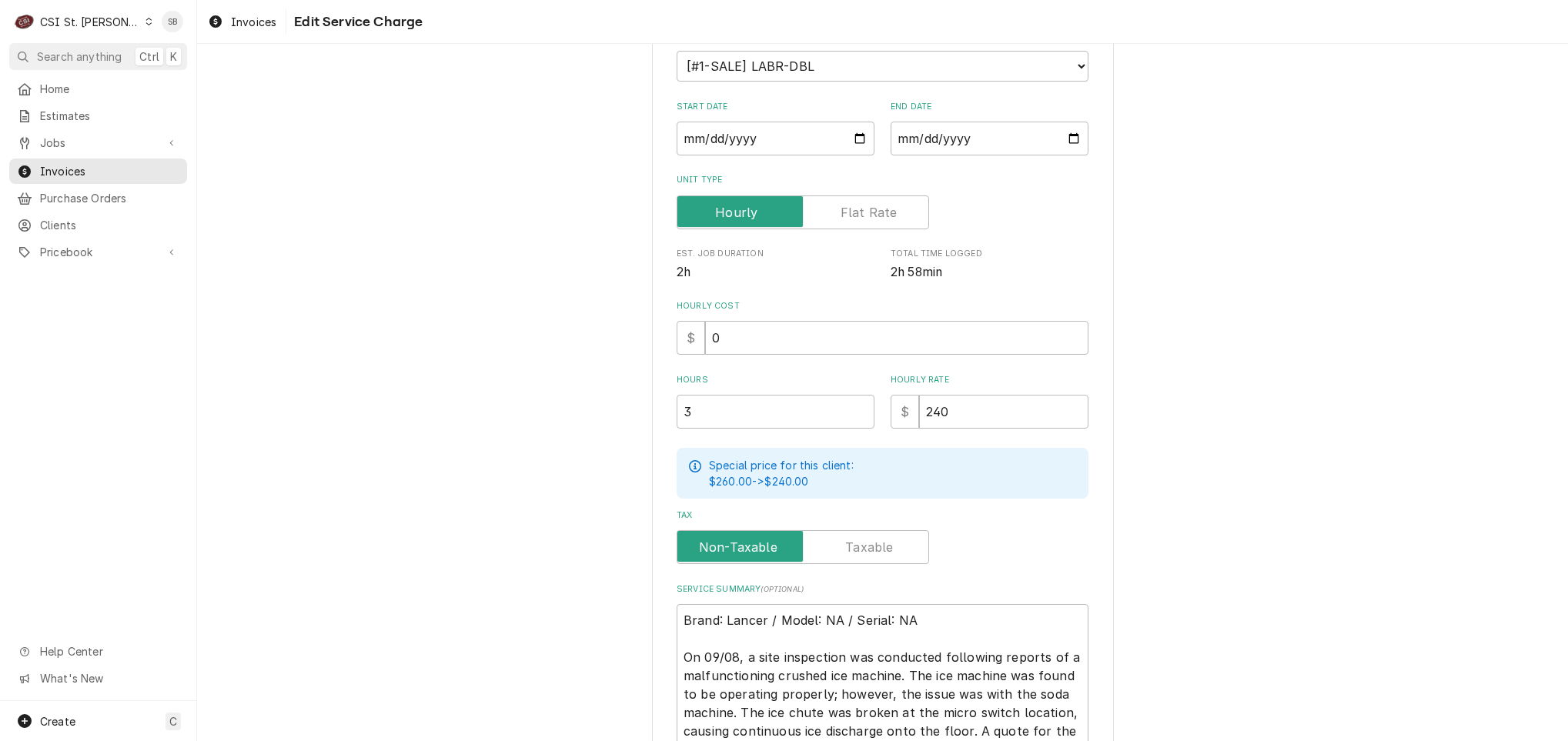
scroll to position [347, 0]
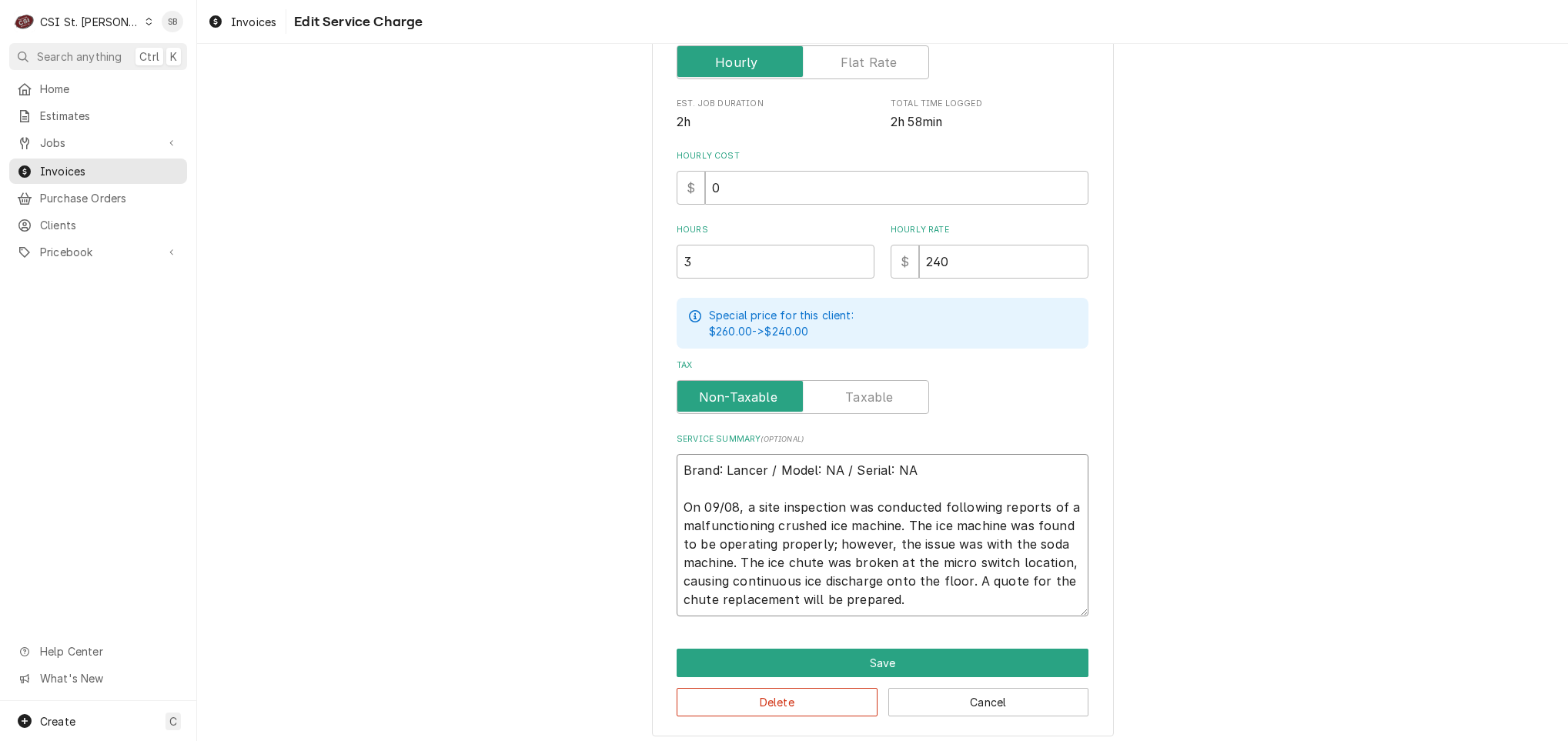
click at [728, 504] on textarea "Brand: Lancer / Model: NA / Serial: NA On 09/08, a site inspection was conducte…" at bounding box center [883, 535] width 412 height 162
click at [864, 663] on button "Save" at bounding box center [883, 663] width 412 height 29
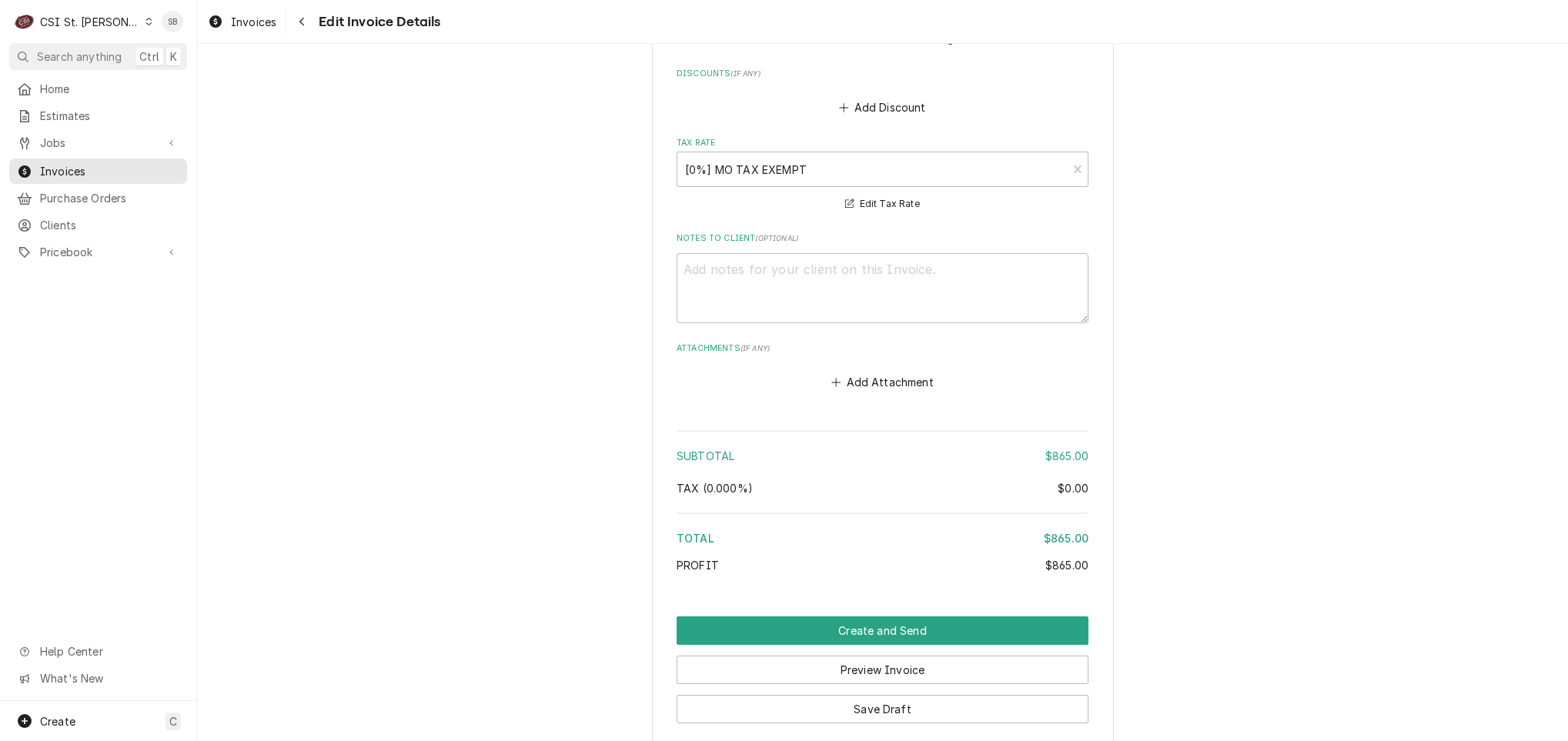
scroll to position [2505, 0]
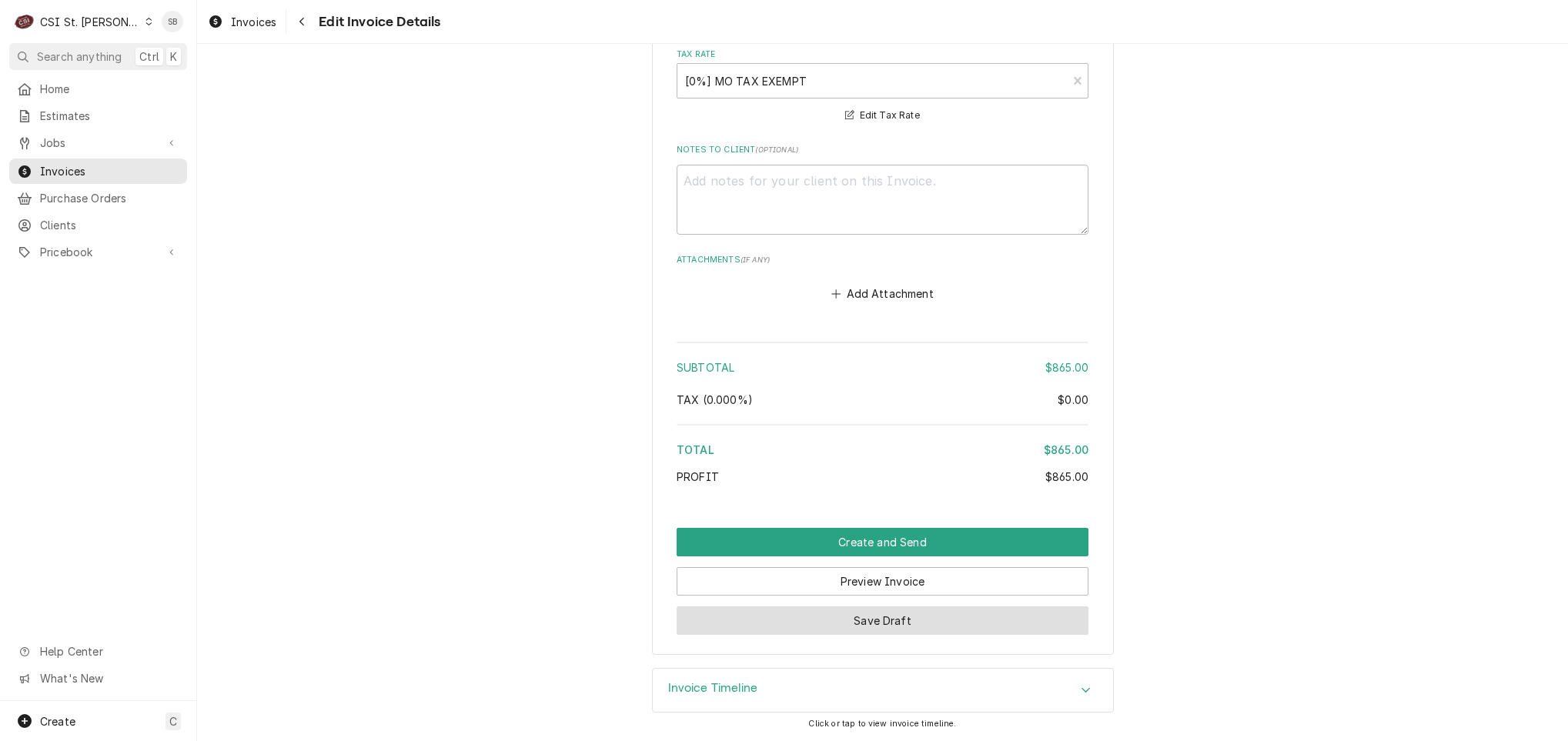
click at [910, 626] on button "Save Draft" at bounding box center [883, 620] width 412 height 29
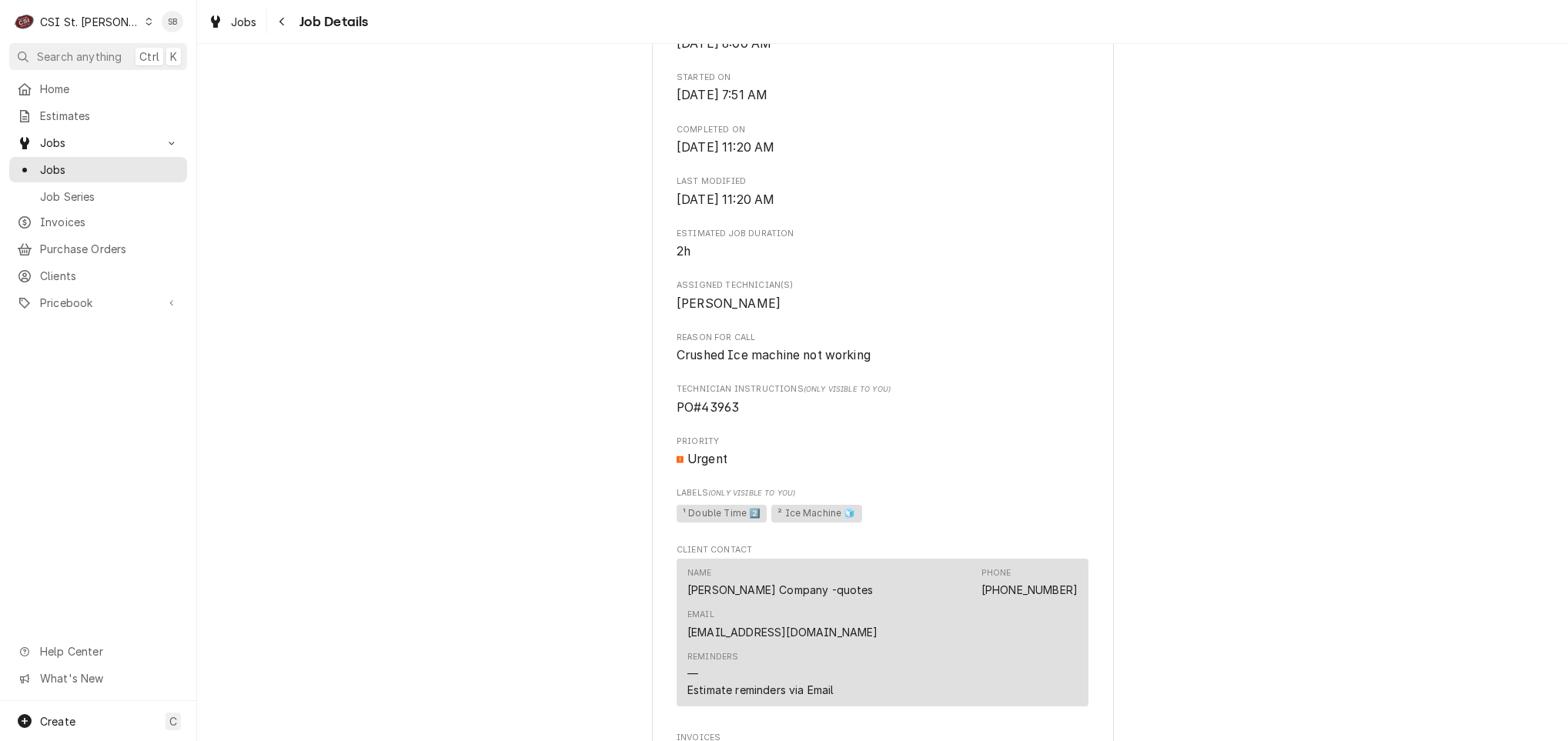
scroll to position [693, 0]
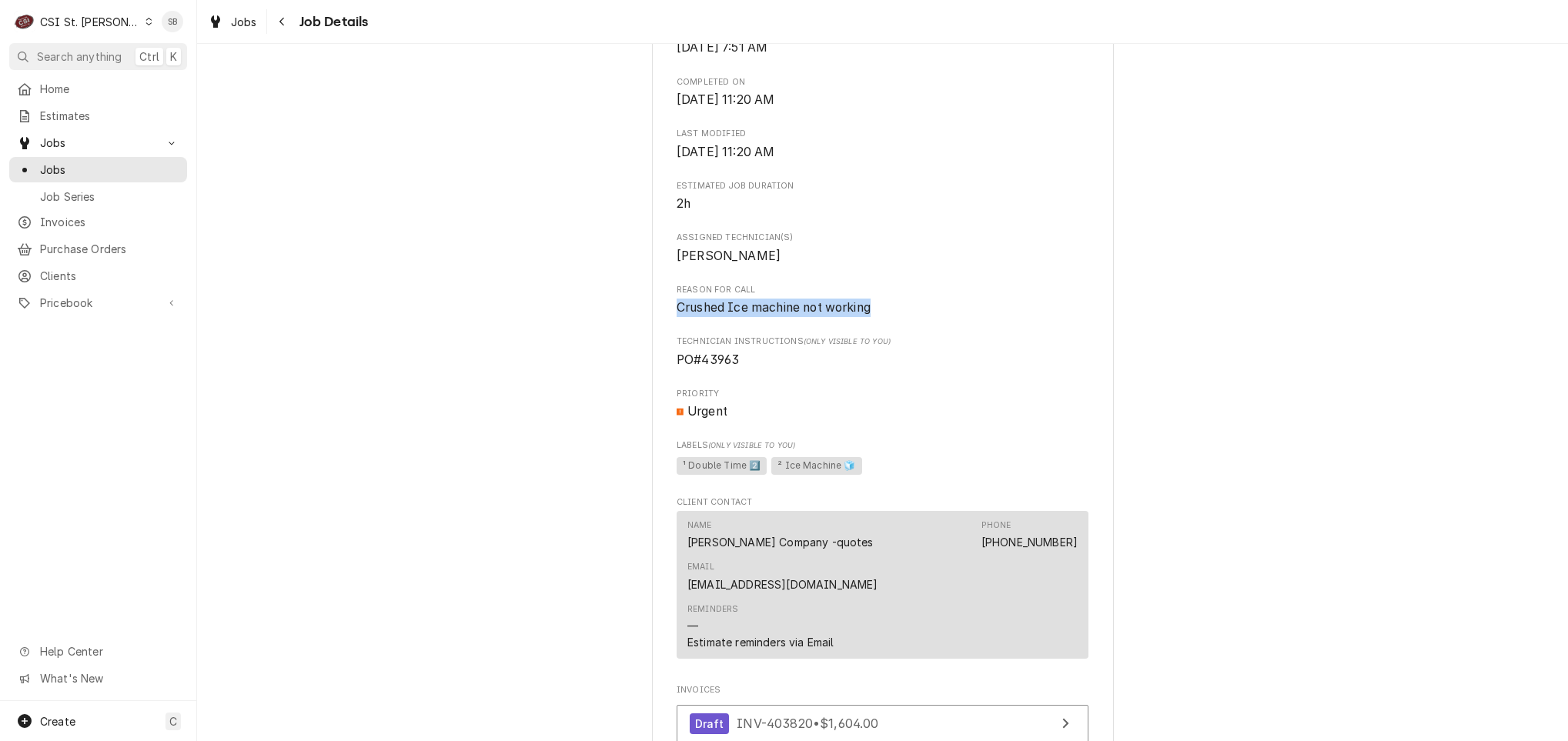
drag, startPoint x: 890, startPoint y: 329, endPoint x: 644, endPoint y: 333, distance: 246.0
click at [652, 333] on div "Vivian Company Rocket #4216 / 3799 Elm St, St Charles, MO 63301 Open in Maps Ro…" at bounding box center [883, 325] width 462 height 1839
copy span "Crushed Ice machine not working"
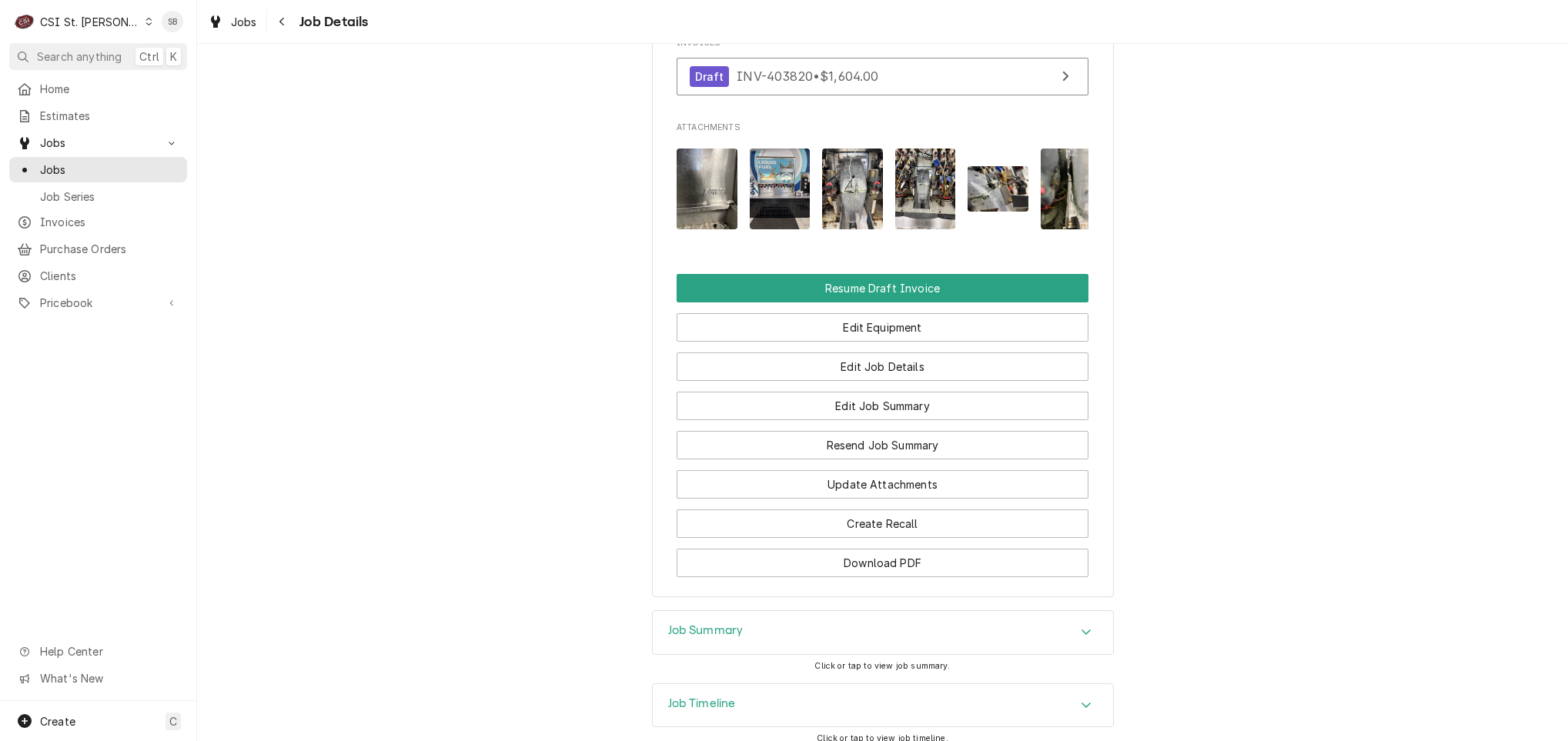
scroll to position [1315, 0]
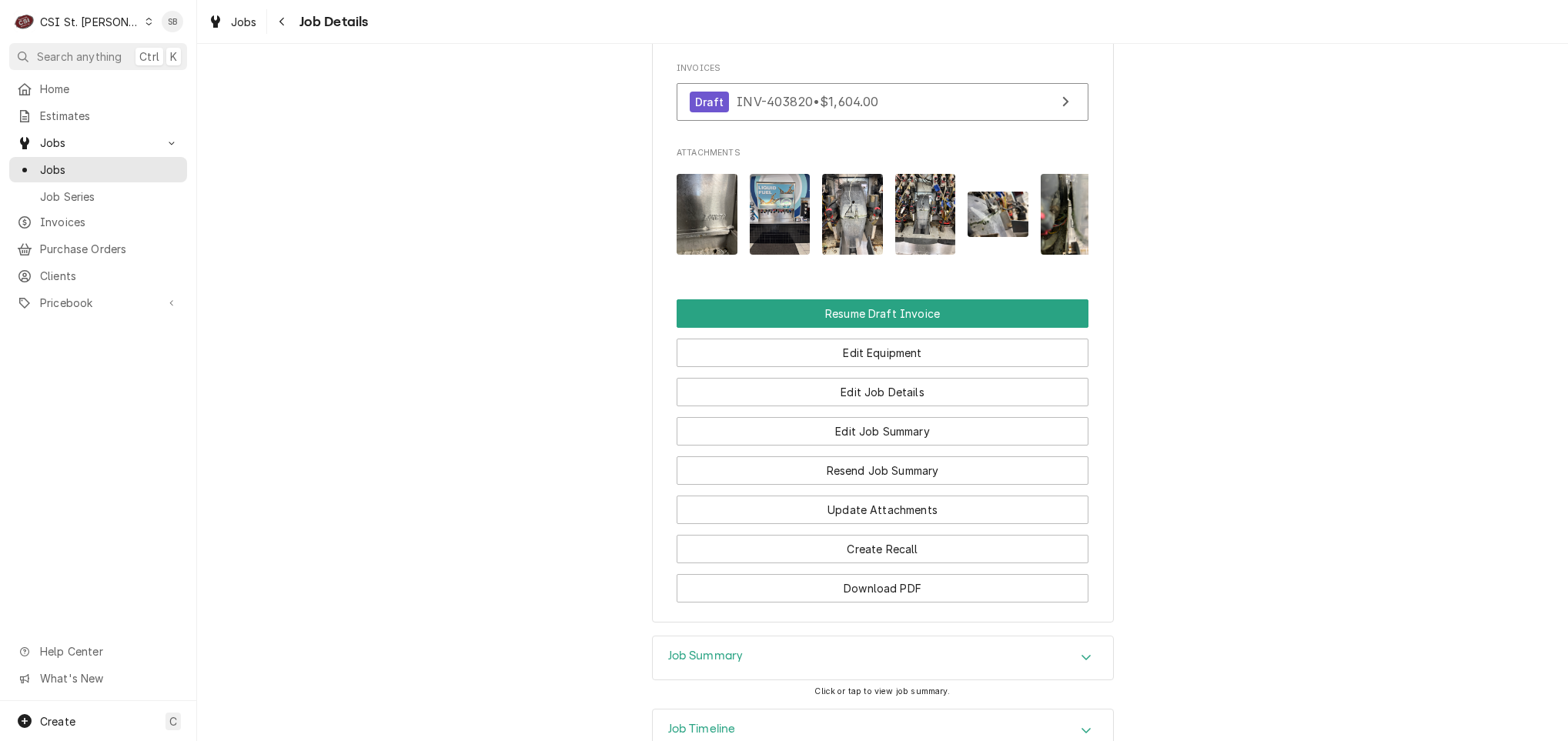
click at [677, 198] on img "Attachments" at bounding box center [707, 214] width 61 height 81
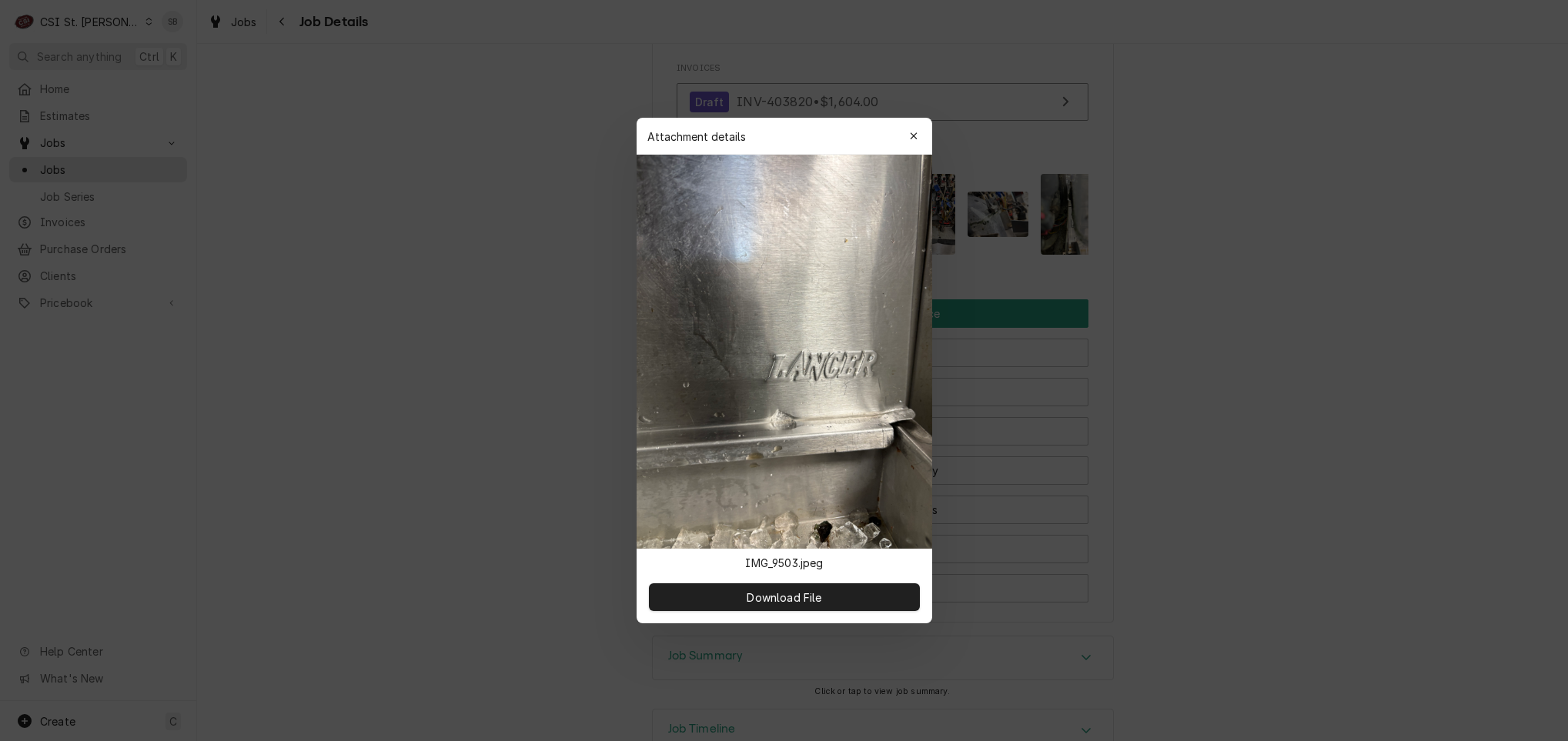
drag, startPoint x: 1270, startPoint y: 331, endPoint x: 931, endPoint y: 215, distance: 358.3
click at [1266, 328] on div at bounding box center [784, 370] width 1568 height 741
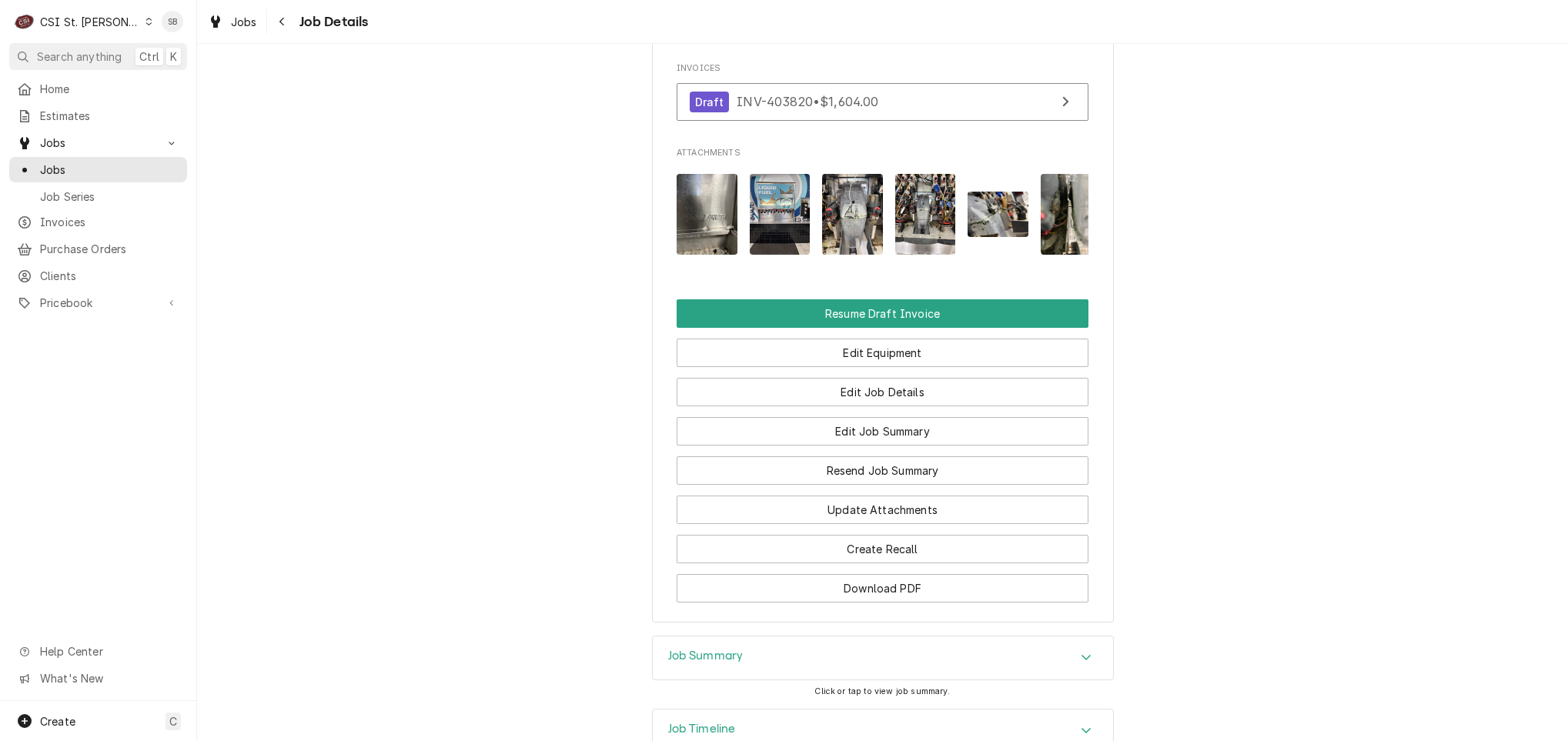
click at [777, 189] on img "Attachments" at bounding box center [780, 214] width 61 height 81
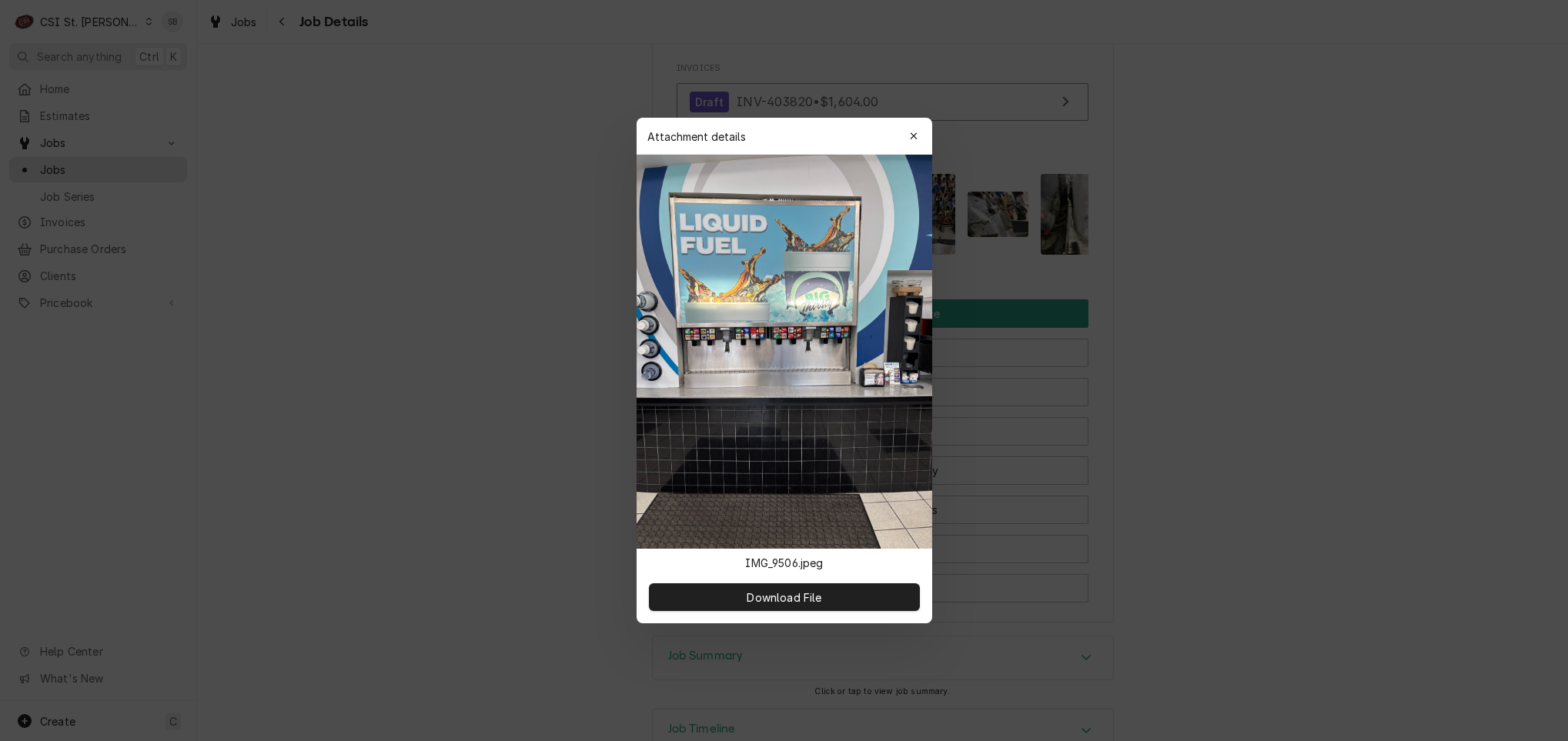
click at [1359, 270] on div at bounding box center [784, 370] width 1568 height 741
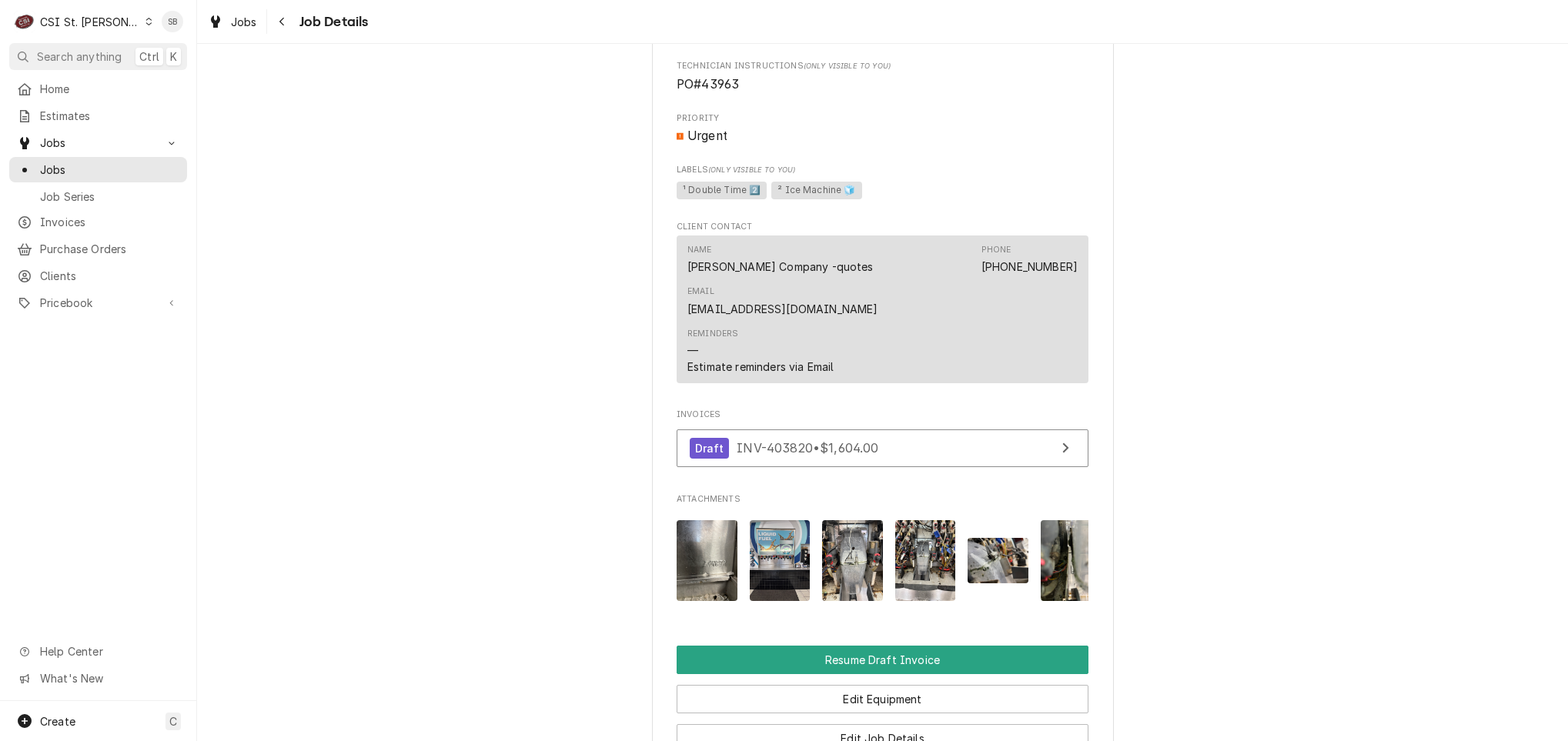
scroll to position [1430, 0]
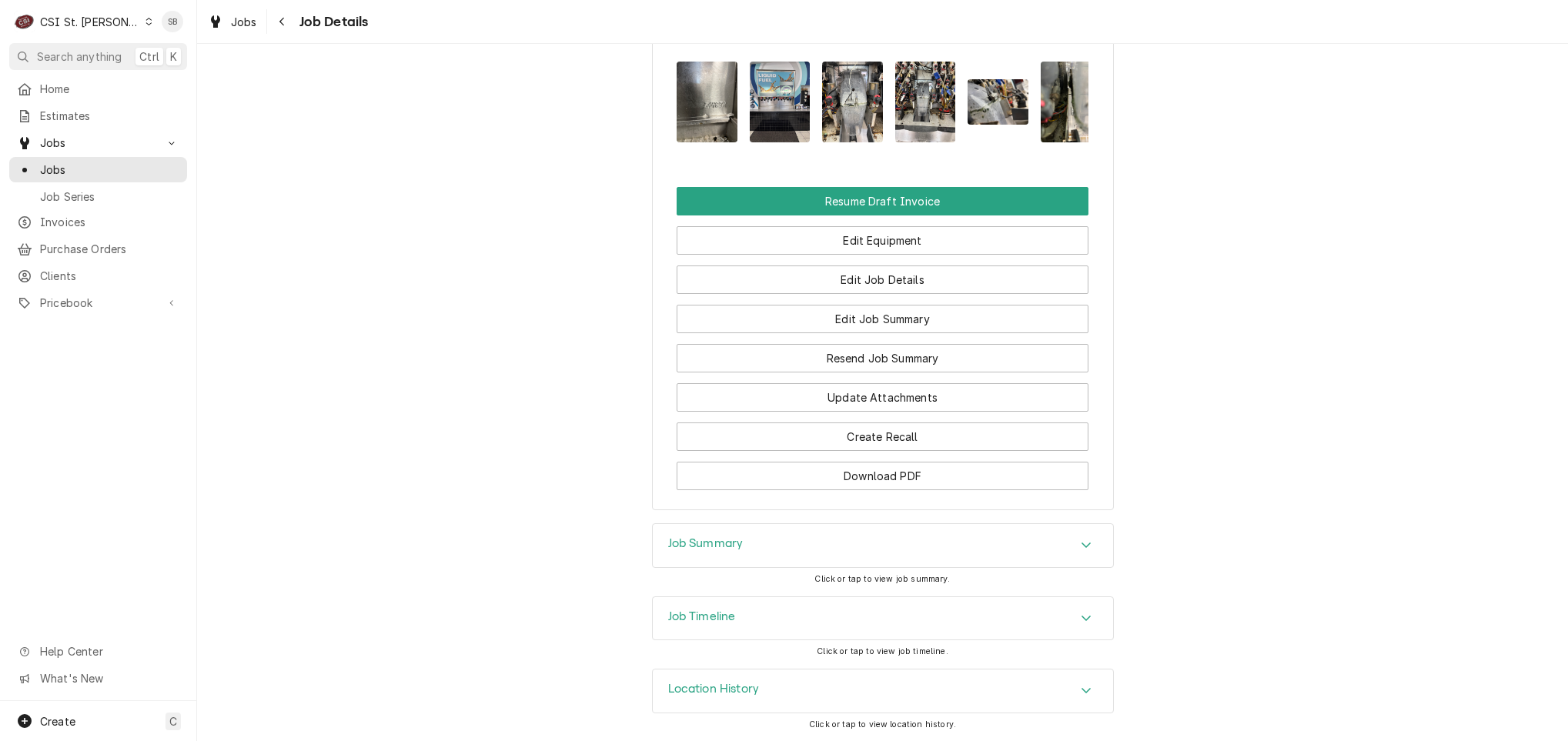
click at [735, 618] on div "Job Timeline" at bounding box center [883, 618] width 460 height 43
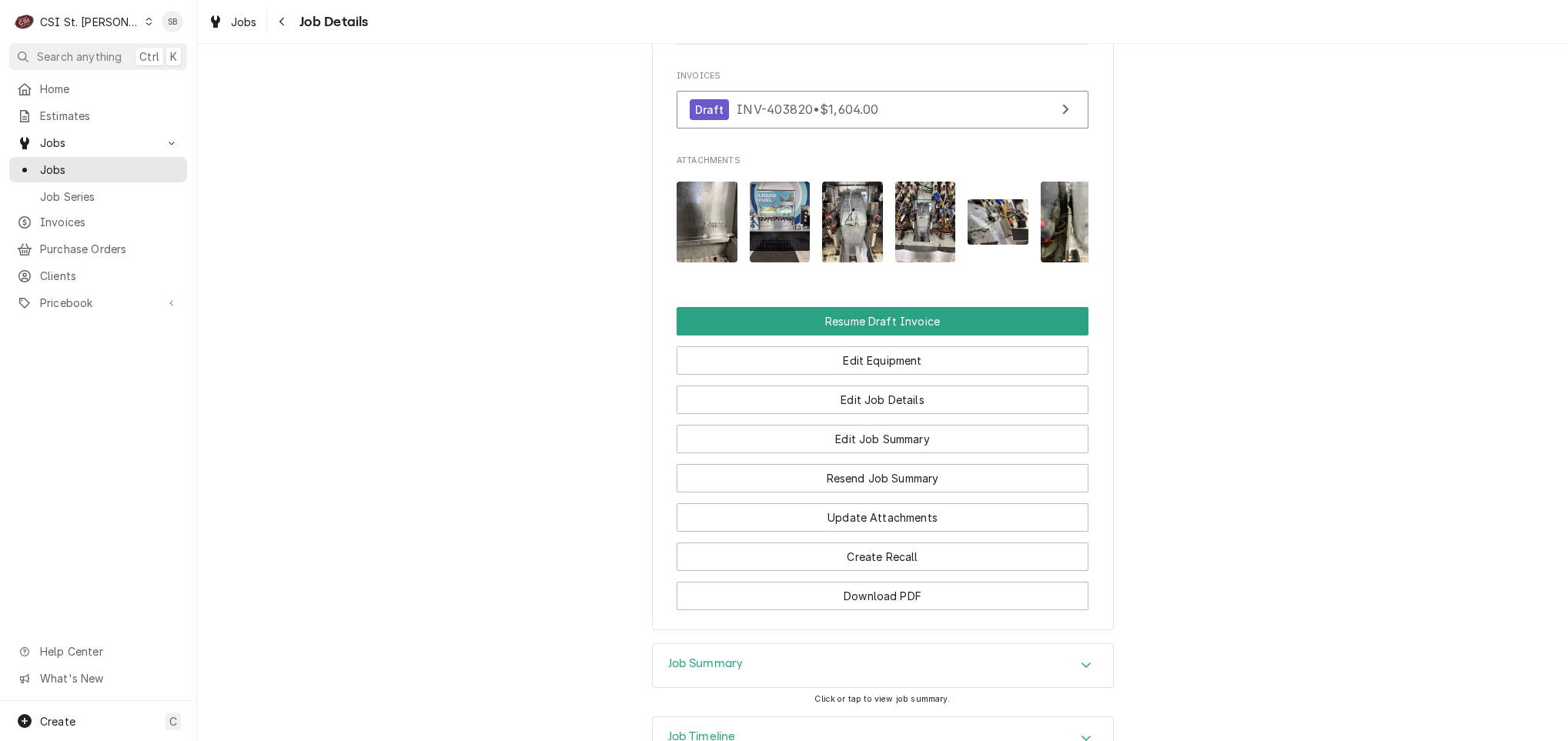
scroll to position [1515, 0]
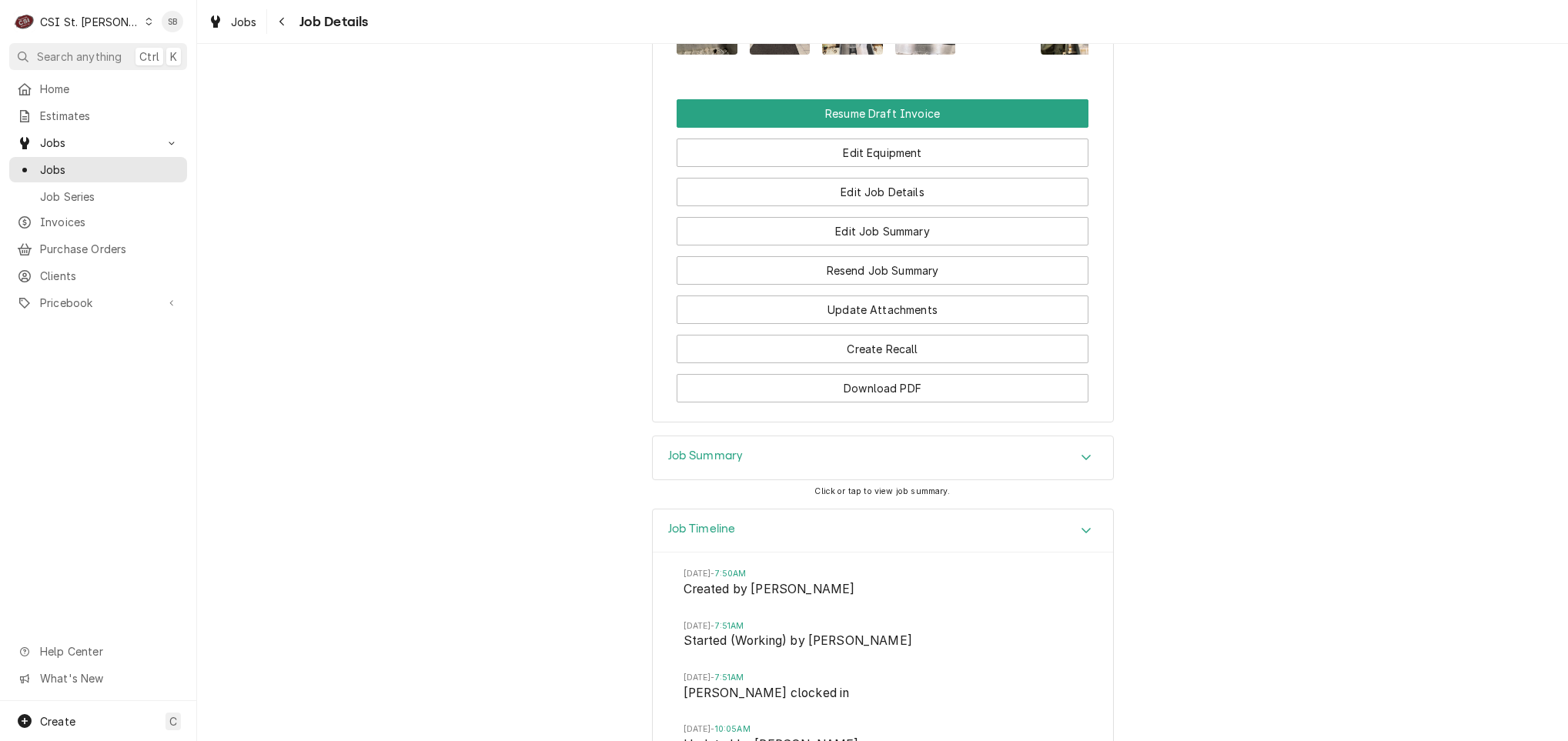
click at [770, 451] on div "Job Summary" at bounding box center [883, 457] width 460 height 43
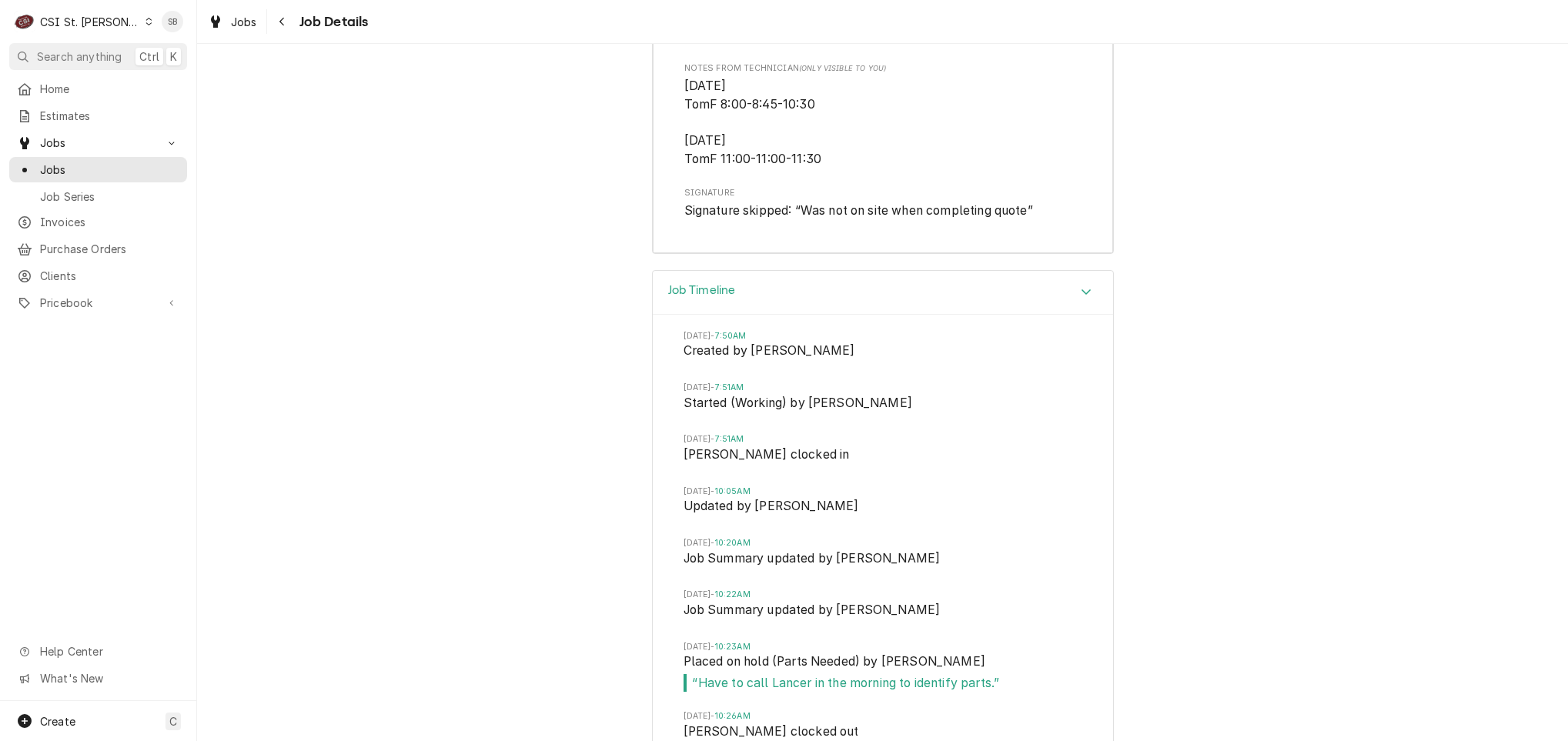
scroll to position [4620, 0]
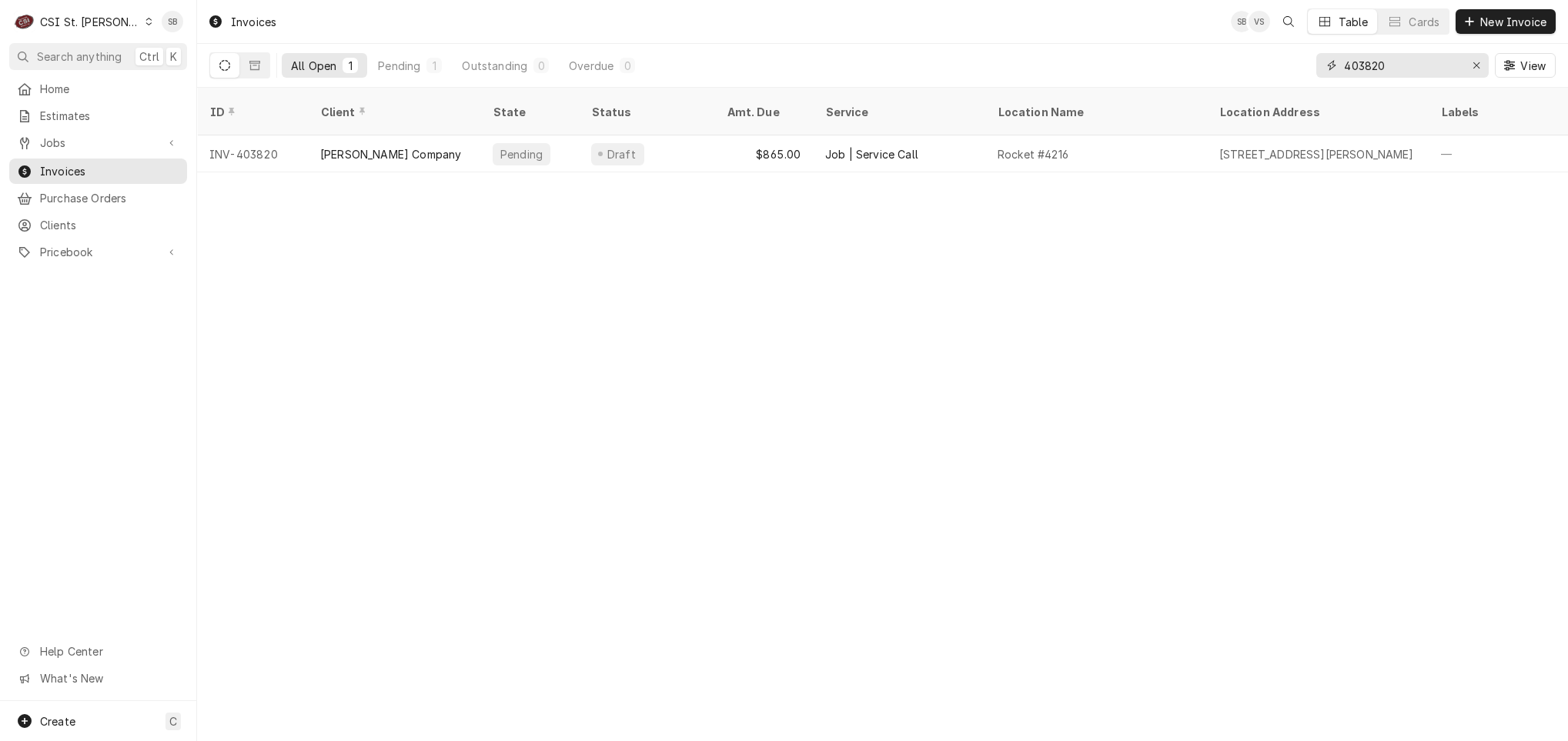
click at [1391, 73] on input "403820" at bounding box center [1402, 65] width 115 height 25
type input "403825"
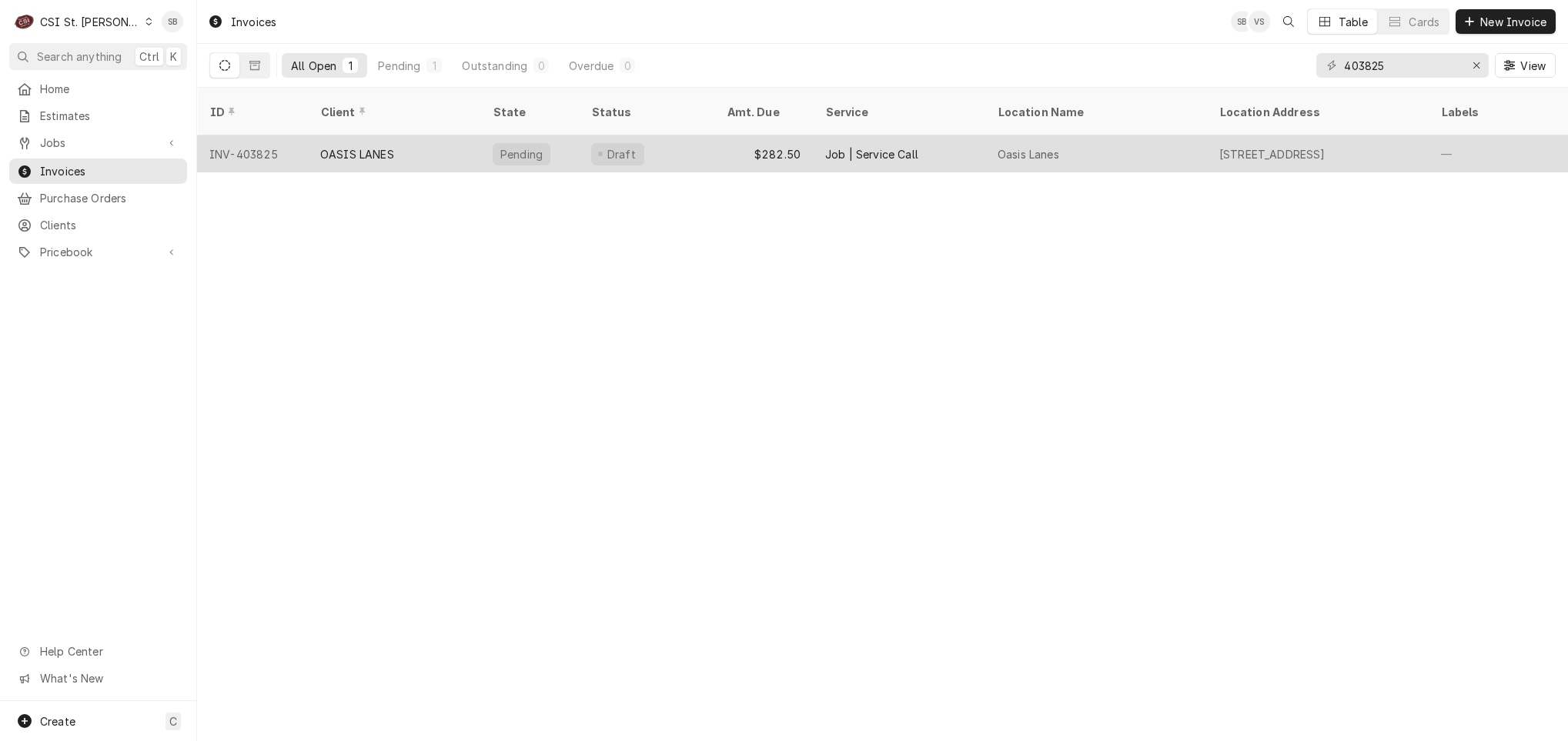
click at [340, 146] on div "OASIS LANES" at bounding box center [357, 154] width 74 height 16
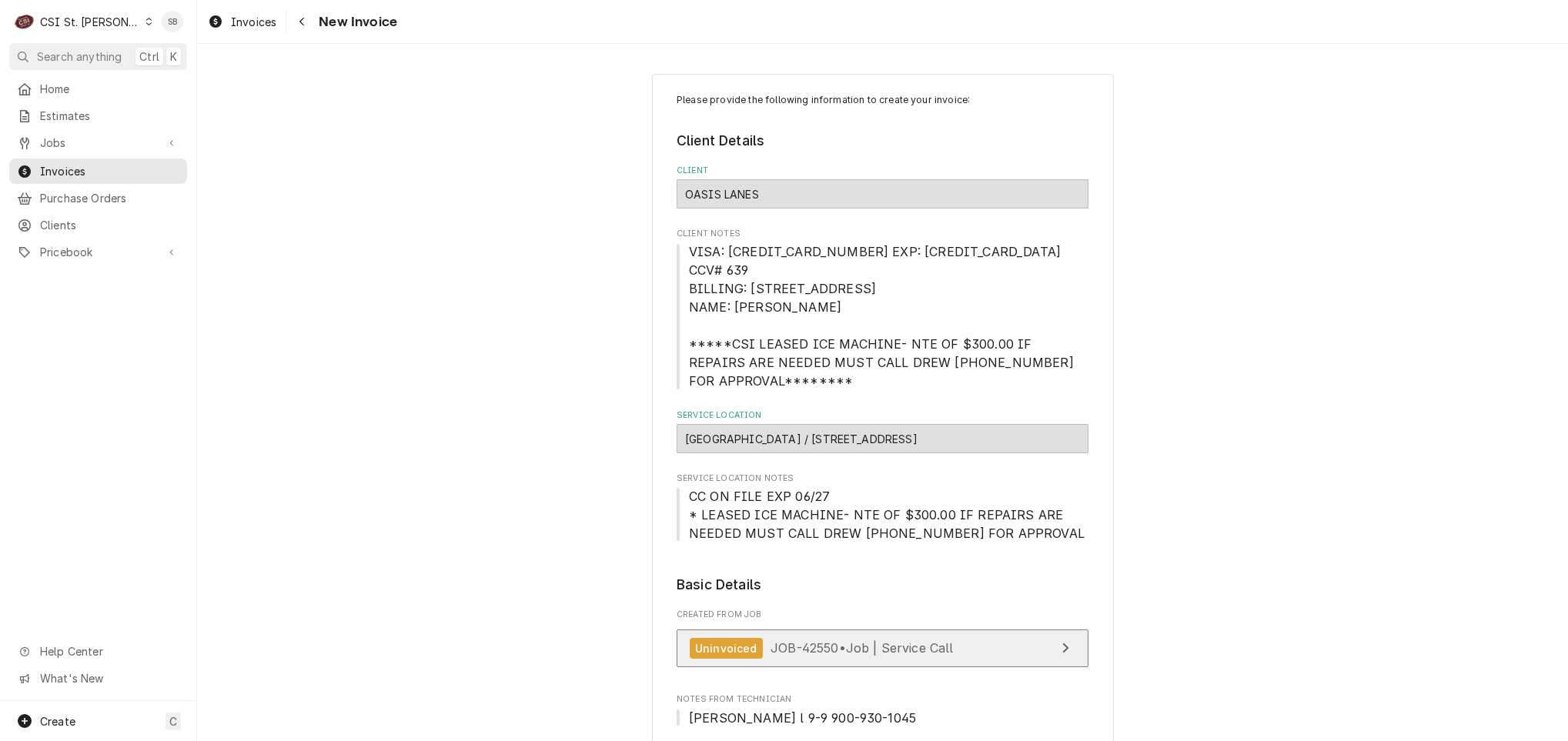
click at [810, 629] on link "Uninvoiced JOB-42550 • Job | Service Call" at bounding box center [883, 648] width 412 height 38
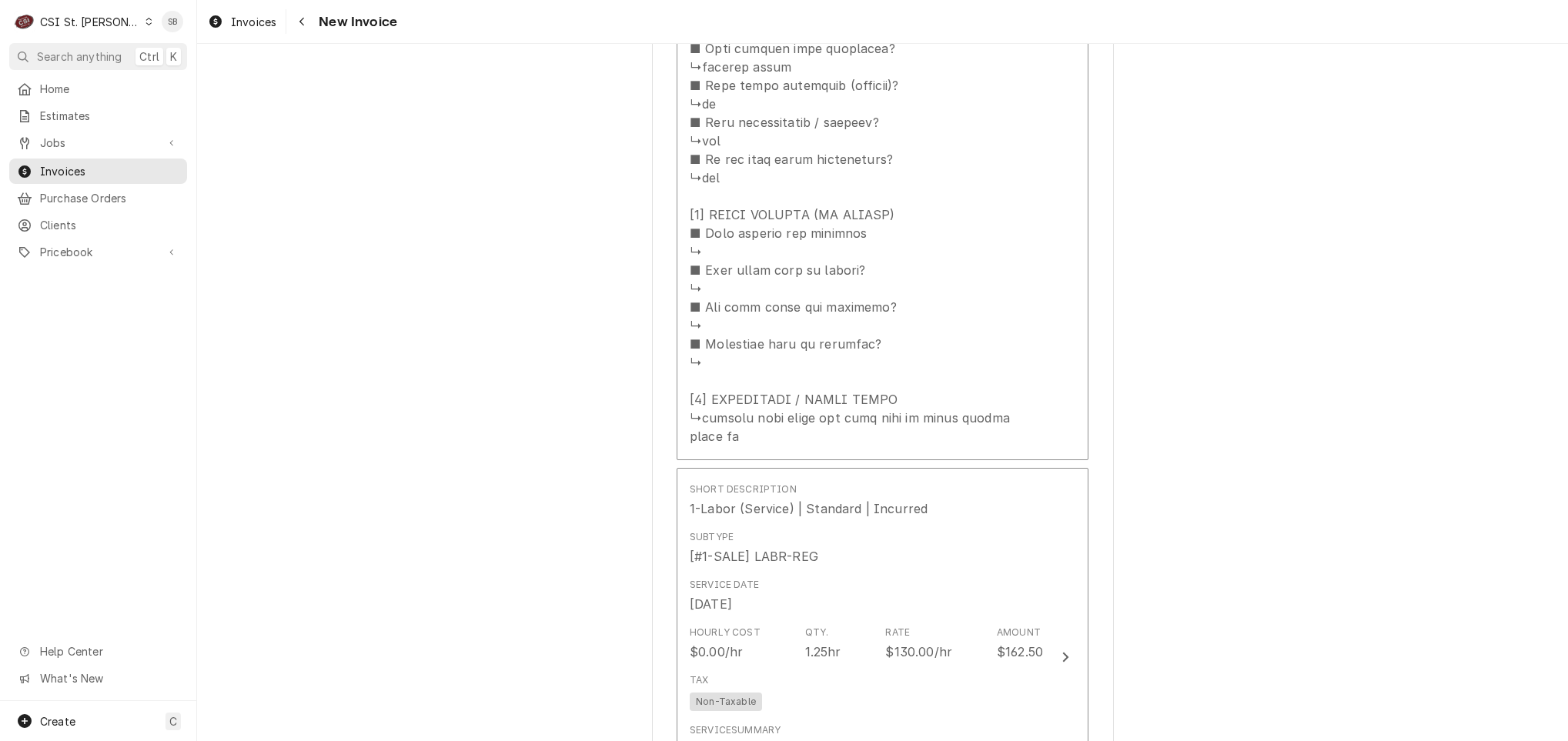
scroll to position [2310, 0]
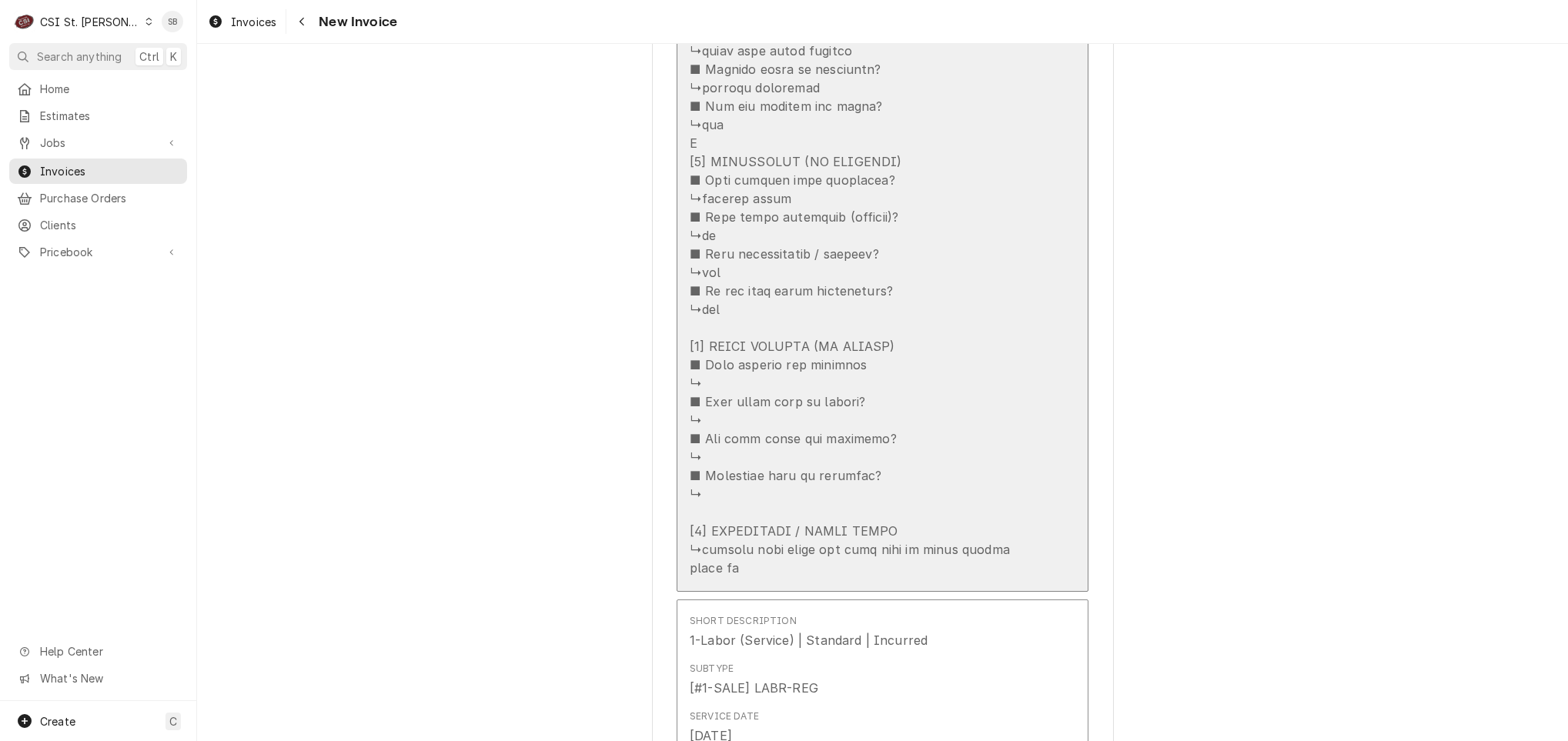
click at [927, 391] on div "Update Line Item" at bounding box center [866, 60] width 353 height 1035
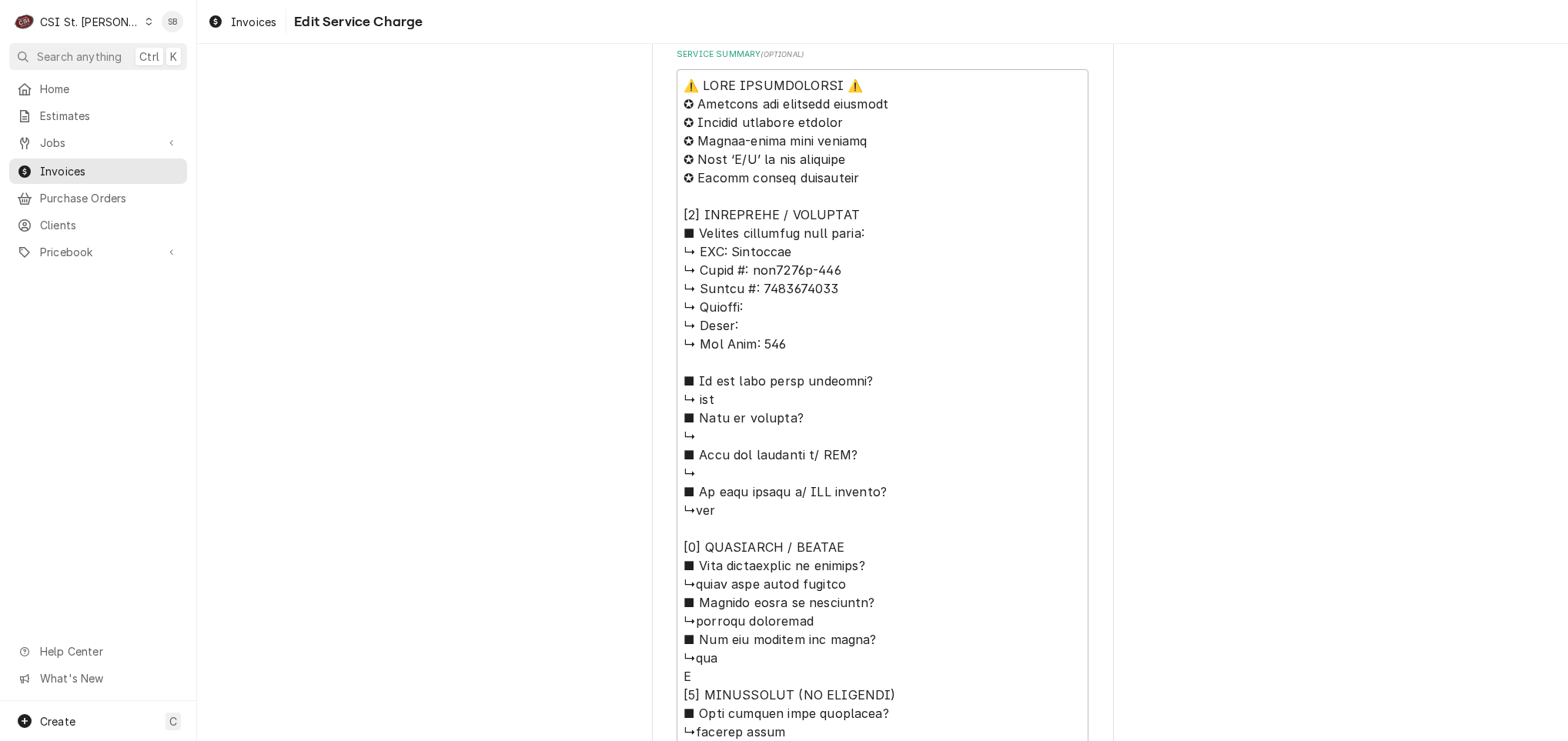
scroll to position [693, 0]
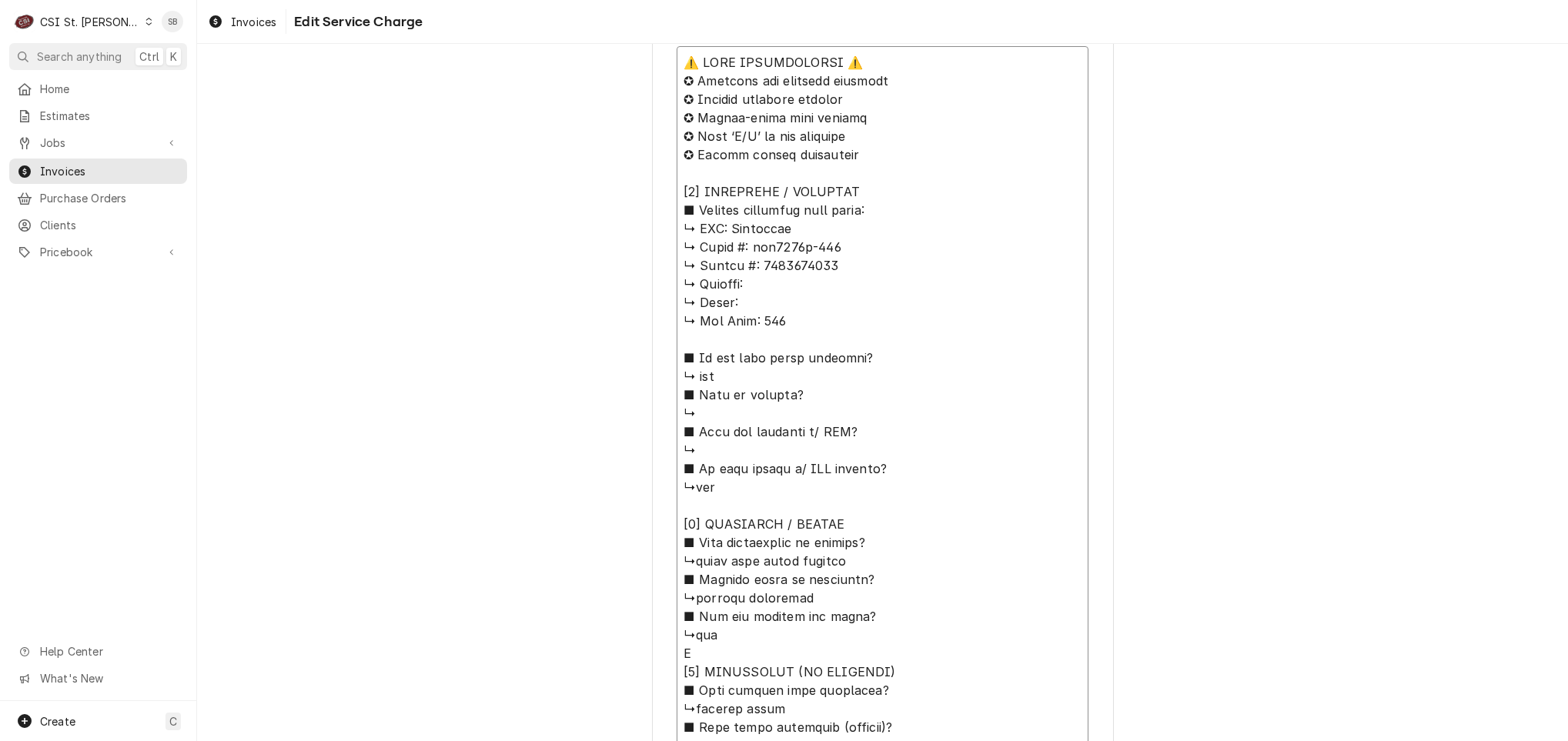
click at [687, 560] on textarea "Service Summary ( optional )" at bounding box center [883, 561] width 412 height 1031
type textarea "x"
type textarea "⚠️ LORE IPSUMDOLORSI ⚠️ ✪ Ametcons adi elitsedd eiusmodt ✪ Incidid utlabore etd…"
type textarea "x"
type textarea "⚠️ LORE IPSUMDOLORSI ⚠️ ✪ Ametcons adi elitsedd eiusmodt ✪ Incidid utlabore etd…"
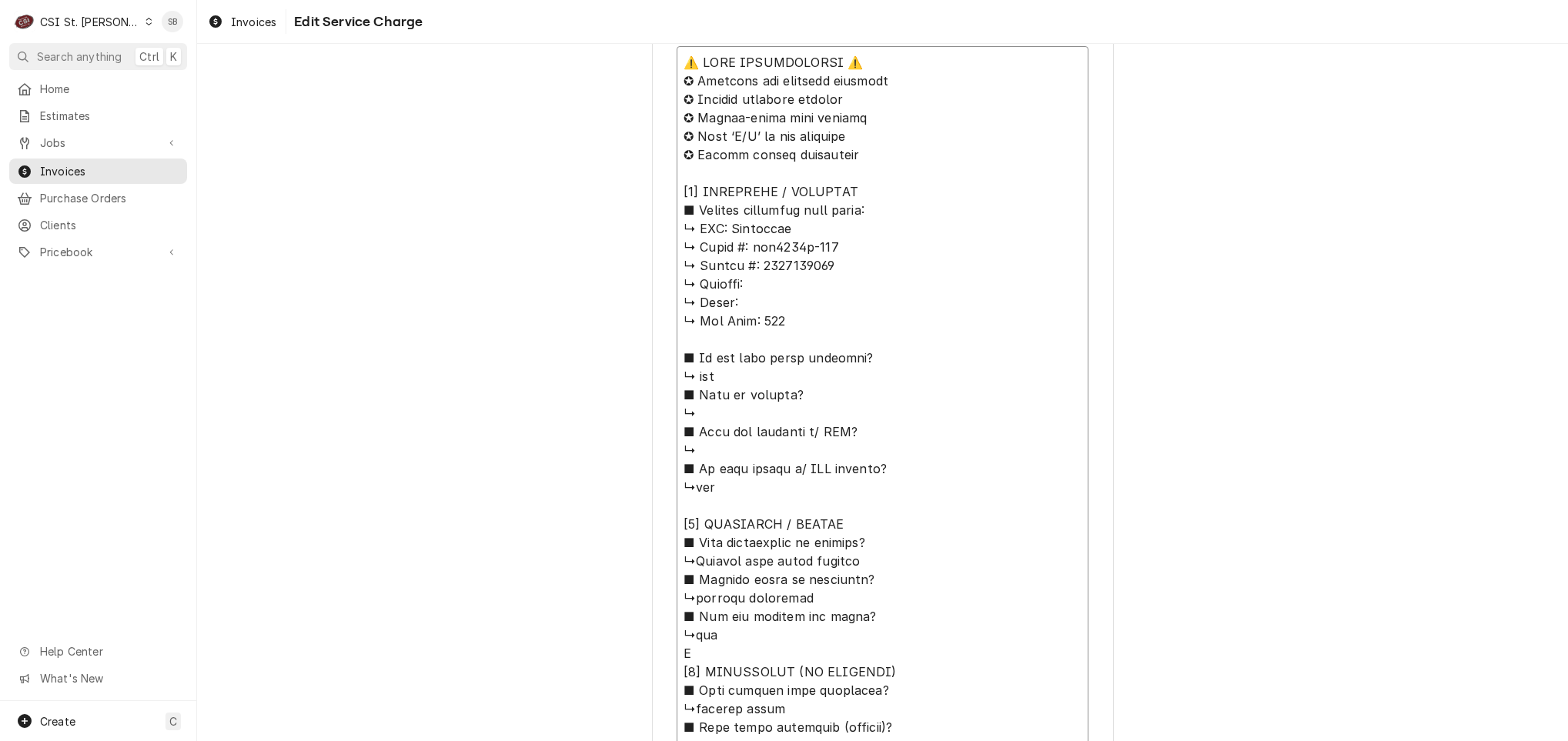
type textarea "x"
type textarea "⚠️ LORE IPSUMDOLORSI ⚠️ ✪ Ametcons adi elitsedd eiusmodt ✪ Incidid utlabore etd…"
type textarea "x"
type textarea "⚠️ LORE IPSUMDOLORSI ⚠️ ✪ Ametcons adi elitsedd eiusmodt ✪ Incidid utlabore etd…"
type textarea "x"
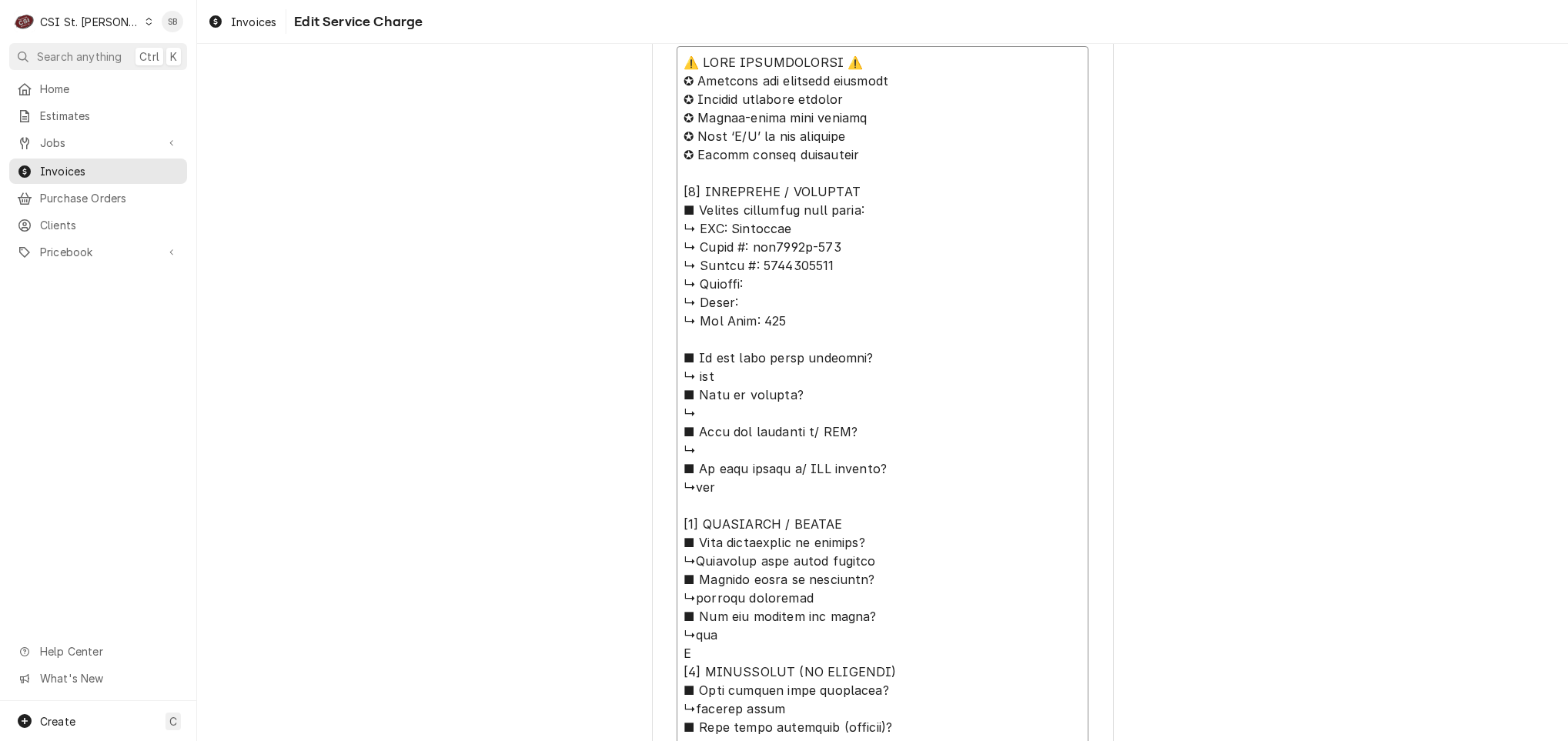
type textarea "⚠️ LORE IPSUMDOLORSI ⚠️ ✪ Ametcons adi elitsedd eiusmodt ✪ Incidid utlabore etd…"
type textarea "x"
type textarea "⚠️ LORE IPSUMDOLORSI ⚠️ ✪ Ametcons adi elitsedd eiusmodt ✪ Incidid utlabore etd…"
type textarea "x"
type textarea "⚠️ LORE IPSUMDOLORSI ⚠️ ✪ Ametcons adi elitsedd eiusmodt ✪ Incidid utlabore etd…"
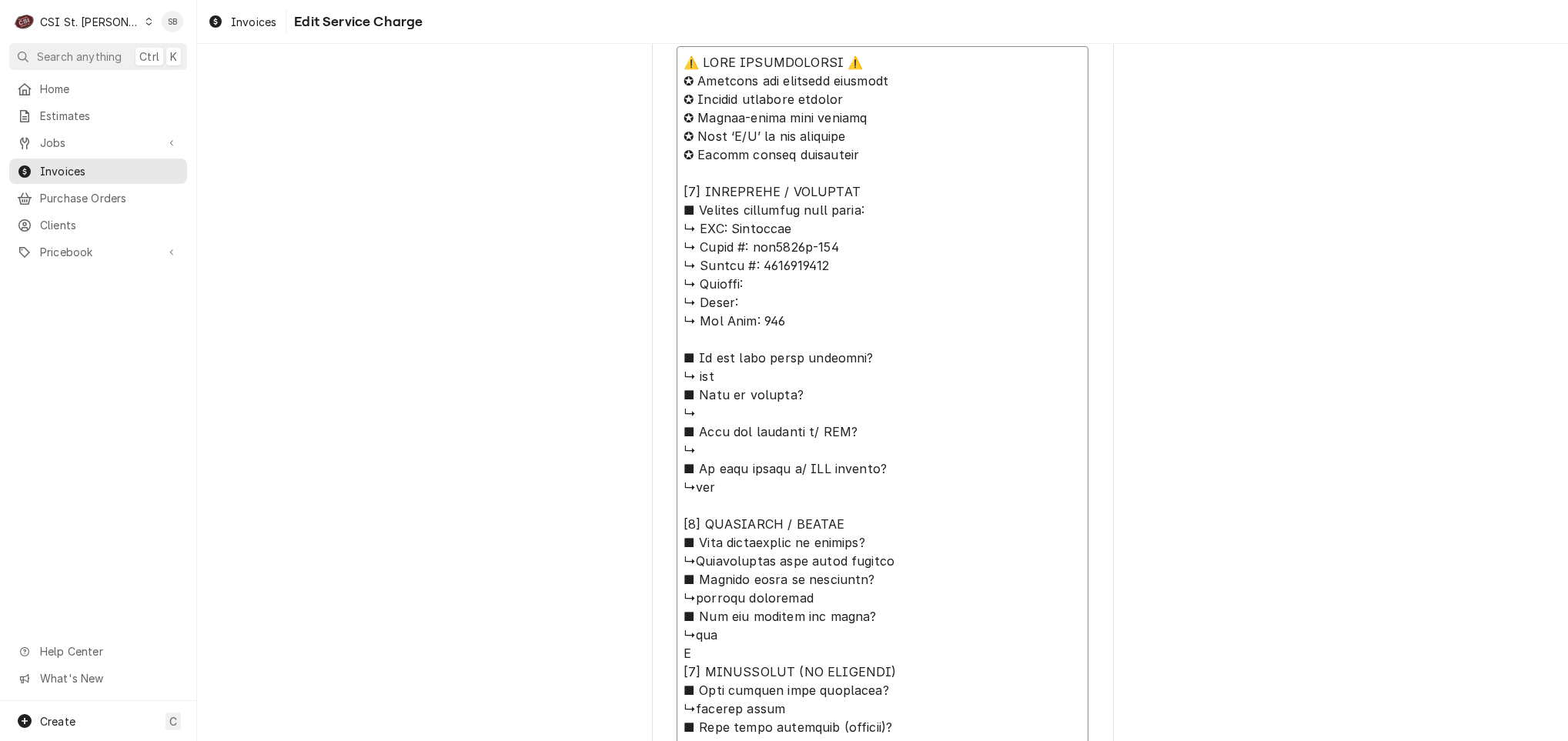
type textarea "x"
type textarea "⚠️ LORE IPSUMDOLORSI ⚠️ ✪ Ametcons adi elitsedd eiusmodt ✪ Incidid utlabore etd…"
type textarea "x"
type textarea "⚠️ LORE IPSUMDOLORSI ⚠️ ✪ Ametcons adi elitsedd eiusmodt ✪ Incidid utlabore etd…"
type textarea "x"
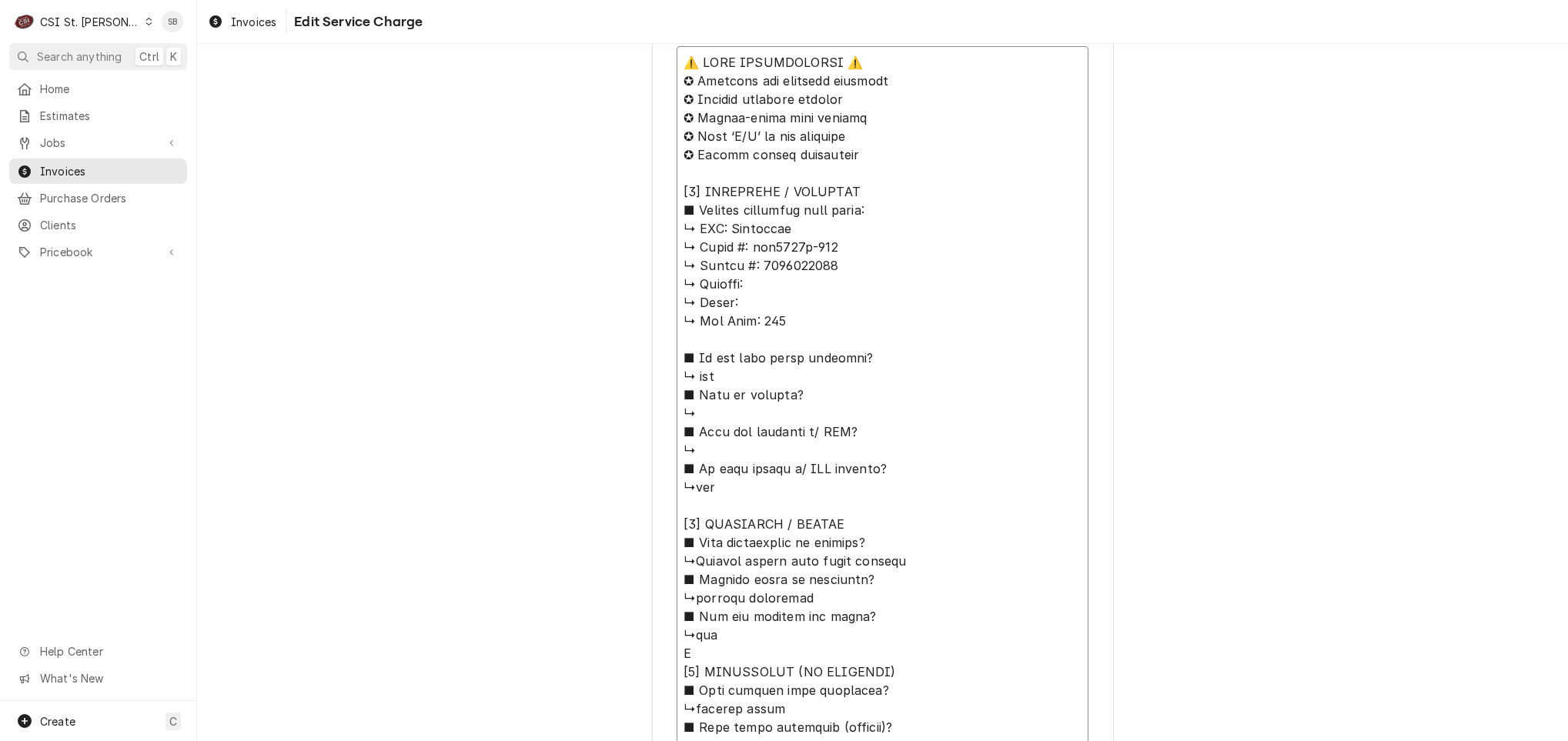
type textarea "⚠️ LORE IPSUMDOLORSI ⚠️ ✪ Ametcons adi elitsedd eiusmodt ✪ Incidid utlabore etd…"
type textarea "x"
type textarea "⚠️ LORE IPSUMDOLORSI ⚠️ ✪ Ametcons adi elitsedd eiusmodt ✪ Incidid utlabore etd…"
type textarea "x"
type textarea "⚠️ LORE IPSUMDOLORSI ⚠️ ✪ Ametcons adi elitsedd eiusmodt ✪ Incidid utlabore etd…"
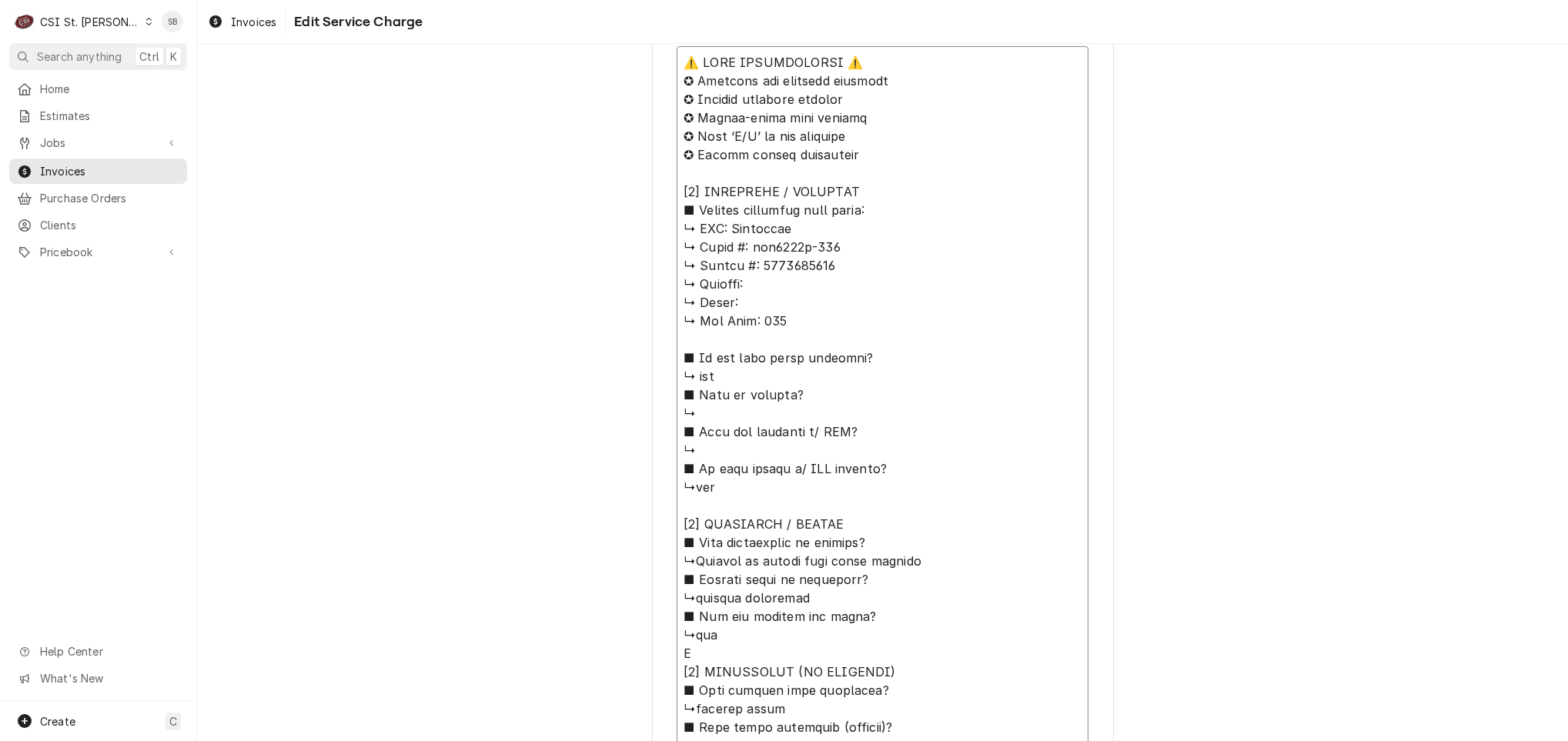
type textarea "x"
type textarea "⚠️ LORE IPSUMDOLORSI ⚠️ ✪ Ametcons adi elitsedd eiusmodt ✪ Incidid utlabore etd…"
type textarea "x"
type textarea "⚠️ LORE IPSUMDOLORSI ⚠️ ✪ Ametcons adi elitsedd eiusmodt ✪ Incidid utlabore etd…"
type textarea "x"
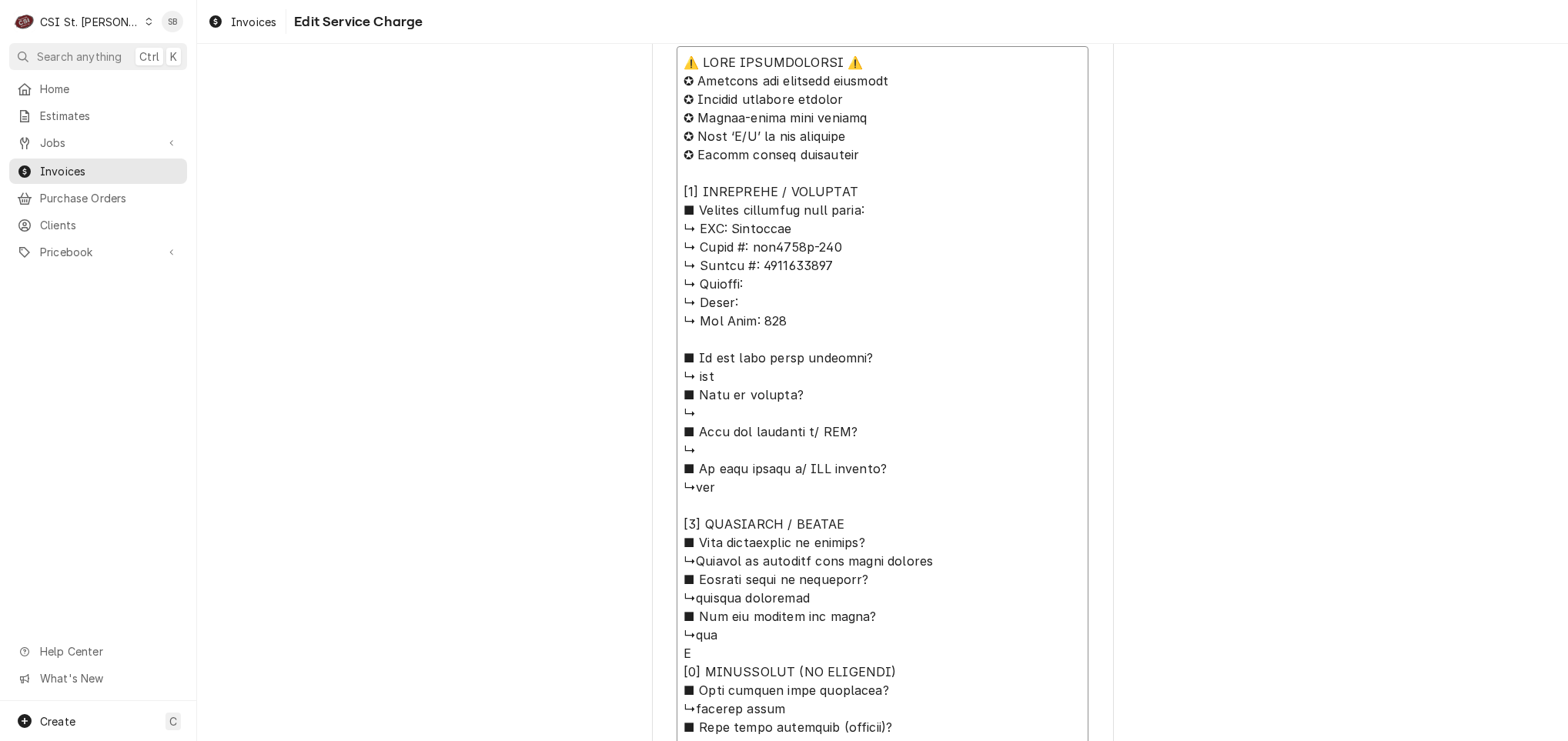
type textarea "⚠️ LORE IPSUMDOLORSI ⚠️ ✪ Ametcons adi elitsedd eiusmodt ✪ Incidid utlabore etd…"
type textarea "x"
type textarea "⚠️ LORE IPSUMDOLORSI ⚠️ ✪ Ametcons adi elitsedd eiusmodt ✪ Incidid utlabore etd…"
type textarea "x"
type textarea "⚠️ LORE IPSUMDOLORSI ⚠️ ✪ Ametcons adi elitsedd eiusmodt ✪ Incidid utlabore etd…"
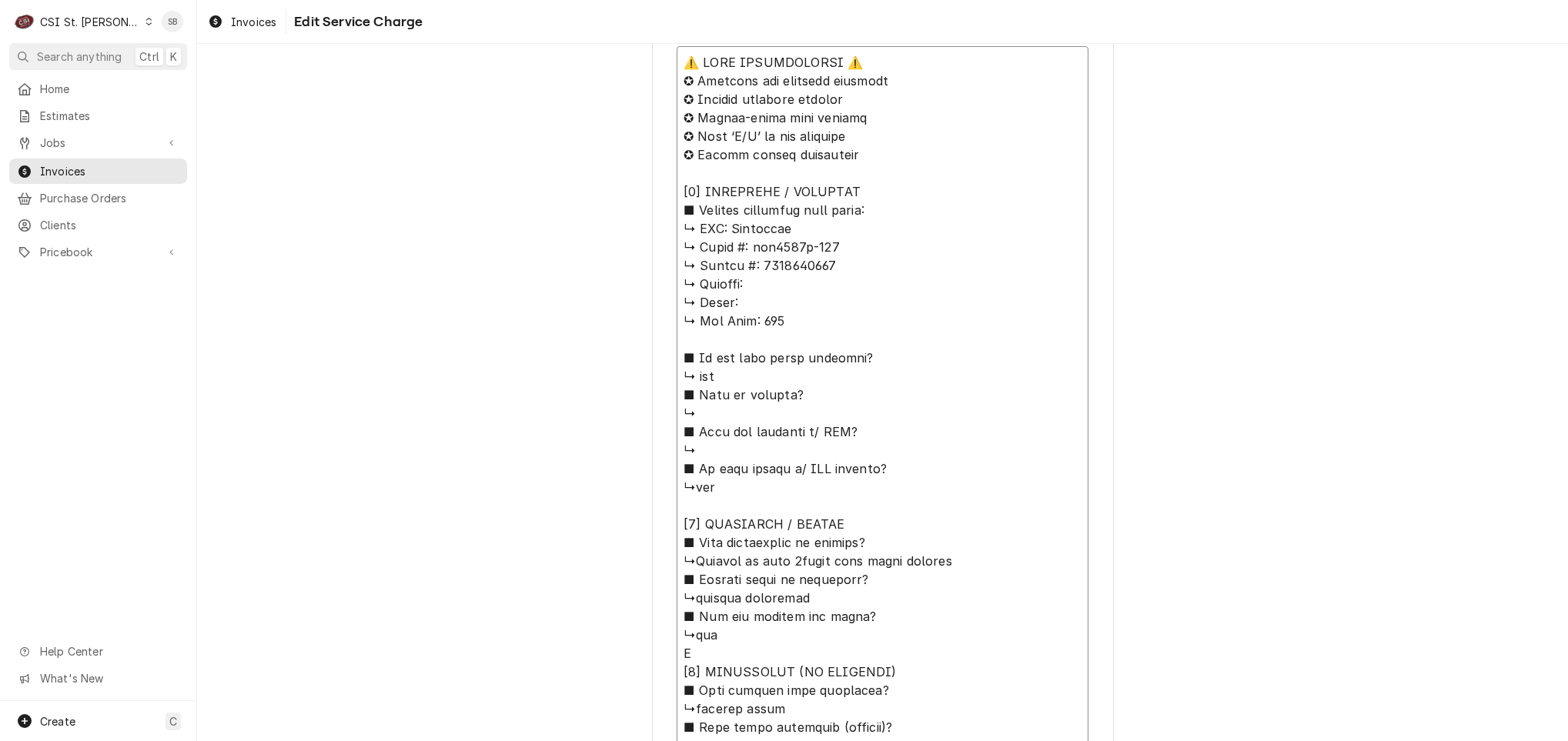
type textarea "x"
type textarea "⚠️ LORE IPSUMDOLORSI ⚠️ ✪ Ametcons adi elitsedd eiusmodt ✪ Incidid utlabore etd…"
type textarea "x"
type textarea "⚠️ LORE IPSUMDOLORSI ⚠️ ✪ Ametcons adi elitsedd eiusmodt ✪ Incidid utlabore etd…"
type textarea "x"
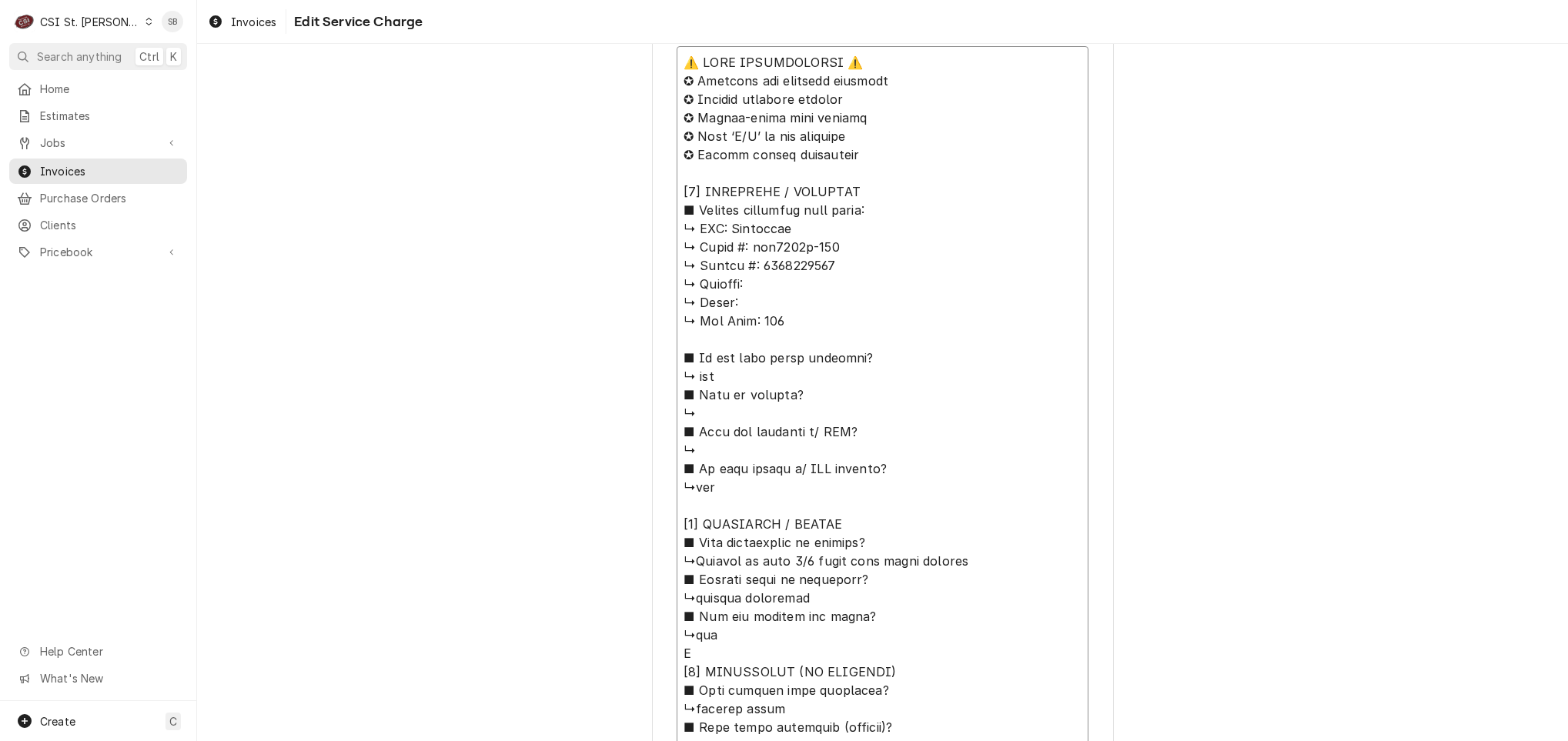
type textarea "⚠️ 𝗙𝗢𝗥𝗠 𝗜𝗡𝗦𝗧𝗥𝗨𝗖𝗧𝗜𝗢𝗡𝗦 ⚠️ ✪ 𝗖𝗼𝗺𝗽𝗹𝗲𝘁𝗲 𝗮𝗹𝗹 𝗿𝗲𝗹𝗲𝘃𝗮𝗻𝘁 𝘀𝗲𝗰𝘁𝗶𝗼𝗻𝘀 ✪ 𝗣𝗿𝗼𝘃𝗶𝗱𝗲 𝗱𝗲𝘁𝗮𝗶𝗹𝗲𝗱 𝗮𝗻𝘀…"
type textarea "x"
type textarea "⚠️ 𝗙𝗢𝗥𝗠 𝗜𝗡𝗦𝗧𝗥𝗨𝗖𝗧𝗜𝗢𝗡𝗦 ⚠️ ✪ 𝗖𝗼𝗺𝗽𝗹𝗲𝘁𝗲 𝗮𝗹𝗹 𝗿𝗲𝗹𝗲𝘃𝗮𝗻𝘁 𝘀𝗲𝗰𝘁𝗶𝗼𝗻𝘀 ✪ 𝗣𝗿𝗼𝘃𝗶𝗱𝗲 𝗱𝗲𝘁𝗮𝗶𝗹𝗲𝗱 𝗮𝗻𝘀…"
type textarea "x"
type textarea "⚠️ 𝗙𝗢𝗥𝗠 𝗜𝗡𝗦𝗧𝗥𝗨𝗖𝗧𝗜𝗢𝗡𝗦 ⚠️ ✪ 𝗖𝗼𝗺𝗽𝗹𝗲𝘁𝗲 𝗮𝗹𝗹 𝗿𝗲𝗹𝗲𝘃𝗮𝗻𝘁 𝘀𝗲𝗰𝘁𝗶𝗼𝗻𝘀 ✪ 𝗣𝗿𝗼𝘃𝗶𝗱𝗲 𝗱𝗲𝘁𝗮𝗶𝗹𝗲𝗱 𝗮𝗻𝘀…"
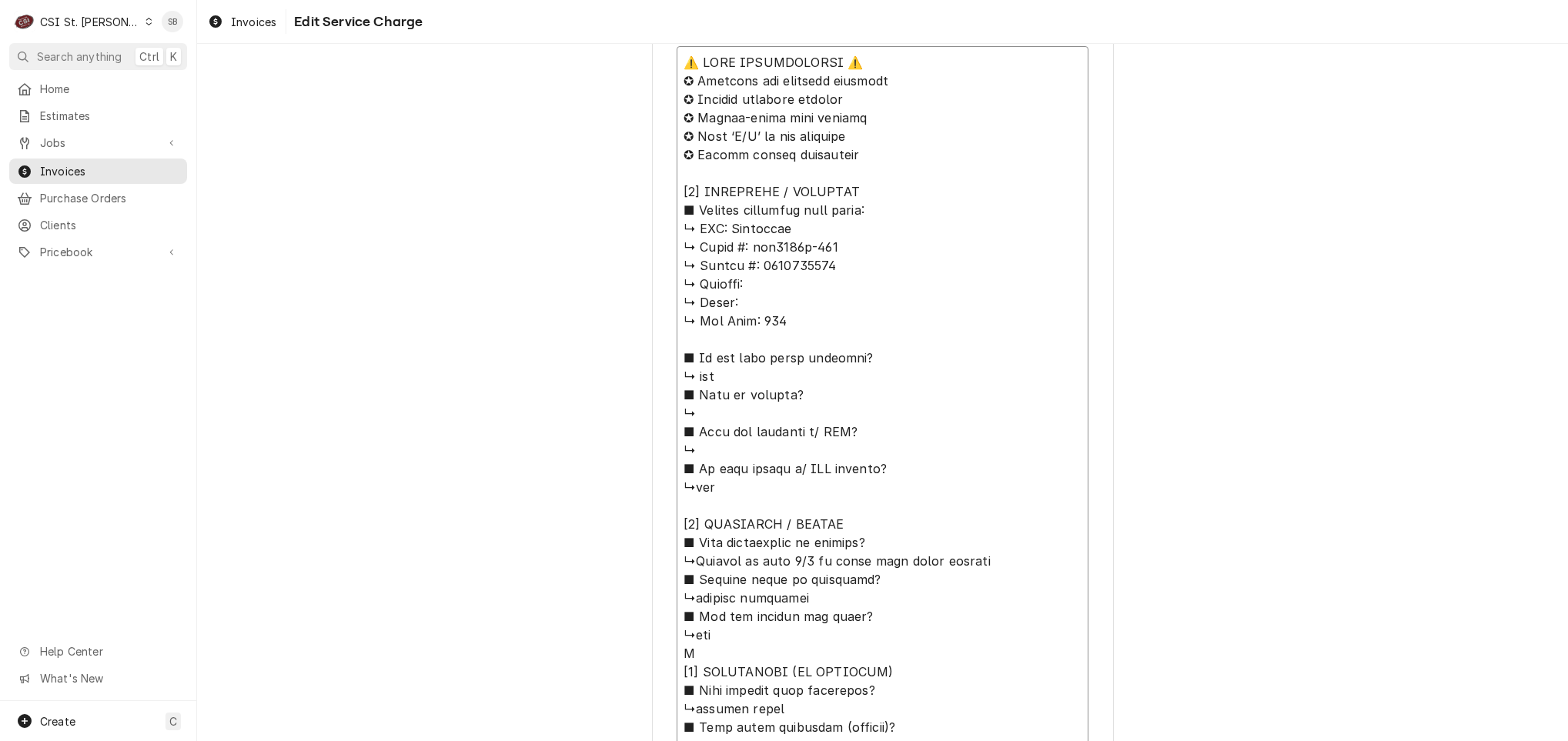
type textarea "x"
type textarea "⚠️ 𝗙𝗢𝗥𝗠 𝗜𝗡𝗦𝗧𝗥𝗨𝗖𝗧𝗜𝗢𝗡𝗦 ⚠️ ✪ 𝗖𝗼𝗺𝗽𝗹𝗲𝘁𝗲 𝗮𝗹𝗹 𝗿𝗲𝗹𝗲𝘃𝗮𝗻𝘁 𝘀𝗲𝗰𝘁𝗶𝗼𝗻𝘀 ✪ 𝗣𝗿𝗼𝘃𝗶𝗱𝗲 𝗱𝗲𝘁𝗮𝗶𝗹𝗲𝗱 𝗮𝗻𝘀…"
type textarea "x"
type textarea "⚠️ 𝗙𝗢𝗥𝗠 𝗜𝗡𝗦𝗧𝗥𝗨𝗖𝗧𝗜𝗢𝗡𝗦 ⚠️ ✪ 𝗖𝗼𝗺𝗽𝗹𝗲𝘁𝗲 𝗮𝗹𝗹 𝗿𝗲𝗹𝗲𝘃𝗮𝗻𝘁 𝘀𝗲𝗰𝘁𝗶𝗼𝗻𝘀 ✪ 𝗣𝗿𝗼𝘃𝗶𝗱𝗲 𝗱𝗲𝘁𝗮𝗶𝗹𝗲𝗱 𝗮𝗻𝘀…"
type textarea "x"
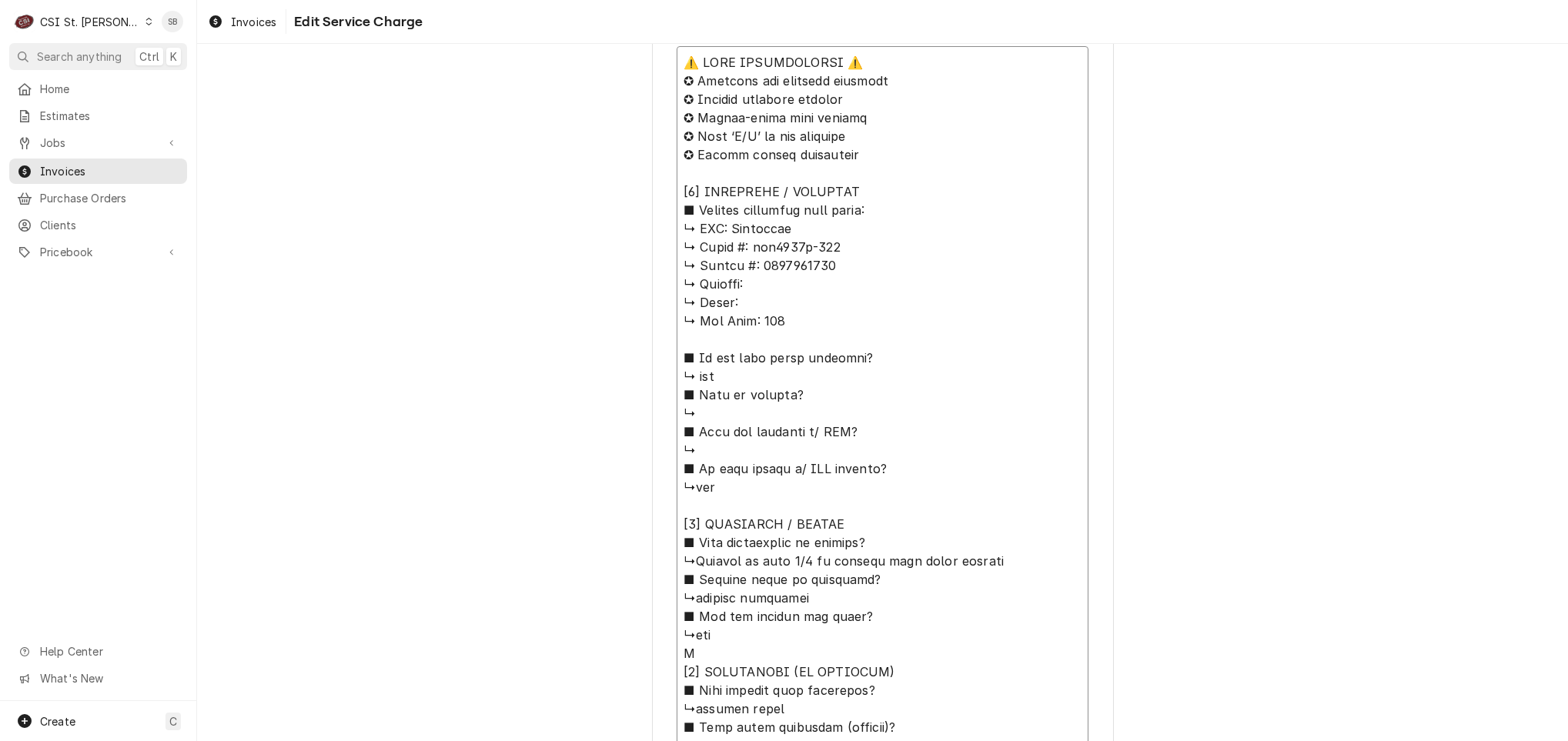
type textarea "⚠️ 𝗙𝗢𝗥𝗠 𝗜𝗡𝗦𝗧𝗥𝗨𝗖𝗧𝗜𝗢𝗡𝗦 ⚠️ ✪ 𝗖𝗼𝗺𝗽𝗹𝗲𝘁𝗲 𝗮𝗹𝗹 𝗿𝗲𝗹𝗲𝘃𝗮𝗻𝘁 𝘀𝗲𝗰𝘁𝗶𝗼𝗻𝘀 ✪ 𝗣𝗿𝗼𝘃𝗶𝗱𝗲 𝗱𝗲𝘁𝗮𝗶𝗹𝗲𝗱 𝗮𝗻𝘀…"
type textarea "x"
type textarea "⚠️ 𝗙𝗢𝗥𝗠 𝗜𝗡𝗦𝗧𝗥𝗨𝗖𝗧𝗜𝗢𝗡𝗦 ⚠️ ✪ 𝗖𝗼𝗺𝗽𝗹𝗲𝘁𝗲 𝗮𝗹𝗹 𝗿𝗲𝗹𝗲𝘃𝗮𝗻𝘁 𝘀𝗲𝗰𝘁𝗶𝗼𝗻𝘀 ✪ 𝗣𝗿𝗼𝘃𝗶𝗱𝗲 𝗱𝗲𝘁𝗮𝗶𝗹𝗲𝗱 𝗮𝗻𝘀…"
type textarea "x"
type textarea "⚠️ 𝗙𝗢𝗥𝗠 𝗜𝗡𝗦𝗧𝗥𝗨𝗖𝗧𝗜𝗢𝗡𝗦 ⚠️ ✪ 𝗖𝗼𝗺𝗽𝗹𝗲𝘁𝗲 𝗮𝗹𝗹 𝗿𝗲𝗹𝗲𝘃𝗮𝗻𝘁 𝘀𝗲𝗰𝘁𝗶𝗼𝗻𝘀 ✪ 𝗣𝗿𝗼𝘃𝗶𝗱𝗲 𝗱𝗲𝘁𝗮𝗶𝗹𝗲𝗱 𝗮𝗻𝘀…"
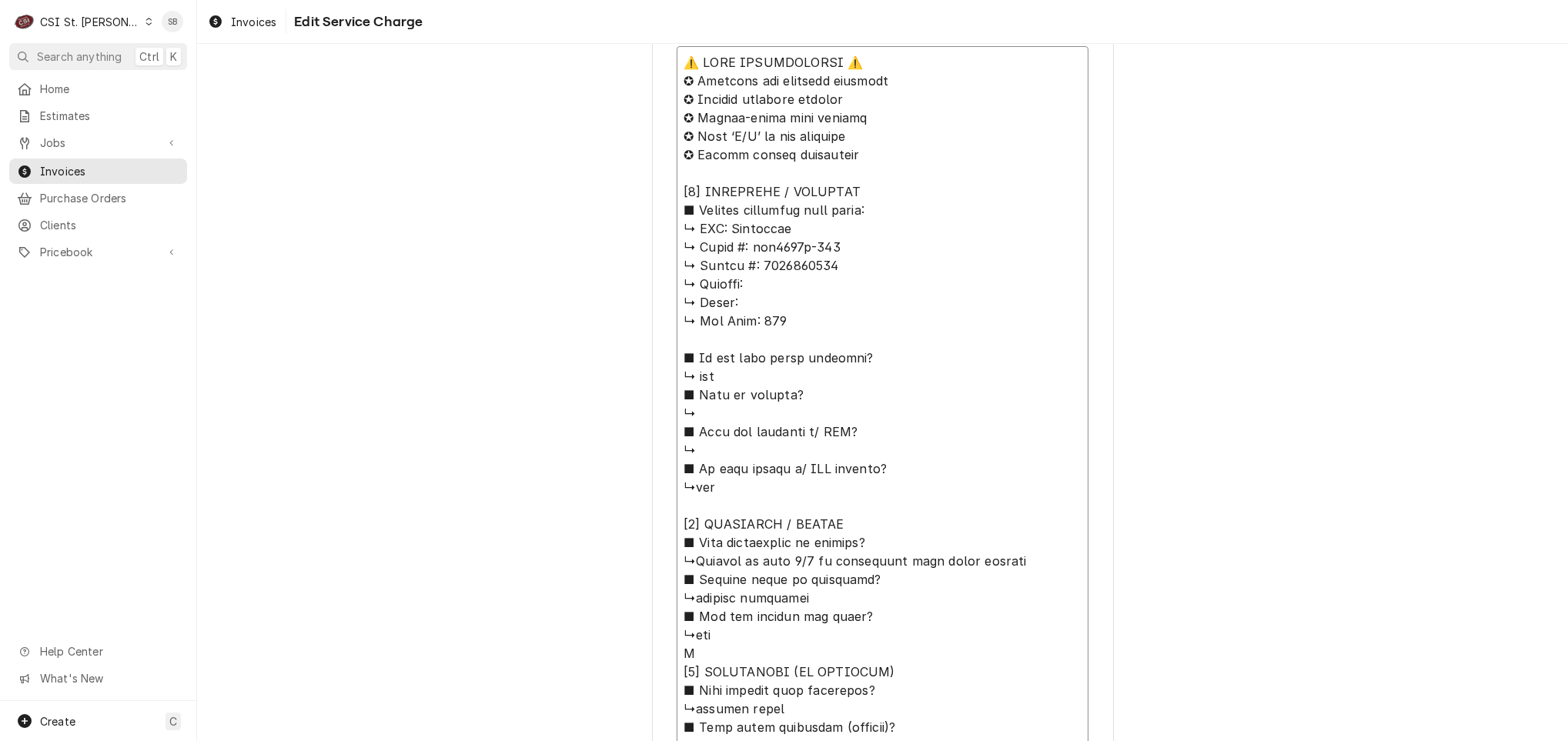
type textarea "x"
type textarea "⚠️ 𝗙𝗢𝗥𝗠 𝗜𝗡𝗦𝗧𝗥𝗨𝗖𝗧𝗜𝗢𝗡𝗦 ⚠️ ✪ 𝗖𝗼𝗺𝗽𝗹𝗲𝘁𝗲 𝗮𝗹𝗹 𝗿𝗲𝗹𝗲𝘃𝗮𝗻𝘁 𝘀𝗲𝗰𝘁𝗶𝗼𝗻𝘀 ✪ 𝗣𝗿𝗼𝘃𝗶𝗱𝗲 𝗱𝗲𝘁𝗮𝗶𝗹𝗲𝗱 𝗮𝗻𝘀…"
type textarea "x"
type textarea "⚠️ 𝗙𝗢𝗥𝗠 𝗜𝗡𝗦𝗧𝗥𝗨𝗖𝗧𝗜𝗢𝗡𝗦 ⚠️ ✪ 𝗖𝗼𝗺𝗽𝗹𝗲𝘁𝗲 𝗮𝗹𝗹 𝗿𝗲𝗹𝗲𝘃𝗮𝗻𝘁 𝘀𝗲𝗰𝘁𝗶𝗼𝗻𝘀 ✪ 𝗣𝗿𝗼𝘃𝗶𝗱𝗲 𝗱𝗲𝘁𝗮𝗶𝗹𝗲𝗱 𝗮𝗻𝘀…"
type textarea "x"
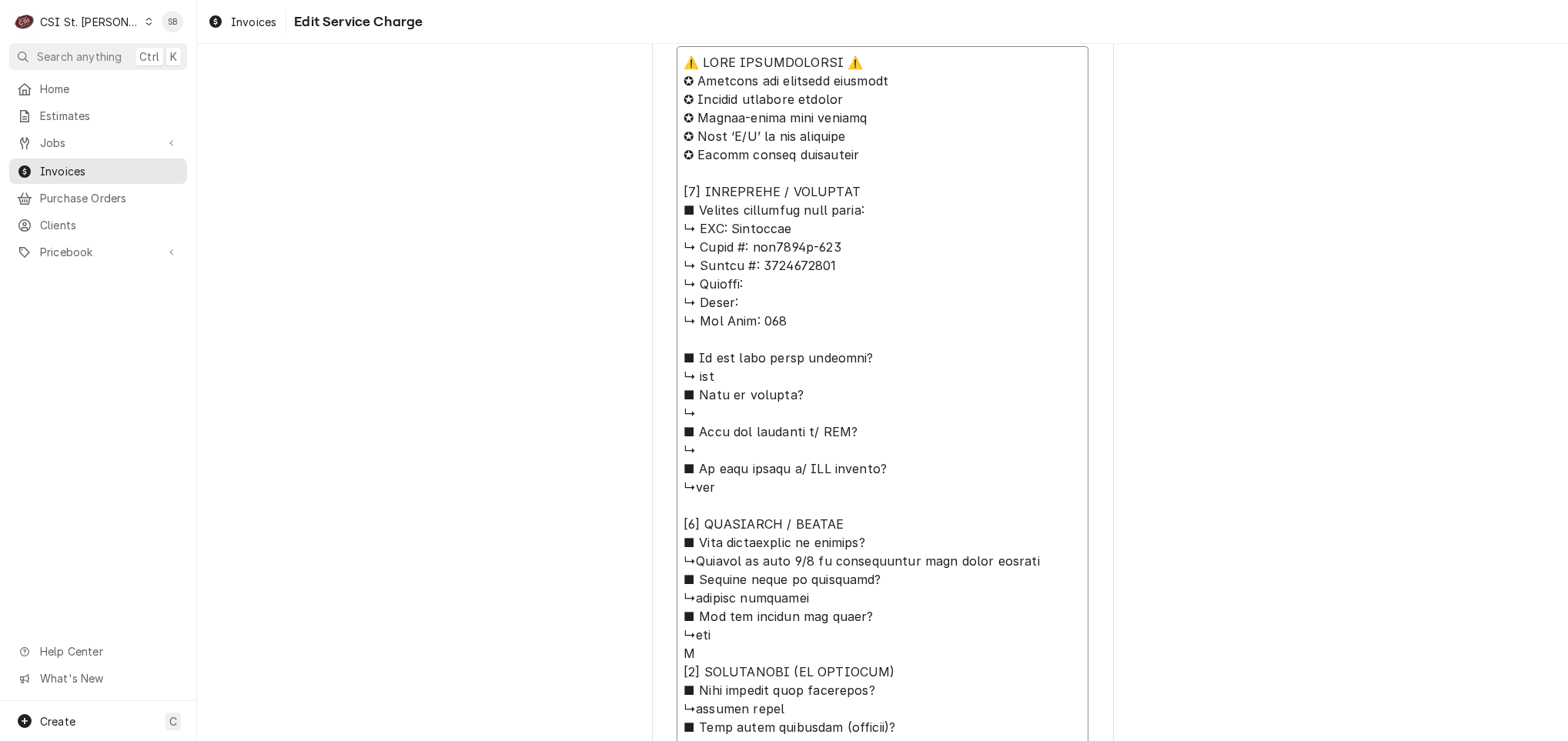
type textarea "⚠️ 𝗙𝗢𝗥𝗠 𝗜𝗡𝗦𝗧𝗥𝗨𝗖𝗧𝗜𝗢𝗡𝗦 ⚠️ ✪ 𝗖𝗼𝗺𝗽𝗹𝗲𝘁𝗲 𝗮𝗹𝗹 𝗿𝗲𝗹𝗲𝘃𝗮𝗻𝘁 𝘀𝗲𝗰𝘁𝗶𝗼𝗻𝘀 ✪ 𝗣𝗿𝗼𝘃𝗶𝗱𝗲 𝗱𝗲𝘁𝗮𝗶𝗹𝗲𝗱 𝗮𝗻𝘀…"
type textarea "x"
type textarea "⚠️ 𝗙𝗢𝗥𝗠 𝗜𝗡𝗦𝗧𝗥𝗨𝗖𝗧𝗜𝗢𝗡𝗦 ⚠️ ✪ 𝗖𝗼𝗺𝗽𝗹𝗲𝘁𝗲 𝗮𝗹𝗹 𝗿𝗲𝗹𝗲𝘃𝗮𝗻𝘁 𝘀𝗲𝗰𝘁𝗶𝗼𝗻𝘀 ✪ 𝗣𝗿𝗼𝘃𝗶𝗱𝗲 𝗱𝗲𝘁𝗮𝗶𝗹𝗲𝗱 𝗮𝗻𝘀…"
type textarea "x"
type textarea "⚠️ 𝗙𝗢𝗥𝗠 𝗜𝗡𝗦𝗧𝗥𝗨𝗖𝗧𝗜𝗢𝗡𝗦 ⚠️ ✪ 𝗖𝗼𝗺𝗽𝗹𝗲𝘁𝗲 𝗮𝗹𝗹 𝗿𝗲𝗹𝗲𝘃𝗮𝗻𝘁 𝘀𝗲𝗰𝘁𝗶𝗼𝗻𝘀 ✪ 𝗣𝗿𝗼𝘃𝗶𝗱𝗲 𝗱𝗲𝘁𝗮𝗶𝗹𝗲𝗱 𝗮𝗻𝘀…"
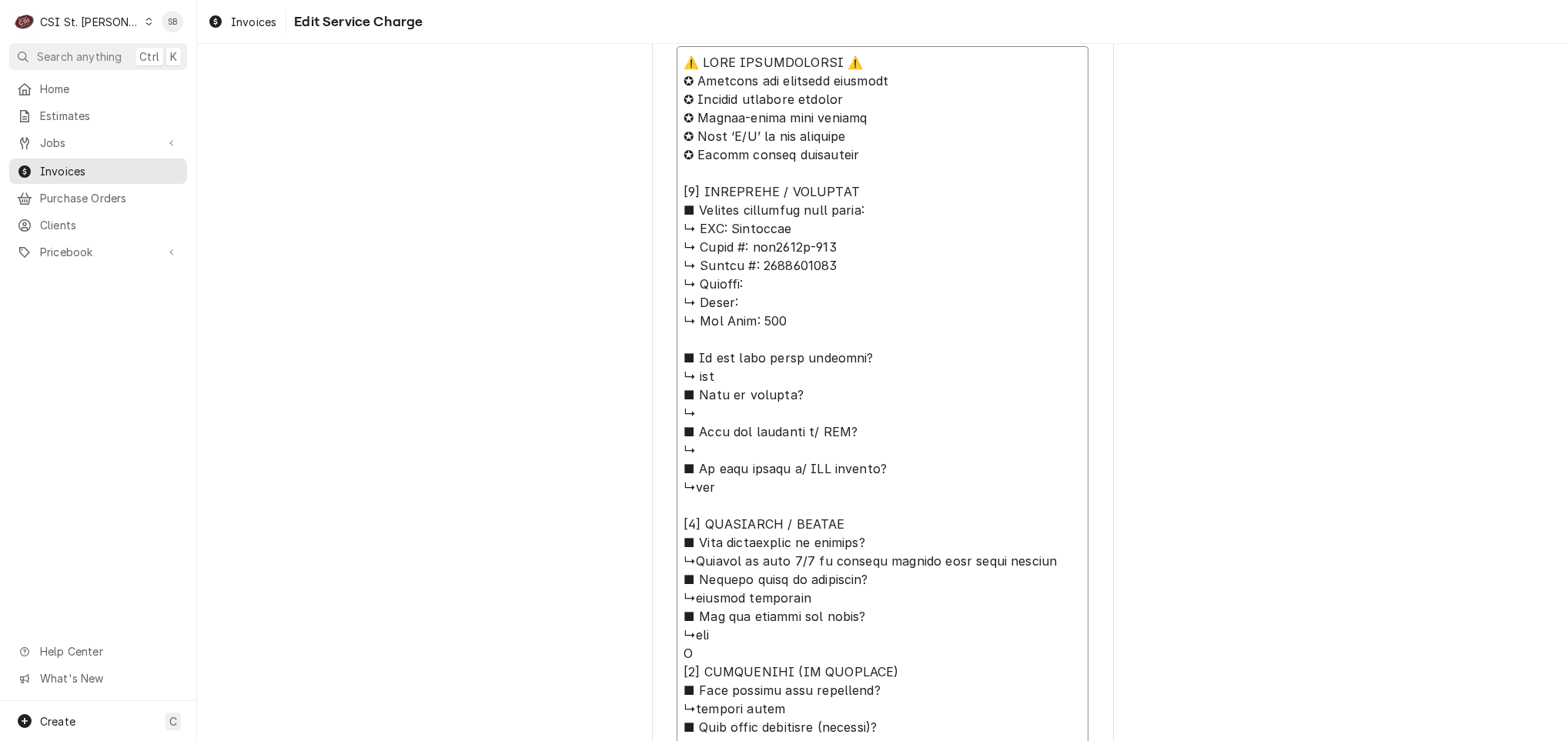
type textarea "x"
type textarea "⚠️ 𝗙𝗢𝗥𝗠 𝗜𝗡𝗦𝗧𝗥𝗨𝗖𝗧𝗜𝗢𝗡𝗦 ⚠️ ✪ 𝗖𝗼𝗺𝗽𝗹𝗲𝘁𝗲 𝗮𝗹𝗹 𝗿𝗲𝗹𝗲𝘃𝗮𝗻𝘁 𝘀𝗲𝗰𝘁𝗶𝗼𝗻𝘀 ✪ 𝗣𝗿𝗼𝘃𝗶𝗱𝗲 𝗱𝗲𝘁𝗮𝗶𝗹𝗲𝗱 𝗮𝗻𝘀…"
type textarea "x"
type textarea "⚠️ 𝗙𝗢𝗥𝗠 𝗜𝗡𝗦𝗧𝗥𝗨𝗖𝗧𝗜𝗢𝗡𝗦 ⚠️ ✪ 𝗖𝗼𝗺𝗽𝗹𝗲𝘁𝗲 𝗮𝗹𝗹 𝗿𝗲𝗹𝗲𝘃𝗮𝗻𝘁 𝘀𝗲𝗰𝘁𝗶𝗼𝗻𝘀 ✪ 𝗣𝗿𝗼𝘃𝗶𝗱𝗲 𝗱𝗲𝘁𝗮𝗶𝗹𝗲𝗱 𝗮𝗻𝘀…"
type textarea "x"
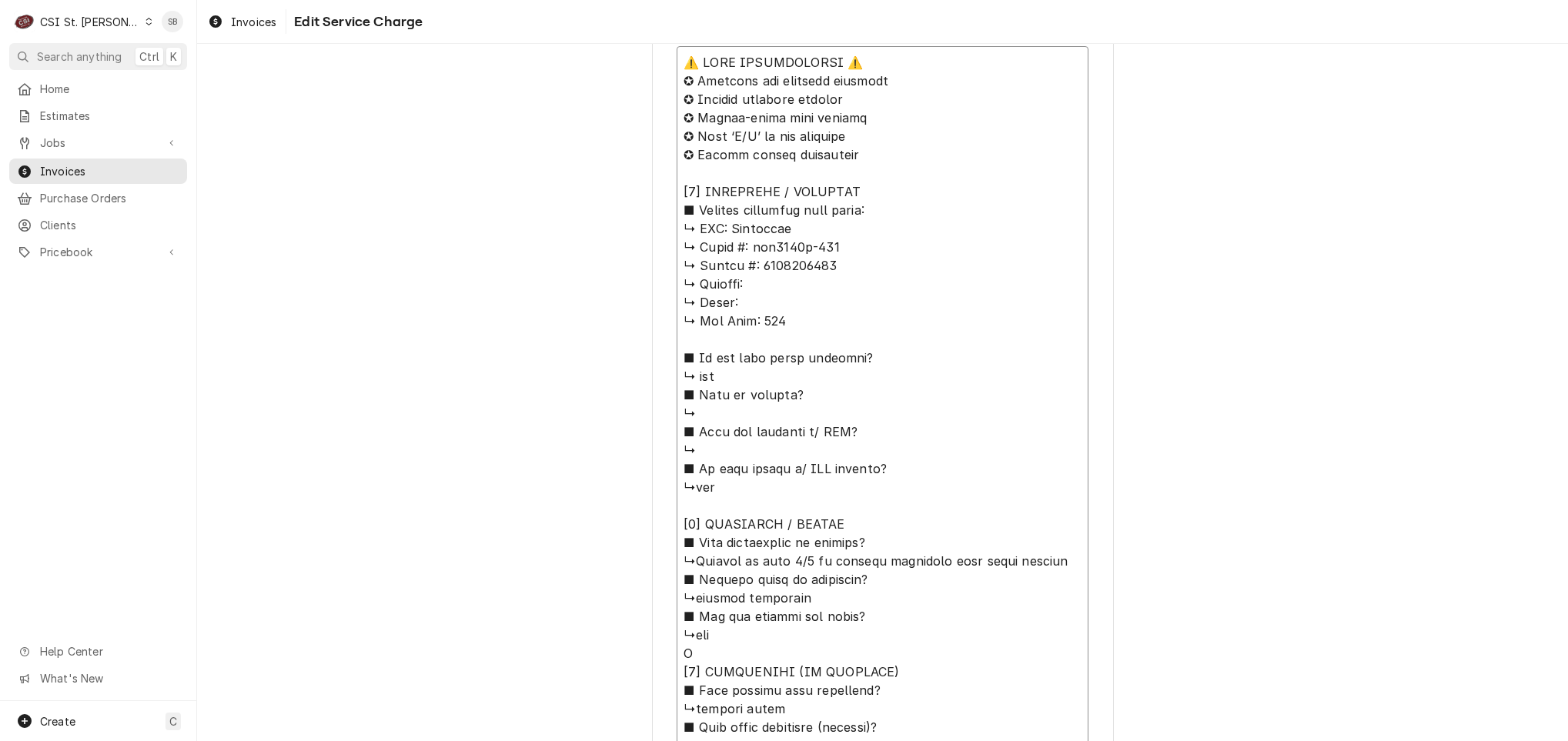
type textarea "⚠️ 𝗙𝗢𝗥𝗠 𝗜𝗡𝗦𝗧𝗥𝗨𝗖𝗧𝗜𝗢𝗡𝗦 ⚠️ ✪ 𝗖𝗼𝗺𝗽𝗹𝗲𝘁𝗲 𝗮𝗹𝗹 𝗿𝗲𝗹𝗲𝘃𝗮𝗻𝘁 𝘀𝗲𝗰𝘁𝗶𝗼𝗻𝘀 ✪ 𝗣𝗿𝗼𝘃𝗶𝗱𝗲 𝗱𝗲𝘁𝗮𝗶𝗹𝗲𝗱 𝗮𝗻𝘀…"
type textarea "x"
type textarea "⚠️ 𝗙𝗢𝗥𝗠 𝗜𝗡𝗦𝗧𝗥𝗨𝗖𝗧𝗜𝗢𝗡𝗦 ⚠️ ✪ 𝗖𝗼𝗺𝗽𝗹𝗲𝘁𝗲 𝗮𝗹𝗹 𝗿𝗲𝗹𝗲𝘃𝗮𝗻𝘁 𝘀𝗲𝗰𝘁𝗶𝗼𝗻𝘀 ✪ 𝗣𝗿𝗼𝘃𝗶𝗱𝗲 𝗱𝗲𝘁𝗮𝗶𝗹𝗲𝗱 𝗮𝗻𝘀…"
type textarea "x"
type textarea "⚠️ 𝗙𝗢𝗥𝗠 𝗜𝗡𝗦𝗧𝗥𝗨𝗖𝗧𝗜𝗢𝗡𝗦 ⚠️ ✪ 𝗖𝗼𝗺𝗽𝗹𝗲𝘁𝗲 𝗮𝗹𝗹 𝗿𝗲𝗹𝗲𝘃𝗮𝗻𝘁 𝘀𝗲𝗰𝘁𝗶𝗼𝗻𝘀 ✪ 𝗣𝗿𝗼𝘃𝗶𝗱𝗲 𝗱𝗲𝘁𝗮𝗶𝗹𝗲𝗱 𝗮𝗻𝘀…"
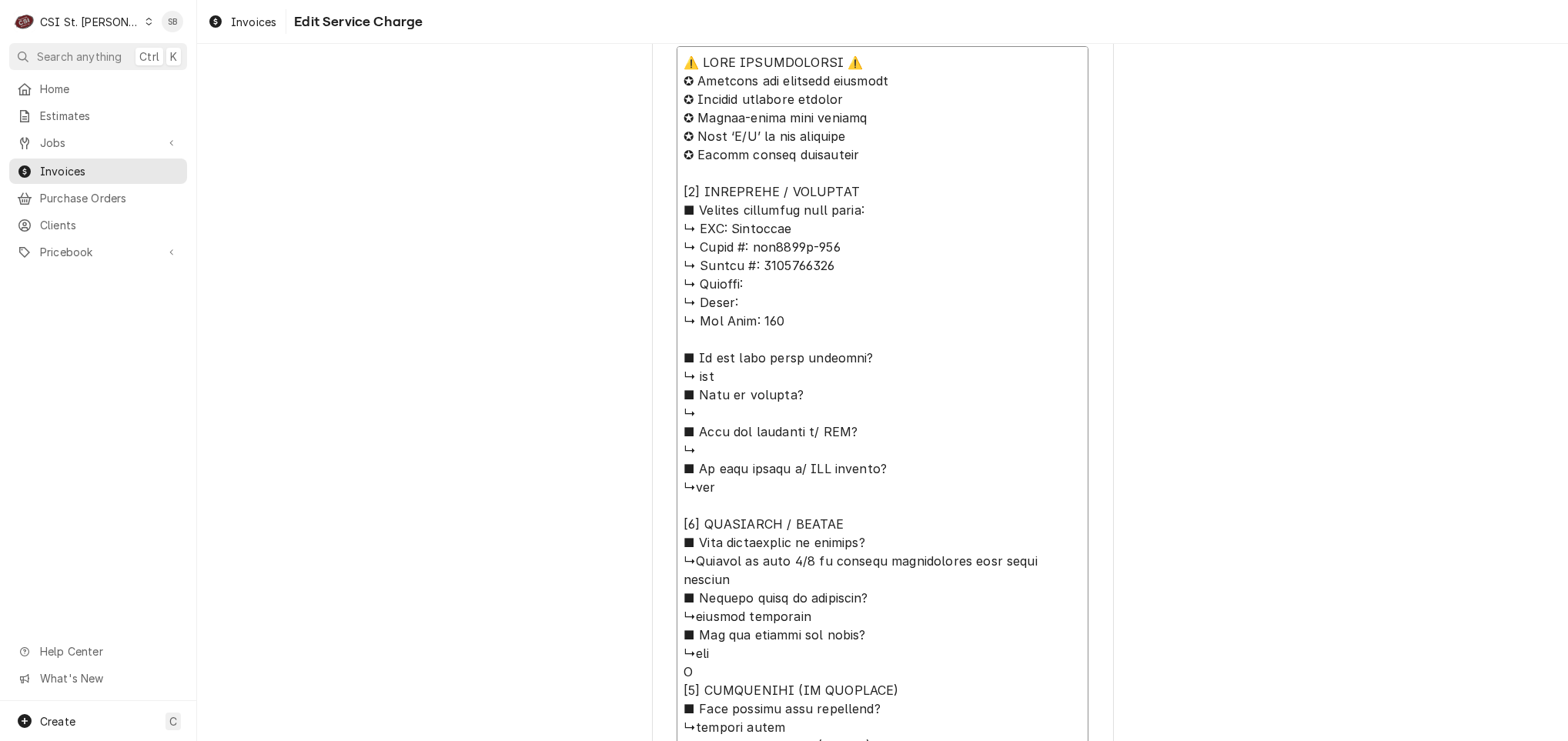
type textarea "x"
type textarea "⚠️ 𝗙𝗢𝗥𝗠 𝗜𝗡𝗦𝗧𝗥𝗨𝗖𝗧𝗜𝗢𝗡𝗦 ⚠️ ✪ 𝗖𝗼𝗺𝗽𝗹𝗲𝘁𝗲 𝗮𝗹𝗹 𝗿𝗲𝗹𝗲𝘃𝗮𝗻𝘁 𝘀𝗲𝗰𝘁𝗶𝗼𝗻𝘀 ✪ 𝗣𝗿𝗼𝘃𝗶𝗱𝗲 𝗱𝗲𝘁𝗮𝗶𝗹𝗲𝗱 𝗮𝗻𝘀…"
type textarea "x"
type textarea "⚠️ 𝗙𝗢𝗥𝗠 𝗜𝗡𝗦𝗧𝗥𝗨𝗖𝗧𝗜𝗢𝗡𝗦 ⚠️ ✪ 𝗖𝗼𝗺𝗽𝗹𝗲𝘁𝗲 𝗮𝗹𝗹 𝗿𝗲𝗹𝗲𝘃𝗮𝗻𝘁 𝘀𝗲𝗰𝘁𝗶𝗼𝗻𝘀 ✪ 𝗣𝗿𝗼𝘃𝗶𝗱𝗲 𝗱𝗲𝘁𝗮𝗶𝗹𝗲𝗱 𝗮𝗻𝘀…"
type textarea "x"
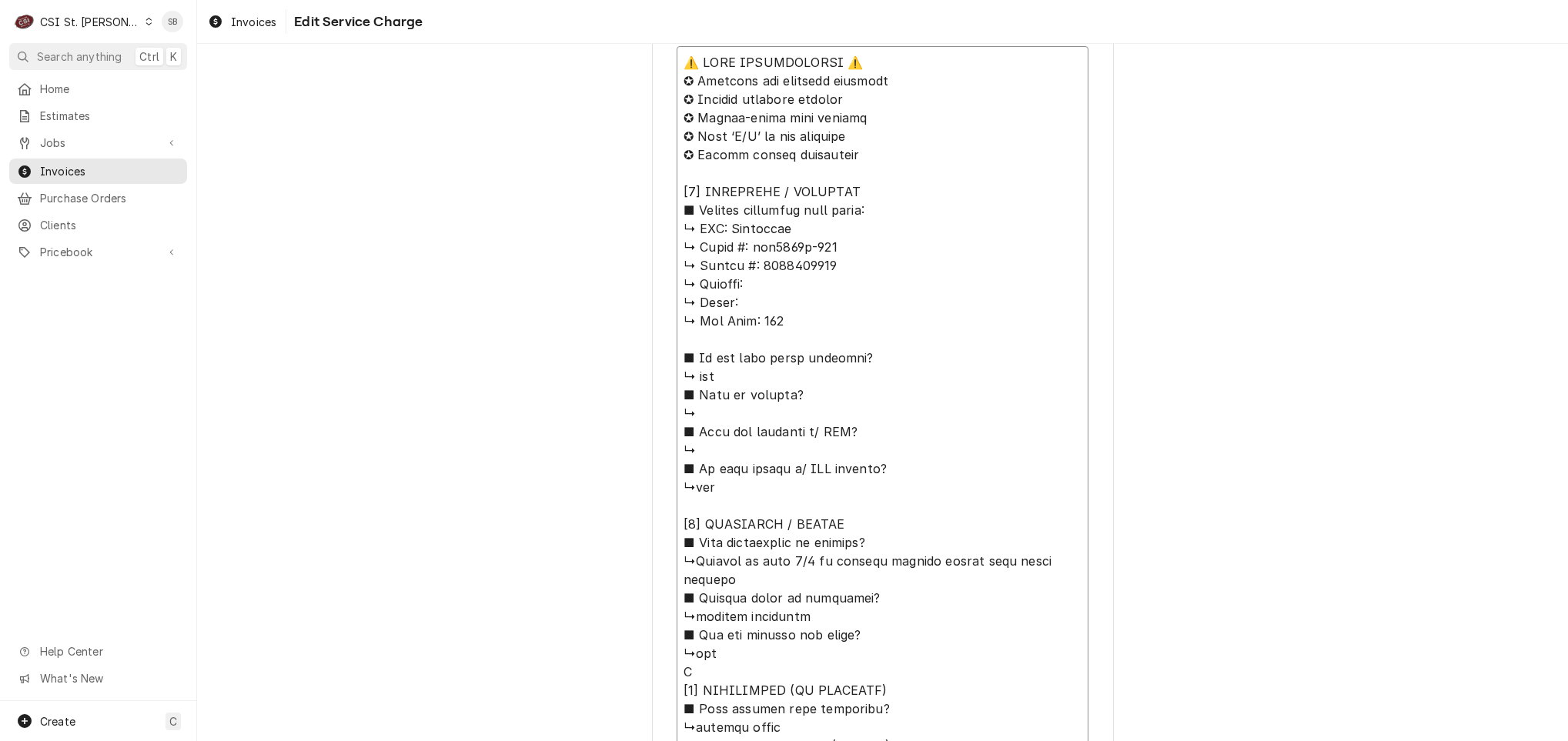
type textarea "⚠️ 𝗙𝗢𝗥𝗠 𝗜𝗡𝗦𝗧𝗥𝗨𝗖𝗧𝗜𝗢𝗡𝗦 ⚠️ ✪ 𝗖𝗼𝗺𝗽𝗹𝗲𝘁𝗲 𝗮𝗹𝗹 𝗿𝗲𝗹𝗲𝘃𝗮𝗻𝘁 𝘀𝗲𝗰𝘁𝗶𝗼𝗻𝘀 ✪ 𝗣𝗿𝗼𝘃𝗶𝗱𝗲 𝗱𝗲𝘁𝗮𝗶𝗹𝗲𝗱 𝗮𝗻𝘀…"
type textarea "x"
type textarea "⚠️ 𝗙𝗢𝗥𝗠 𝗜𝗡𝗦𝗧𝗥𝗨𝗖𝗧𝗜𝗢𝗡𝗦 ⚠️ ✪ 𝗖𝗼𝗺𝗽𝗹𝗲𝘁𝗲 𝗮𝗹𝗹 𝗿𝗲𝗹𝗲𝘃𝗮𝗻𝘁 𝘀𝗲𝗰𝘁𝗶𝗼𝗻𝘀 ✪ 𝗣𝗿𝗼𝘃𝗶𝗱𝗲 𝗱𝗲𝘁𝗮𝗶𝗹𝗲𝗱 𝗮𝗻𝘀…"
paste textarea "Leased ice machine is not making ice"
type textarea "x"
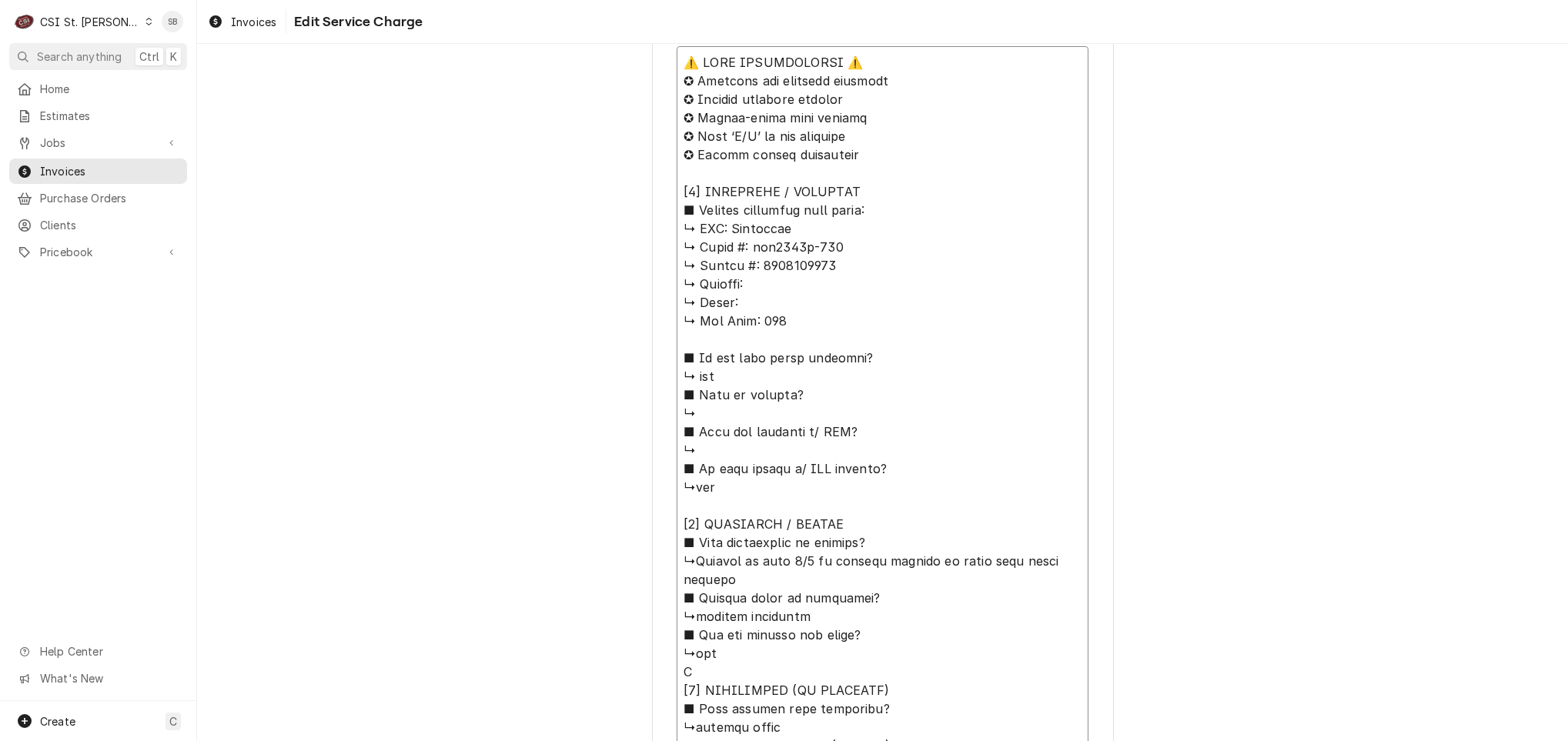
type textarea "⚠️ 𝗙𝗢𝗥𝗠 𝗜𝗡𝗦𝗧𝗥𝗨𝗖𝗧𝗜𝗢𝗡𝗦 ⚠️ ✪ 𝗖𝗼𝗺𝗽𝗹𝗲𝘁𝗲 𝗮𝗹𝗹 𝗿𝗲𝗹𝗲𝘃𝗮𝗻𝘁 𝘀𝗲𝗰𝘁𝗶𝗼𝗻𝘀 ✪ 𝗣𝗿𝗼𝘃𝗶𝗱𝗲 𝗱𝗲𝘁𝗮𝗶𝗹𝗲𝗱 𝗮𝗻𝘀…"
type textarea "x"
type textarea "⚠️ 𝗙𝗢𝗥𝗠 𝗜𝗡𝗦𝗧𝗥𝗨𝗖𝗧𝗜𝗢𝗡𝗦 ⚠️ ✪ 𝗖𝗼𝗺𝗽𝗹𝗲𝘁𝗲 𝗮𝗹𝗹 𝗿𝗲𝗹𝗲𝘃𝗮𝗻𝘁 𝘀𝗲𝗰𝘁𝗶𝗼𝗻𝘀 ✪ 𝗣𝗿𝗼𝘃𝗶𝗱𝗲 𝗱𝗲𝘁𝗮𝗶𝗹𝗲𝗱 𝗮𝗻𝘀…"
type textarea "x"
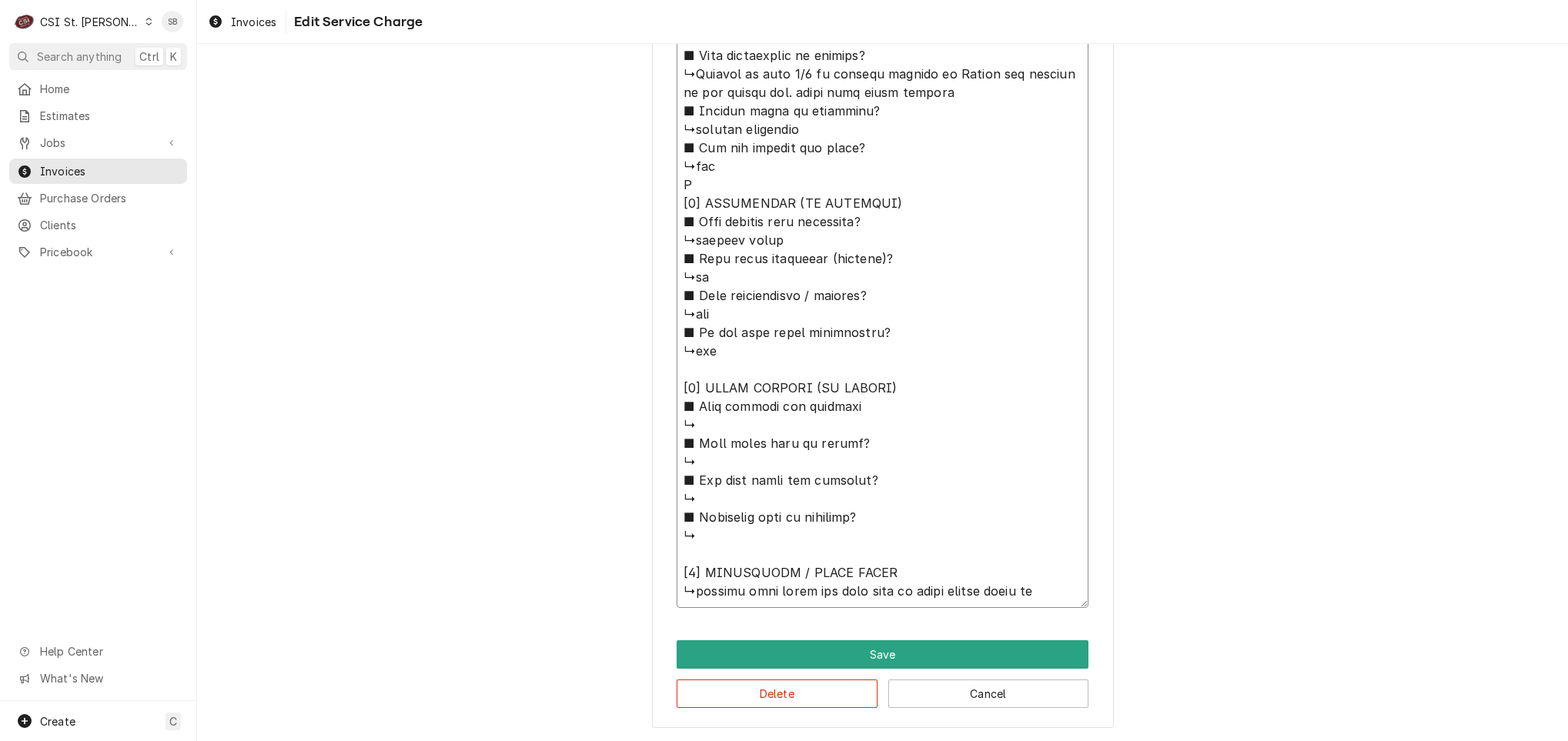
drag, startPoint x: 670, startPoint y: 59, endPoint x: 1190, endPoint y: 800, distance: 905.3
click at [1190, 741] on html "C CSI St. Louis SB Search anything Ctrl K Home Estimates Jobs Jobs Job Series I…" at bounding box center [784, 370] width 1568 height 741
type textarea "⚠️ 𝗙𝗢𝗥𝗠 𝗜𝗡𝗦𝗧𝗥𝗨𝗖𝗧𝗜𝗢𝗡𝗦 ⚠️ ✪ 𝗖𝗼𝗺𝗽𝗹𝗲𝘁𝗲 𝗮𝗹𝗹 𝗿𝗲𝗹𝗲𝘃𝗮𝗻𝘁 𝘀𝗲𝗰𝘁𝗶𝗼𝗻𝘀 ✪ 𝗣𝗿𝗼𝘃𝗶𝗱𝗲 𝗱𝗲𝘁𝗮𝗶𝗹𝗲𝗱 𝗮𝗻𝘀…"
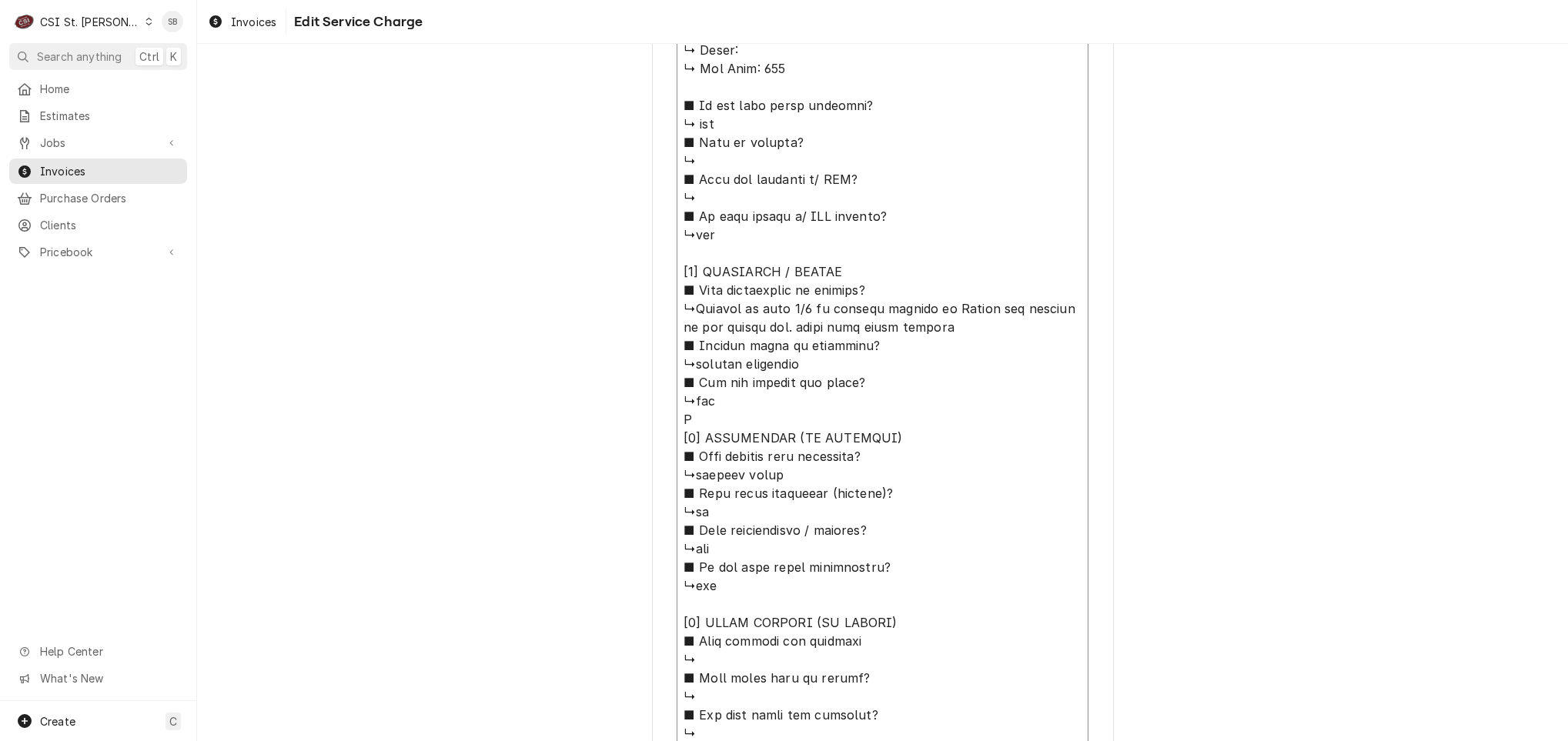
scroll to position [488, 0]
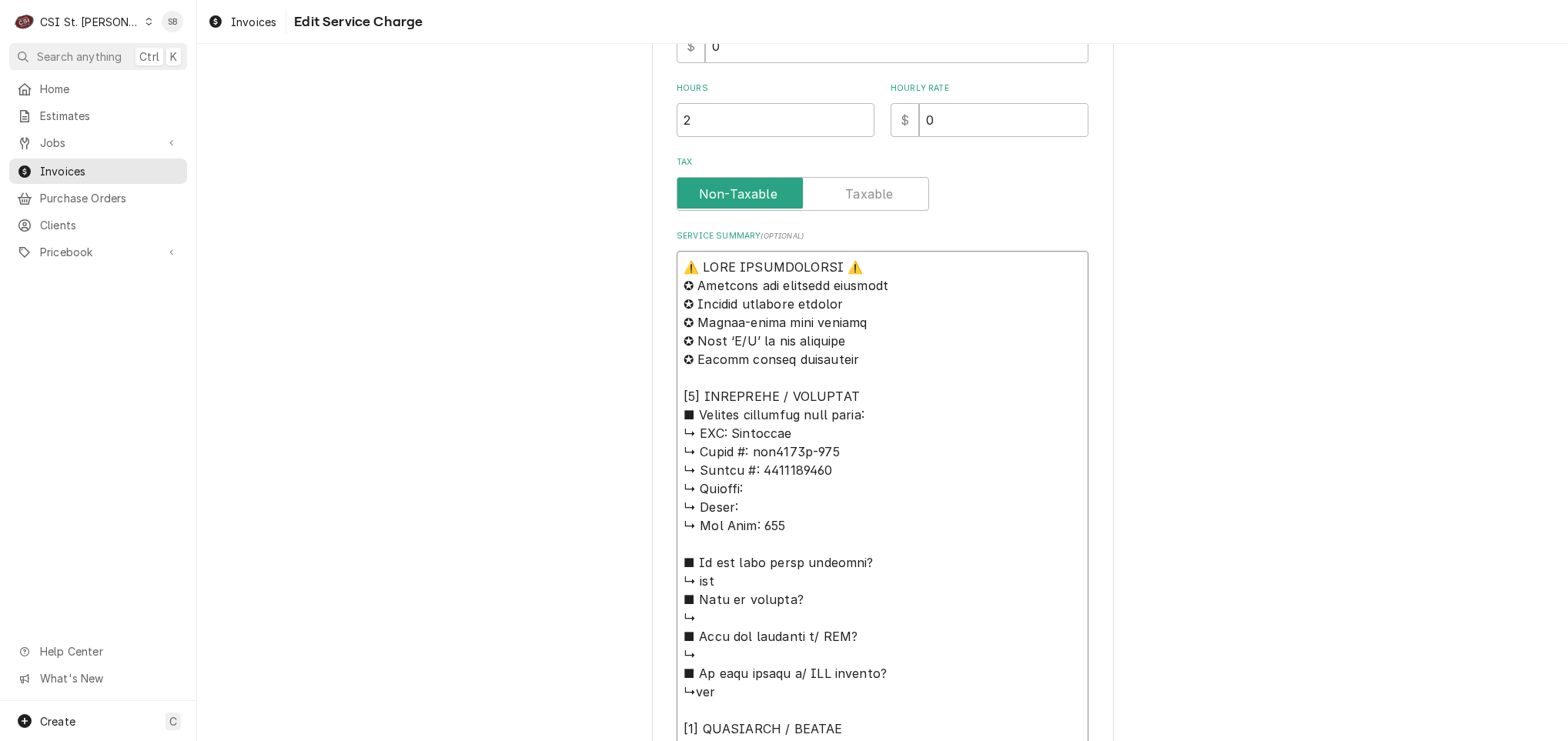
drag, startPoint x: 824, startPoint y: 470, endPoint x: 747, endPoint y: 446, distance: 80.7
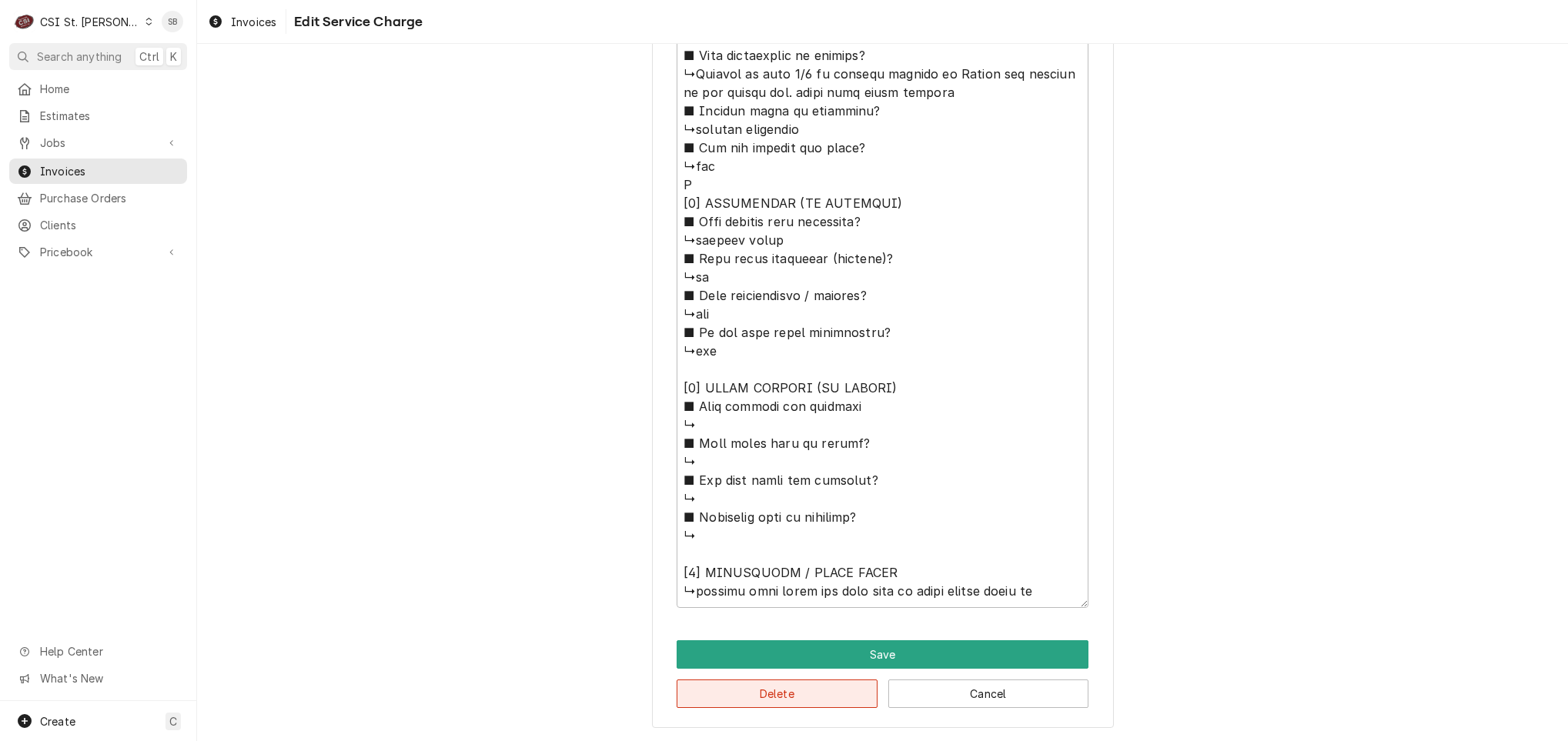
click at [772, 693] on button "Delete" at bounding box center [778, 694] width 201 height 29
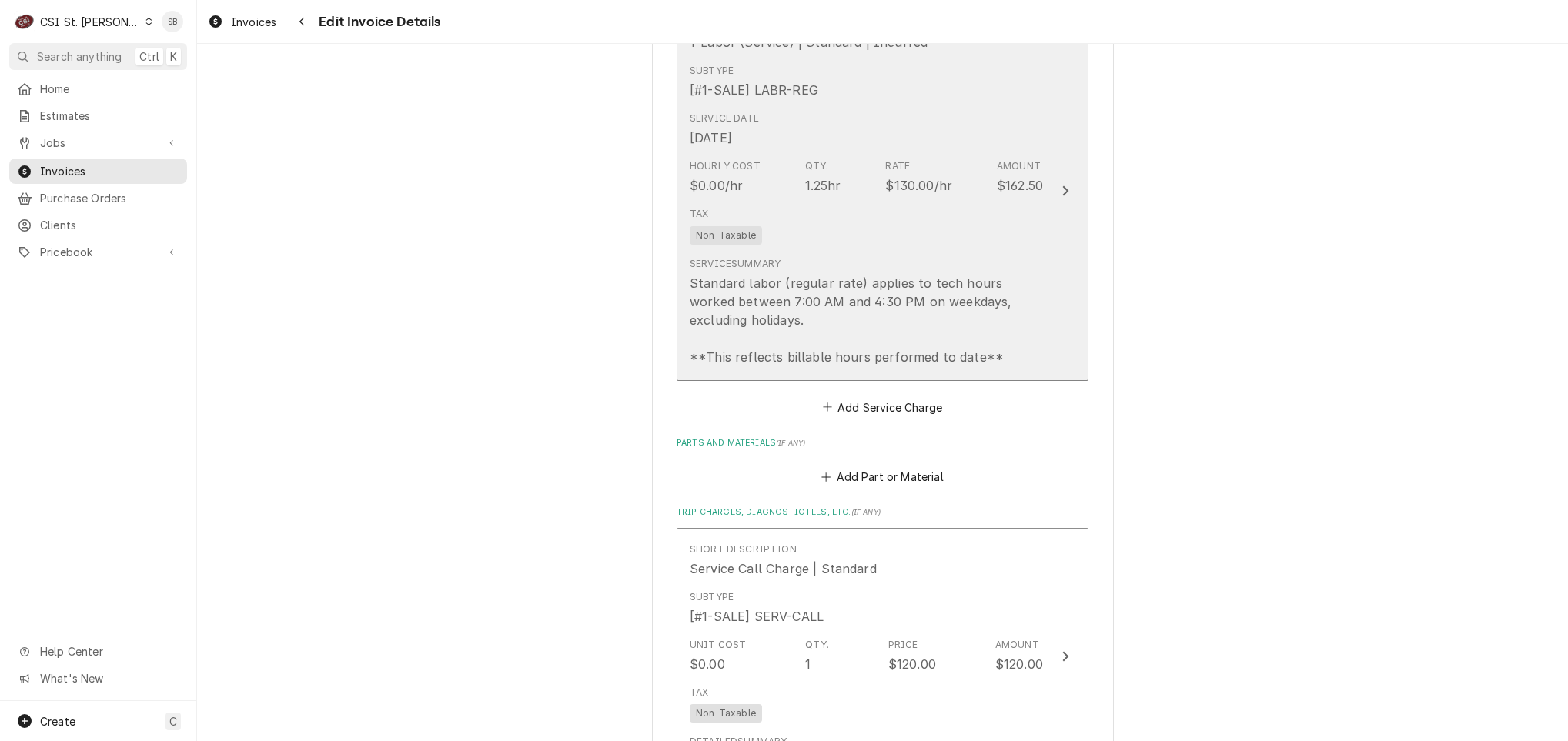
click at [772, 277] on div "Standard labor (regular rate) applies to tech hours worked between 7:00 AM and …" at bounding box center [866, 320] width 353 height 93
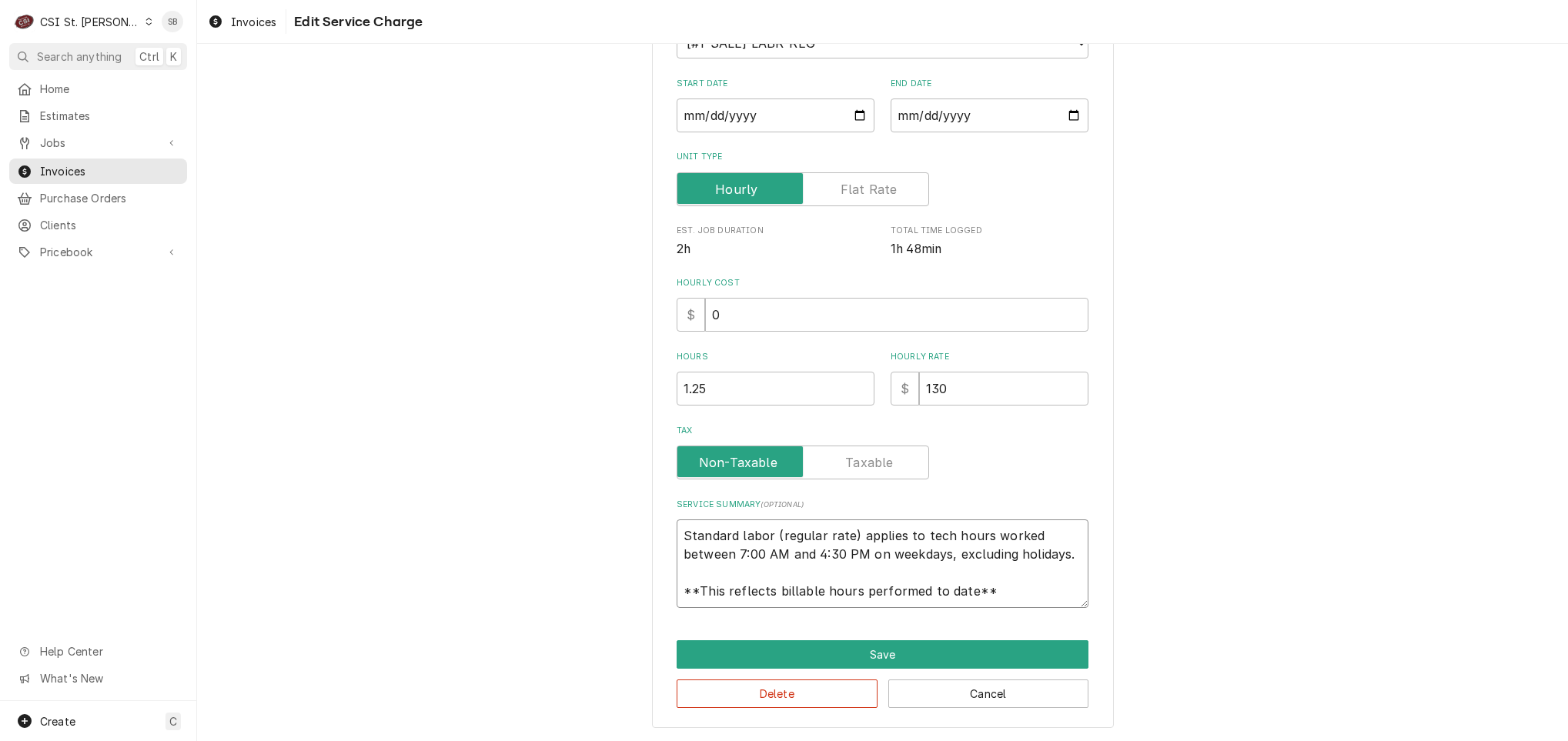
scroll to position [19, 0]
drag, startPoint x: 670, startPoint y: 531, endPoint x: 1300, endPoint y: 695, distance: 651.0
click at [1300, 695] on div "Use the fields below to edit this service charge Short Description 1-Labor (Ser…" at bounding box center [882, 291] width 1371 height 901
type textarea "x"
type textarea "B"
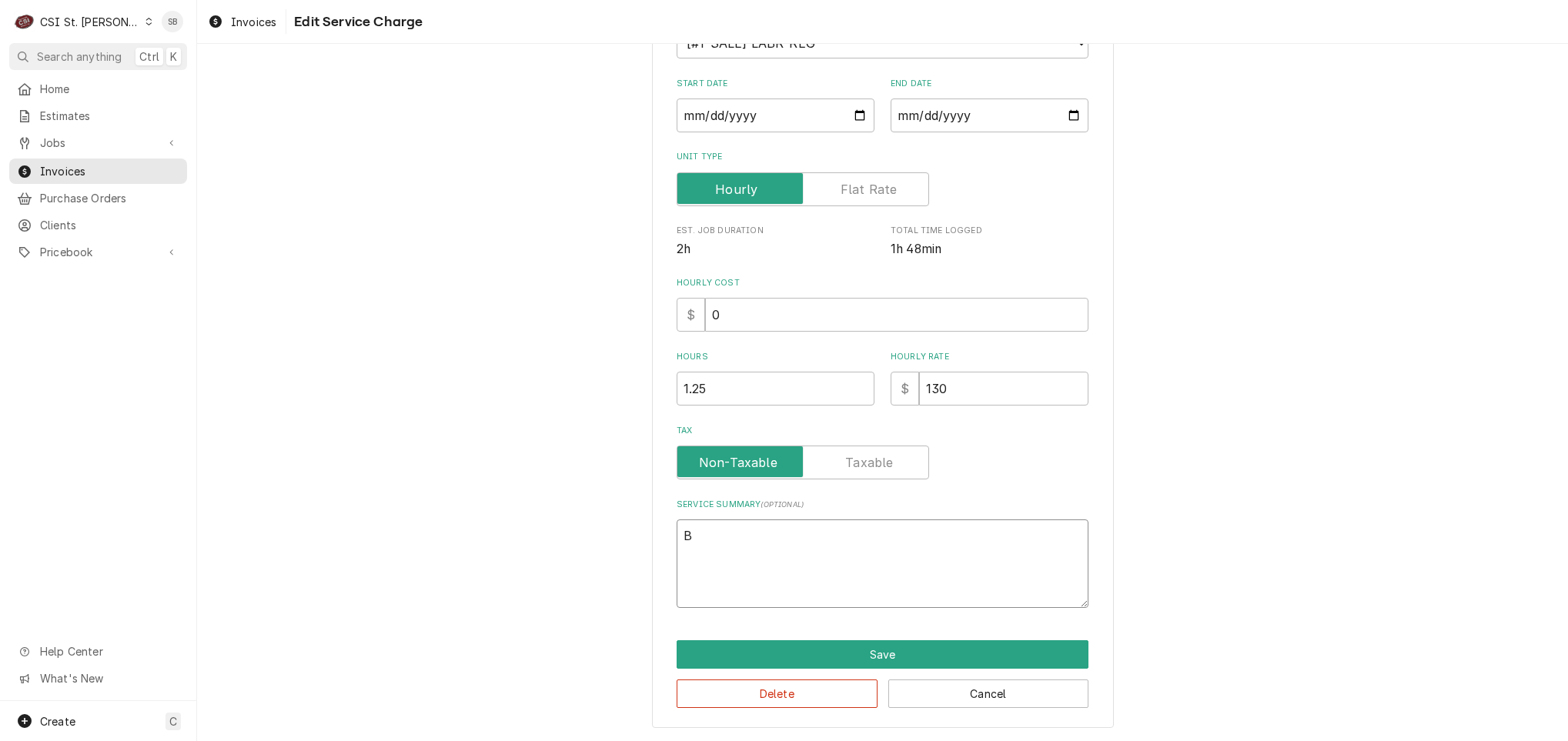
type textarea "x"
type textarea "Br"
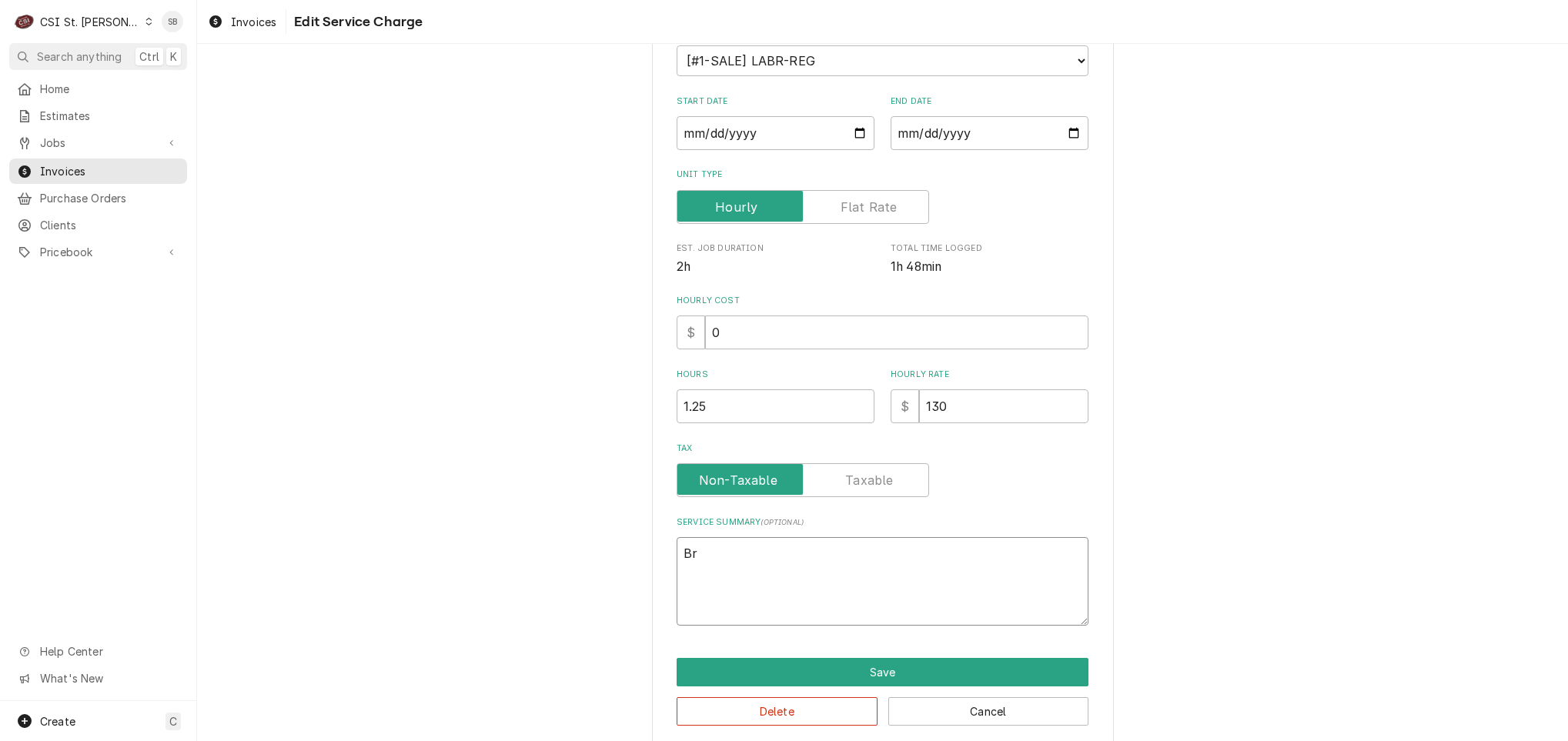
type textarea "x"
type textarea "Bra"
type textarea "x"
type textarea "Bran"
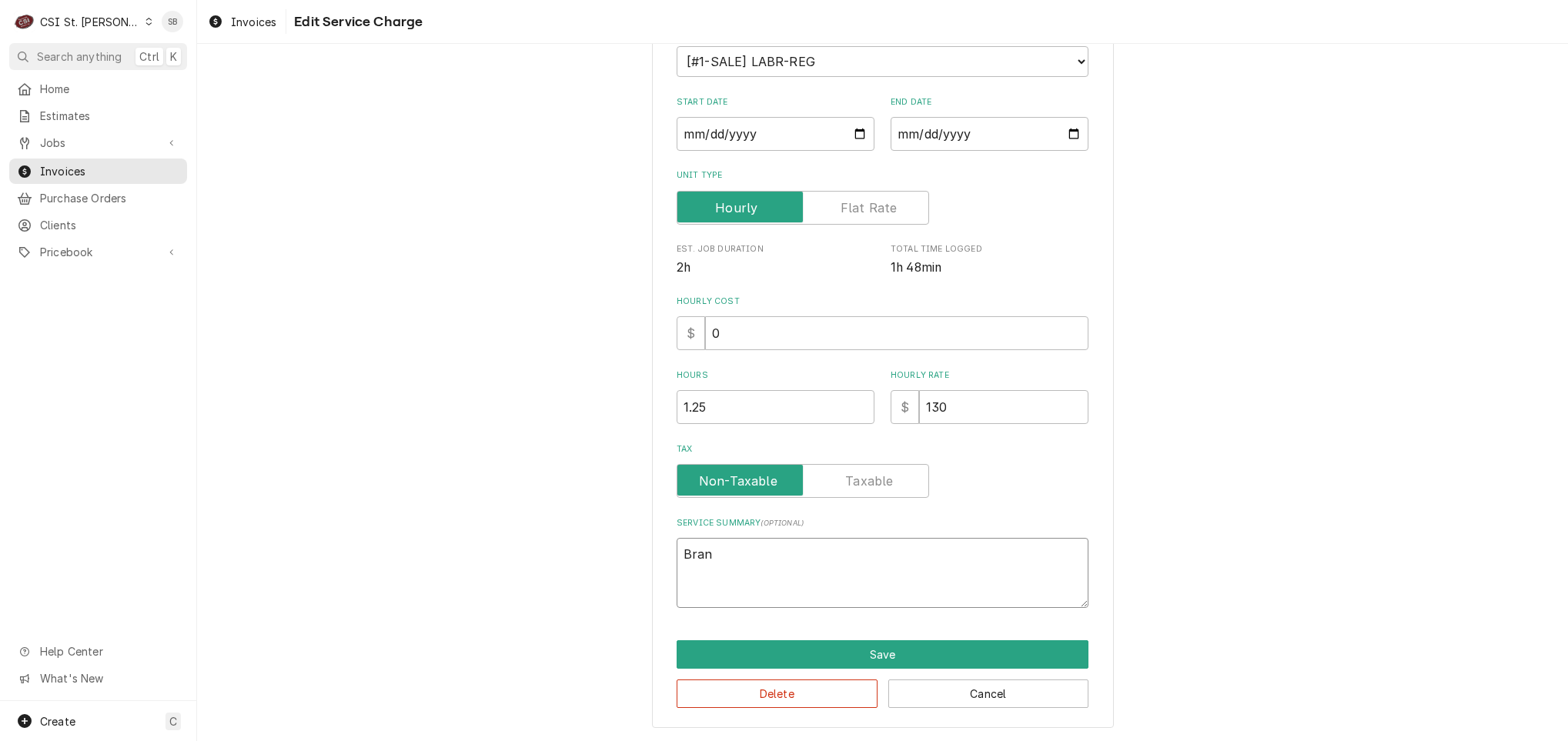
type textarea "x"
type textarea "Brand"
type textarea "x"
type textarea "Brand:"
type textarea "x"
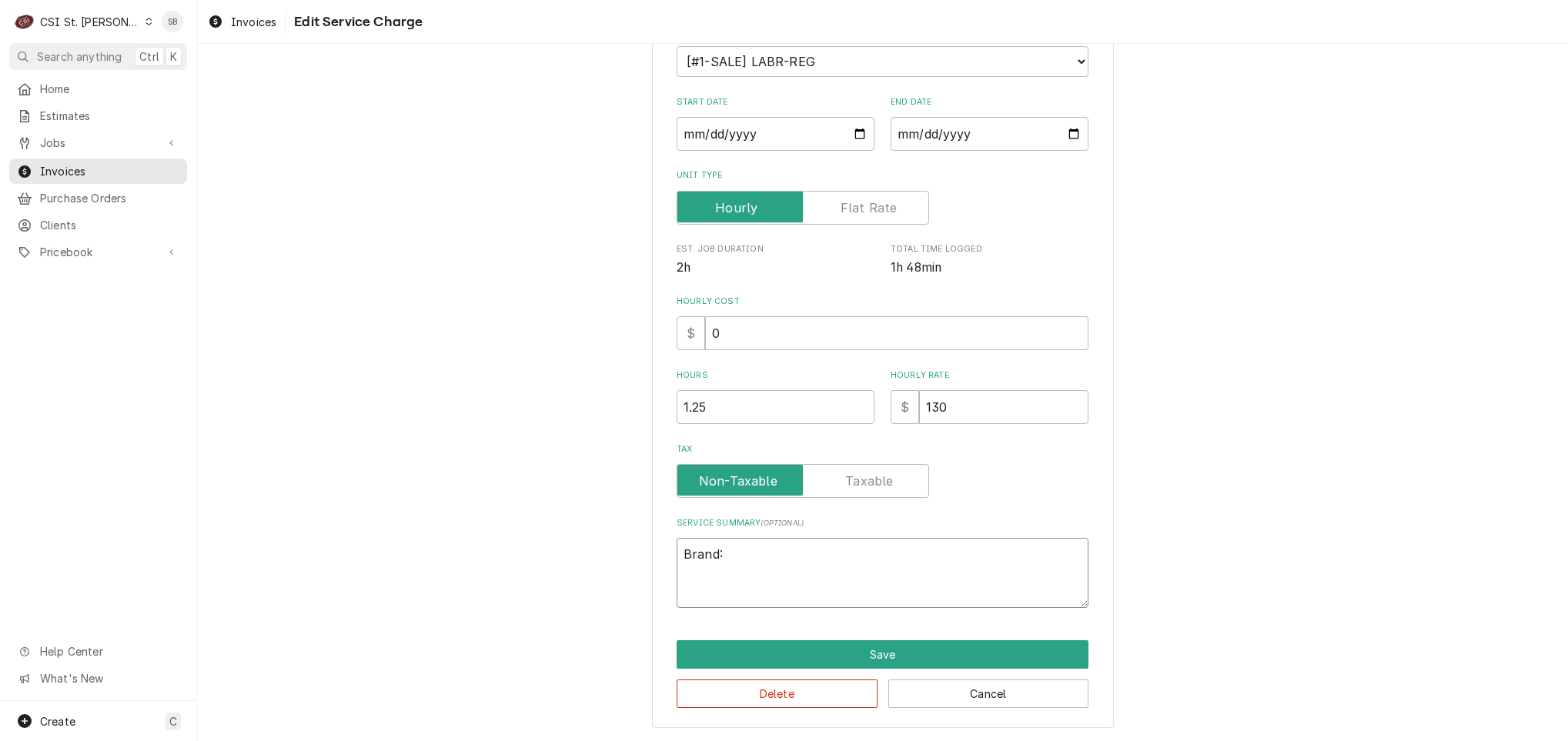
type textarea "Brand:"
type textarea "x"
type textarea "Brand: M"
type textarea "x"
type textarea "Brand: Ma"
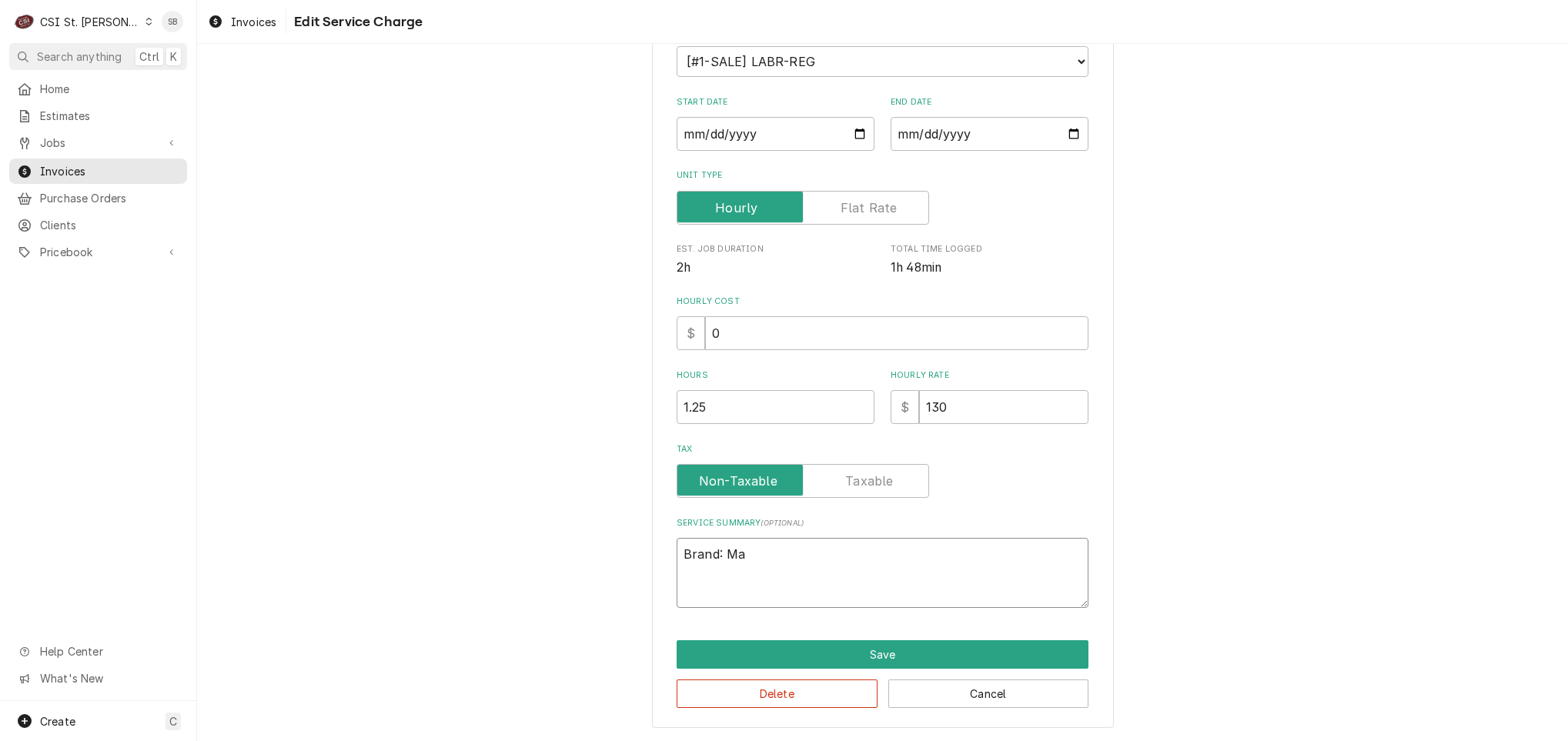
type textarea "x"
type textarea "Brand: Man"
type textarea "x"
type textarea "Brand: Mani"
type textarea "x"
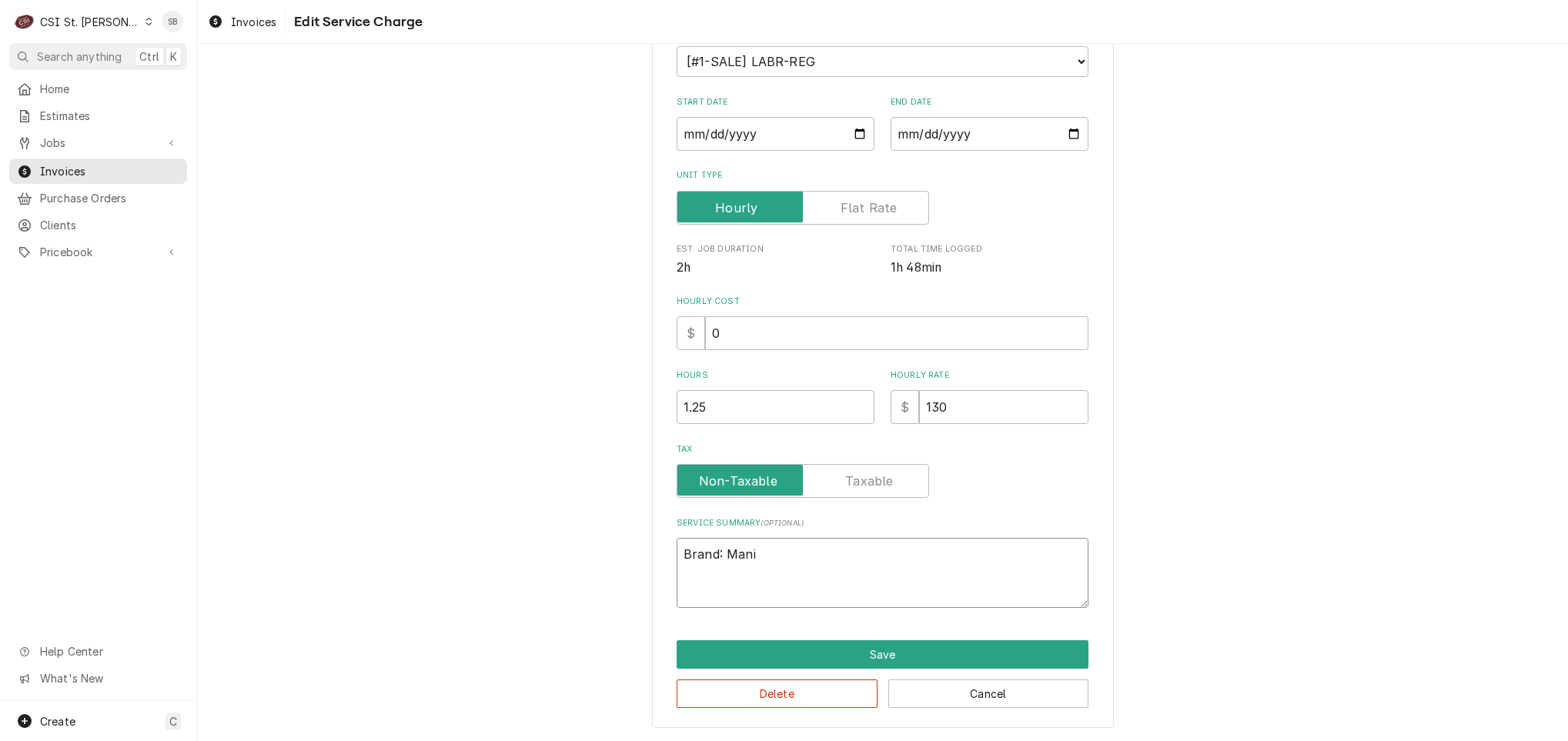
type textarea "Brand: Manit"
type textarea "x"
type textarea "Brand: Manito"
type textarea "x"
type textarea "Brand: Manitow"
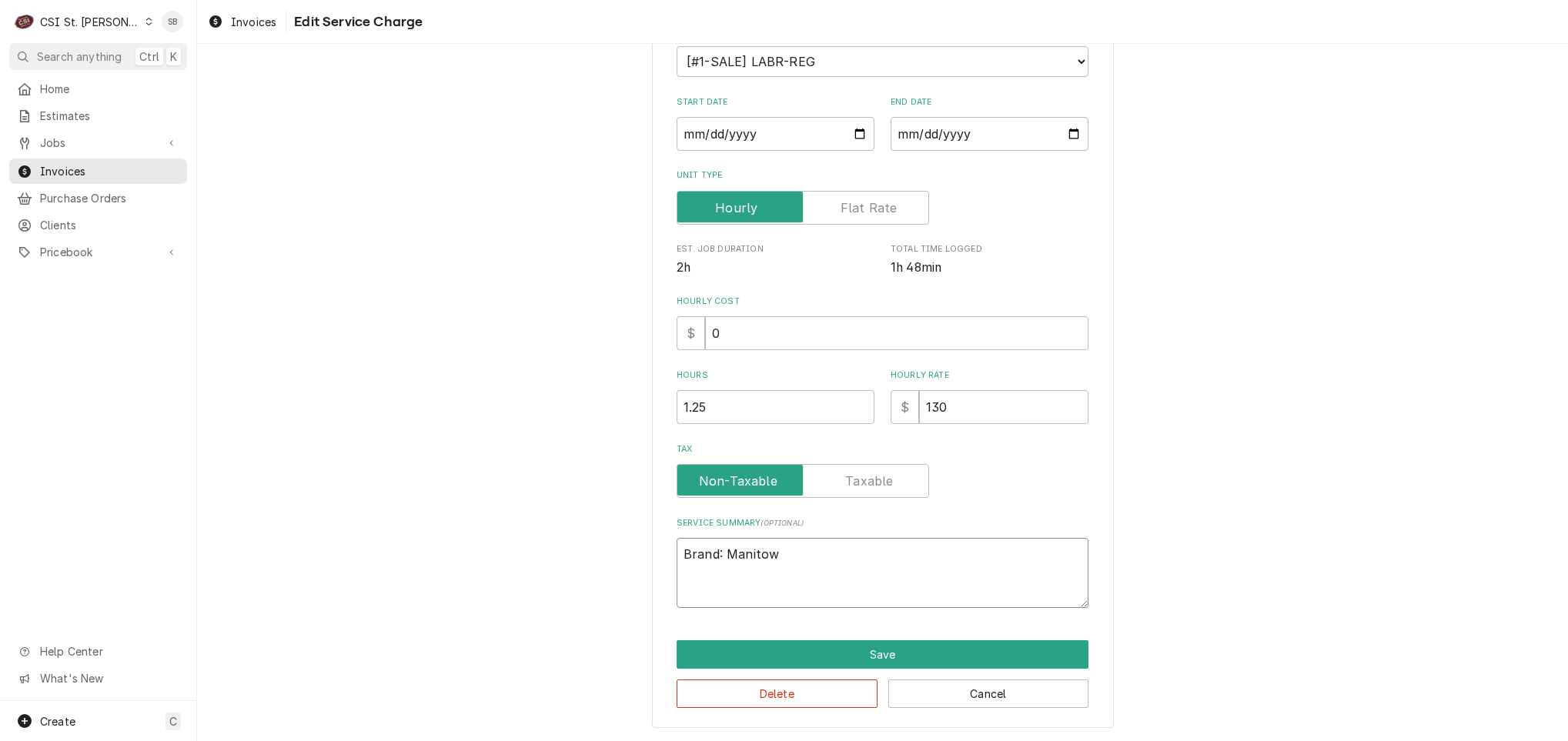
type textarea "x"
type textarea "Brand: Manitowo"
type textarea "x"
type textarea "Brand: Manitowoc"
type textarea "x"
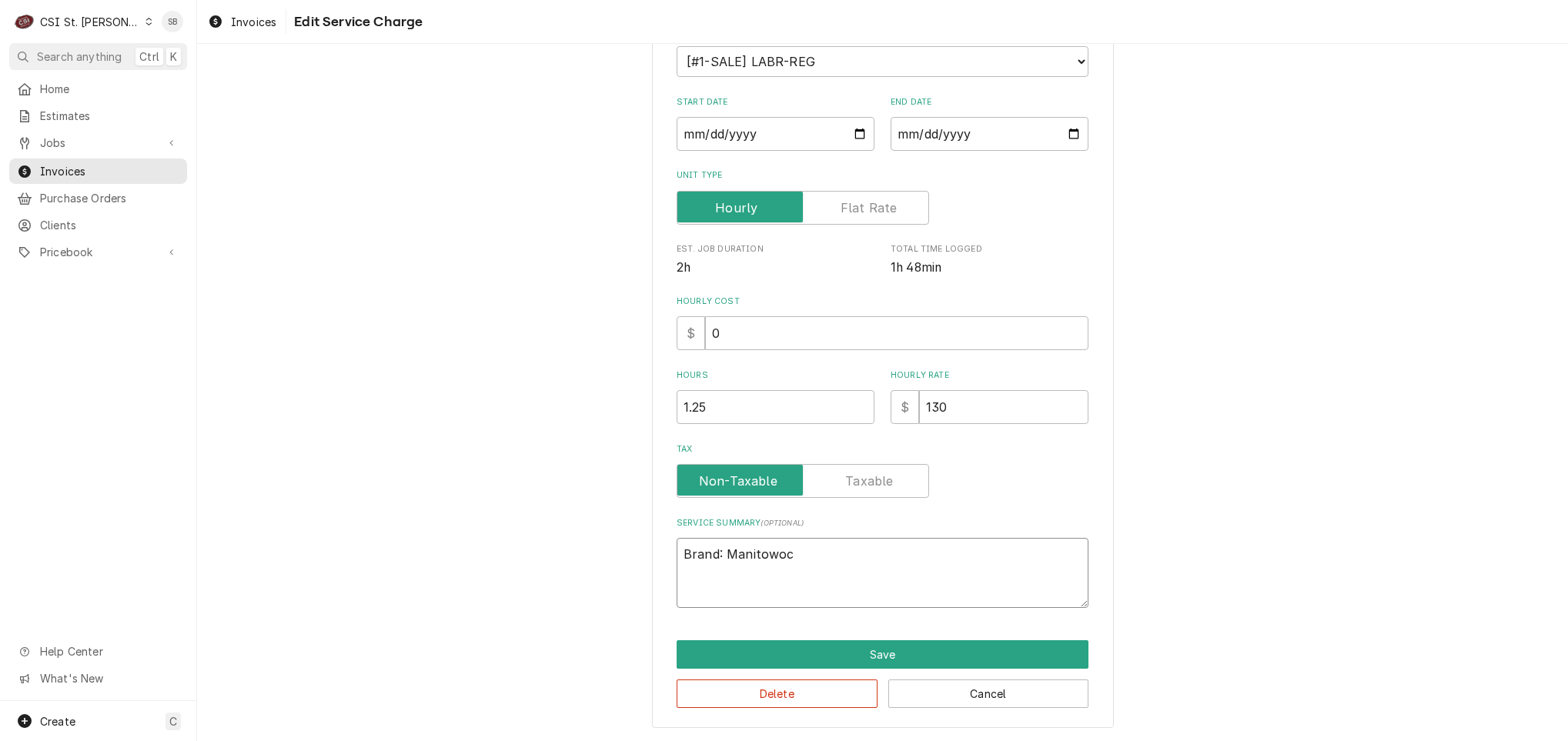
type textarea "Brand: Manitowoc"
type textarea "x"
type textarea "Brand: Manitowoc /"
type textarea "x"
type textarea "Brand: Manitowoc /"
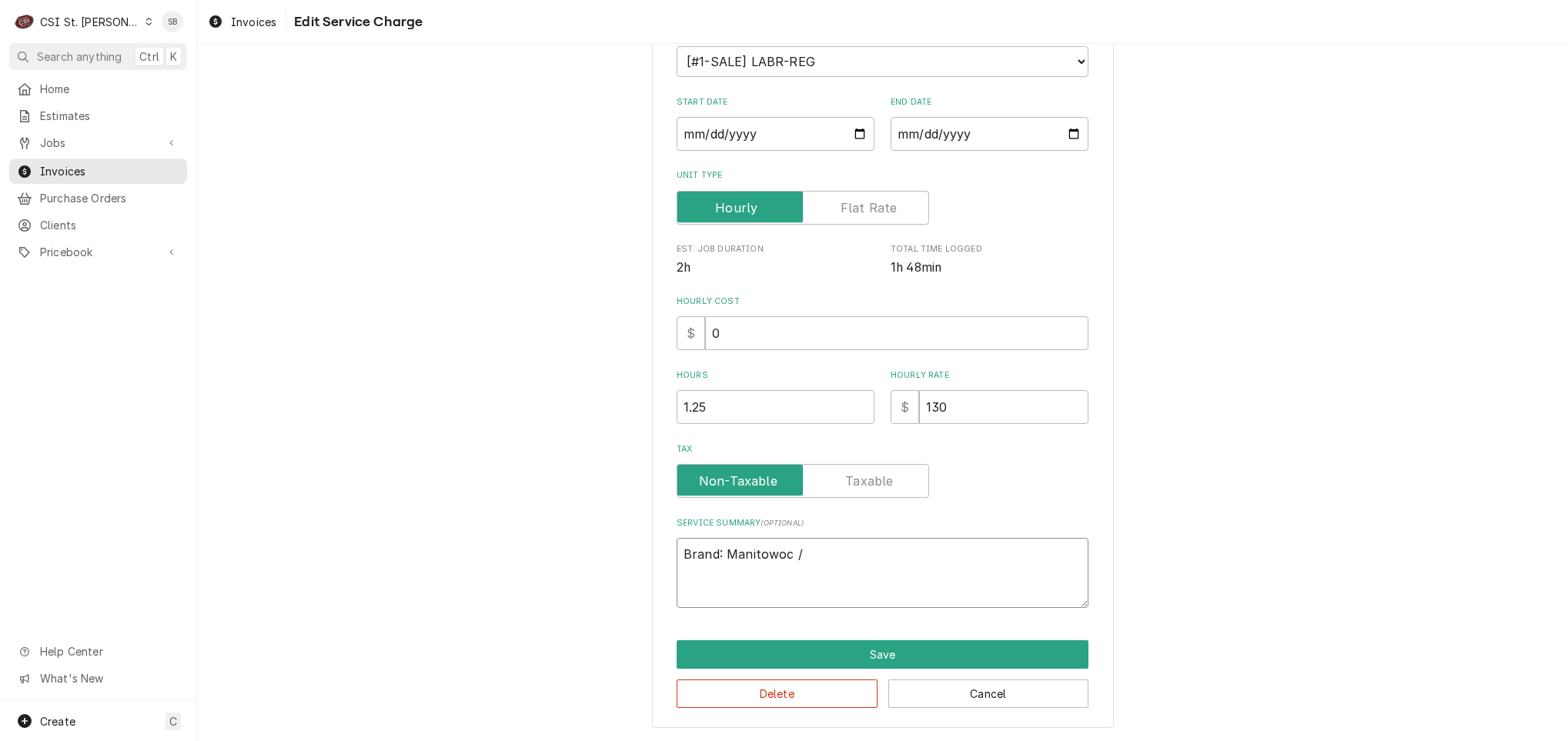
type textarea "x"
type textarea "Brand: Manitowoc / M"
type textarea "x"
type textarea "Brand: Manitowoc / Mo"
type textarea "x"
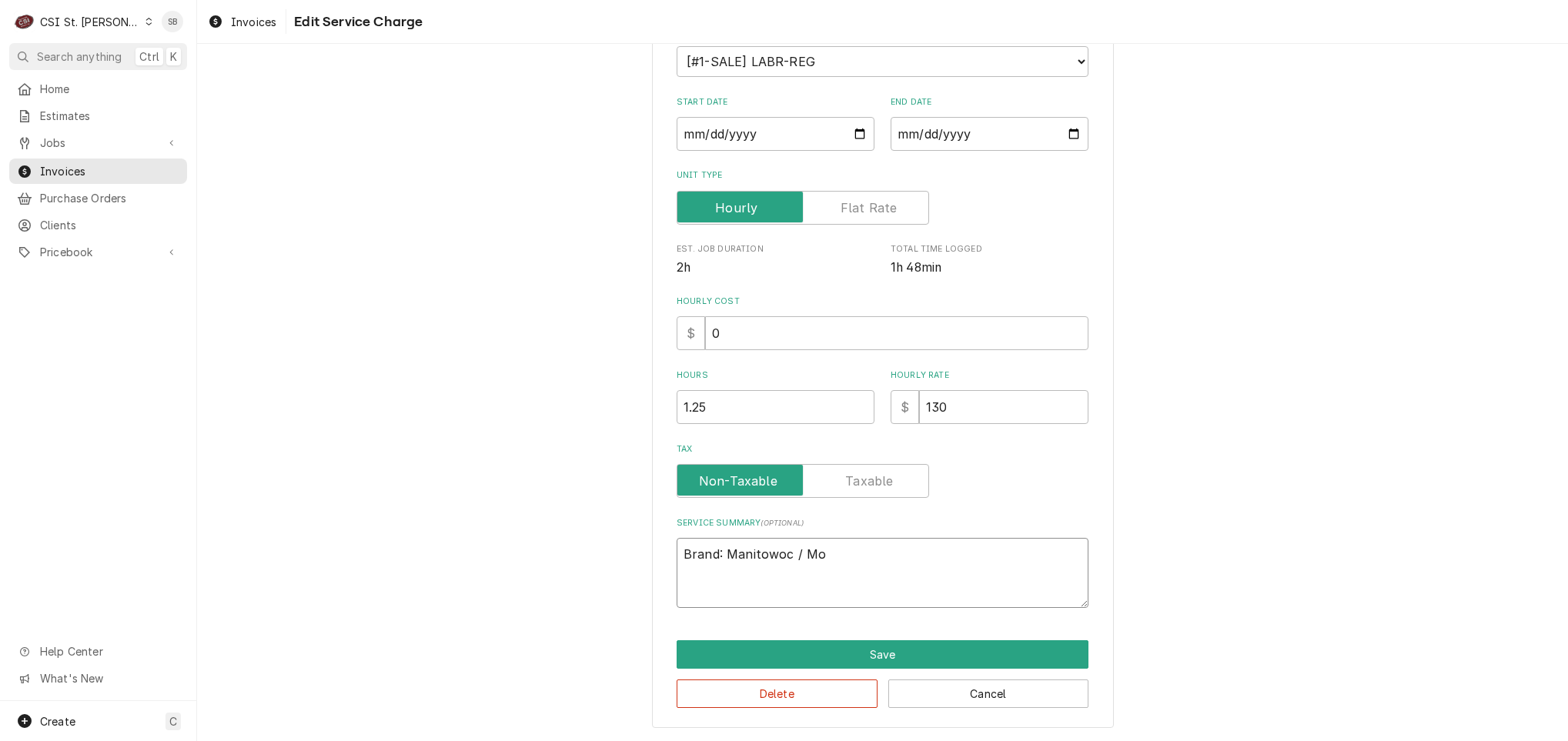
type textarea "Brand: Manitowoc / Mod"
type textarea "x"
type textarea "Brand: Manitowoc / Mode"
type textarea "x"
type textarea "Brand: Manitowoc / Model"
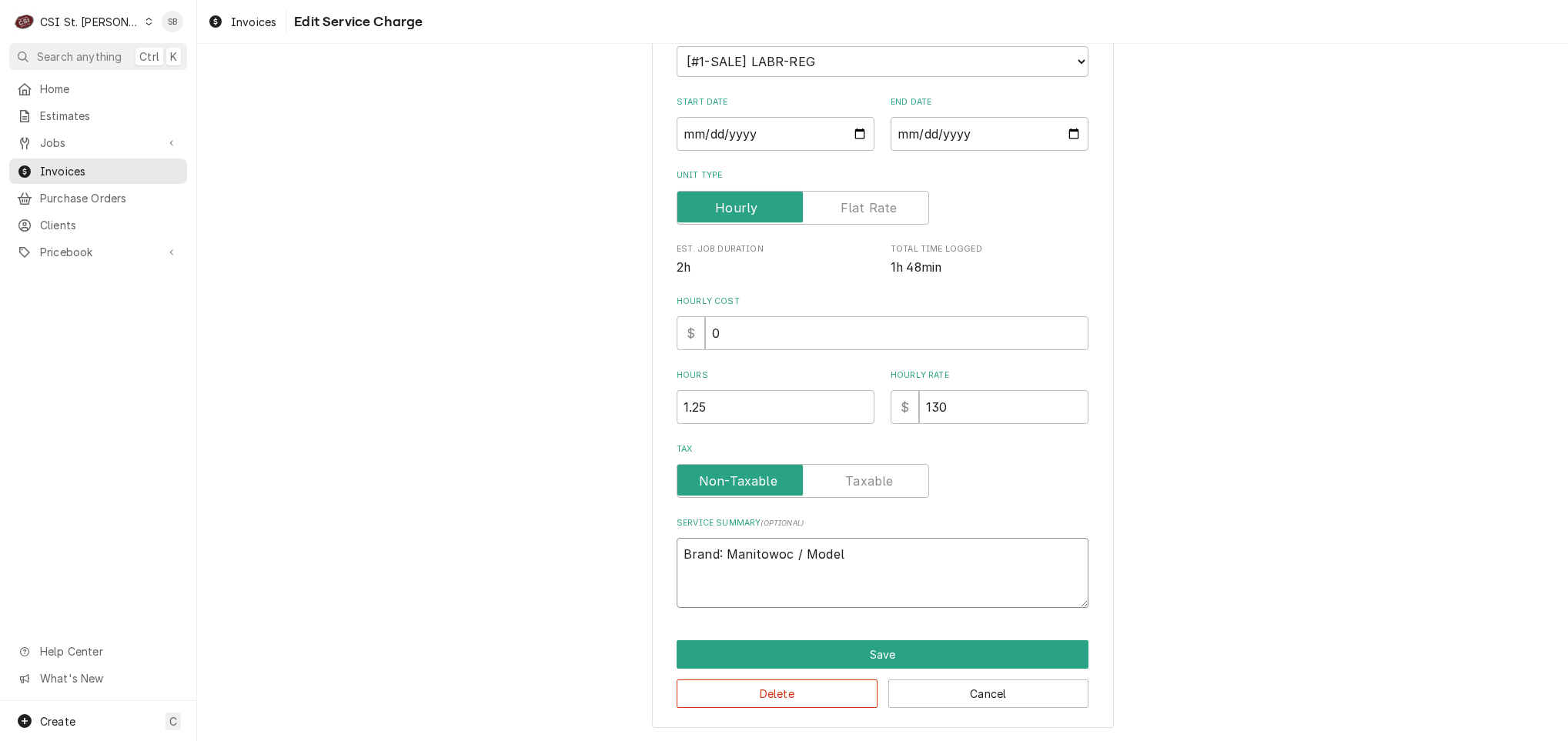
type textarea "x"
type textarea "Brand: Manitowoc / Model:"
type textarea "x"
type textarea "Brand: Manitowoc / Model:"
paste textarea "kyt0700a-261 ↳ 𝗦𝗲𝗿𝗶𝗮𝗹 #: 1121025186"
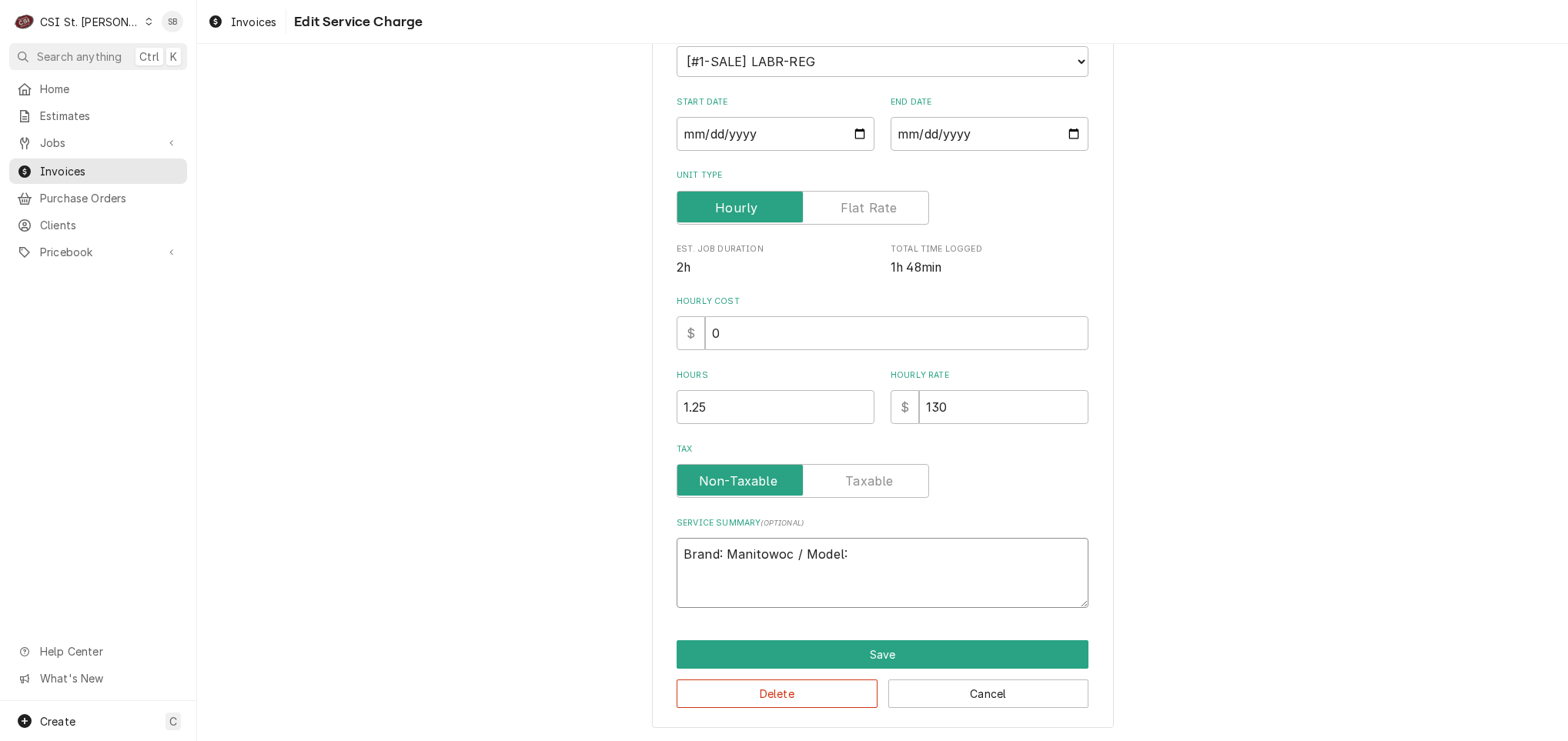
type textarea "x"
type textarea "Brand: Manitowoc / Model: kyt0700a-261 ↳ 𝗦𝗲𝗿𝗶𝗮𝗹 #: 1121025186"
drag, startPoint x: 741, startPoint y: 574, endPoint x: 1118, endPoint y: 471, distance: 390.8
click at [1118, 471] on div "Use the fields below to edit this service charge Short Description 1-Labor (Ser…" at bounding box center [882, 301] width 1371 height 882
type textarea "x"
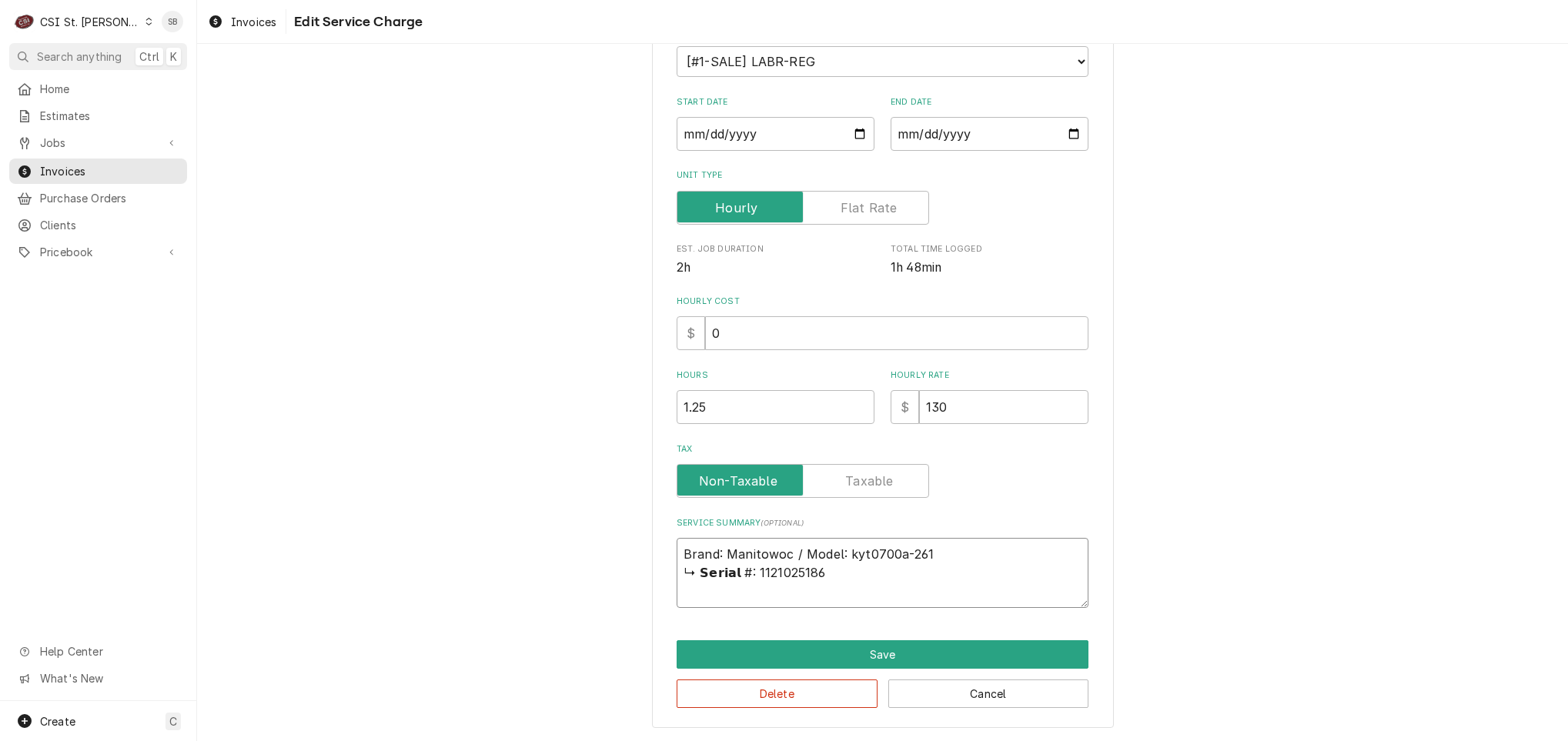
type textarea "Brand: Manitowoc / Model: kyt0700a-261 1121025186"
type textarea "x"
type textarea "Brand: Manitowoc / Model: kyt0700a-261 /1121025186"
type textarea "x"
type textarea "Brand: Manitowoc / Model: kyt0700a-261 / 1121025186"
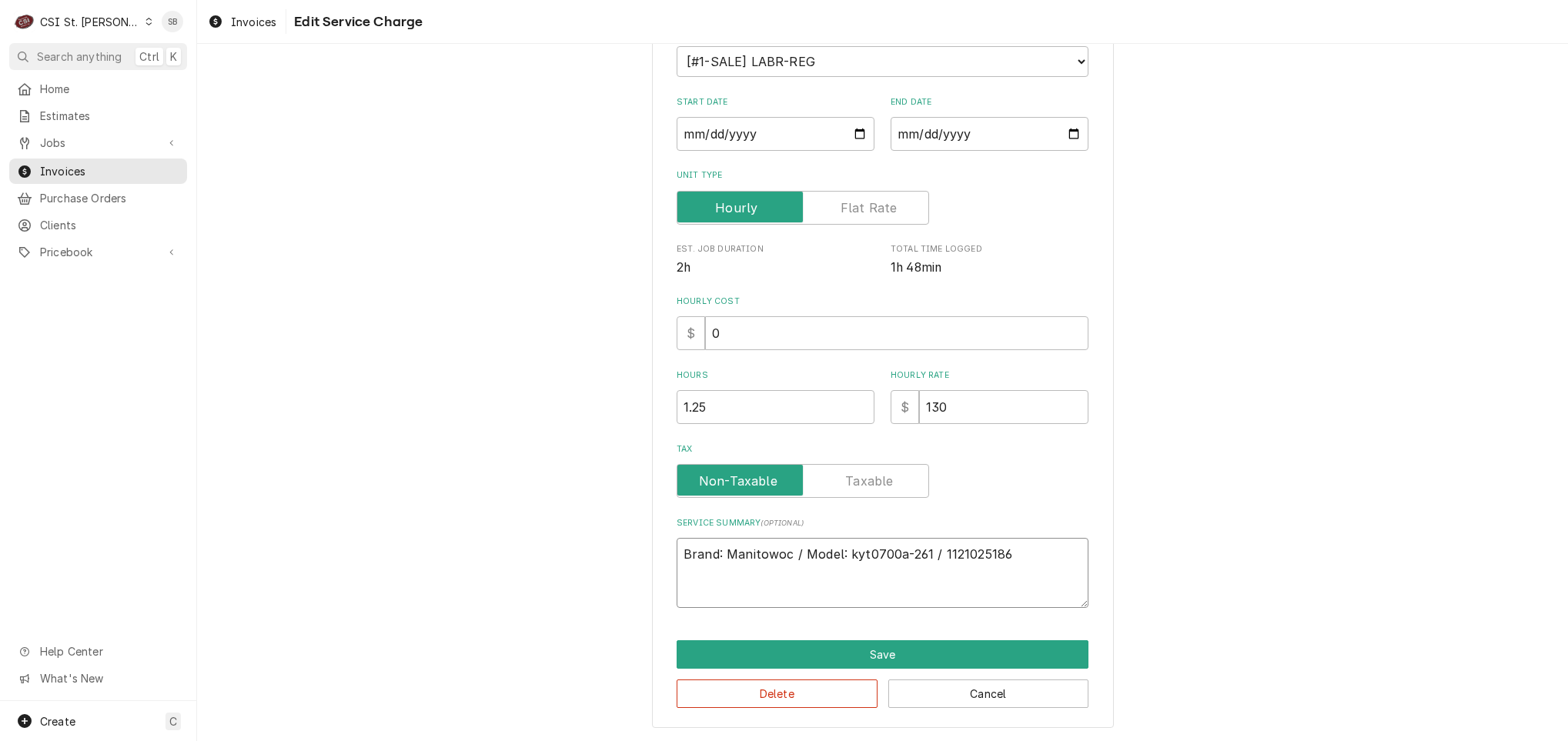
type textarea "x"
type textarea "Brand: Manitowoc / Model: kyt0700a-261 / S1121025186"
type textarea "x"
type textarea "Brand: Manitowoc / Model: kyt0700a-261 / Se1121025186"
type textarea "x"
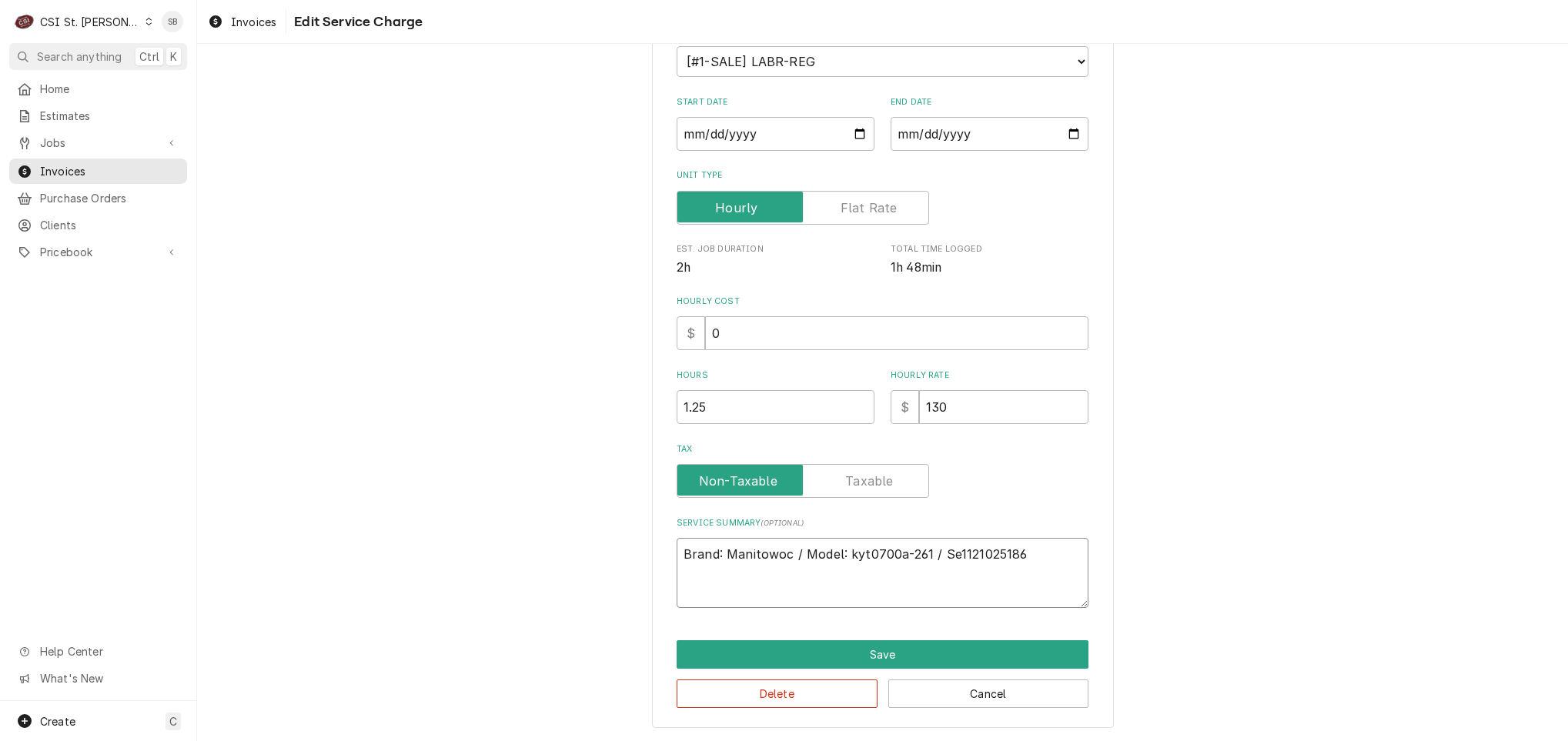
type textarea "Brand: Manitowoc / Model: kyt0700a-261 / Ser1121025186"
type textarea "x"
type textarea "Brand: Manitowoc / Model: kyt0700a-261 / Seri1121025186"
type textarea "x"
type textarea "Brand: Manitowoc / Model: kyt0700a-261 / Seria1121025186"
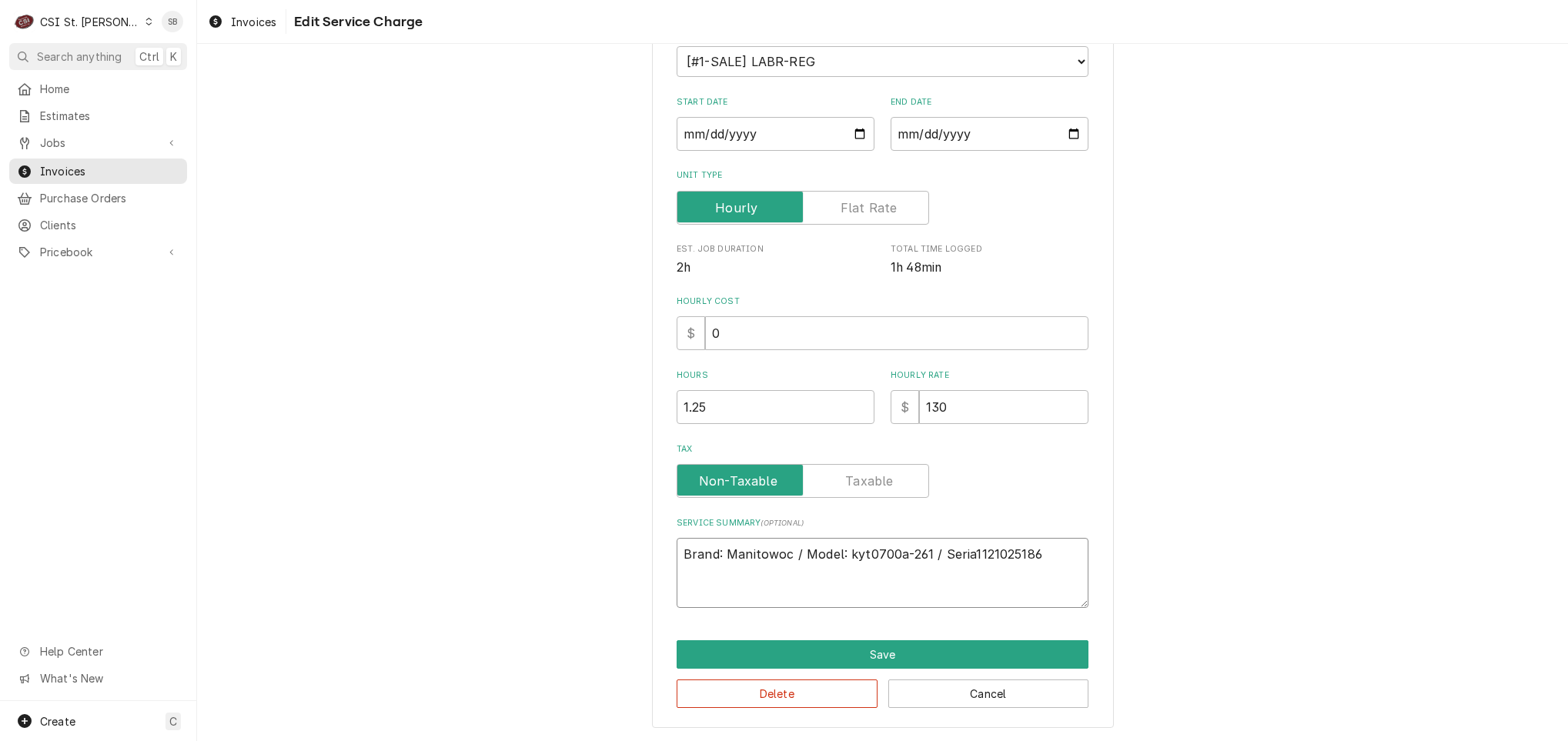
type textarea "x"
type textarea "Brand: Manitowoc / Model: kyt0700a-261 / Serial1121025186"
type textarea "x"
type textarea "Brand: Manitowoc / Model: kyt0700a-261 / Serial:1121025186"
type textarea "x"
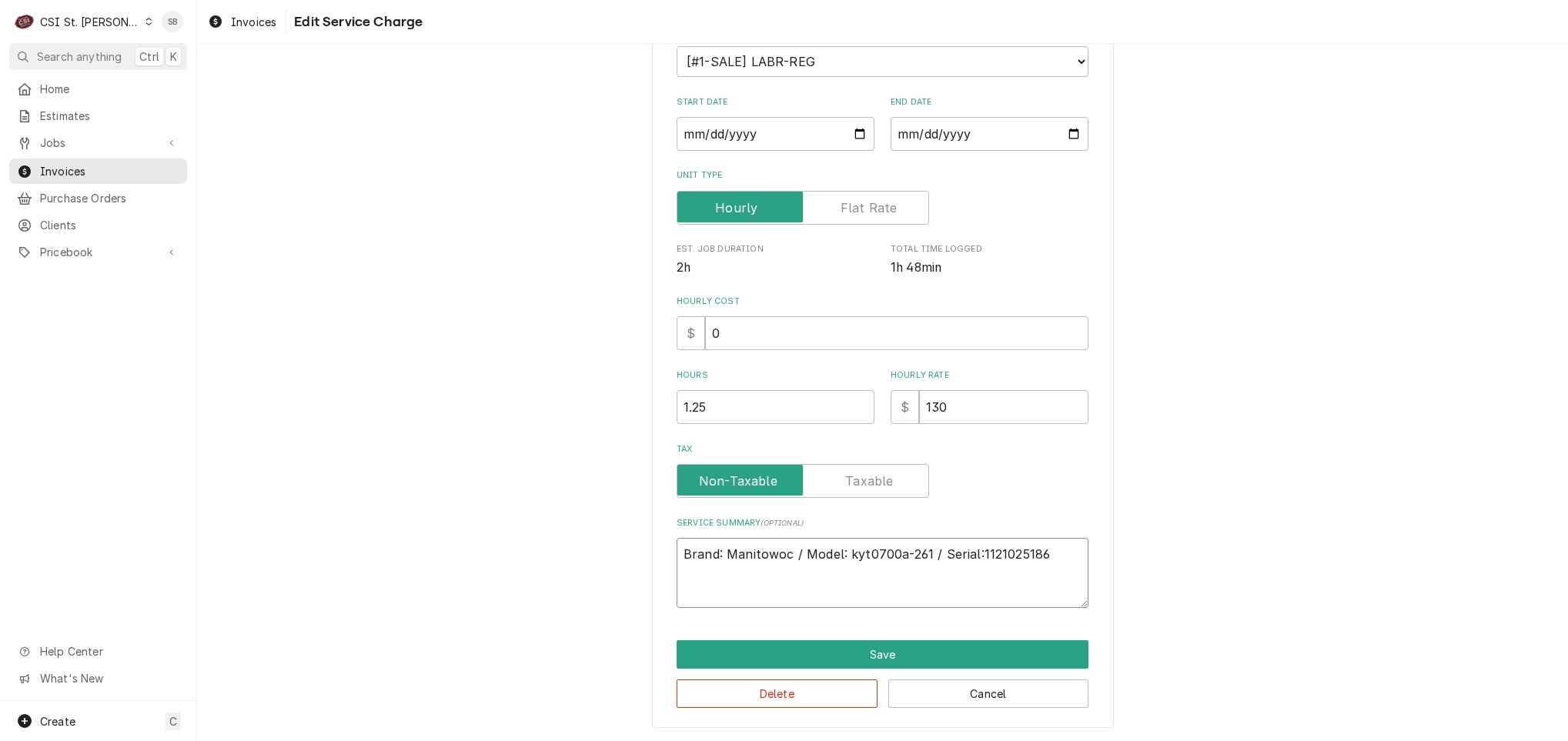
type textarea "Brand: Manitowoc / Model: kyt0700a-261 / Serial: 1121025186"
click at [856, 552] on textarea "Brand: Manitowoc / Model: kyt0700a-261 / Serial: 1121025186" at bounding box center [883, 573] width 412 height 70
type textarea "x"
type textarea "Brand: Manitowoc / Model: kytK0700a-261 / Serial: 1121025186"
type textarea "x"
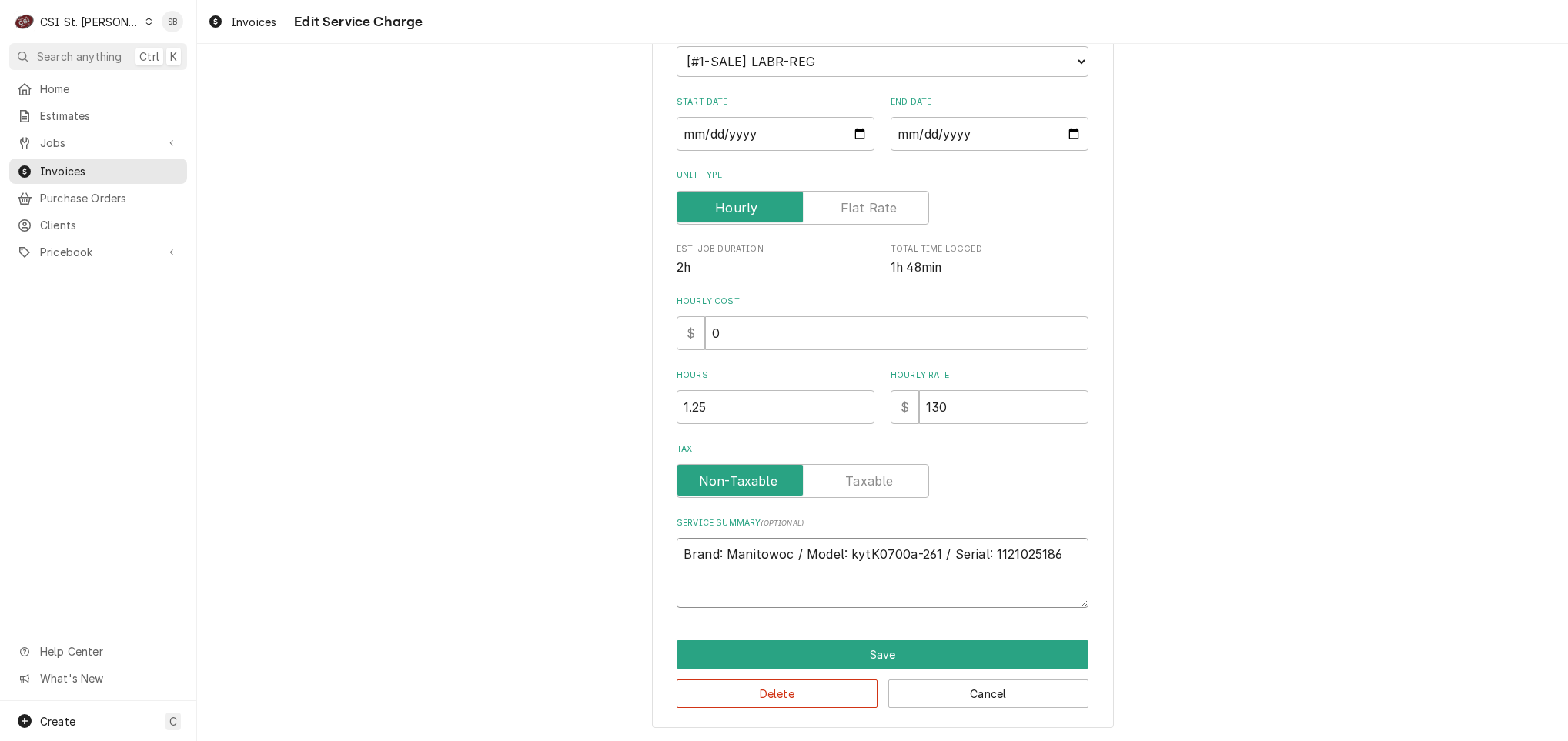
type textarea "Brand: Manitowoc / Model: kytKY0700a-261 / Serial: 1121025186"
type textarea "x"
type textarea "Brand: Manitowoc / Model: kytKYT0700a-261 / Serial: 1121025186"
type textarea "x"
type textarea "Brand: Manitowoc / Model: kyKYT0700a-261 / Serial: 1121025186"
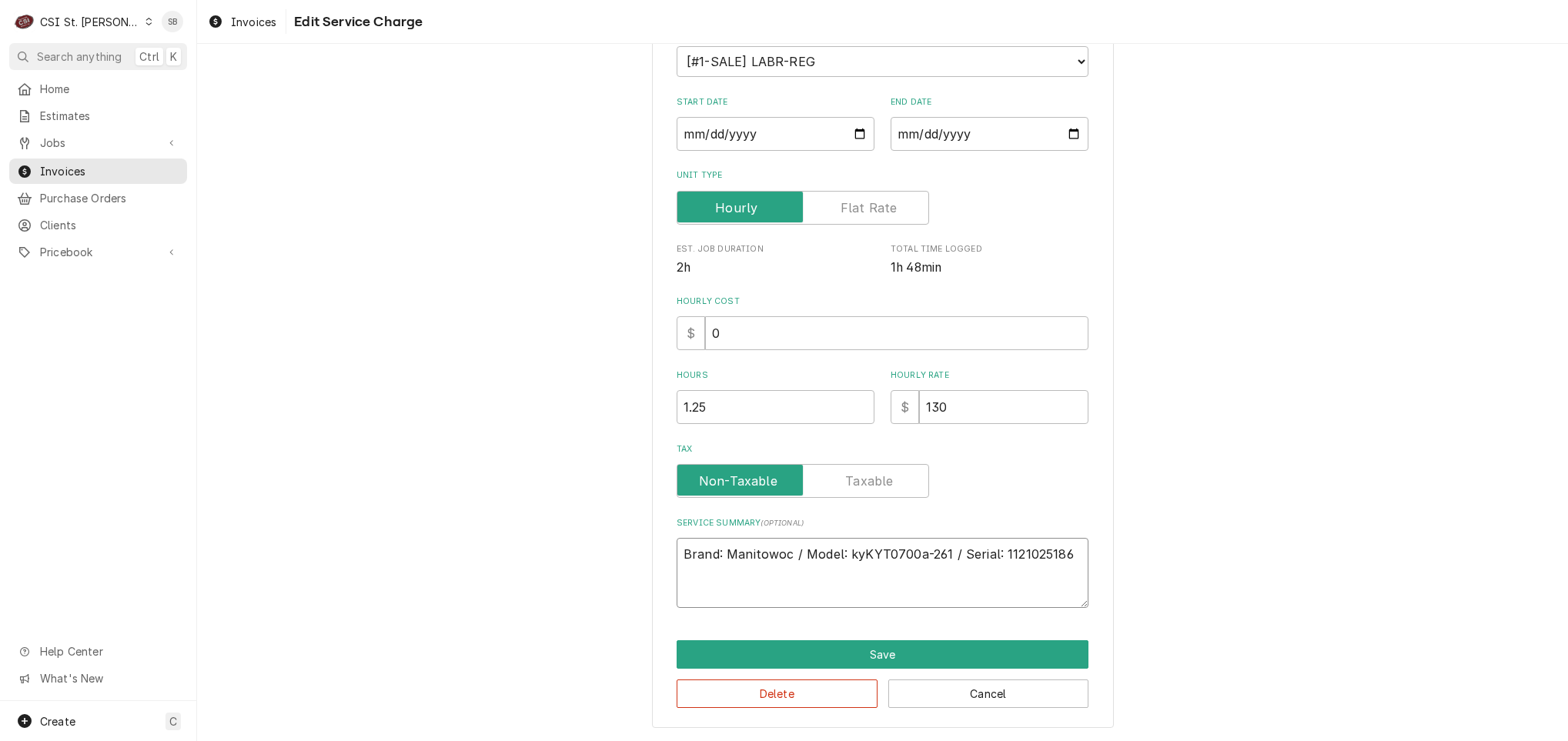
type textarea "x"
type textarea "Brand: Manitowoc / Model: kKYT0700a-261 / Serial: 1121025186"
type textarea "x"
type textarea "Brand: Manitowoc / Model: KYT0700a-261 / Serial: 1121025186"
click at [901, 551] on textarea "Brand: Manitowoc / Model: KYT0700a-261 / Serial: 1121025186" at bounding box center [883, 573] width 412 height 70
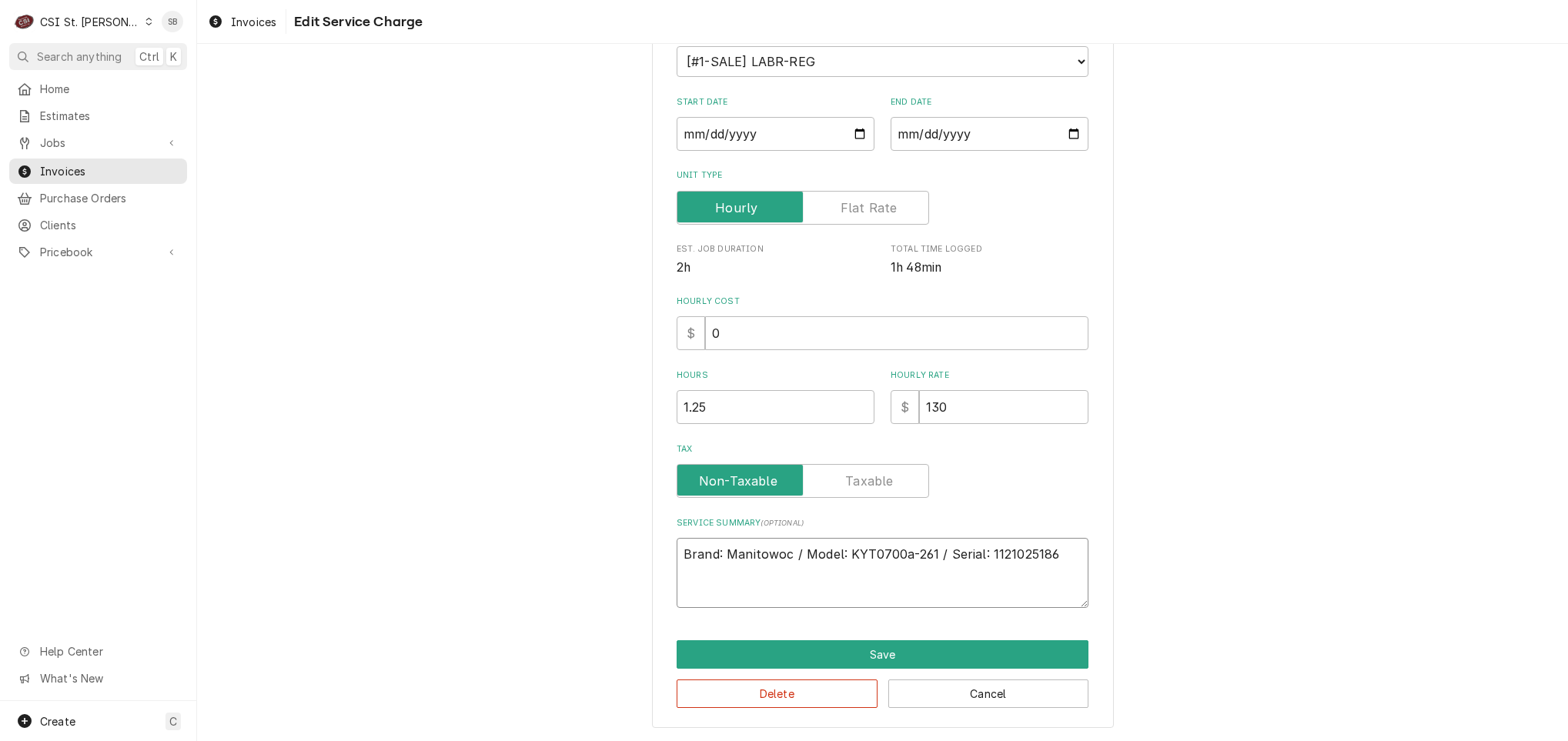
type textarea "x"
type textarea "Brand: Manitowoc / Model: KYT0700-261 / Serial: 1121025186"
type textarea "x"
type textarea "Brand: Manitowoc / Model: KYT0700A-261 / Serial: 1121025186"
click at [1055, 559] on textarea "Brand: Manitowoc / Model: KYT0700A-261 / Serial: 1121025186" at bounding box center [883, 573] width 412 height 70
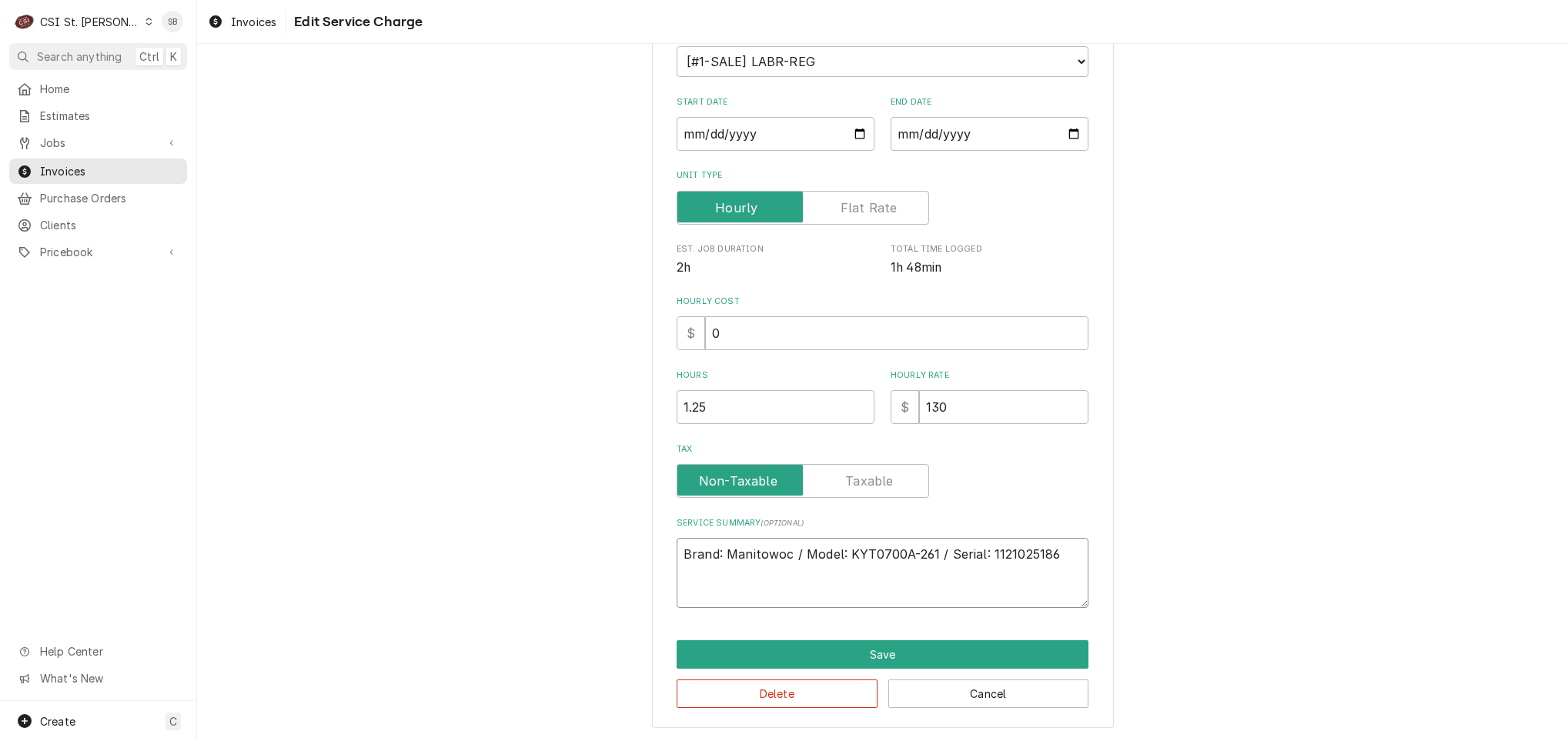
type textarea "x"
type textarea "Brand: Manitowoc / Model: KYT0700A-261 / Serial: 1121025186"
type textarea "x"
type textarea "Brand: Manitowoc / Model: KYT0700A-261 / Serial: 1121025186"
paste textarea "On 09/09, technician inspected a leased Manitowoc ice machine (Model: KYT0700A-…"
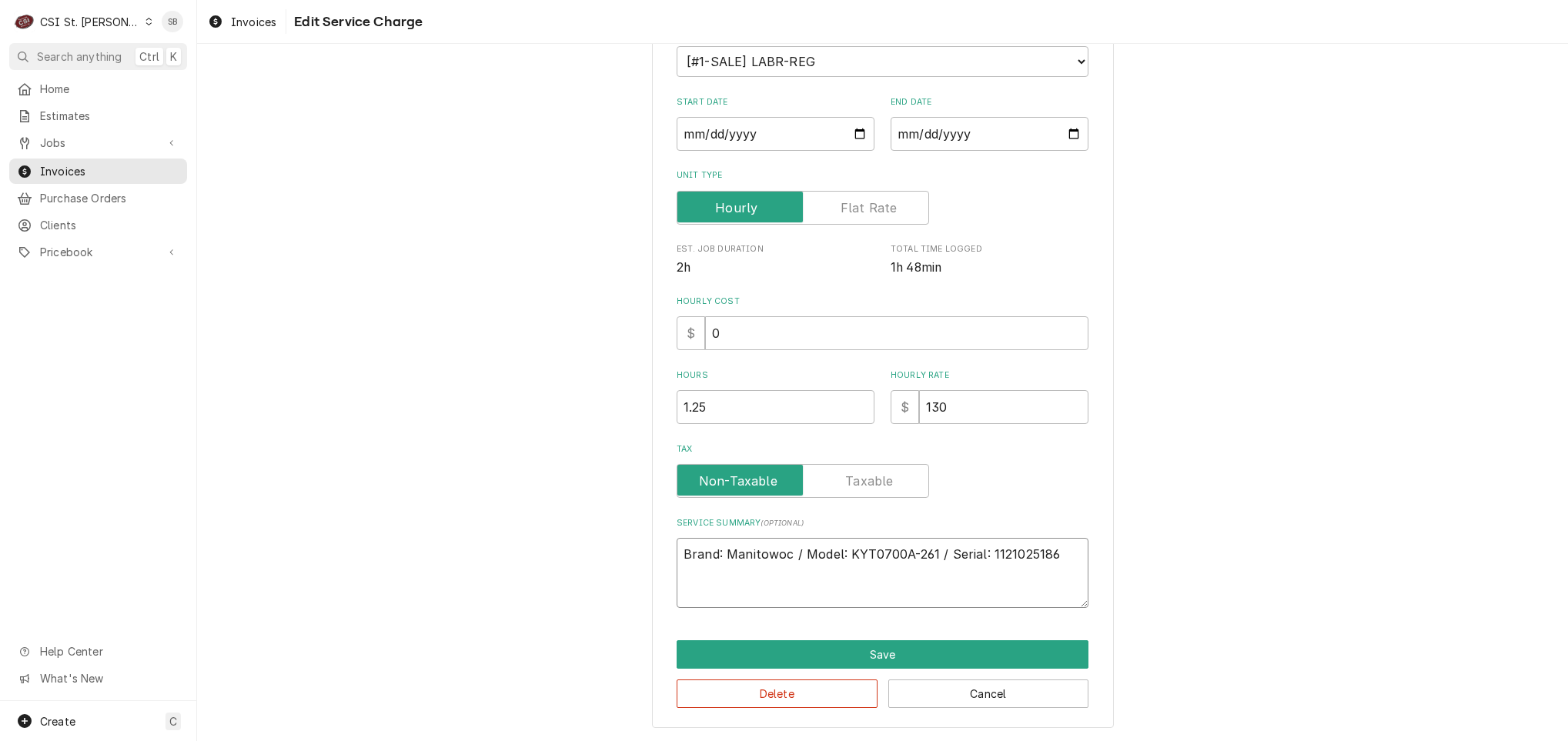
type textarea "x"
type textarea "Brand: Manitowoc / Model: KYT0700A-261 / Serial: 1121025186 On 09/09, technicia…"
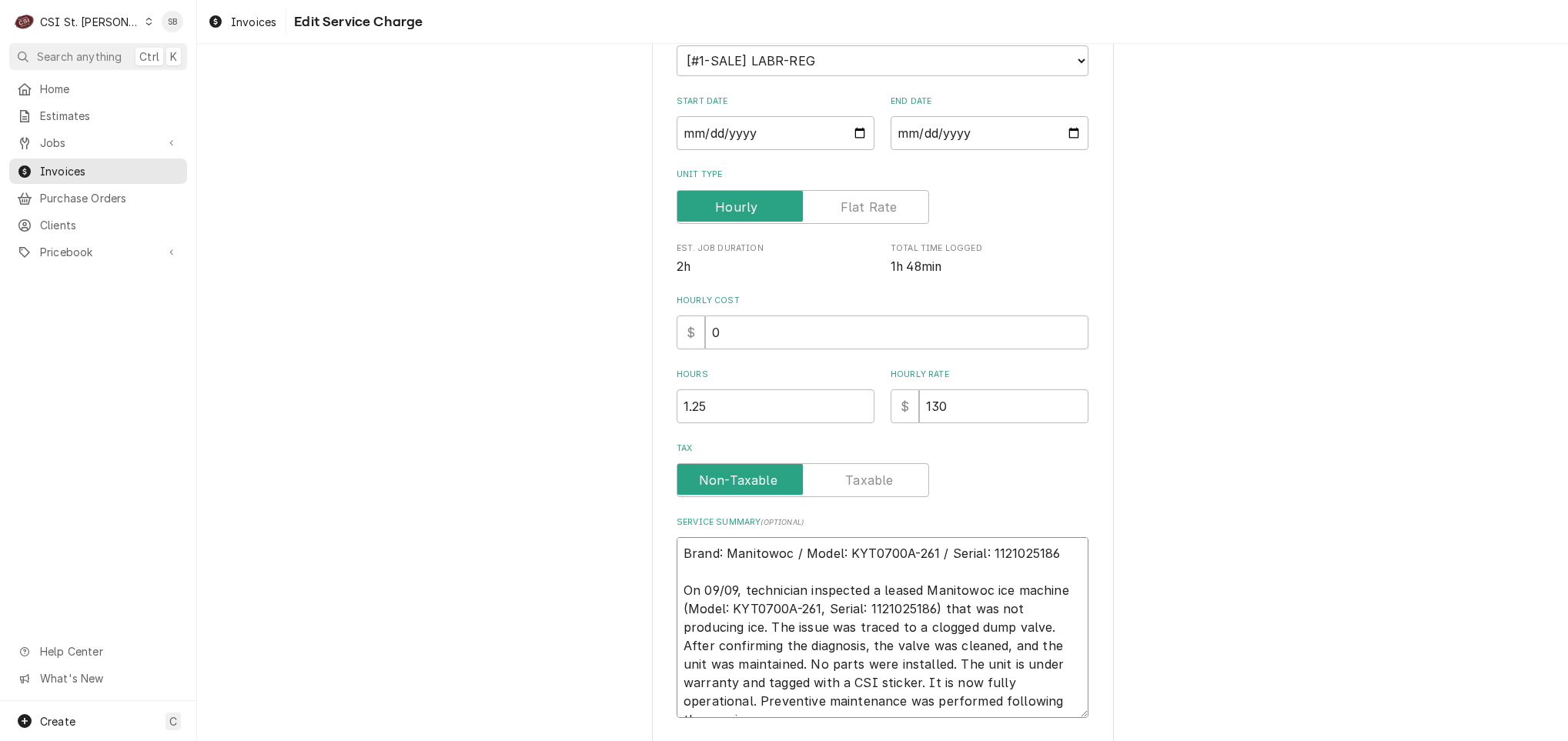
scroll to position [220, 0]
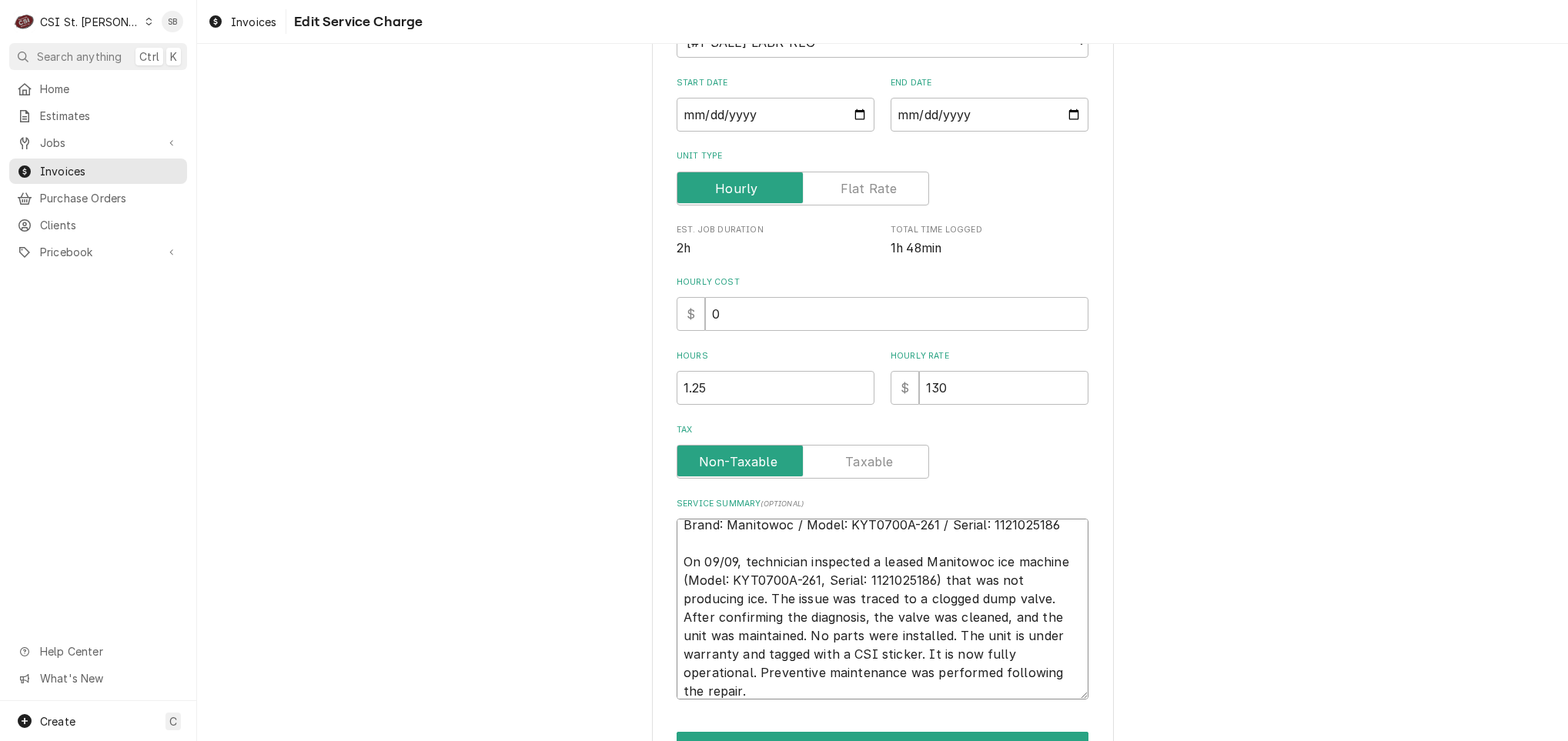
drag, startPoint x: 731, startPoint y: 576, endPoint x: 991, endPoint y: 580, distance: 260.0
click at [991, 580] on textarea "Brand: Manitowoc / Model: KYT0700A-261 / Serial: 1121025186 On 09/09, technicia…" at bounding box center [883, 610] width 412 height 181
type textarea "x"
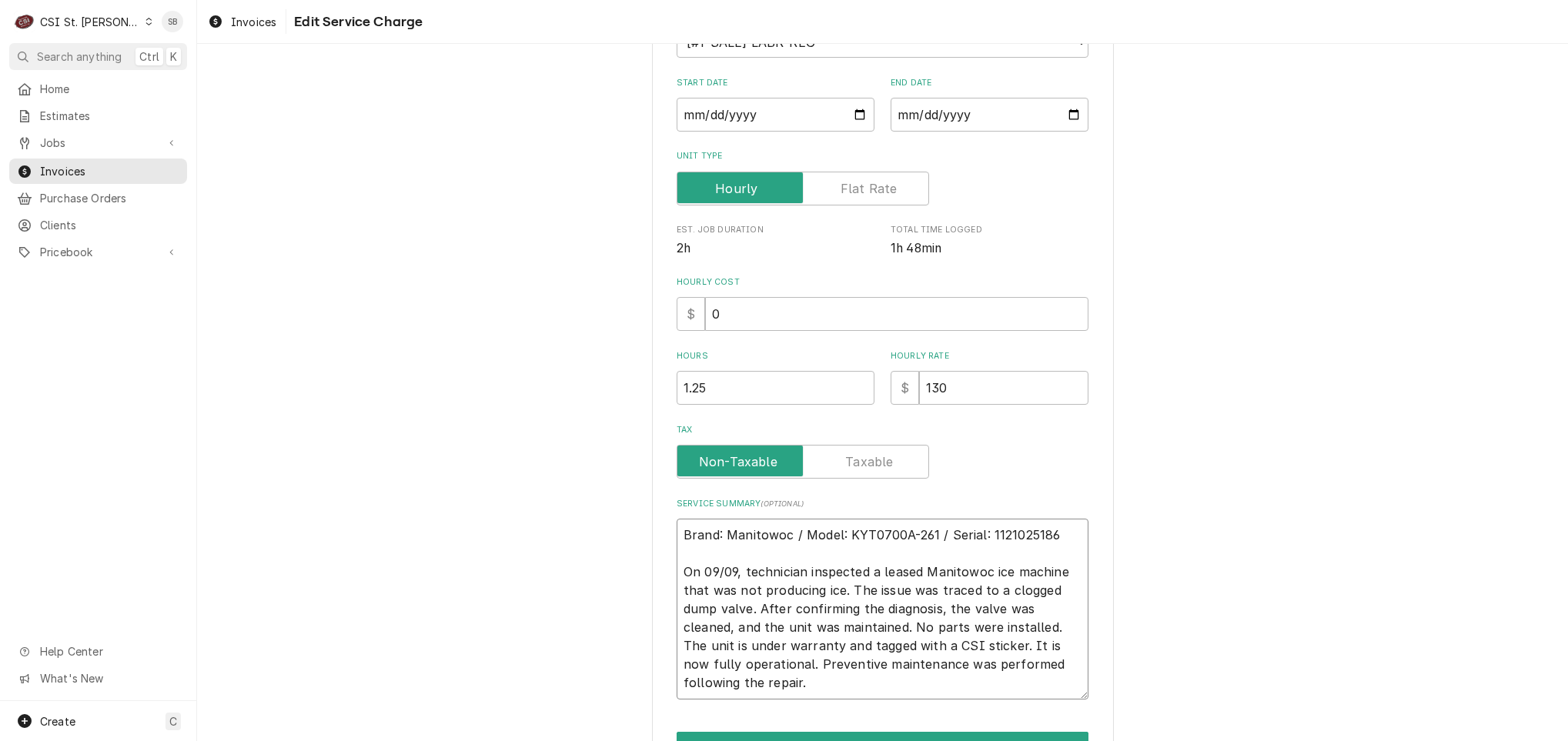
scroll to position [0, 0]
drag, startPoint x: 903, startPoint y: 630, endPoint x: 1046, endPoint y: 704, distance: 161.0
click at [1046, 704] on div "Use the fields below to edit this service charge Short Description 1-Labor (Ser…" at bounding box center [883, 337] width 462 height 966
type textarea "Brand: Manitowoc / Model: KYT0700A-261 / Serial: 1121025186 On 09/09, technicia…"
type textarea "x"
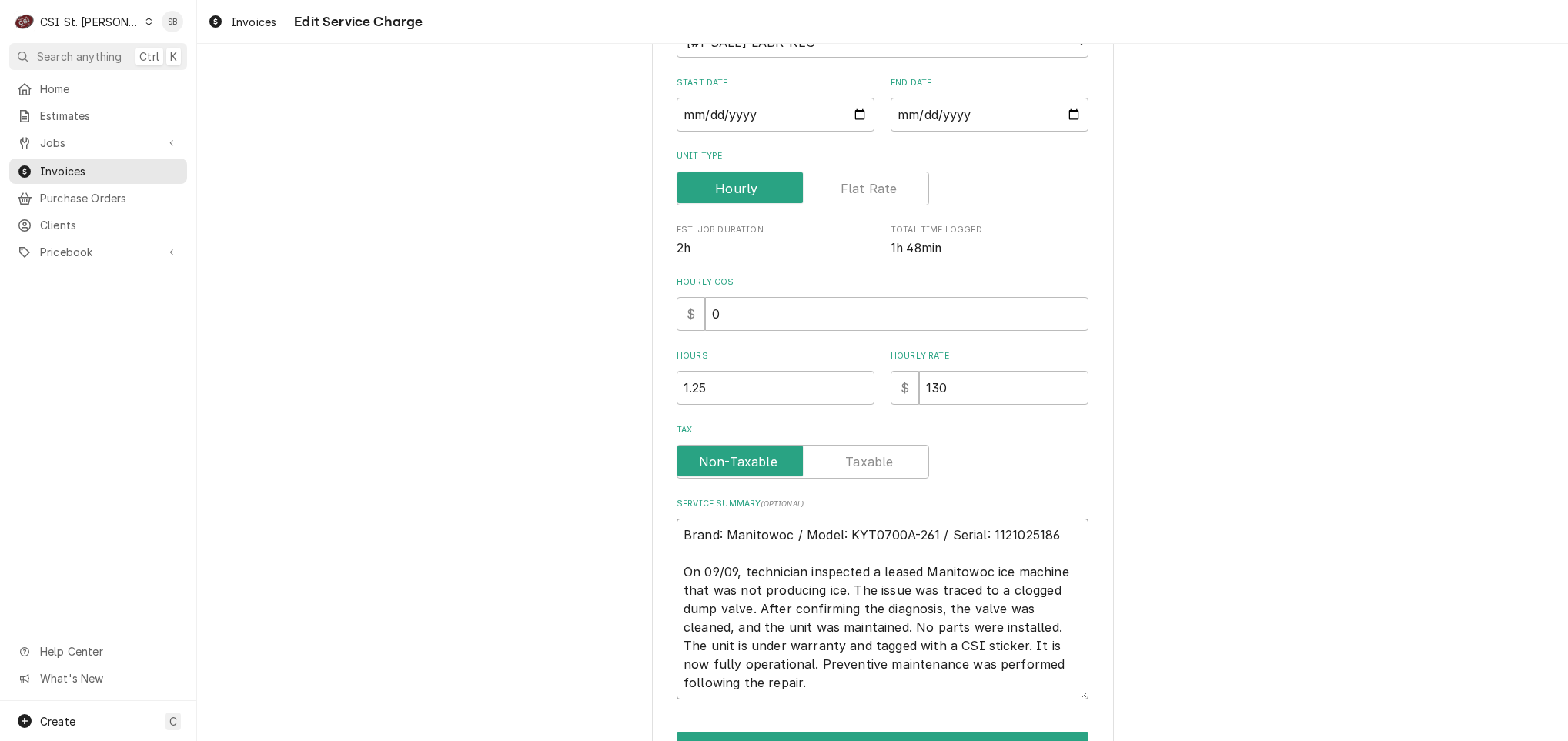
type textarea "Brand: Manitowoc / Model: KYT0700A-261 / Serial: 1121025186 On 09/09, technicia…"
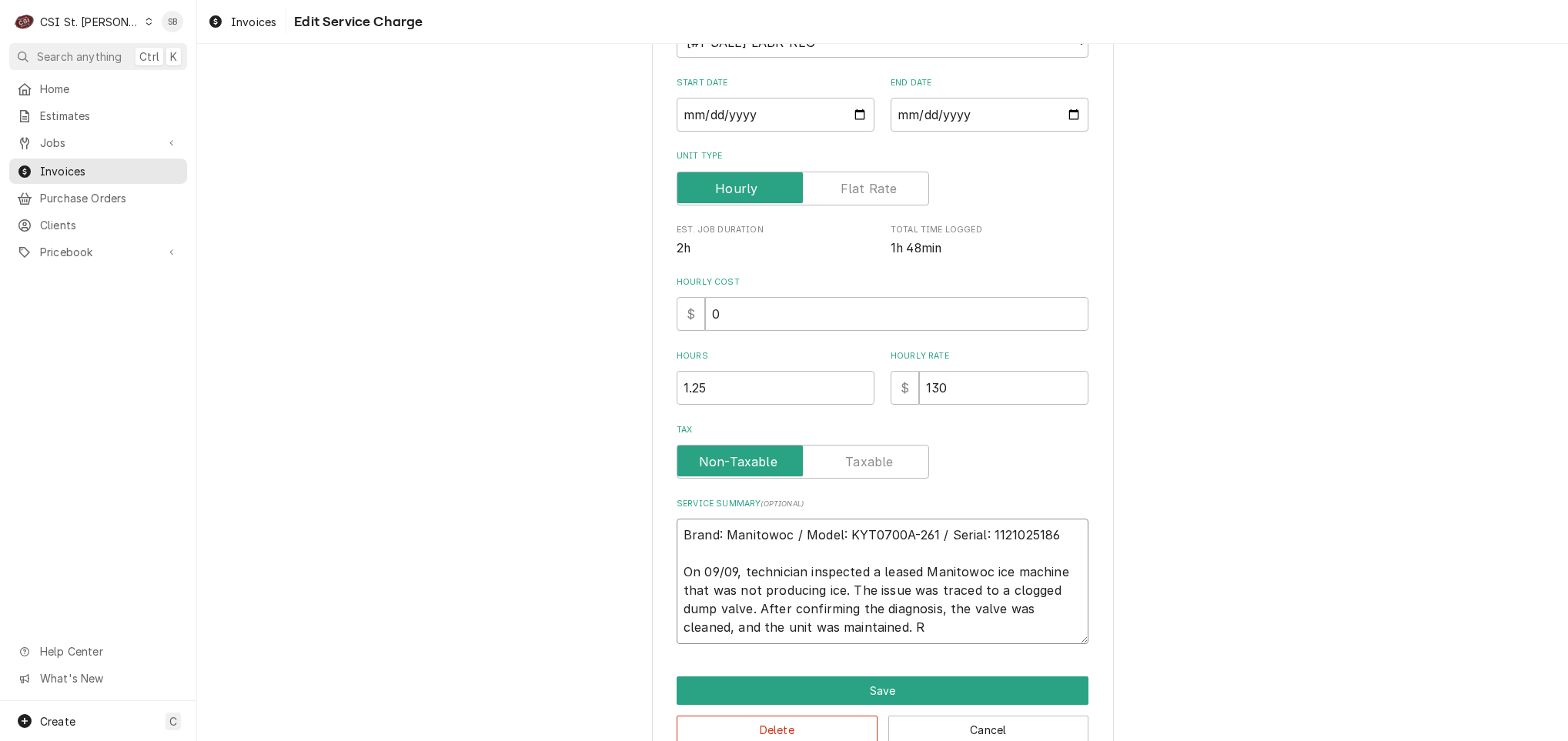
type textarea "x"
type textarea "Brand: Manitowoc / Model: KYT0700A-261 / Serial: 1121025186 On 09/09, technicia…"
type textarea "x"
type textarea "Brand: Manitowoc / Model: KYT0700A-261 / Serial: 1121025186 On 09/09, technicia…"
type textarea "x"
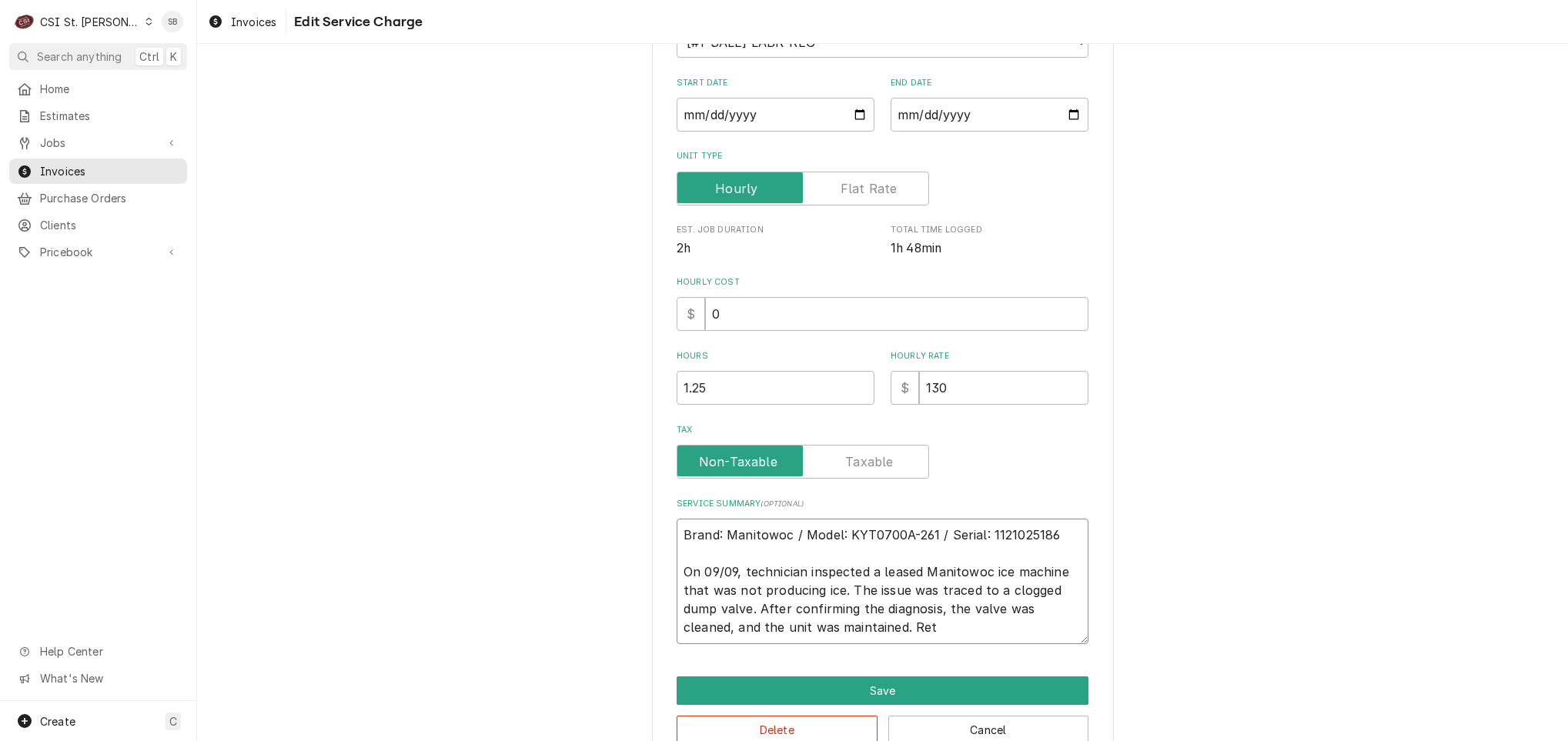
type textarea "Brand: Manitowoc / Model: KYT0700A-261 / Serial: 1121025186 On 09/09, technicia…"
type textarea "x"
type textarea "Brand: Manitowoc / Model: KYT0700A-261 / Serial: 1121025186 On 09/09, technicia…"
type textarea "x"
type textarea "Brand: Manitowoc / Model: KYT0700A-261 / Serial: 1121025186 On 09/09, technicia…"
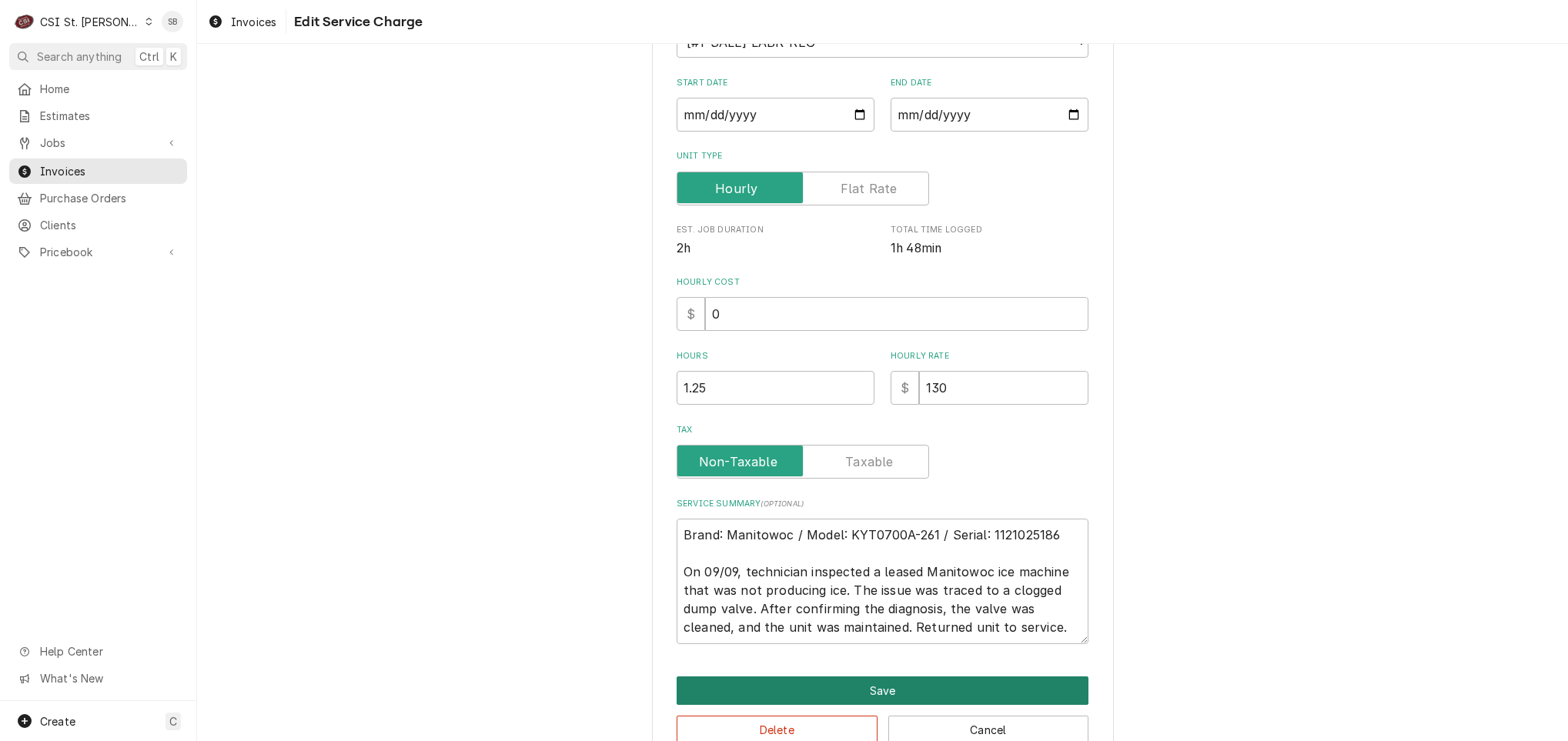
click at [954, 677] on button "Save" at bounding box center [883, 691] width 412 height 29
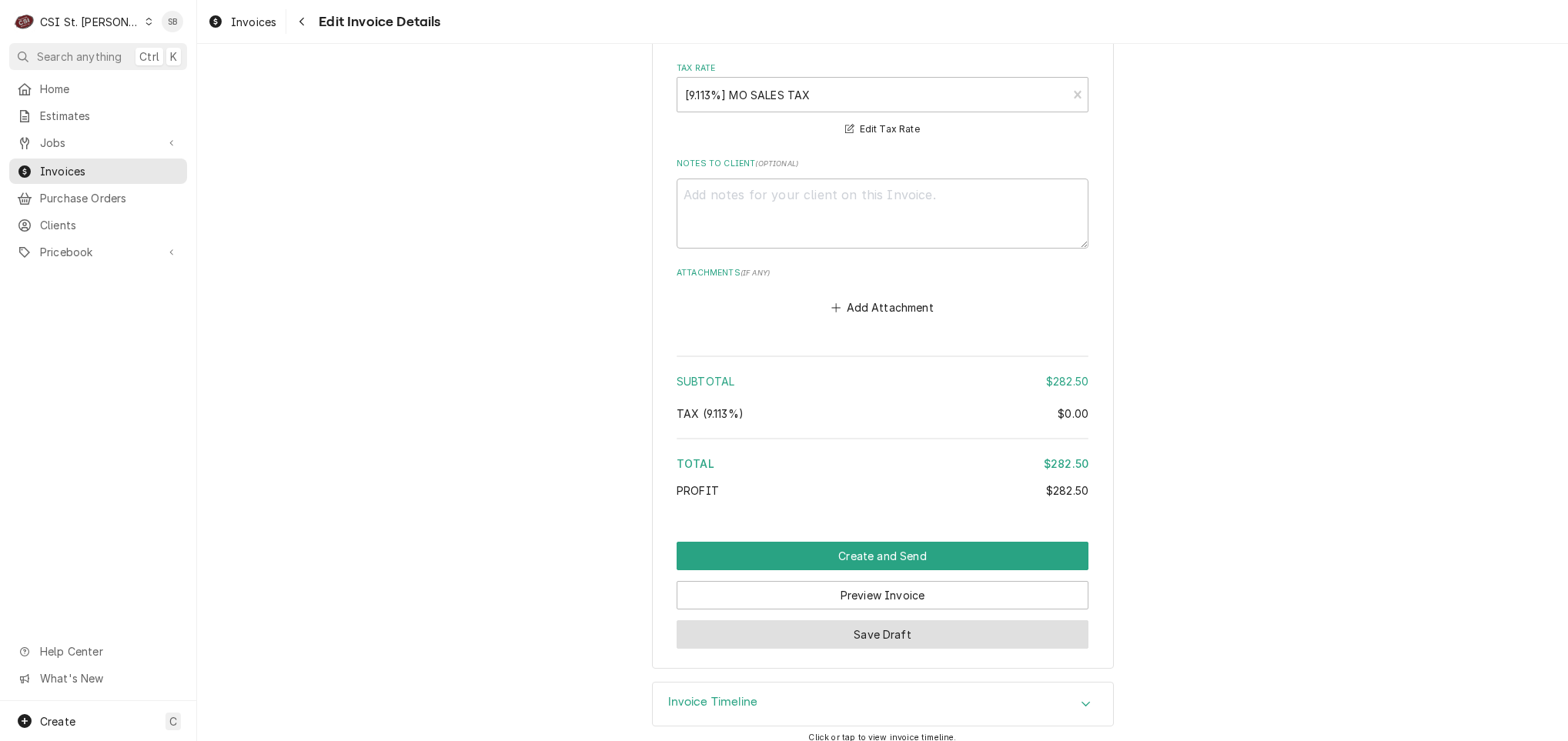
click at [934, 620] on button "Save Draft" at bounding box center [883, 634] width 412 height 29
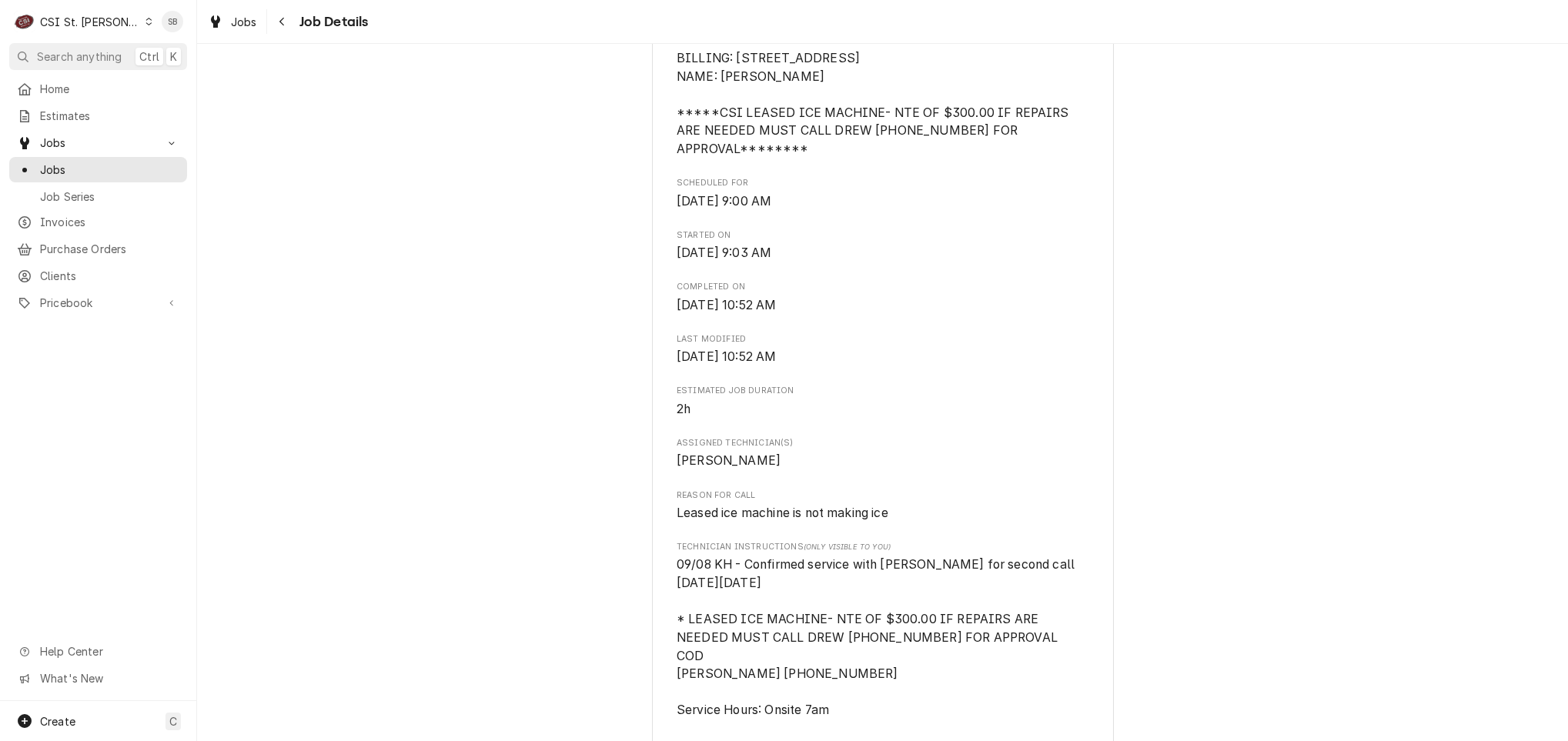
scroll to position [578, 0]
drag, startPoint x: 660, startPoint y: 493, endPoint x: 1122, endPoint y: 495, distance: 462.0
click at [1122, 495] on div "Completed and Uninvoiced [GEOGRAPHIC_DATA] / [STREET_ADDRESS] Open in Maps Roop…" at bounding box center [882, 656] width 1371 height 2349
copy span "Leased ice machine is not making ice"
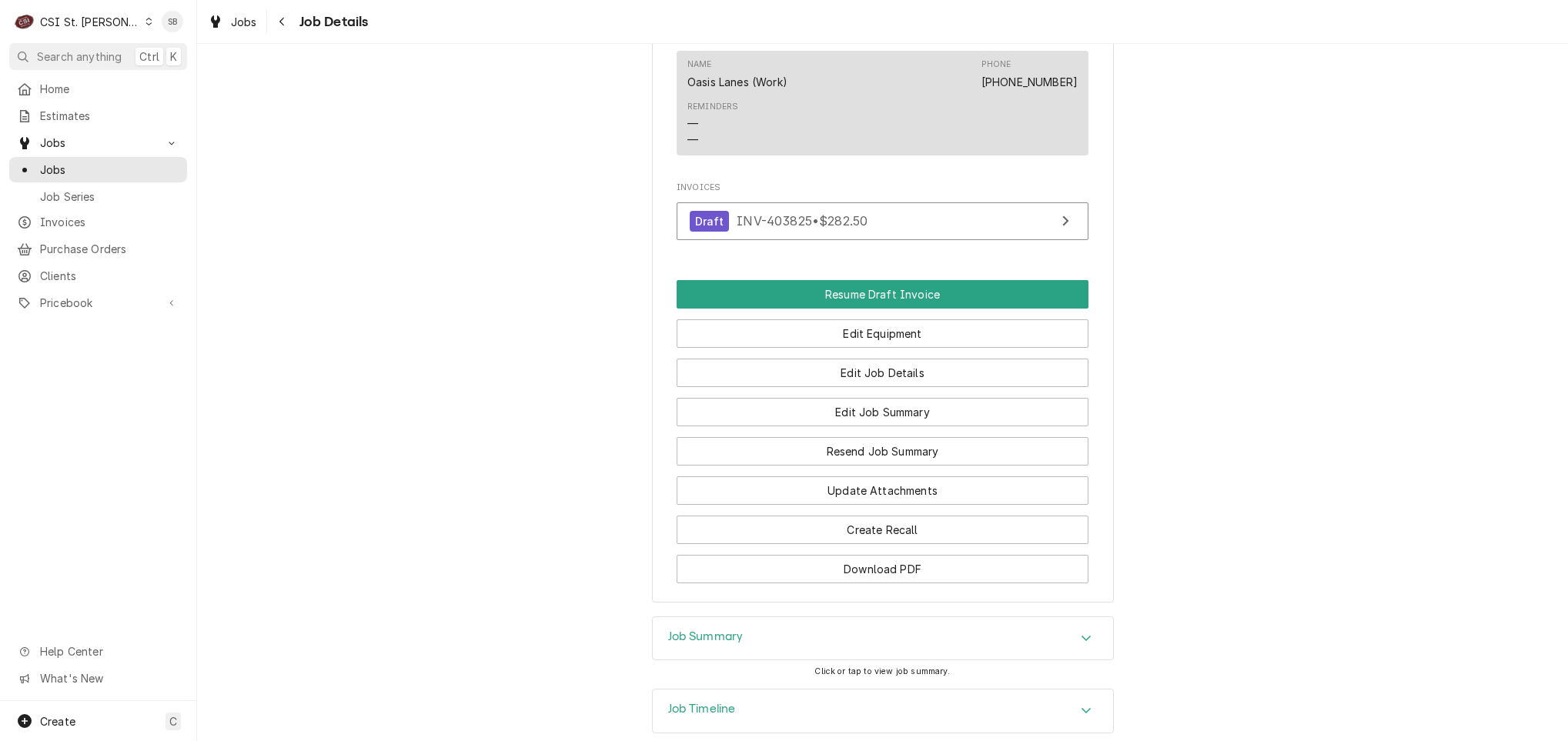
click at [866, 618] on div "Job Summary" at bounding box center [883, 638] width 460 height 43
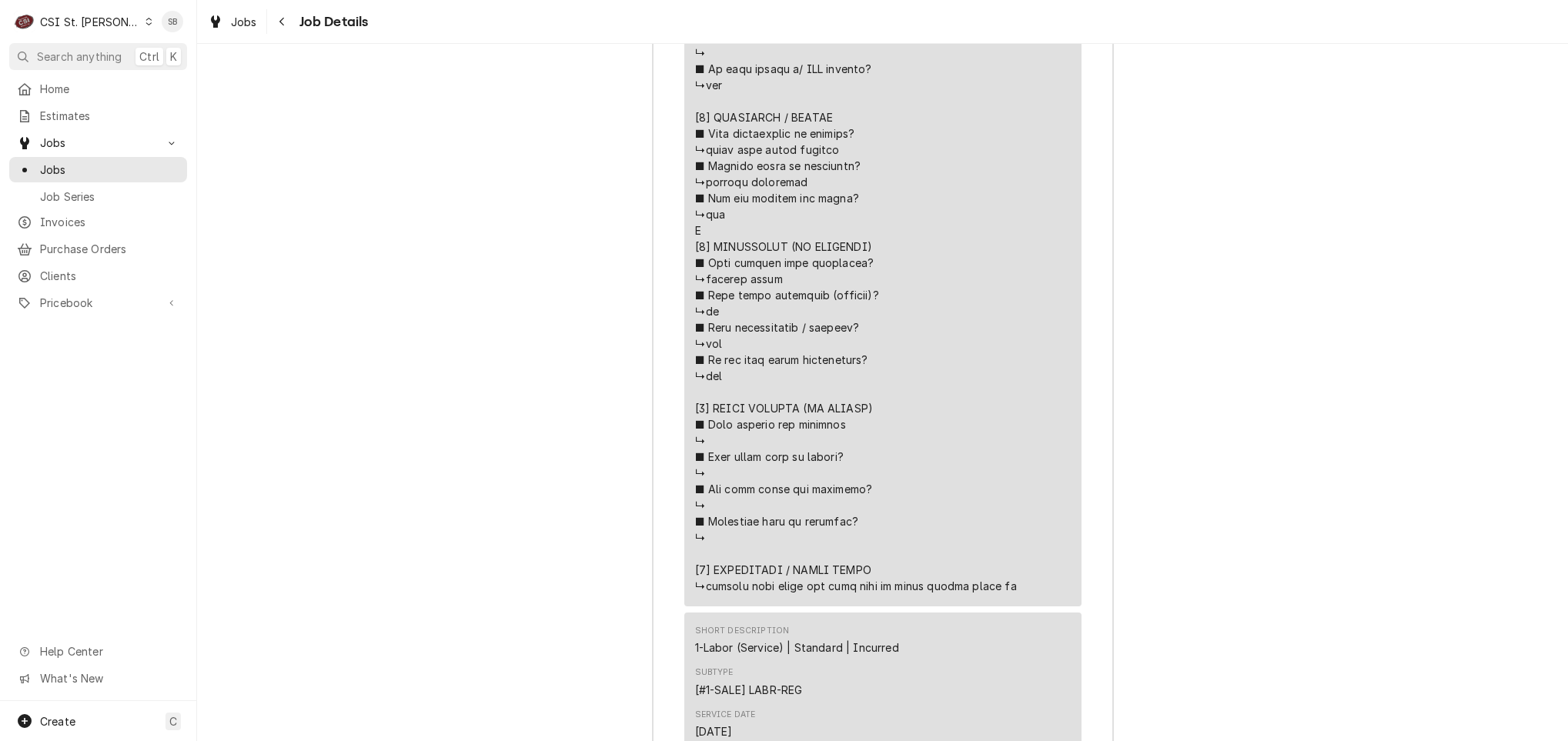
scroll to position [3179, 0]
